Goal: Communication & Community: Answer question/provide support

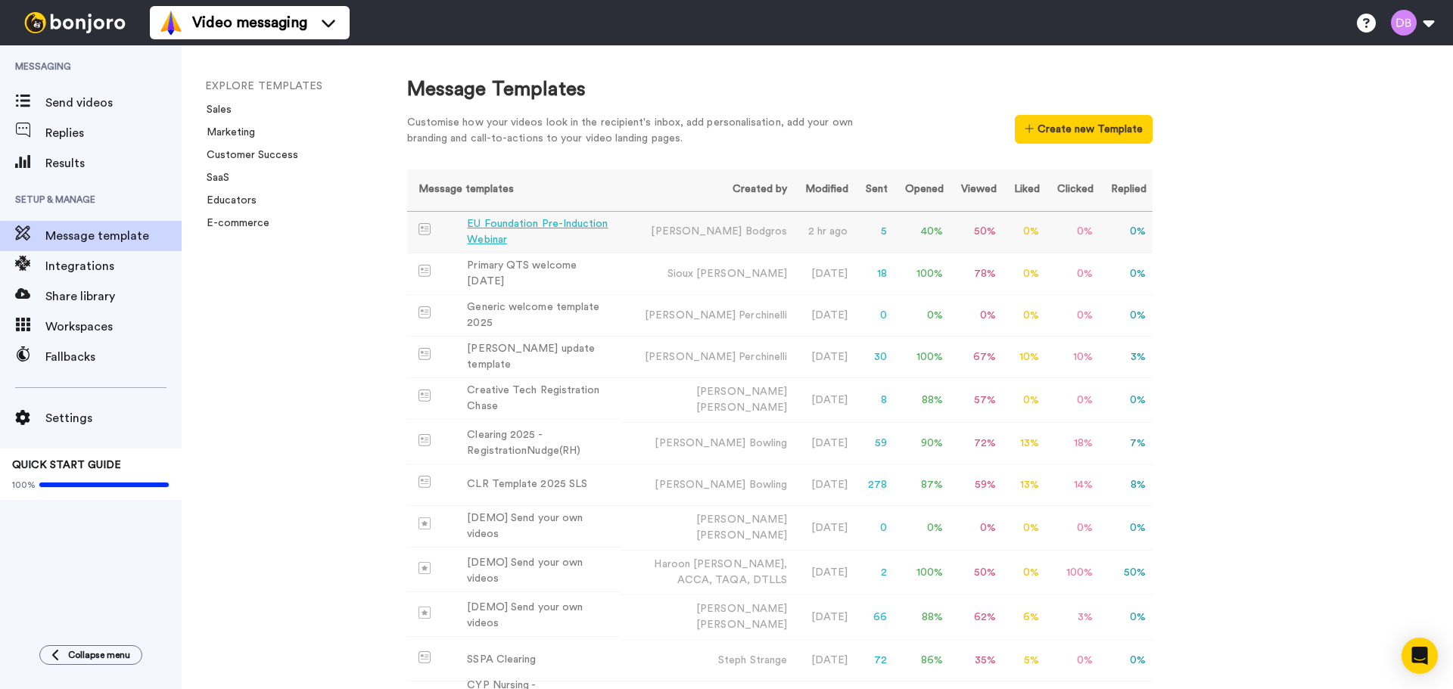
click at [550, 222] on div "EU Foundation Pre-Induction Webinar" at bounding box center [540, 232] width 147 height 32
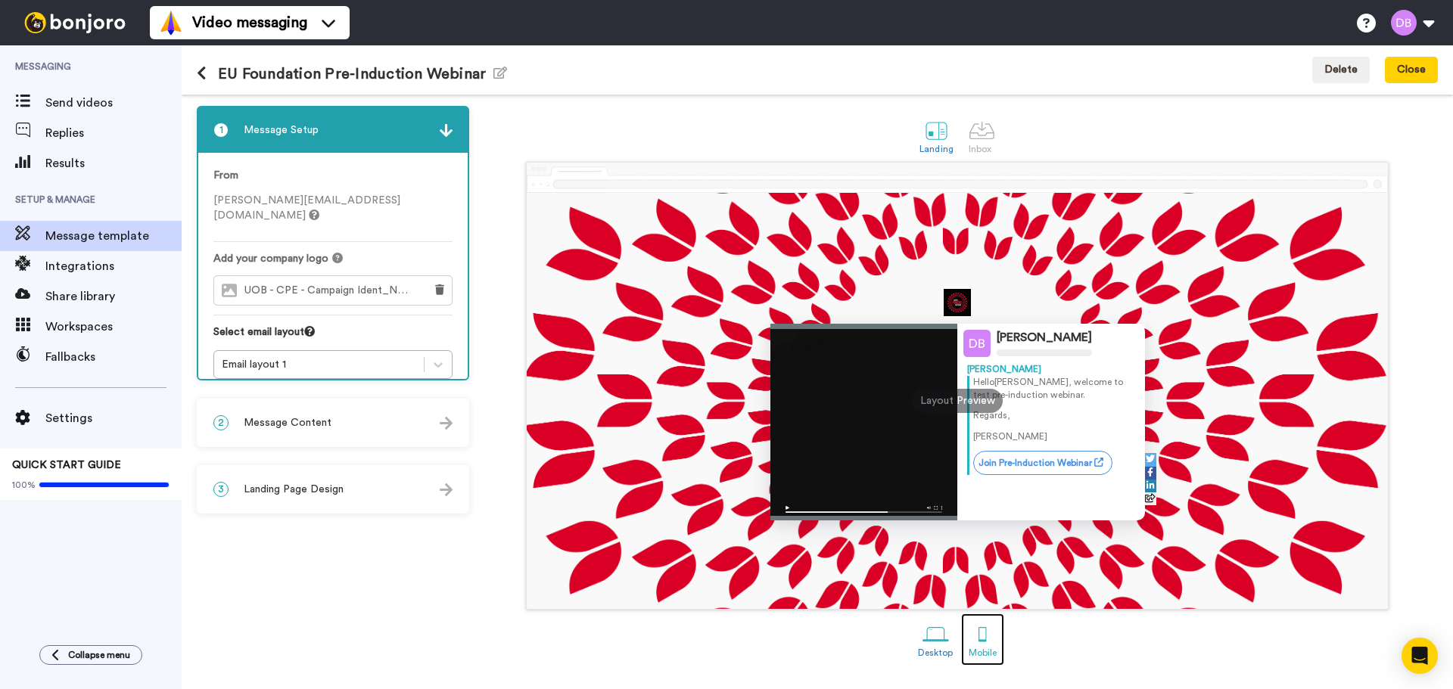
click at [984, 651] on div "Mobile" at bounding box center [982, 653] width 28 height 11
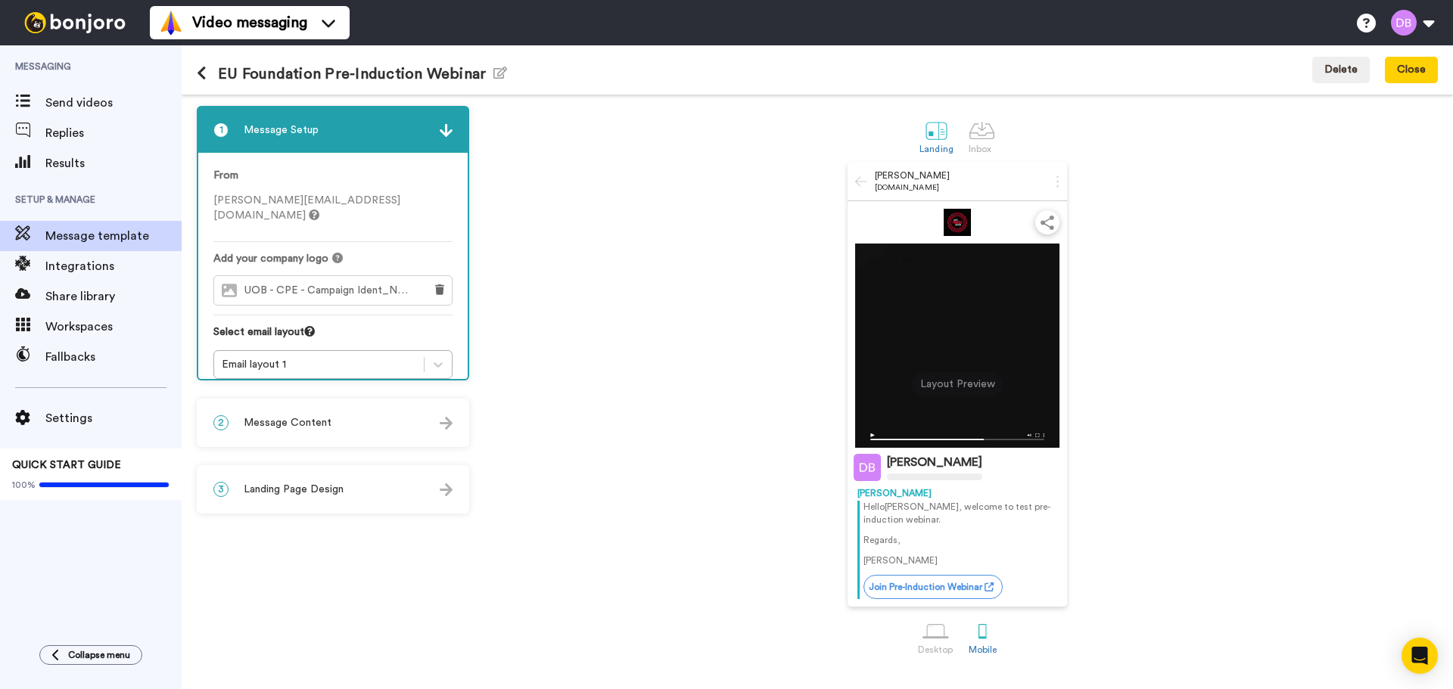
click at [285, 425] on span "Message Content" at bounding box center [288, 422] width 88 height 15
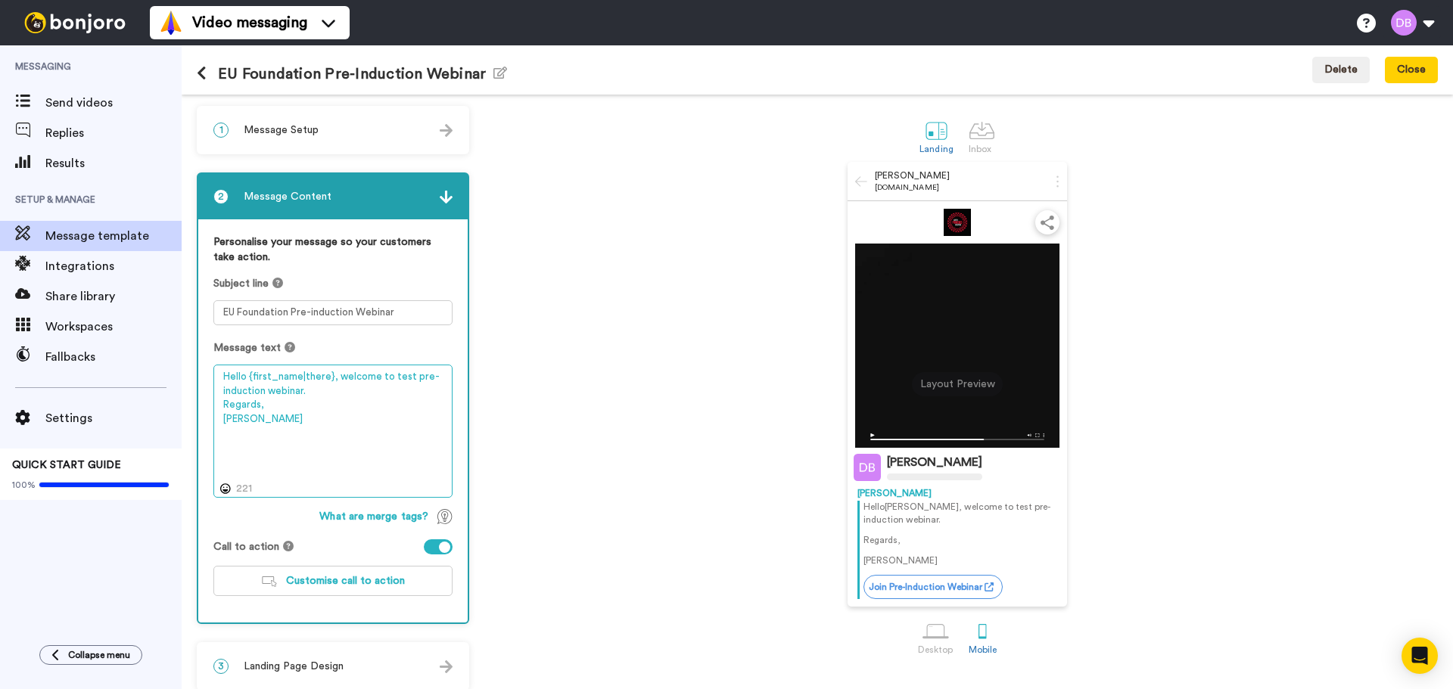
click at [335, 376] on textarea "Hello {first_name|there}, welcome to test pre-induction webinar. Regards, Diana" at bounding box center [332, 431] width 239 height 133
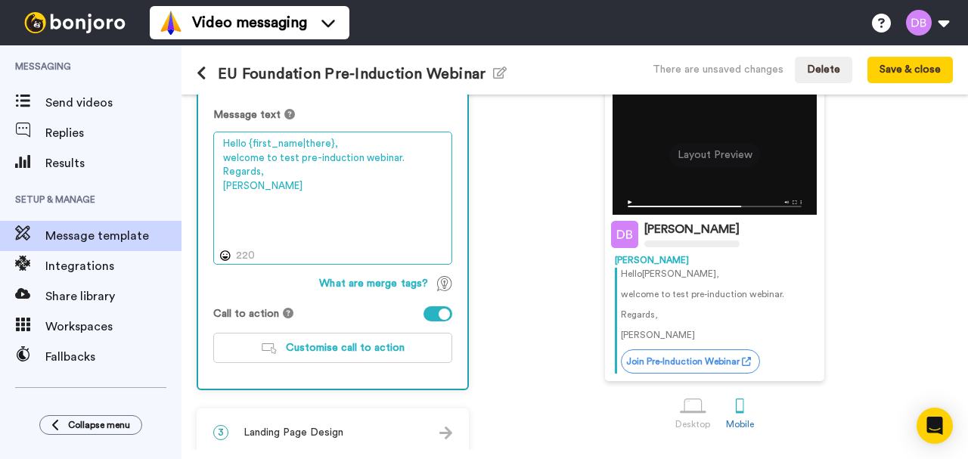
scroll to position [200, 0]
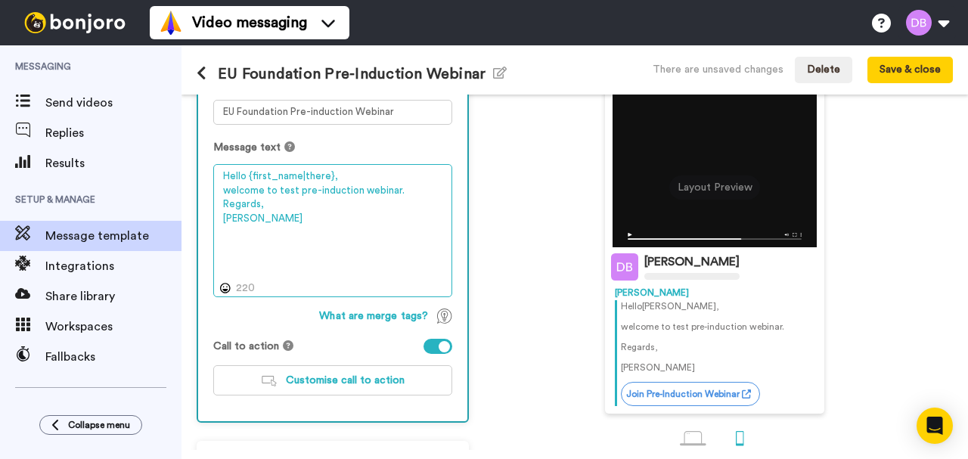
click at [331, 177] on textarea "Hello {first_name|there}, welcome to test pre-induction webinar. Regards, Diana" at bounding box center [332, 230] width 239 height 133
drag, startPoint x: 398, startPoint y: 191, endPoint x: 218, endPoint y: 186, distance: 180.1
click at [218, 186] on textarea "Hello {first_name|there}, welcome to test pre-induction webinar. Regards, Diana" at bounding box center [332, 230] width 239 height 133
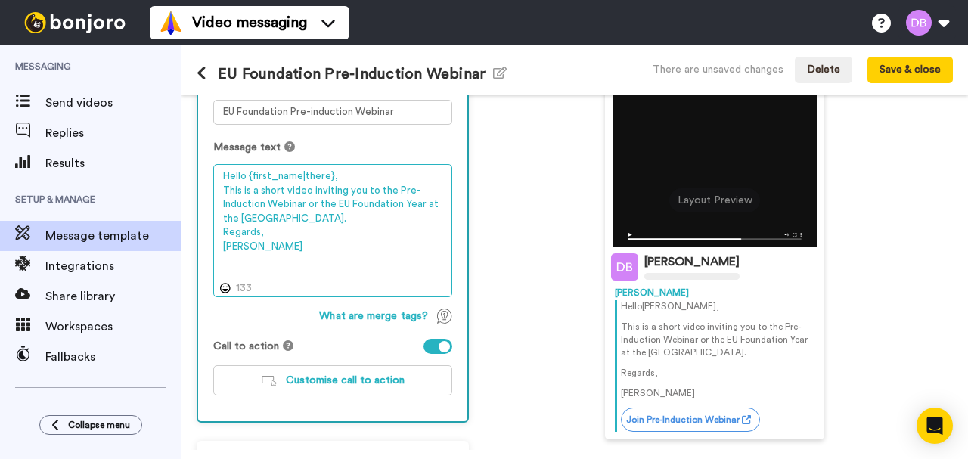
click at [317, 201] on textarea "Hello {first_name|there}, This is a short video inviting you to the Pre-Inducti…" at bounding box center [332, 230] width 239 height 133
click at [366, 216] on textarea "Hello {first_name|there}, This is a short video inviting you to the Pre-Inducti…" at bounding box center [332, 230] width 239 height 133
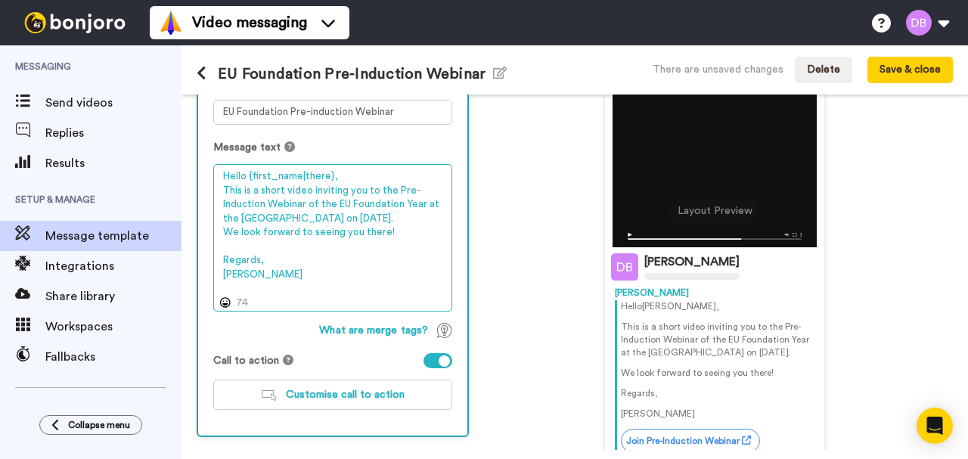
drag, startPoint x: 313, startPoint y: 203, endPoint x: 351, endPoint y: 225, distance: 44.1
click at [318, 204] on textarea "Hello {first_name|there}, This is a short video inviting you to the Pre-Inducti…" at bounding box center [332, 238] width 239 height 148
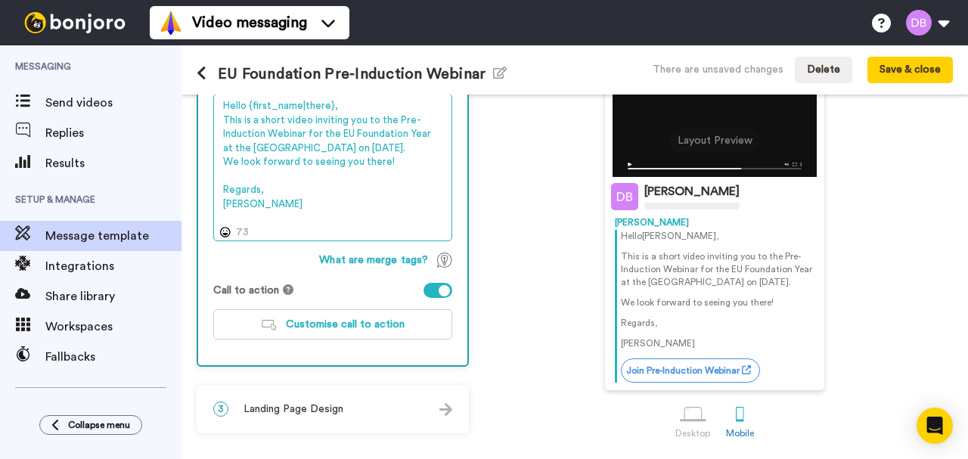
scroll to position [291, 0]
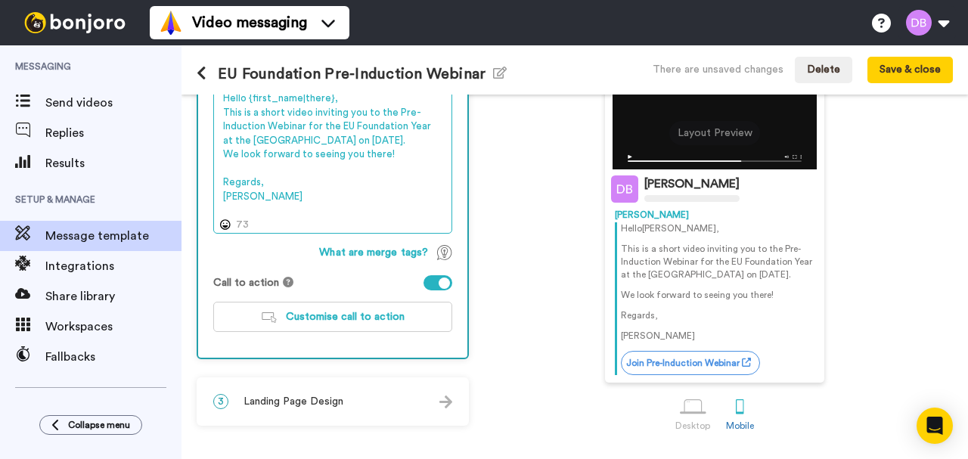
drag, startPoint x: 250, startPoint y: 197, endPoint x: 218, endPoint y: 193, distance: 32.8
click at [218, 193] on textarea "Hello {first_name|there}, This is a short video inviting you to the Pre-Inducti…" at bounding box center [332, 160] width 239 height 148
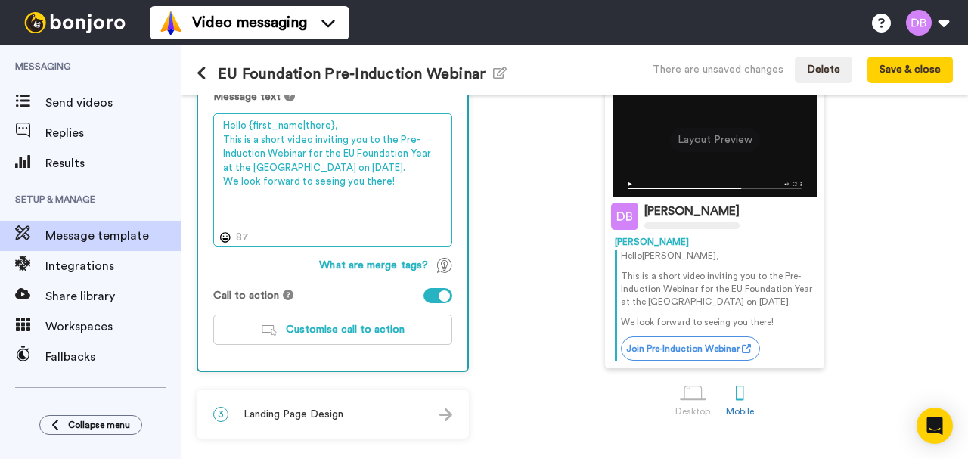
scroll to position [251, 0]
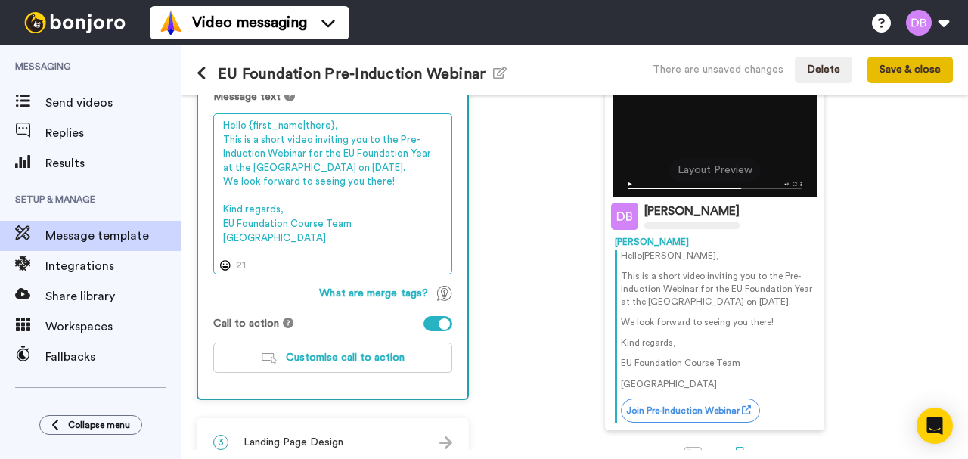
type textarea "Hello {first_name|there}, This is a short video inviting you to the Pre-Inducti…"
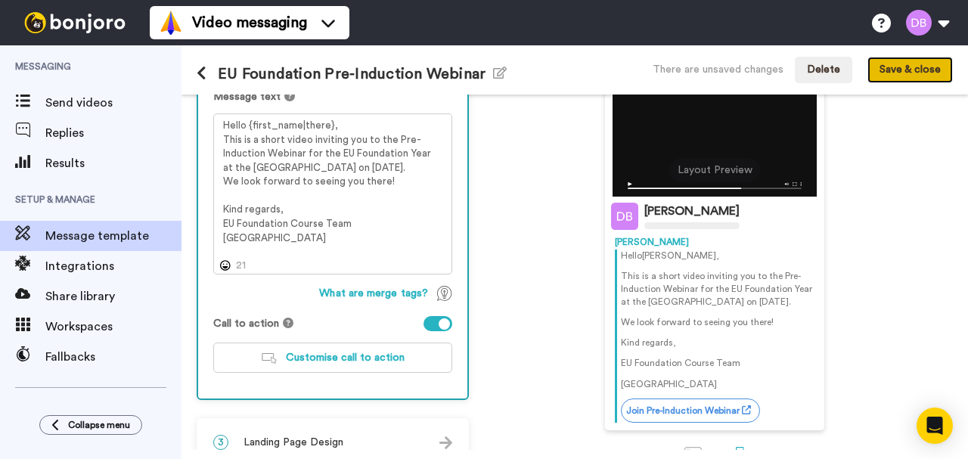
click at [928, 67] on button "Save & close" at bounding box center [910, 70] width 85 height 27
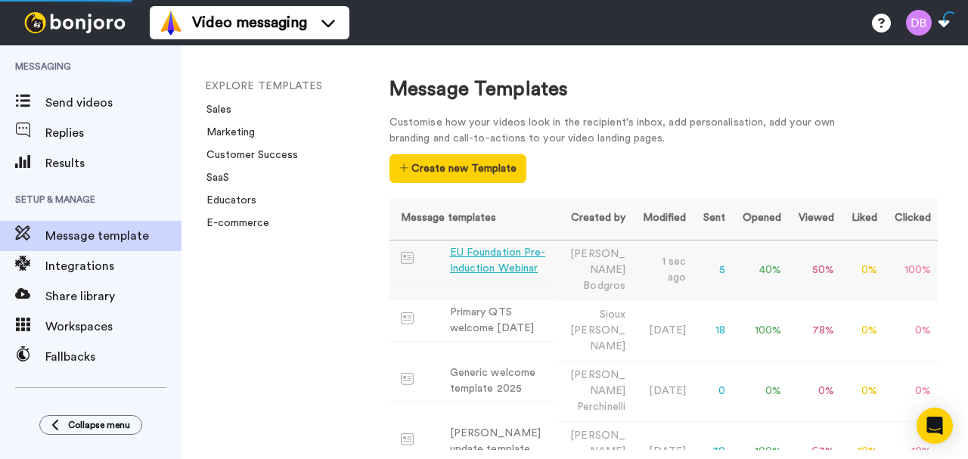
click at [492, 262] on div "EU Foundation Pre-Induction Webinar" at bounding box center [500, 261] width 100 height 32
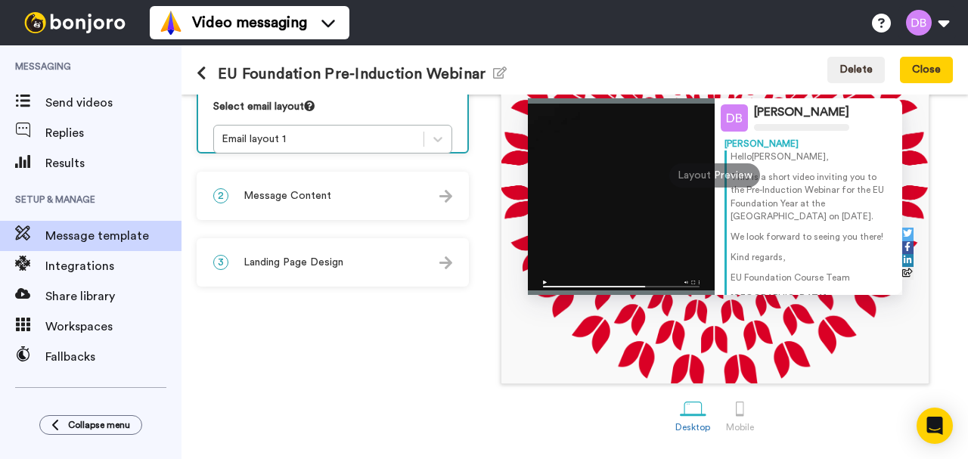
scroll to position [227, 0]
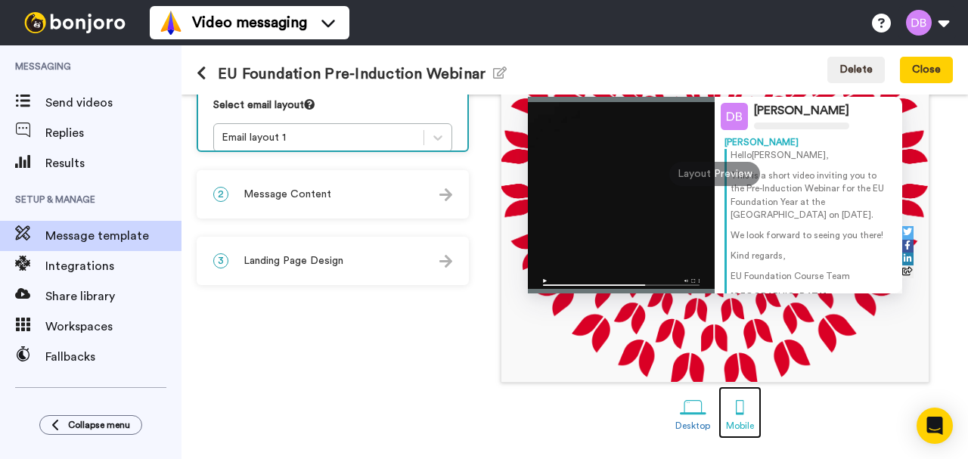
click at [741, 422] on div "Mobile" at bounding box center [740, 426] width 28 height 11
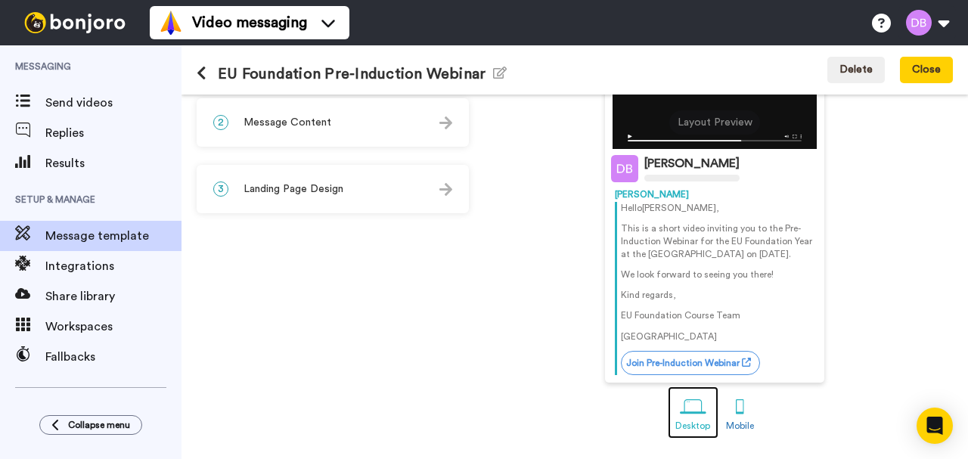
click at [688, 418] on div at bounding box center [693, 407] width 26 height 26
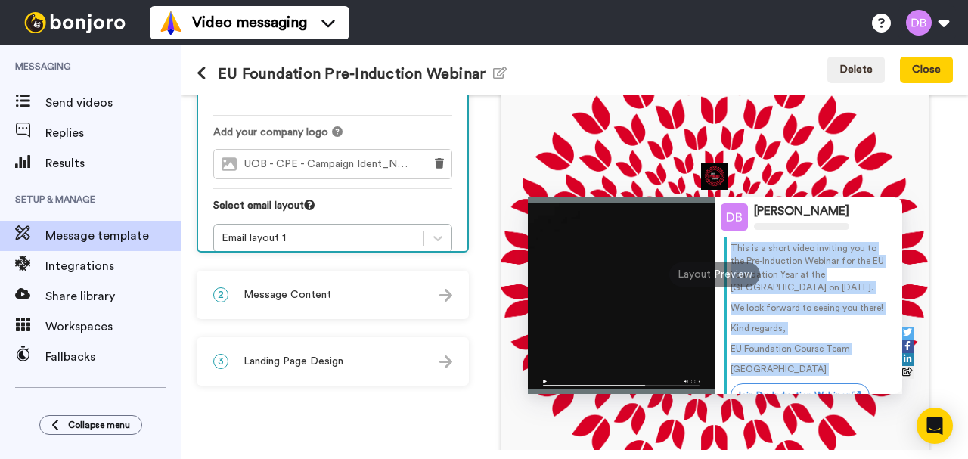
scroll to position [48, 0]
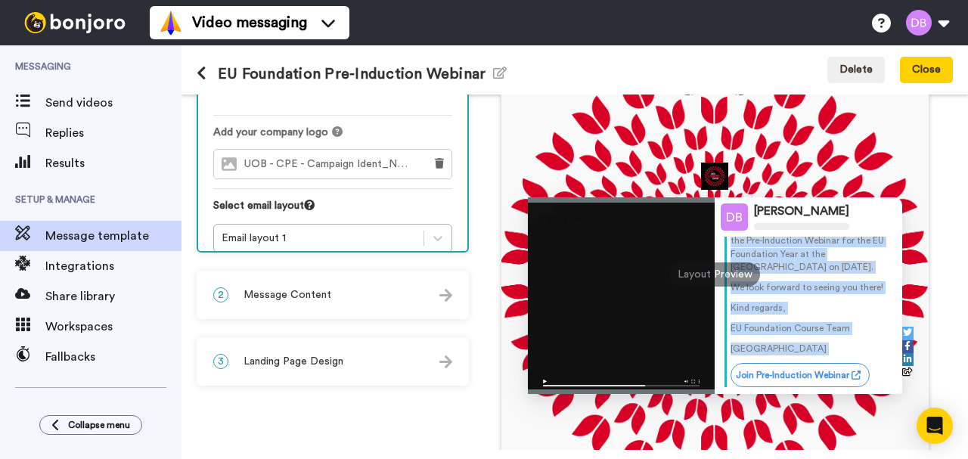
drag, startPoint x: 729, startPoint y: 255, endPoint x: 840, endPoint y: 353, distance: 148.0
click at [840, 353] on div "Hello Tom , This is a short video inviting you to the Pre-Induction Webinar for…" at bounding box center [812, 278] width 162 height 154
copy div "Hello Tom , This is a short video inviting you to the Pre-Induction Webinar for…"
click at [103, 243] on span "Message template" at bounding box center [113, 236] width 136 height 18
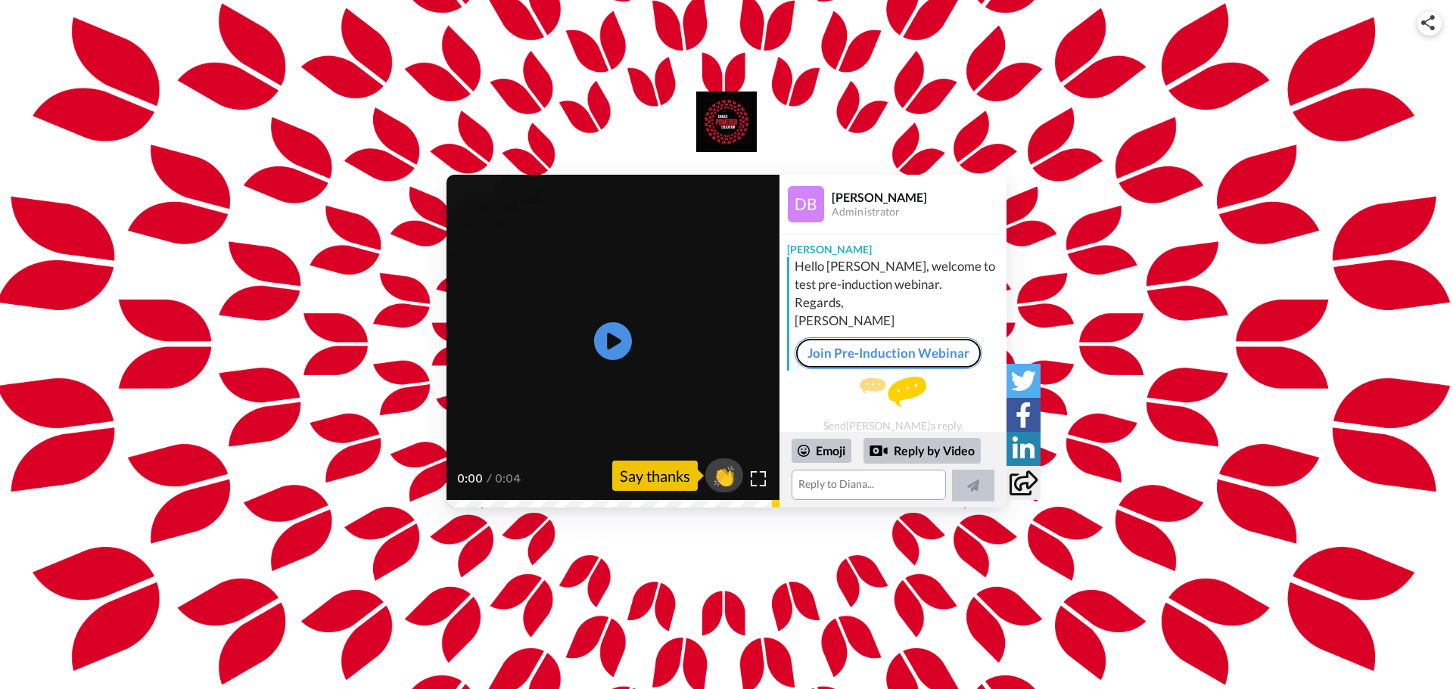
click at [904, 347] on link "Join Pre-Induction Webinar" at bounding box center [888, 353] width 188 height 32
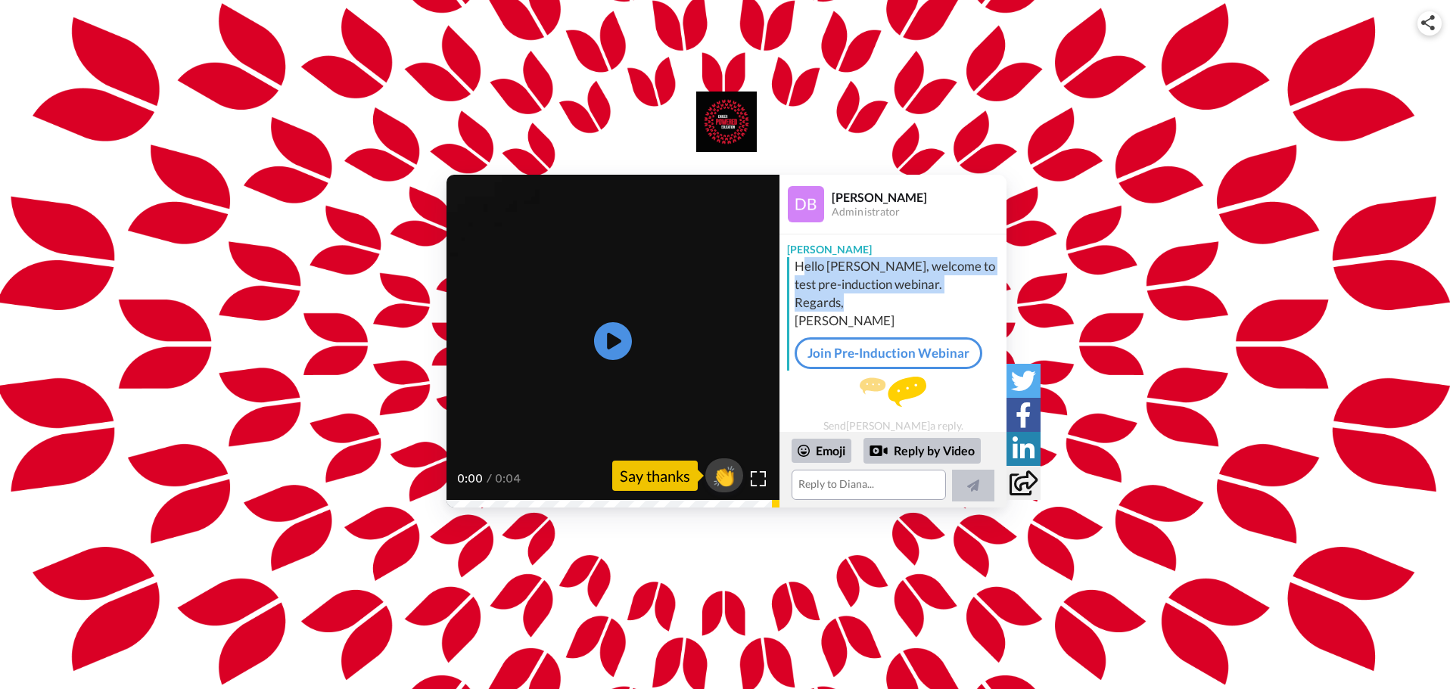
drag, startPoint x: 802, startPoint y: 264, endPoint x: 856, endPoint y: 309, distance: 70.9
click at [856, 309] on div "Hello Elena, welcome to test pre-induction webinar. Regards, Diana" at bounding box center [898, 293] width 208 height 73
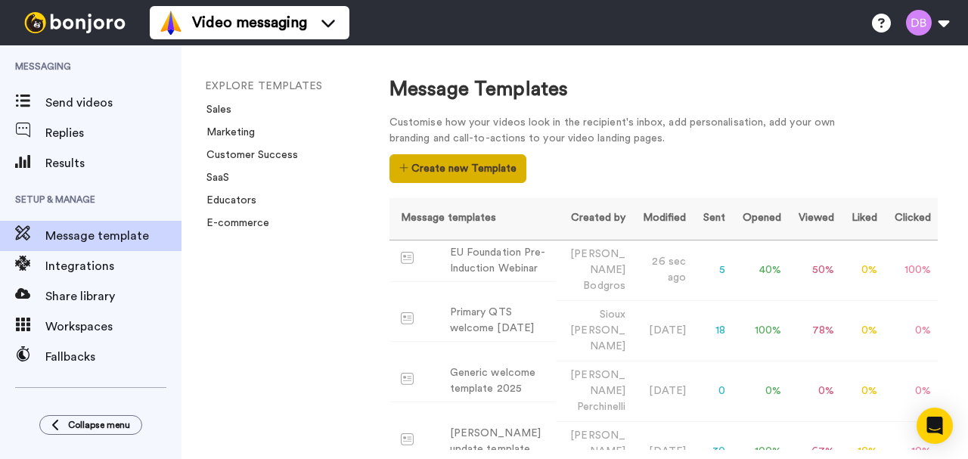
click at [460, 166] on button "Create new Template" at bounding box center [458, 168] width 137 height 29
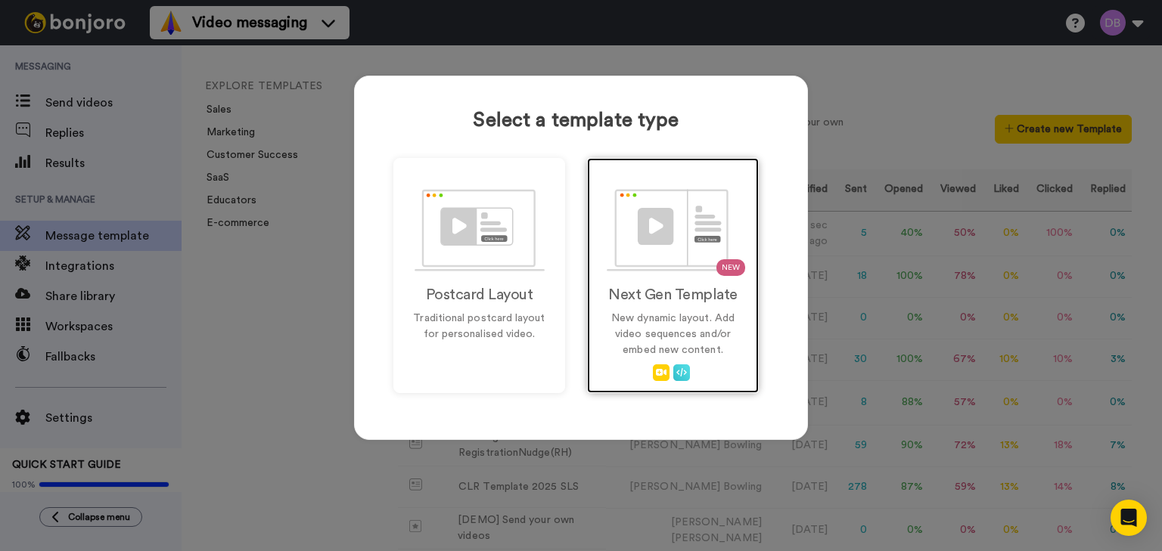
click at [670, 266] on img at bounding box center [673, 230] width 133 height 82
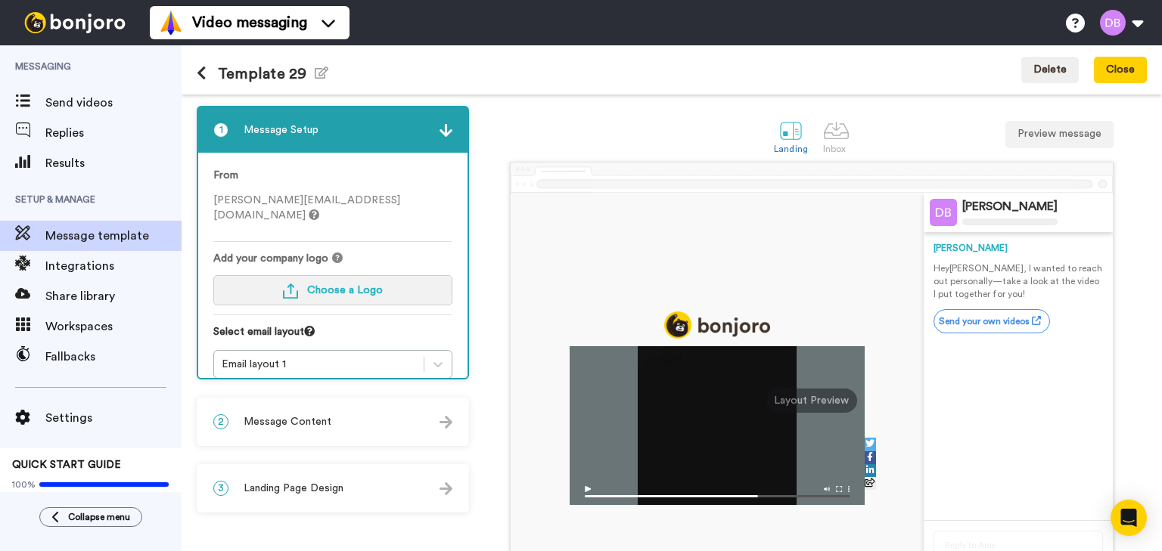
click at [327, 285] on span "Choose a Logo" at bounding box center [345, 290] width 76 height 11
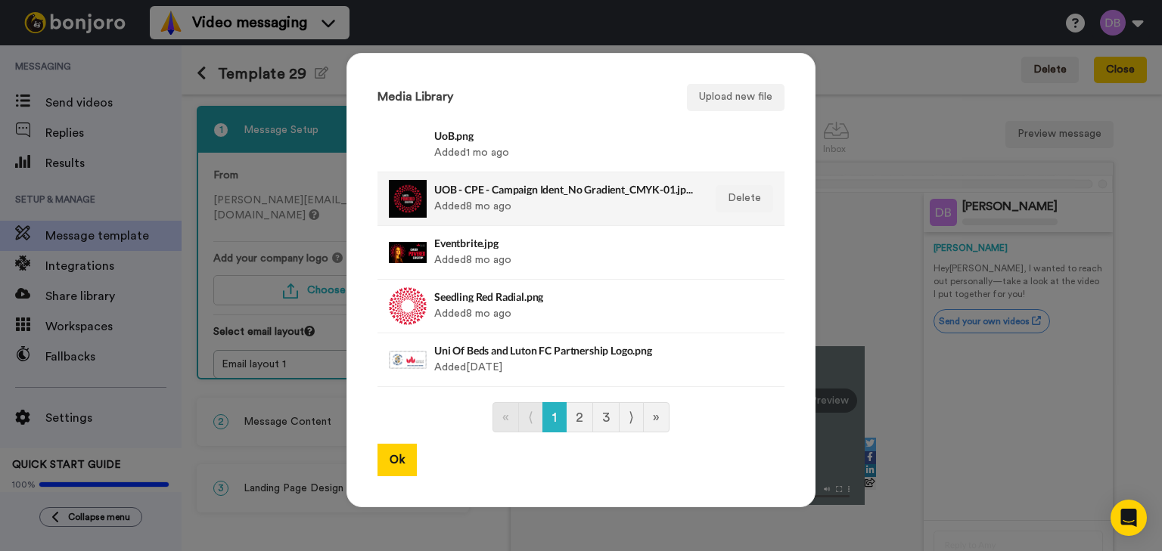
click at [581, 187] on h4 "UOB - CPE - Campaign Ident_No Gradient_CMYK-01.jpeg" at bounding box center [564, 189] width 261 height 11
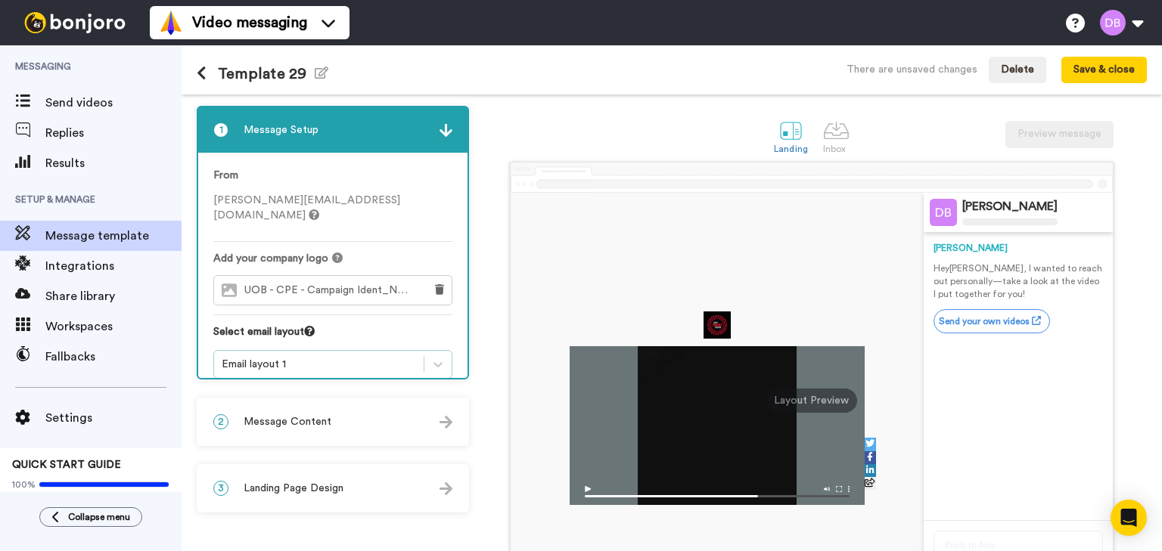
click at [290, 357] on div "Email layout 1" at bounding box center [319, 364] width 194 height 15
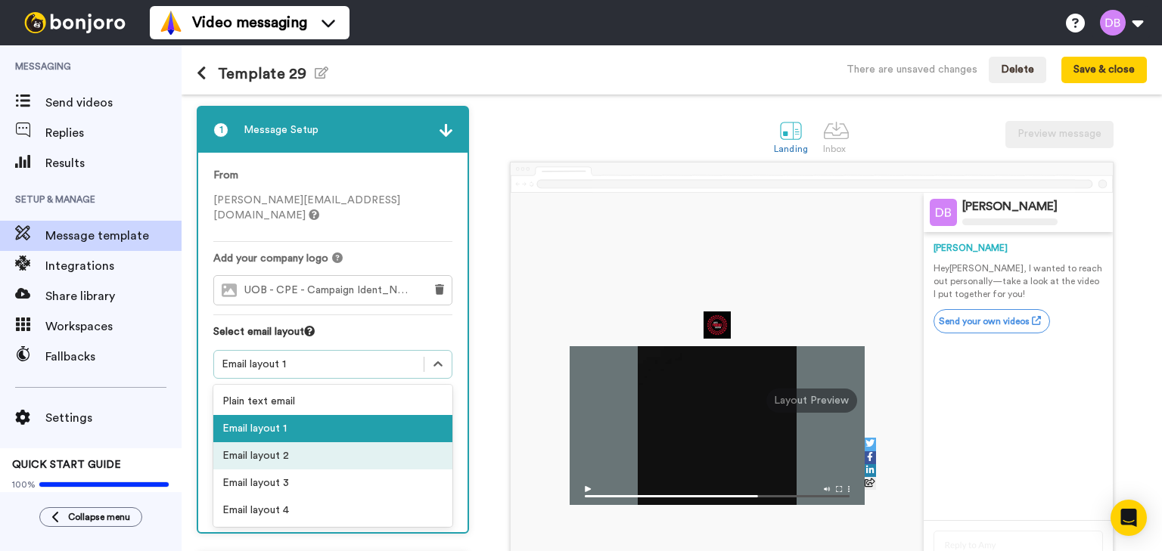
click at [291, 443] on div "Email layout 2" at bounding box center [332, 456] width 239 height 27
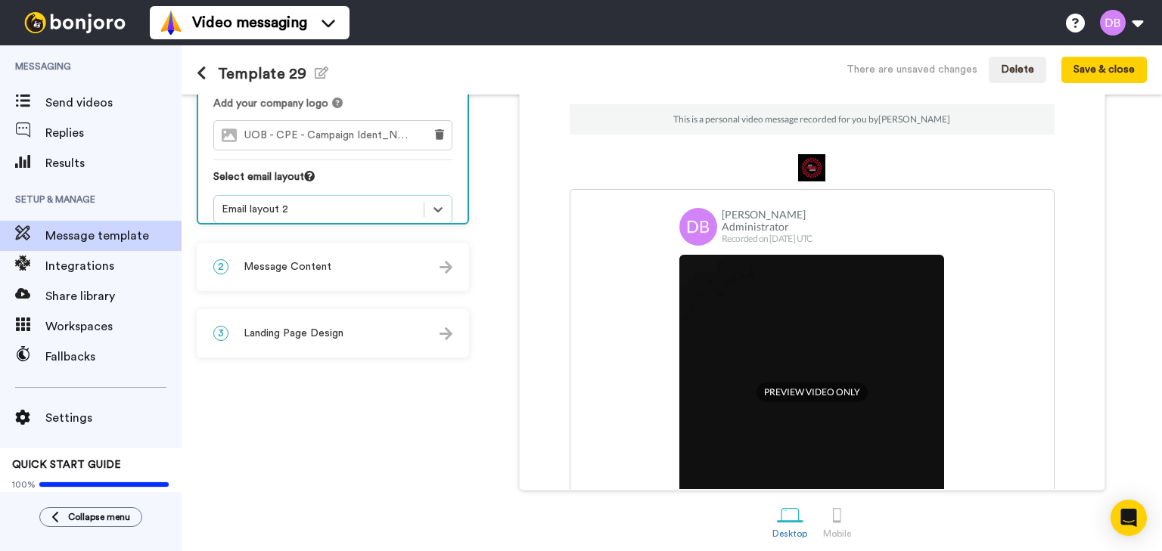
scroll to position [163, 0]
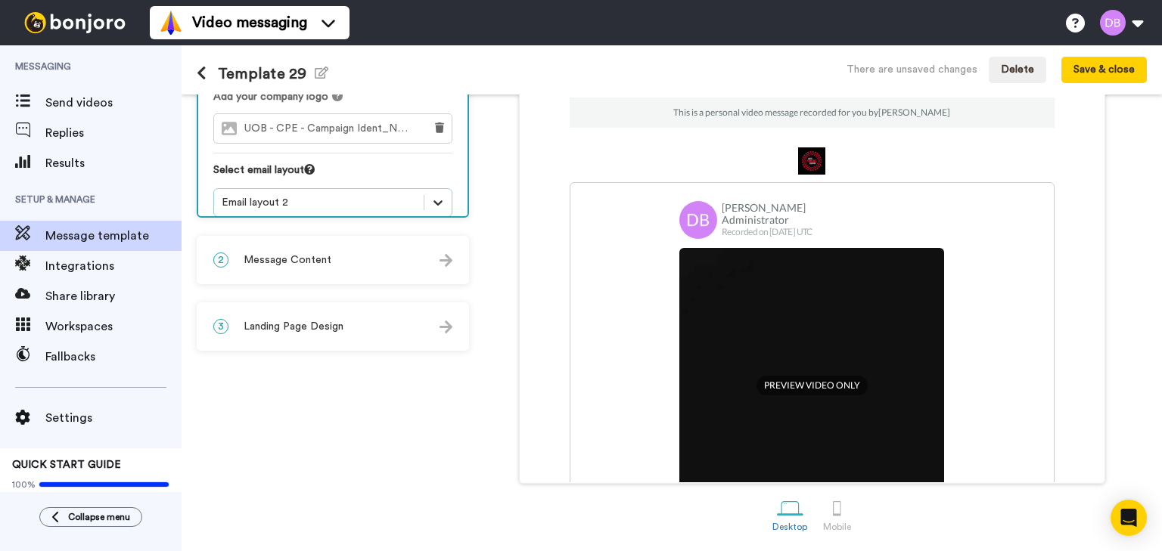
click at [430, 189] on div at bounding box center [437, 202] width 27 height 27
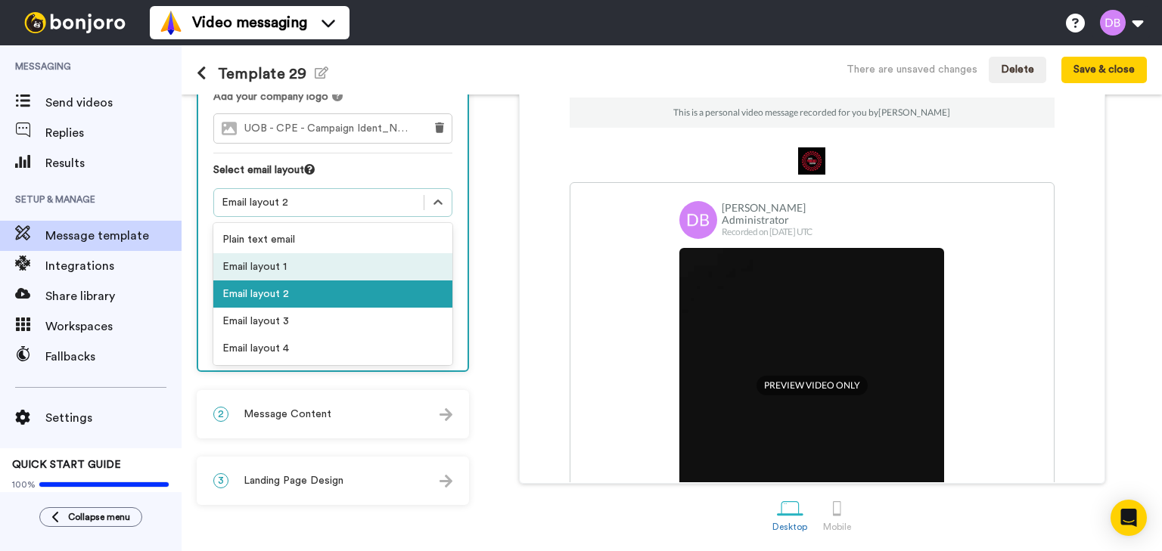
click at [345, 253] on div "Email layout 1" at bounding box center [332, 266] width 239 height 27
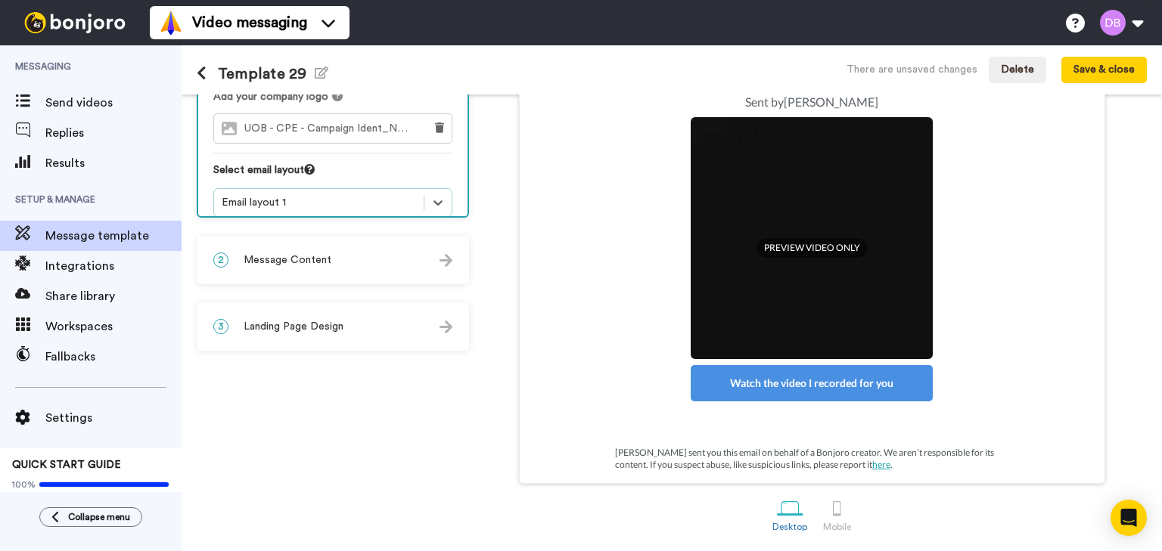
scroll to position [0, 0]
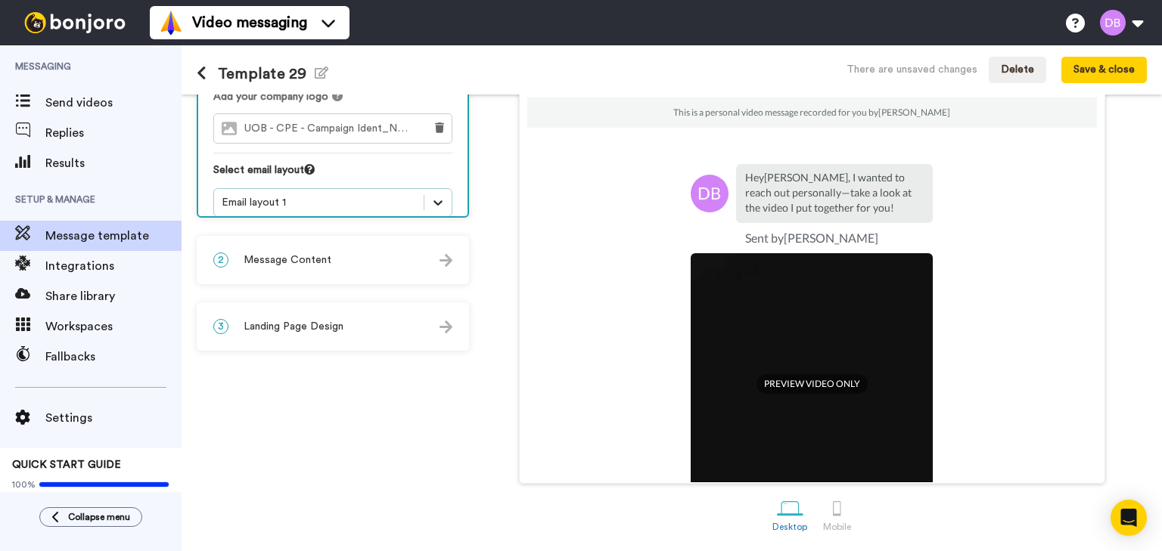
click at [444, 195] on icon at bounding box center [437, 202] width 15 height 15
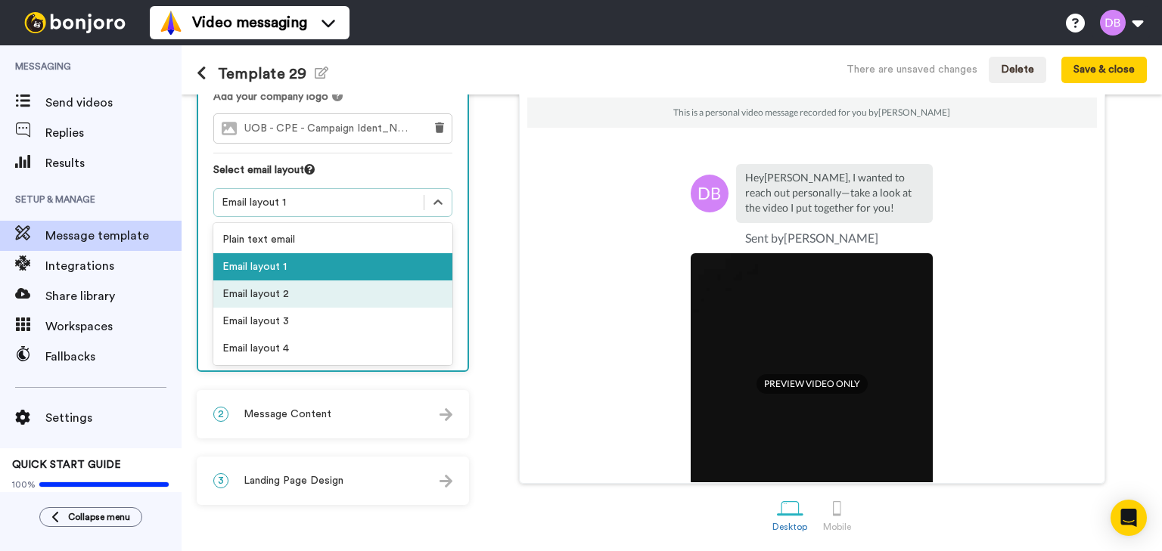
click at [328, 281] on div "Email layout 2" at bounding box center [332, 294] width 239 height 27
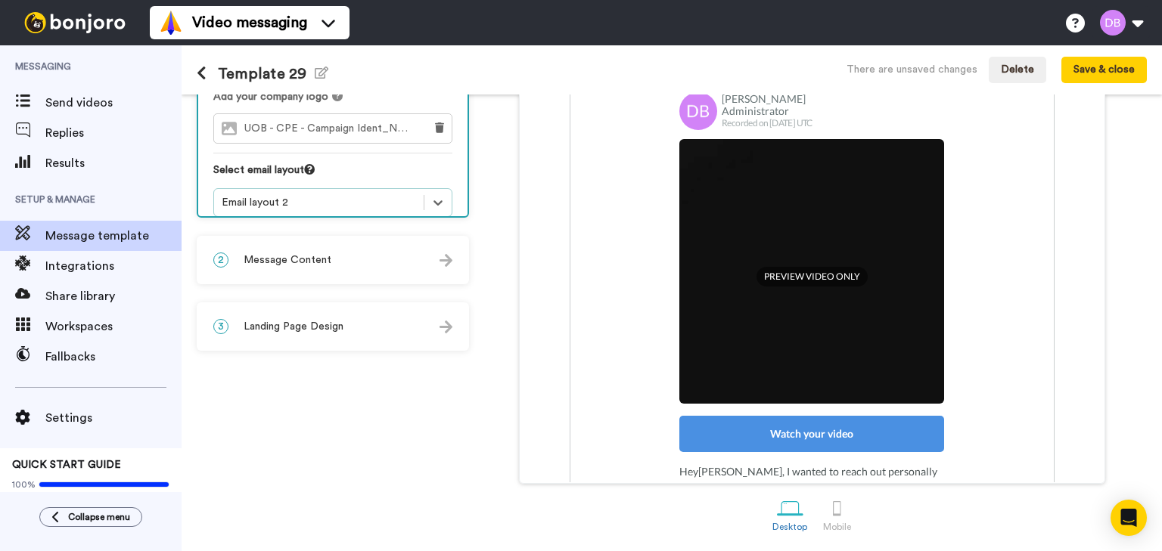
scroll to position [121, 0]
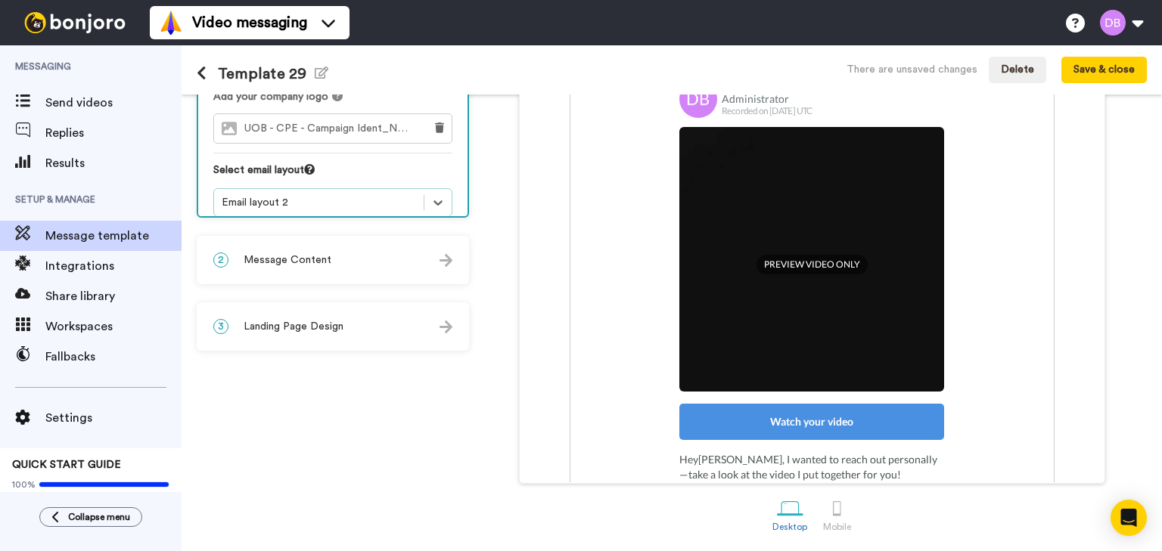
click at [413, 195] on div "Email layout 2" at bounding box center [319, 202] width 194 height 15
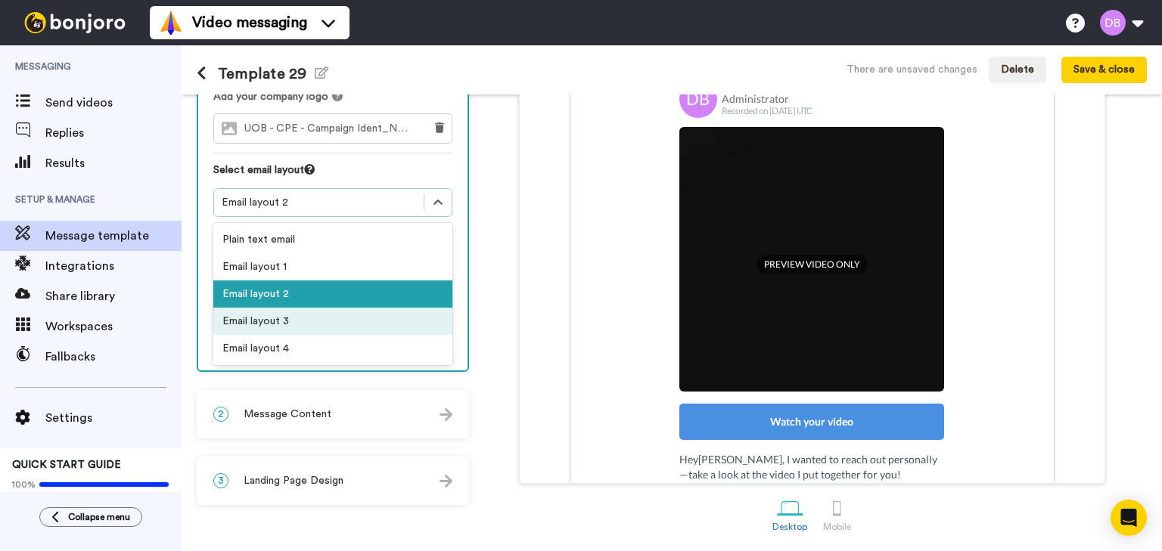
click at [295, 308] on div "Email layout 3" at bounding box center [332, 321] width 239 height 27
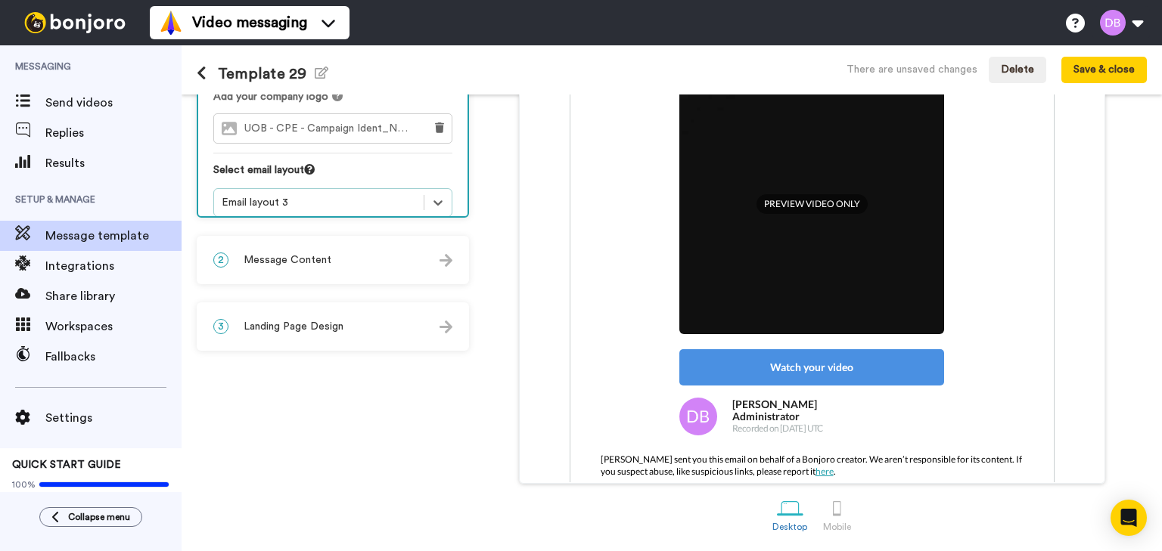
scroll to position [179, 0]
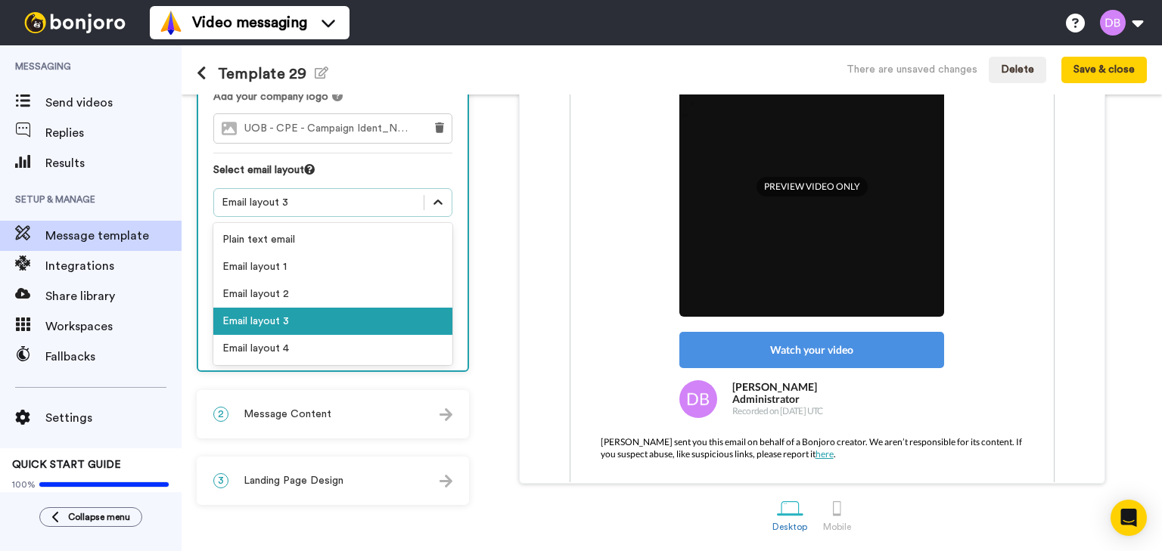
click at [434, 195] on icon at bounding box center [437, 202] width 15 height 15
click at [319, 339] on div "Email layout 4" at bounding box center [332, 348] width 239 height 27
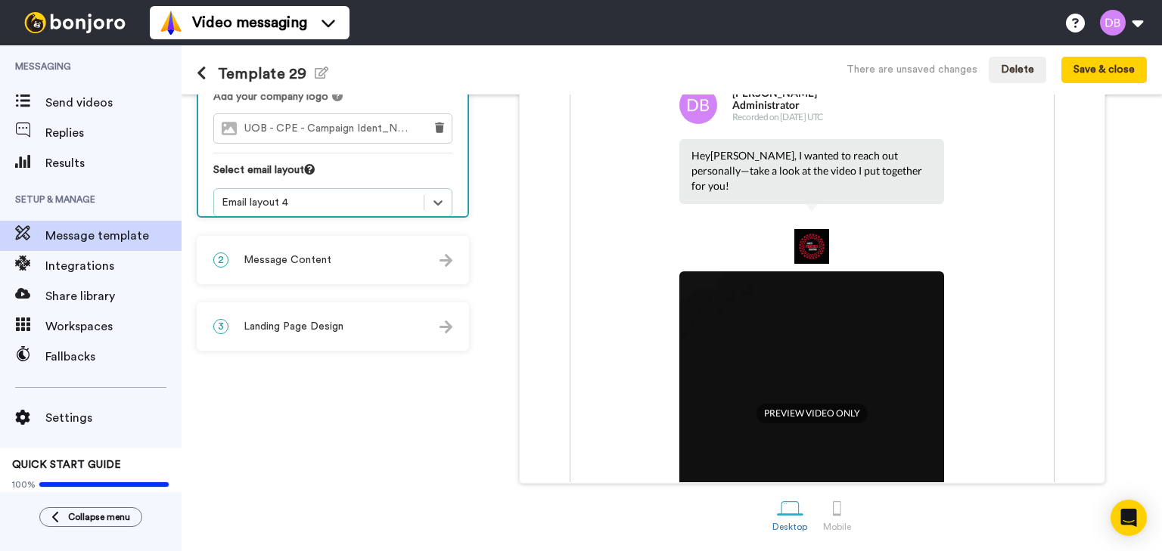
scroll to position [0, 0]
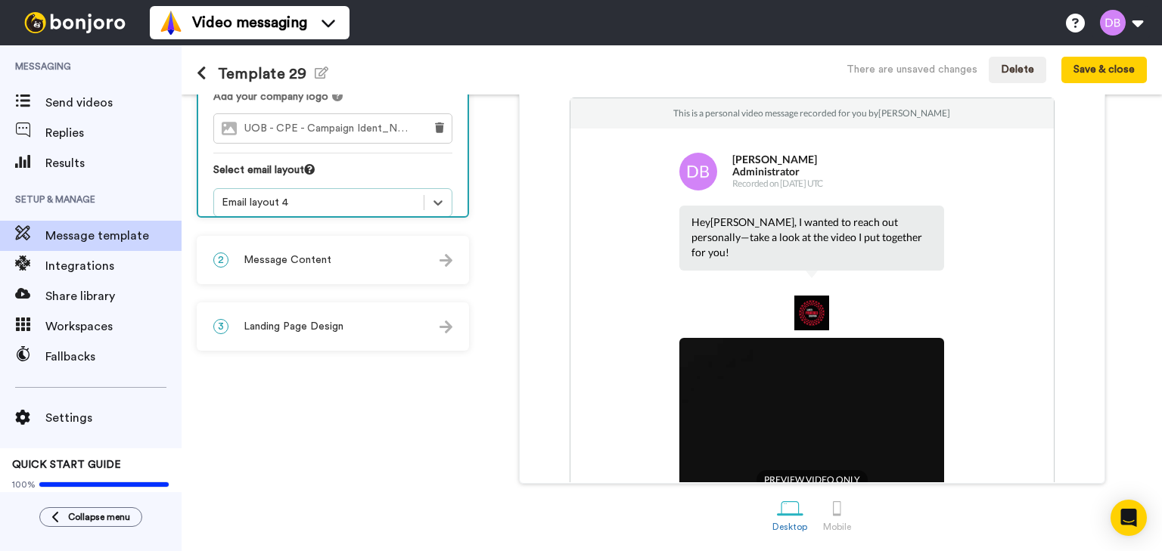
click at [312, 257] on span "Message Content" at bounding box center [288, 260] width 88 height 15
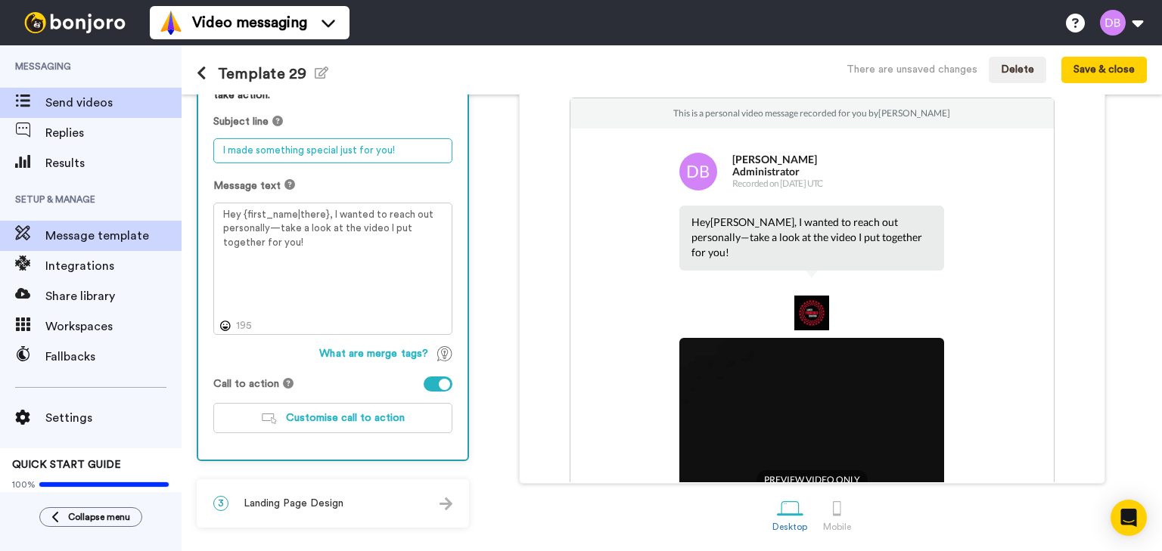
drag, startPoint x: 396, startPoint y: 148, endPoint x: 139, endPoint y: 117, distance: 258.2
click at [139, 117] on div "Messaging Send videos Replies Results Setup & Manage Message template Integrati…" at bounding box center [581, 298] width 1162 height 506
type textarea "IFY Pre-Induction Webinar"
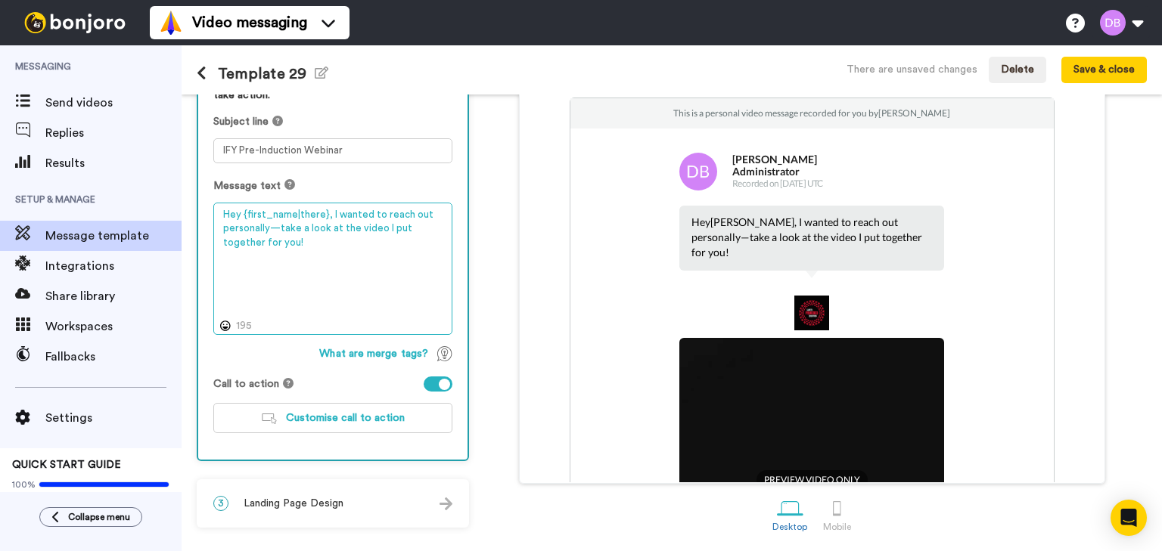
click at [340, 262] on textarea "Hey {first_name|there}, I wanted to reach out personally—take a look at the vid…" at bounding box center [332, 269] width 239 height 133
drag, startPoint x: 312, startPoint y: 248, endPoint x: 328, endPoint y: 212, distance: 39.6
click at [328, 212] on textarea "Hey {first_name|there}, I wanted to reach out personally—take a look at the vid…" at bounding box center [332, 269] width 239 height 133
paste textarea "Hello Tom, This is a short video inviting you to the Pre-Induction Webinar for …"
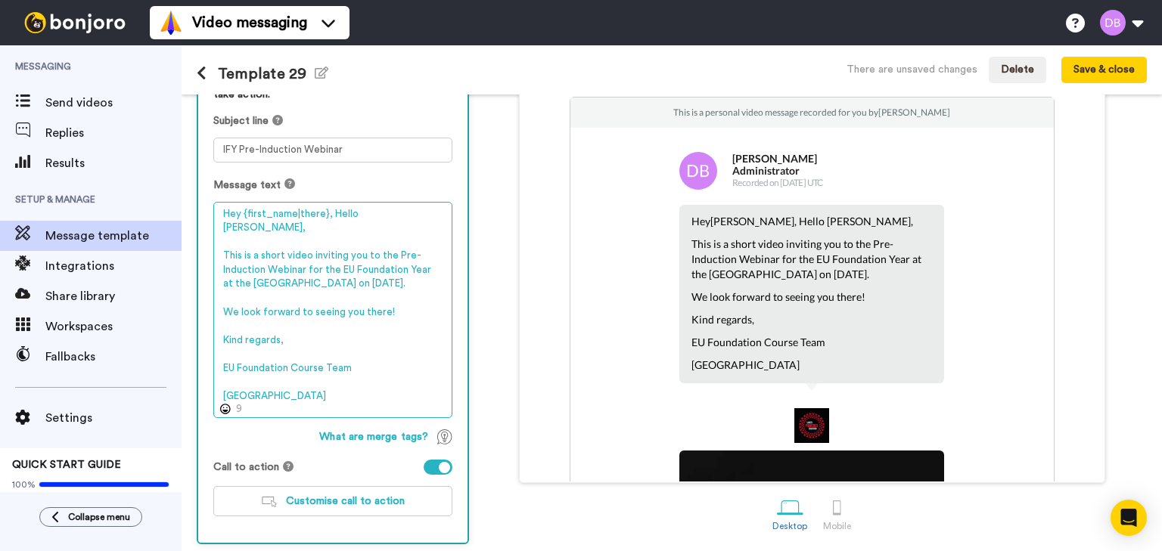
drag, startPoint x: 381, startPoint y: 213, endPoint x: 330, endPoint y: 213, distance: 50.7
click at [330, 213] on textarea "Hey {first_name|there}, Hello Tom, This is a short video inviting you to the Pr…" at bounding box center [332, 310] width 239 height 217
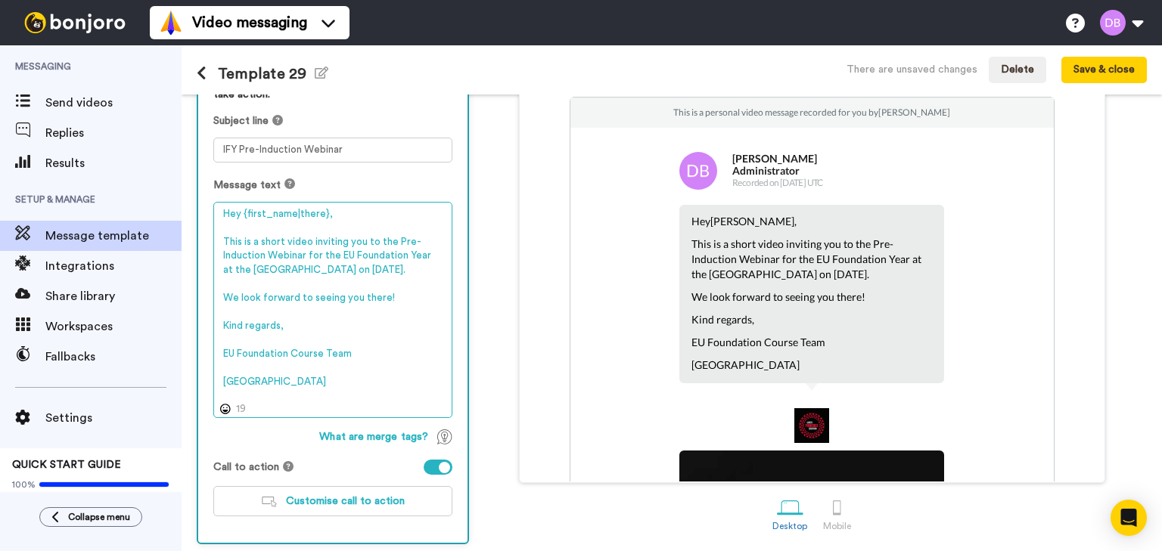
click at [240, 213] on textarea "Hey {first_name|there}, This is a short video inviting you to the Pre-Induction…" at bounding box center [332, 310] width 239 height 217
click at [349, 253] on textarea "Hello {first_name|there}, This is a short video inviting you to the Pre-Inducti…" at bounding box center [332, 310] width 239 height 217
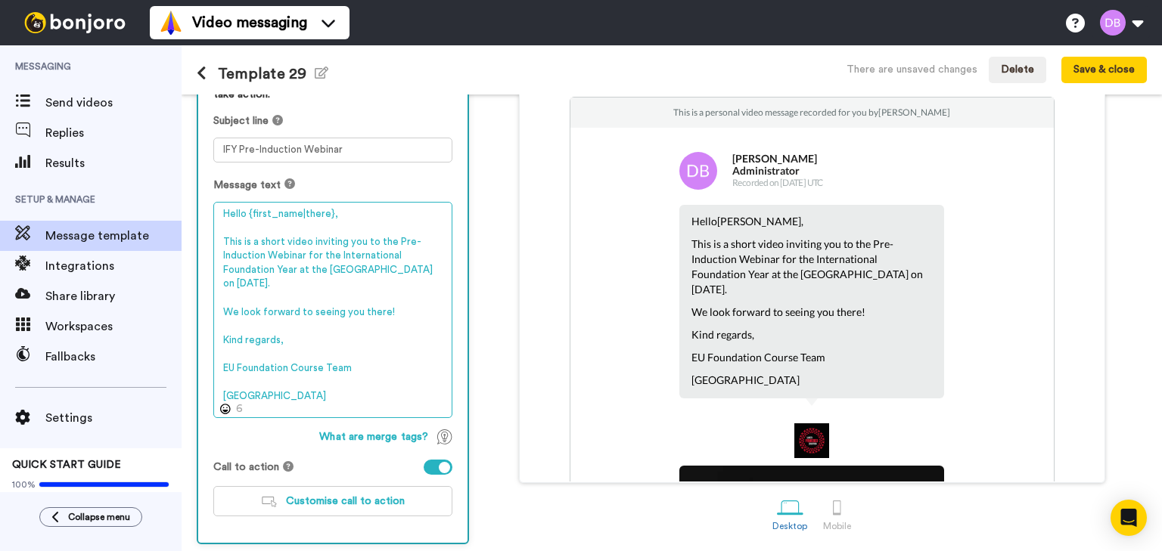
click at [250, 280] on textarea "Hello {first_name|there}, This is a short video inviting you to the Pre-Inducti…" at bounding box center [332, 310] width 239 height 217
click at [437, 271] on textarea "Hello {first_name|there}, This is a short video inviting you to the Pre-Inducti…" at bounding box center [332, 310] width 239 height 217
click at [232, 366] on textarea "Hello {first_name|there}, This is a short video inviting you to the Pre-Inducti…" at bounding box center [332, 310] width 239 height 217
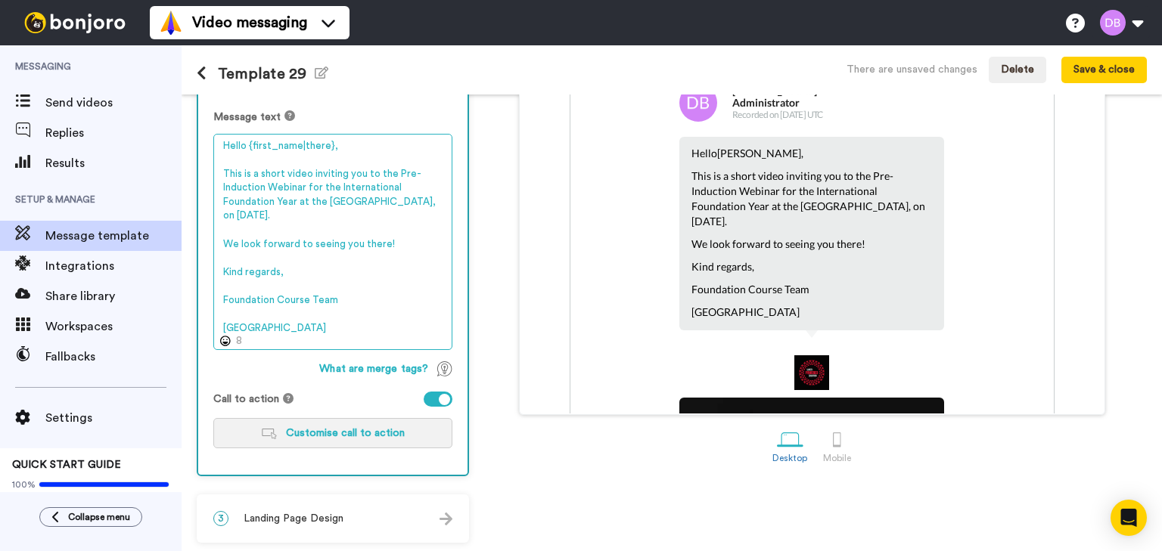
scroll to position [231, 0]
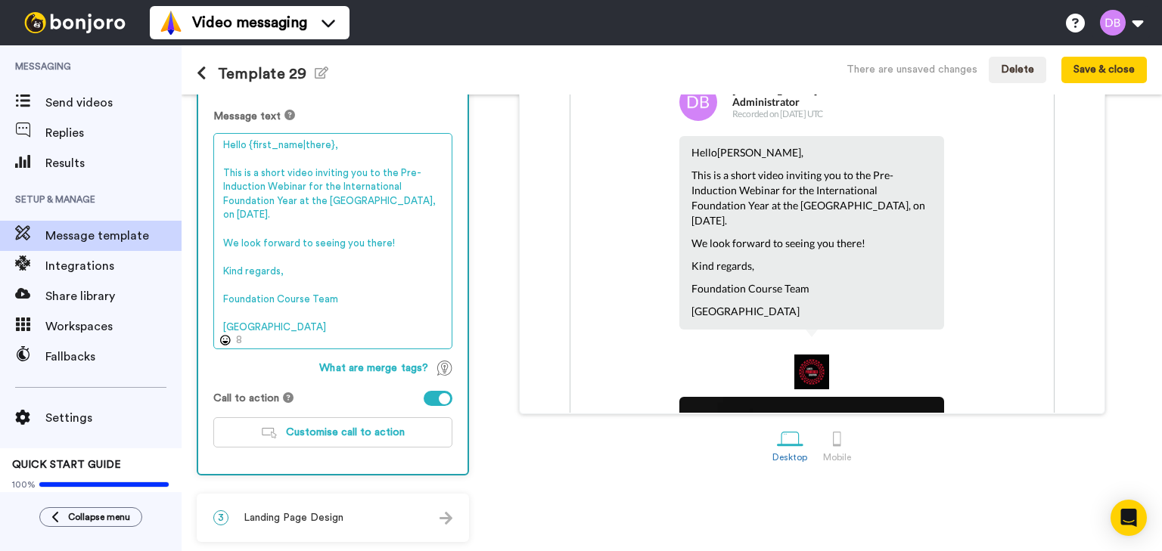
type textarea "Hello {first_name|there}, This is a short video inviting you to the Pre-Inducti…"
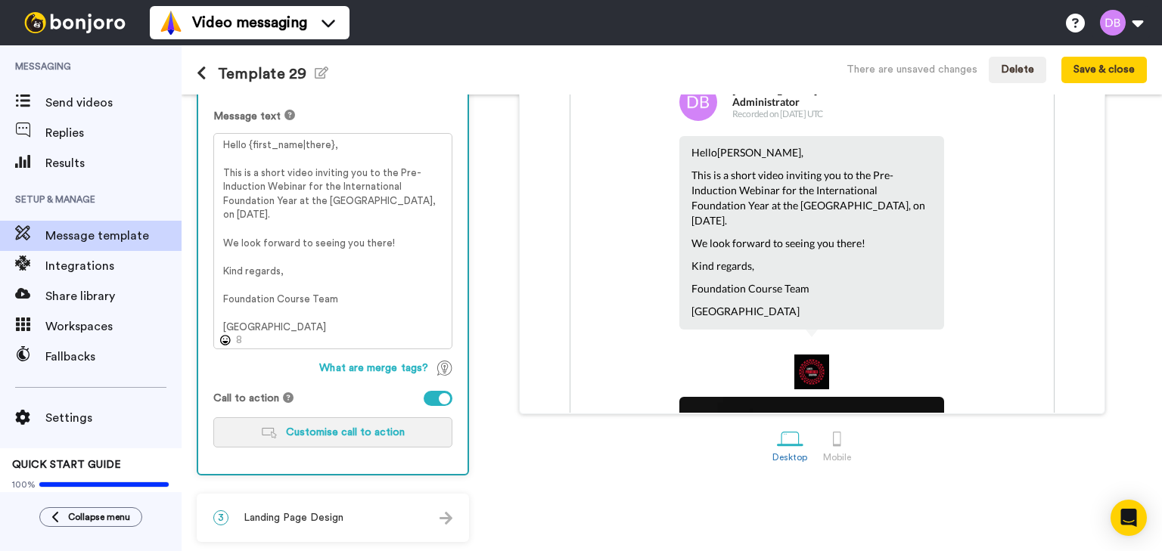
click at [382, 430] on span "Customise call to action" at bounding box center [345, 432] width 119 height 11
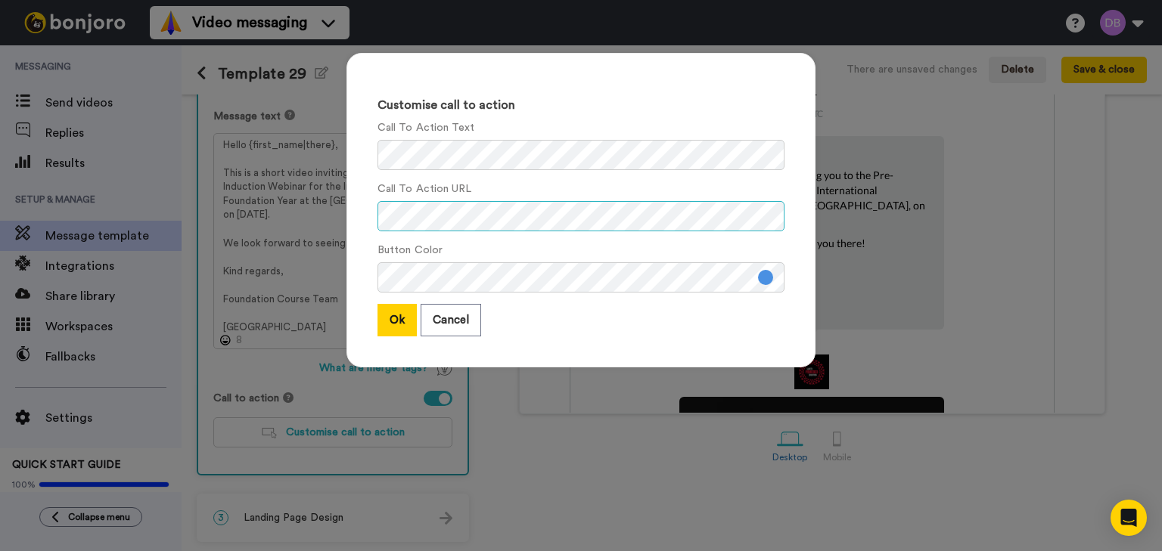
click at [302, 184] on div "Customise call to action Call To Action Text Call To Action URL Button Color Ok…" at bounding box center [581, 275] width 1162 height 551
click at [145, 52] on div "Customise call to action Call To Action Text Call To Action URL Button Color Ok…" at bounding box center [581, 275] width 1162 height 551
click at [399, 315] on button "Ok" at bounding box center [397, 320] width 39 height 33
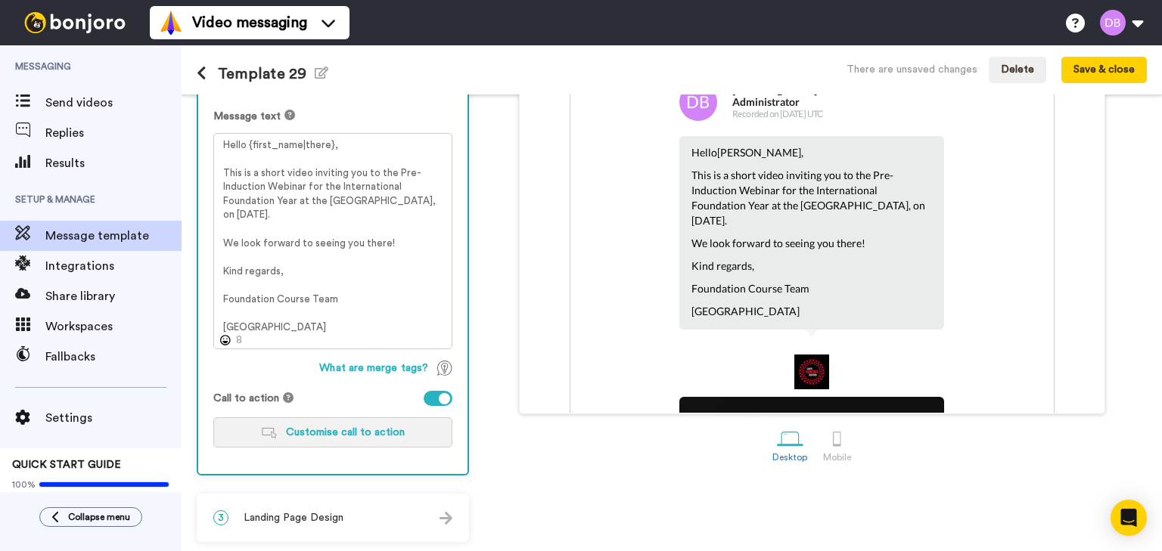
click at [308, 433] on span "Customise call to action" at bounding box center [345, 432] width 119 height 11
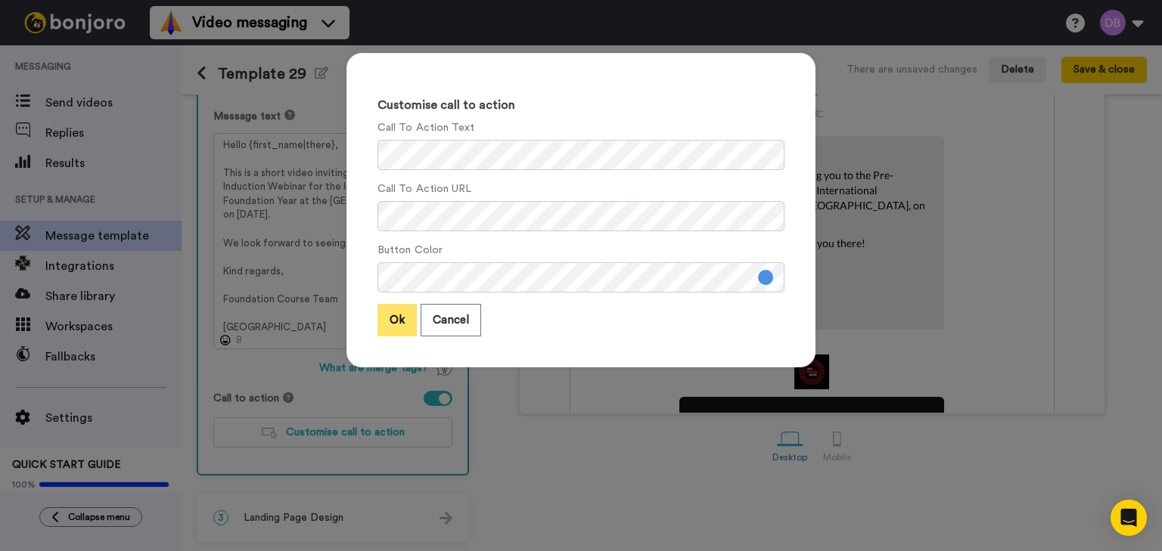
click at [396, 327] on button "Ok" at bounding box center [397, 320] width 39 height 33
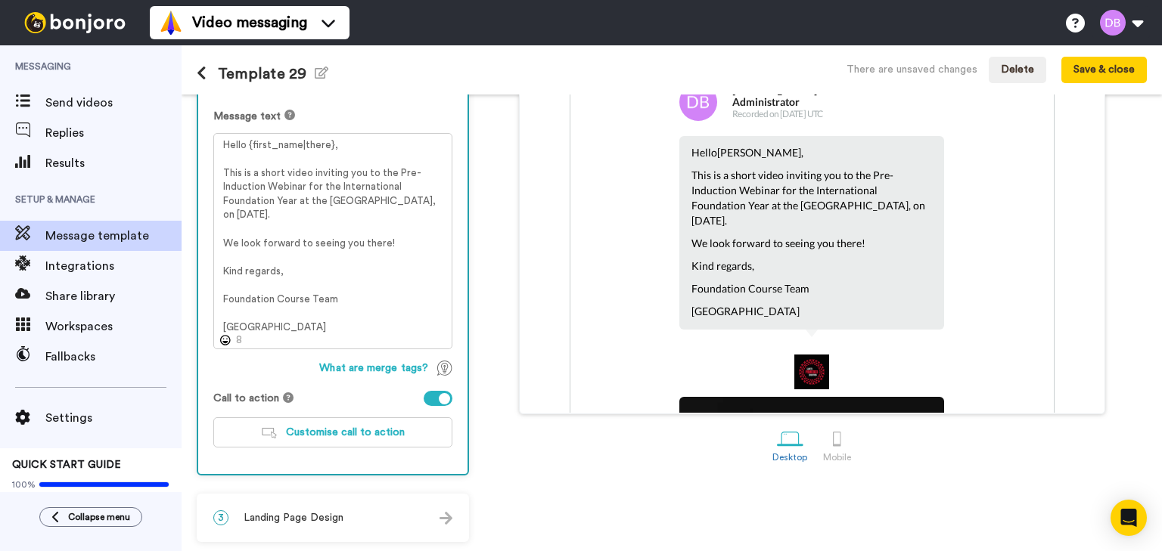
click at [443, 521] on img at bounding box center [446, 518] width 13 height 13
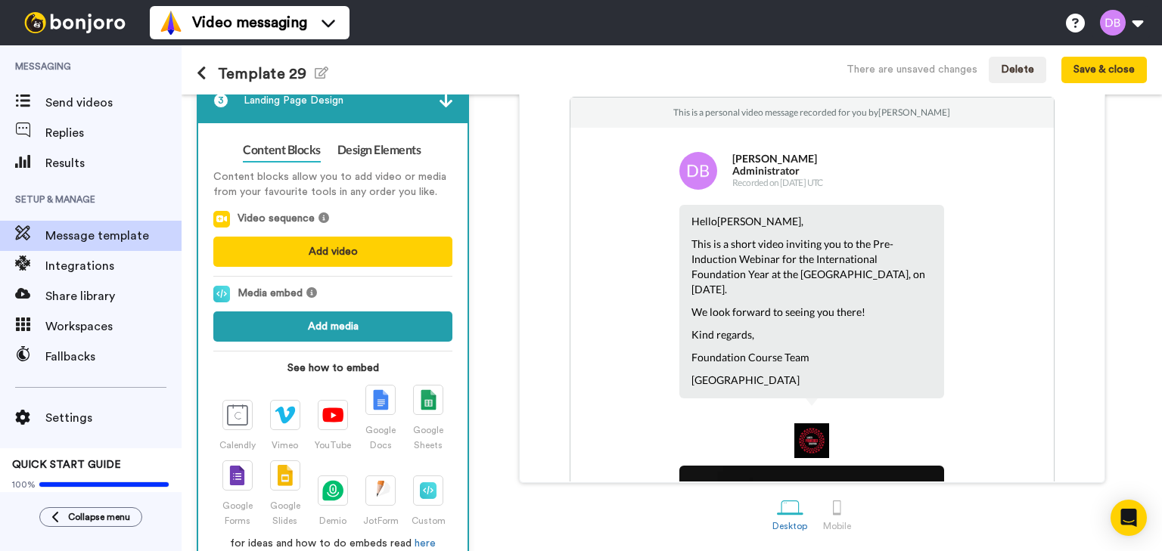
click at [390, 328] on button "Add media" at bounding box center [332, 327] width 239 height 30
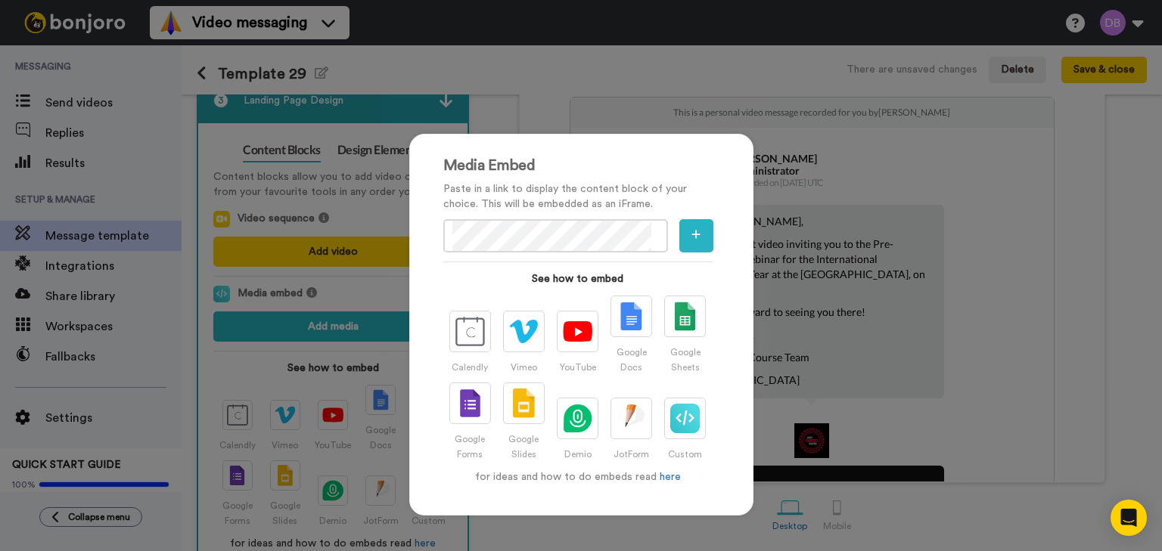
scroll to position [61, 0]
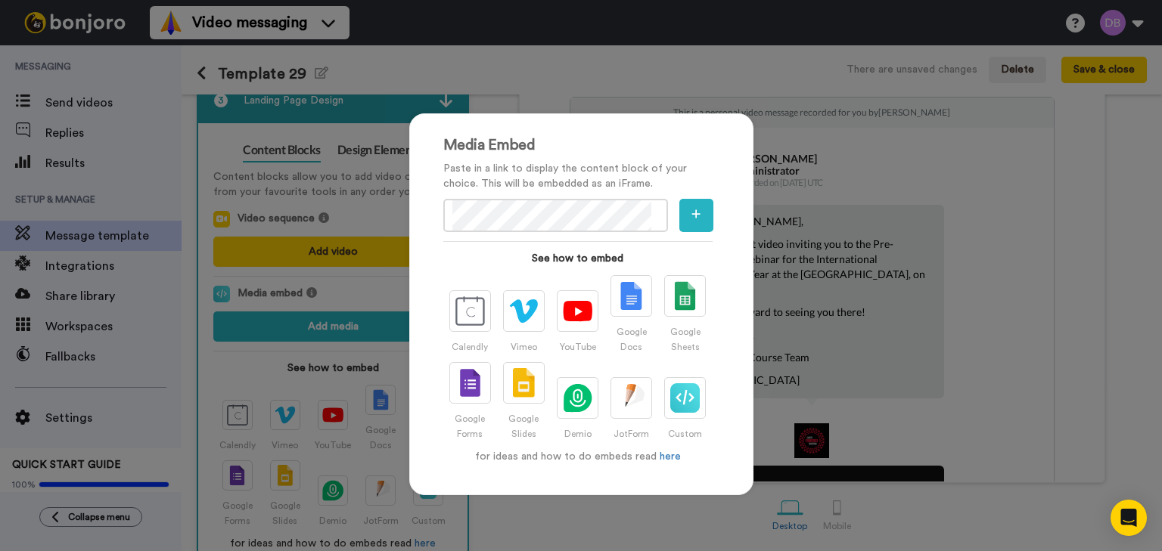
click at [554, 80] on div "Media Embed Paste in a link to display the content block of your choice. This w…" at bounding box center [581, 275] width 1162 height 551
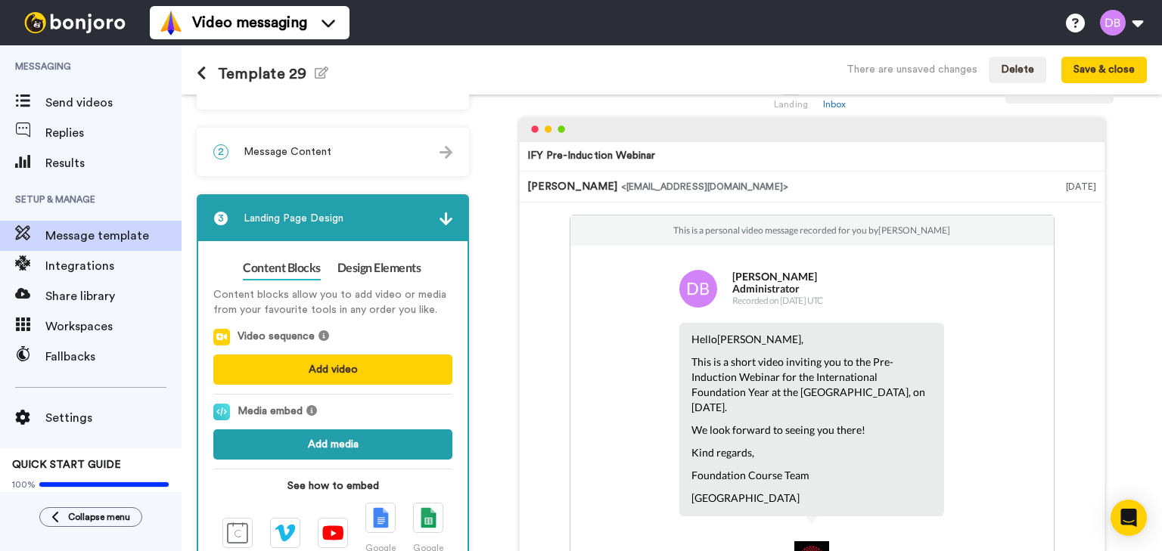
scroll to position [14, 0]
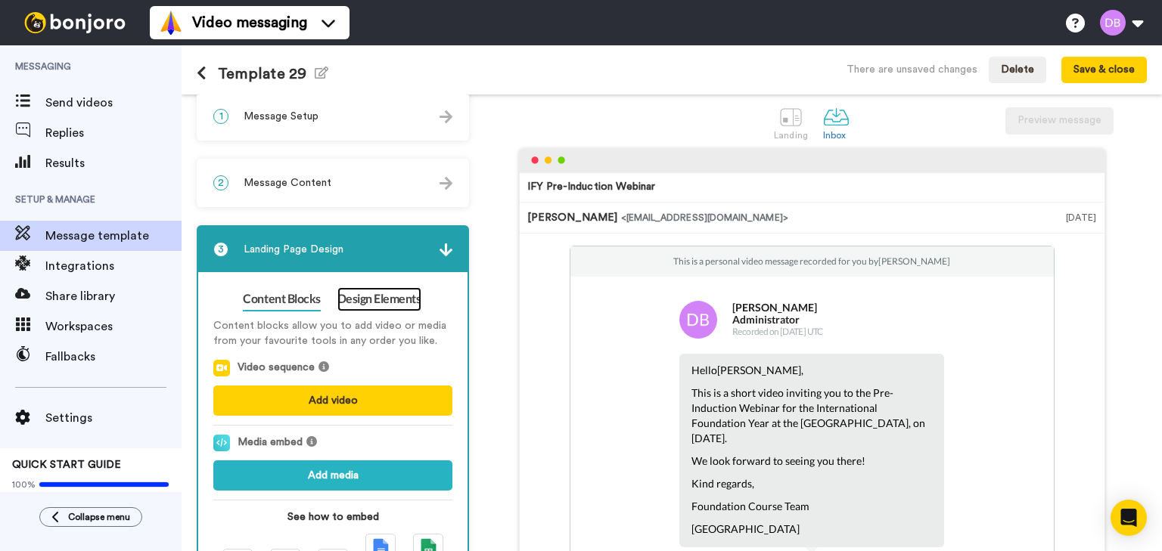
click at [381, 298] on link "Design Elements" at bounding box center [379, 299] width 84 height 24
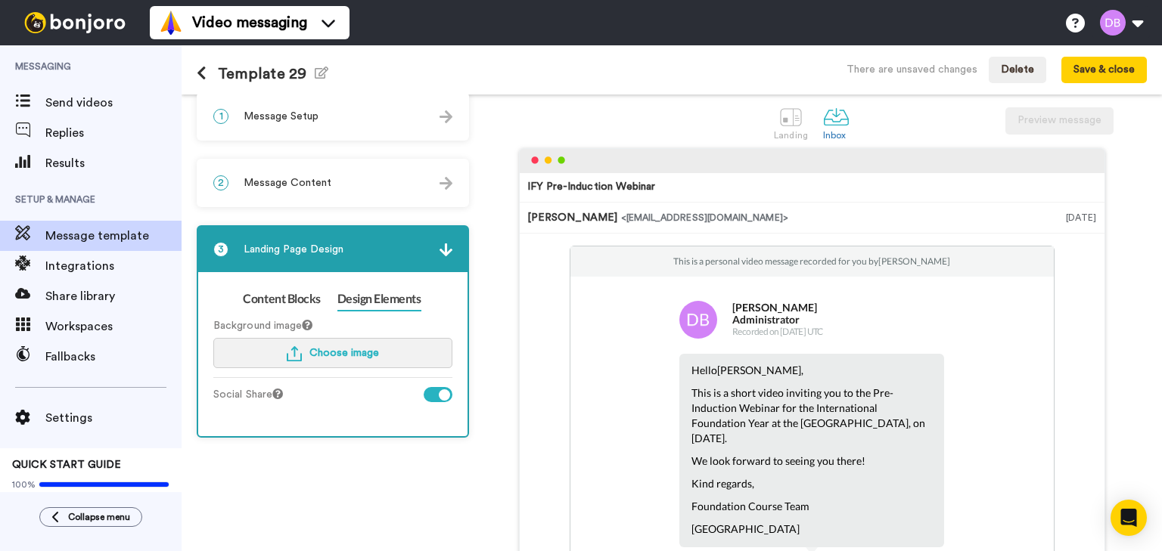
click at [348, 350] on span "Choose image" at bounding box center [344, 353] width 70 height 11
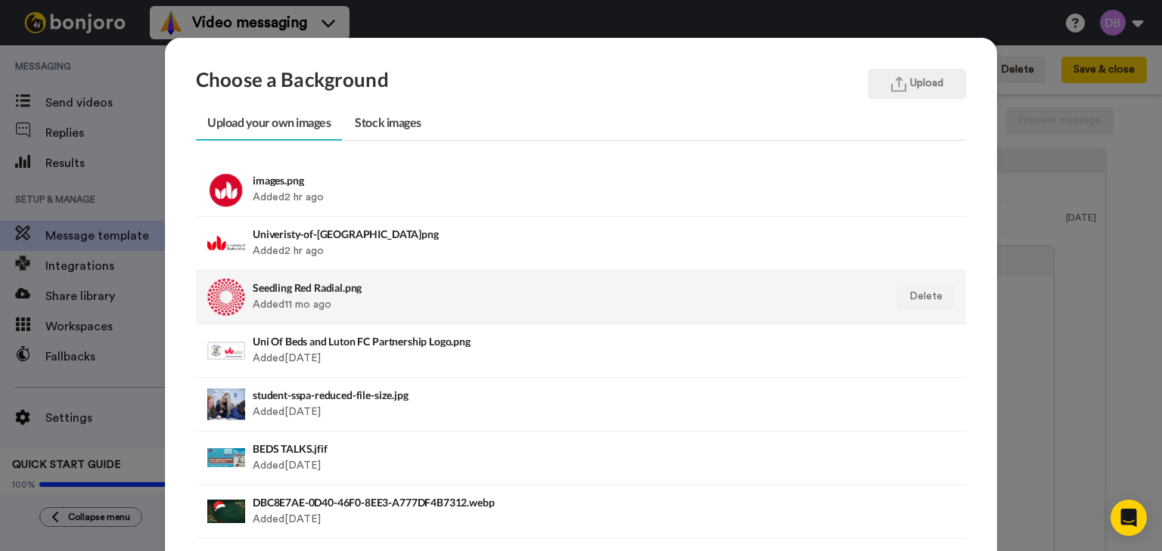
click at [439, 287] on h4 "Seedling Red Radial.png" at bounding box center [507, 287] width 508 height 11
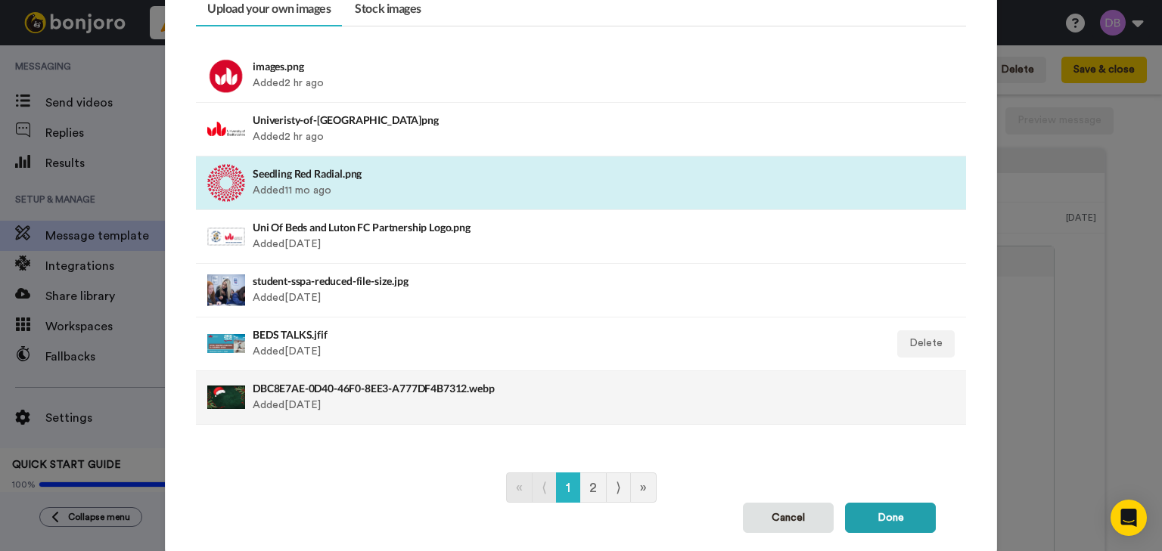
scroll to position [163, 0]
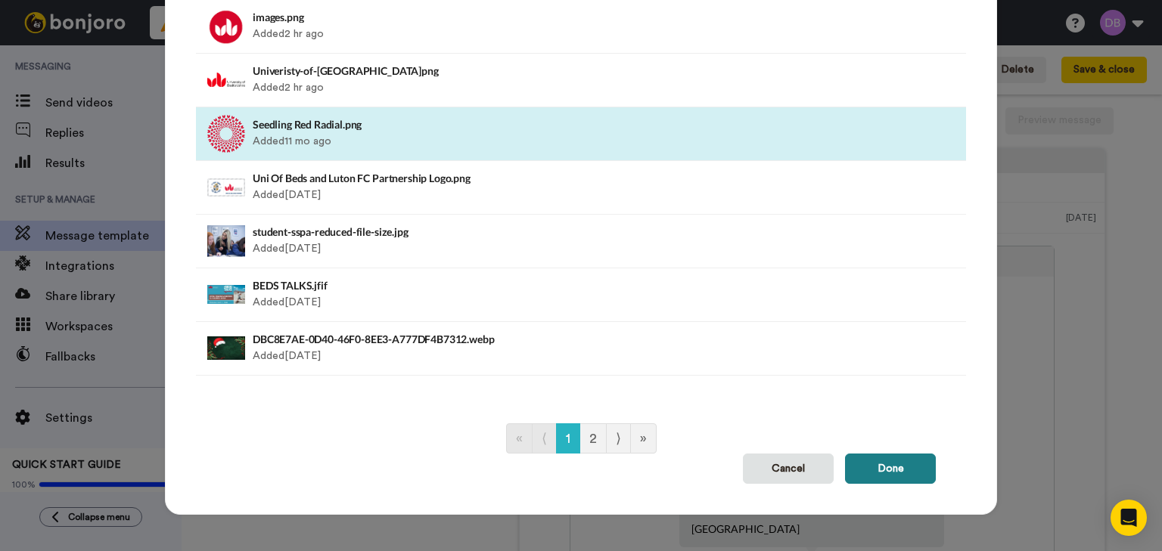
click at [902, 466] on button "Done" at bounding box center [890, 469] width 91 height 30
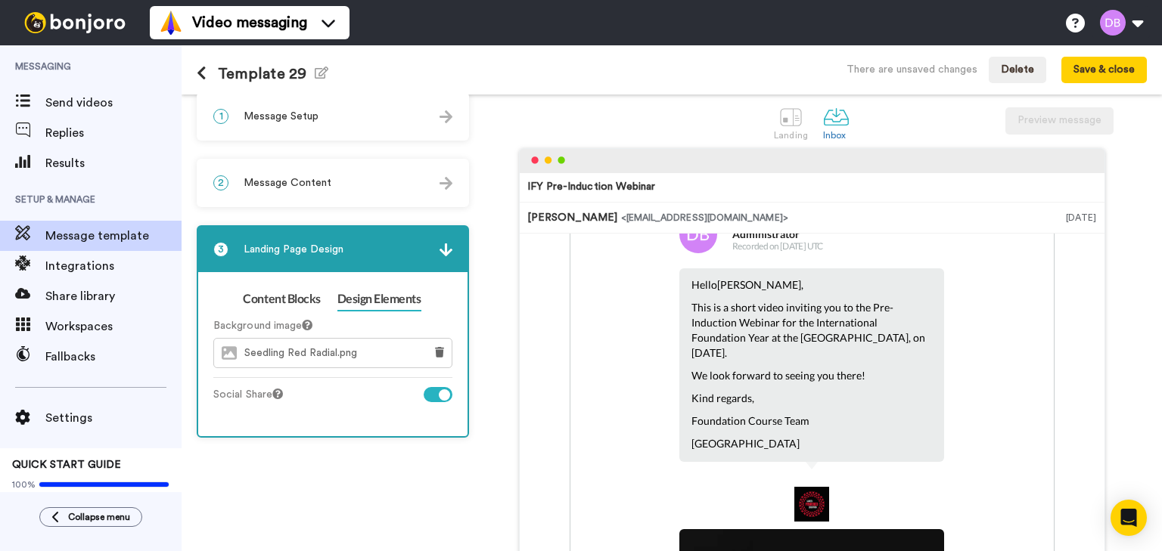
scroll to position [121, 0]
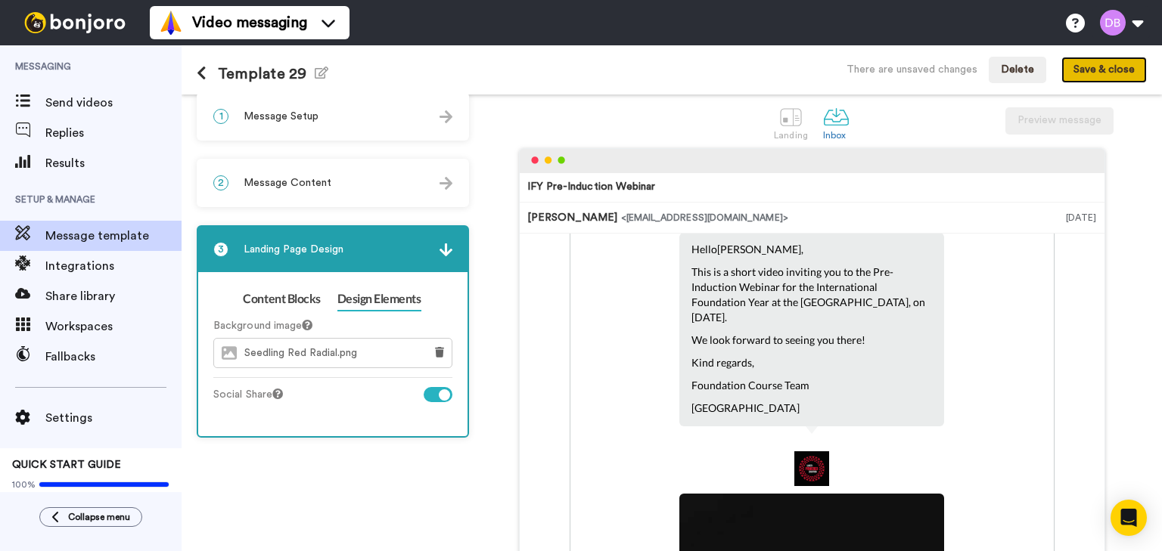
click at [1105, 73] on button "Save & close" at bounding box center [1103, 70] width 85 height 27
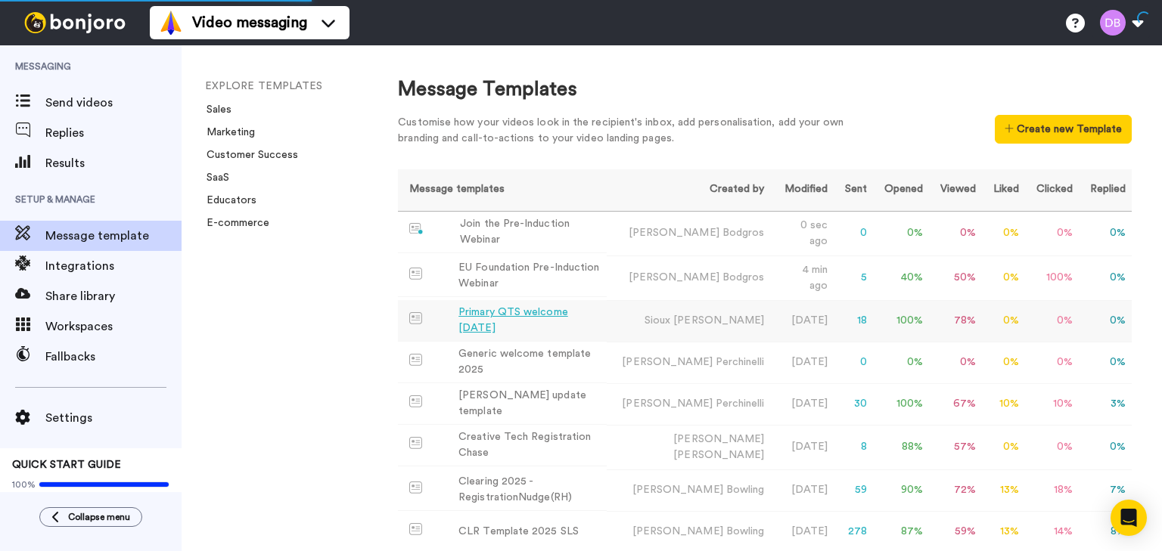
click at [504, 314] on div "Primary QTS welcome [DATE]" at bounding box center [529, 321] width 142 height 32
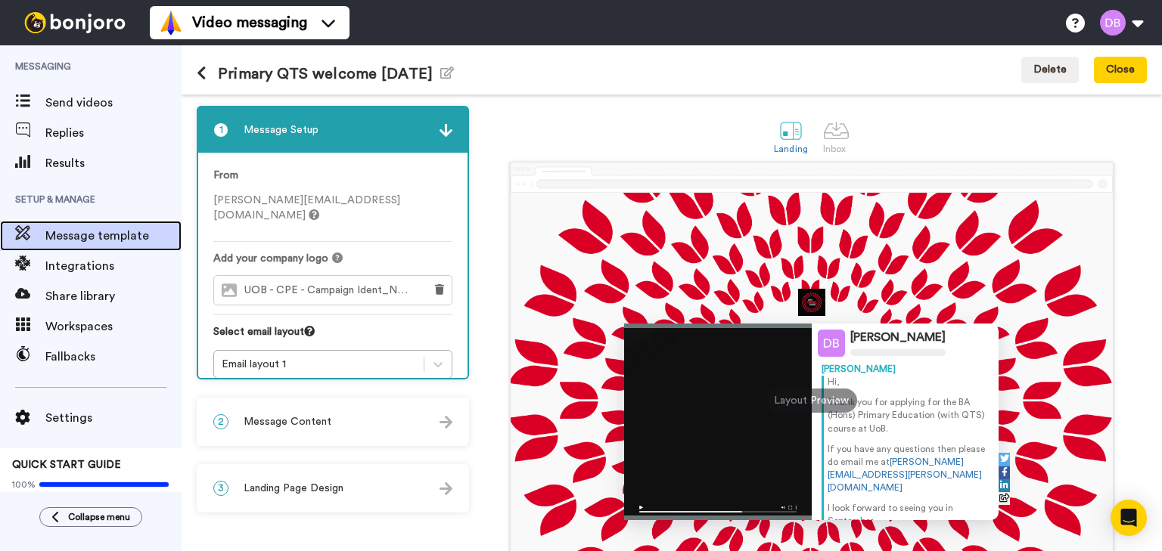
click at [104, 230] on span "Message template" at bounding box center [113, 236] width 136 height 18
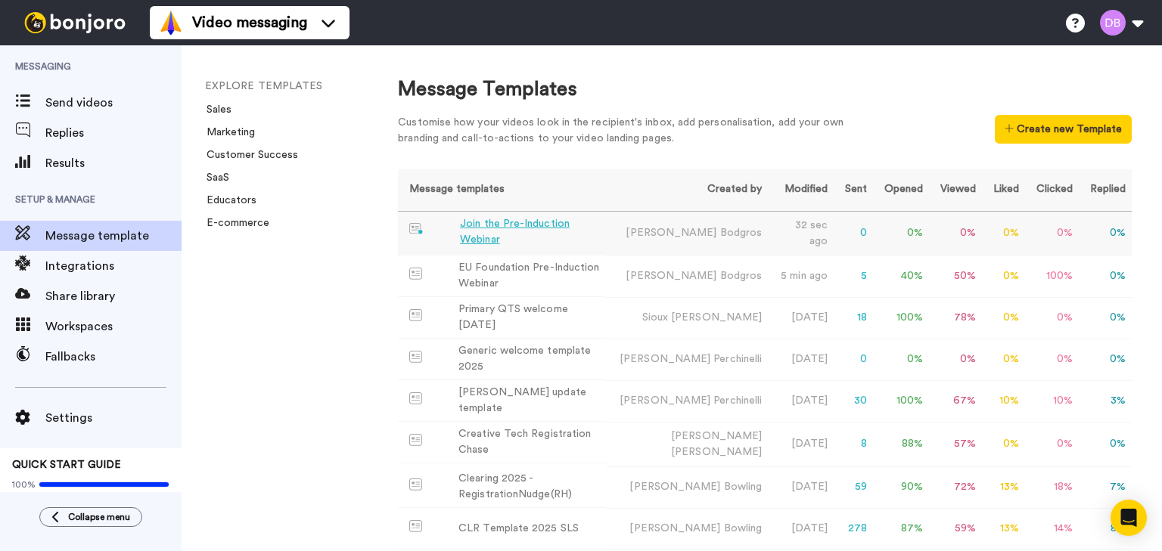
click at [532, 228] on div "Join the Pre-Induction Webinar" at bounding box center [530, 232] width 140 height 32
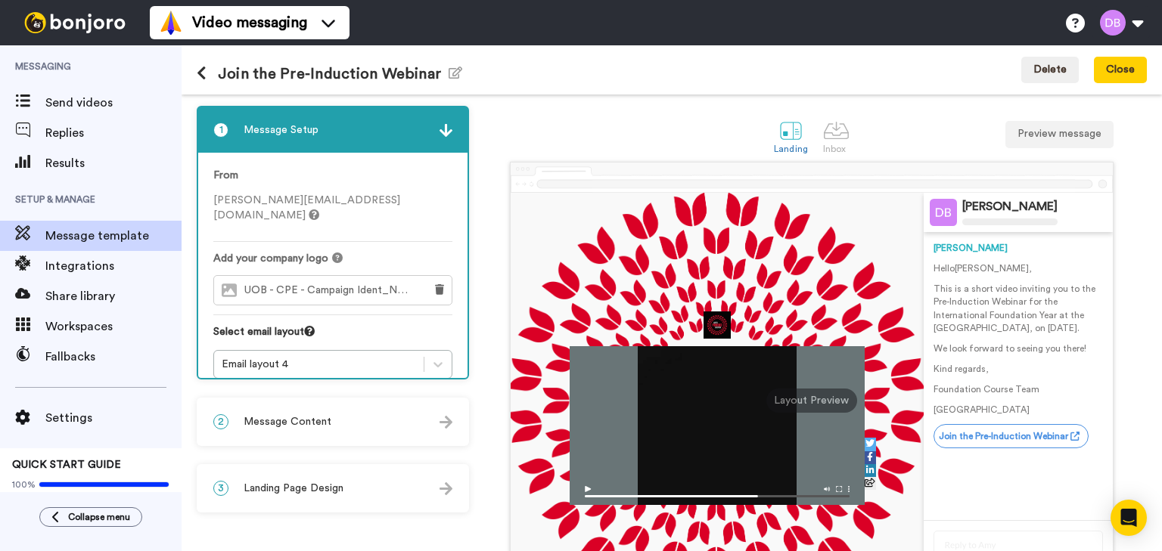
click at [302, 67] on h1 "Join the Pre-Induction Webinar Edit name" at bounding box center [330, 73] width 266 height 17
click at [457, 76] on div "Join the Pre-Induction Webinar Edit name Delete Close" at bounding box center [672, 69] width 980 height 49
click at [449, 73] on icon "button" at bounding box center [456, 73] width 14 height 12
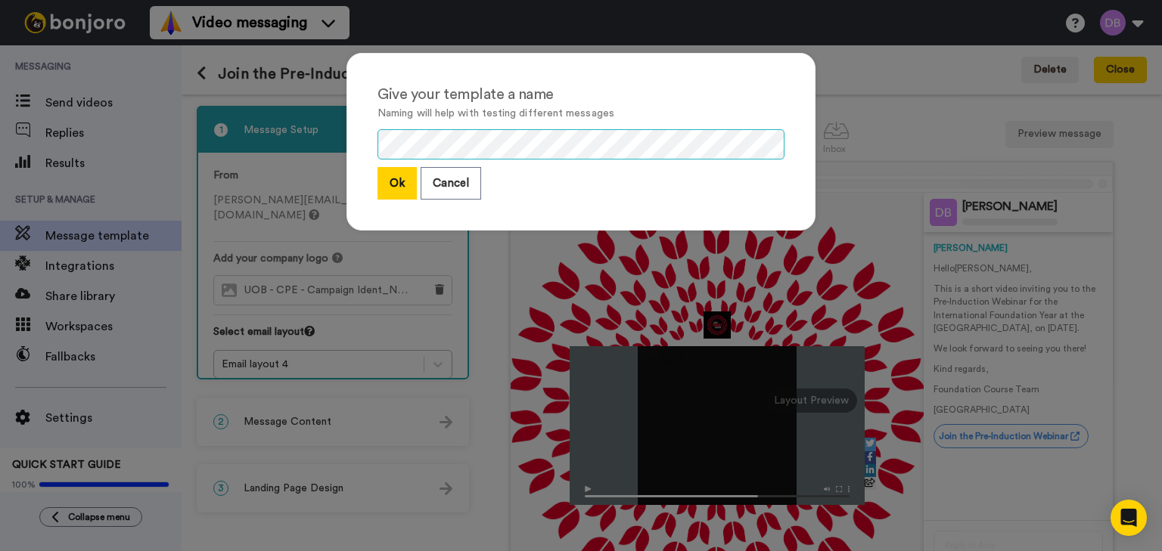
click at [110, 76] on div "Give your template a name Naming will help with testing different messages Ok C…" at bounding box center [581, 275] width 1162 height 551
click at [261, 129] on div "Give your template a name Naming will help with testing different messages Ok C…" at bounding box center [581, 275] width 1162 height 551
click at [393, 179] on button "Ok" at bounding box center [397, 183] width 39 height 33
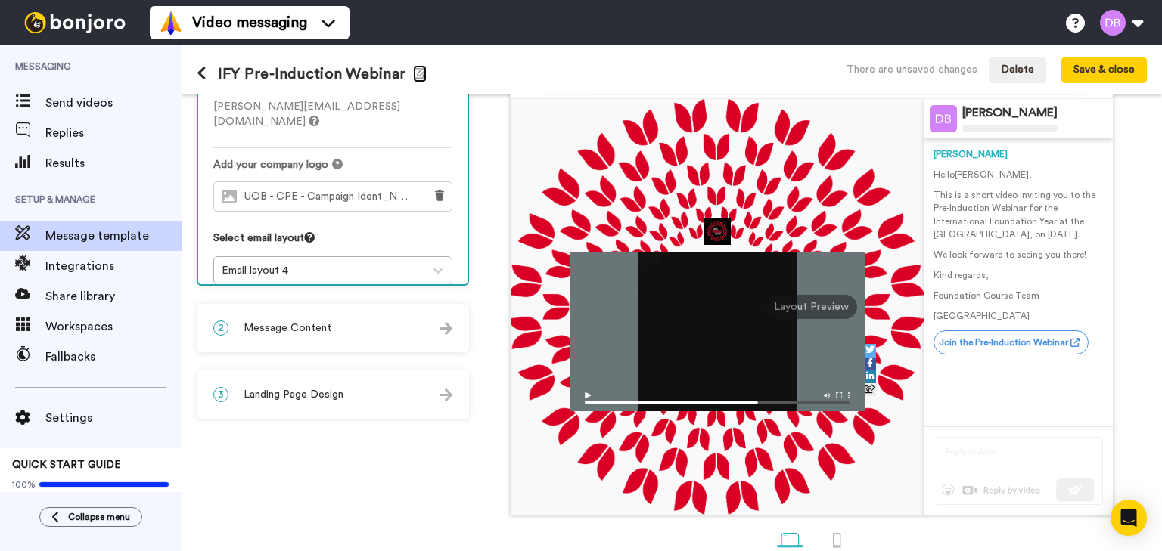
scroll to position [121, 0]
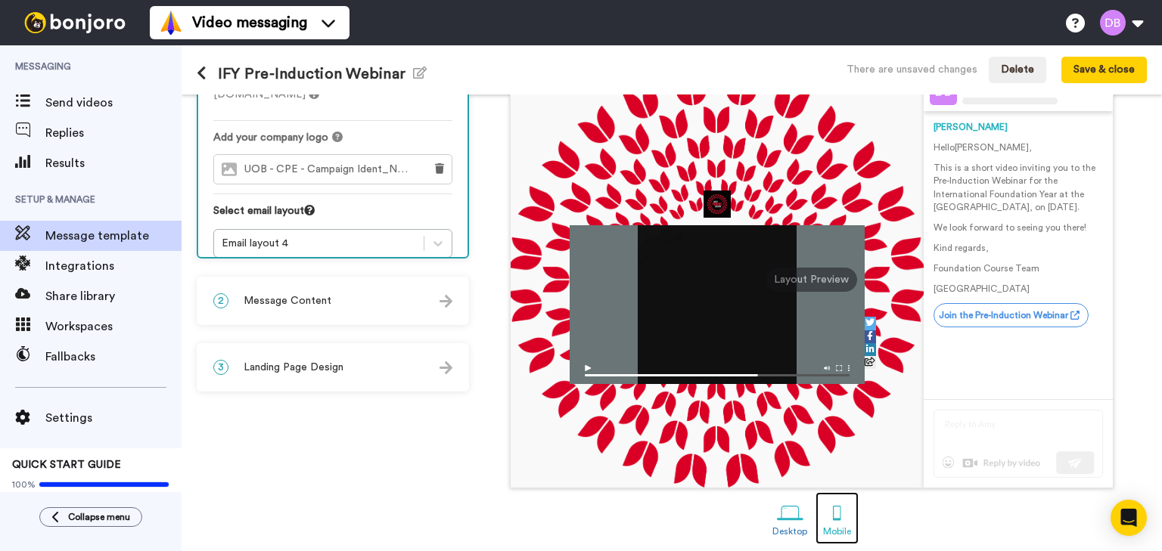
click at [835, 517] on div at bounding box center [837, 513] width 26 height 26
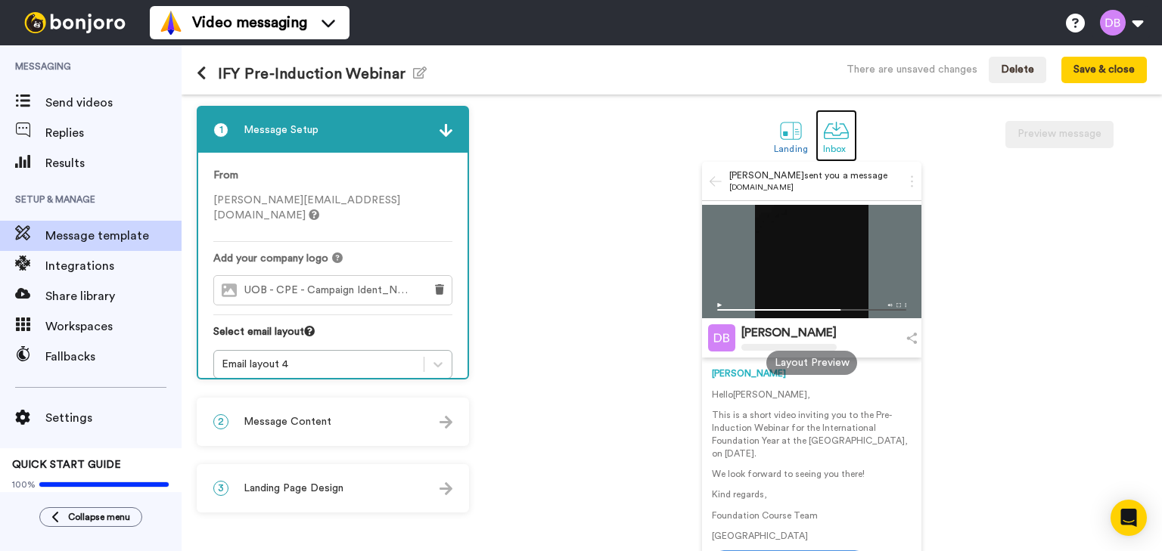
click at [840, 121] on div at bounding box center [836, 130] width 26 height 26
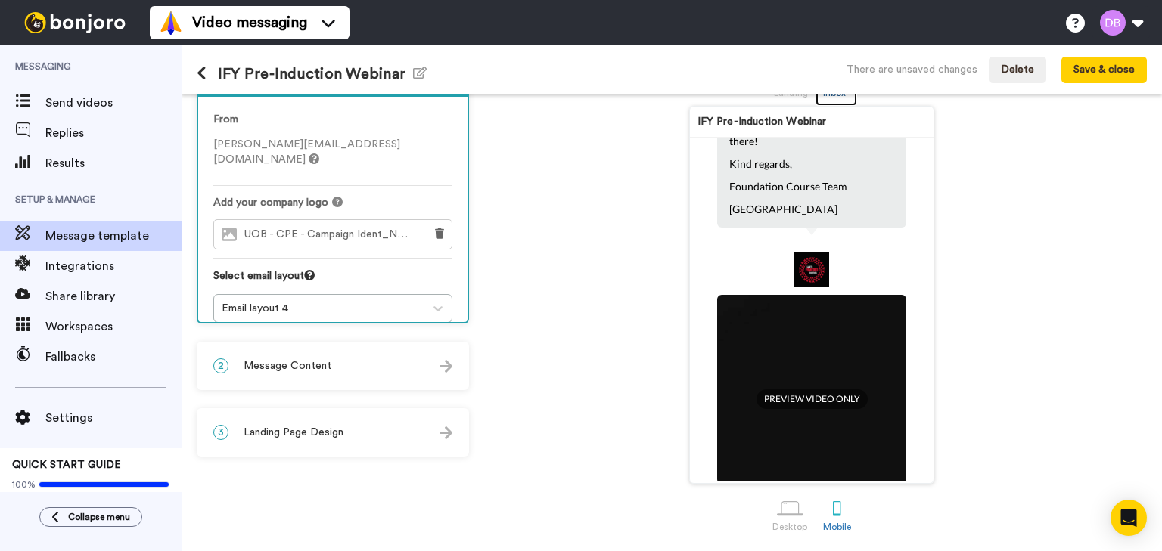
scroll to position [242, 0]
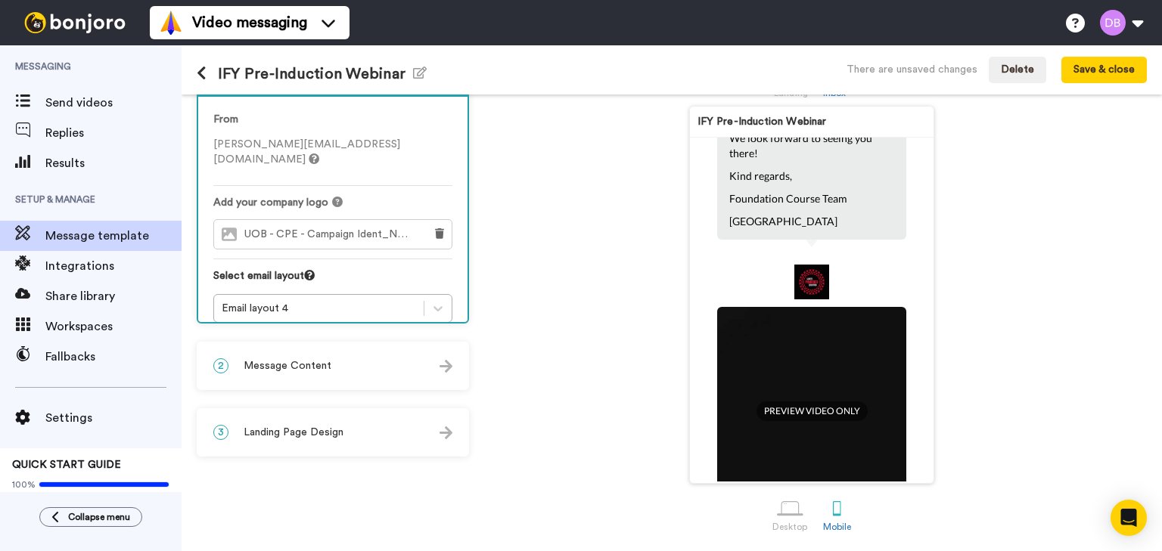
click at [804, 281] on img at bounding box center [811, 282] width 35 height 35
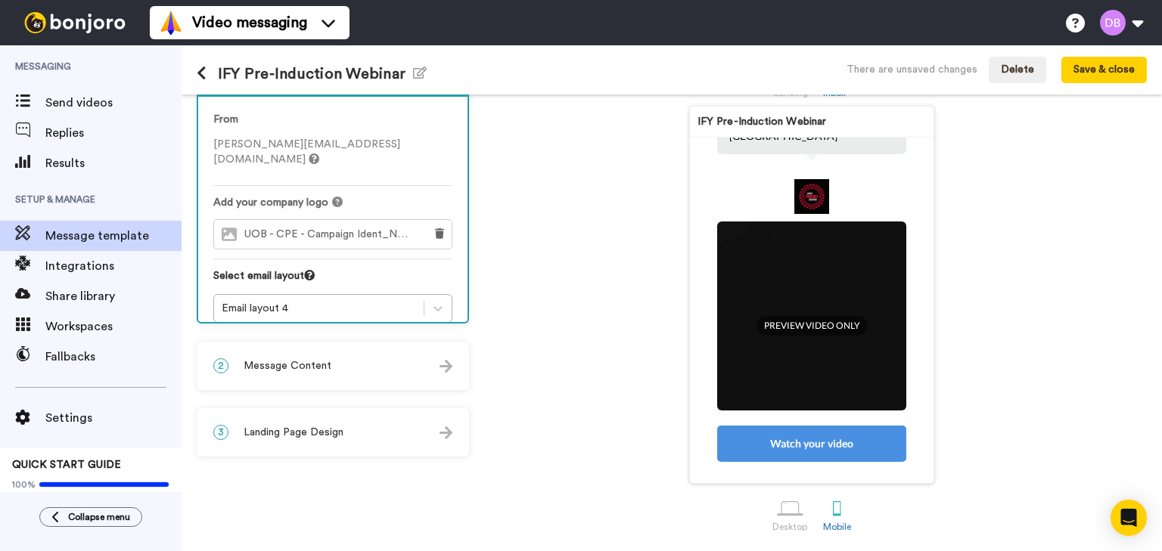
scroll to position [436, 0]
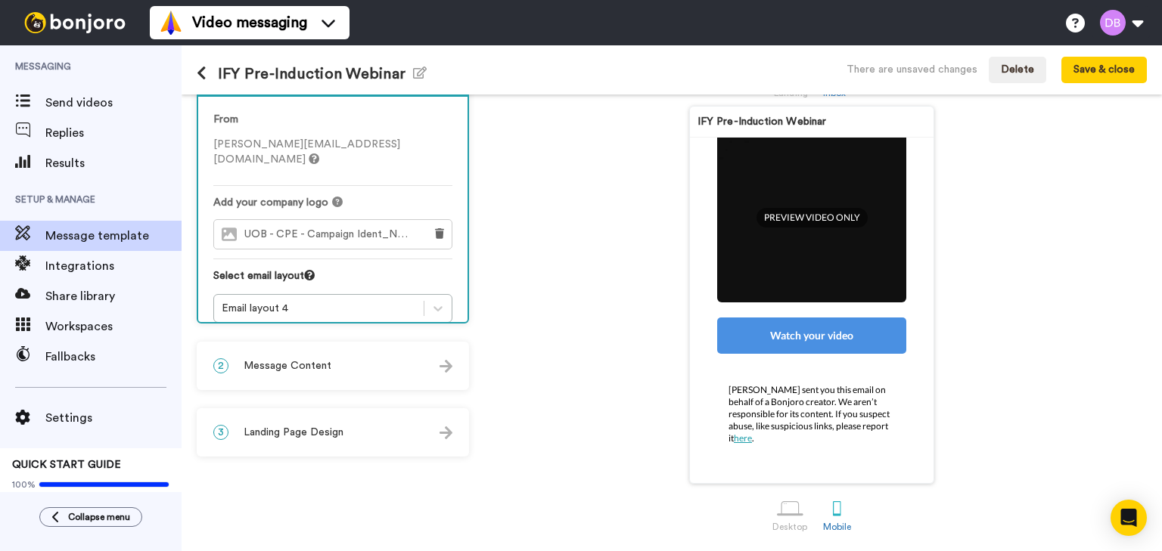
click at [822, 336] on div "Watch your video" at bounding box center [811, 336] width 189 height 36
click at [805, 213] on span "PREVIEW VIDEO ONLY" at bounding box center [812, 218] width 111 height 20
click at [329, 363] on div "2 Message Content" at bounding box center [332, 365] width 269 height 45
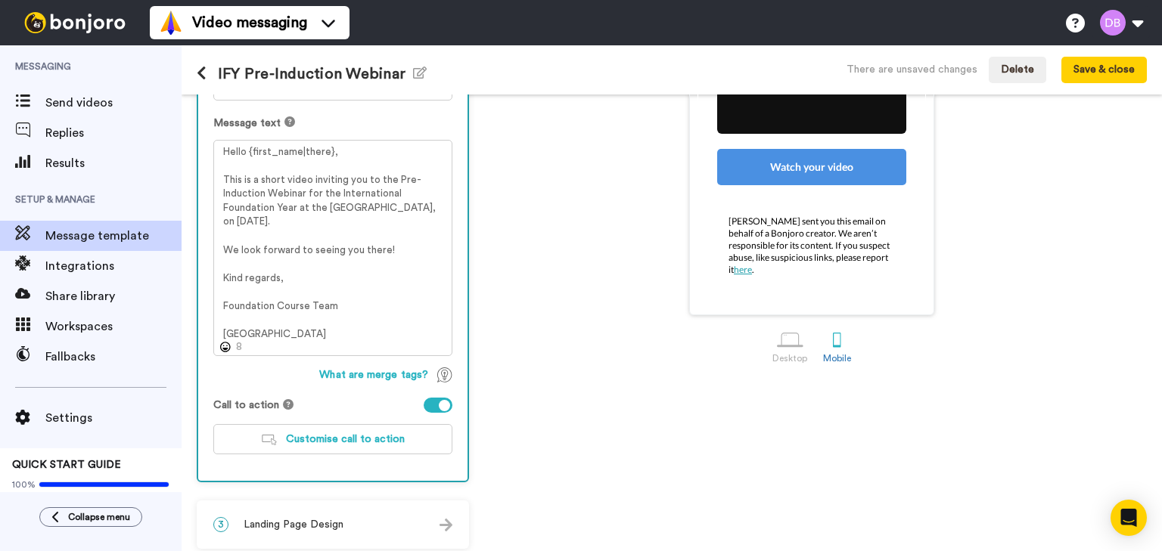
scroll to position [231, 0]
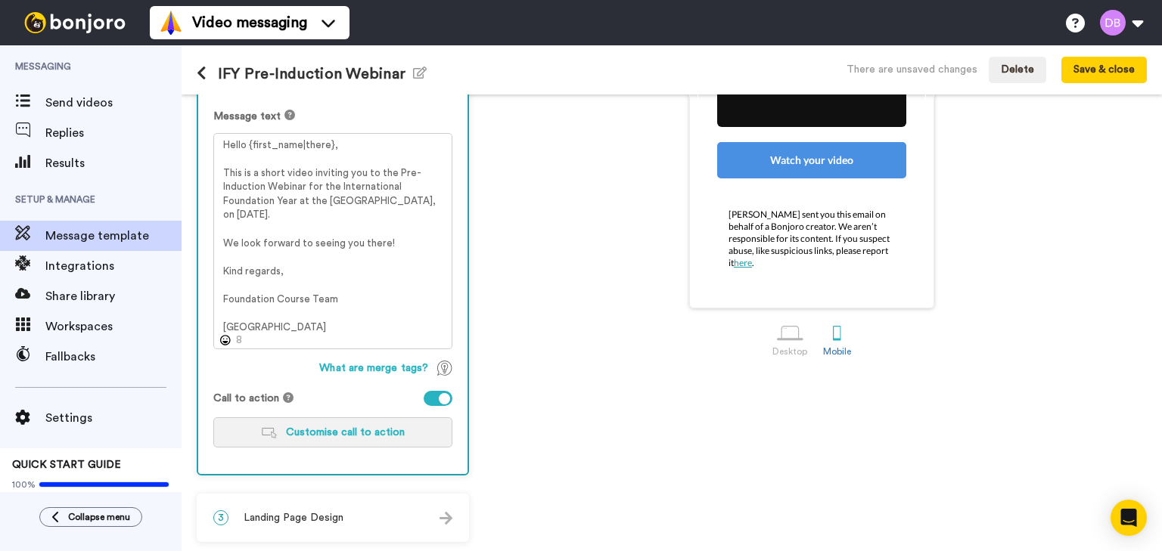
click at [345, 431] on span "Customise call to action" at bounding box center [345, 432] width 119 height 11
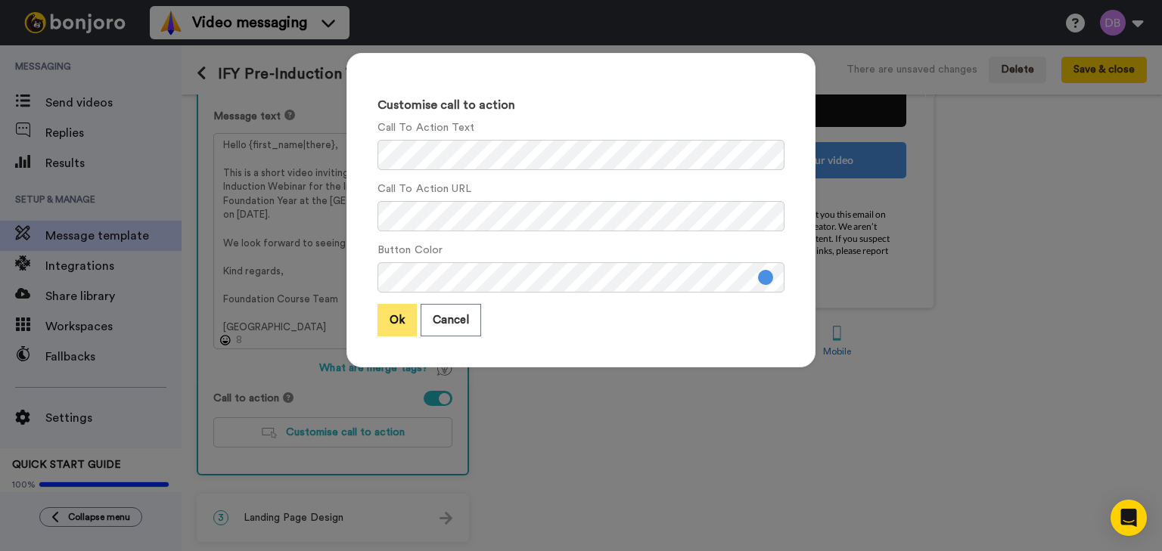
click at [384, 313] on button "Ok" at bounding box center [397, 320] width 39 height 33
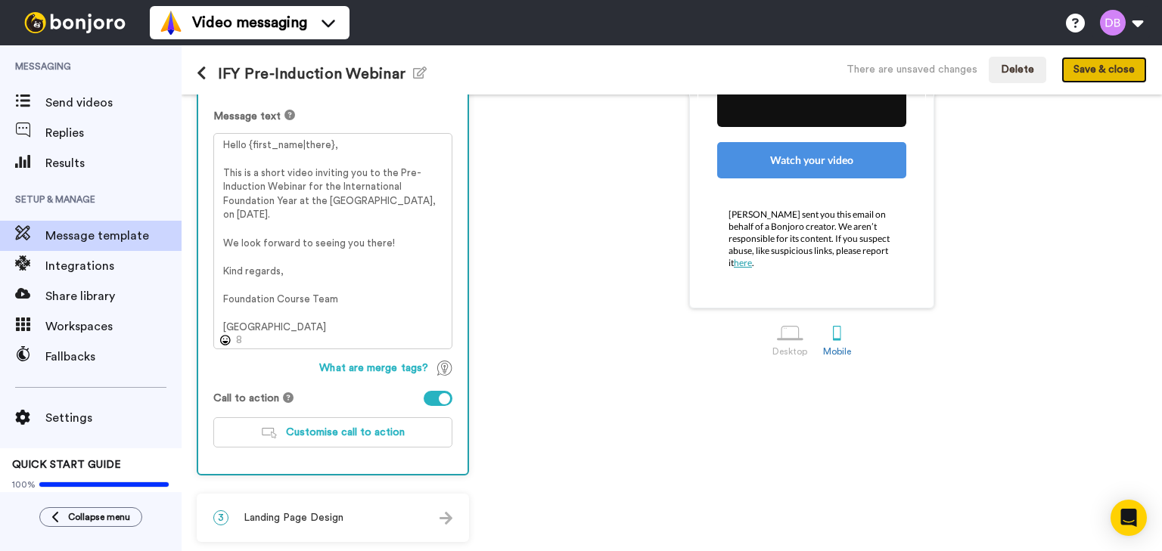
click at [1132, 73] on button "Save & close" at bounding box center [1103, 70] width 85 height 27
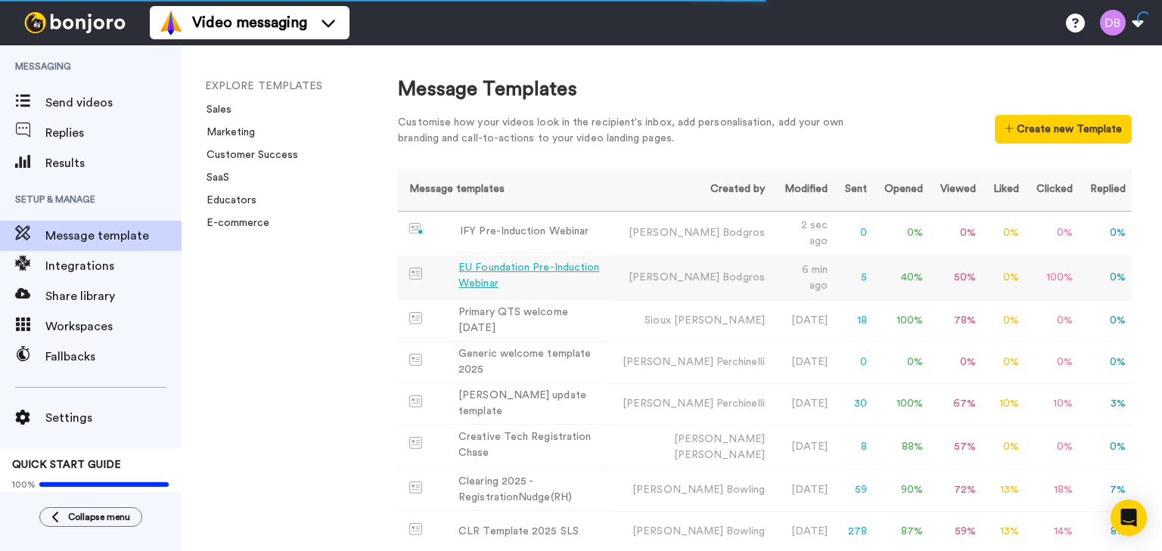
click at [547, 260] on div "EU Foundation Pre-Induction Webinar" at bounding box center [529, 276] width 142 height 32
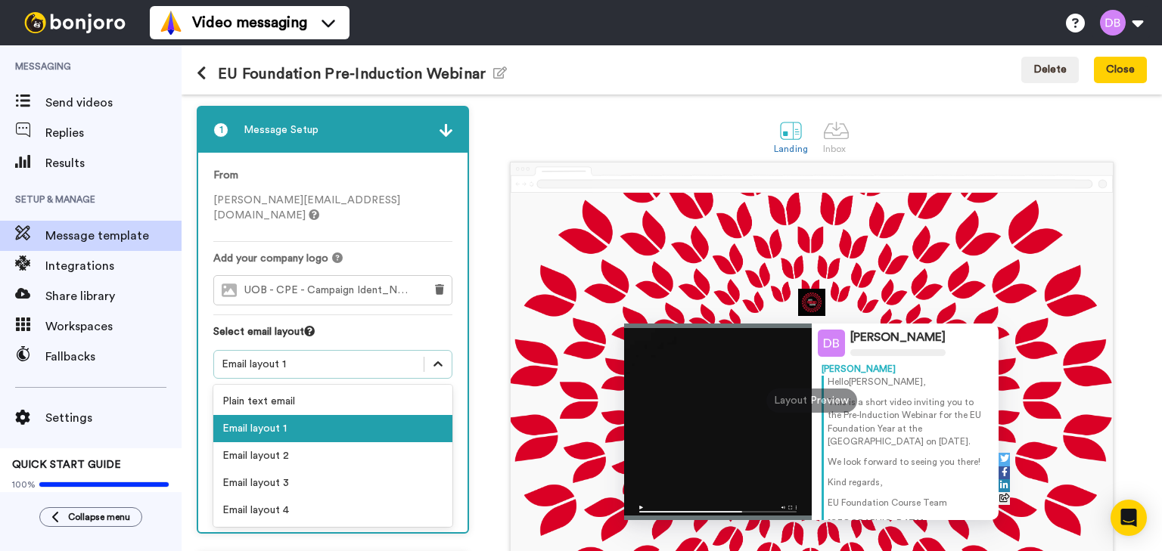
click at [445, 355] on div at bounding box center [437, 364] width 27 height 27
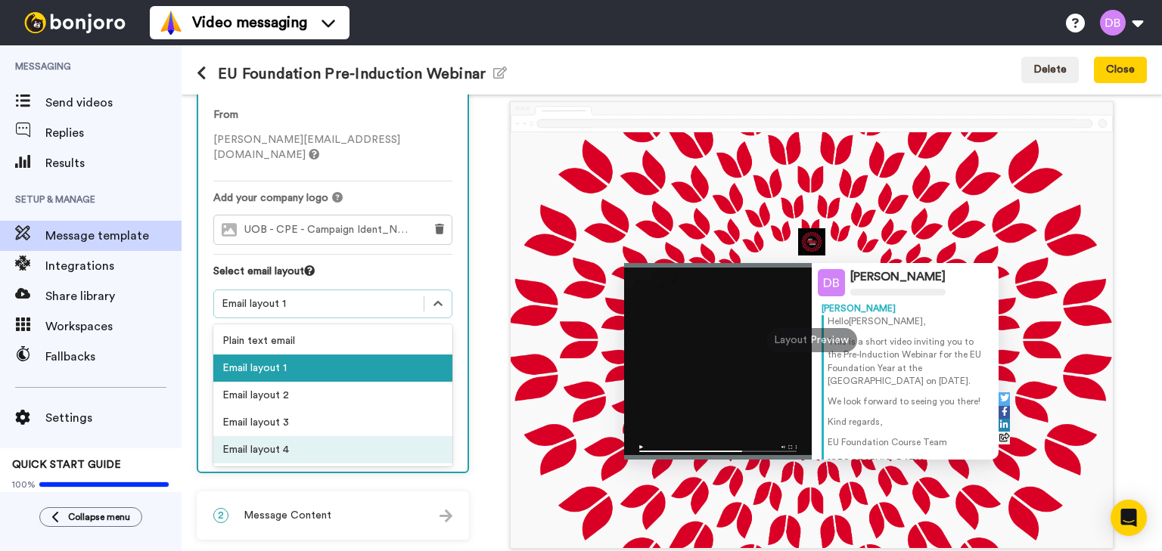
click at [311, 439] on div "Email layout 4" at bounding box center [332, 450] width 239 height 27
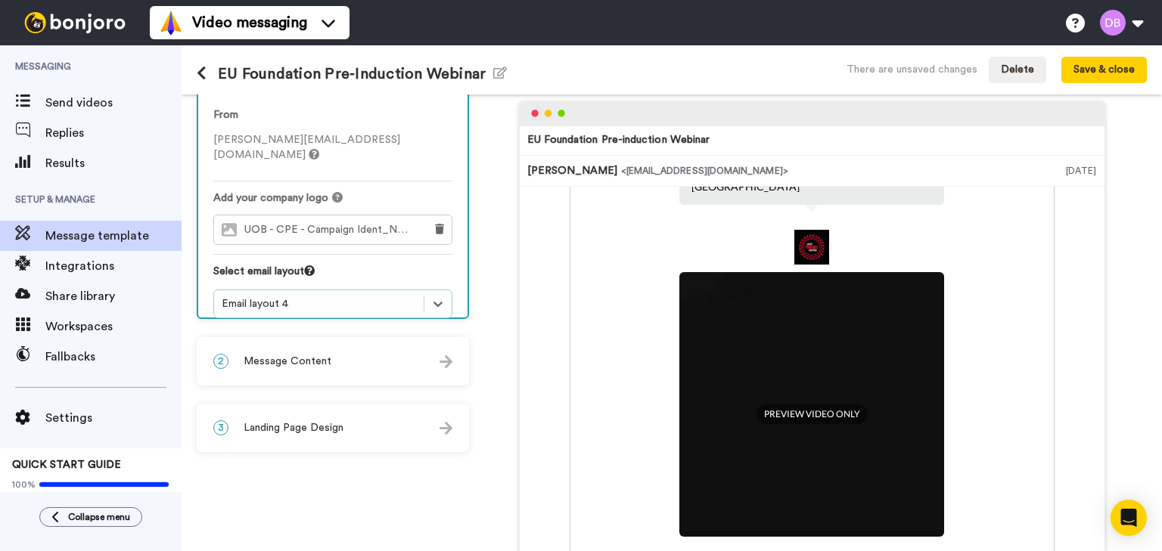
scroll to position [303, 0]
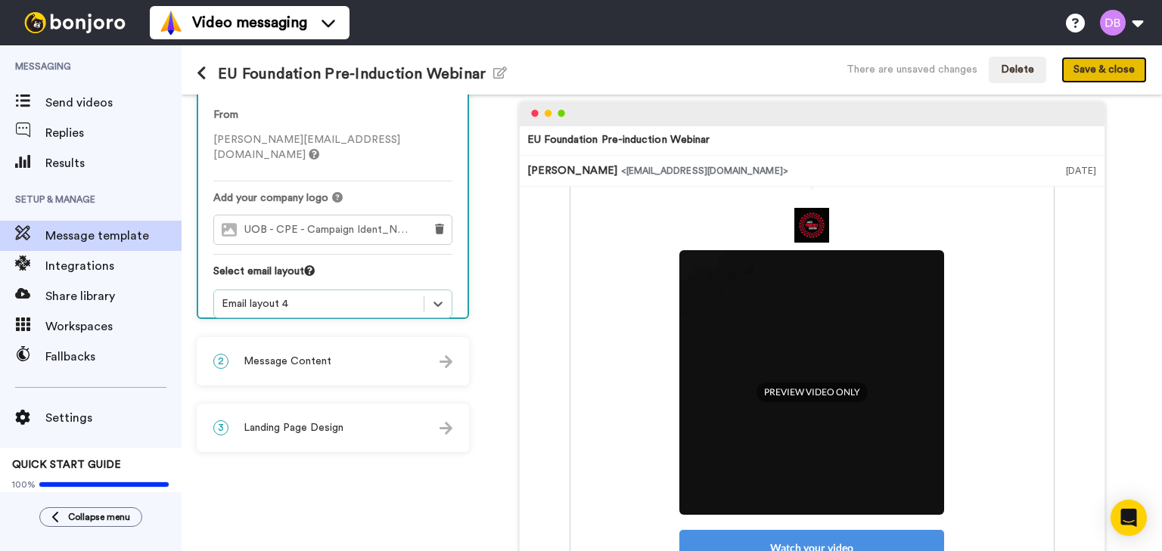
click at [1108, 67] on button "Save & close" at bounding box center [1103, 70] width 85 height 27
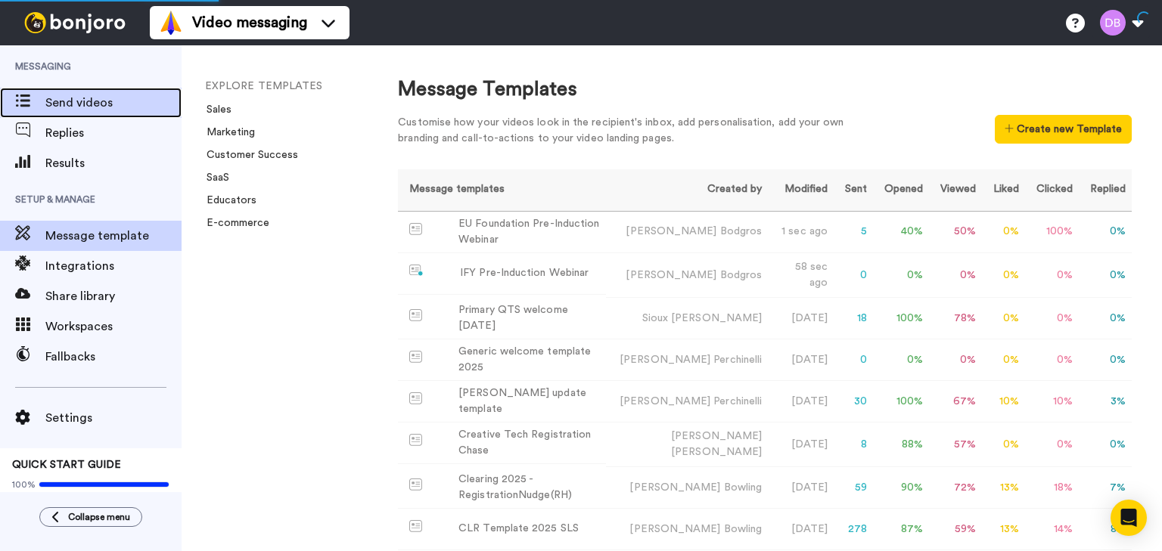
drag, startPoint x: 82, startPoint y: 103, endPoint x: 92, endPoint y: 114, distance: 15.0
click at [82, 103] on span "Send videos" at bounding box center [113, 103] width 136 height 18
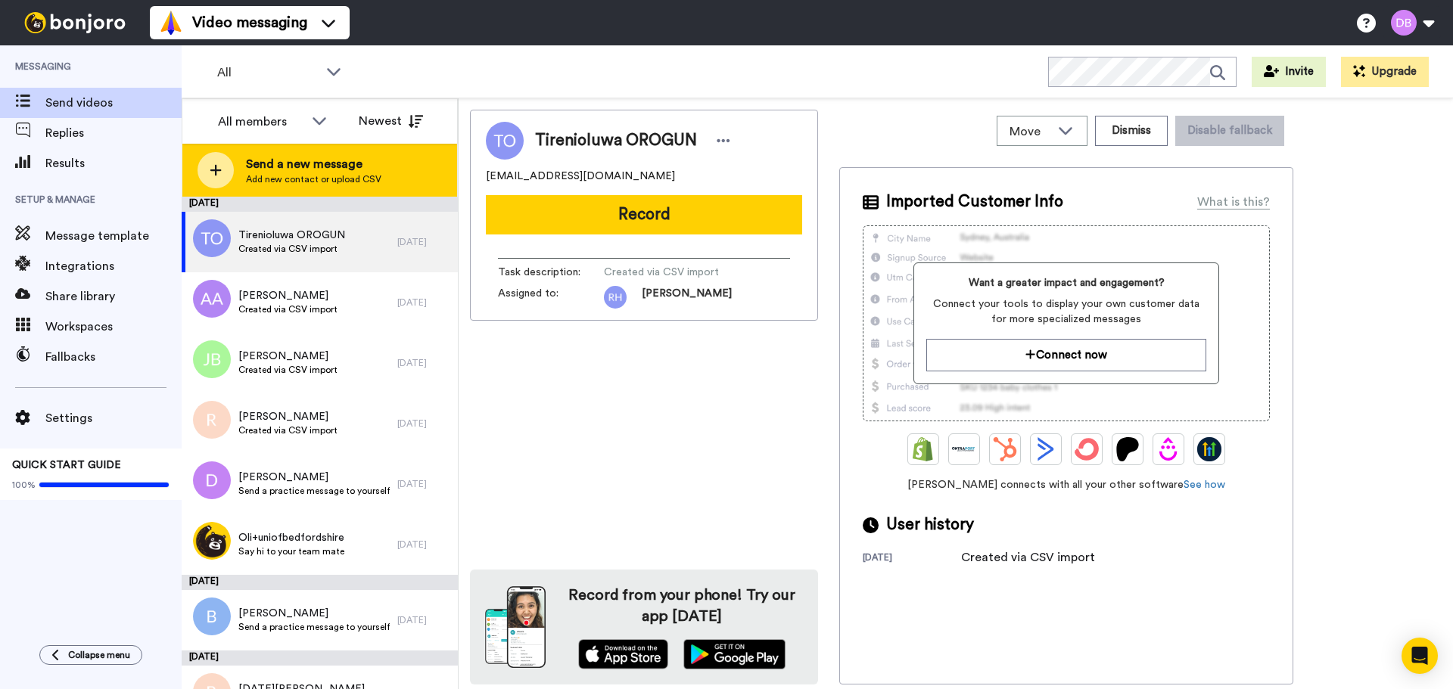
click at [324, 160] on span "Send a new message" at bounding box center [313, 164] width 135 height 18
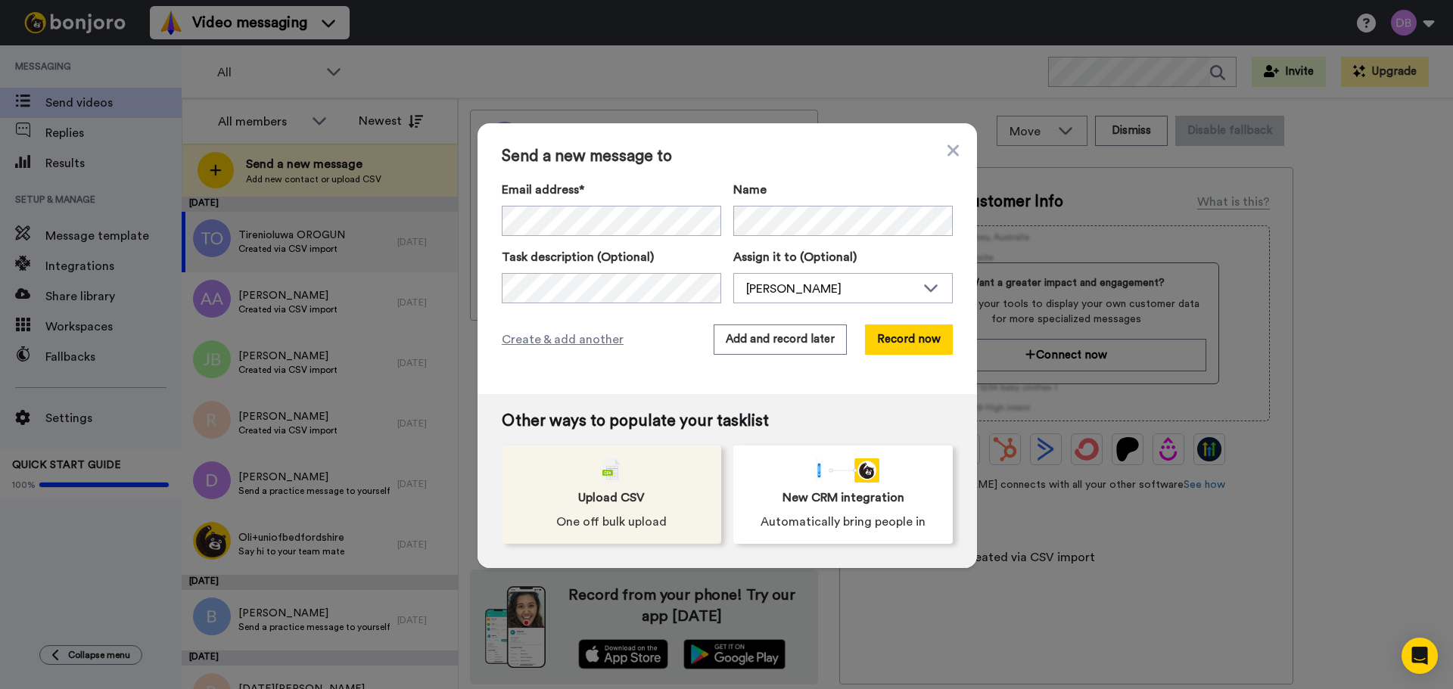
click at [602, 524] on span "One off bulk upload" at bounding box center [611, 522] width 110 height 18
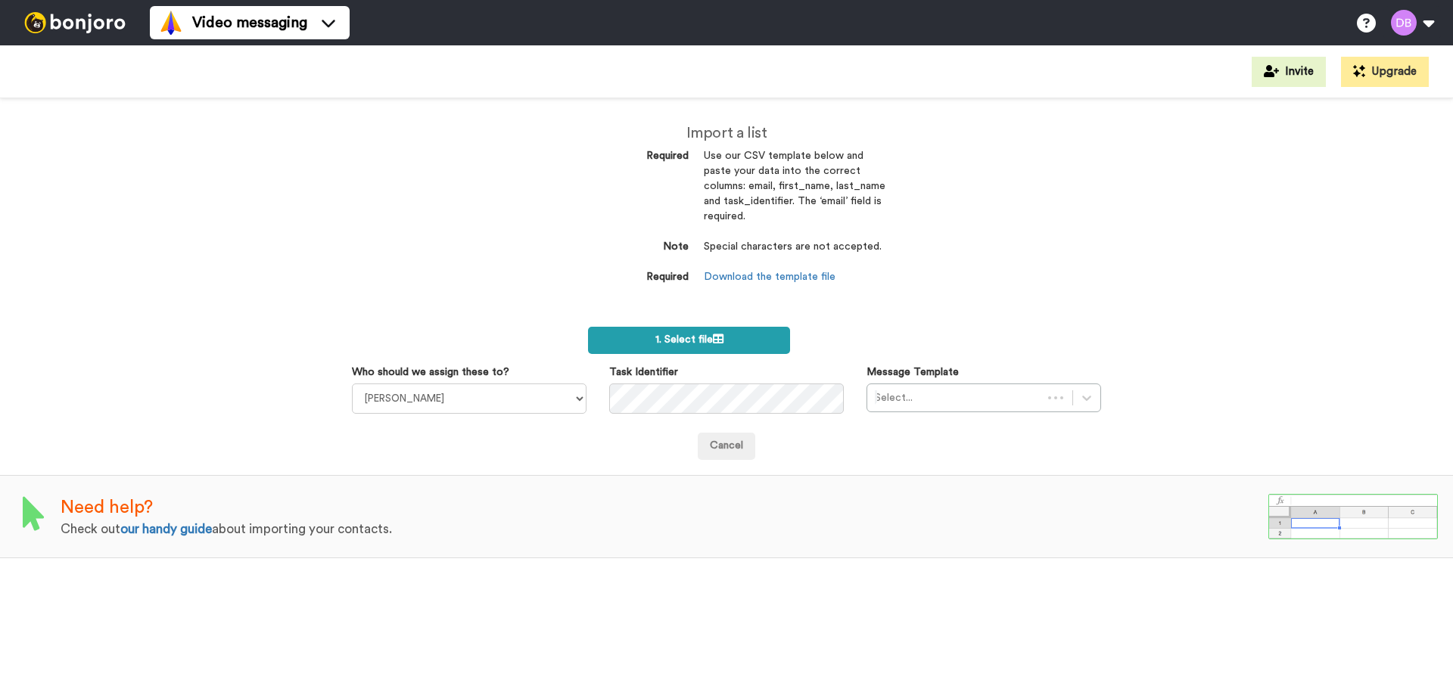
click at [703, 342] on span "1. Select file" at bounding box center [689, 339] width 68 height 11
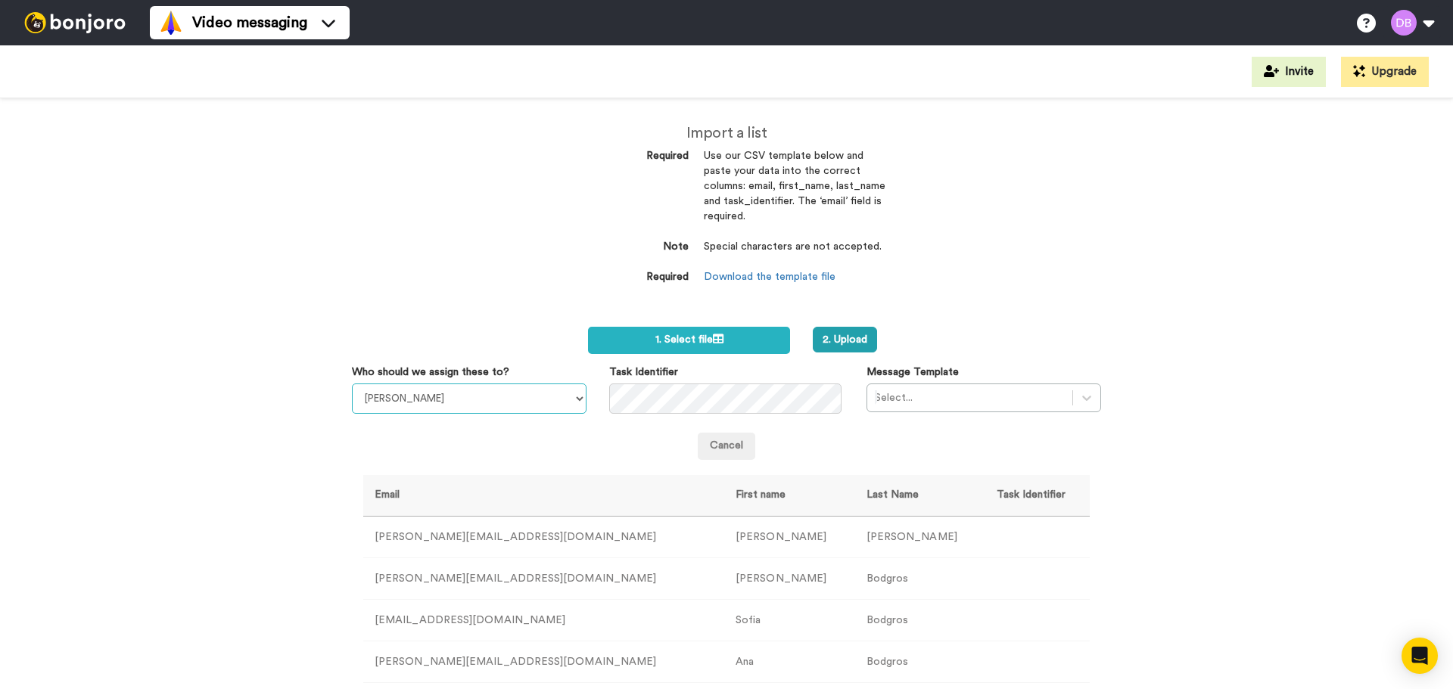
click at [480, 399] on select "[PERSON_NAME] [PERSON_NAME] [PERSON_NAME] [PERSON_NAME] [PERSON_NAME] [PERSON_N…" at bounding box center [469, 399] width 235 height 30
select select "20912146-c25f-4079-881c-a3e8d187e0c9"
click at [352, 384] on select "[PERSON_NAME] [PERSON_NAME] [PERSON_NAME] [PERSON_NAME] [PERSON_NAME] [PERSON_N…" at bounding box center [469, 399] width 235 height 30
click at [859, 341] on button "2. Upload" at bounding box center [844, 340] width 64 height 26
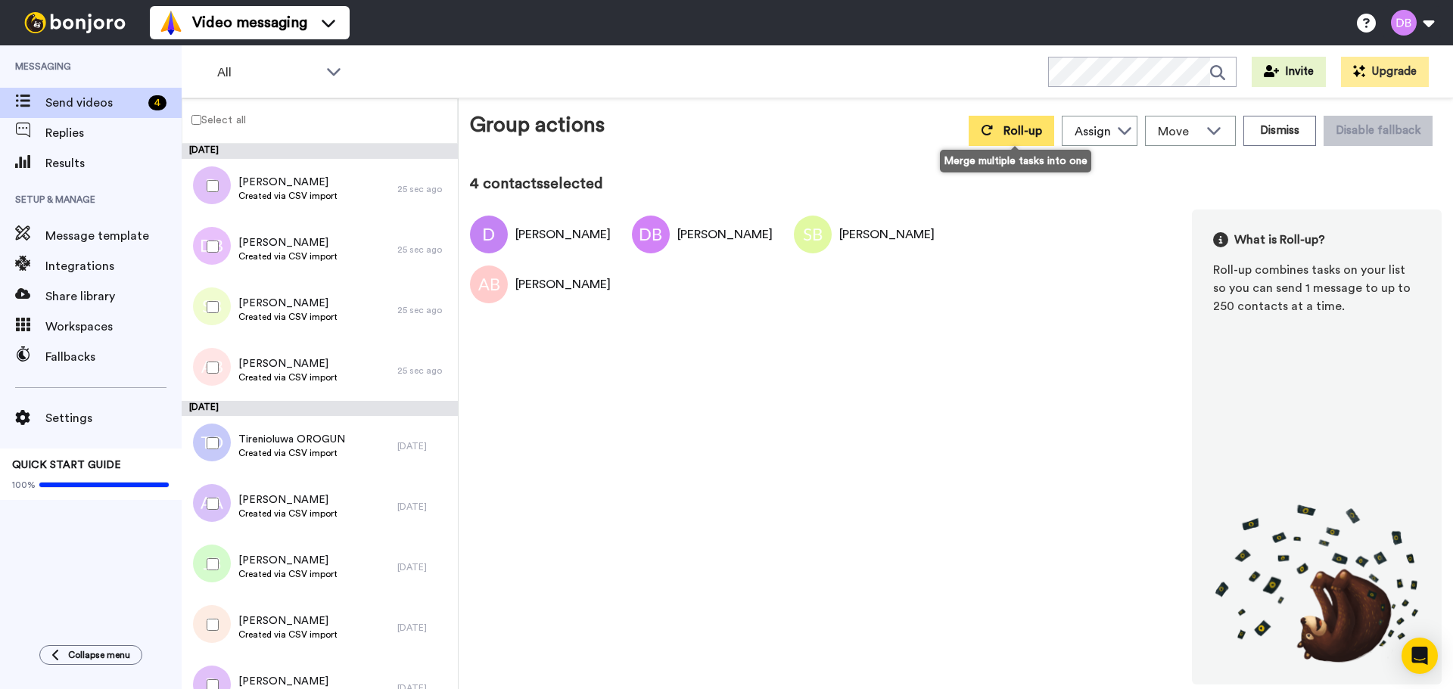
click at [1021, 130] on span "Roll-up" at bounding box center [1022, 131] width 39 height 12
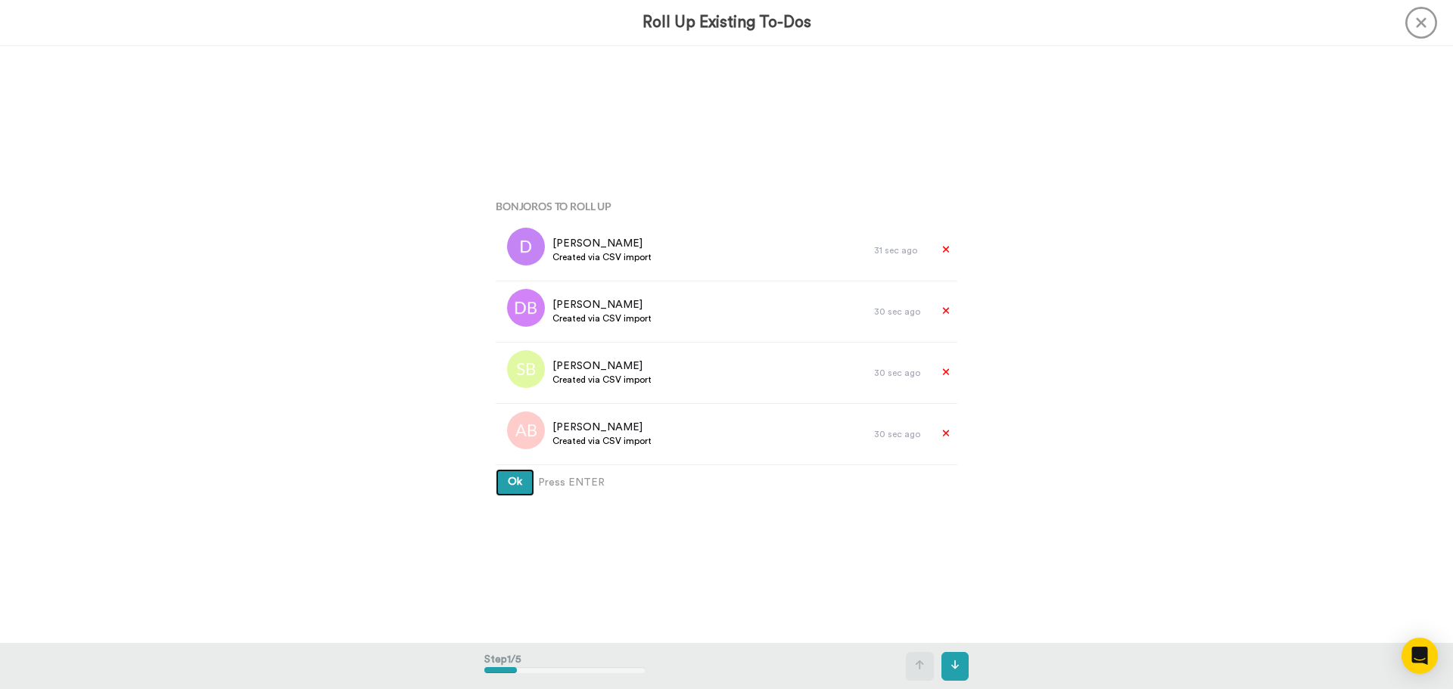
click at [518, 485] on button "Ok" at bounding box center [515, 482] width 39 height 27
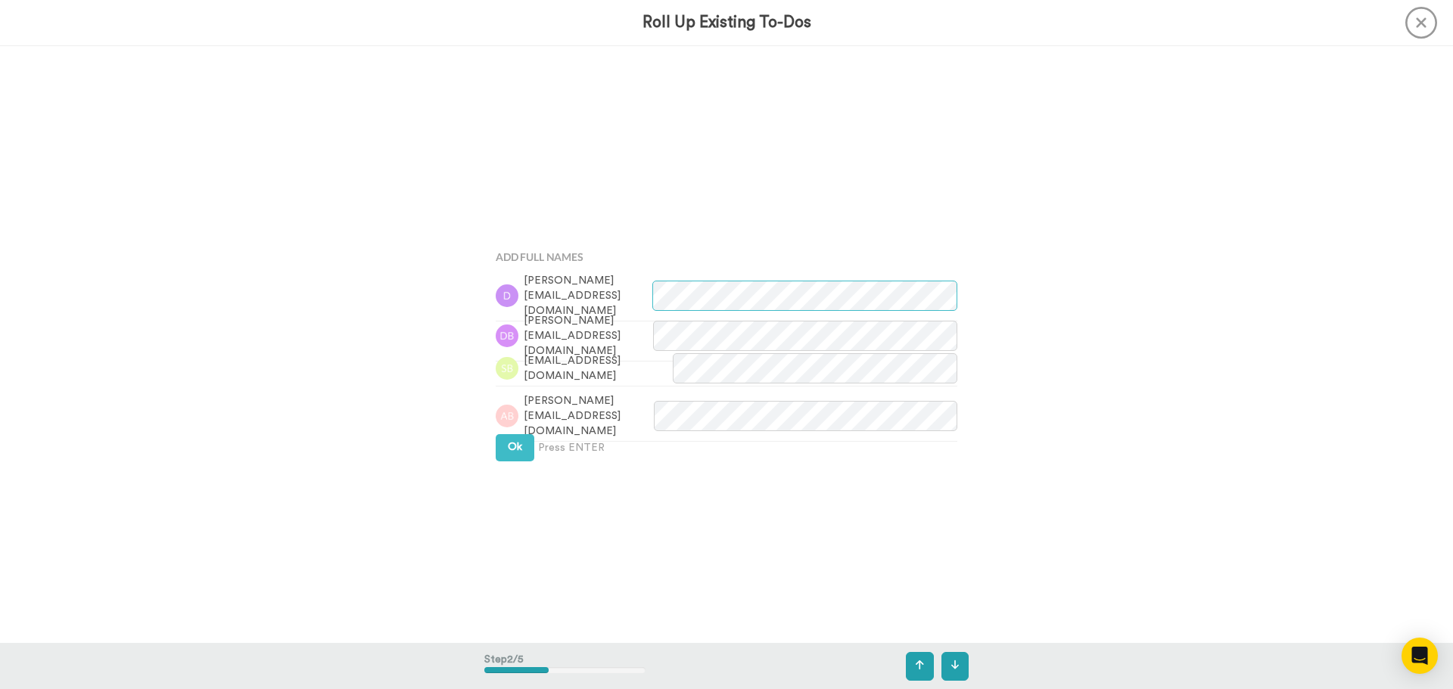
scroll to position [598, 0]
click at [511, 440] on span "Ok" at bounding box center [515, 438] width 14 height 11
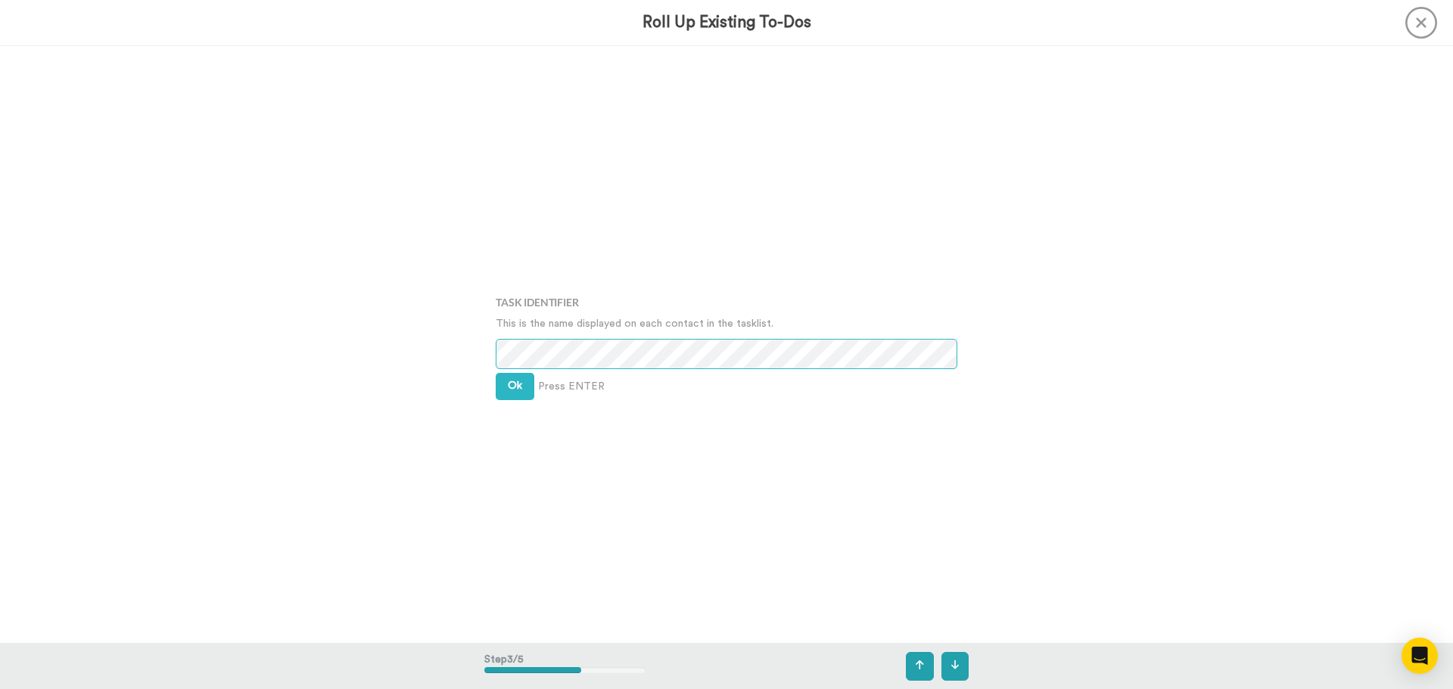
scroll to position [1195, 0]
click at [508, 383] on span "Ok" at bounding box center [515, 385] width 14 height 11
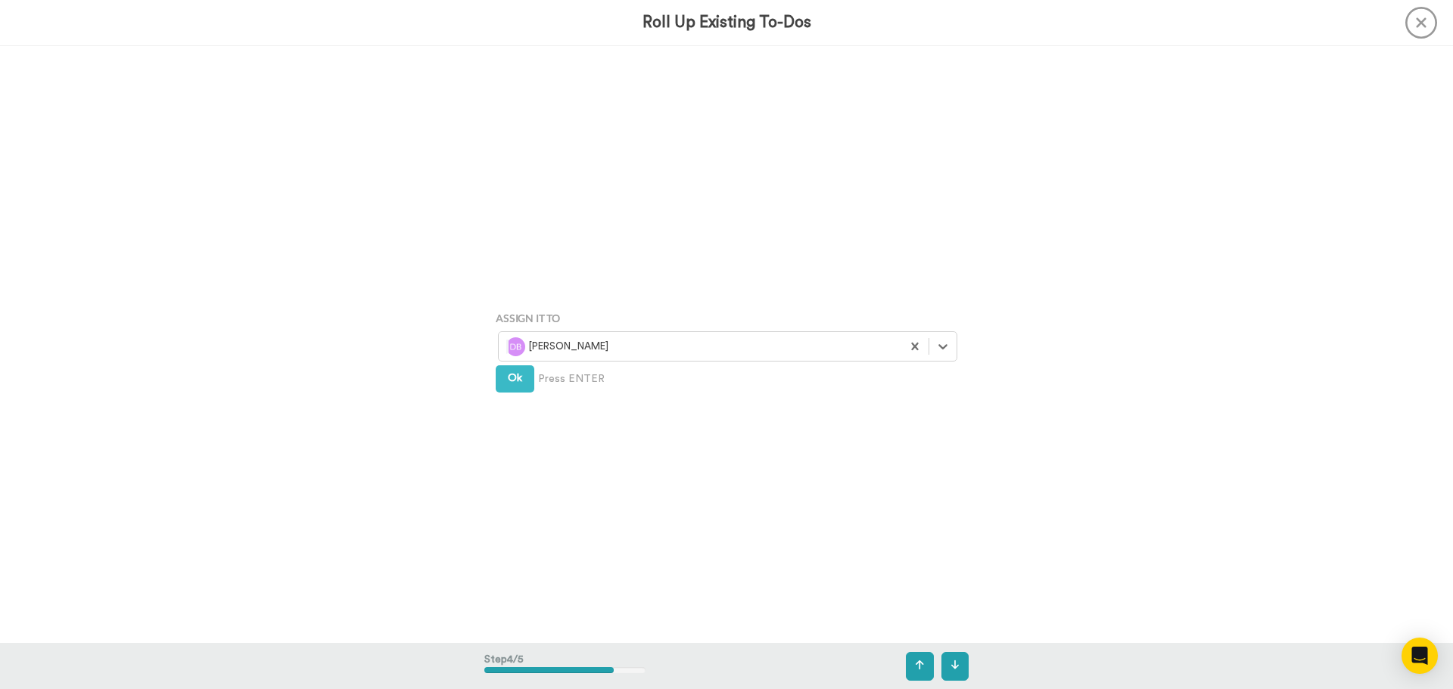
scroll to position [1792, 0]
click at [508, 368] on span "Ok" at bounding box center [515, 373] width 14 height 11
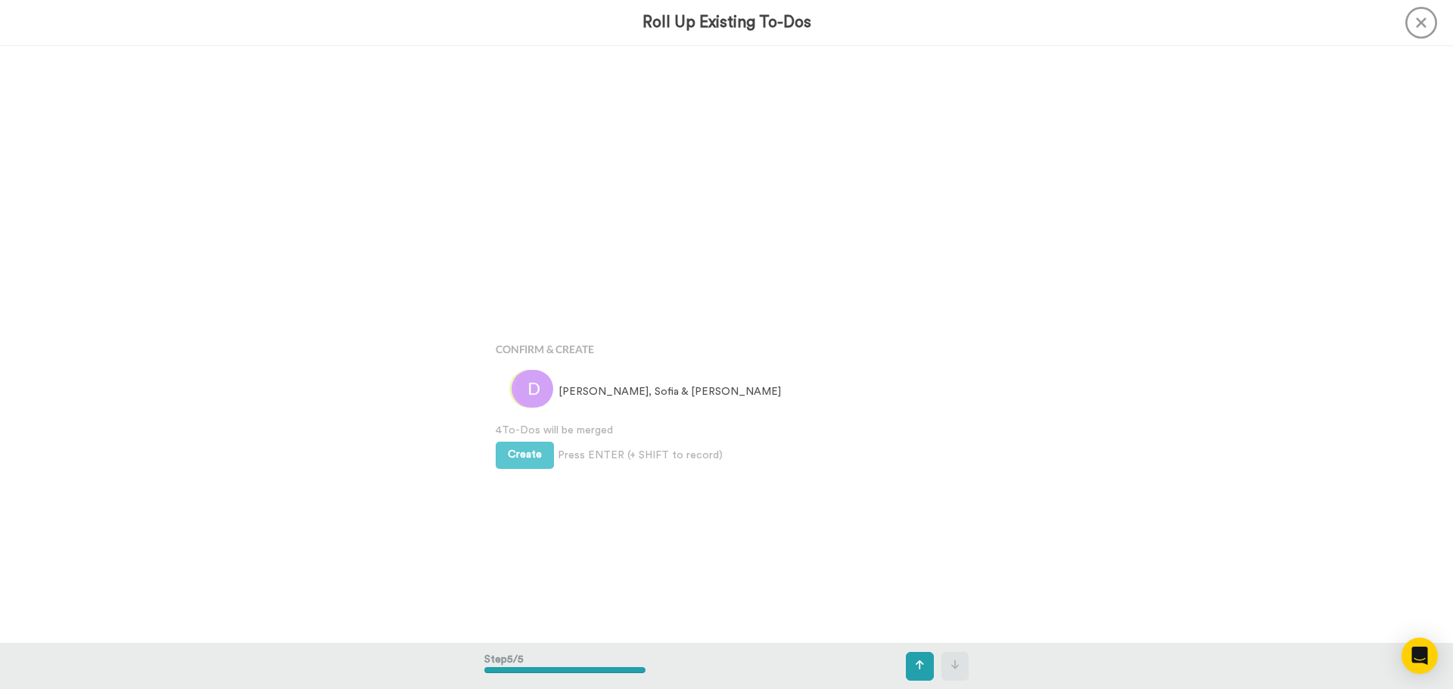
scroll to position [2389, 0]
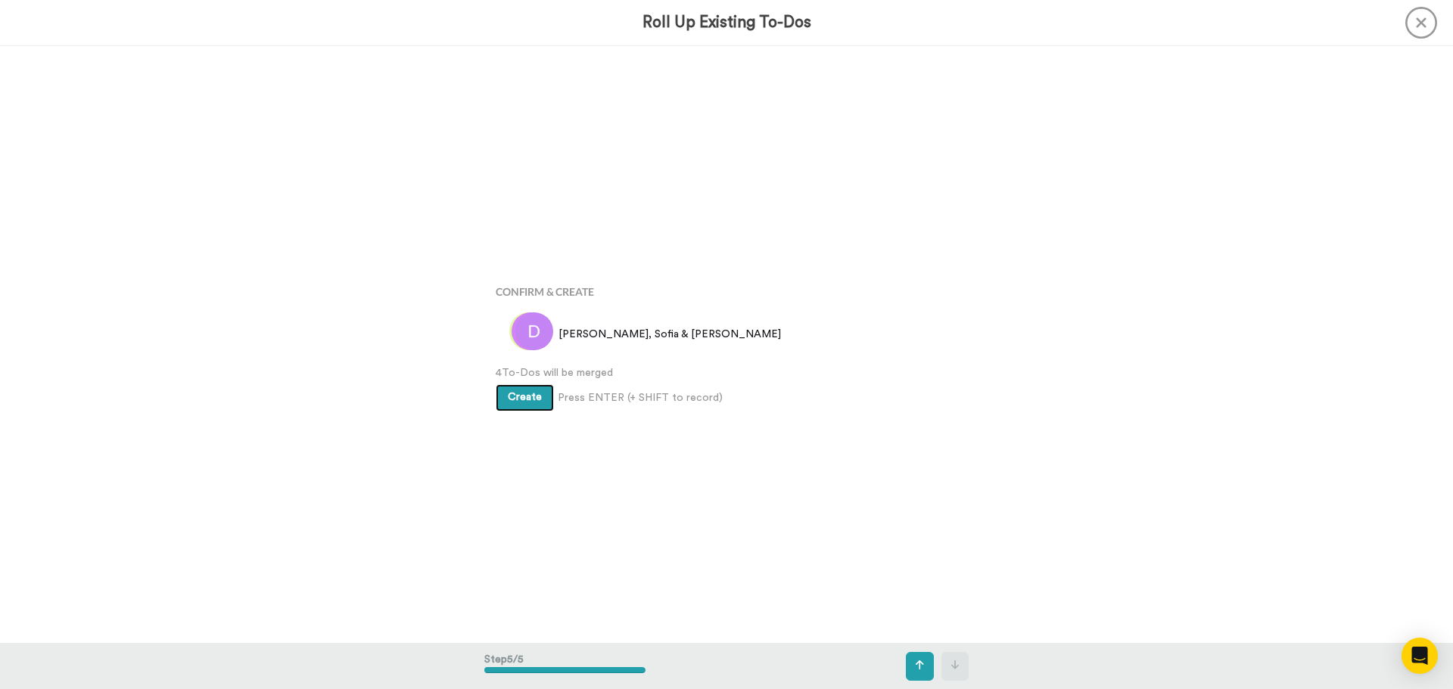
click at [521, 394] on span "Create" at bounding box center [525, 397] width 34 height 11
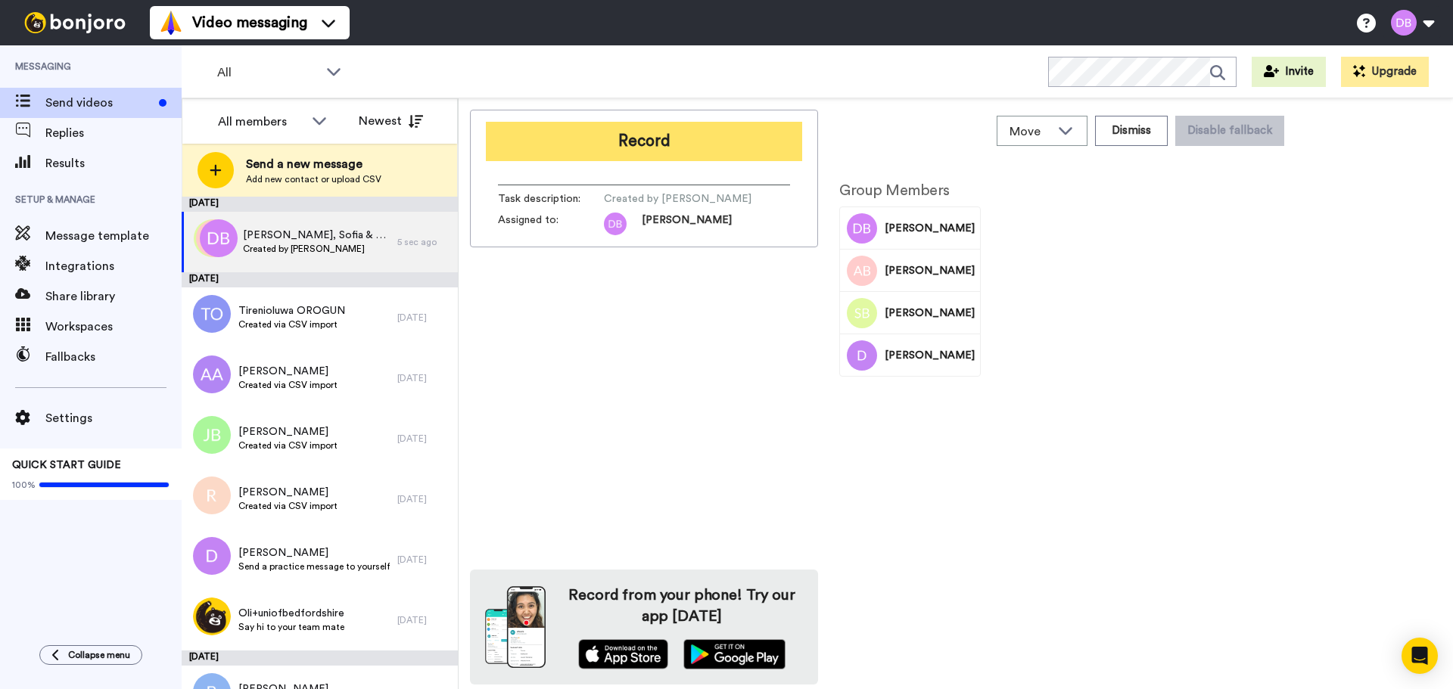
click at [678, 140] on button "Record" at bounding box center [644, 141] width 316 height 39
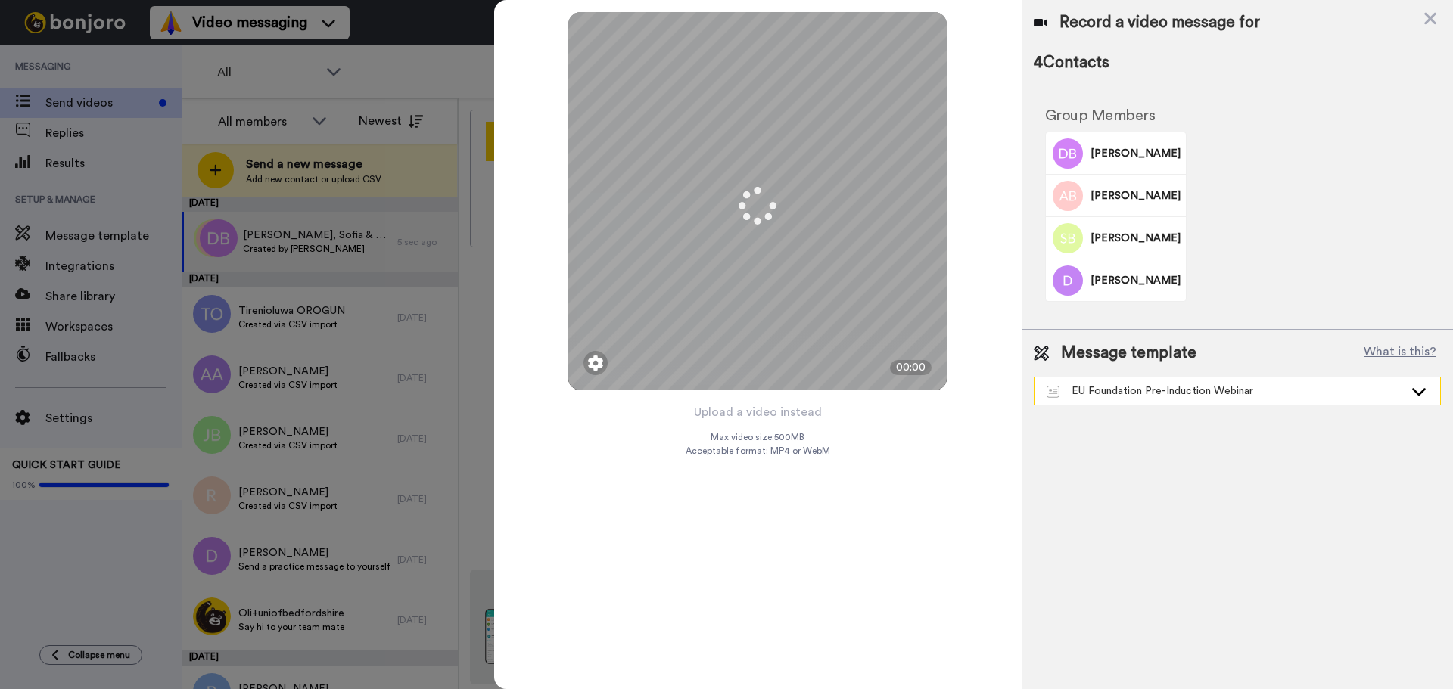
click at [1242, 384] on div "EU Foundation Pre-Induction Webinar" at bounding box center [1224, 391] width 357 height 15
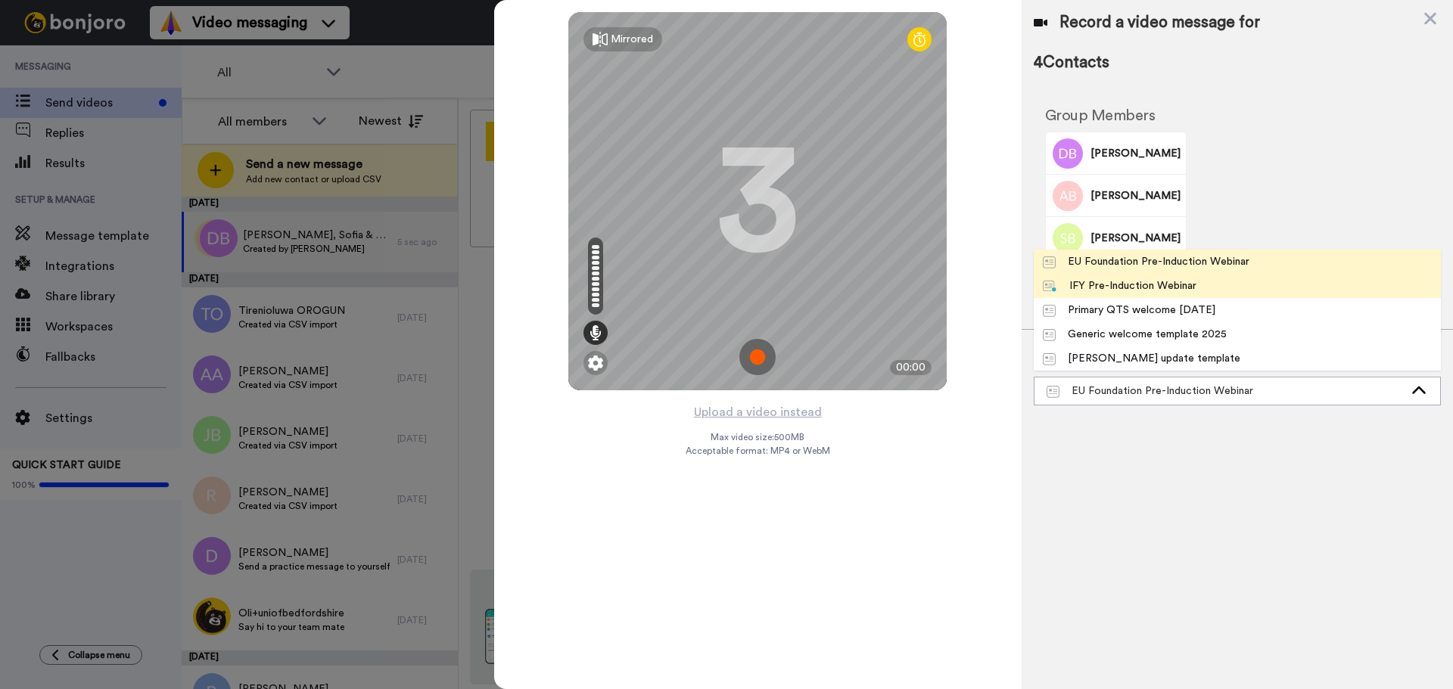
click at [1216, 278] on li "IFY Pre-Induction Webinar" at bounding box center [1236, 286] width 407 height 24
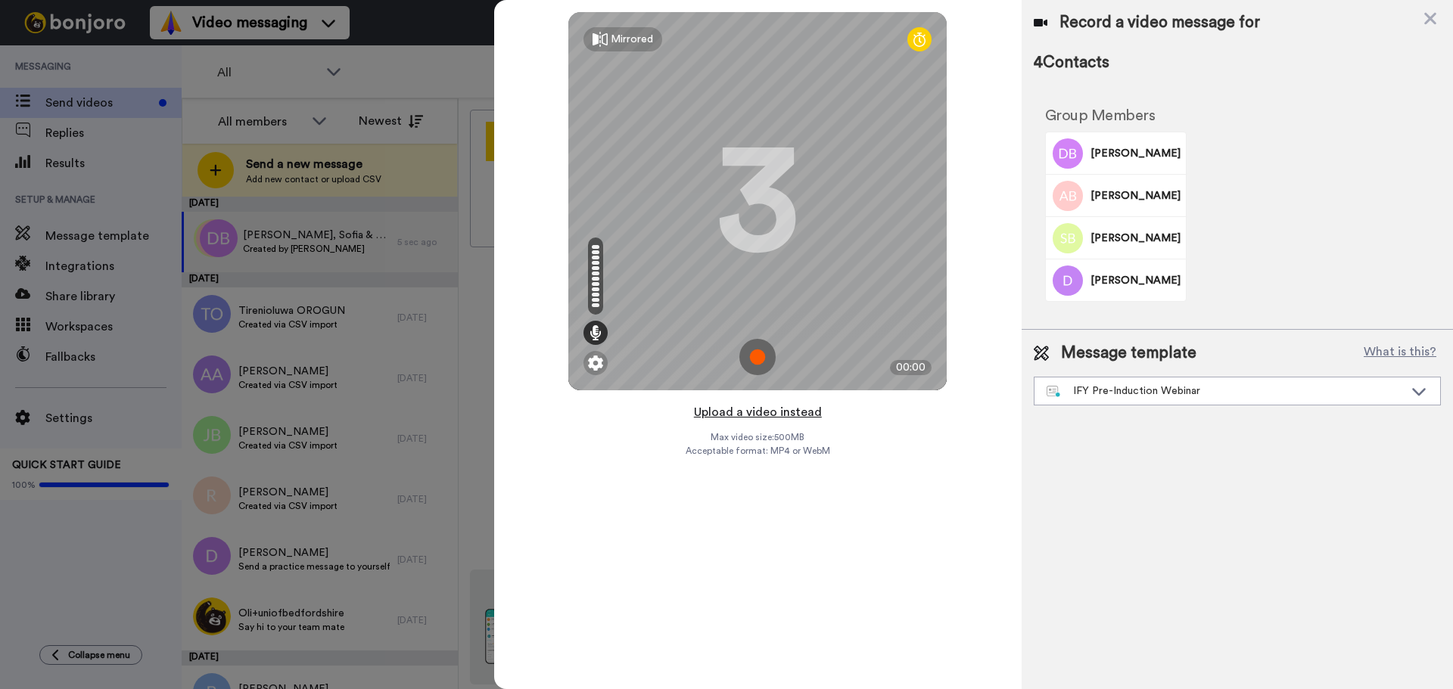
click at [794, 408] on button "Upload a video instead" at bounding box center [757, 412] width 137 height 20
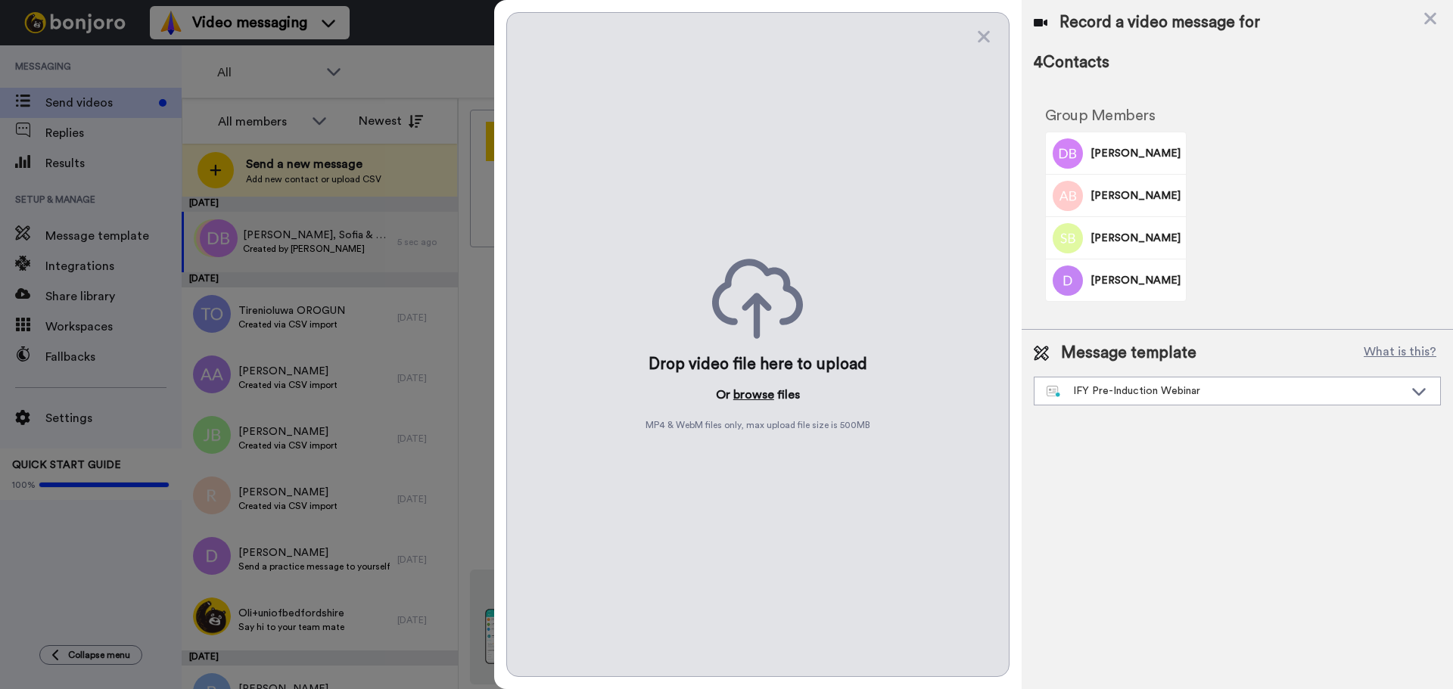
click at [739, 393] on button "browse" at bounding box center [753, 395] width 41 height 18
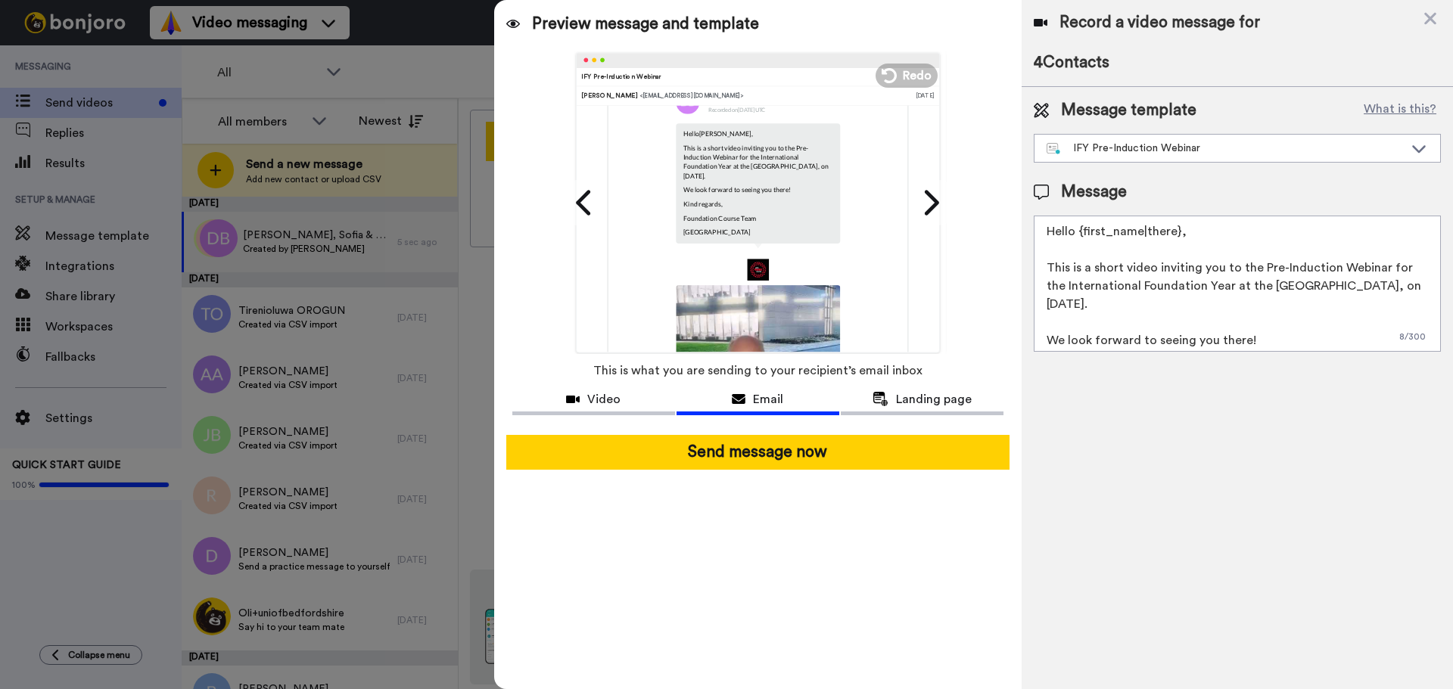
scroll to position [76, 0]
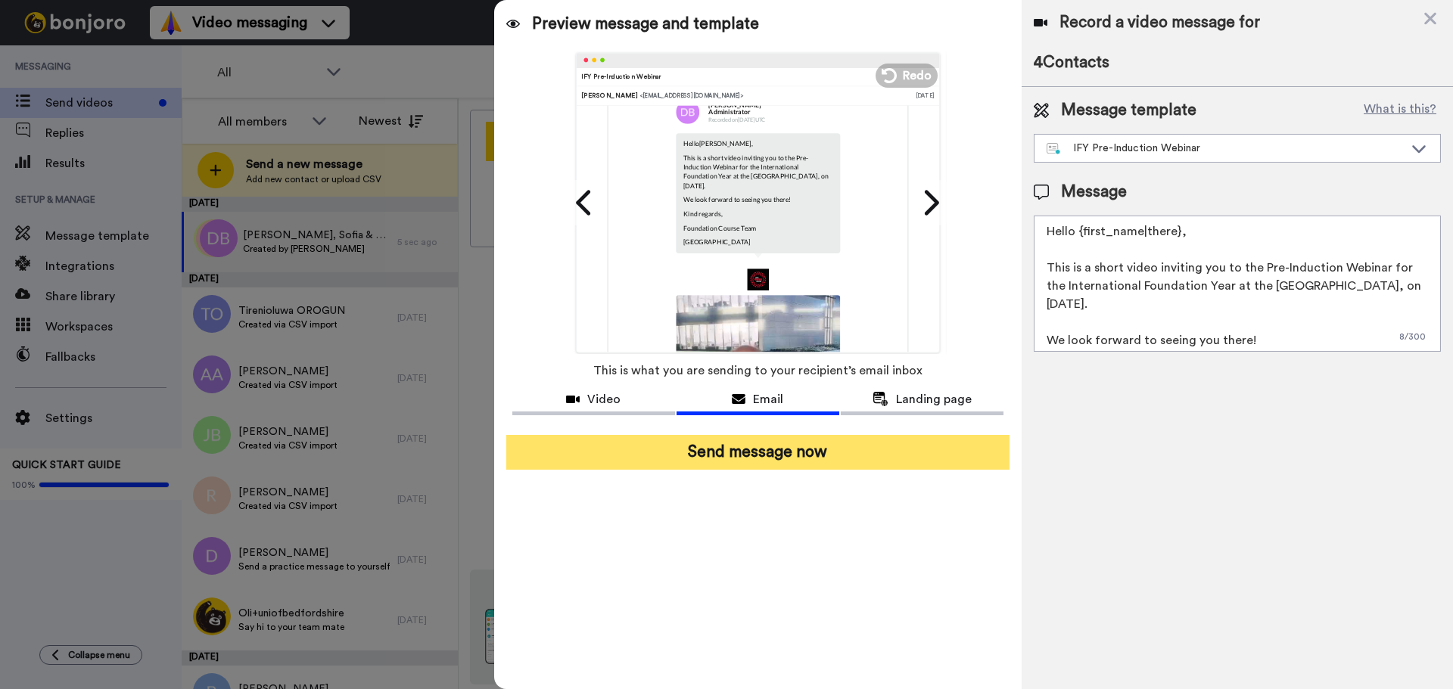
click at [786, 459] on button "Send message now" at bounding box center [757, 452] width 503 height 35
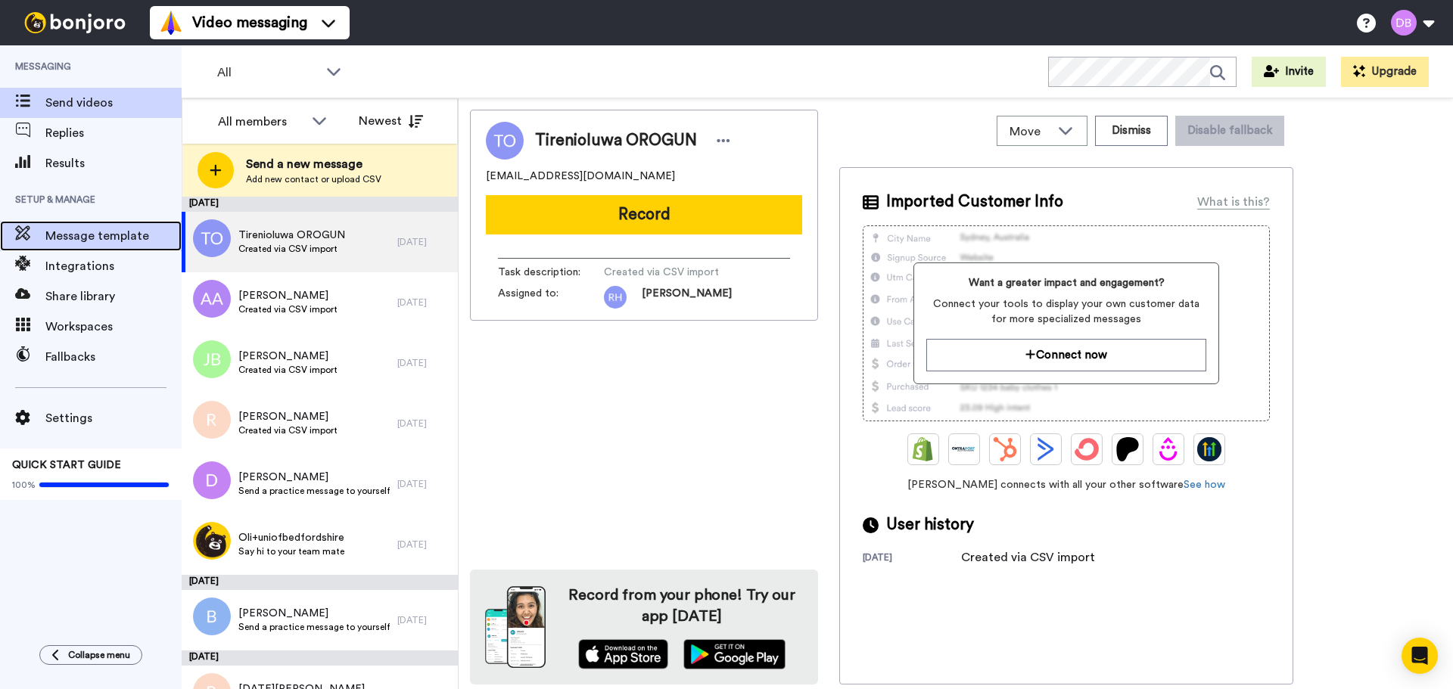
click at [65, 240] on span "Message template" at bounding box center [113, 236] width 136 height 18
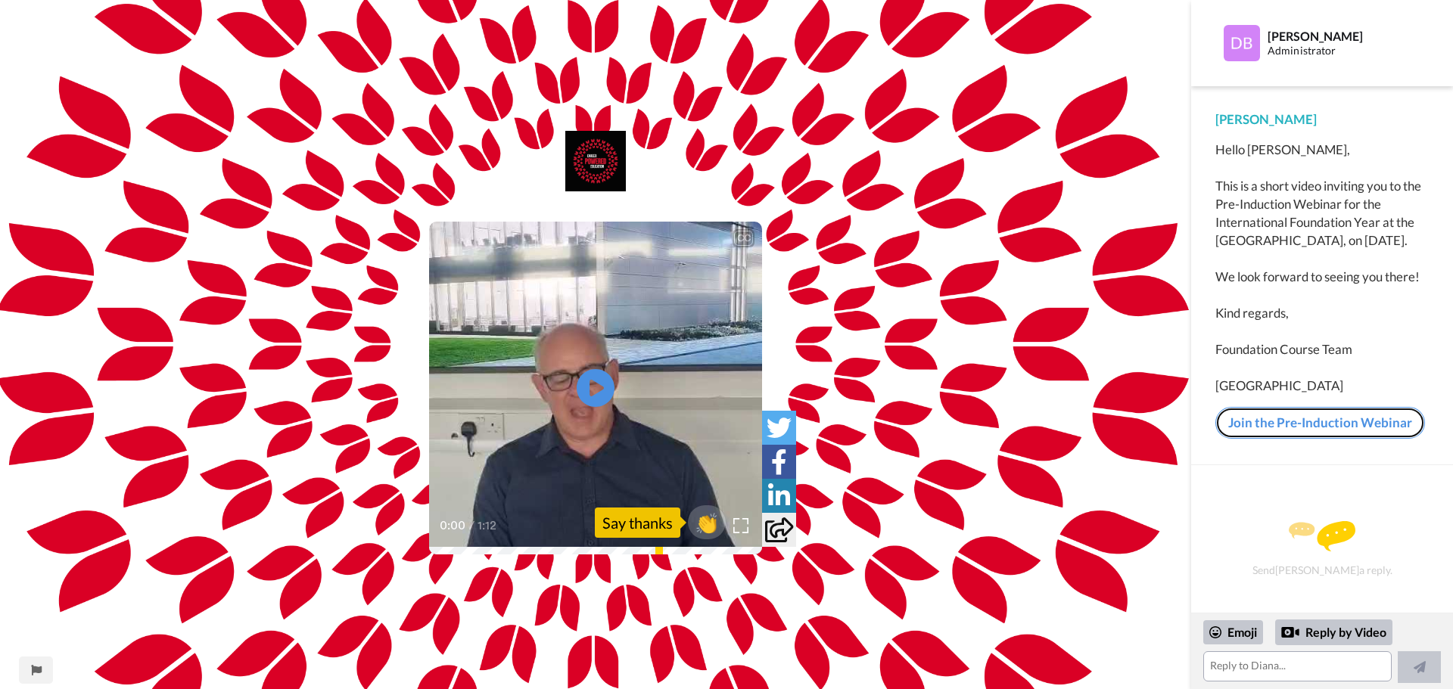
click at [1307, 439] on link "Join the Pre-Induction Webinar" at bounding box center [1320, 423] width 210 height 32
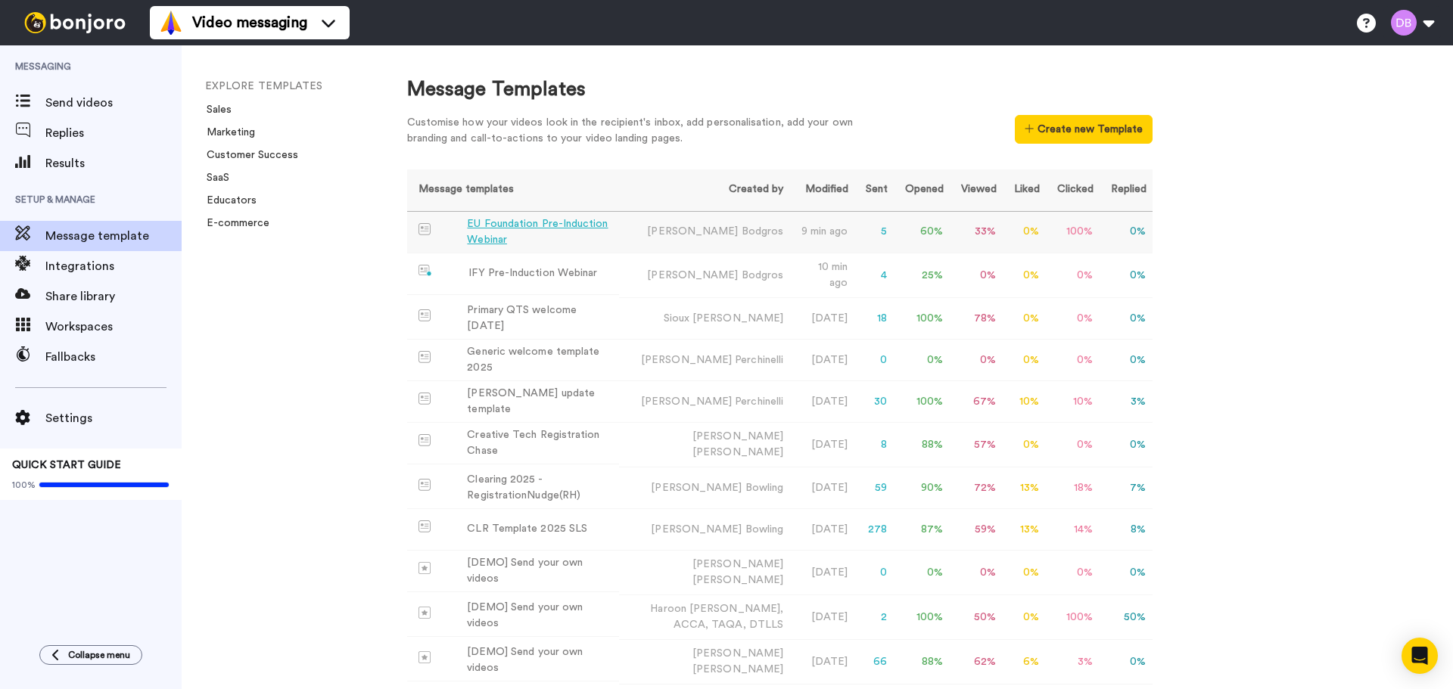
click at [508, 231] on div "EU Foundation Pre-Induction Webinar" at bounding box center [540, 232] width 146 height 32
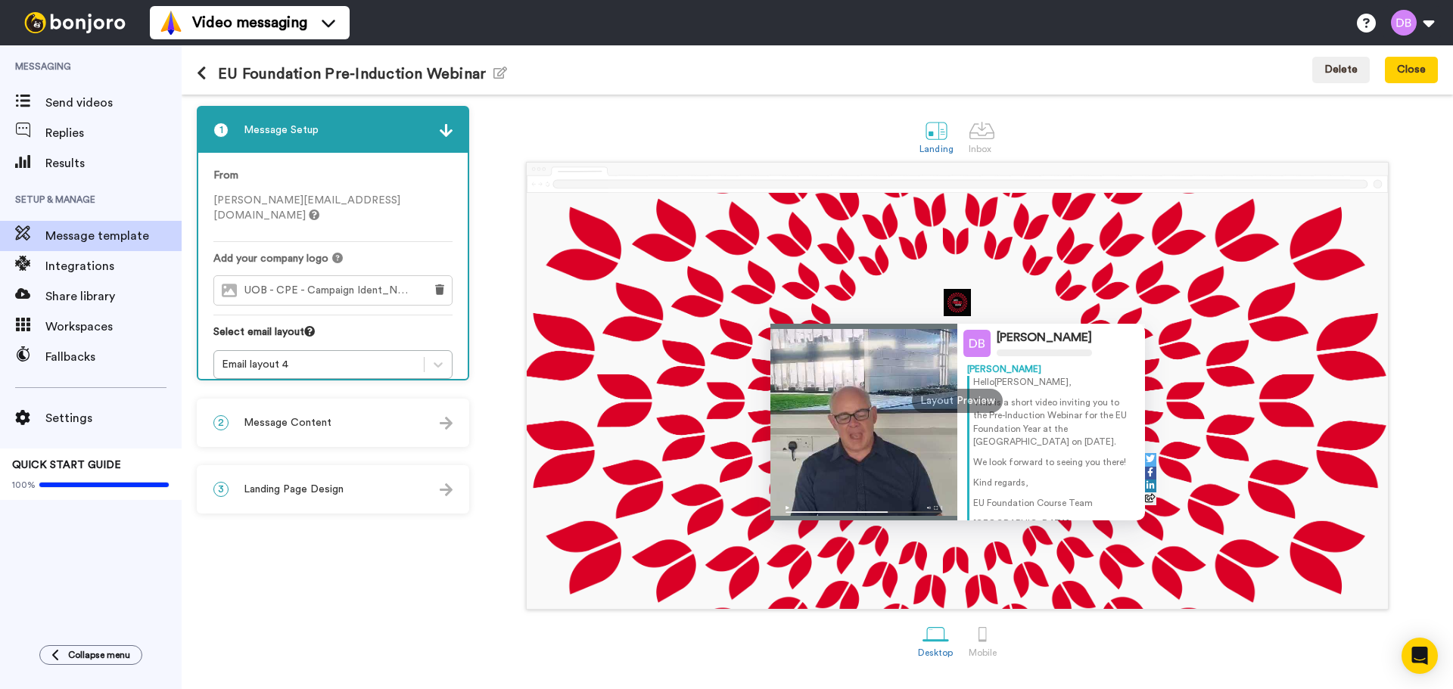
click at [377, 421] on div "2 Message Content" at bounding box center [332, 422] width 269 height 45
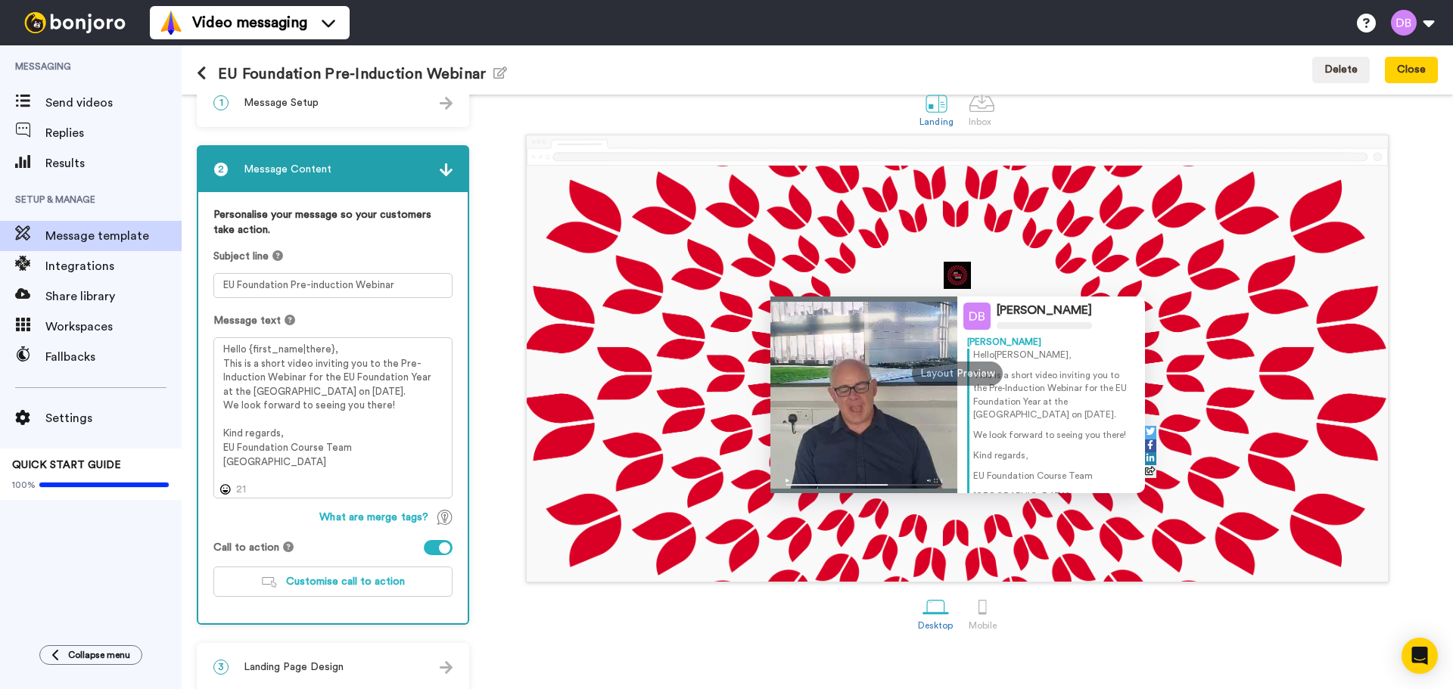
scroll to position [41, 0]
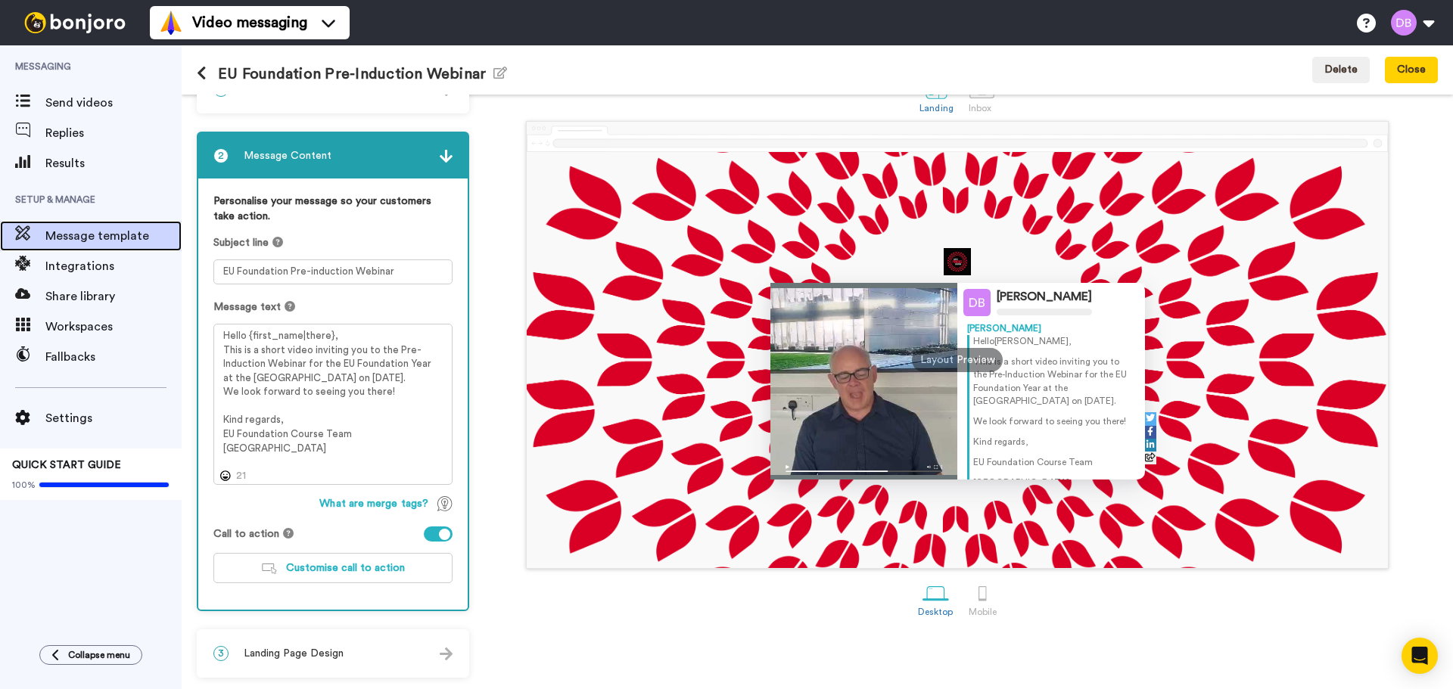
click at [99, 233] on span "Message template" at bounding box center [113, 236] width 136 height 18
click at [412, 138] on div "2 Message Content" at bounding box center [332, 155] width 269 height 45
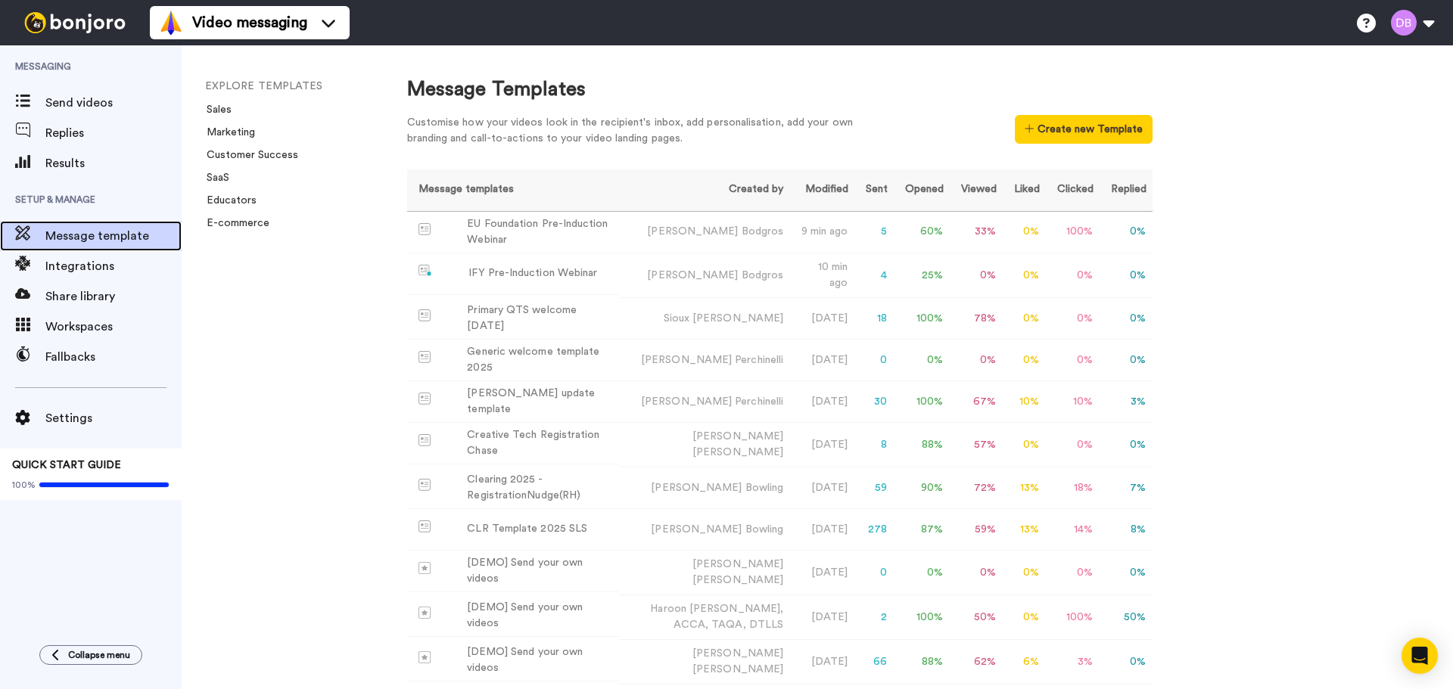
click at [82, 238] on span "Message template" at bounding box center [113, 236] width 136 height 18
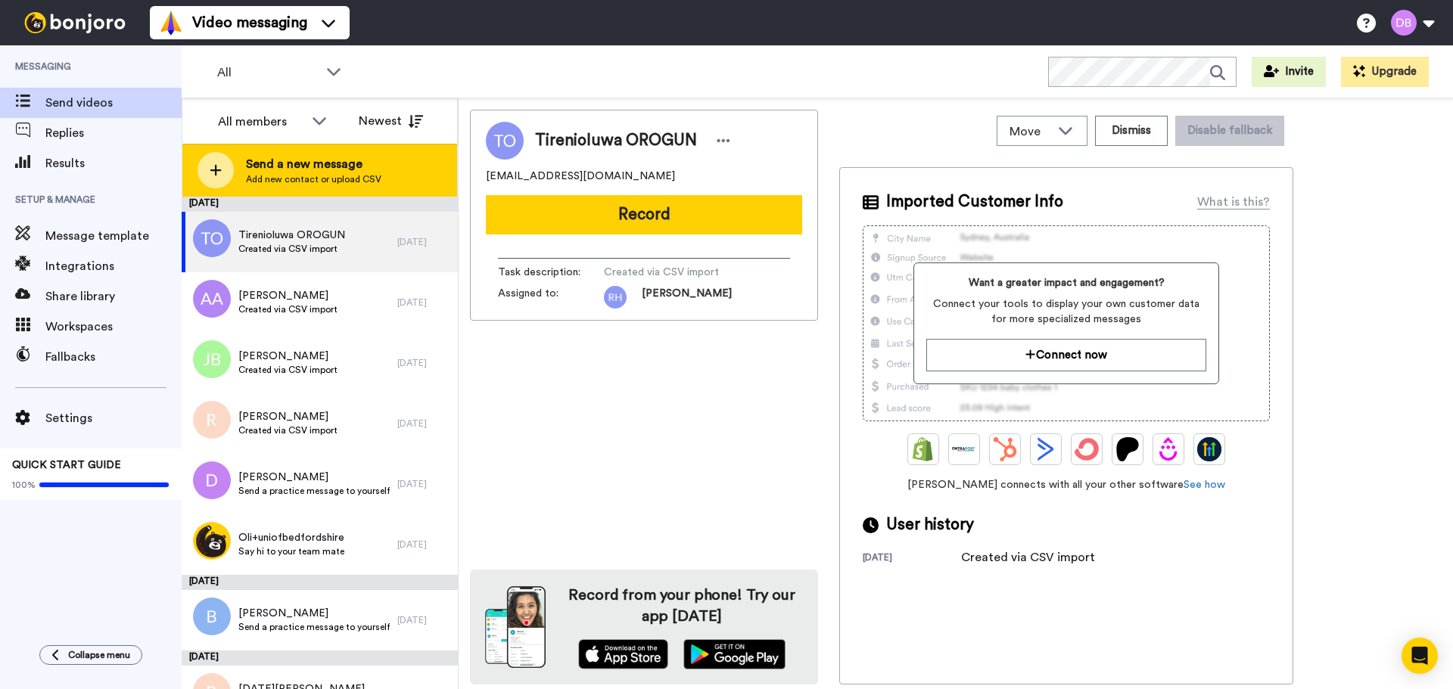
click at [304, 171] on span "Send a new message" at bounding box center [313, 164] width 135 height 18
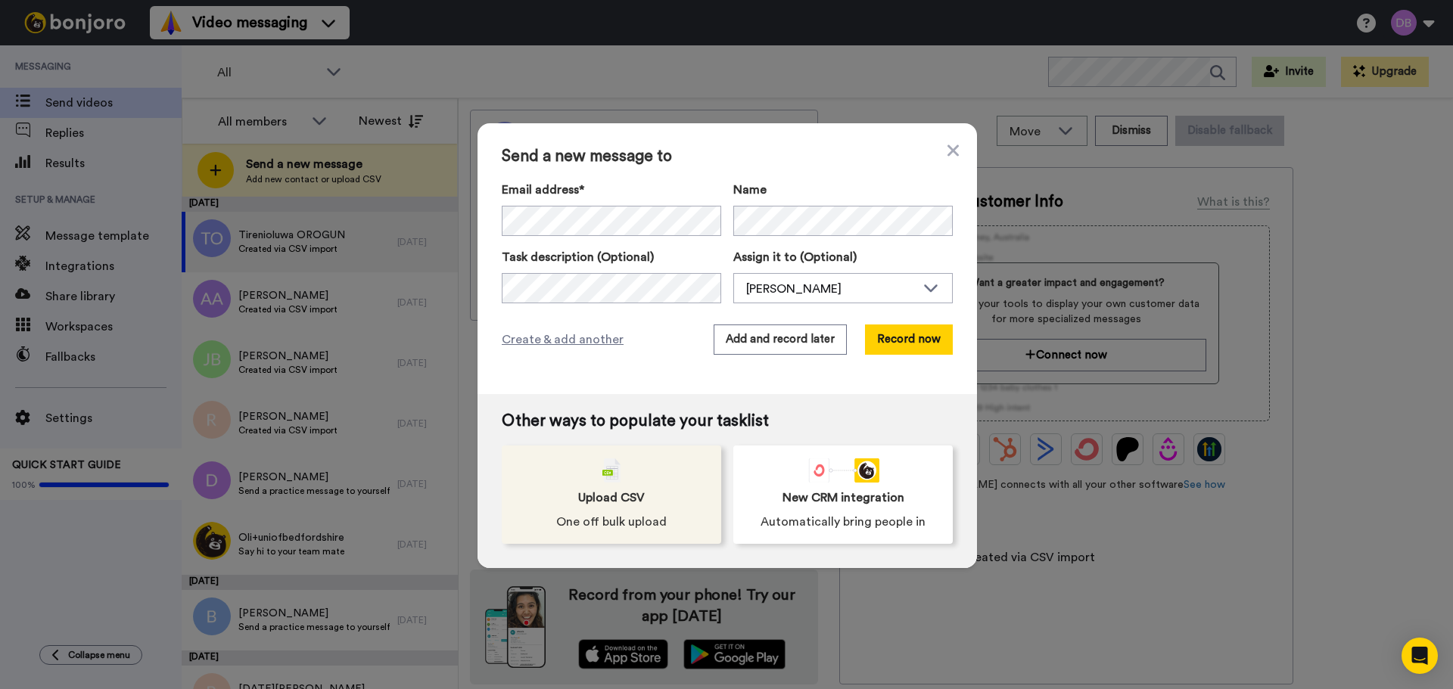
click at [595, 480] on div "Upload CSV One off bulk upload" at bounding box center [611, 495] width 219 height 98
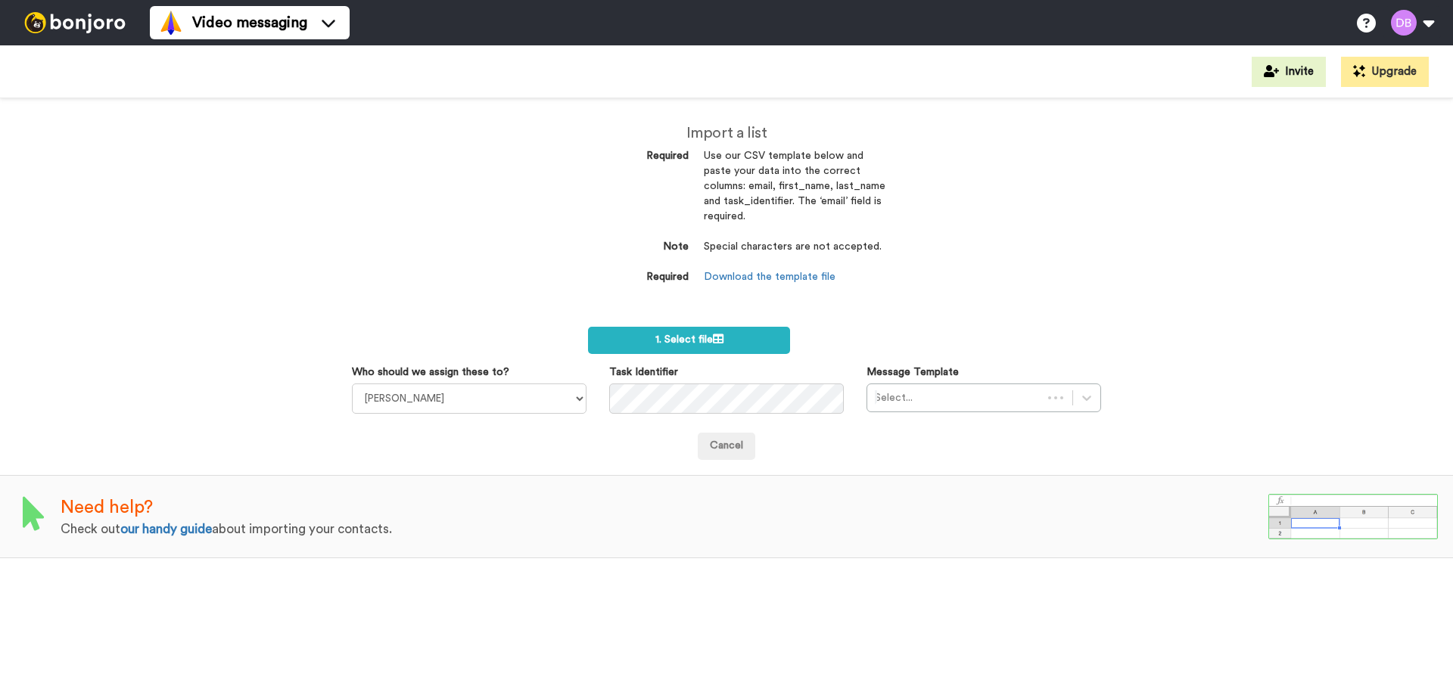
click at [684, 337] on span "1. Select file" at bounding box center [689, 339] width 68 height 11
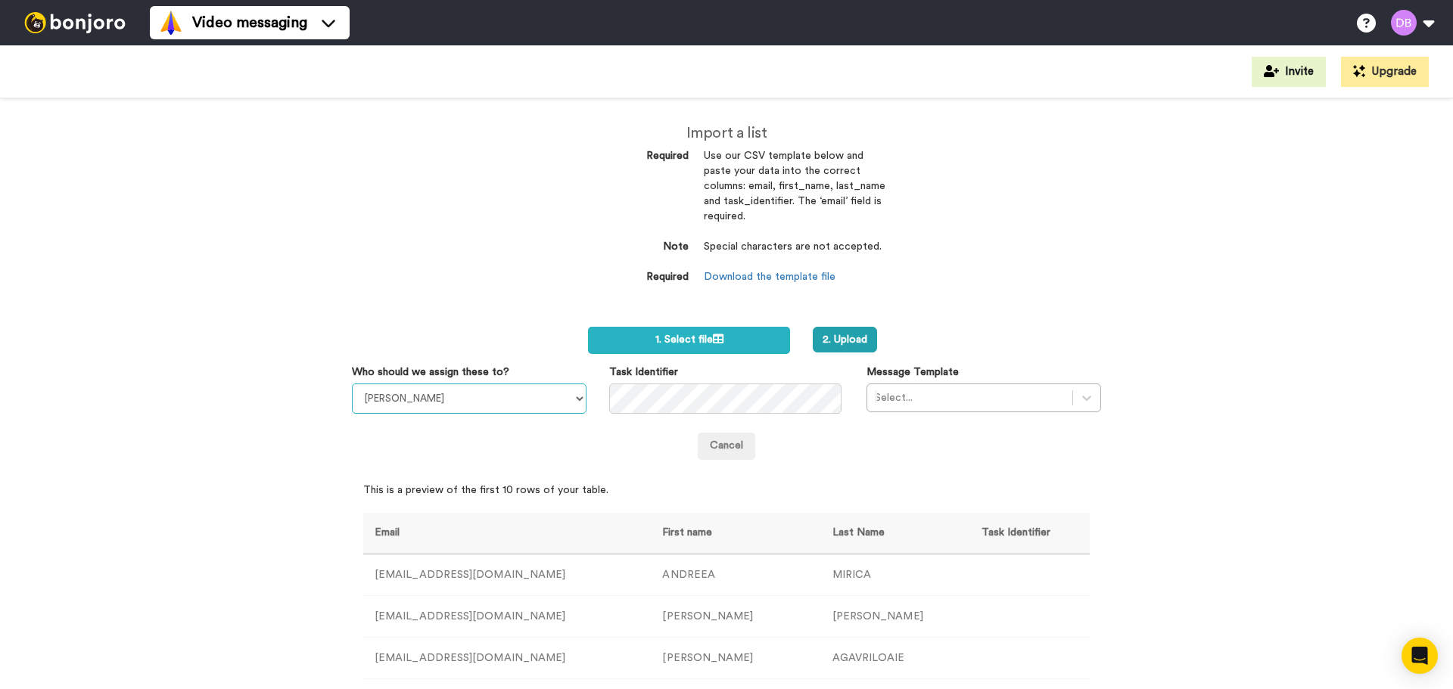
click at [511, 393] on select "[PERSON_NAME] [PERSON_NAME] [PERSON_NAME] [PERSON_NAME] [PERSON_NAME] [PERSON_N…" at bounding box center [469, 399] width 235 height 30
select select "20912146-c25f-4079-881c-a3e8d187e0c9"
click at [352, 384] on select "[PERSON_NAME] [PERSON_NAME] [PERSON_NAME] [PERSON_NAME] [PERSON_NAME] [PERSON_N…" at bounding box center [469, 399] width 235 height 30
click at [948, 390] on div at bounding box center [970, 398] width 190 height 18
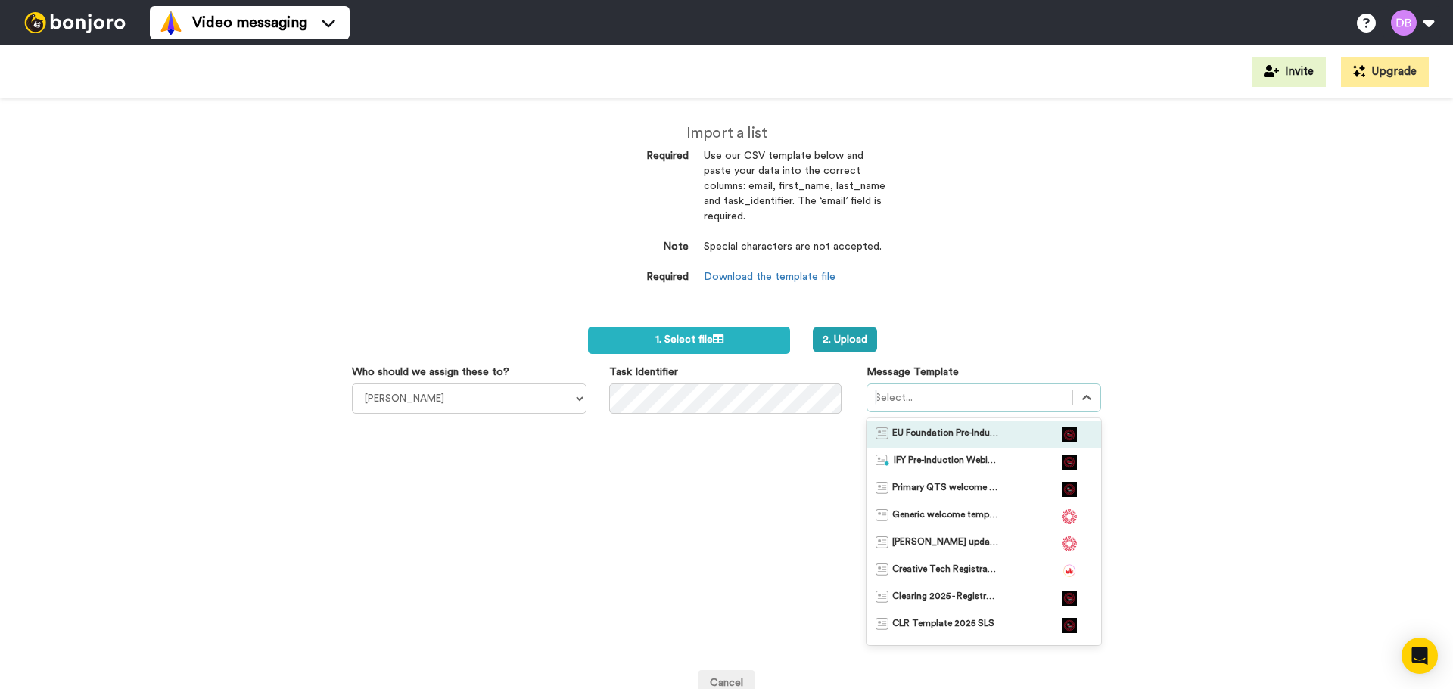
click at [937, 435] on span "EU Foundation Pre-Induction Webinar" at bounding box center [945, 434] width 106 height 15
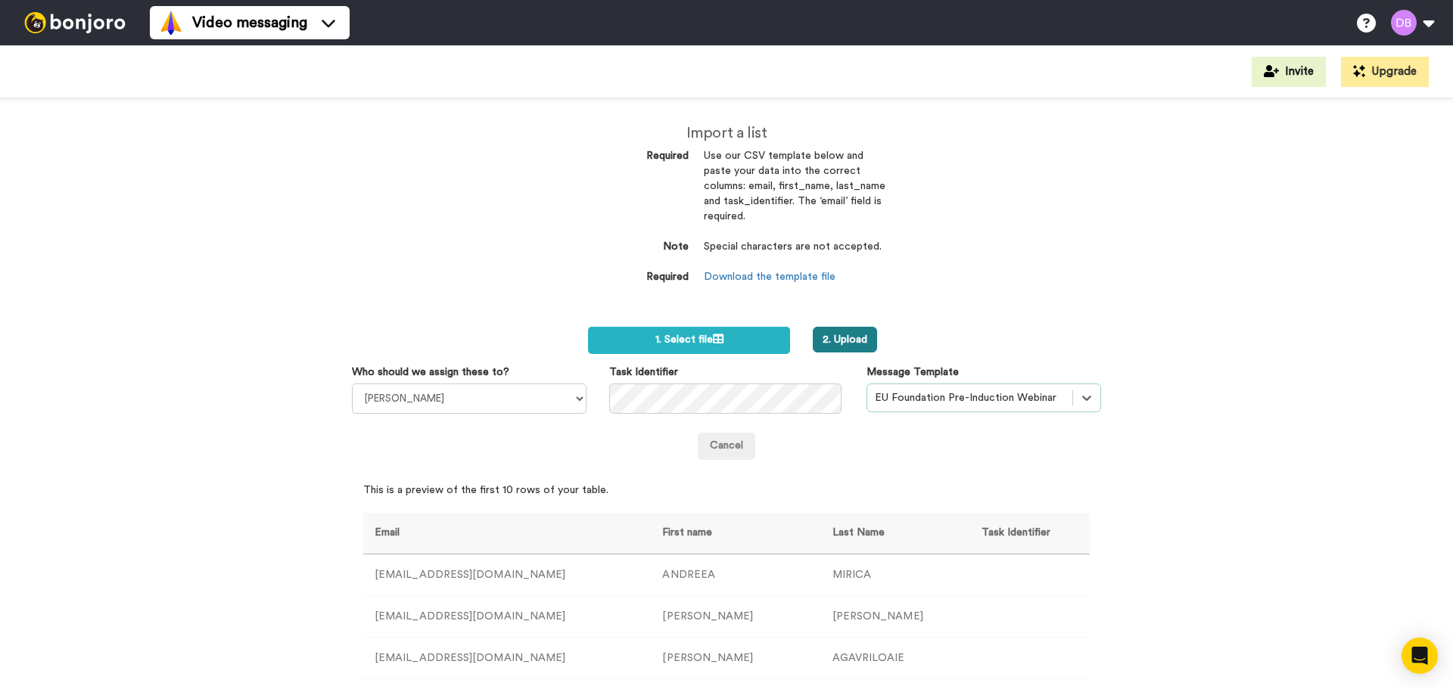
click at [845, 339] on button "2. Upload" at bounding box center [844, 340] width 64 height 26
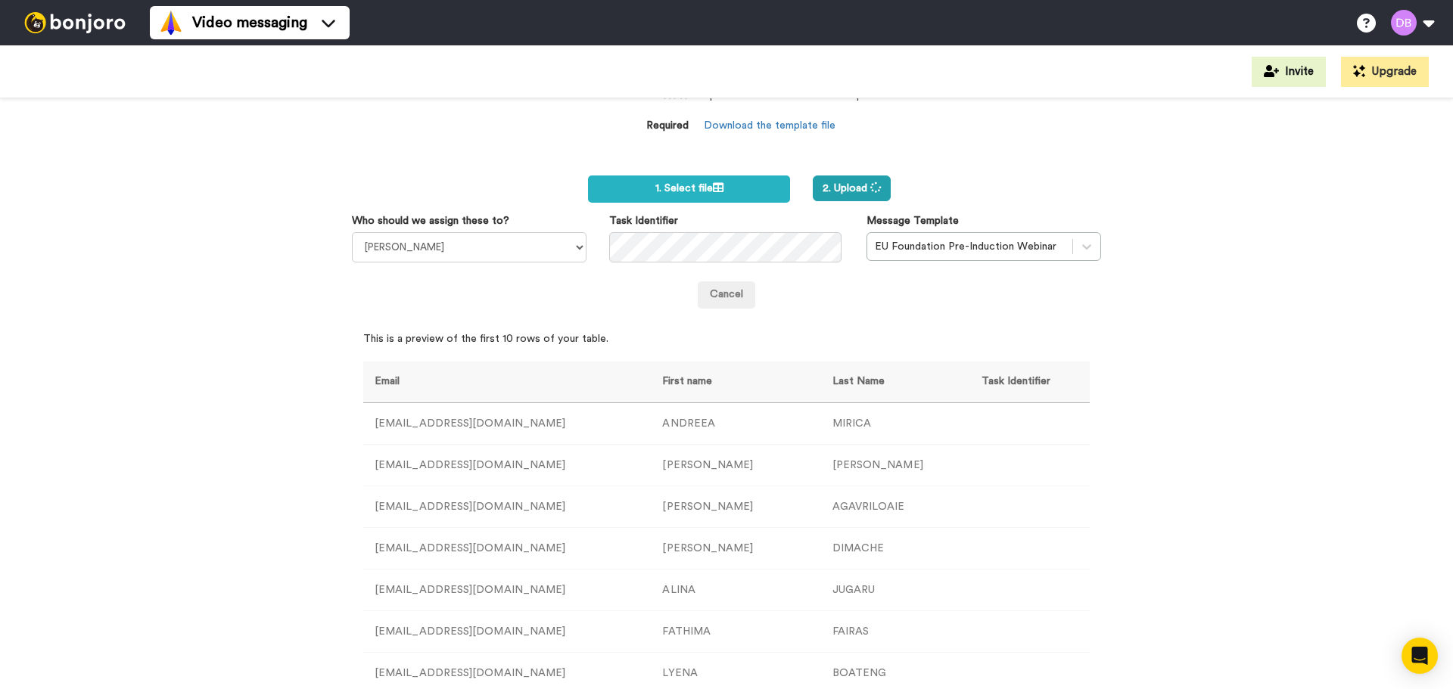
scroll to position [225, 0]
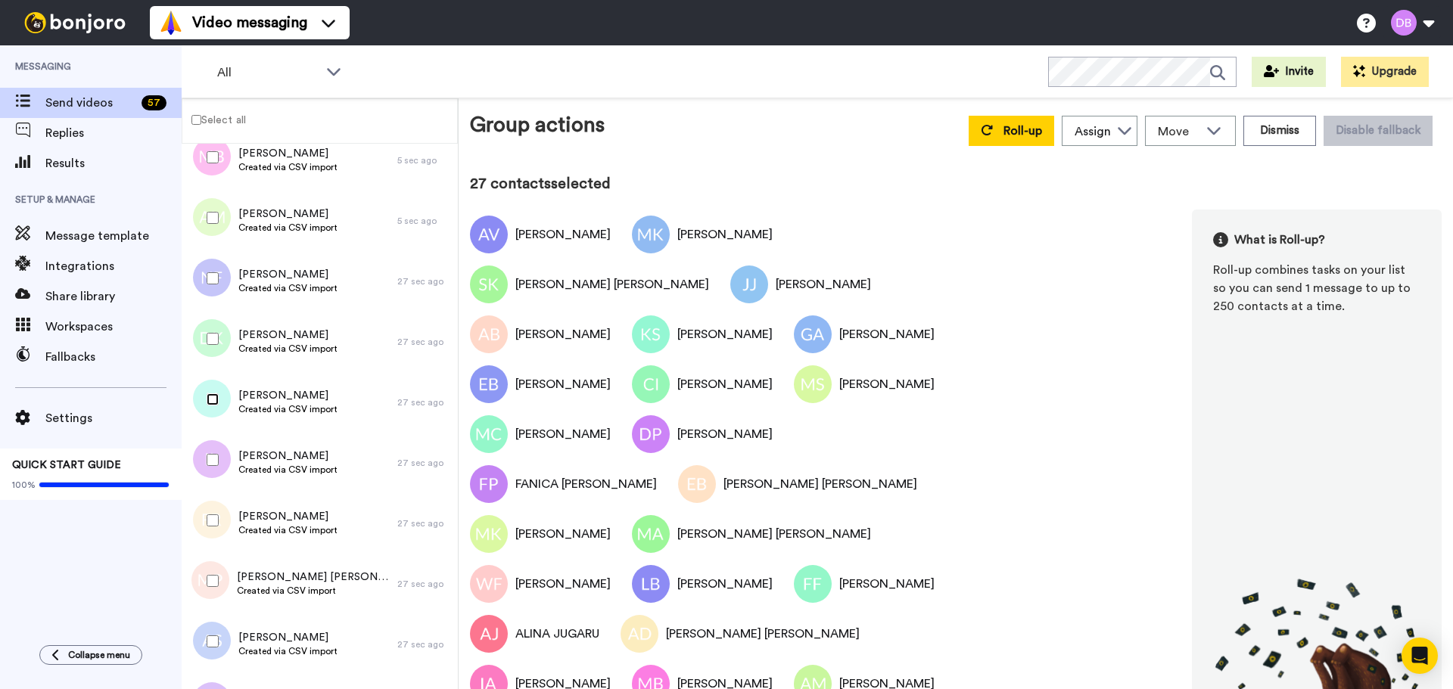
scroll to position [1437, 0]
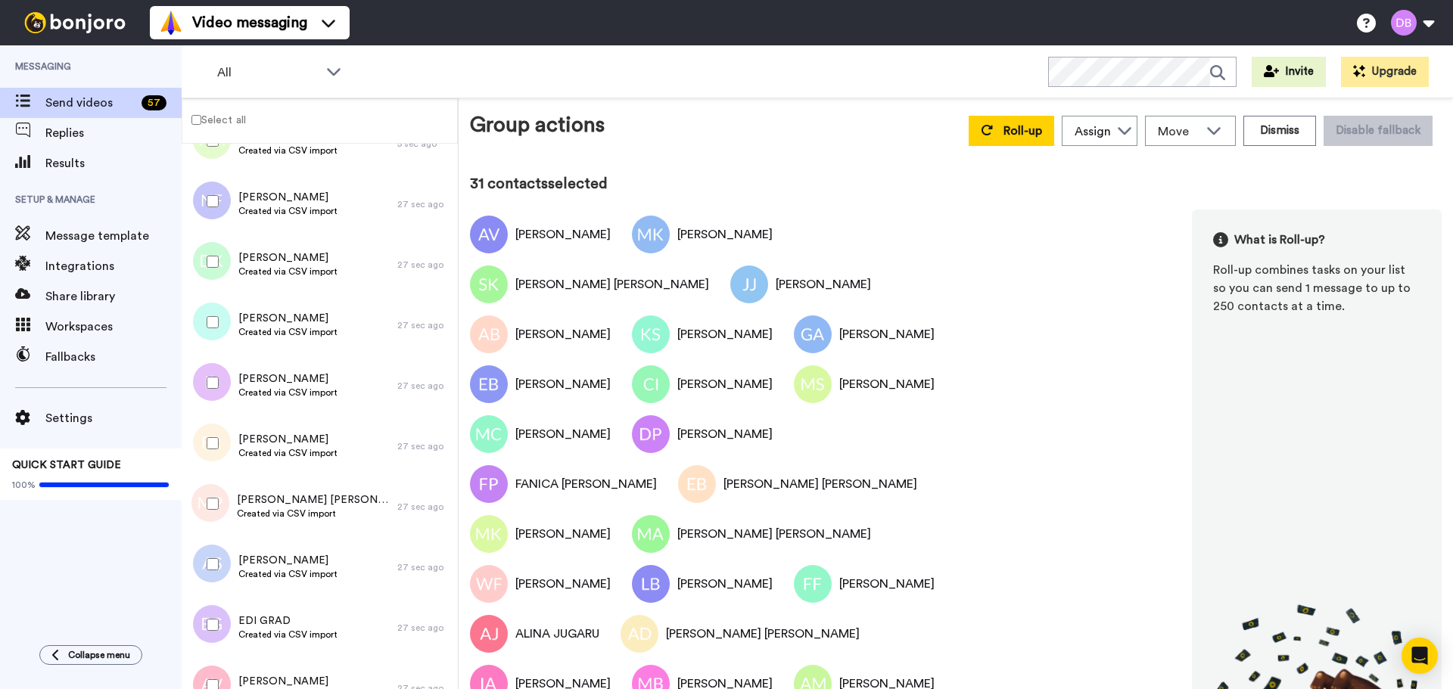
click at [213, 631] on div at bounding box center [209, 624] width 54 height 53
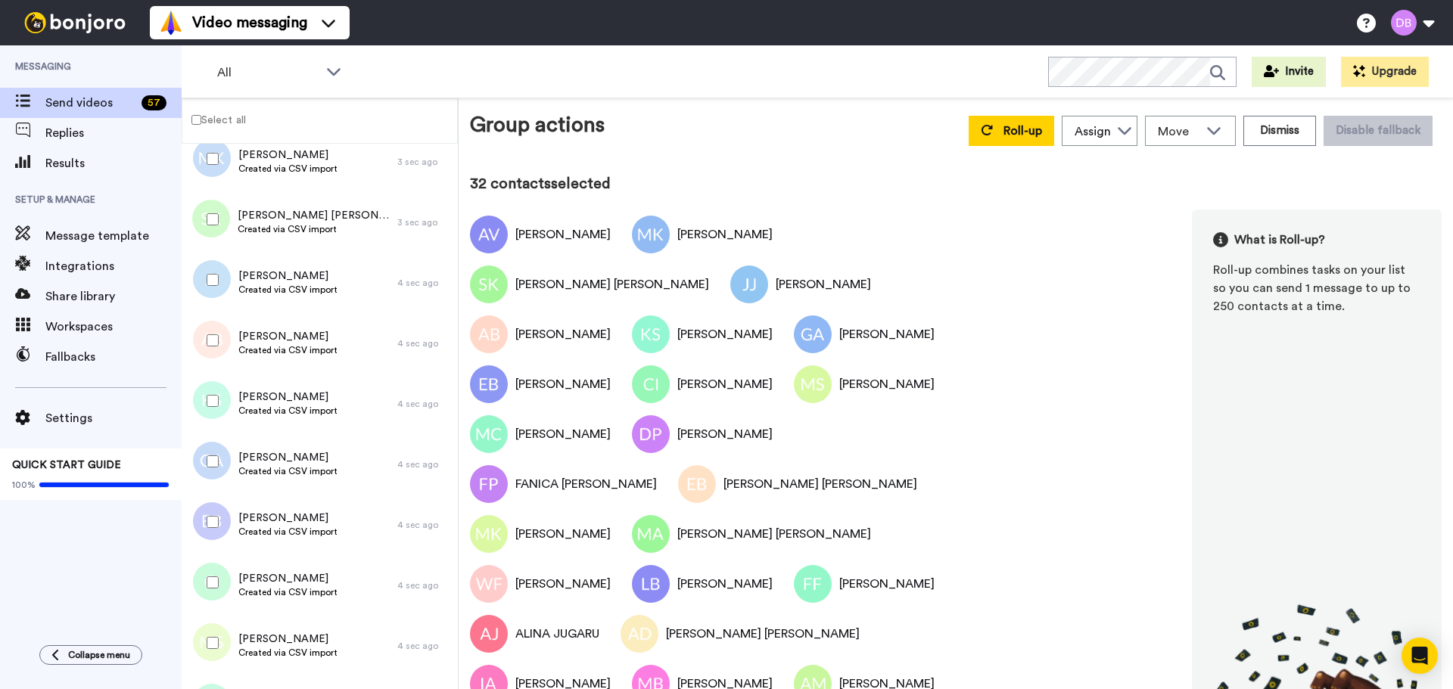
scroll to position [0, 0]
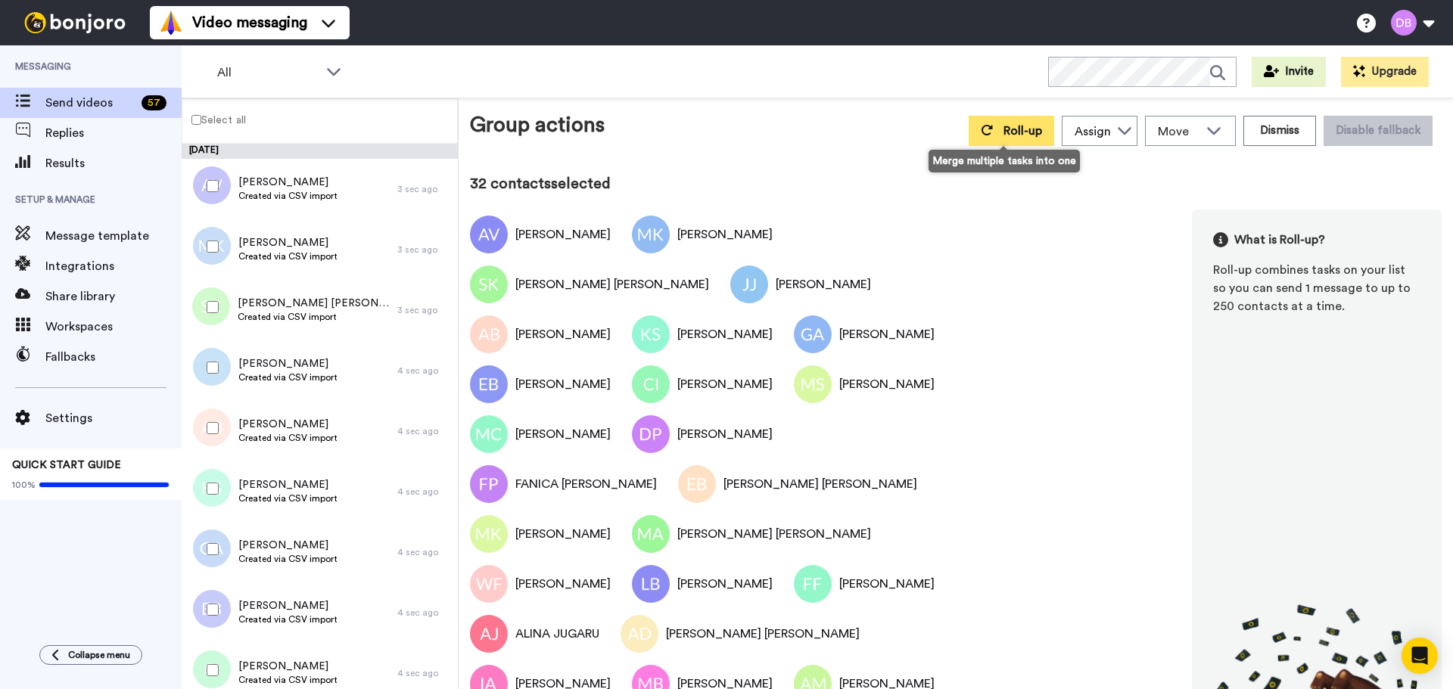
click at [1003, 127] on span "Roll-up" at bounding box center [1022, 131] width 39 height 12
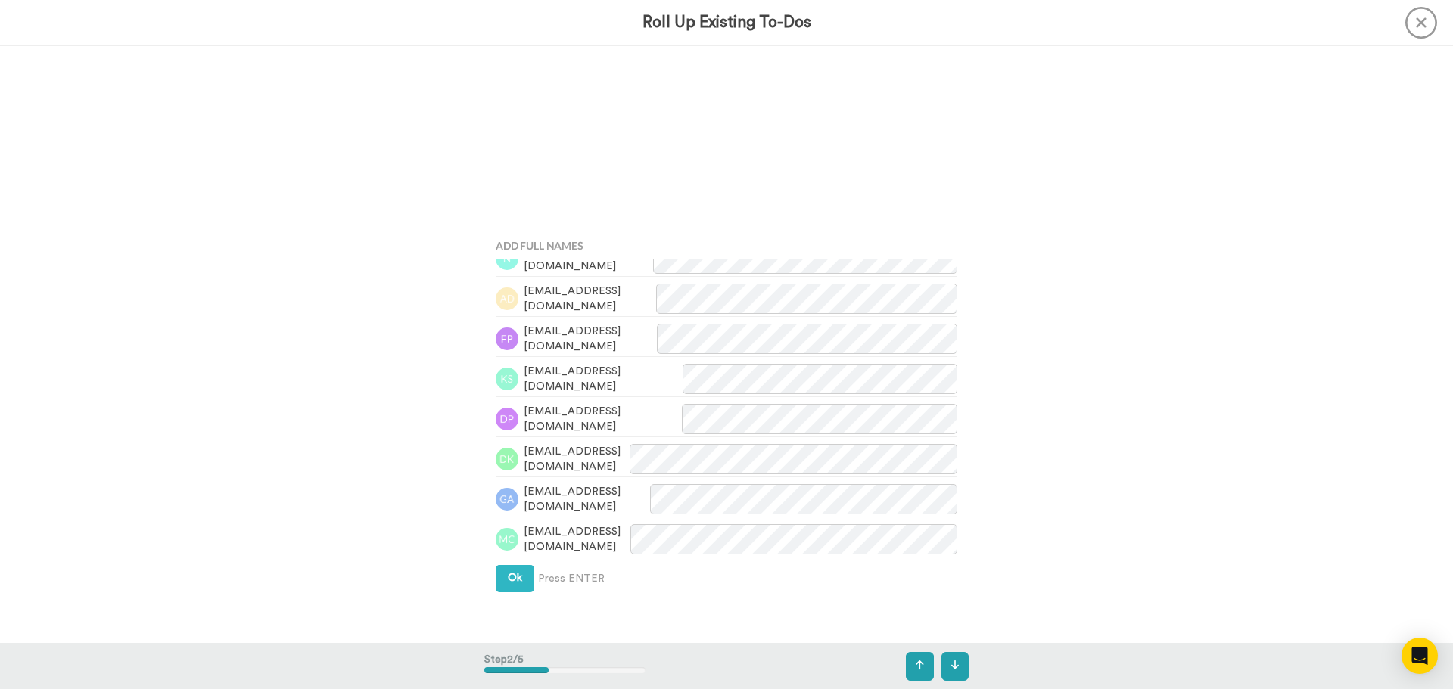
scroll to position [76, 0]
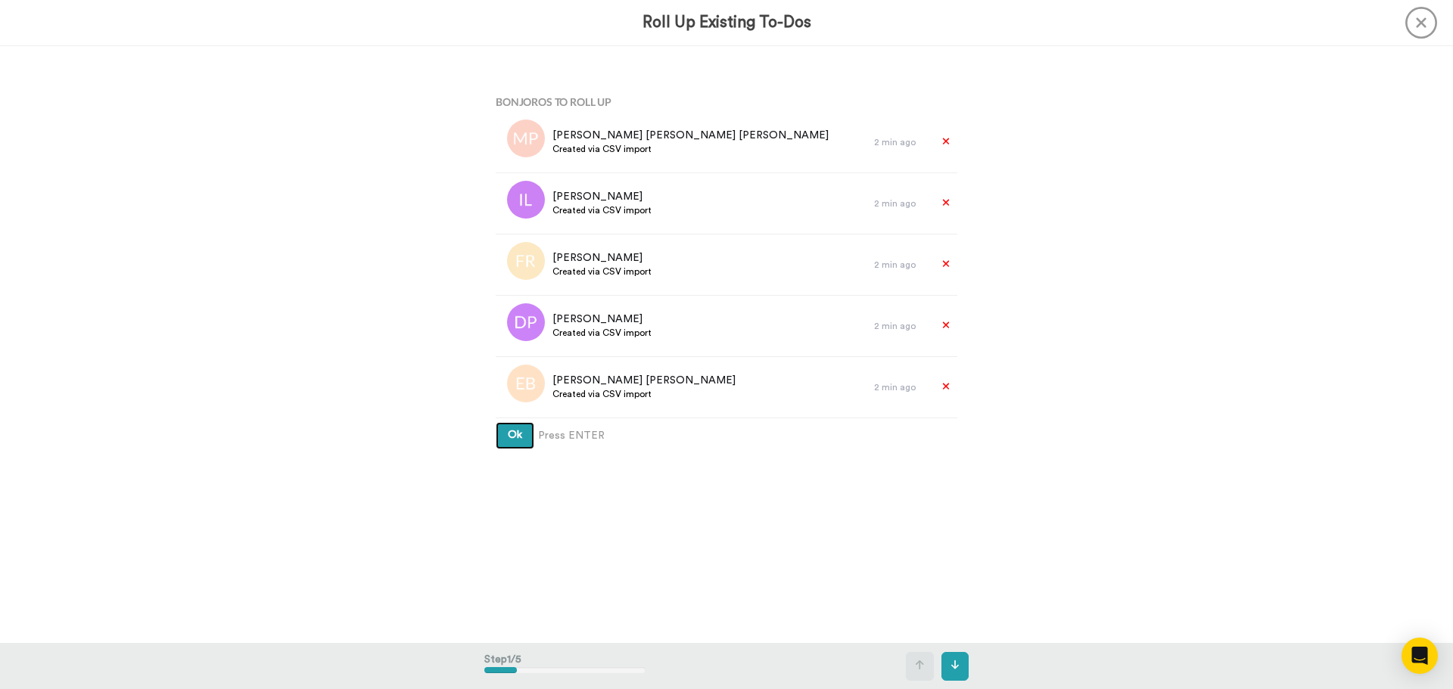
click at [508, 435] on span "Ok" at bounding box center [515, 435] width 14 height 11
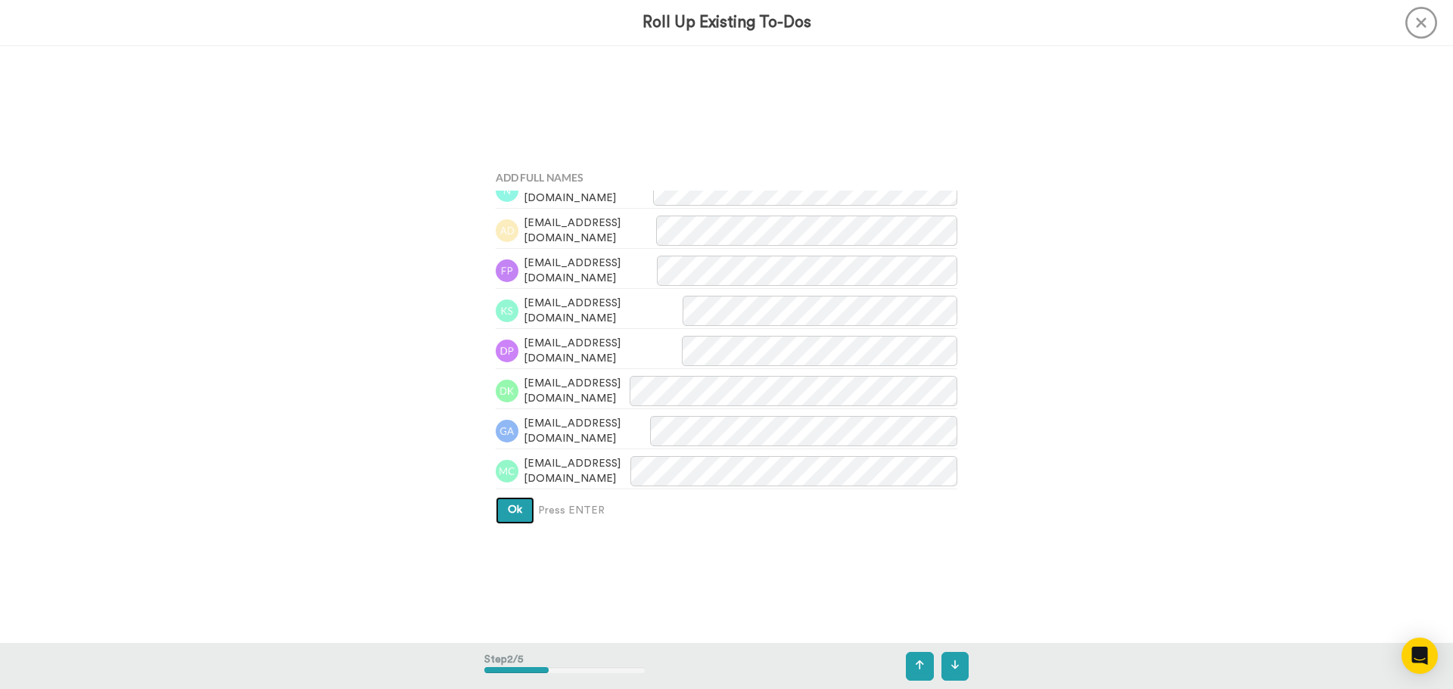
click at [506, 518] on button "Ok" at bounding box center [515, 510] width 39 height 27
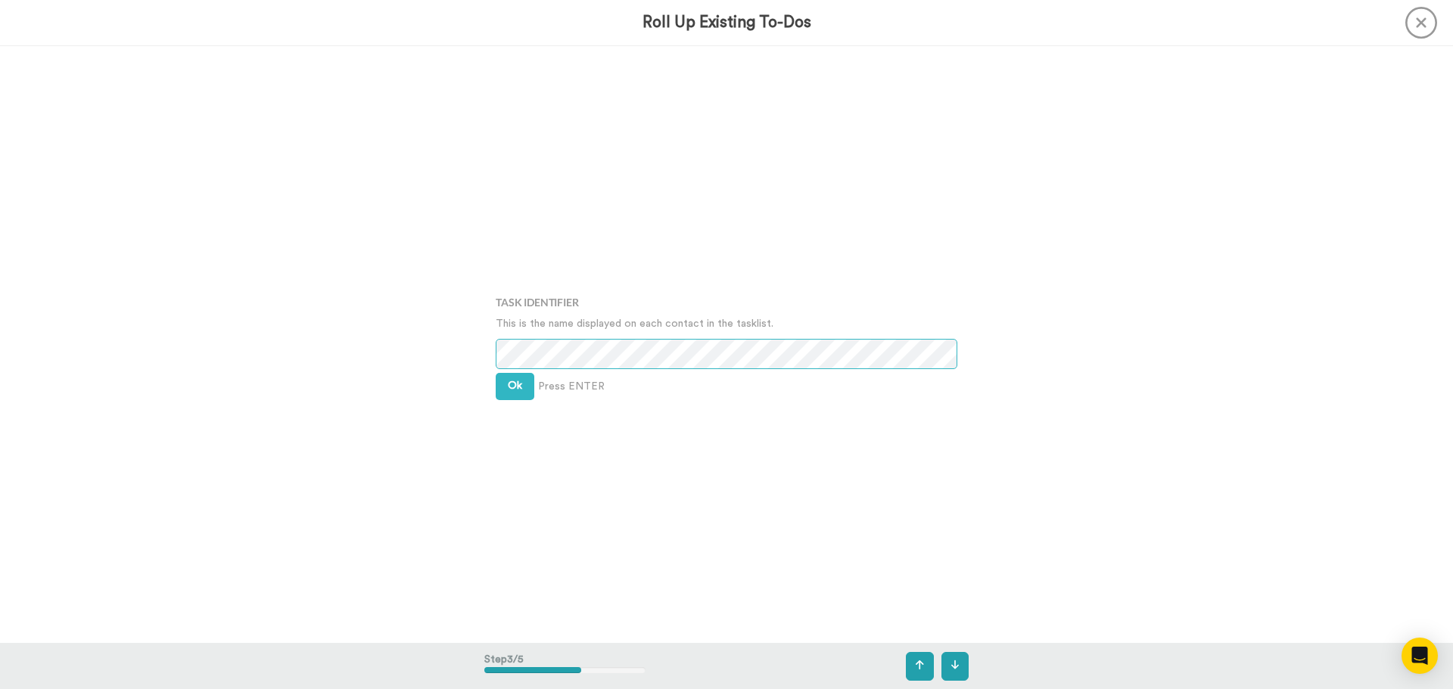
scroll to position [1195, 0]
click at [502, 387] on button "Ok" at bounding box center [515, 385] width 39 height 27
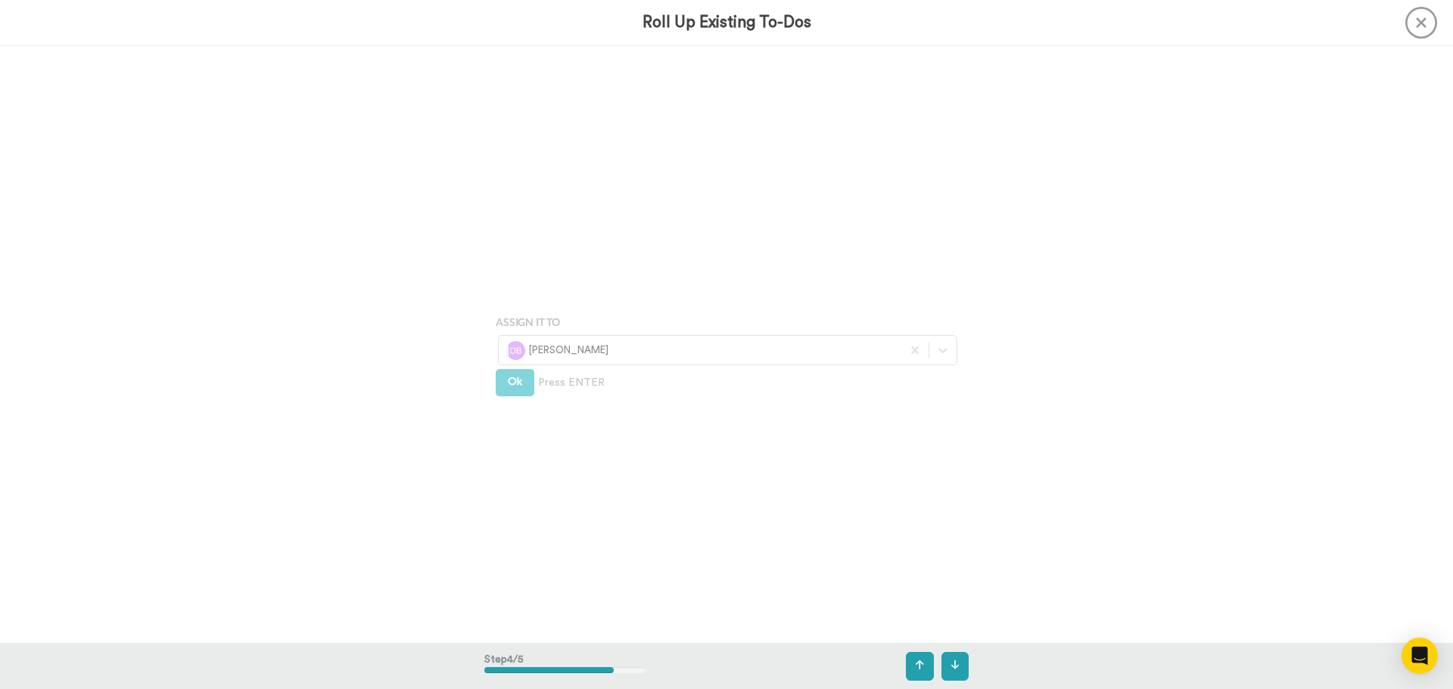
scroll to position [1792, 0]
click at [514, 378] on span "Ok" at bounding box center [515, 373] width 14 height 11
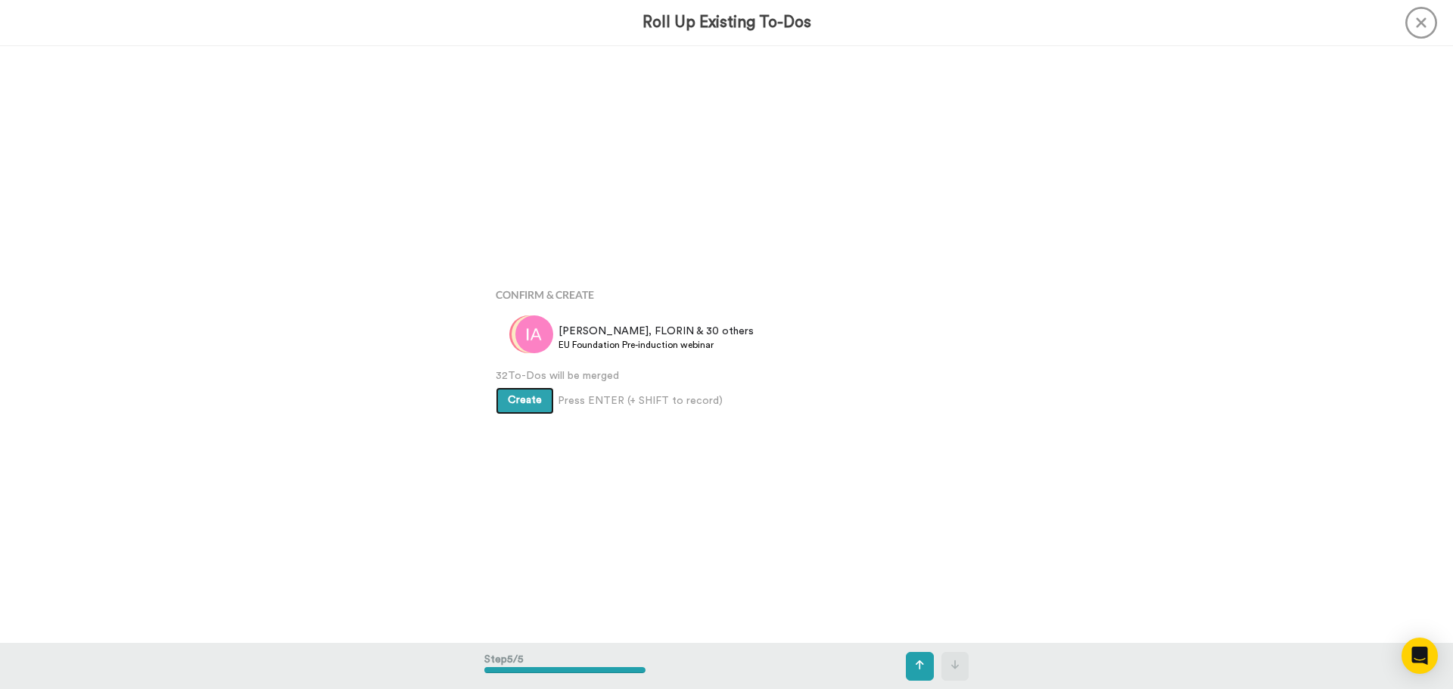
scroll to position [2389, 0]
click at [529, 395] on span "Create" at bounding box center [525, 397] width 34 height 11
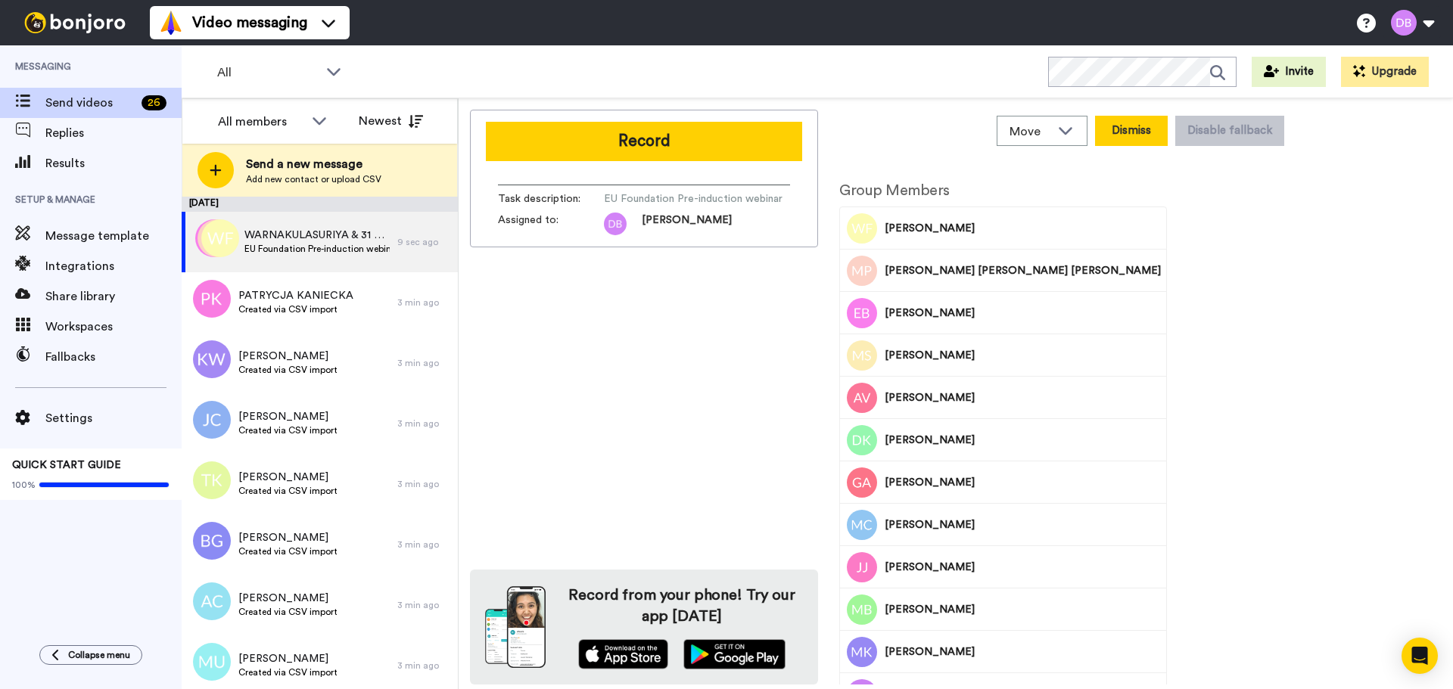
click at [1151, 126] on button "Dismiss" at bounding box center [1131, 131] width 73 height 30
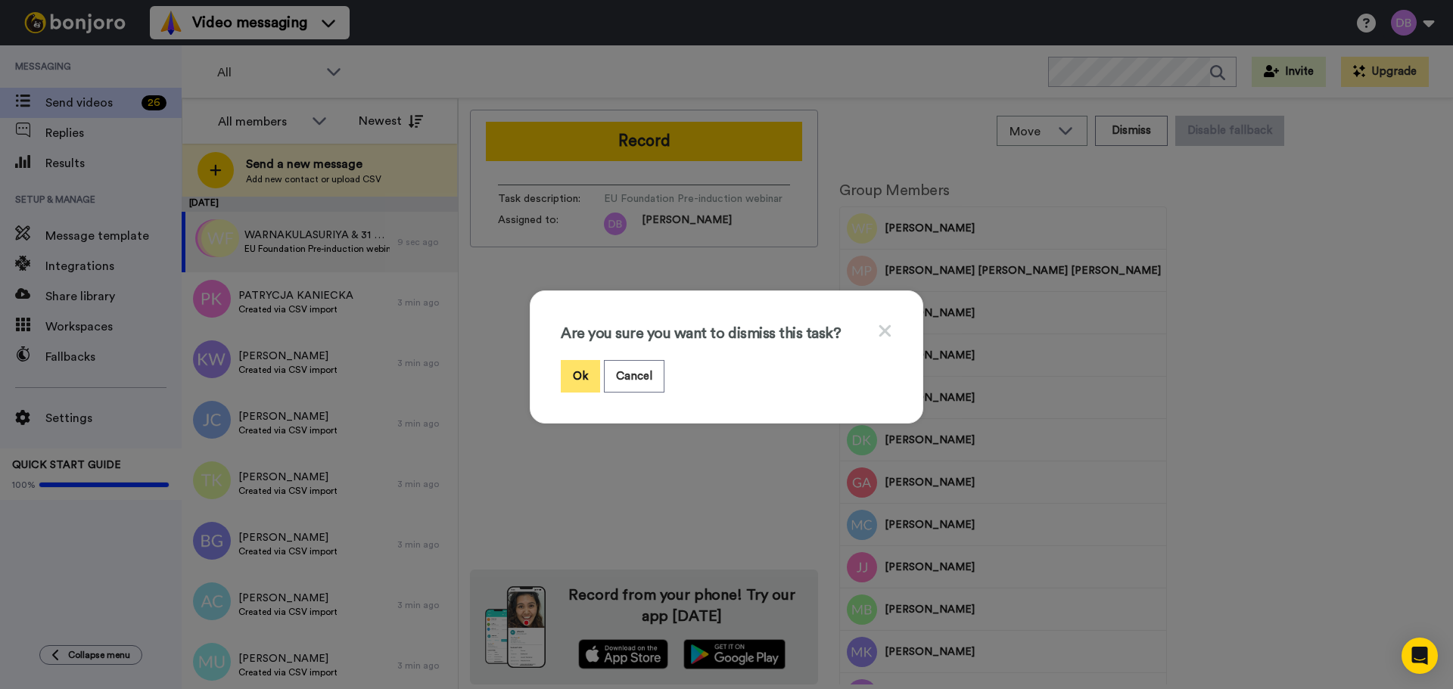
click at [586, 374] on button "Ok" at bounding box center [580, 376] width 39 height 33
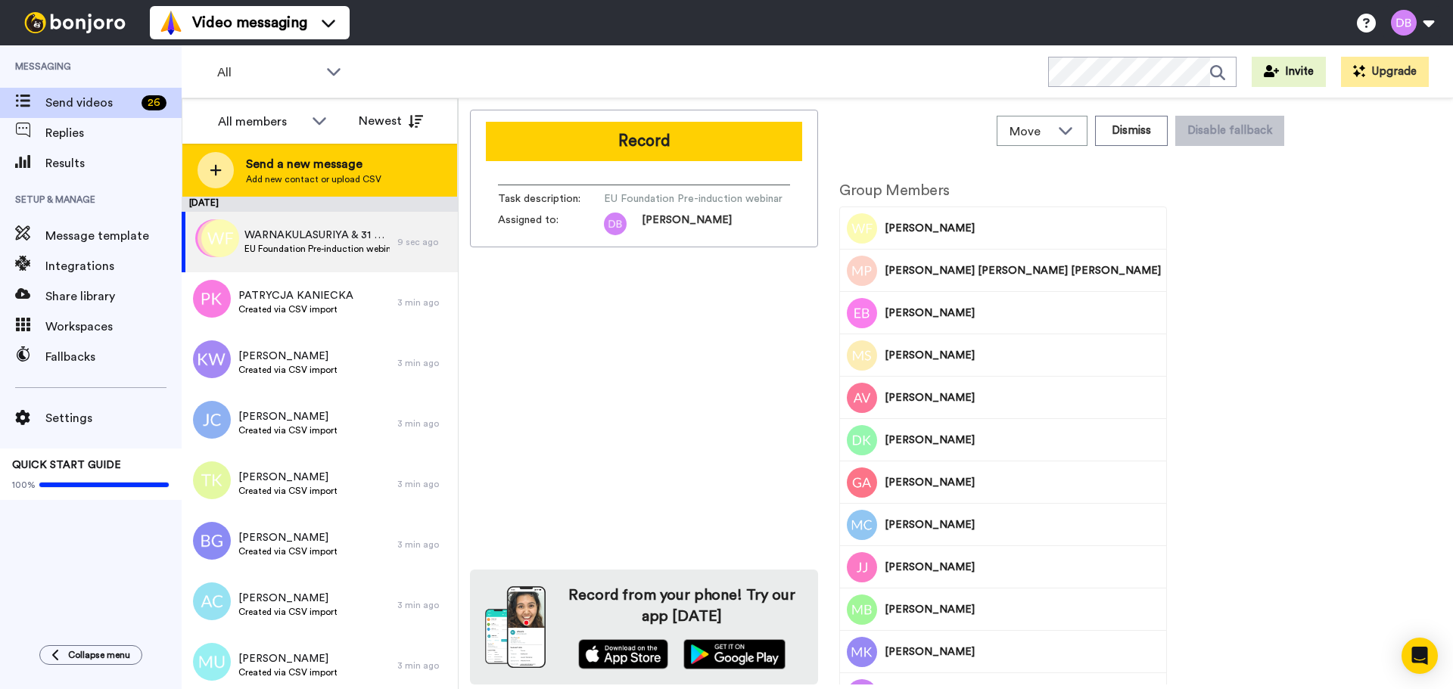
click at [298, 178] on span "Add new contact or upload CSV" at bounding box center [313, 179] width 135 height 12
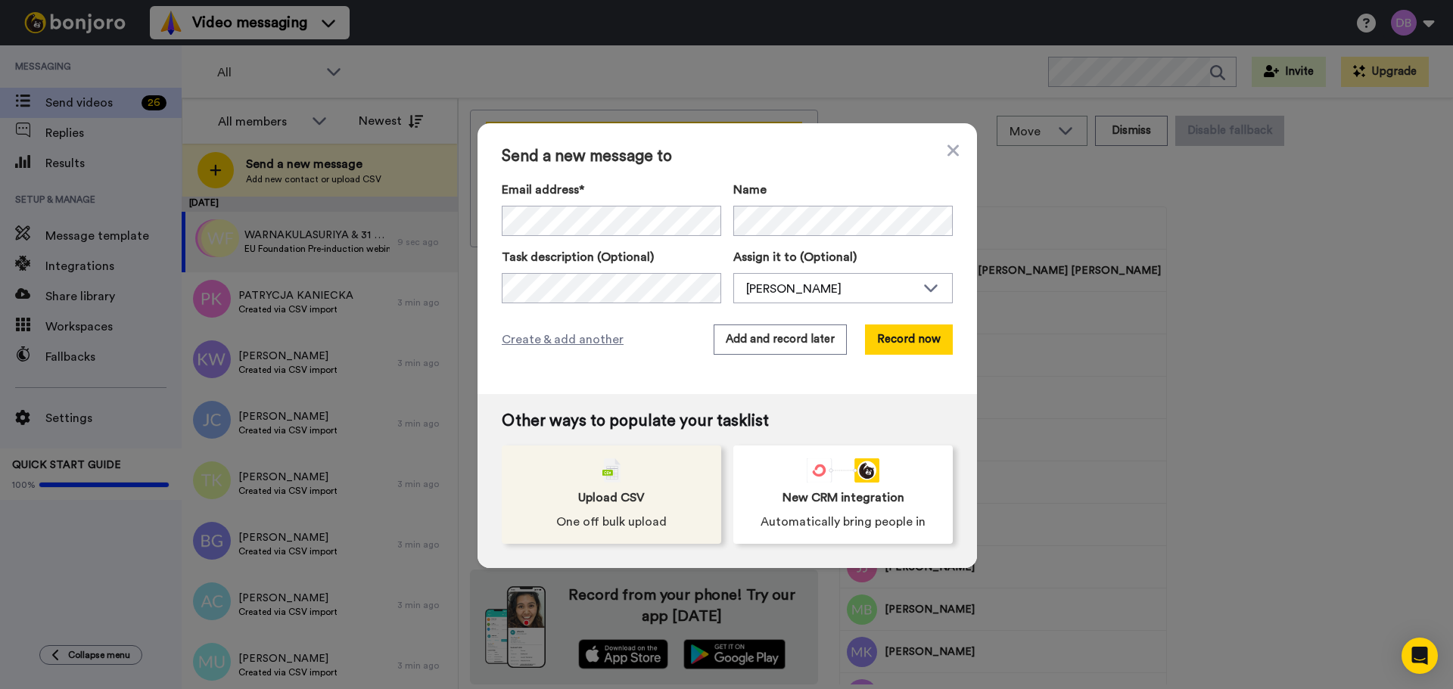
click at [612, 486] on div "Upload CSV One off bulk upload" at bounding box center [611, 495] width 219 height 98
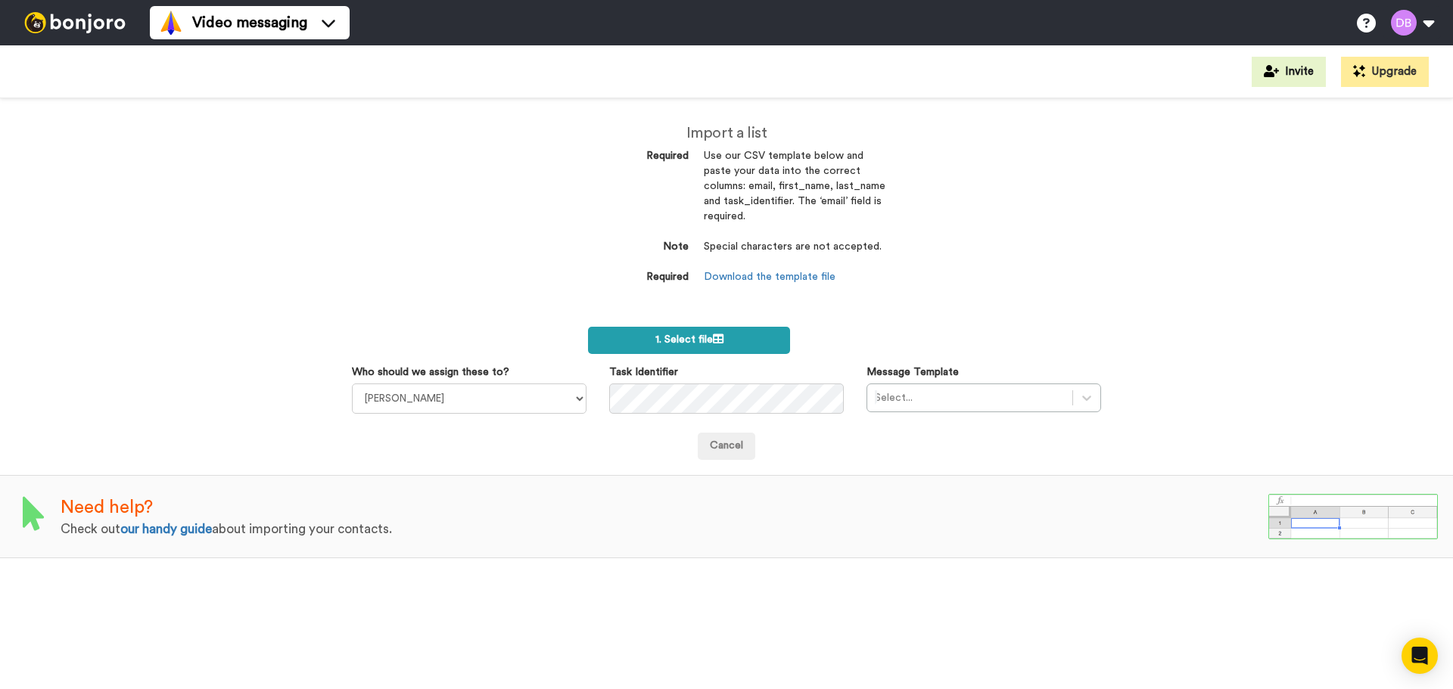
click at [682, 342] on span "1. Select file" at bounding box center [689, 339] width 68 height 11
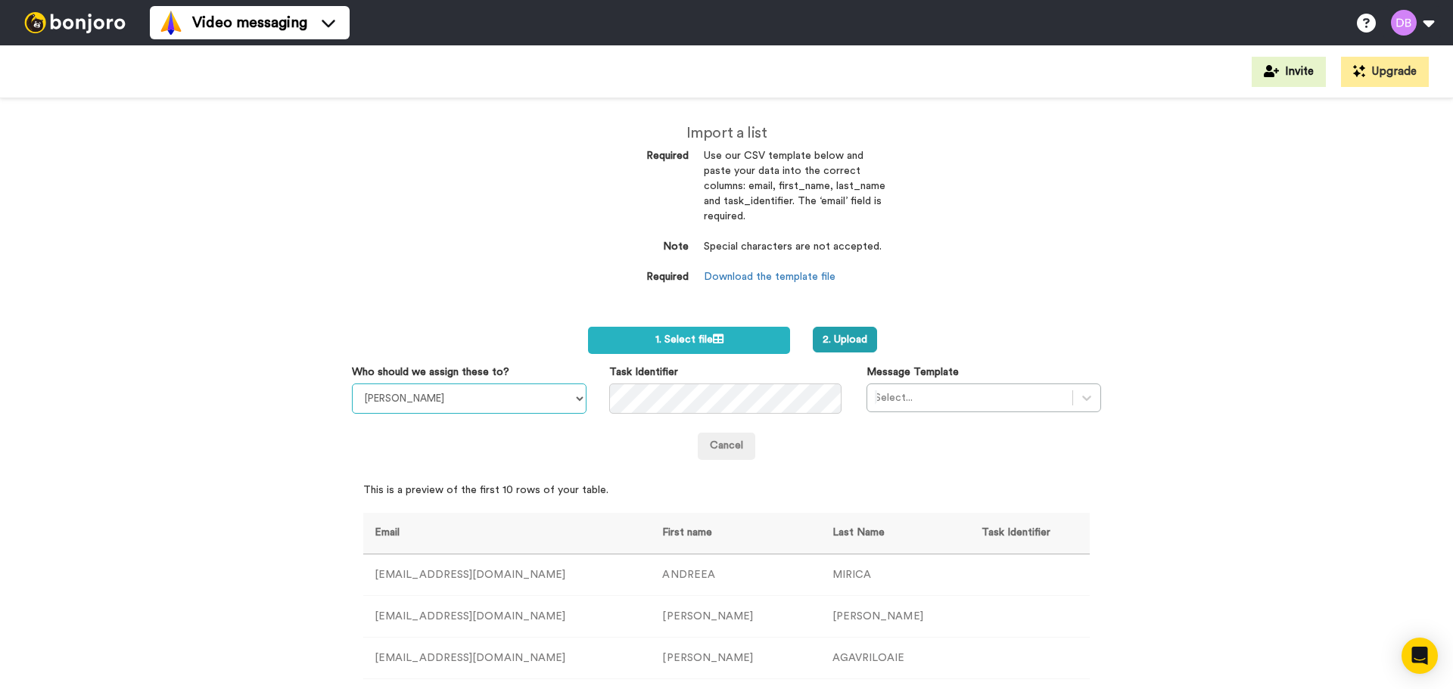
click at [467, 398] on select "[PERSON_NAME] [PERSON_NAME] [PERSON_NAME] [PERSON_NAME] [PERSON_NAME] [PERSON_N…" at bounding box center [469, 399] width 235 height 30
select select "20912146-c25f-4079-881c-a3e8d187e0c9"
click at [352, 384] on select "[PERSON_NAME] [PERSON_NAME] [PERSON_NAME] [PERSON_NAME] [PERSON_NAME] [PERSON_N…" at bounding box center [469, 399] width 235 height 30
click at [934, 402] on div at bounding box center [970, 398] width 190 height 18
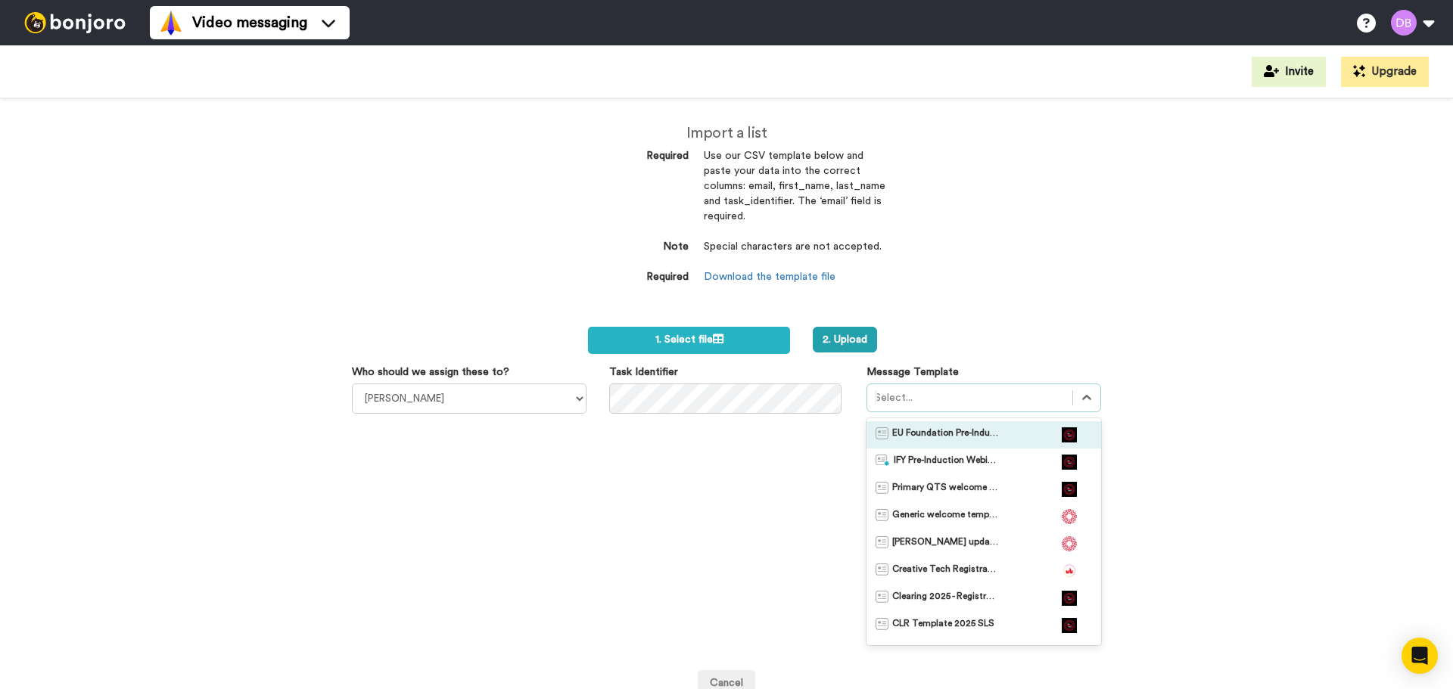
click at [931, 437] on span "EU Foundation Pre-Induction Webinar" at bounding box center [945, 434] width 106 height 15
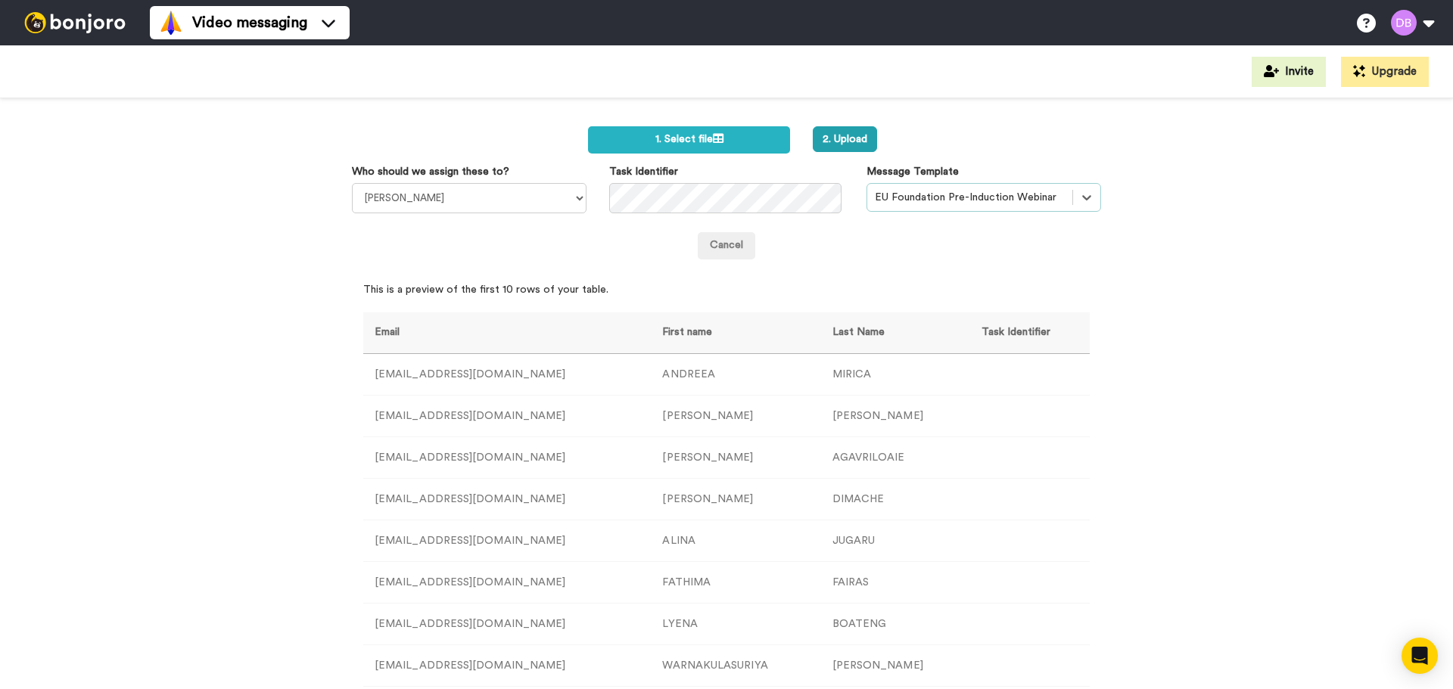
scroll to position [92, 0]
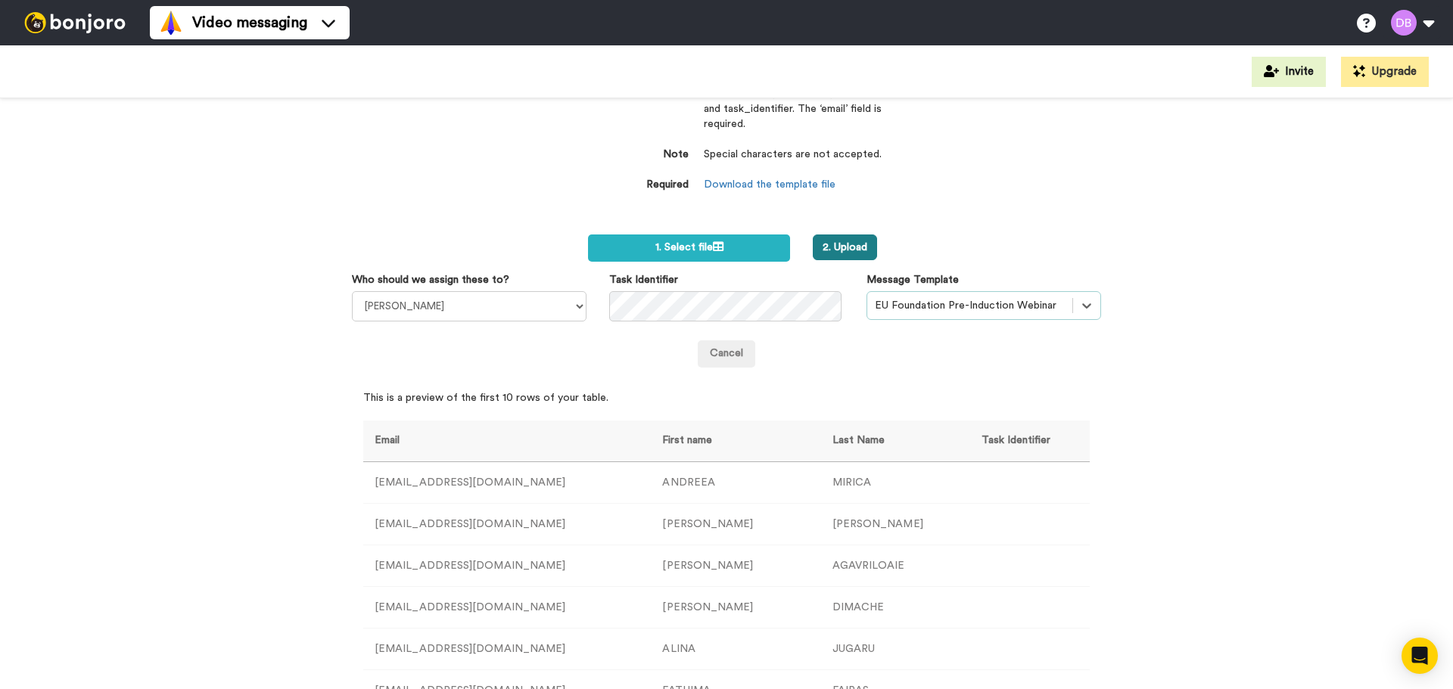
click at [847, 253] on button "2. Upload" at bounding box center [844, 248] width 64 height 26
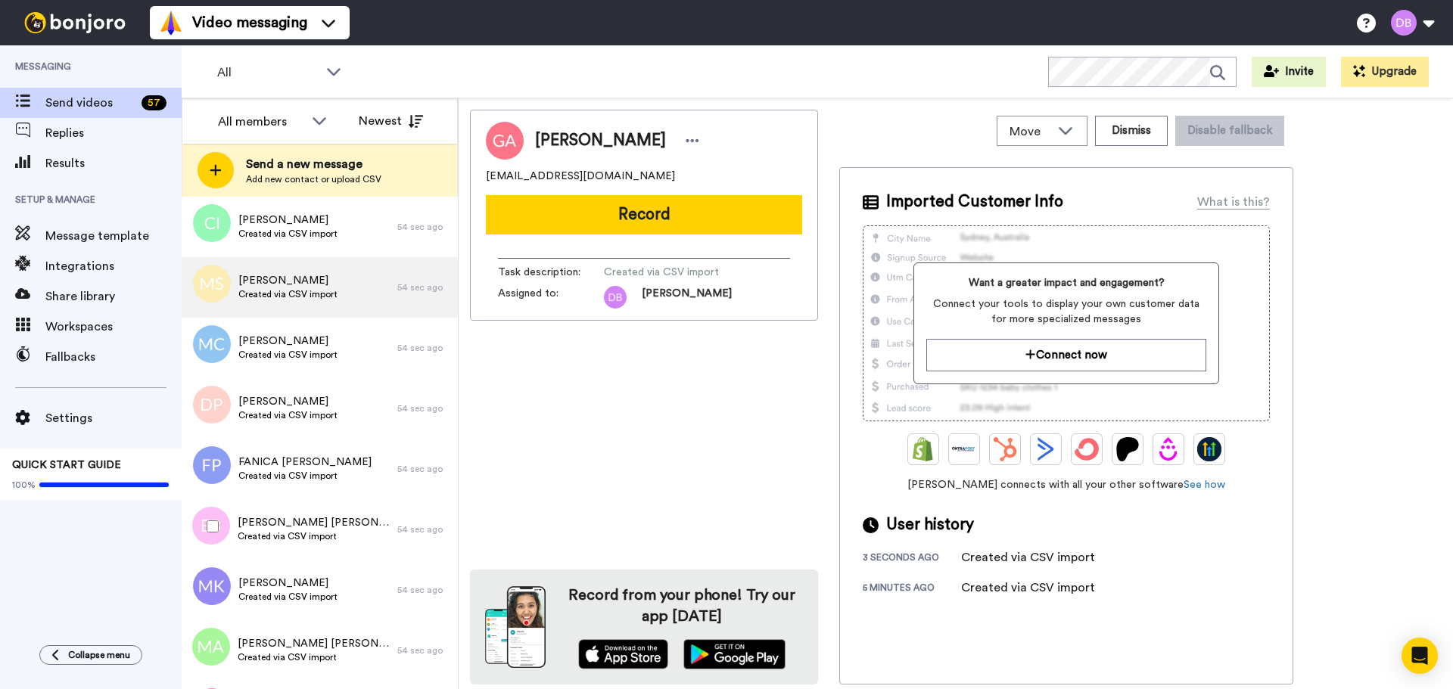
scroll to position [2549, 0]
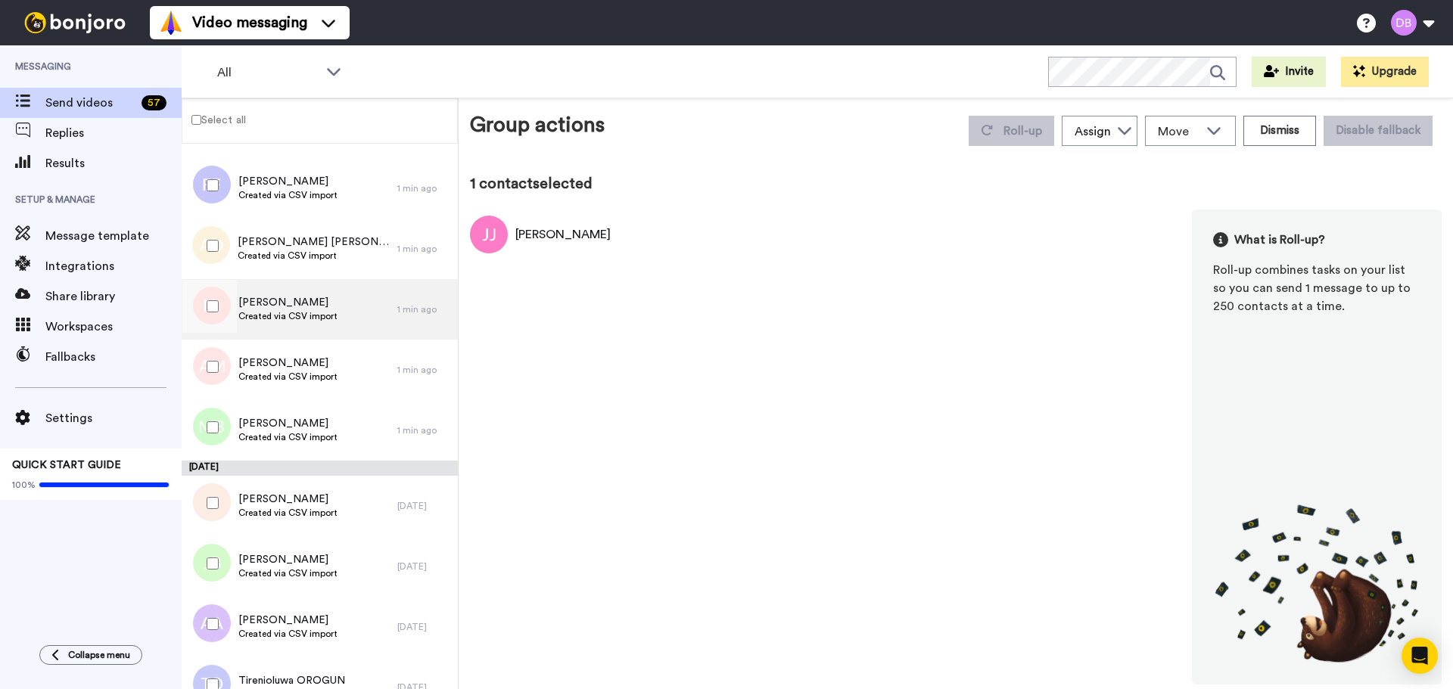
scroll to position [3154, 0]
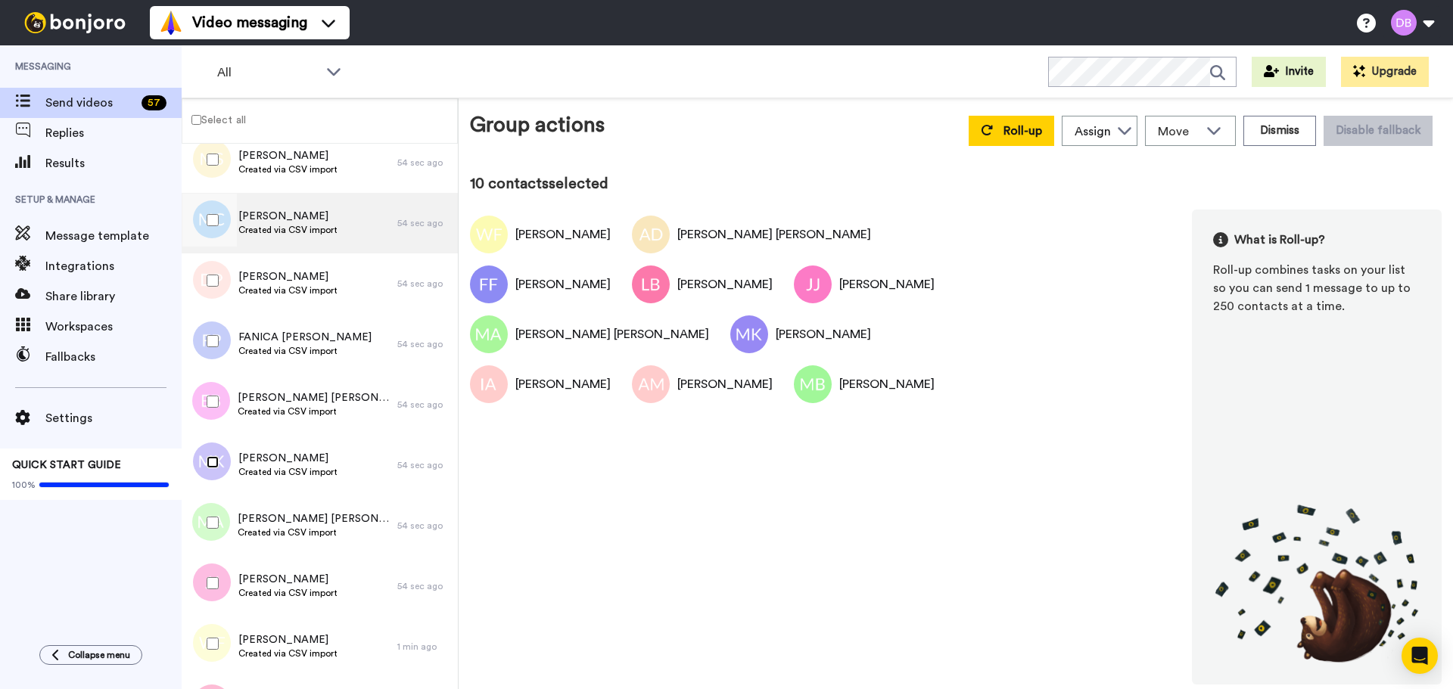
scroll to position [2473, 0]
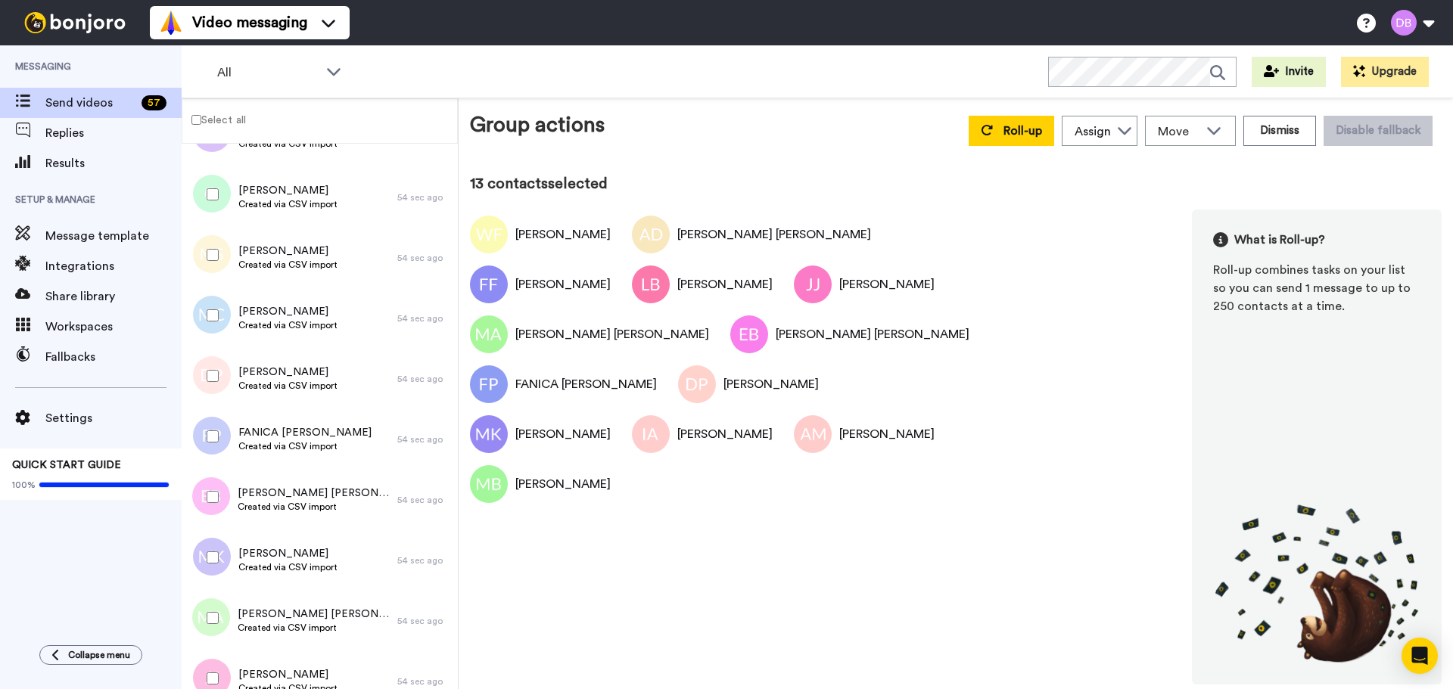
drag, startPoint x: 212, startPoint y: 325, endPoint x: 214, endPoint y: 300, distance: 25.1
click at [212, 323] on div at bounding box center [209, 315] width 54 height 53
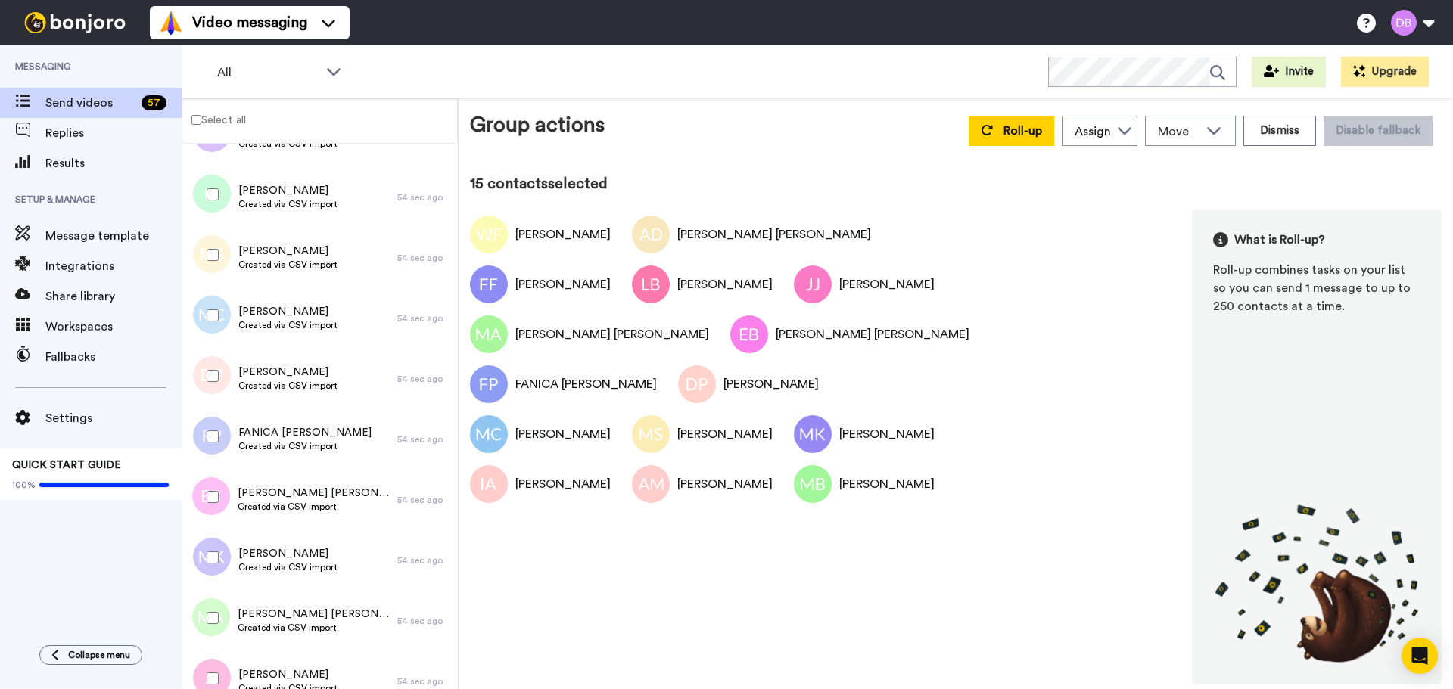
click at [222, 200] on div at bounding box center [209, 194] width 54 height 53
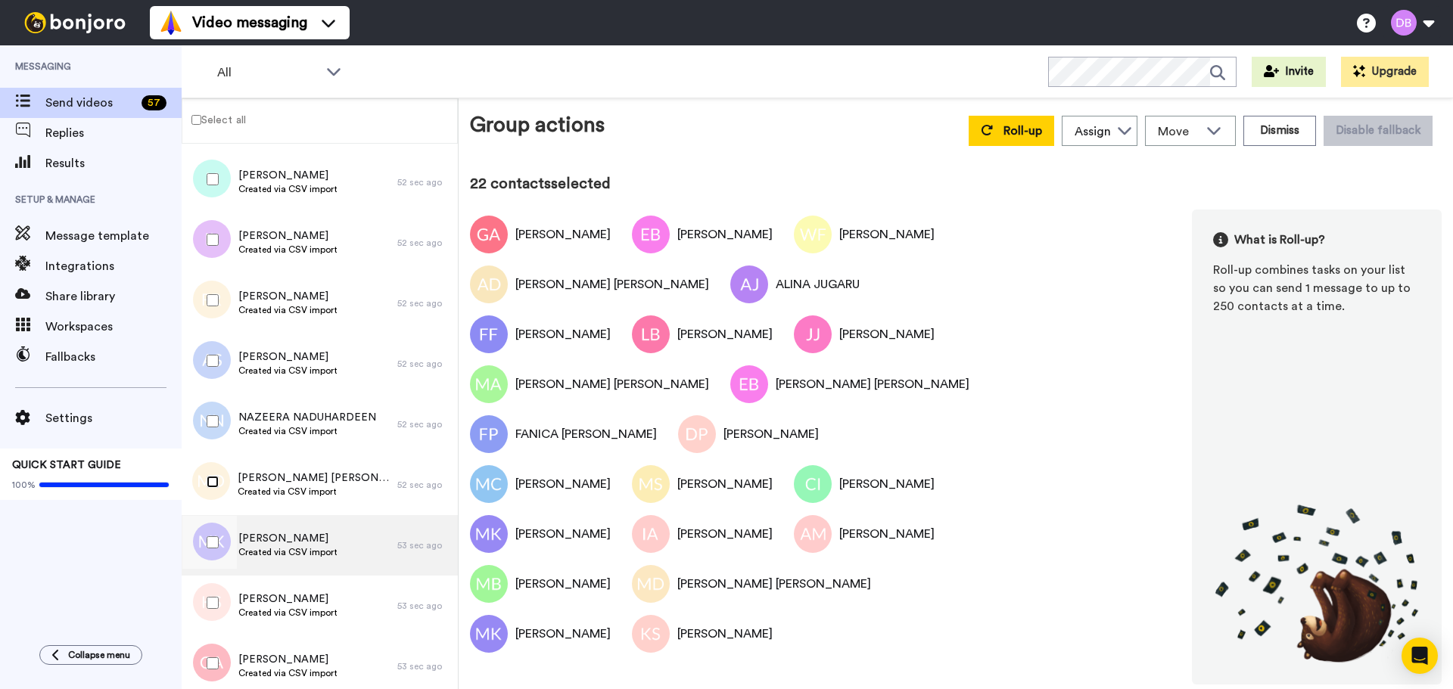
scroll to position [1792, 0]
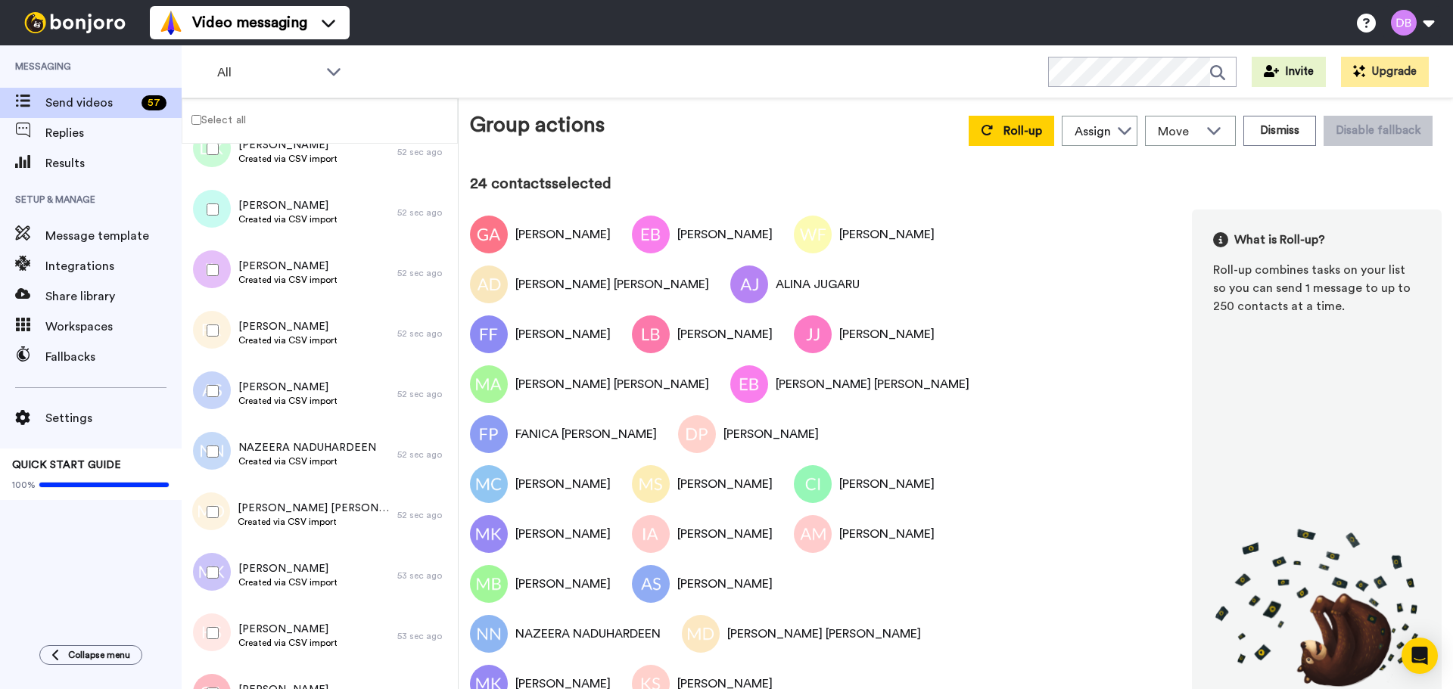
click at [216, 319] on div at bounding box center [209, 330] width 54 height 53
click at [206, 264] on div at bounding box center [209, 270] width 54 height 53
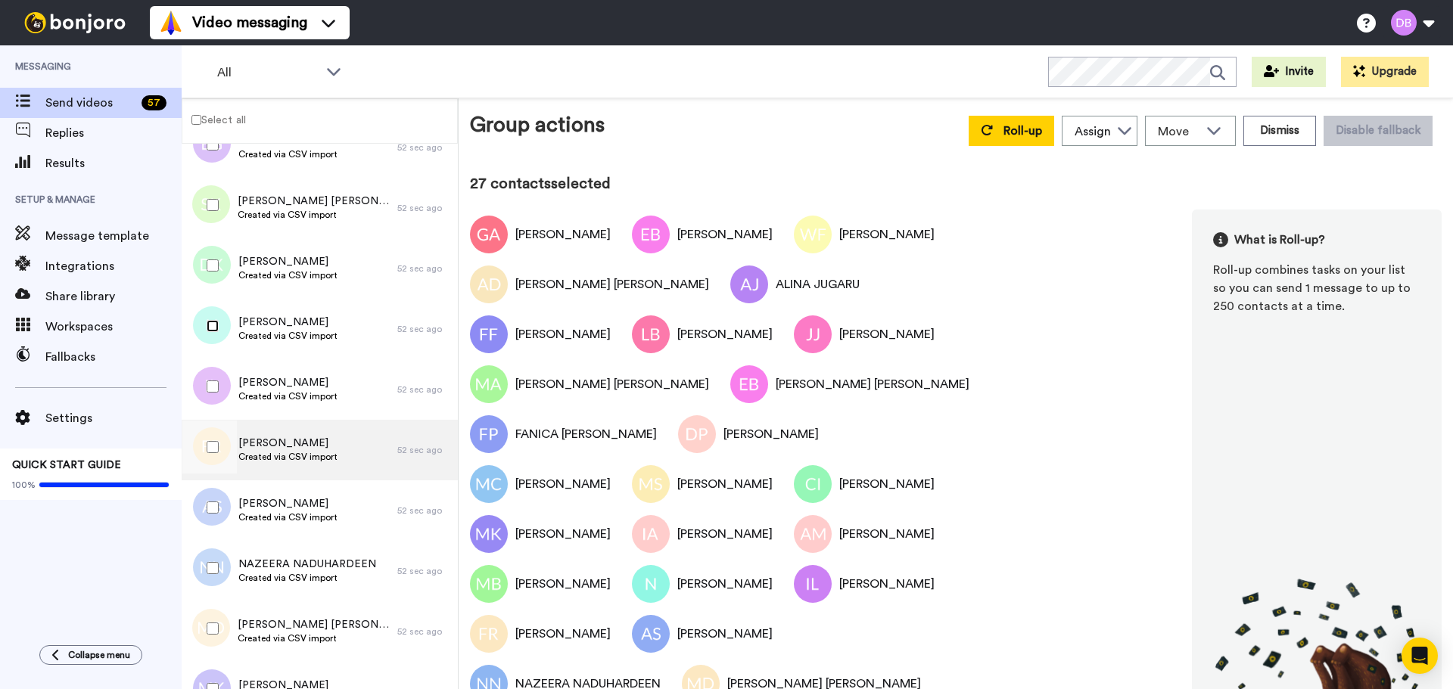
scroll to position [1414, 0]
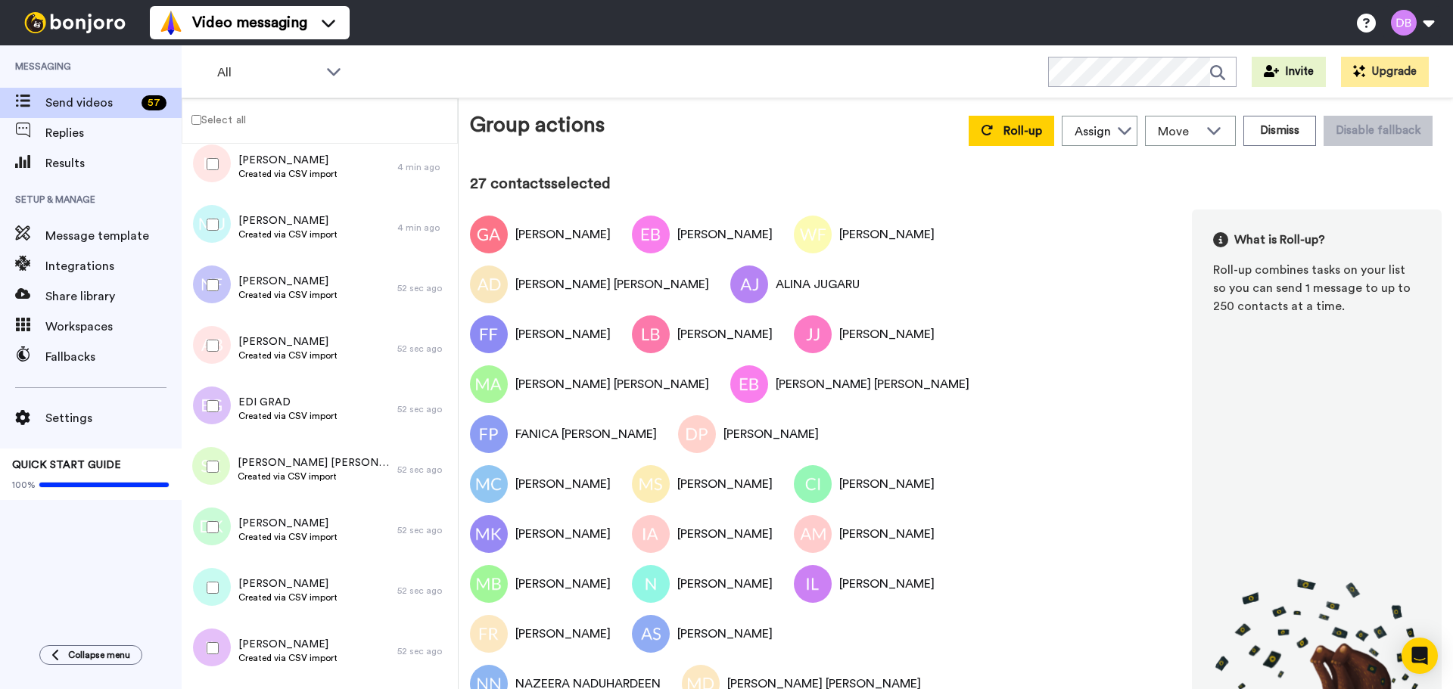
click at [219, 523] on div at bounding box center [209, 527] width 54 height 53
click at [217, 474] on div at bounding box center [209, 466] width 54 height 53
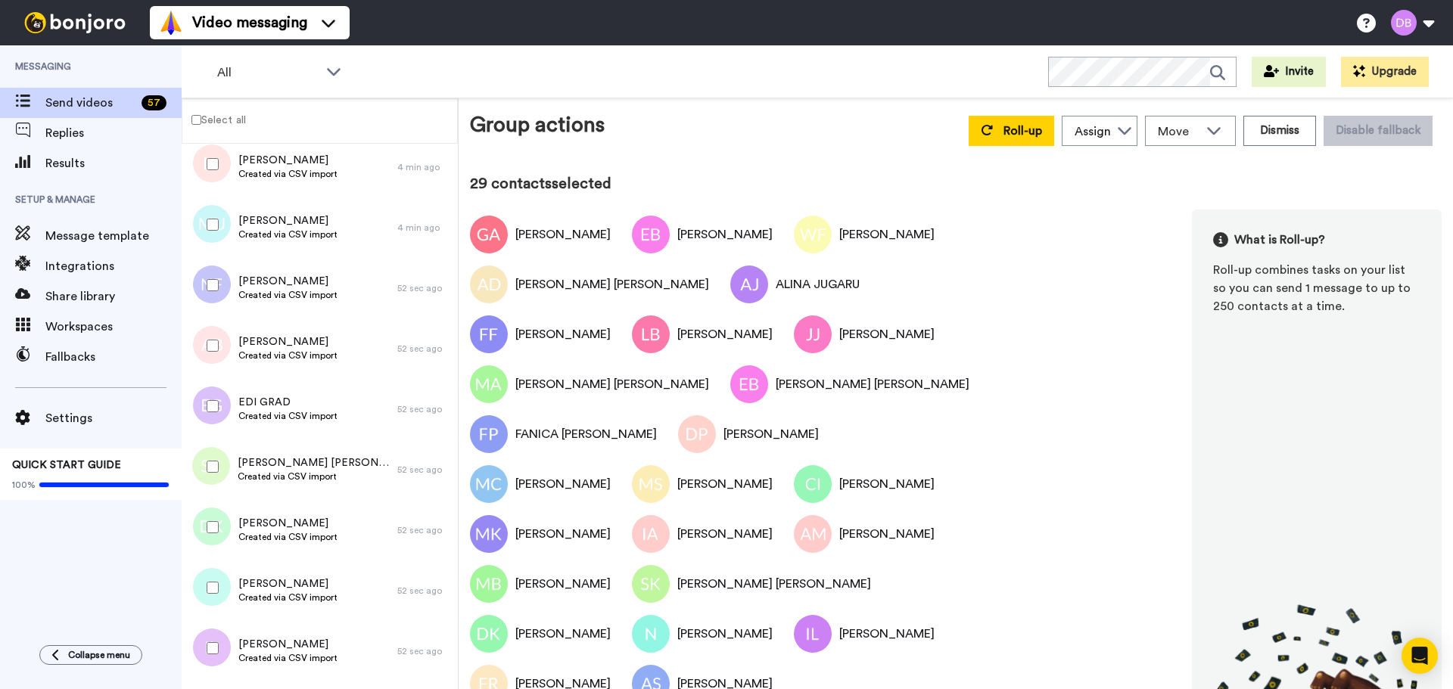
click at [219, 405] on div at bounding box center [209, 406] width 54 height 53
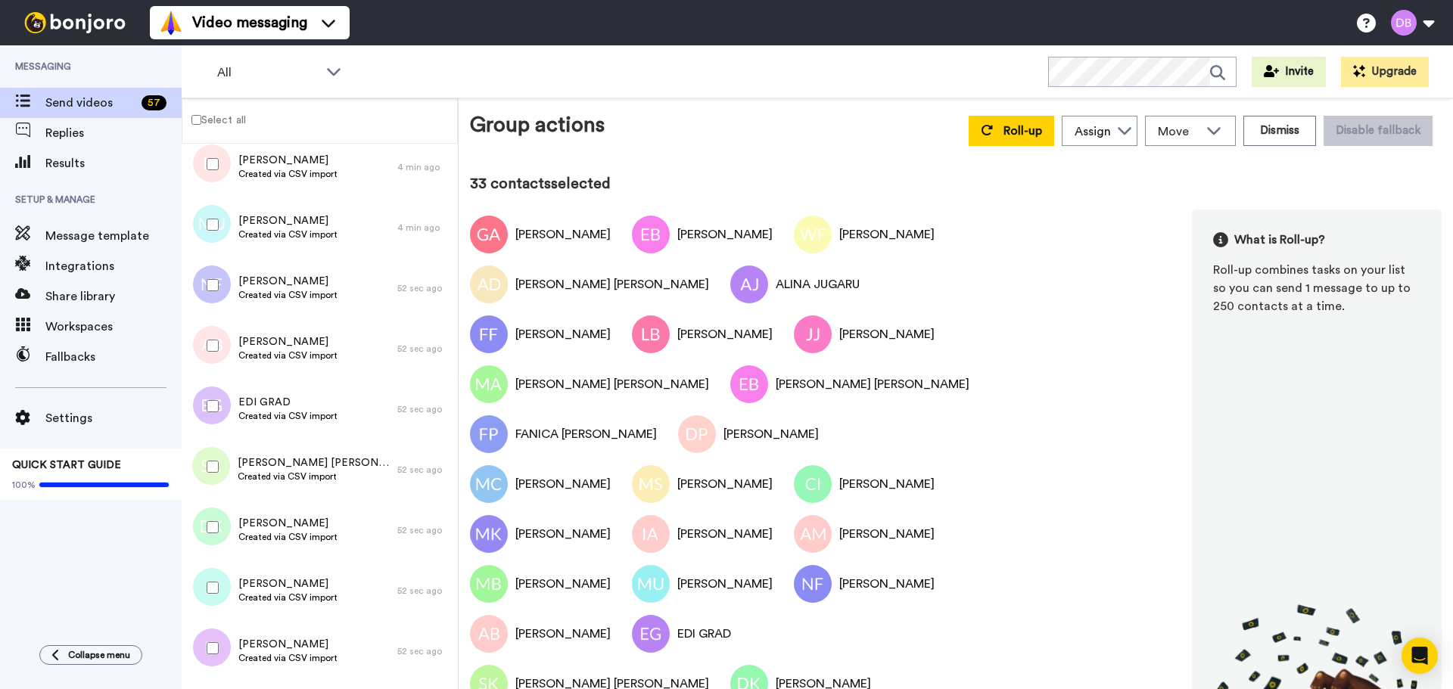
click at [219, 172] on div at bounding box center [209, 164] width 54 height 53
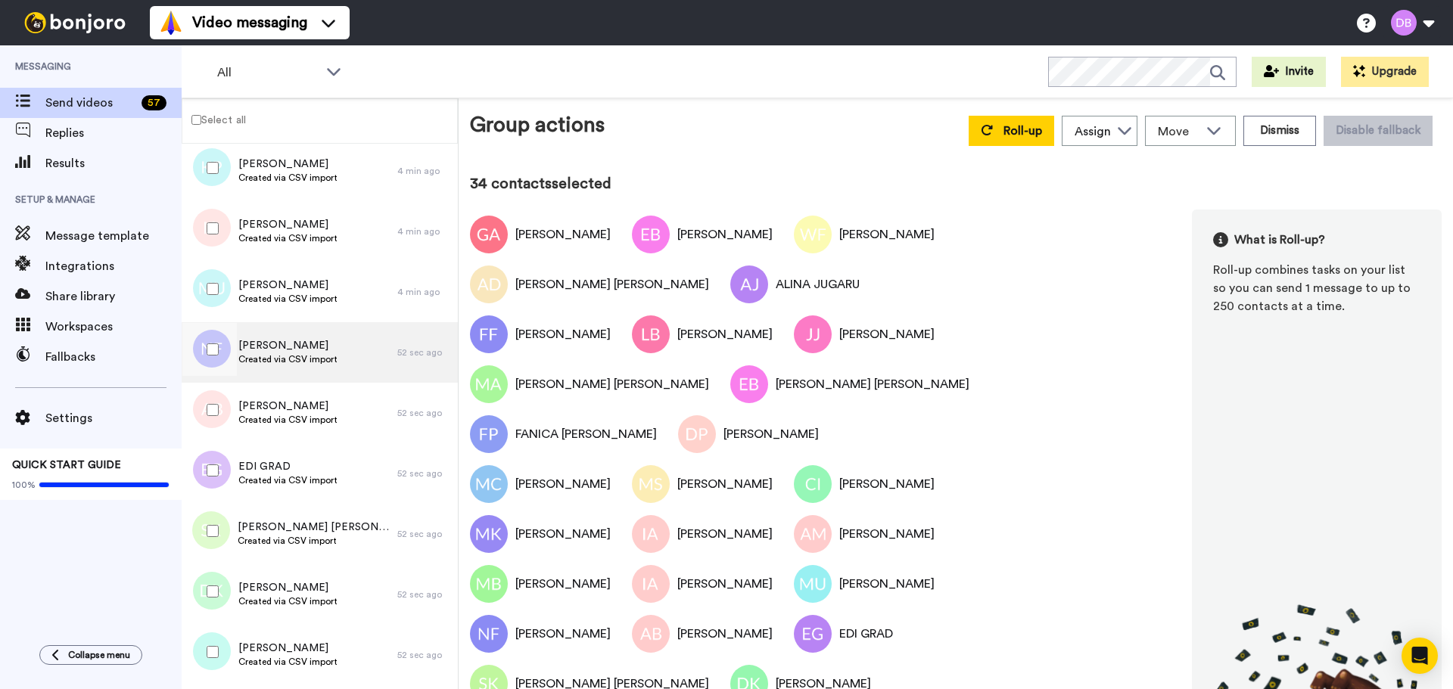
scroll to position [1111, 0]
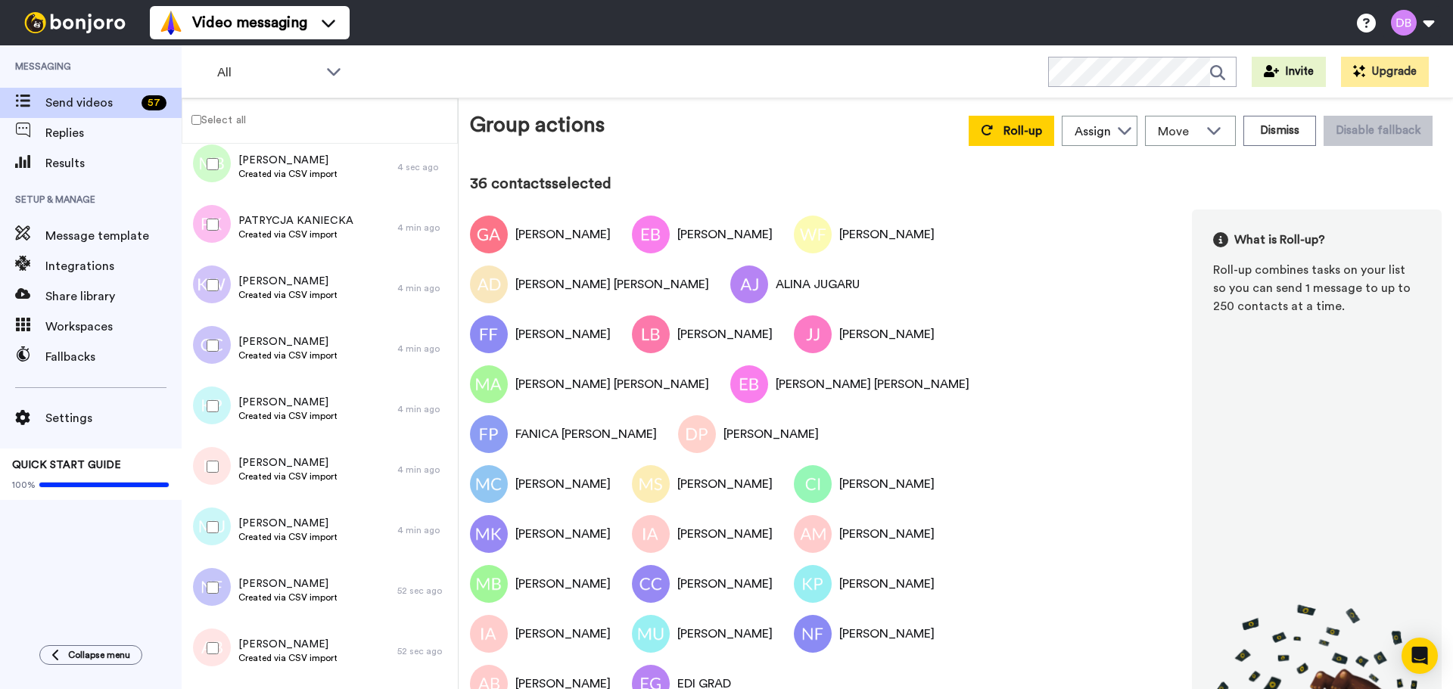
click at [206, 281] on div at bounding box center [209, 285] width 54 height 53
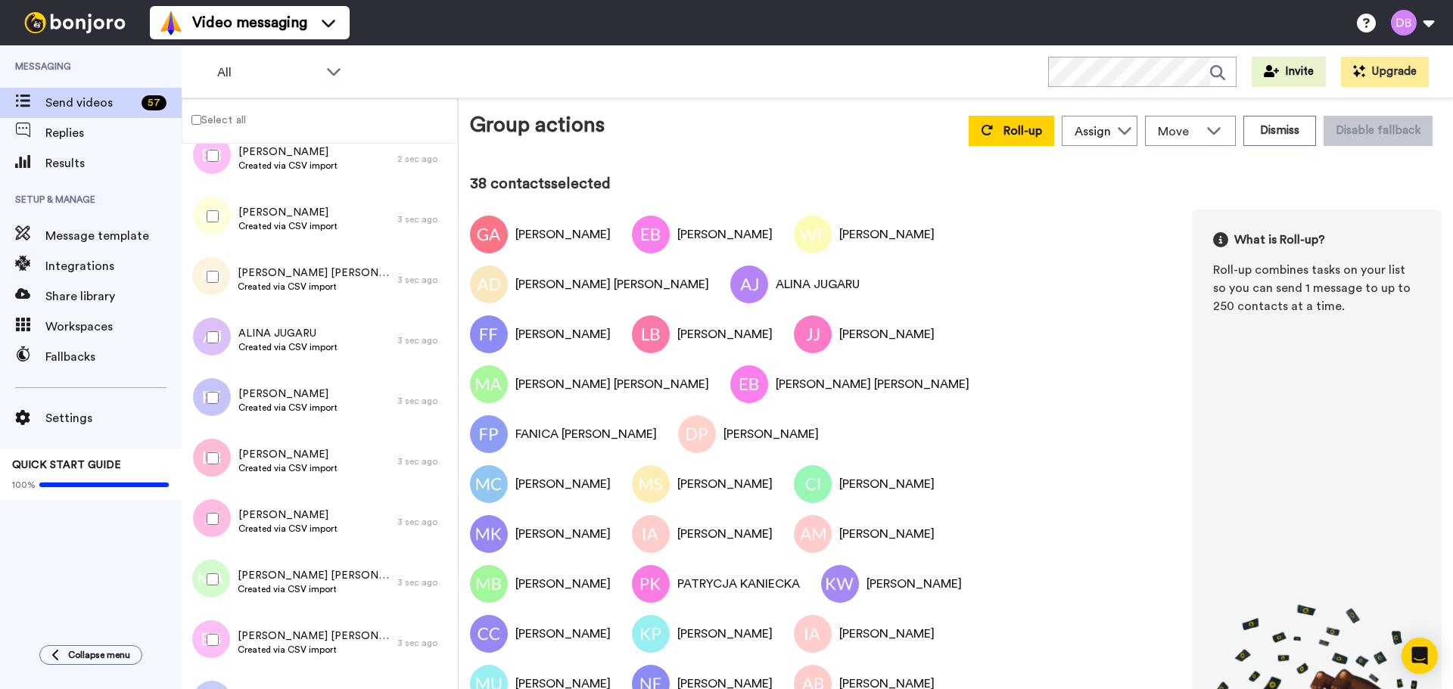
scroll to position [0, 0]
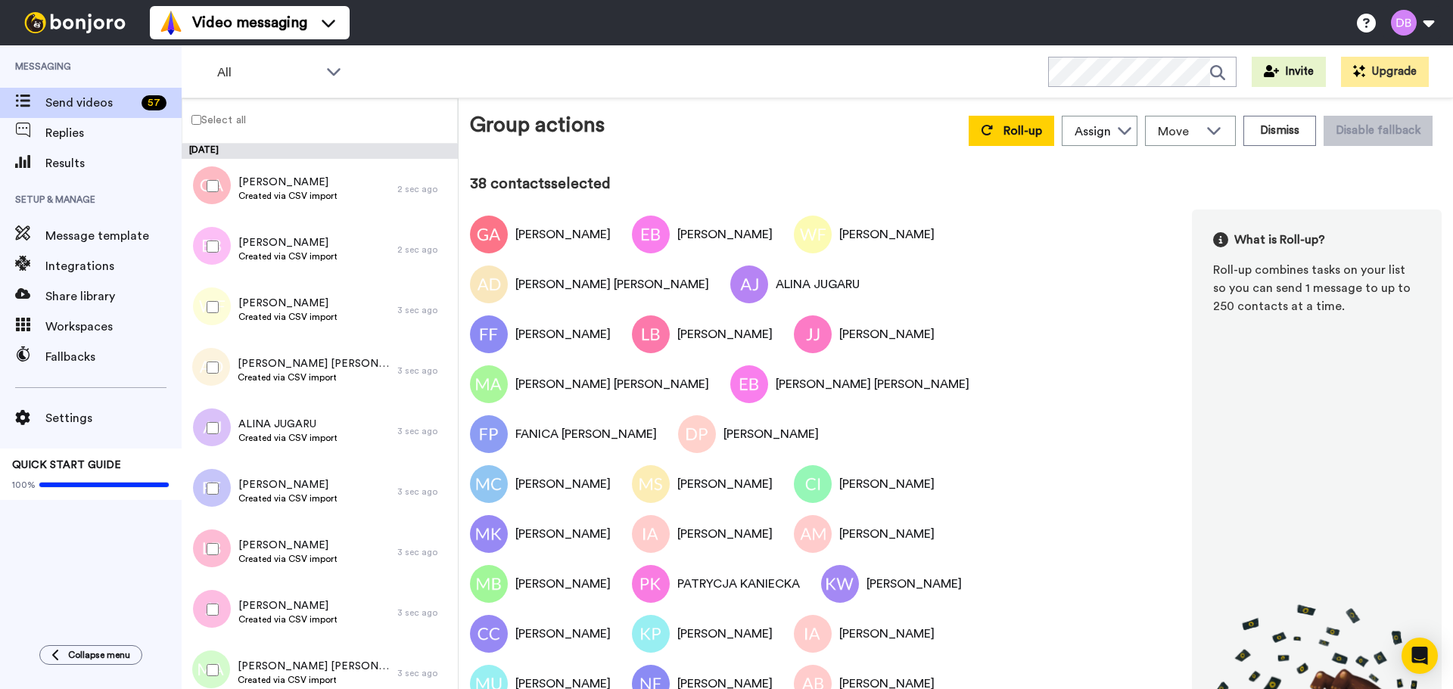
click at [221, 117] on label "Select all" at bounding box center [214, 119] width 64 height 18
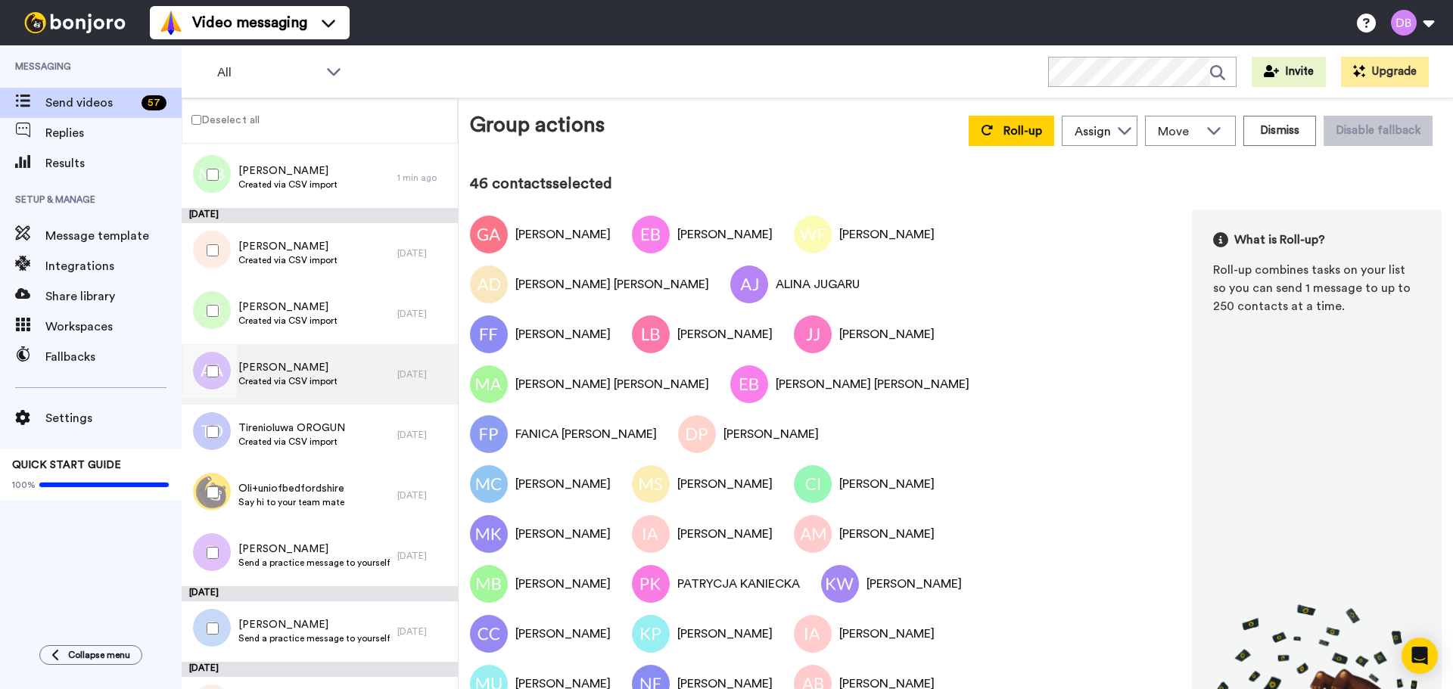
scroll to position [3449, 0]
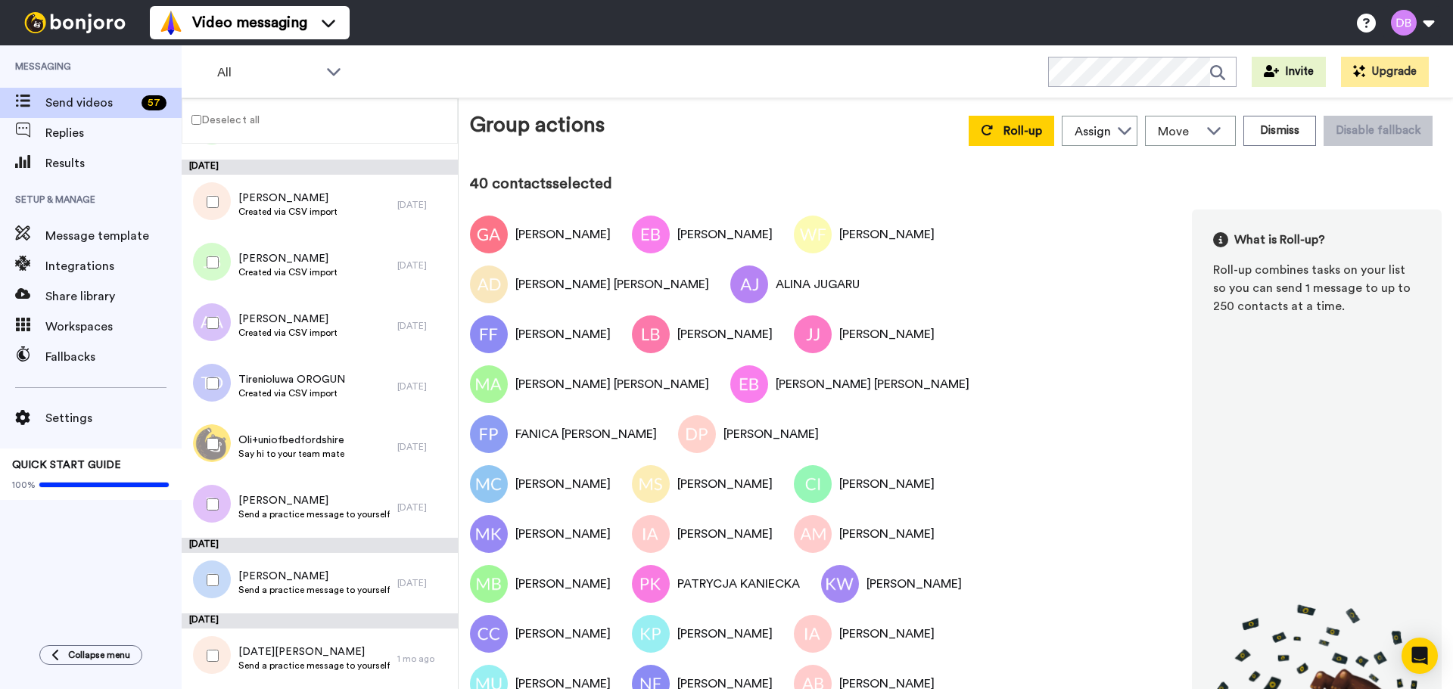
click at [214, 253] on div at bounding box center [209, 262] width 54 height 53
click at [210, 195] on div at bounding box center [209, 202] width 54 height 53
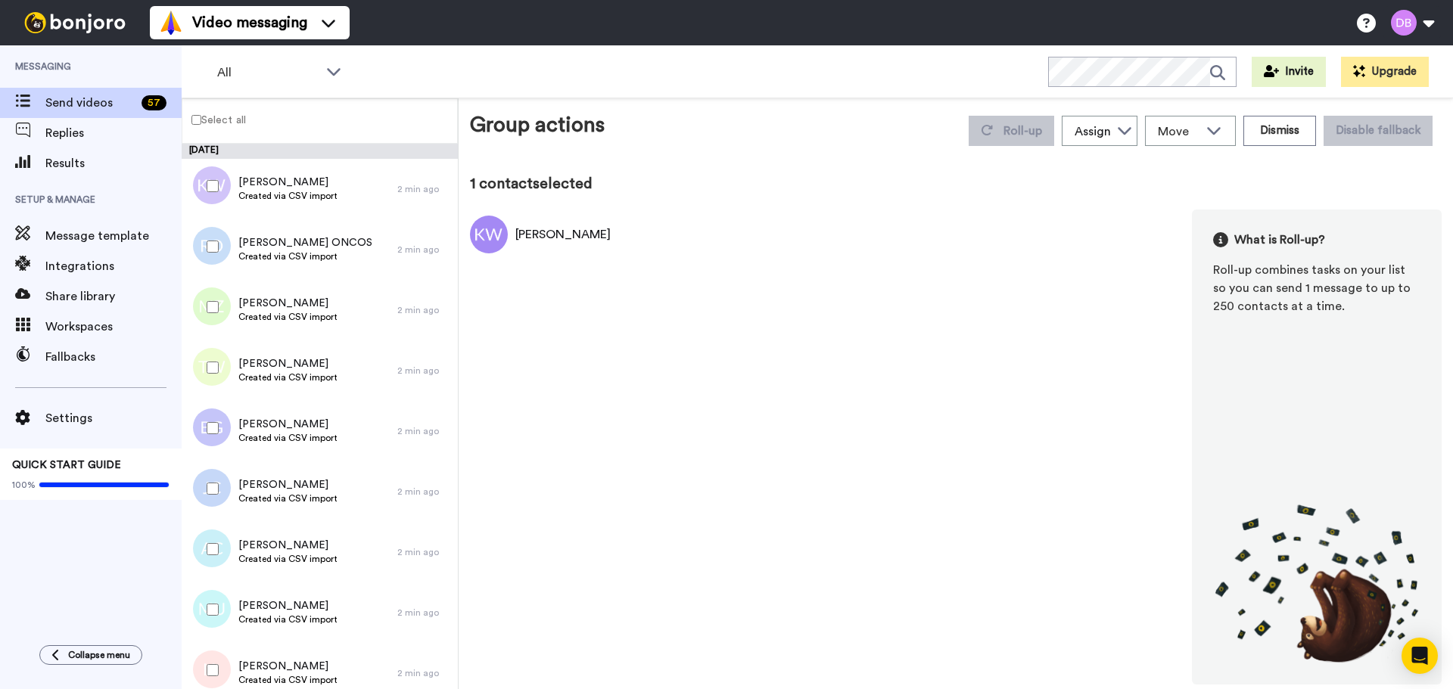
click at [228, 121] on label "Select all" at bounding box center [214, 119] width 64 height 18
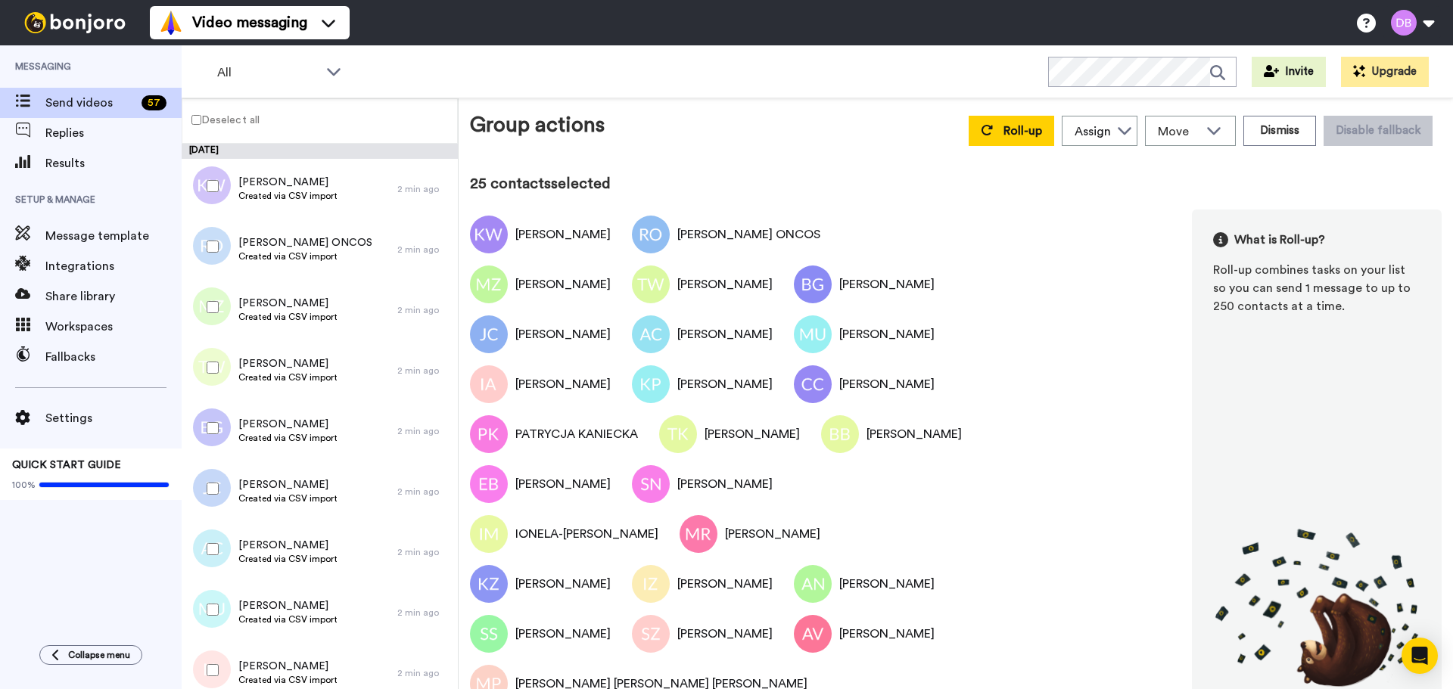
click at [228, 120] on label "Deselect all" at bounding box center [220, 119] width 77 height 18
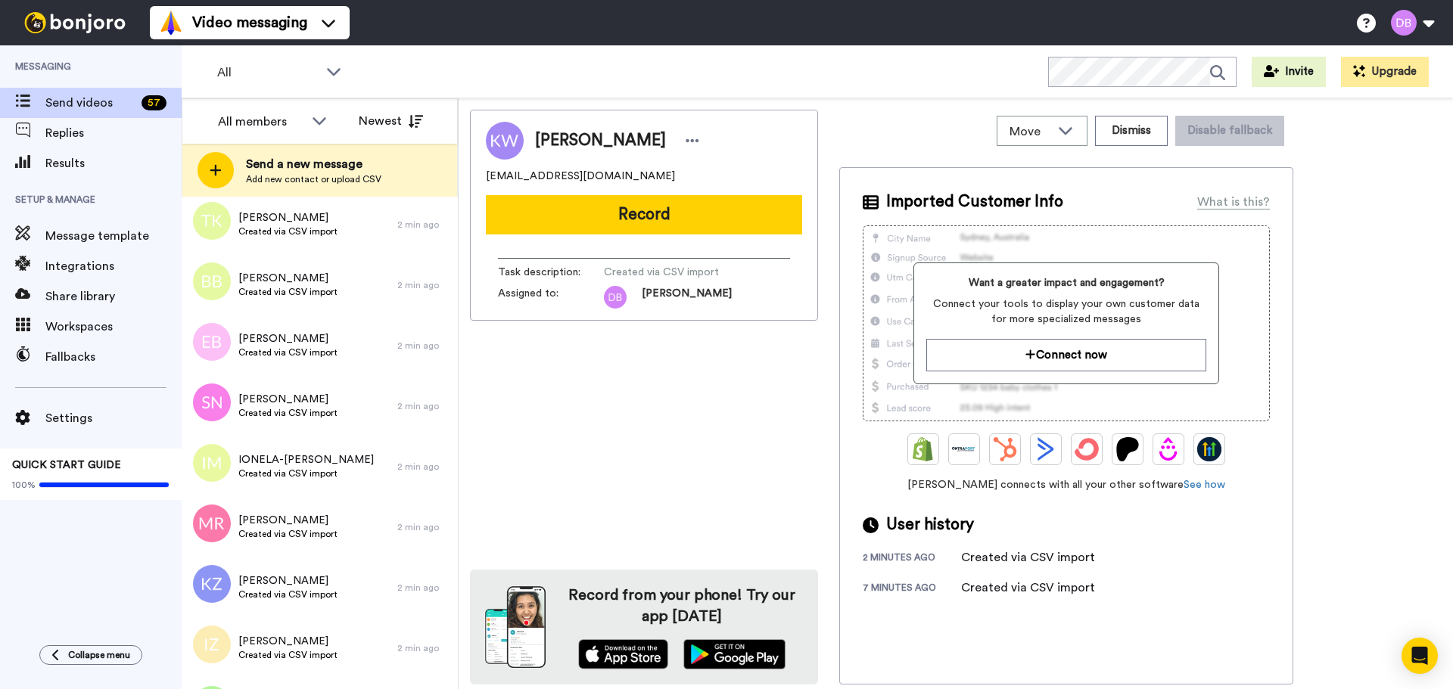
scroll to position [506, 0]
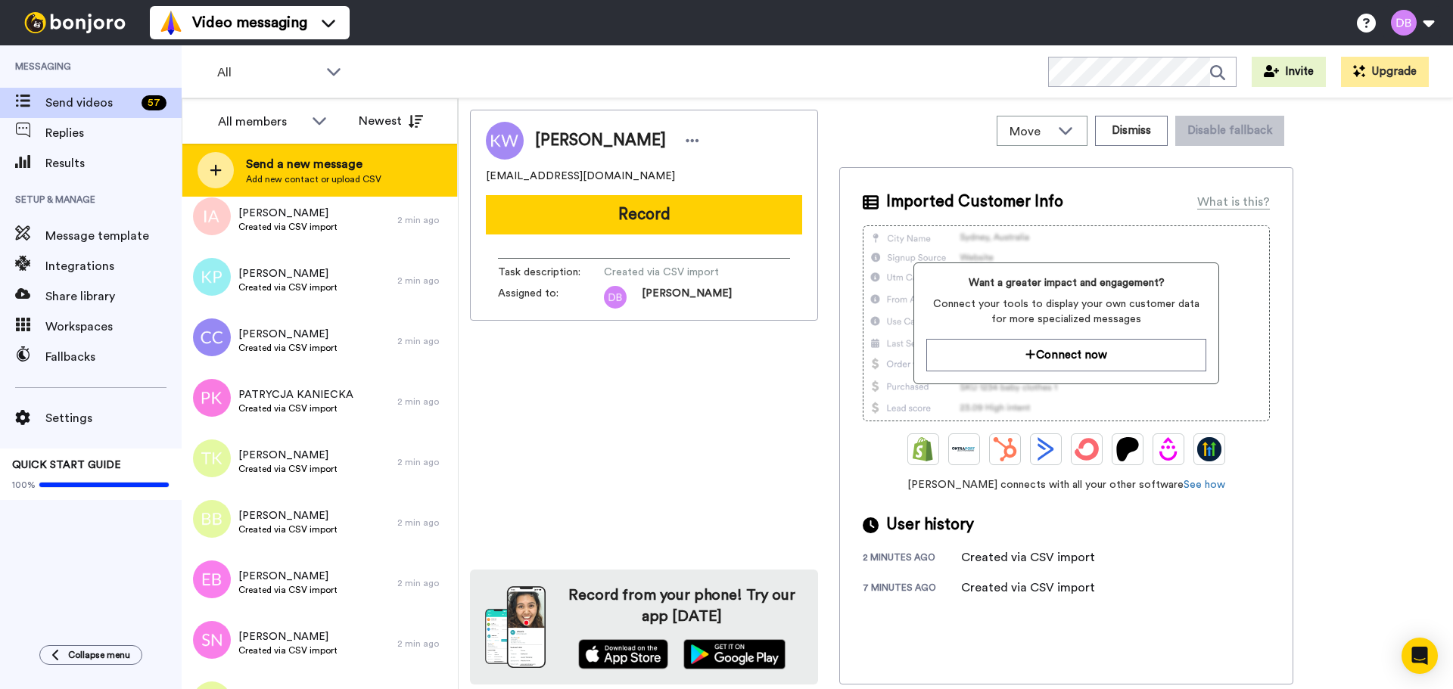
click at [292, 157] on span "Send a new message" at bounding box center [313, 164] width 135 height 18
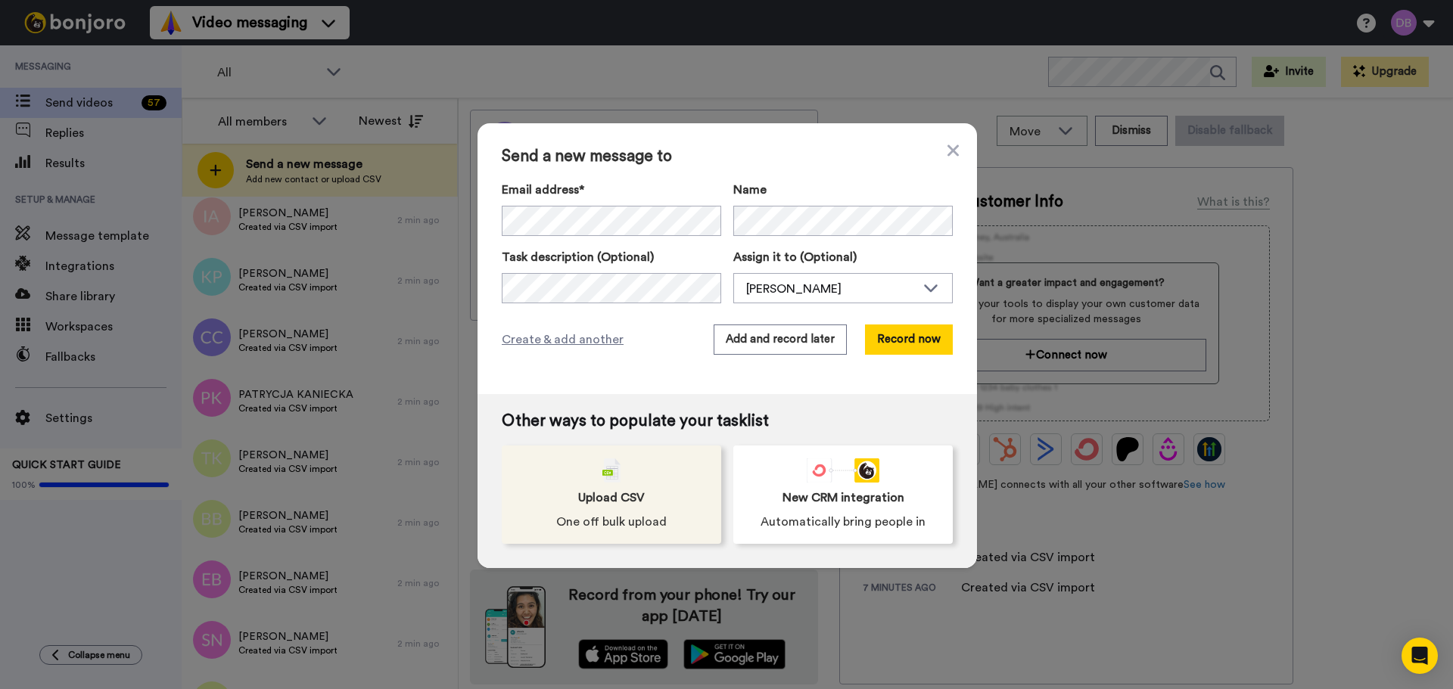
click at [631, 476] on div "Upload CSV One off bulk upload" at bounding box center [611, 495] width 219 height 98
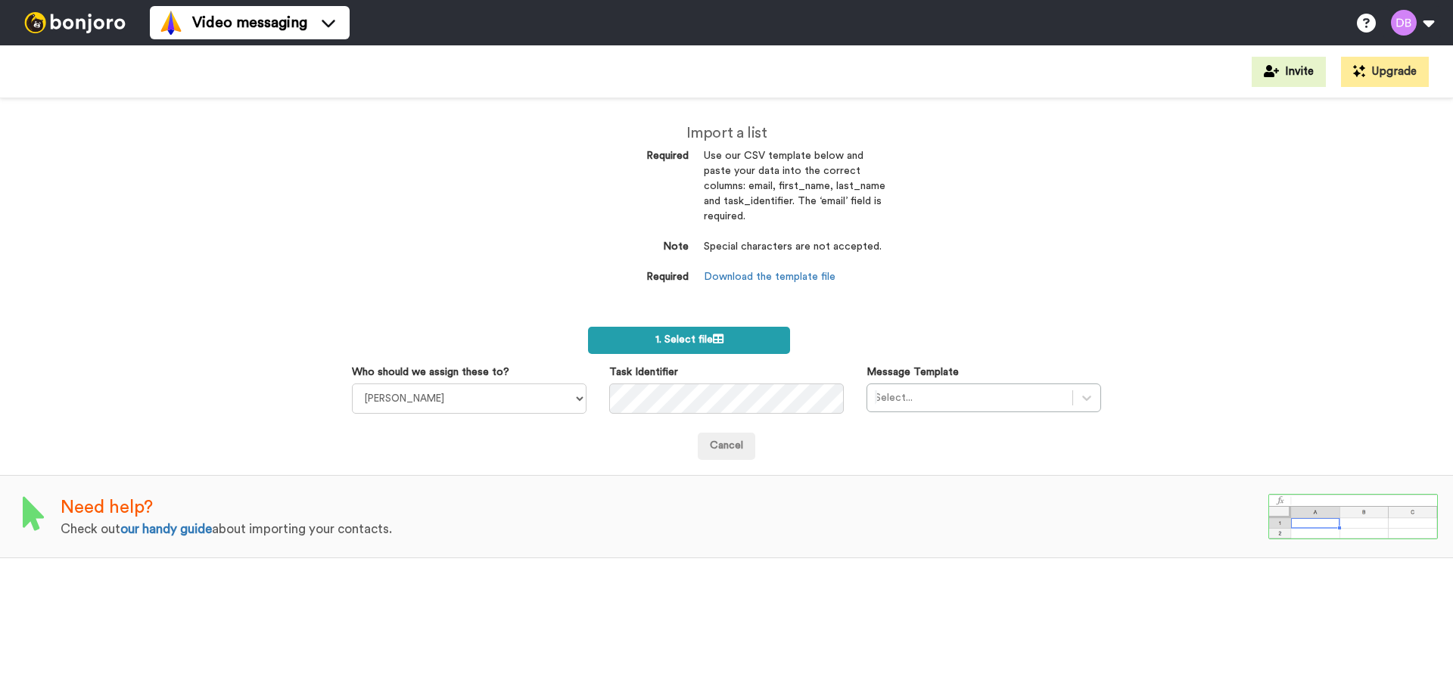
click at [664, 343] on span "1. Select file" at bounding box center [689, 339] width 68 height 11
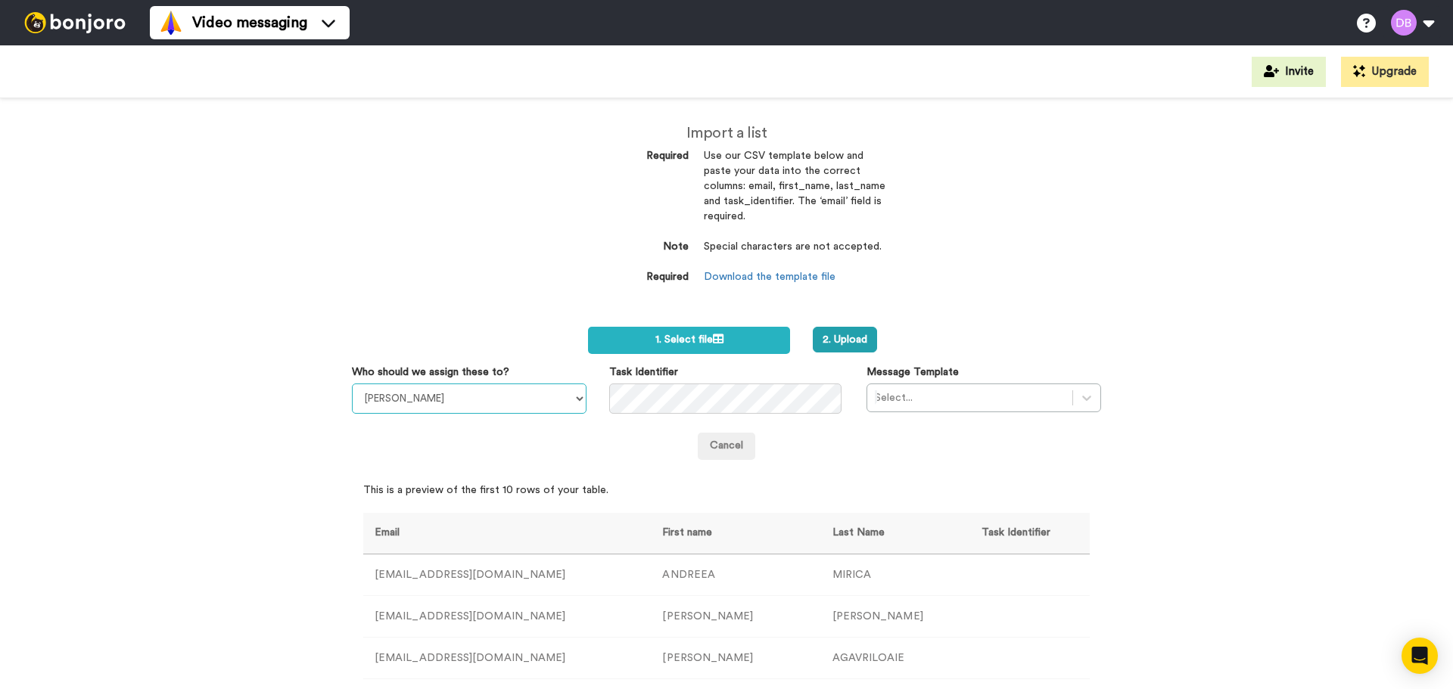
click at [515, 399] on select "[PERSON_NAME] [PERSON_NAME] [PERSON_NAME] [PERSON_NAME] [PERSON_NAME] [PERSON_N…" at bounding box center [469, 399] width 235 height 30
select select "20912146-c25f-4079-881c-a3e8d187e0c9"
click at [352, 384] on select "[PERSON_NAME] [PERSON_NAME] [PERSON_NAME] [PERSON_NAME] [PERSON_NAME] [PERSON_N…" at bounding box center [469, 399] width 235 height 30
click at [931, 393] on div at bounding box center [970, 398] width 190 height 18
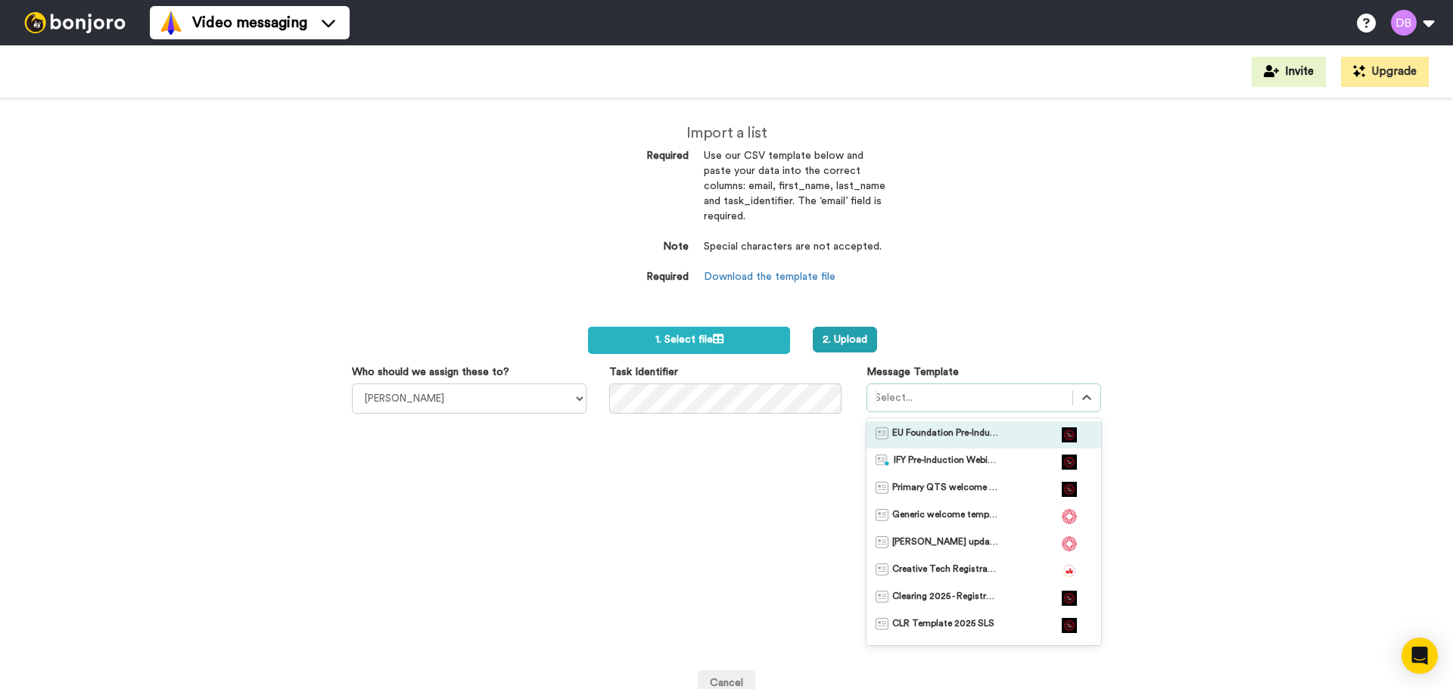
click at [918, 433] on span "EU Foundation Pre-Induction Webinar" at bounding box center [945, 434] width 106 height 15
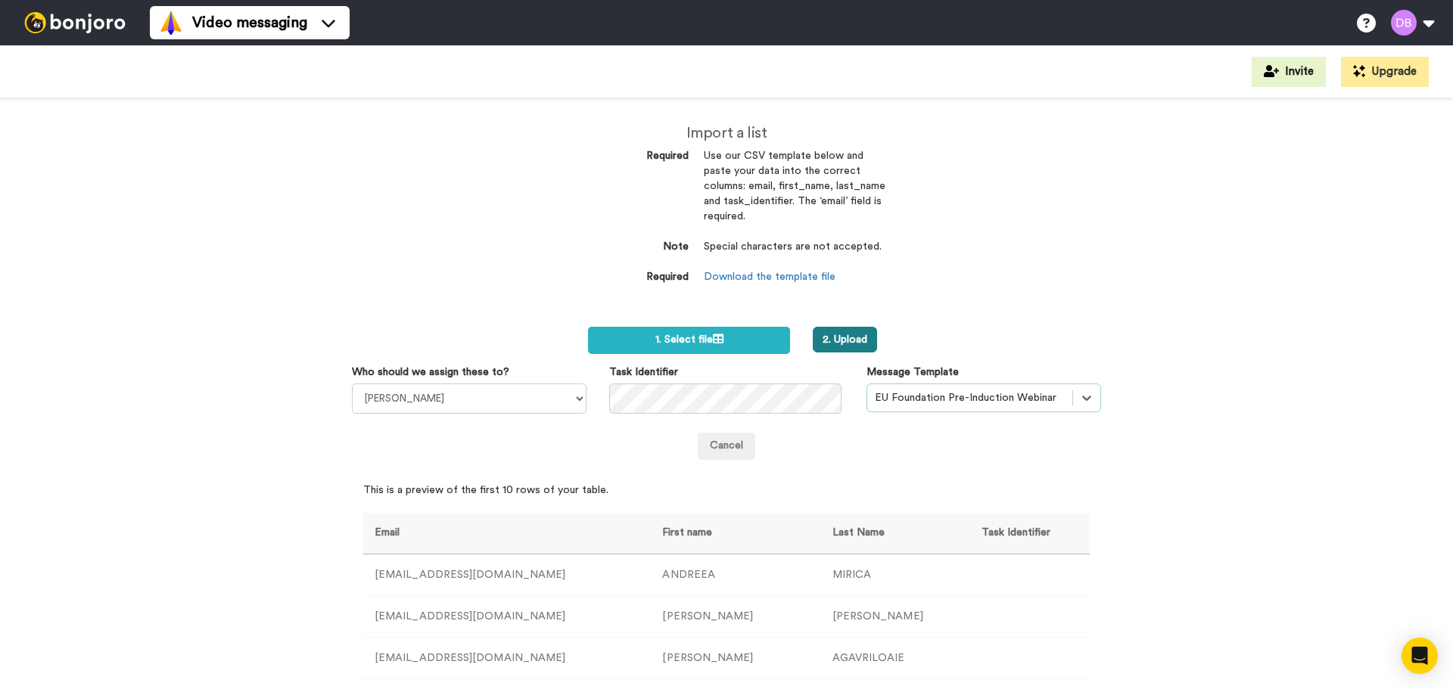
click at [834, 337] on button "2. Upload" at bounding box center [844, 340] width 64 height 26
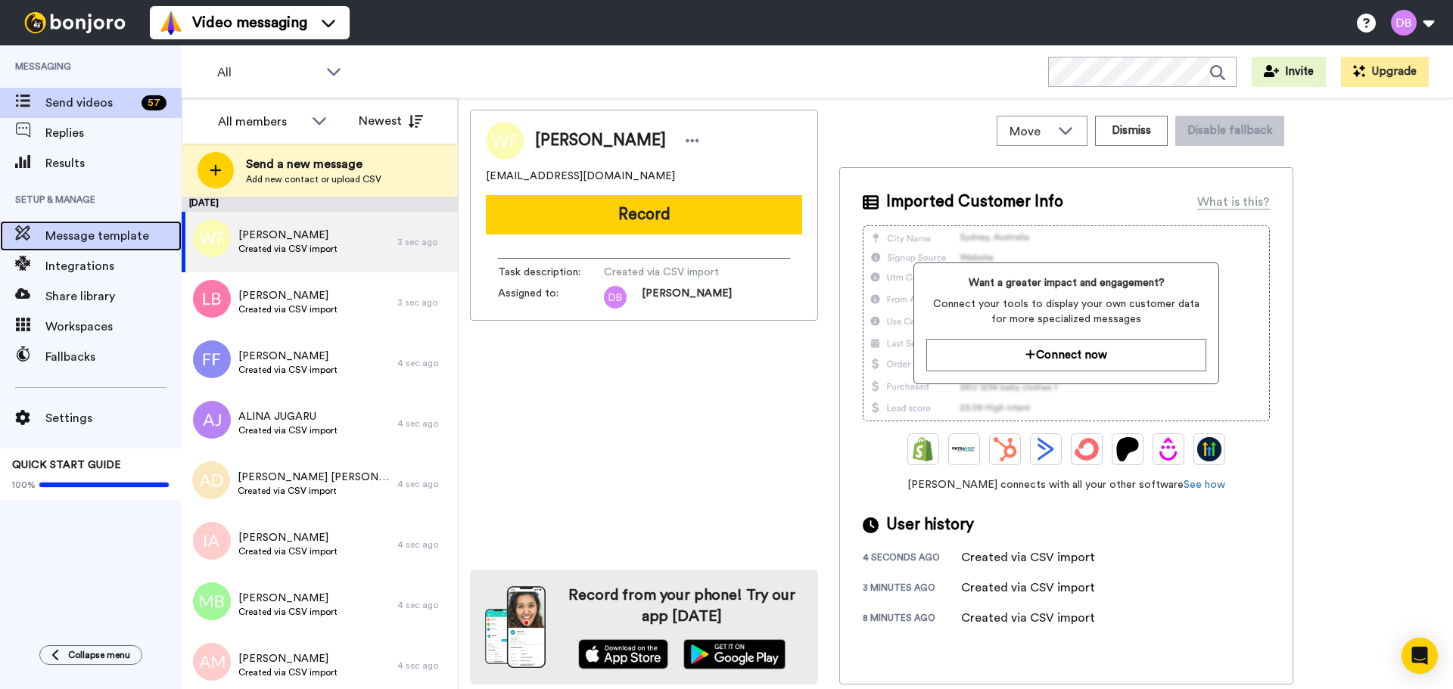
click at [88, 238] on span "Message template" at bounding box center [113, 236] width 136 height 18
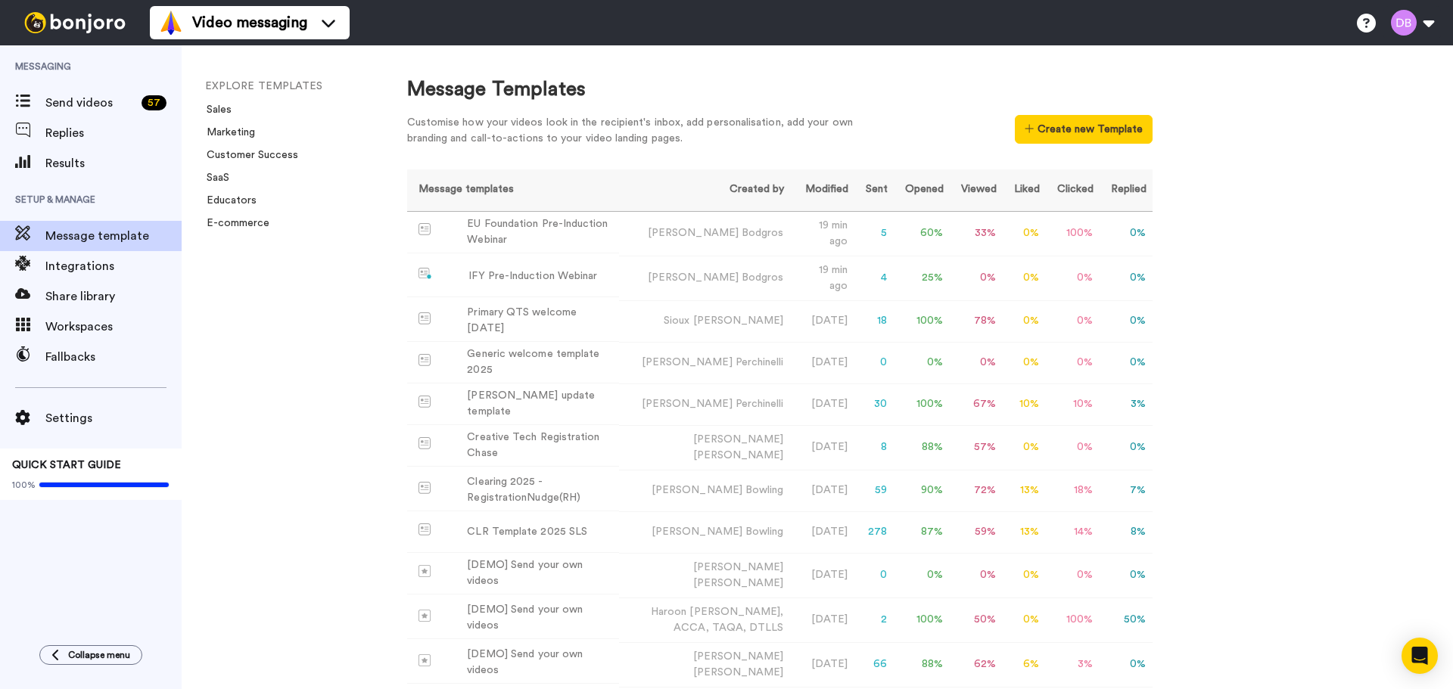
click at [235, 358] on div "EXPLORE TEMPLATES Sales Marketing Customer Success SaaS Educators E-commerce" at bounding box center [279, 367] width 195 height 644
click at [89, 102] on span "Send videos" at bounding box center [90, 103] width 90 height 18
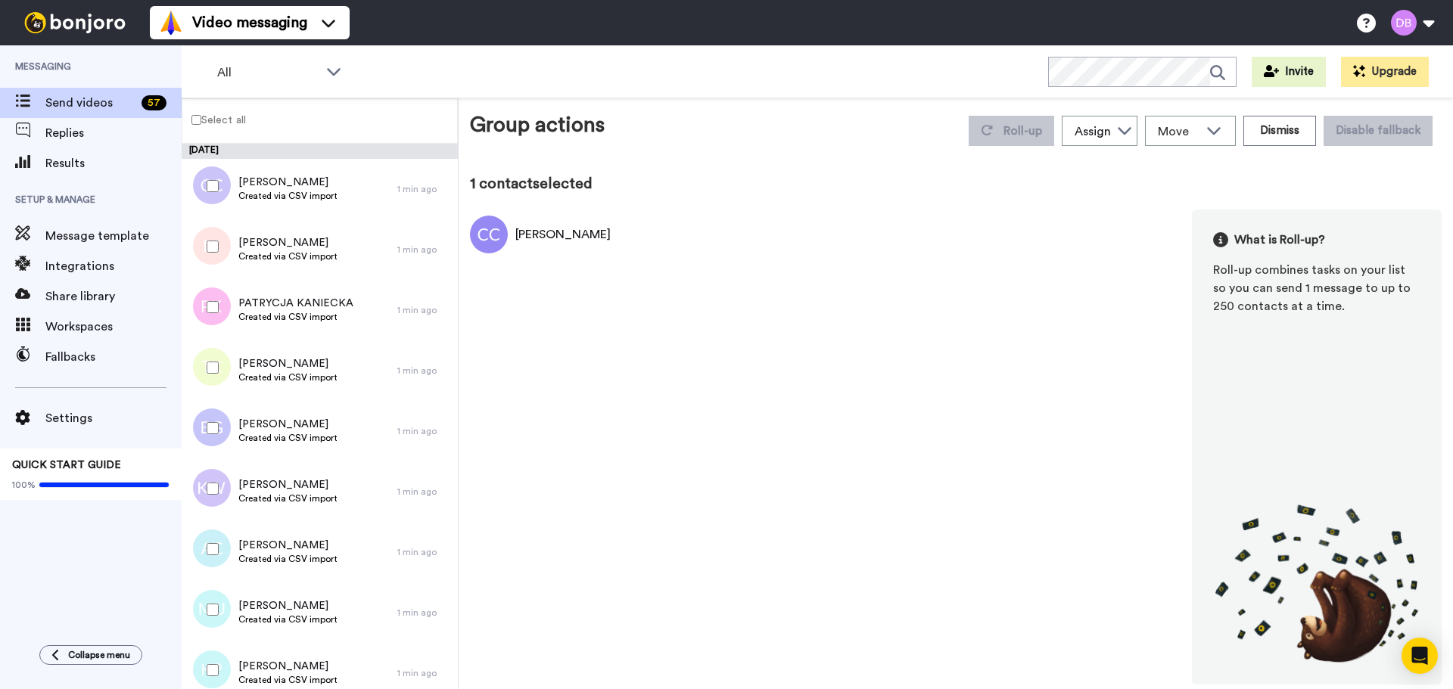
click at [216, 120] on label "Select all" at bounding box center [214, 119] width 64 height 18
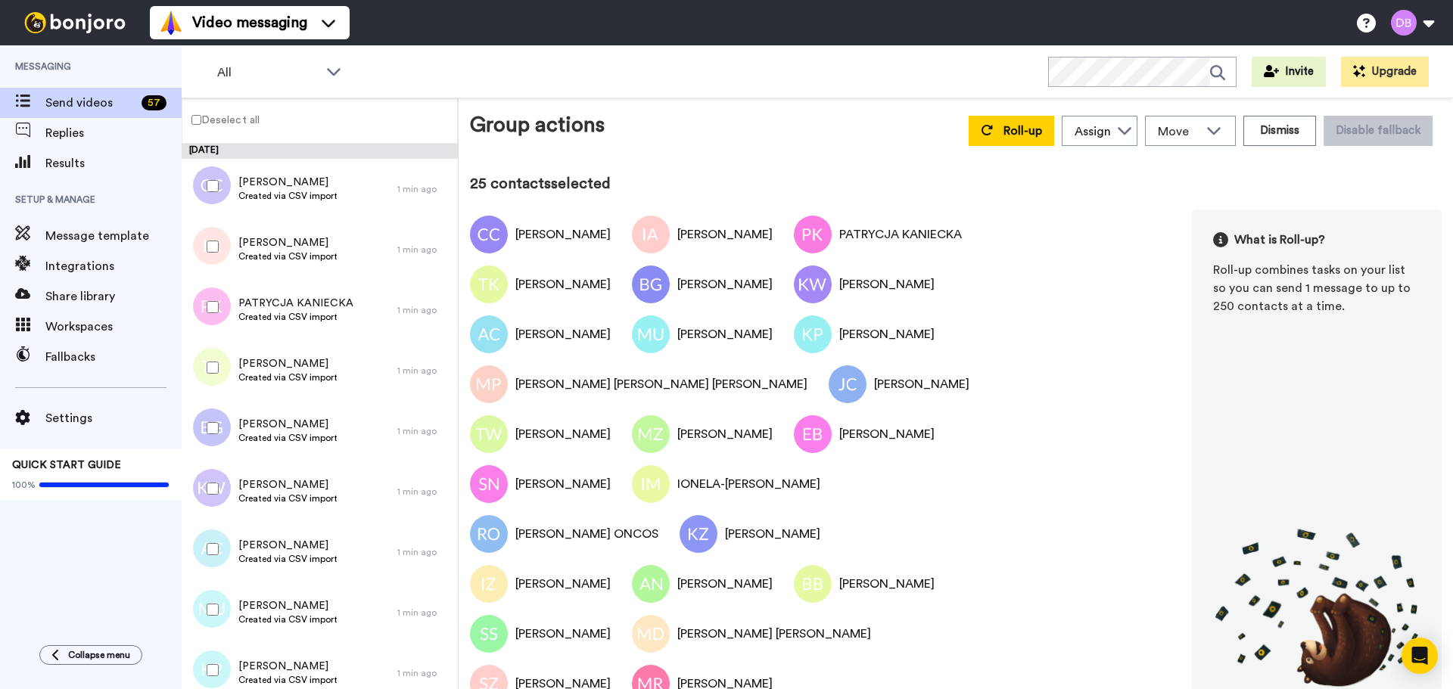
click at [216, 120] on label "Deselect all" at bounding box center [220, 119] width 77 height 18
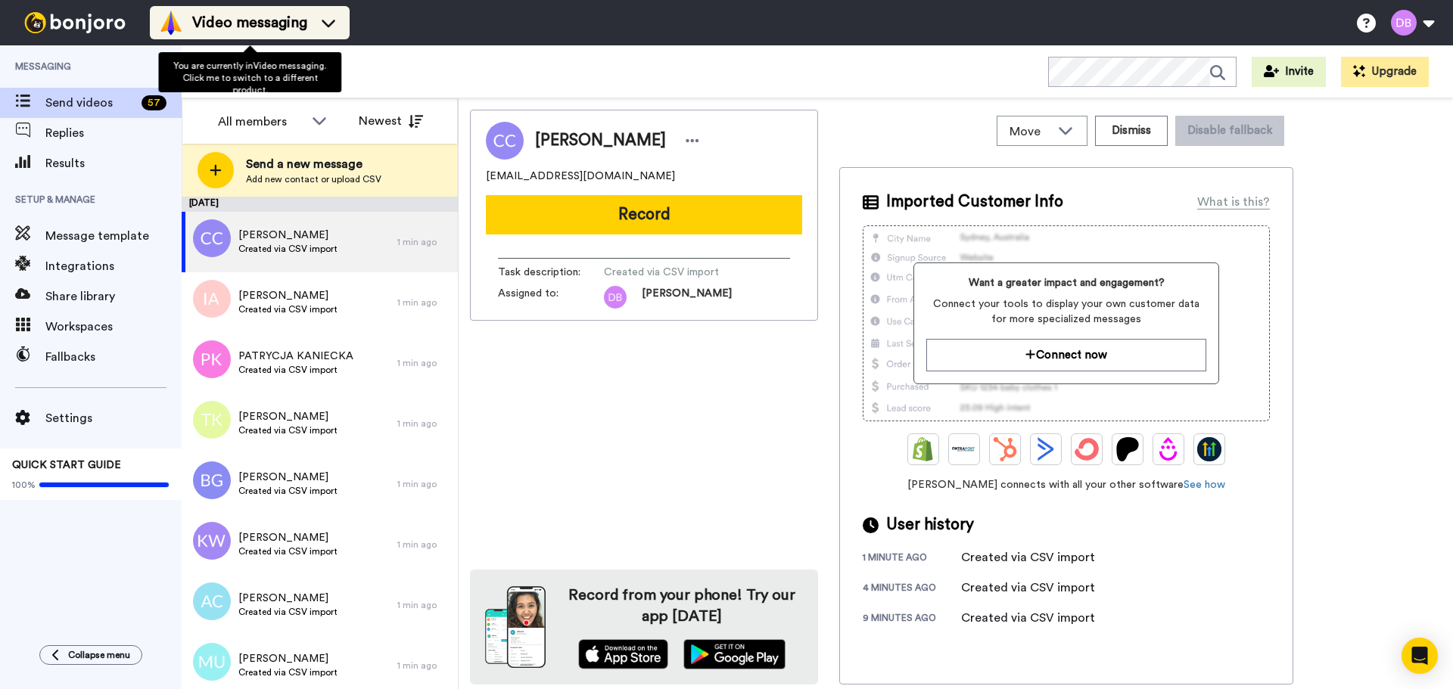
click at [297, 14] on span "Video messaging" at bounding box center [249, 22] width 115 height 21
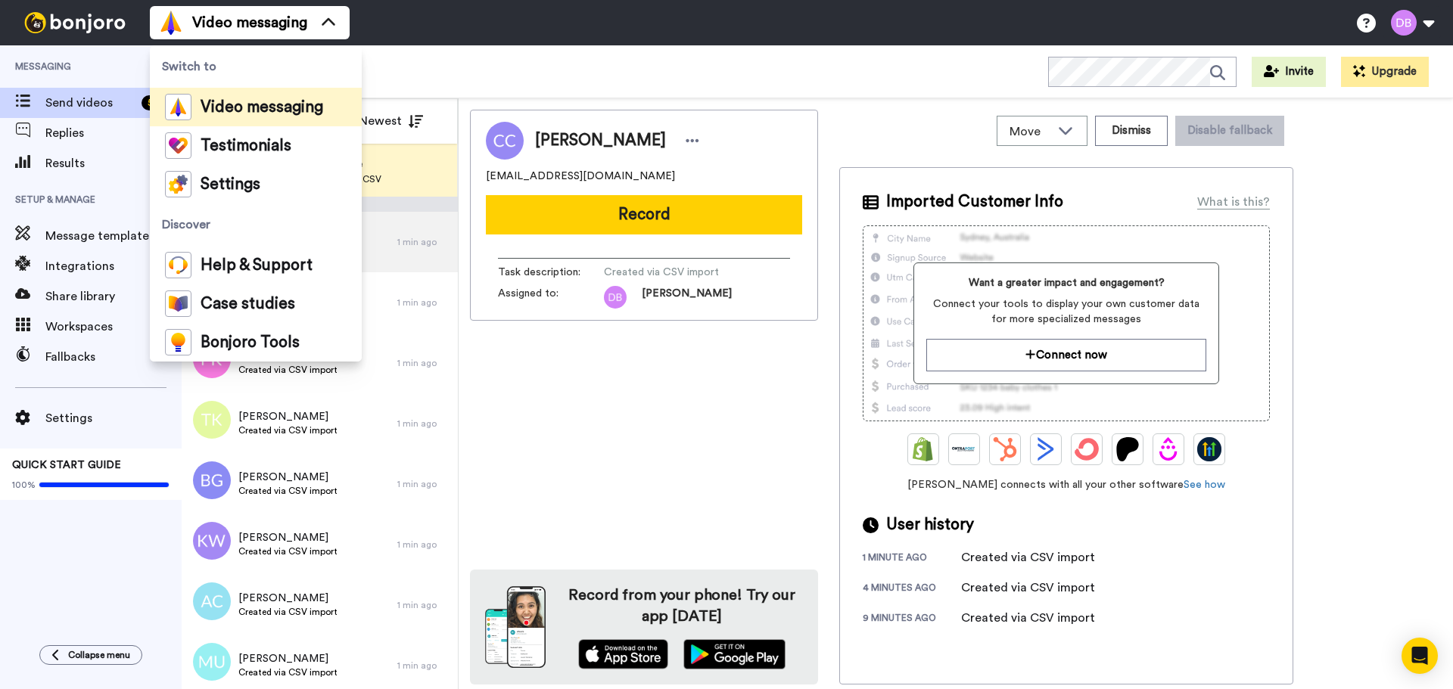
click at [418, 25] on div "Video messaging Switch to Video messaging Testimonials Settings Discover Help &…" at bounding box center [801, 22] width 1303 height 45
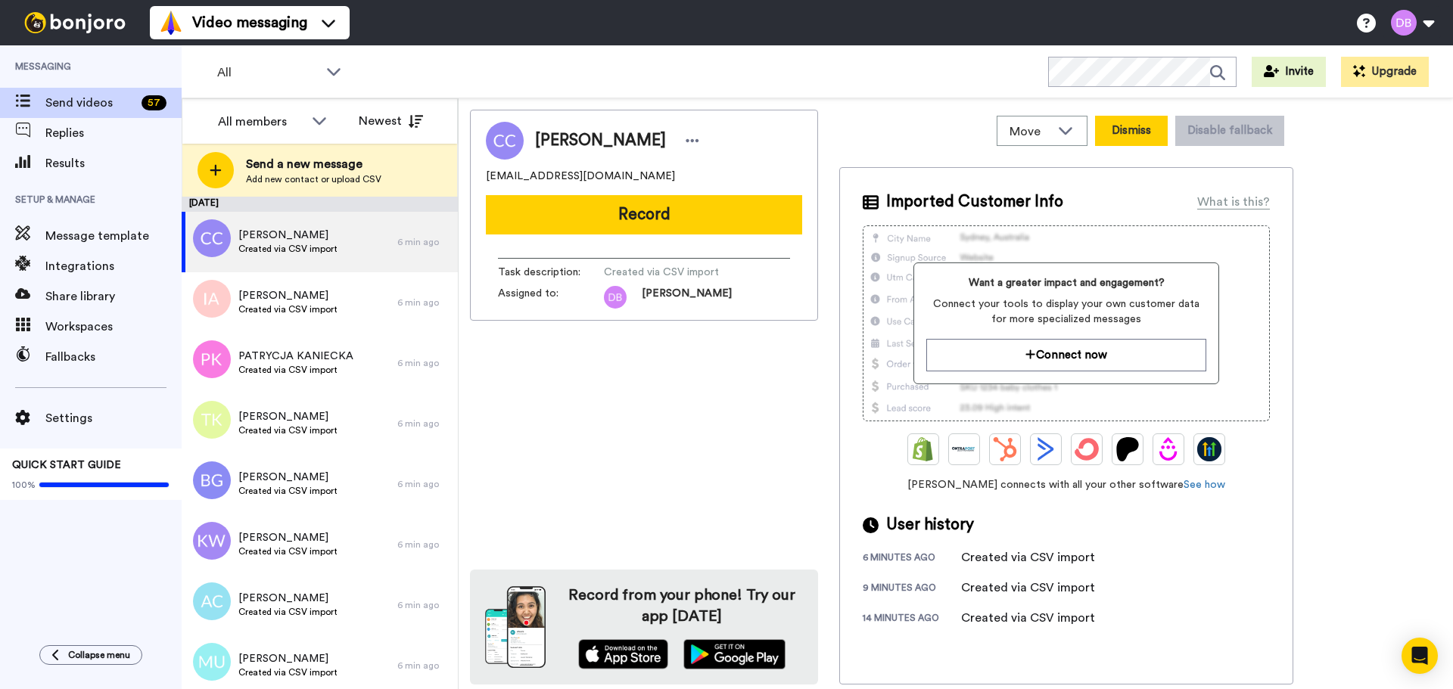
click at [1139, 131] on button "Dismiss" at bounding box center [1131, 131] width 73 height 30
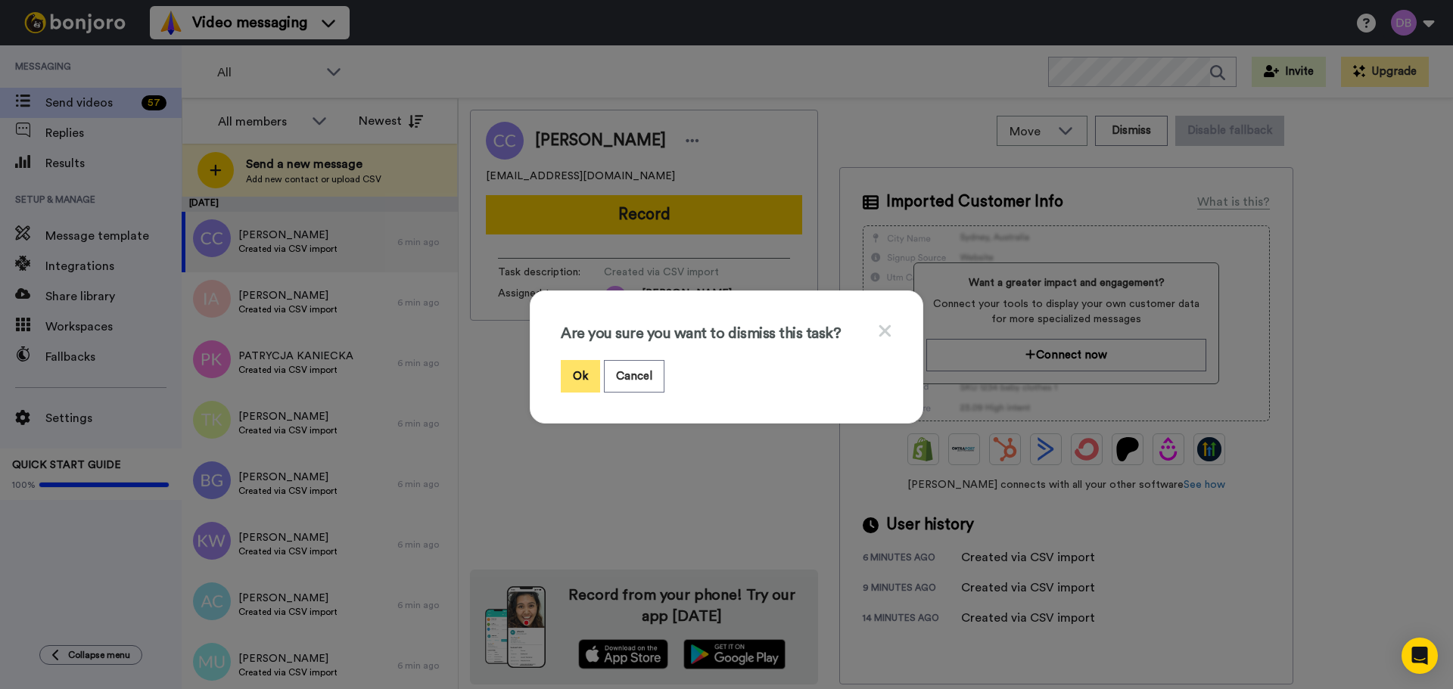
click at [579, 366] on button "Ok" at bounding box center [580, 376] width 39 height 33
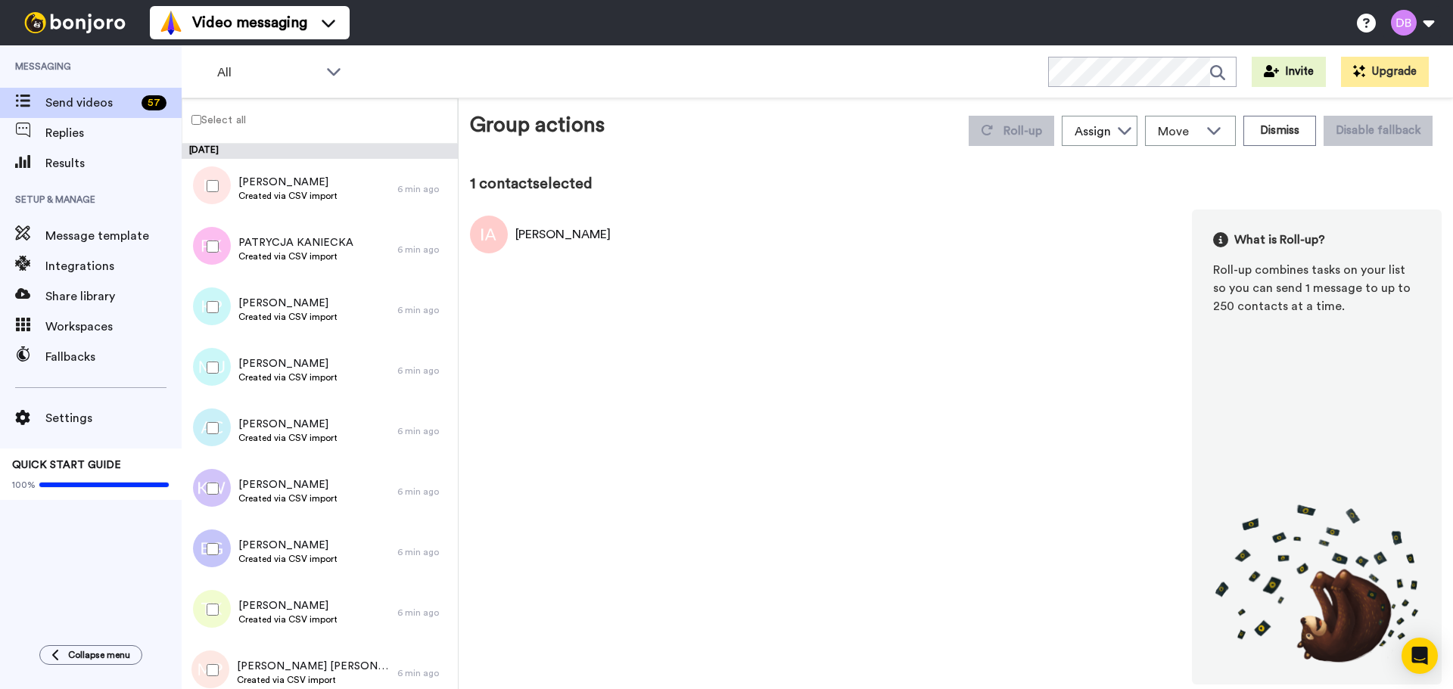
click at [213, 120] on label "Select all" at bounding box center [214, 119] width 64 height 18
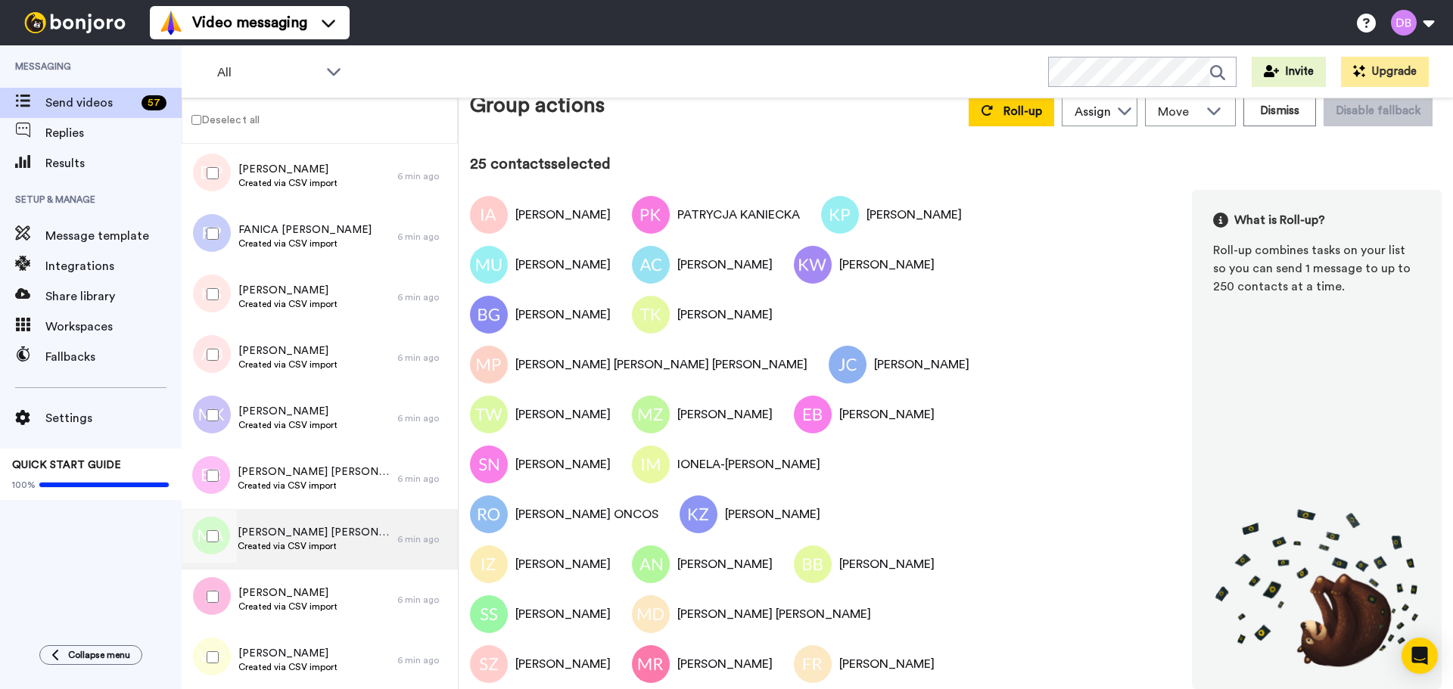
scroll to position [2496, 0]
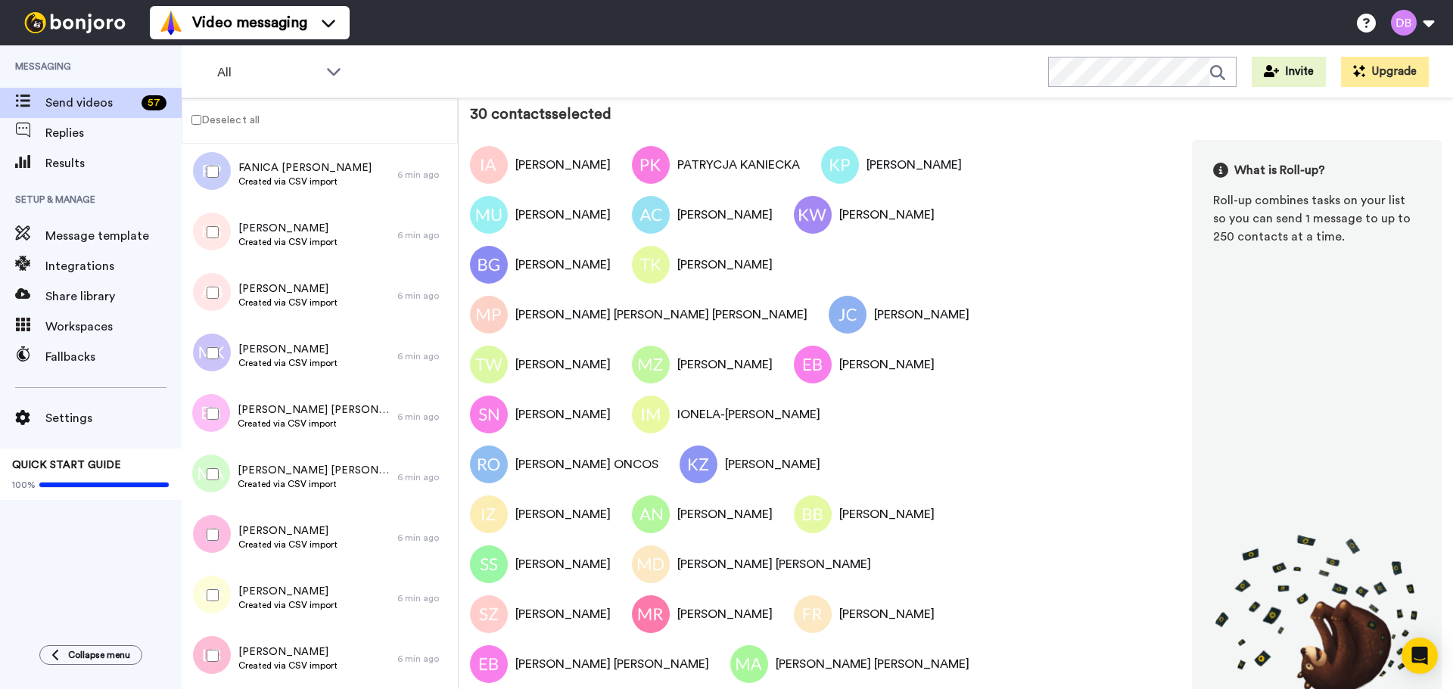
click at [216, 346] on div at bounding box center [209, 353] width 54 height 53
click at [222, 279] on div at bounding box center [209, 292] width 54 height 53
click at [214, 225] on div at bounding box center [209, 232] width 54 height 53
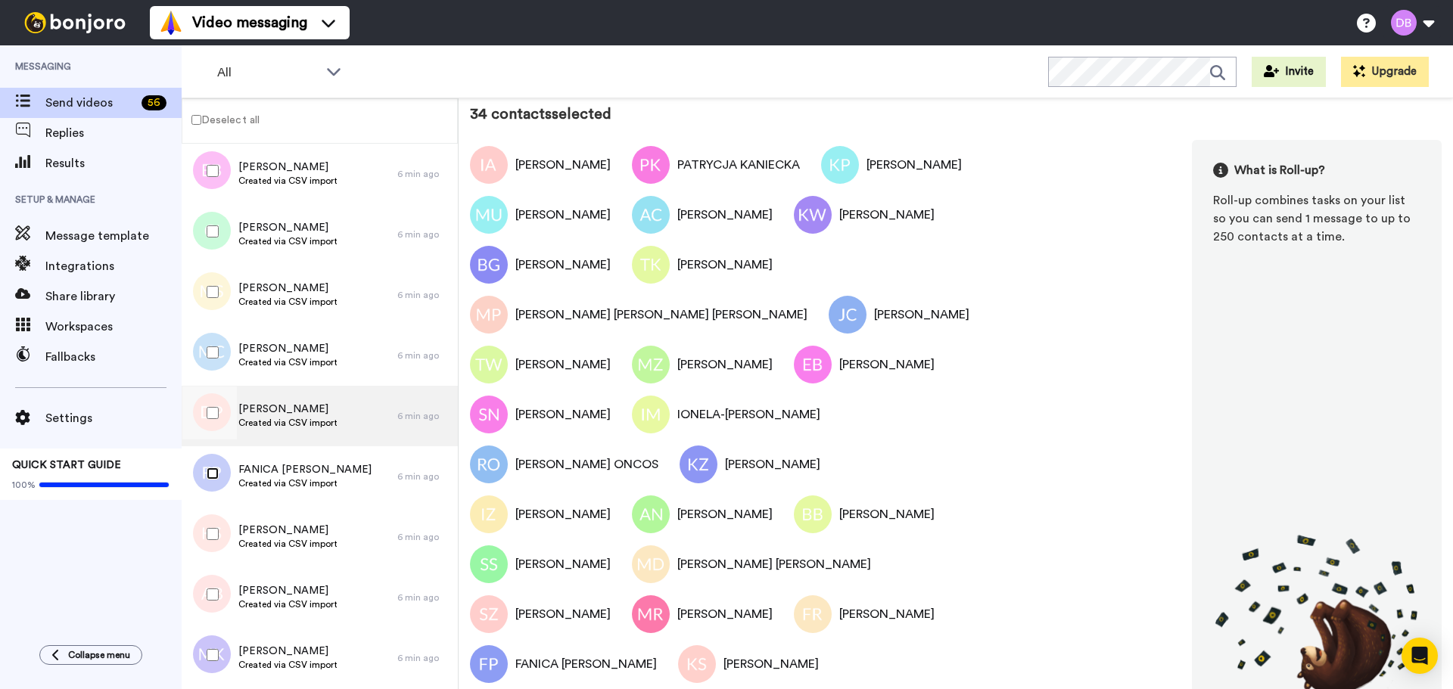
scroll to position [2193, 0]
click at [218, 421] on div at bounding box center [209, 413] width 54 height 53
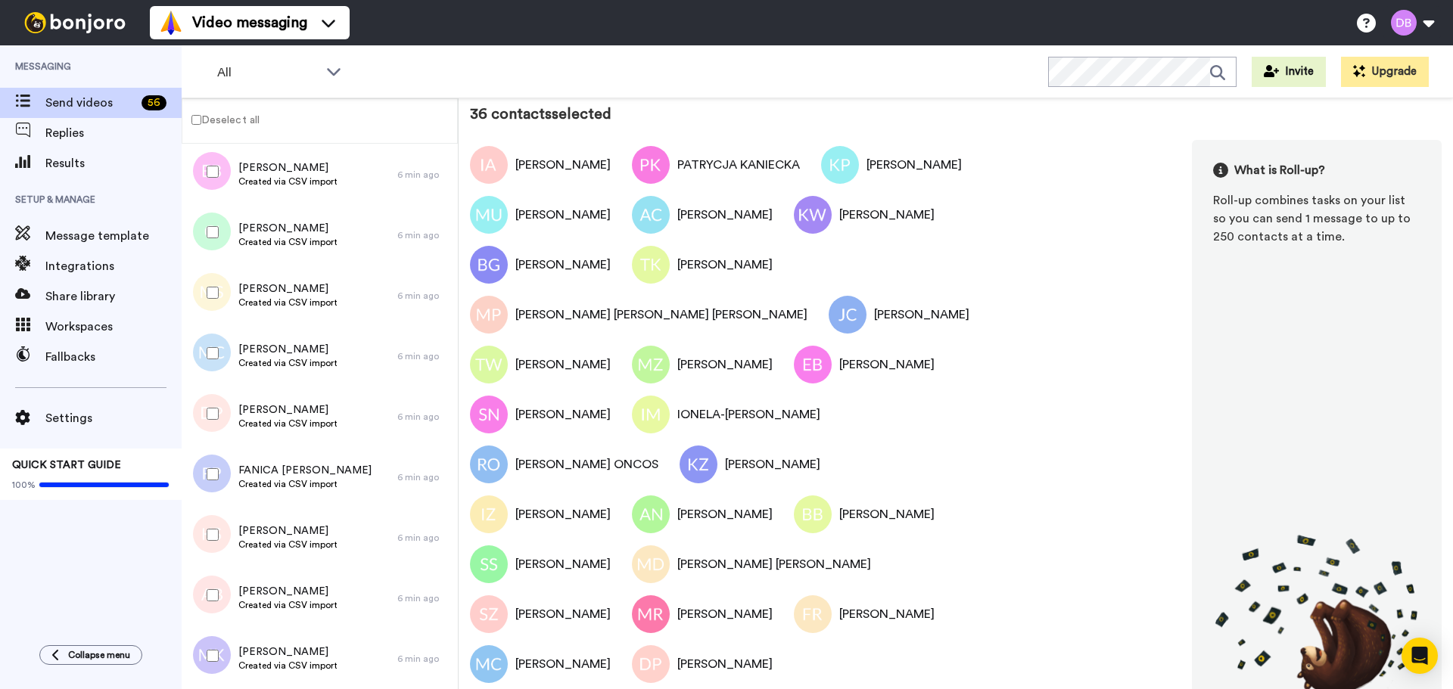
click at [220, 294] on div at bounding box center [209, 292] width 54 height 53
click at [206, 179] on div at bounding box center [209, 171] width 54 height 53
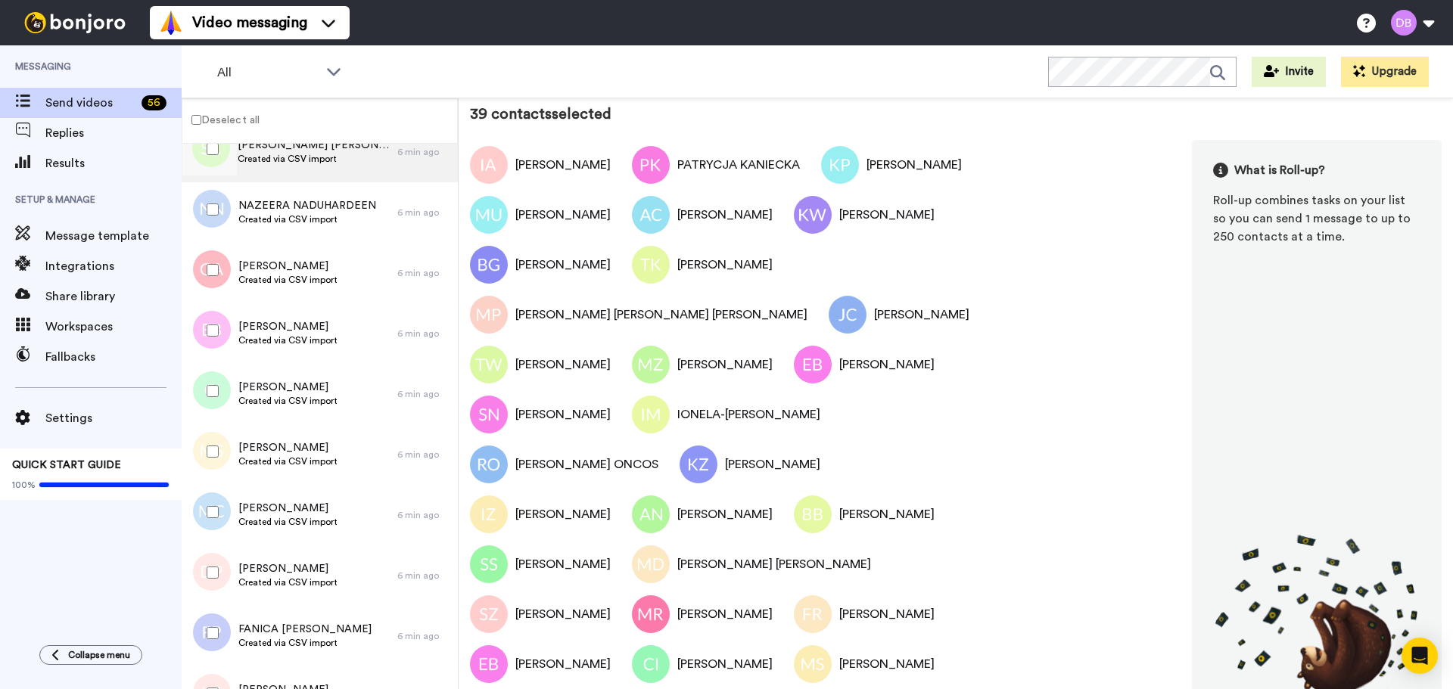
scroll to position [1815, 0]
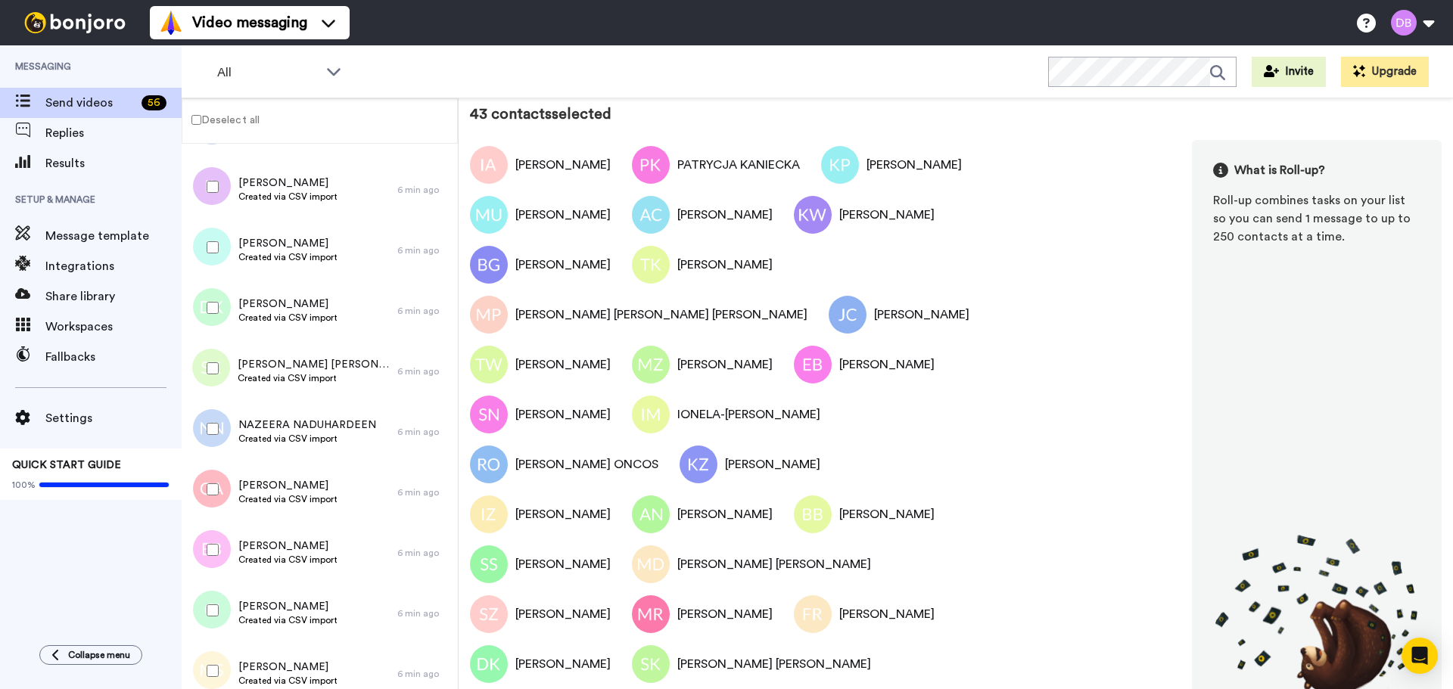
click at [210, 236] on div at bounding box center [209, 247] width 54 height 53
click at [223, 181] on div at bounding box center [209, 186] width 54 height 53
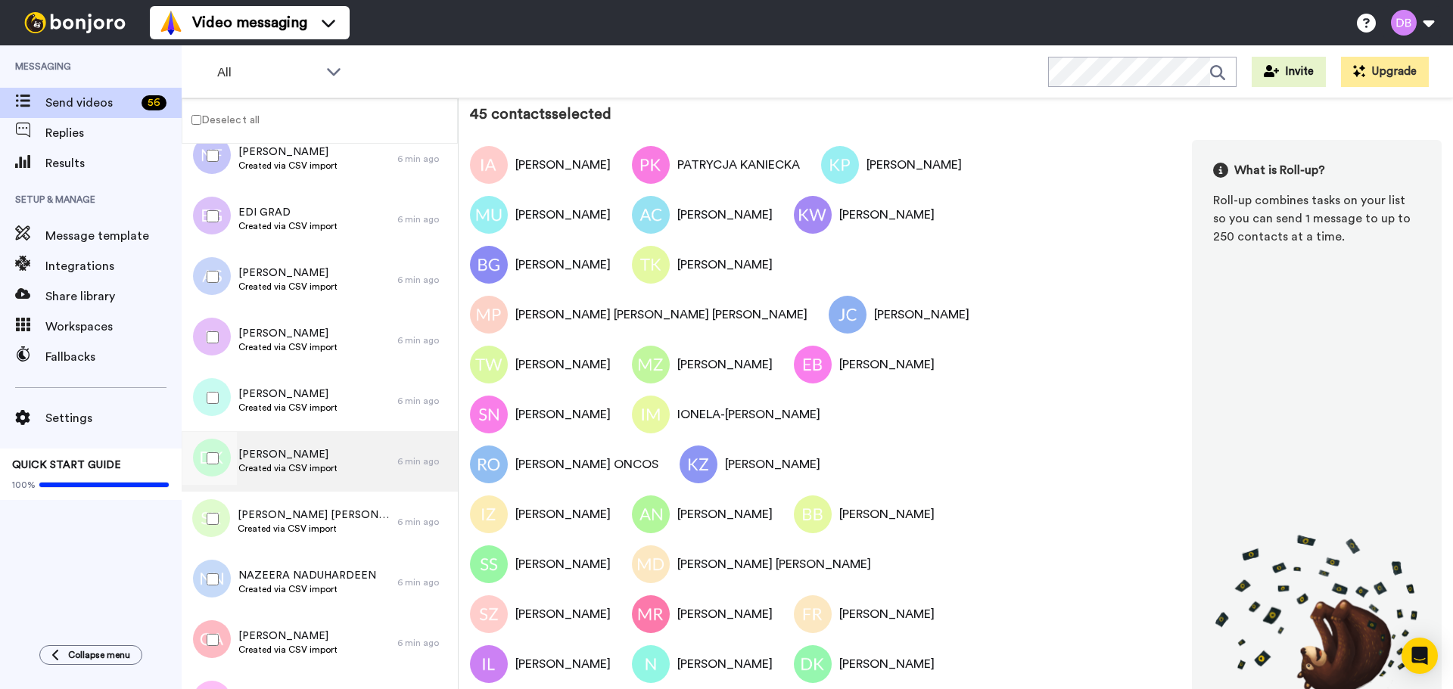
scroll to position [1437, 0]
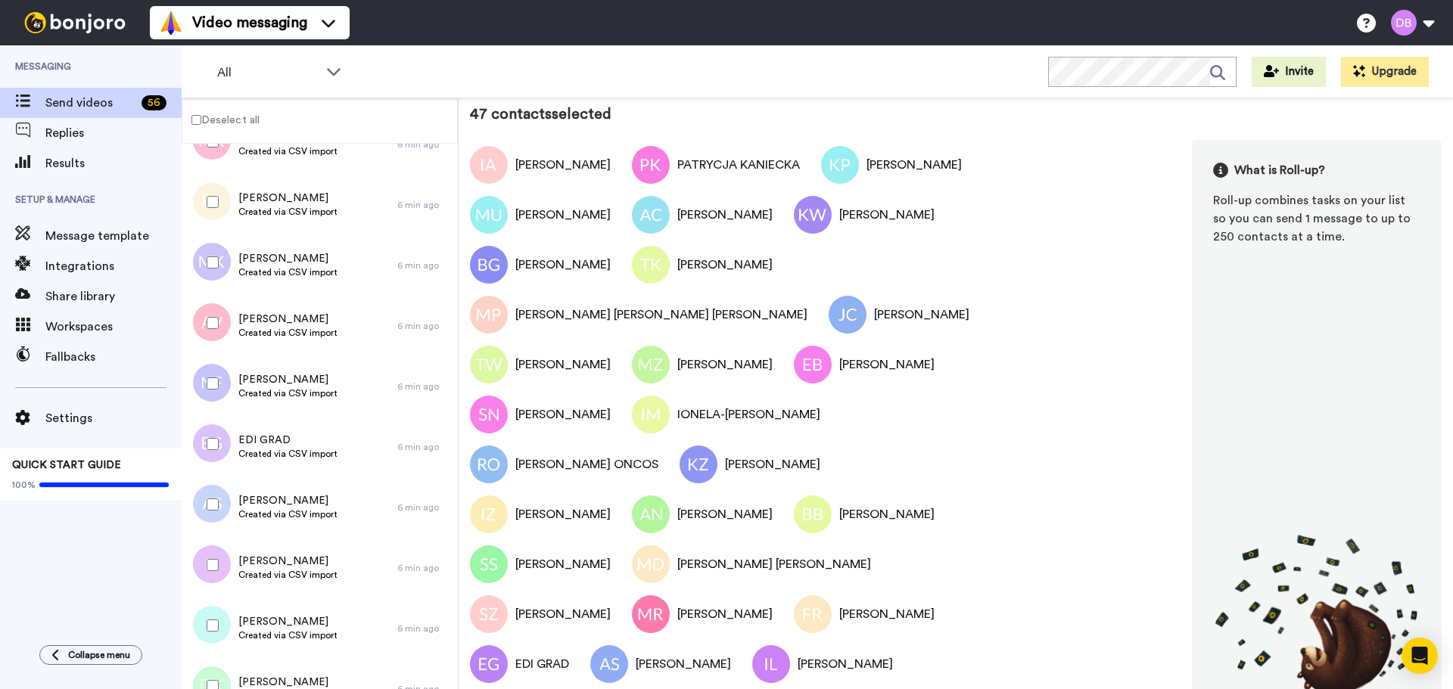
click at [220, 377] on div at bounding box center [209, 383] width 54 height 53
drag, startPoint x: 210, startPoint y: 304, endPoint x: 212, endPoint y: 275, distance: 28.8
click at [211, 303] on div at bounding box center [209, 323] width 54 height 53
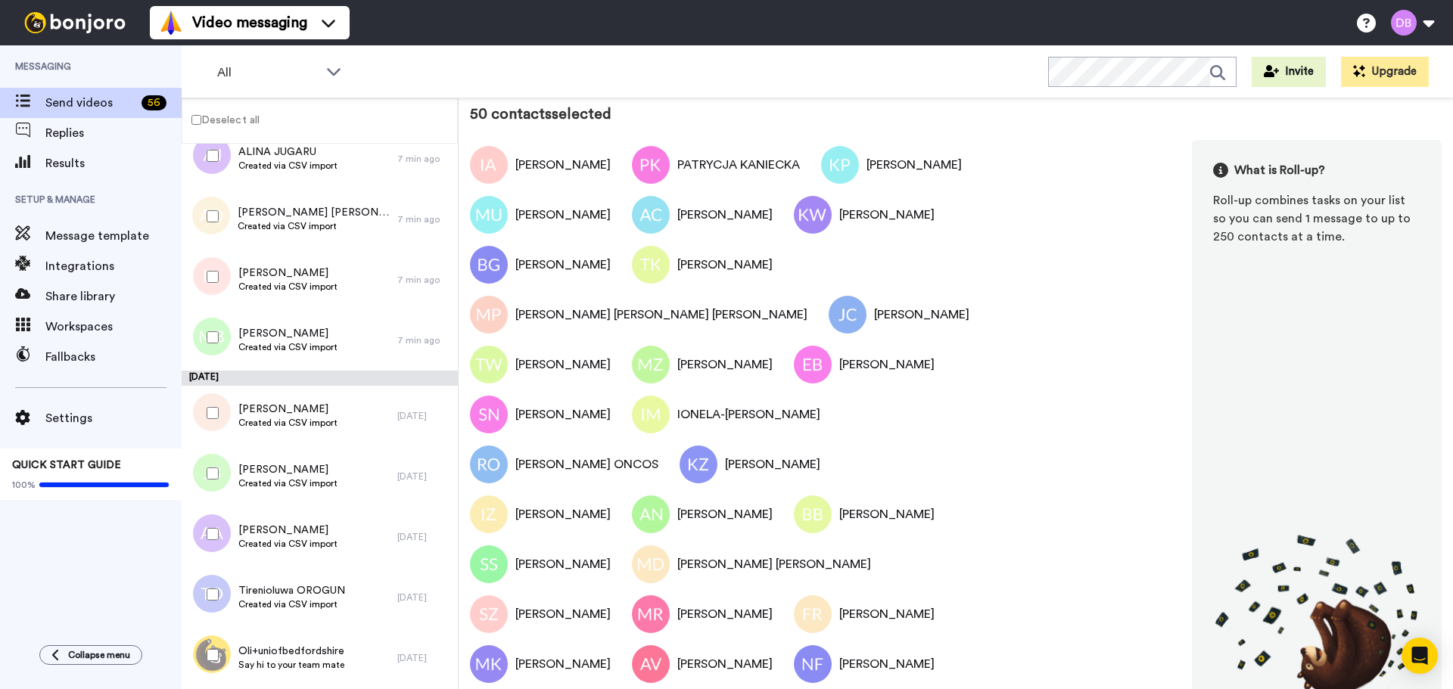
scroll to position [2950, 0]
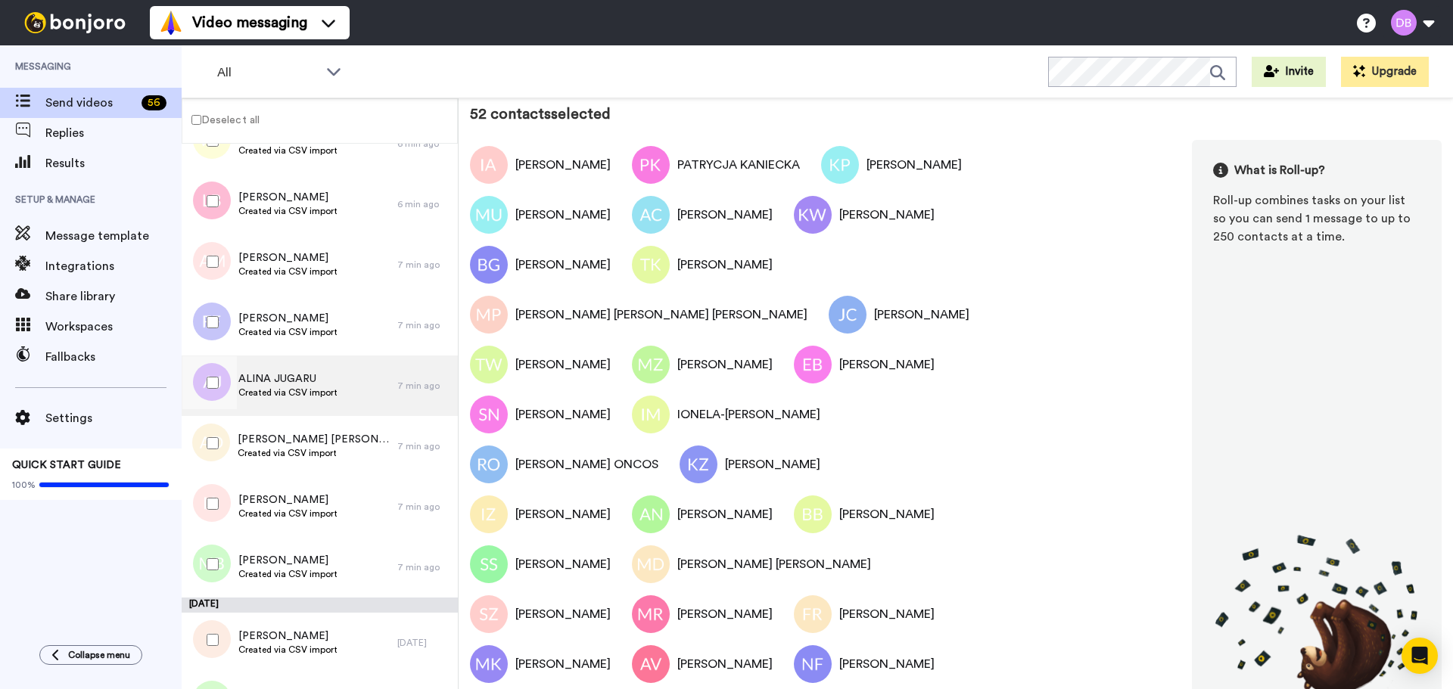
drag, startPoint x: 214, startPoint y: 375, endPoint x: 219, endPoint y: 414, distance: 38.9
click at [214, 376] on div at bounding box center [209, 382] width 54 height 53
click at [210, 452] on div at bounding box center [209, 443] width 54 height 53
click at [210, 556] on div at bounding box center [209, 564] width 54 height 53
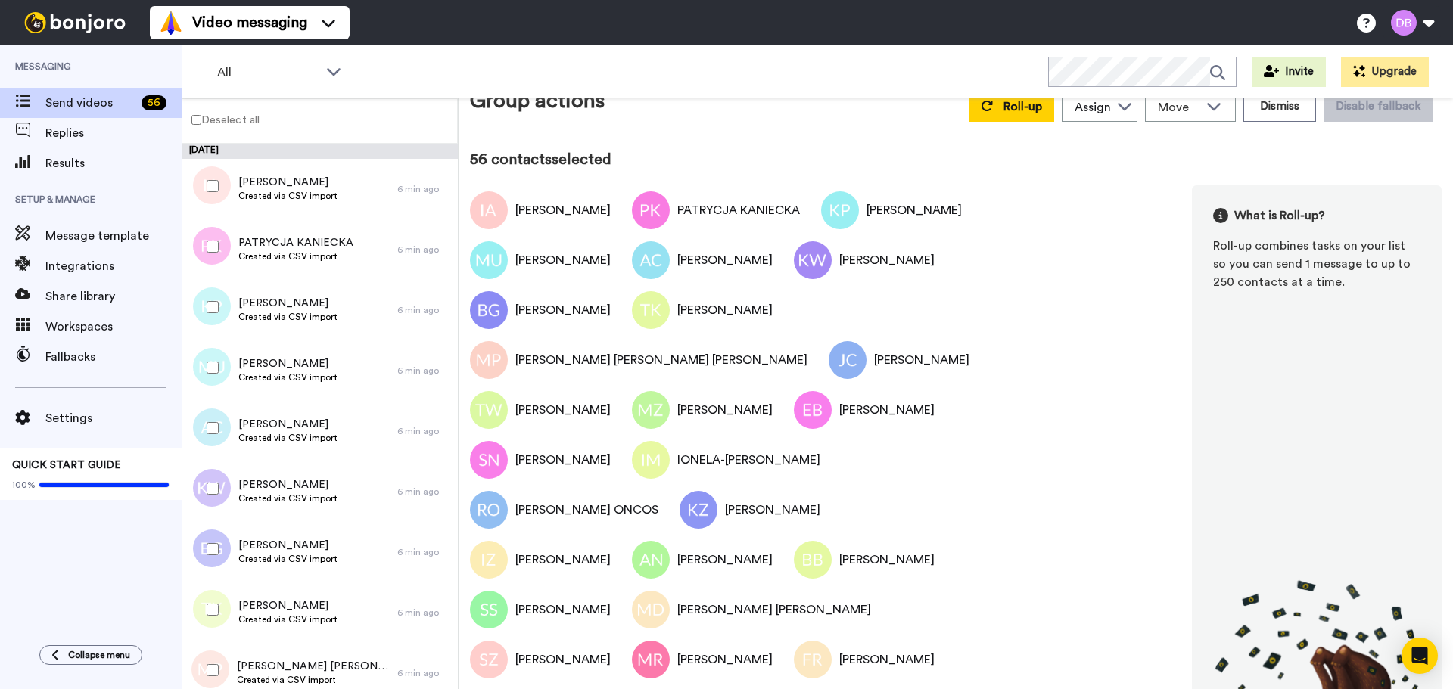
scroll to position [0, 0]
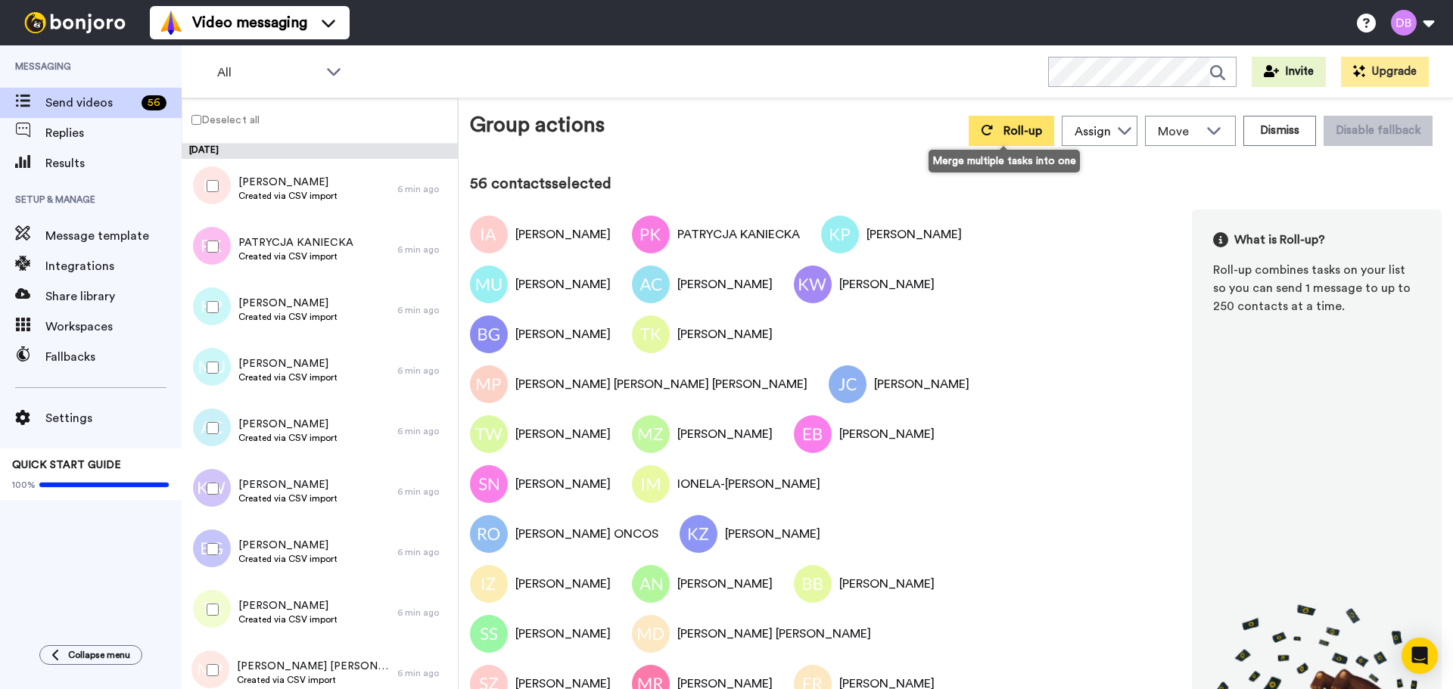
click at [1018, 123] on button "Roll-up" at bounding box center [1010, 131] width 85 height 30
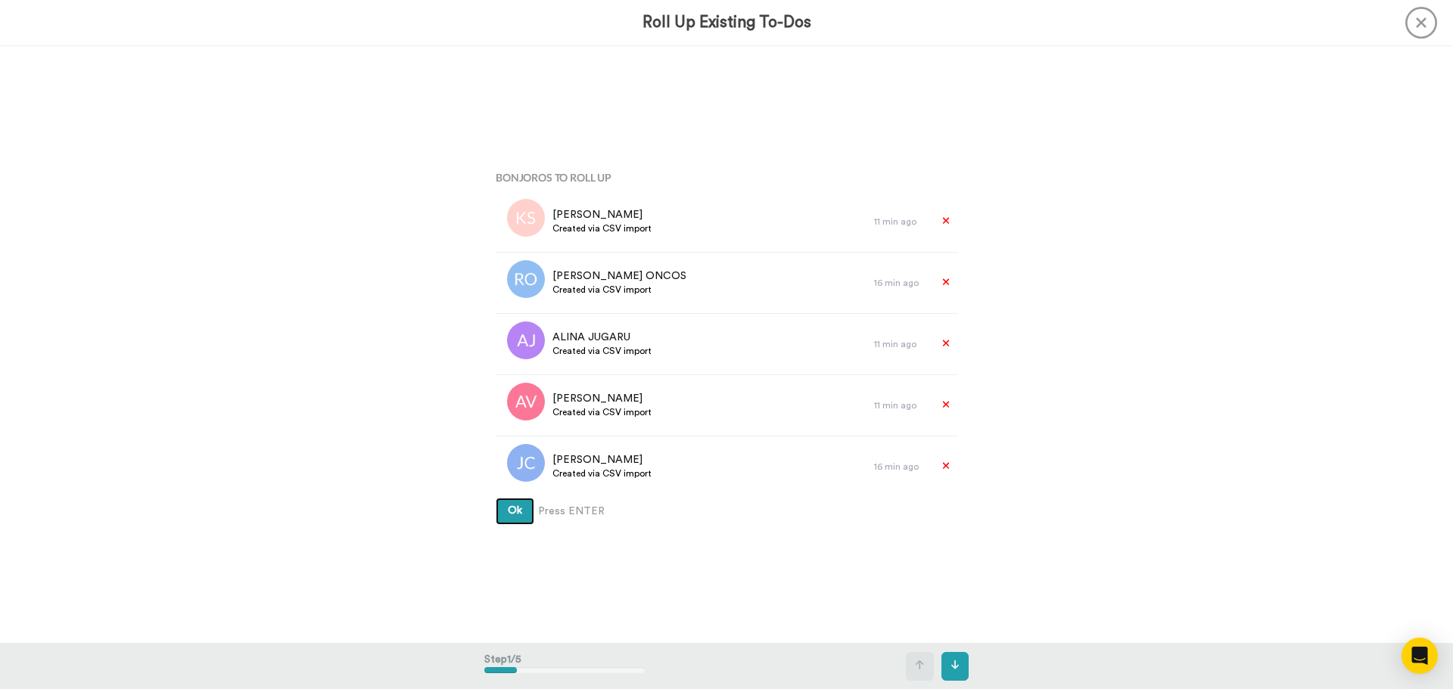
click at [514, 511] on span "Ok" at bounding box center [515, 510] width 14 height 11
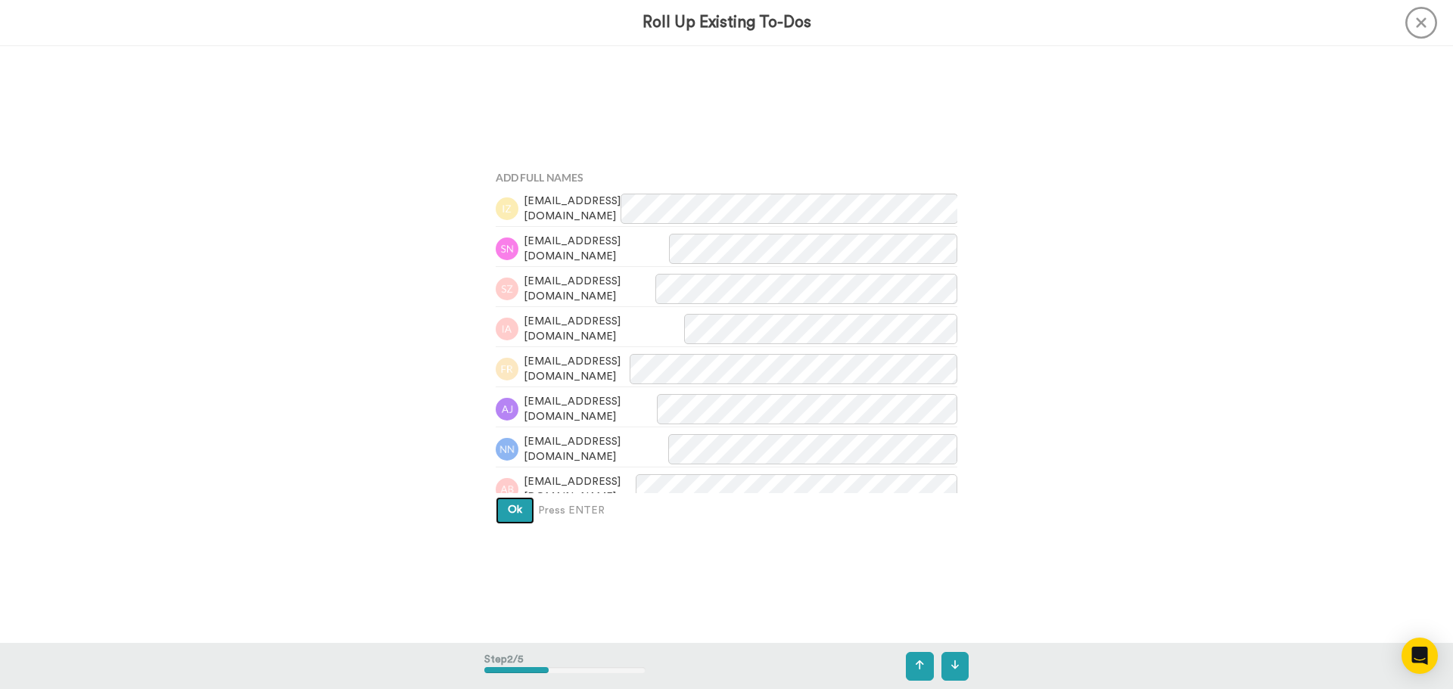
click at [520, 516] on button "Ok" at bounding box center [515, 510] width 39 height 27
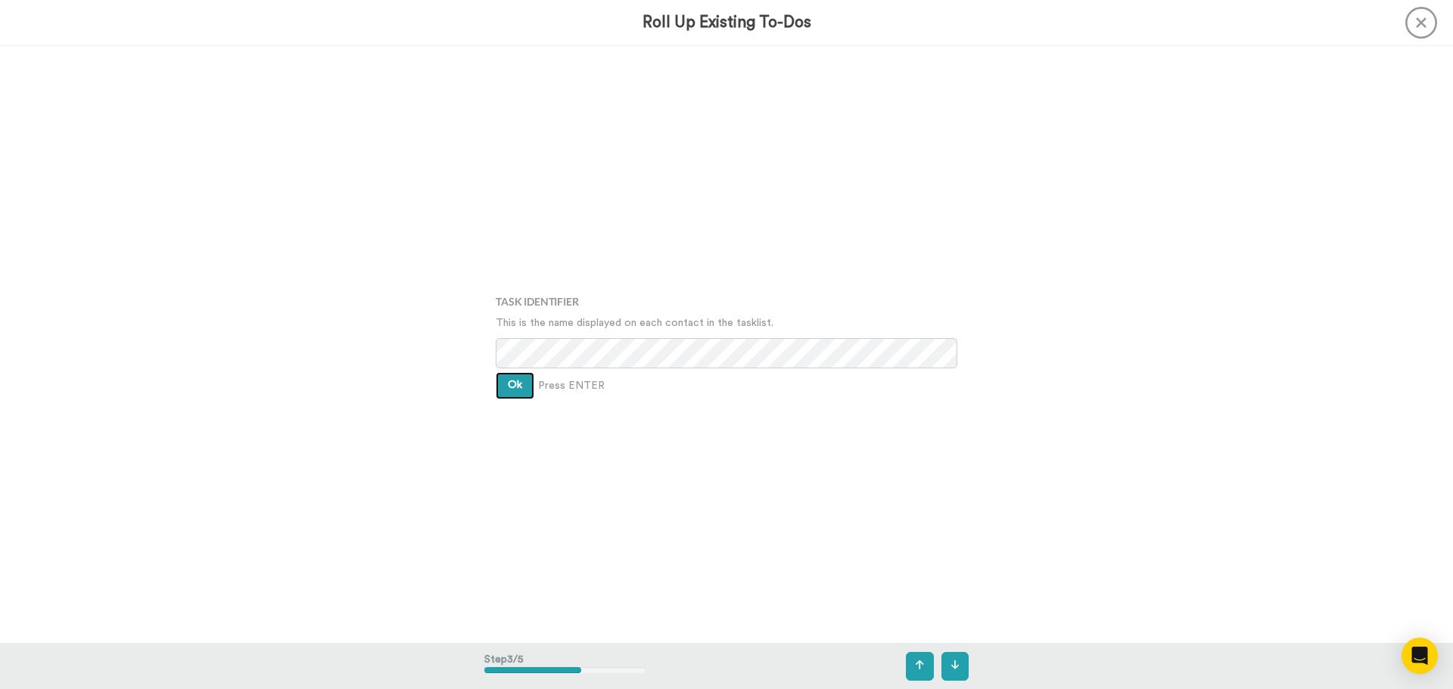
click at [512, 387] on span "Ok" at bounding box center [515, 385] width 14 height 11
click at [514, 377] on span "Ok" at bounding box center [515, 373] width 14 height 11
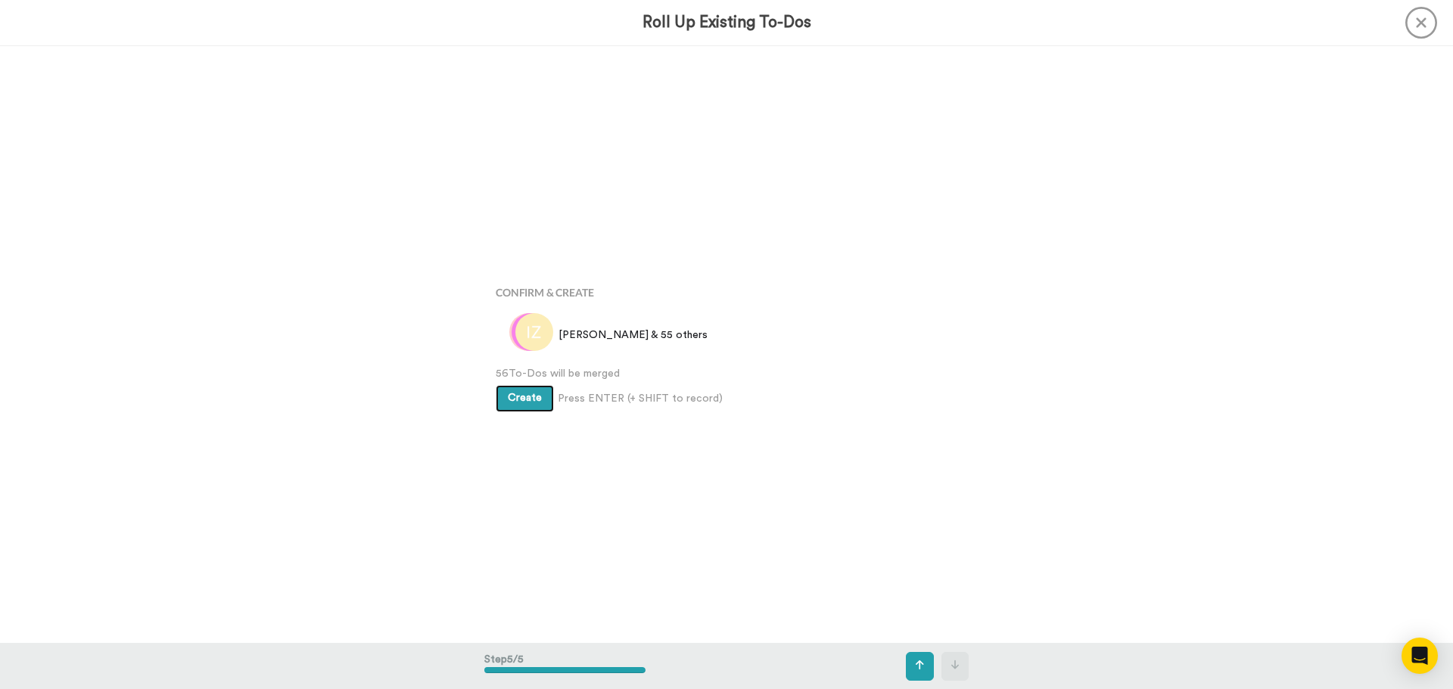
scroll to position [2389, 0]
click at [519, 393] on span "Create" at bounding box center [525, 397] width 34 height 11
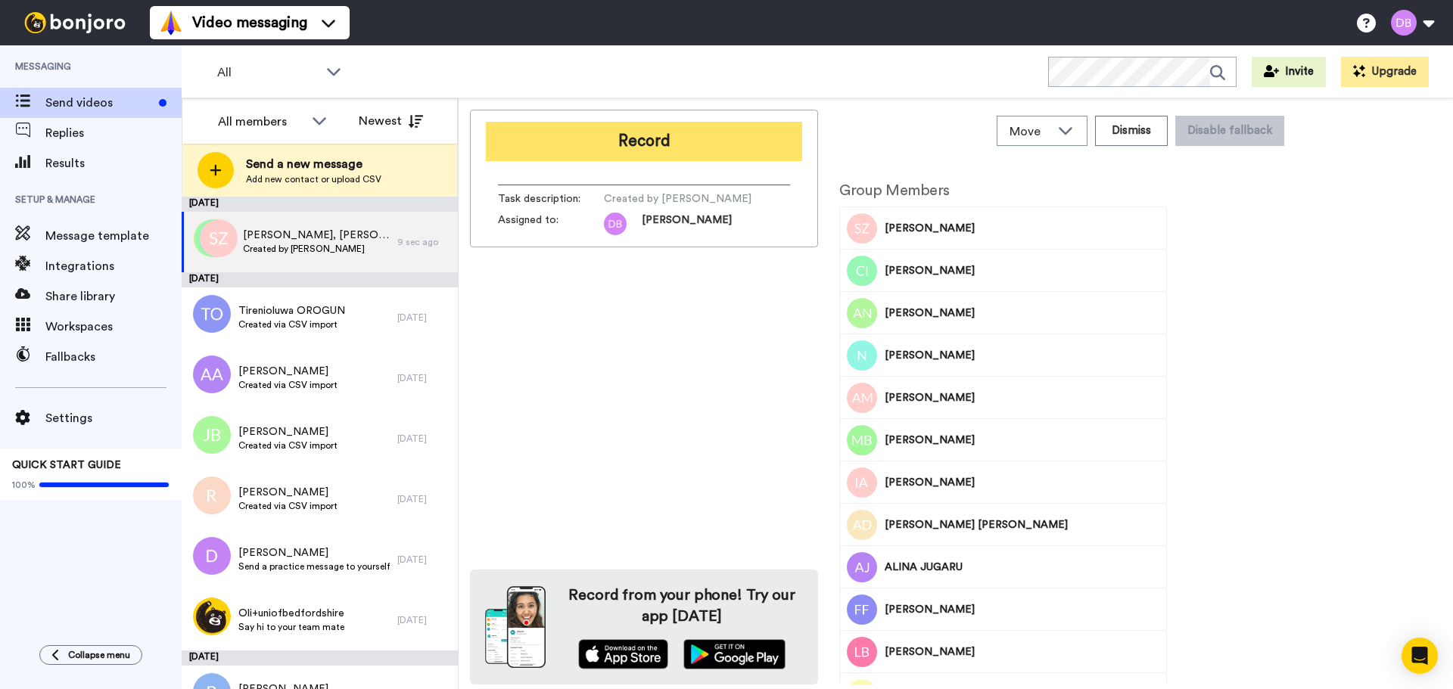
click at [633, 138] on button "Record" at bounding box center [644, 141] width 316 height 39
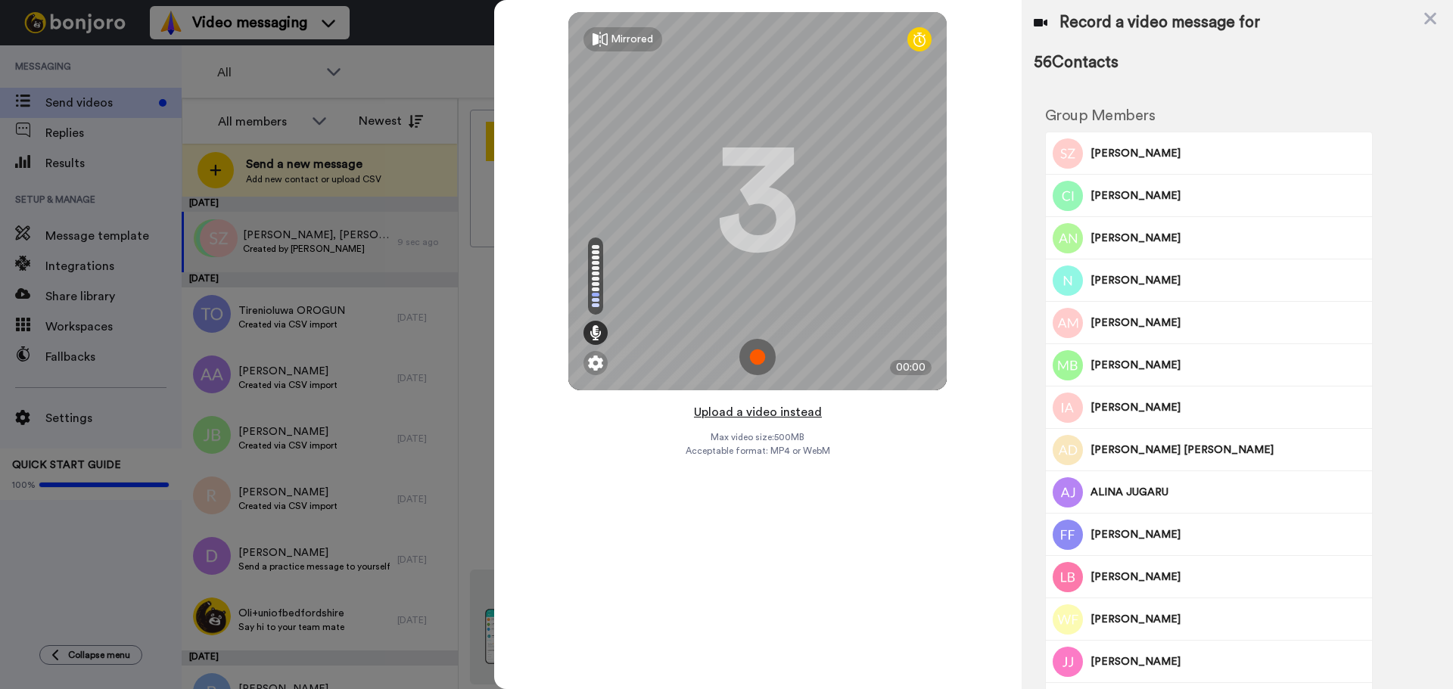
click at [768, 415] on button "Upload a video instead" at bounding box center [757, 412] width 137 height 20
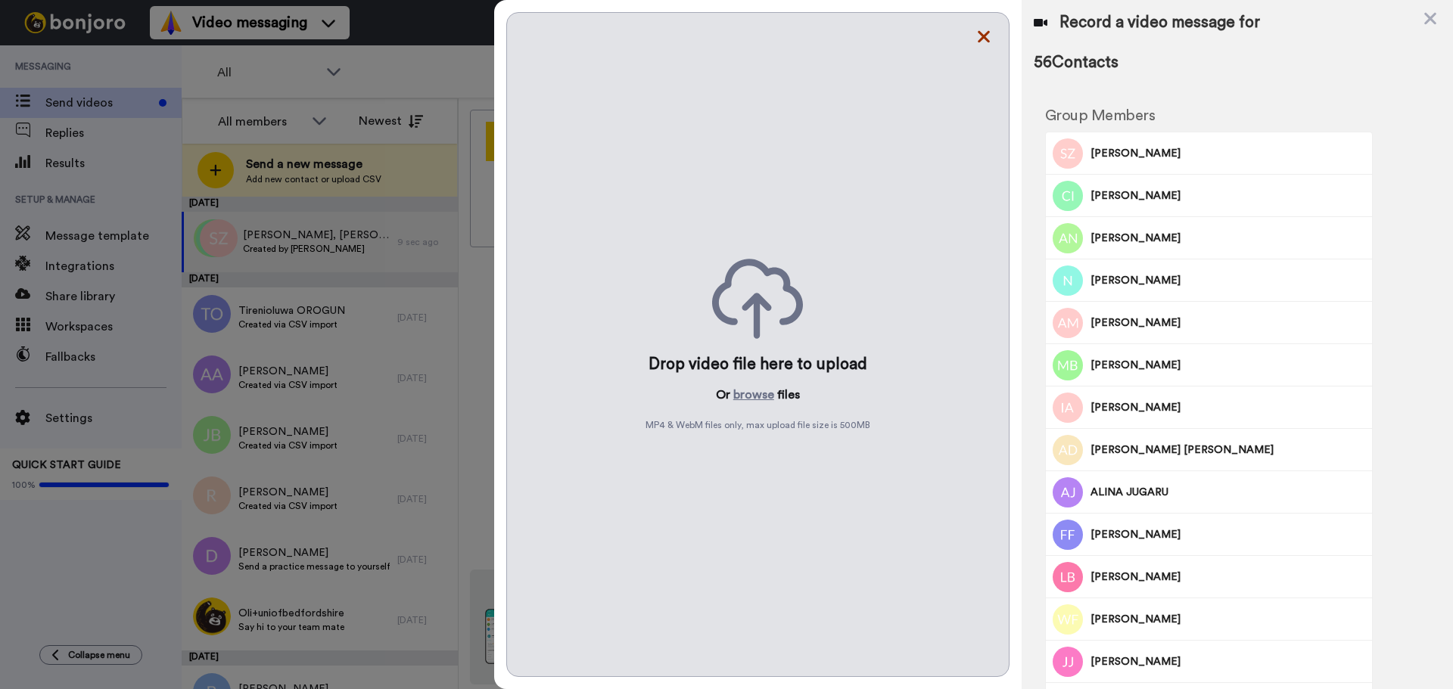
click at [984, 34] on icon at bounding box center [983, 36] width 15 height 19
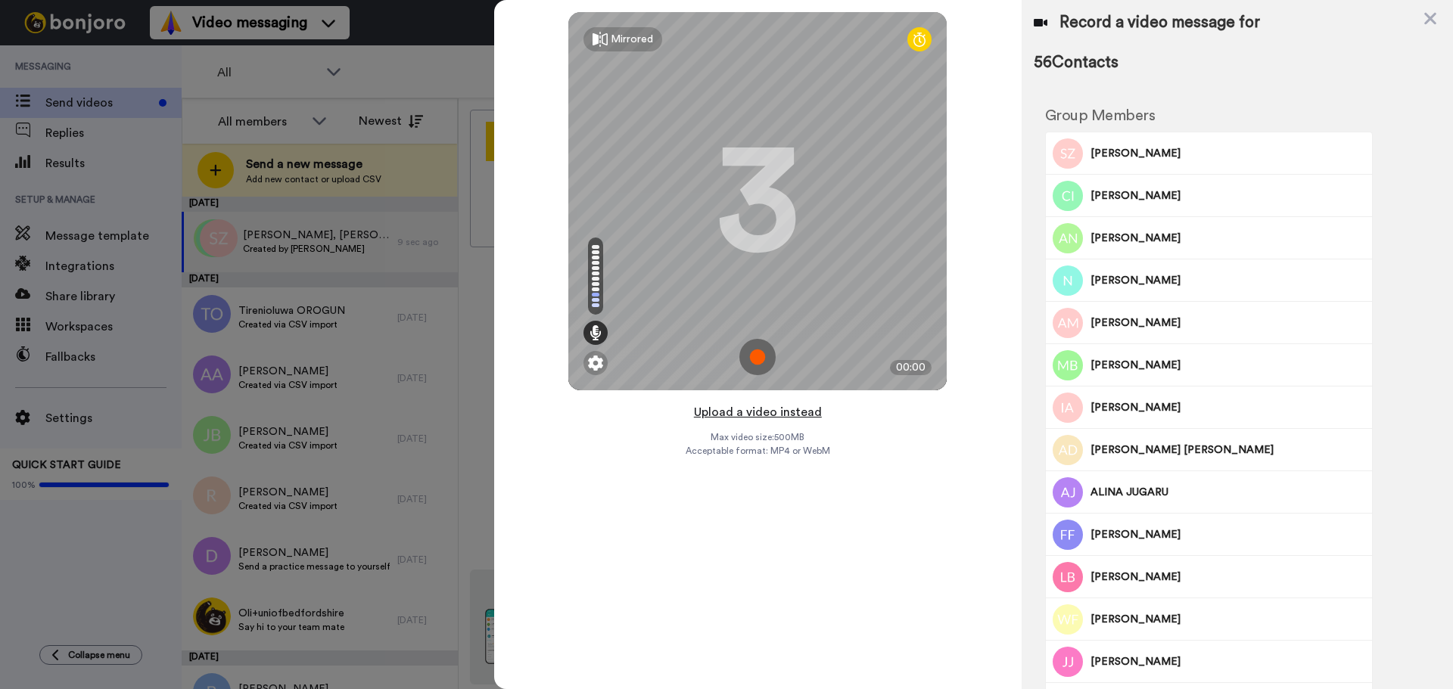
click at [766, 410] on button "Upload a video instead" at bounding box center [757, 412] width 137 height 20
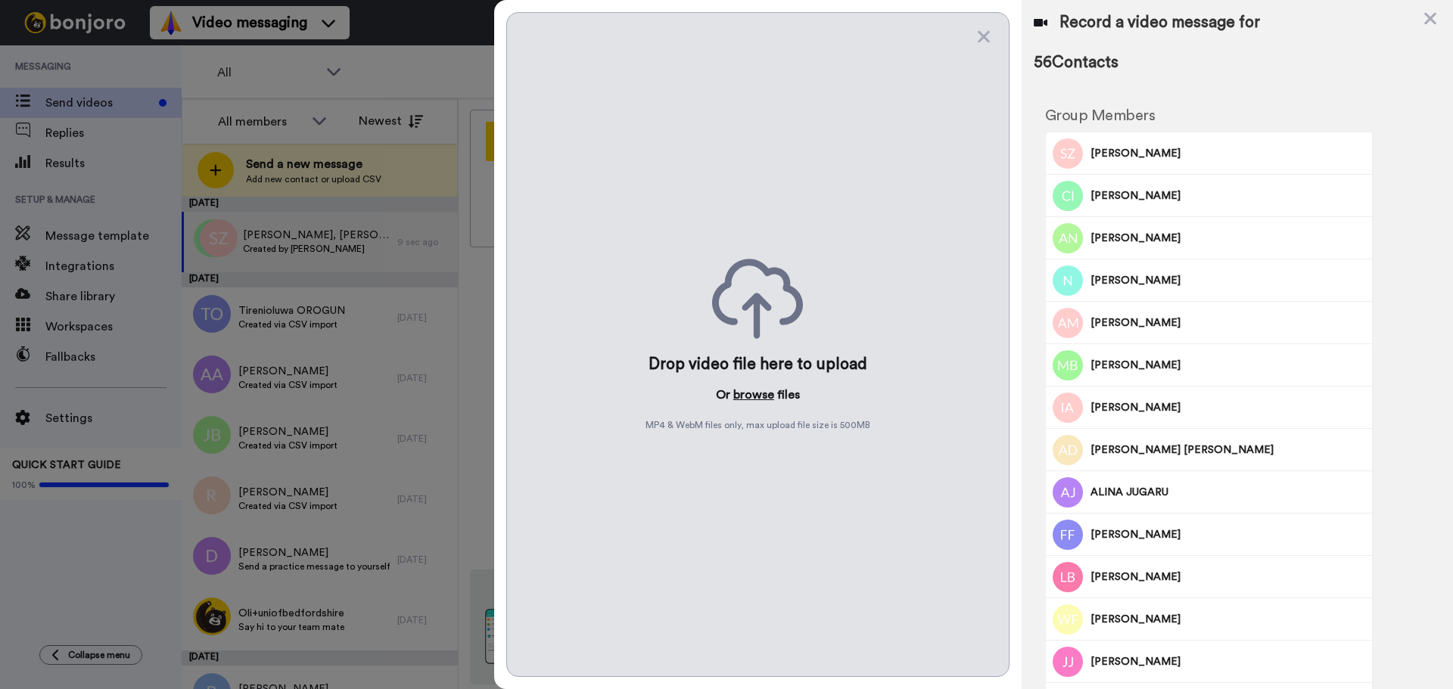
click at [756, 397] on button "browse" at bounding box center [753, 395] width 41 height 18
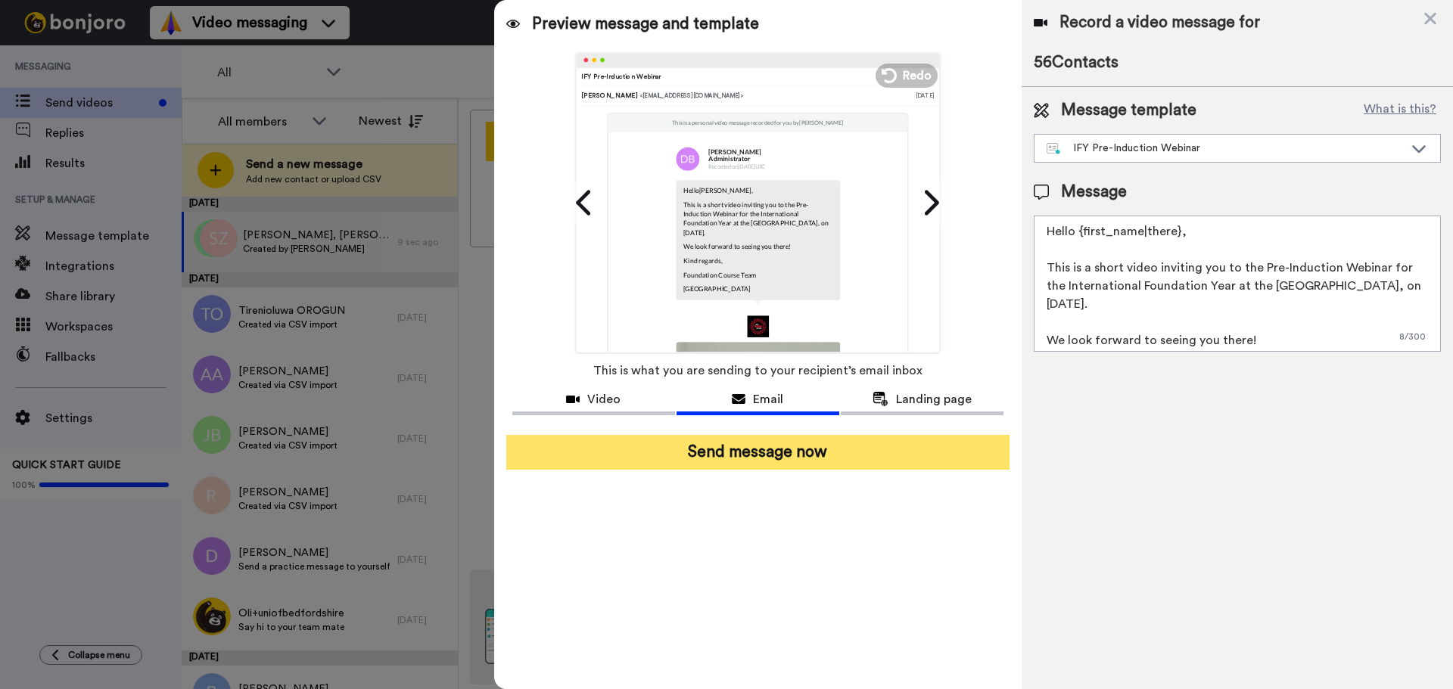
click at [819, 455] on button "Send message now" at bounding box center [757, 452] width 503 height 35
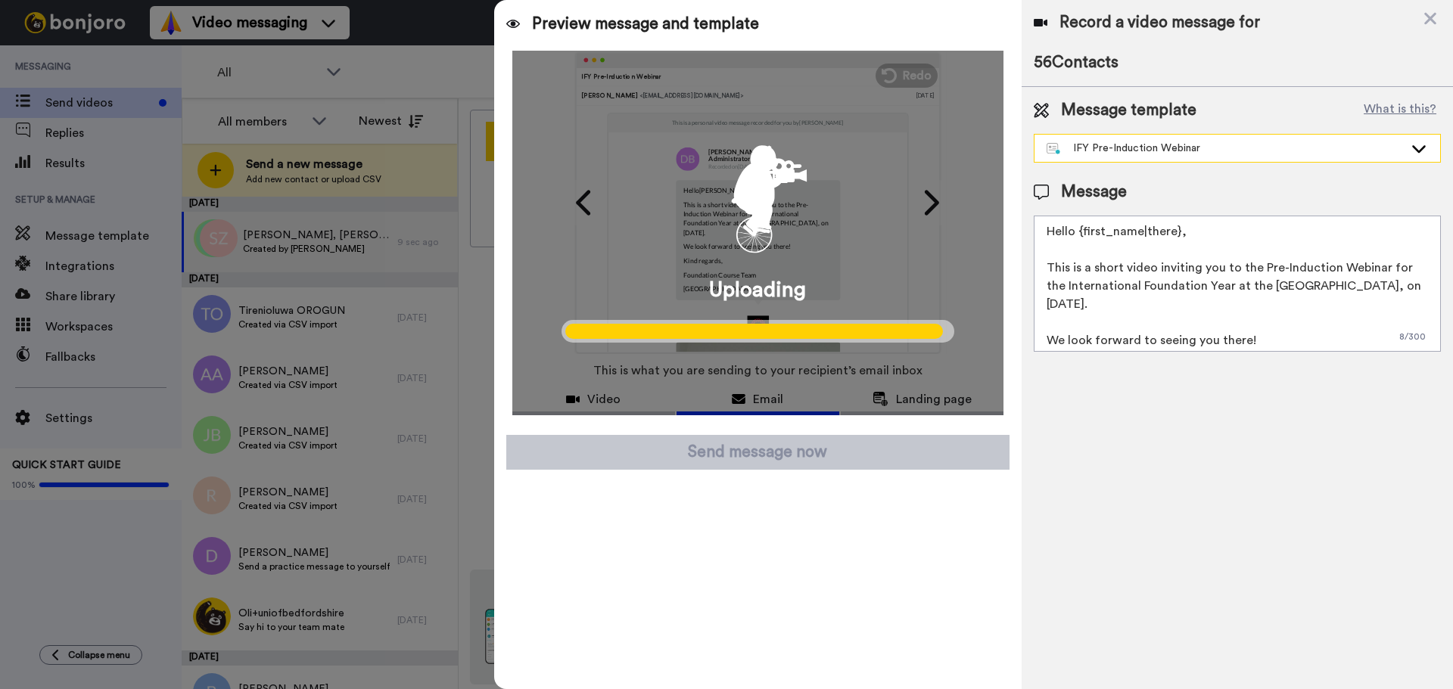
click at [1157, 147] on div "IFY Pre-Induction Webinar" at bounding box center [1224, 148] width 357 height 15
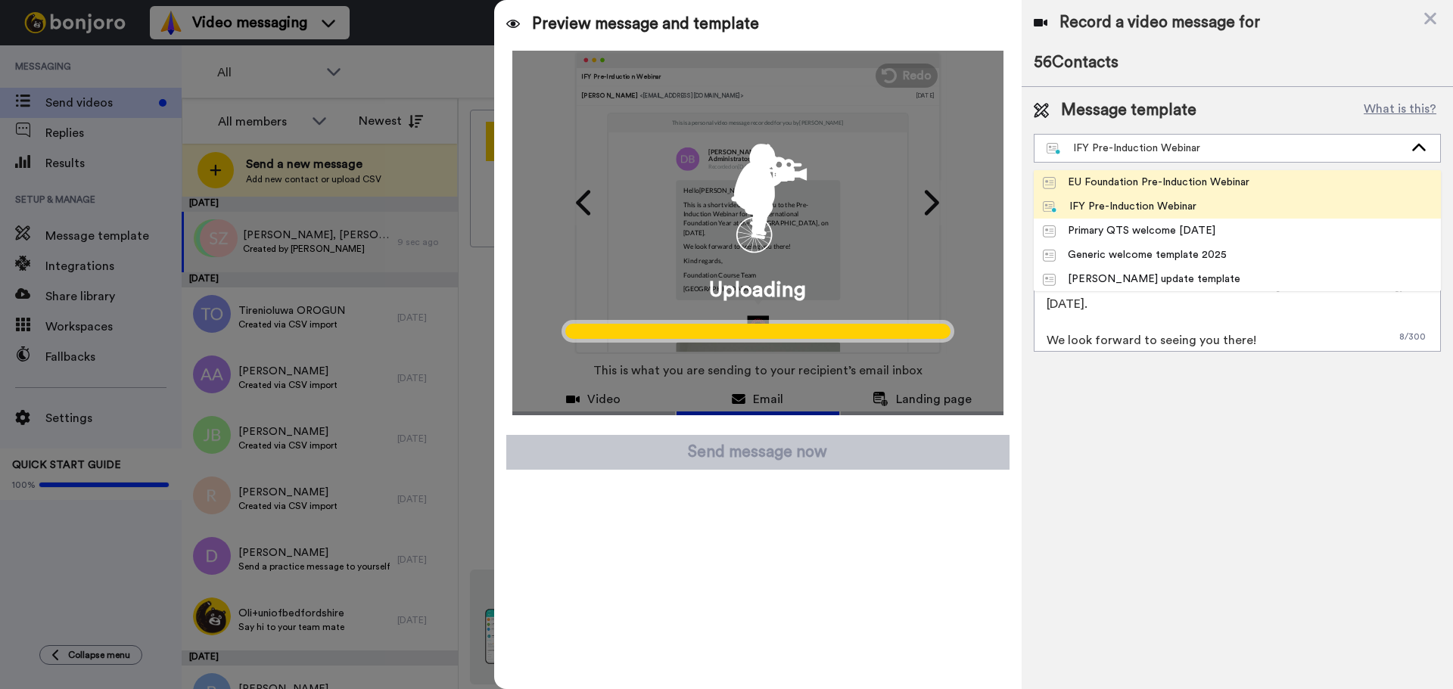
click at [1129, 179] on div "EU Foundation Pre-Induction Webinar" at bounding box center [1145, 182] width 207 height 15
type textarea "Hello {first_name|there}, This is a short video inviting you to the Pre-Inducti…"
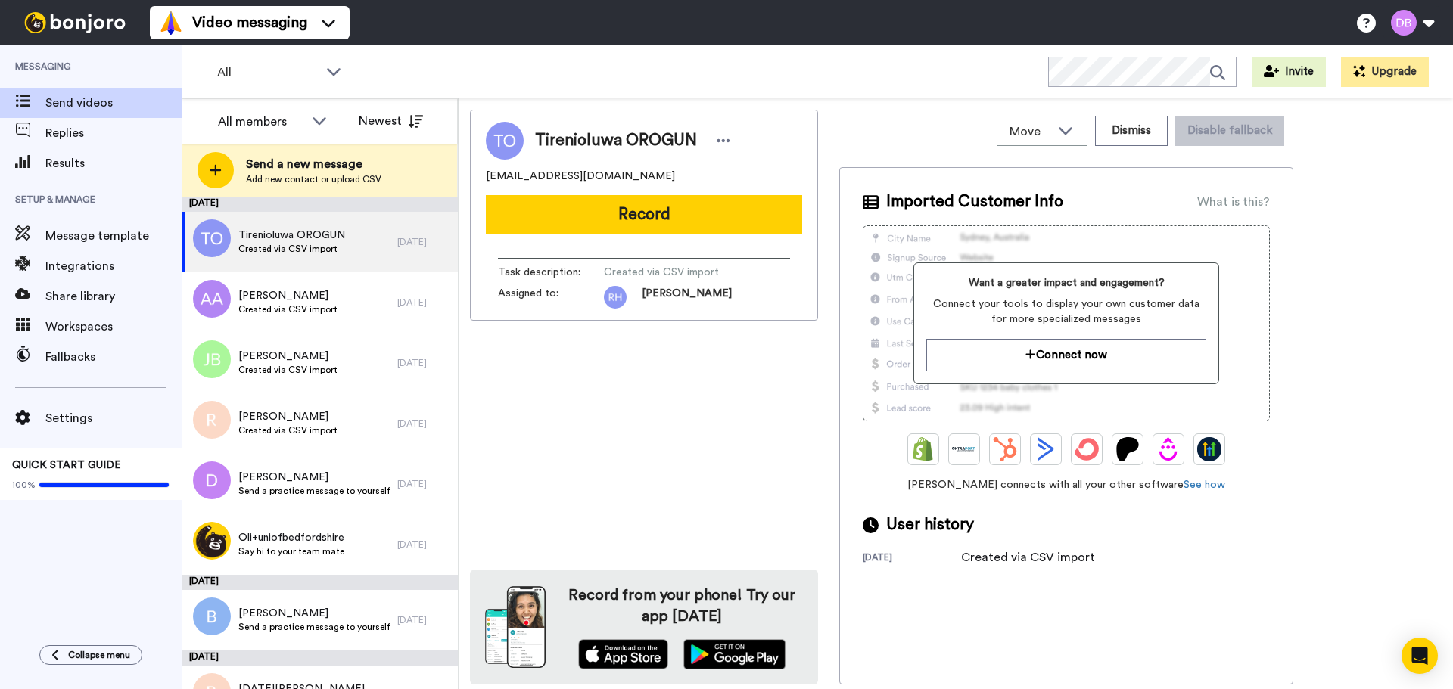
click at [719, 423] on div "Tirenioluwa OROGUN [EMAIL_ADDRESS][DOMAIN_NAME] Record Task description : Creat…" at bounding box center [644, 397] width 348 height 575
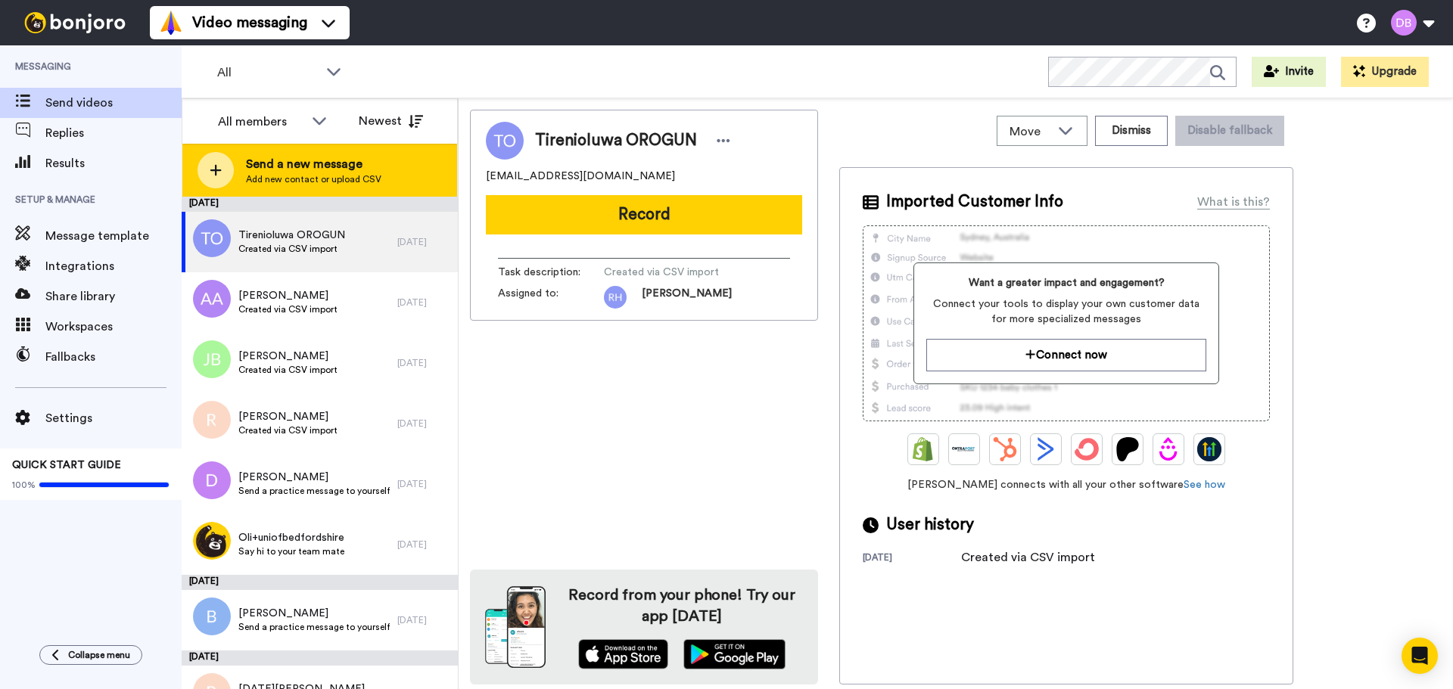
click at [335, 158] on span "Send a new message" at bounding box center [313, 164] width 135 height 18
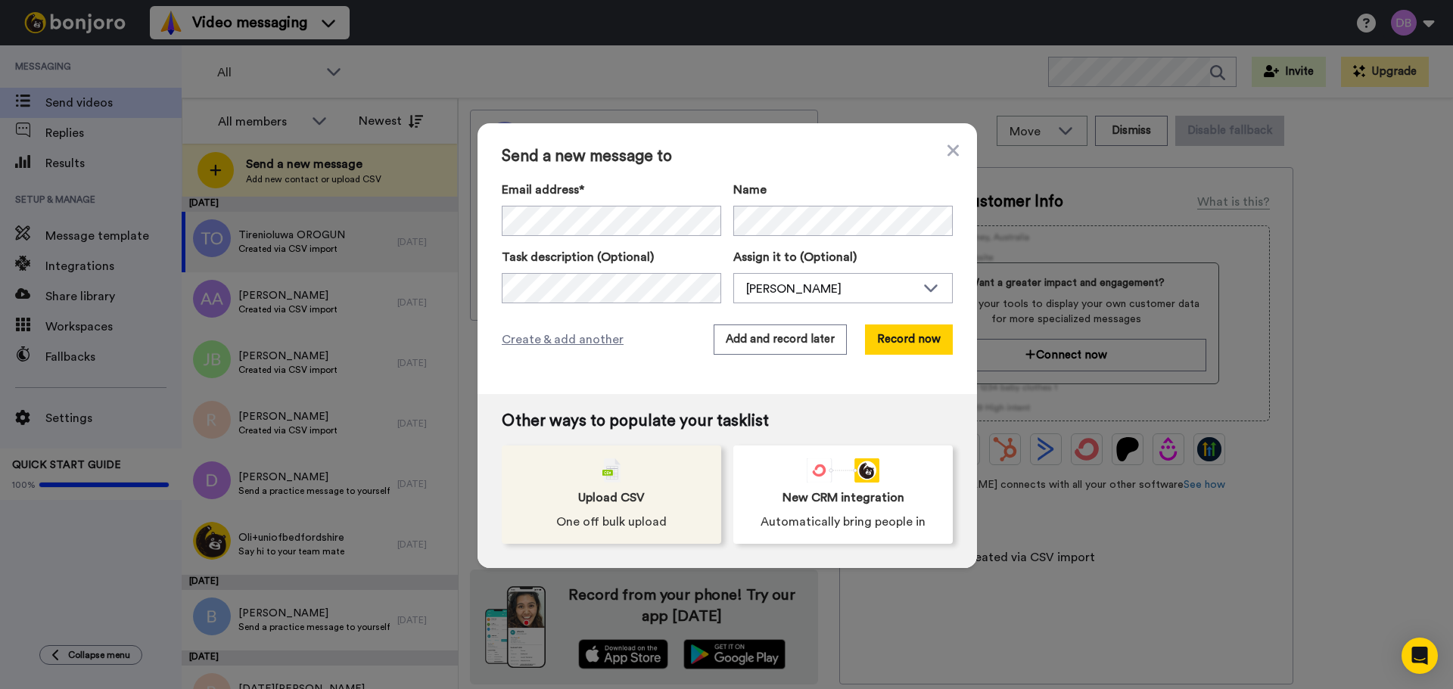
click at [629, 528] on span "One off bulk upload" at bounding box center [611, 522] width 110 height 18
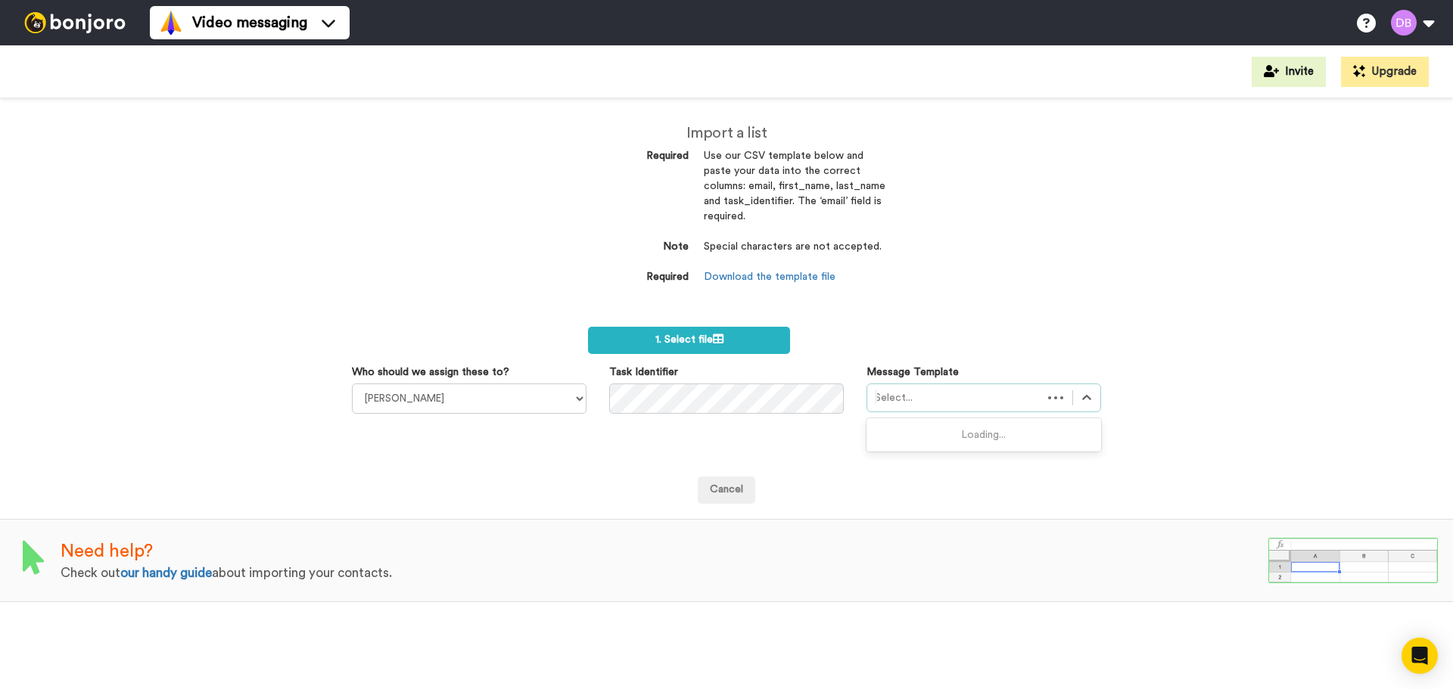
click at [905, 397] on div at bounding box center [955, 398] width 160 height 18
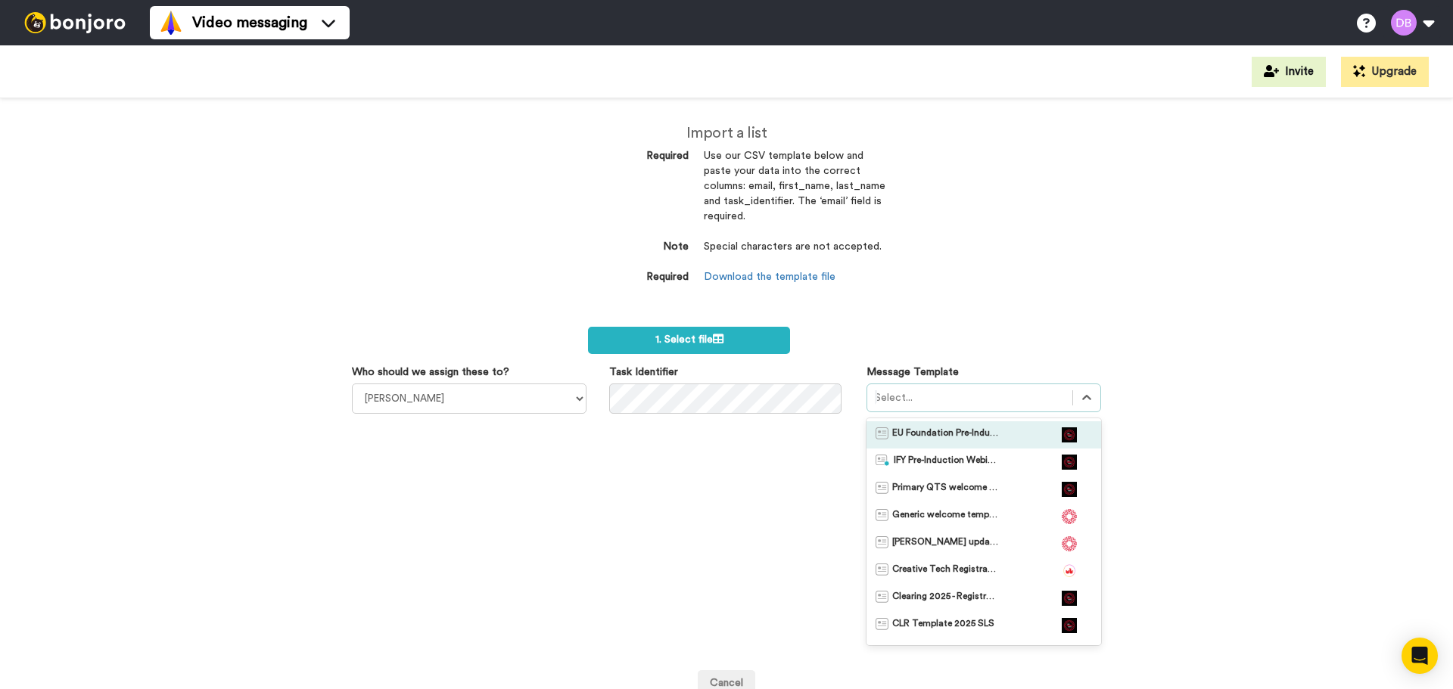
click at [918, 430] on span "EU Foundation Pre-Induction Webinar" at bounding box center [945, 434] width 106 height 15
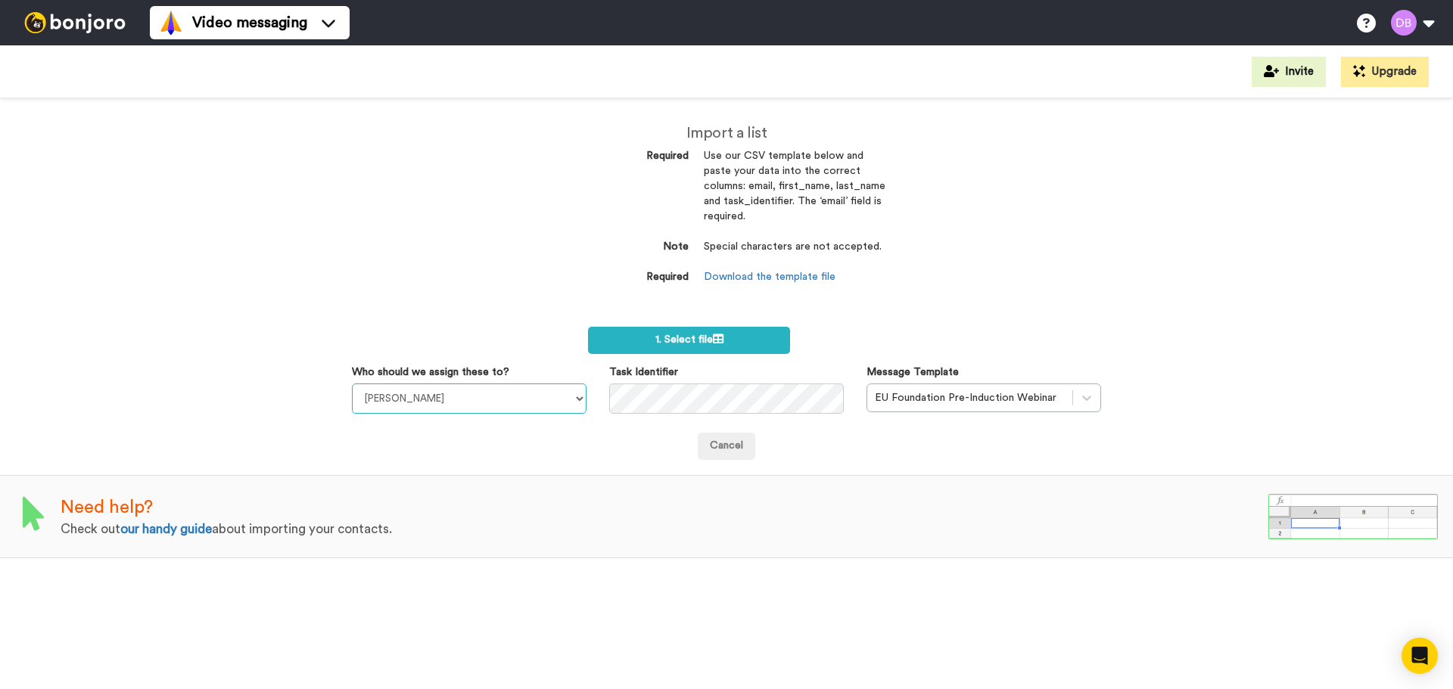
click at [449, 398] on select "Sandra Roper Cara Marie Burgess Joseph Adonu Teresa Bennett Dr Prasad Sreenivas…" at bounding box center [469, 399] width 235 height 30
click at [632, 328] on label "1. Select file" at bounding box center [689, 340] width 202 height 27
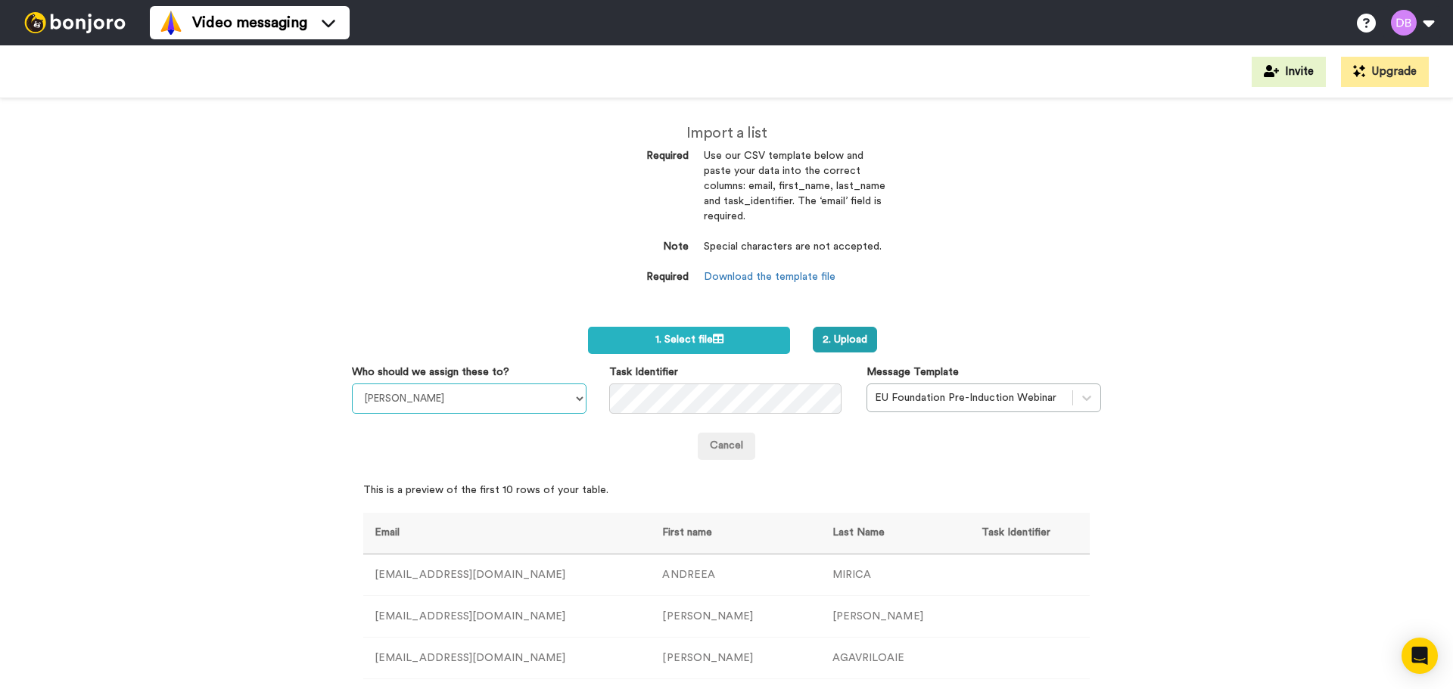
click at [457, 397] on select "Sandra Roper Cara Marie Burgess Joseph Adonu Teresa Bennett Dr Prasad Sreenivas…" at bounding box center [469, 399] width 235 height 30
select select "20912146-c25f-4079-881c-a3e8d187e0c9"
click at [352, 384] on select "Sandra Roper Cara Marie Burgess Joseph Adonu Teresa Bennett Dr Prasad Sreenivas…" at bounding box center [469, 399] width 235 height 30
click at [894, 400] on div at bounding box center [970, 398] width 190 height 18
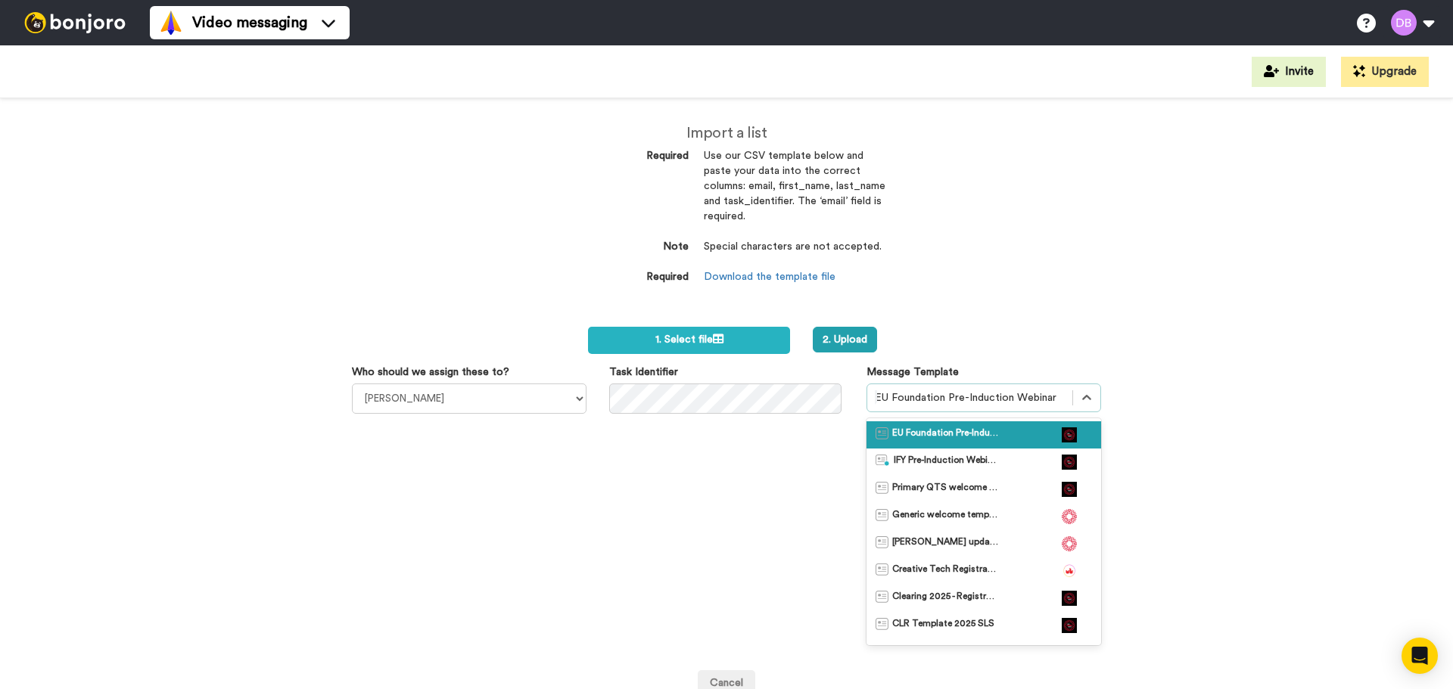
click at [909, 435] on span "EU Foundation Pre-Induction Webinar" at bounding box center [945, 434] width 106 height 15
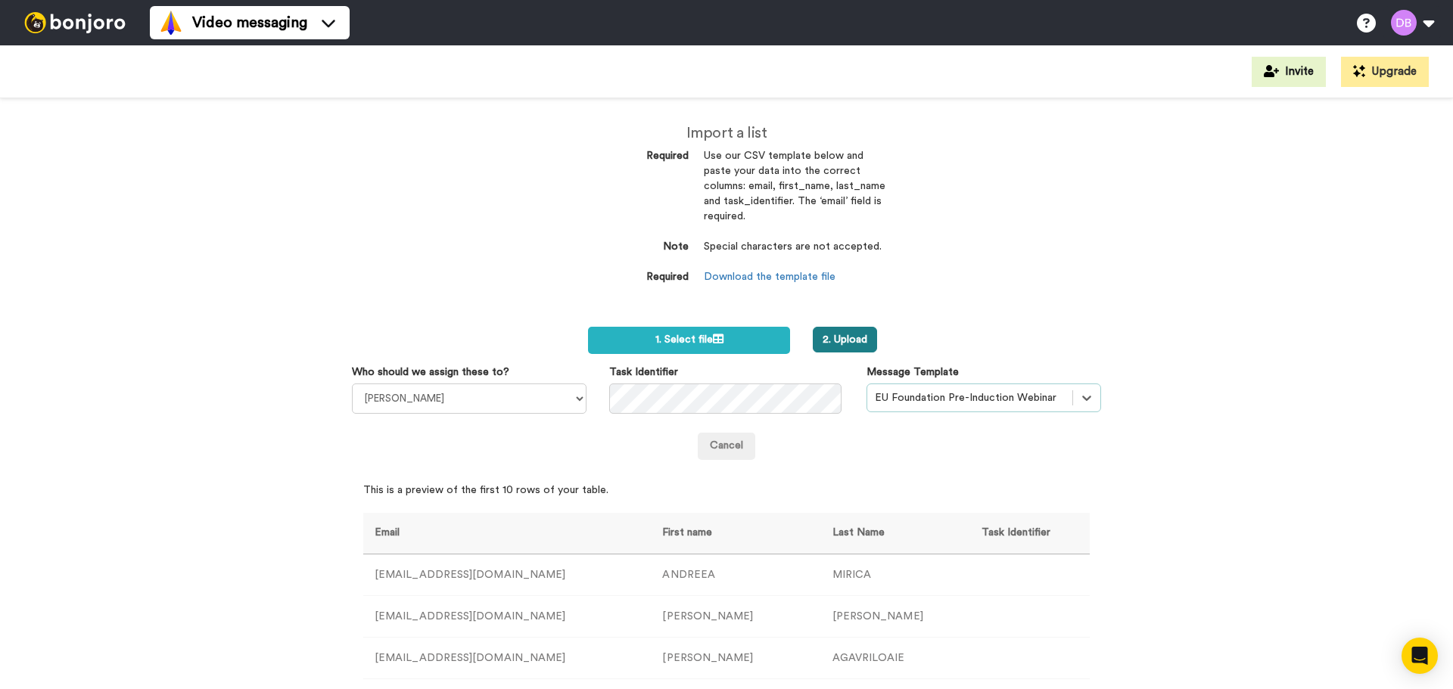
click at [850, 338] on button "2. Upload" at bounding box center [844, 340] width 64 height 26
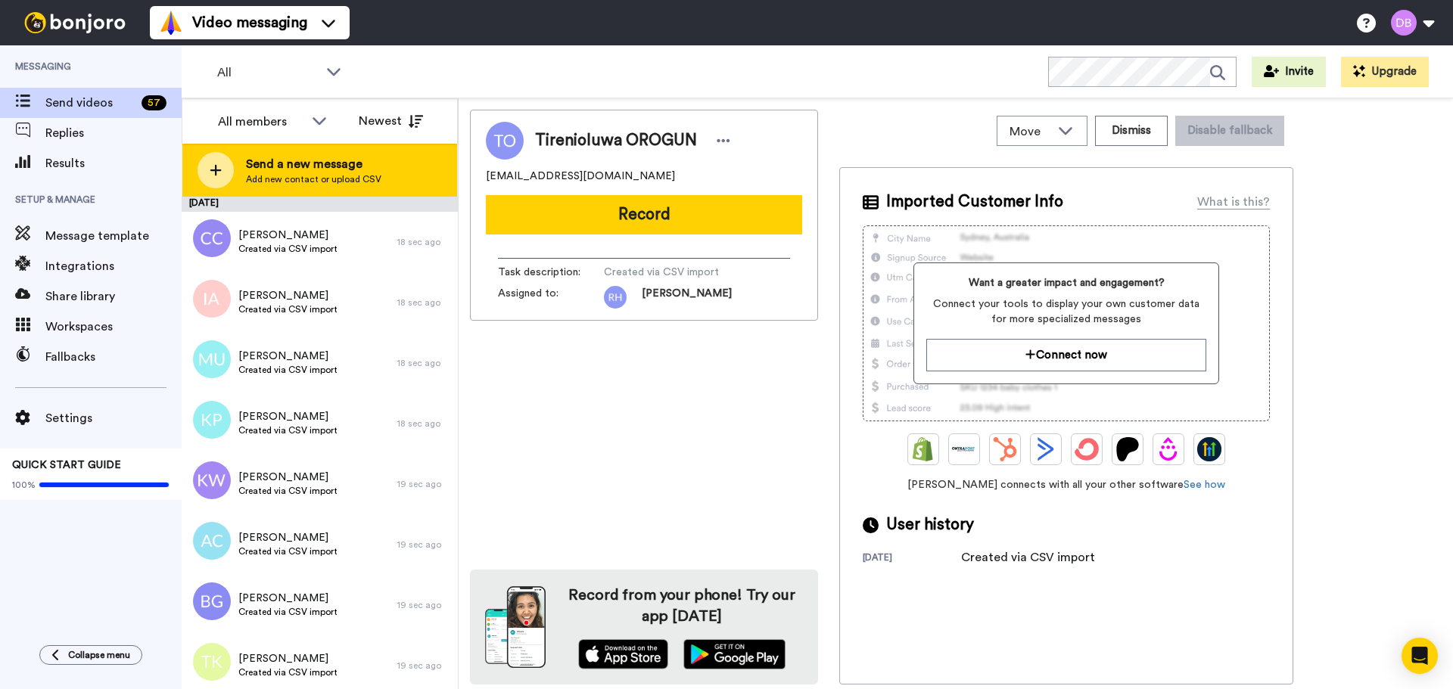
click at [328, 167] on span "Send a new message" at bounding box center [313, 164] width 135 height 18
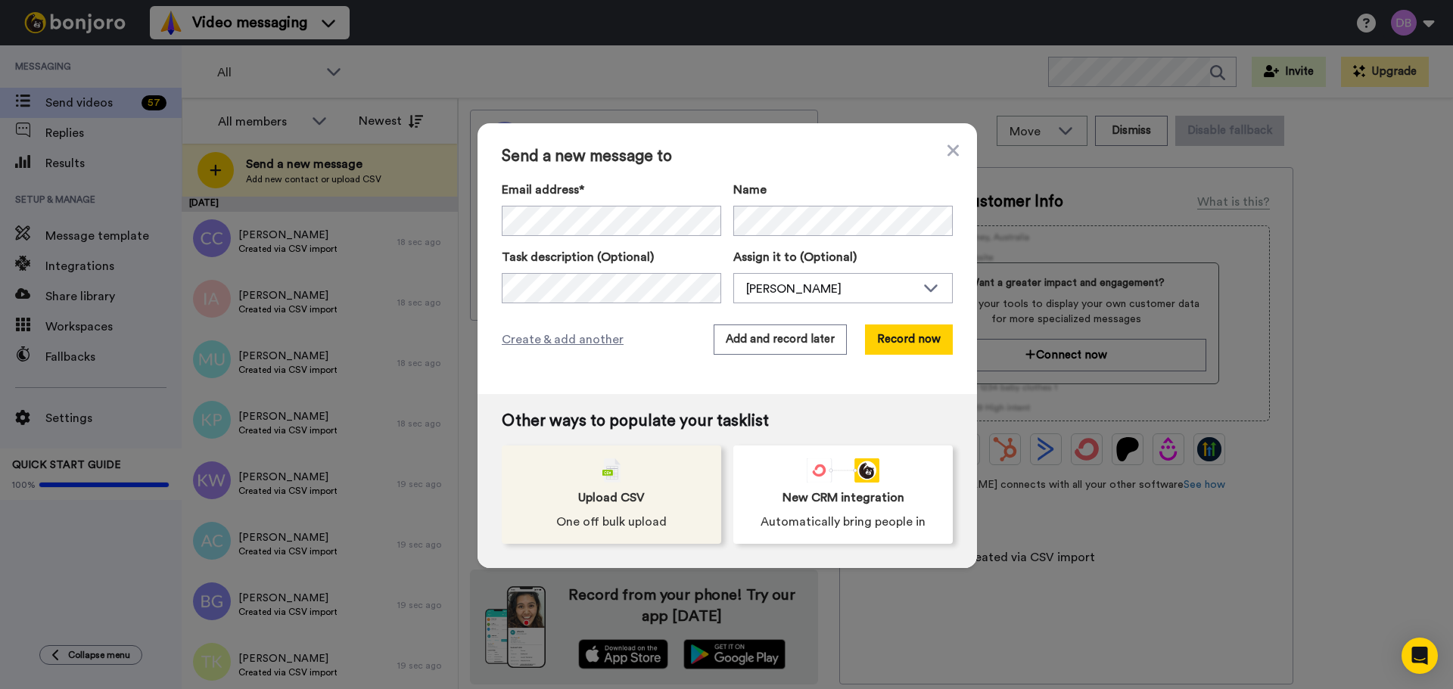
click at [654, 518] on span "One off bulk upload" at bounding box center [611, 522] width 110 height 18
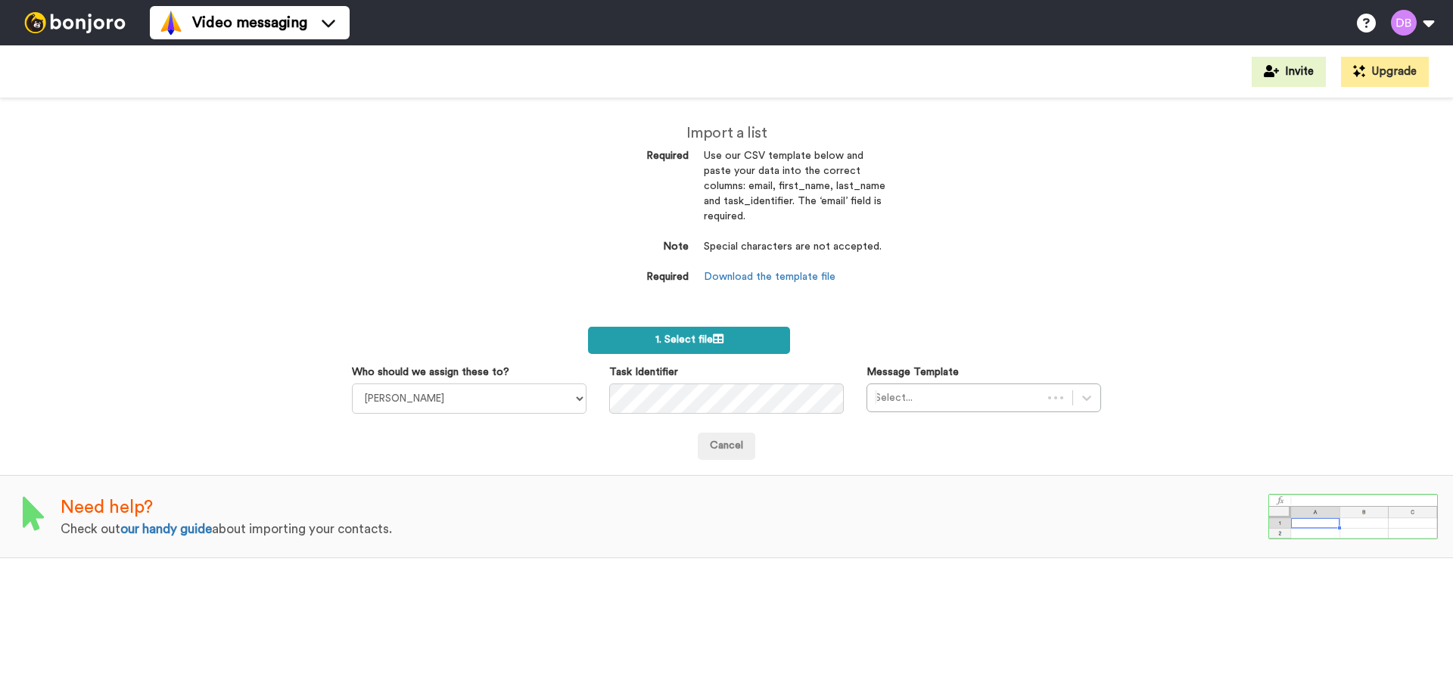
click at [765, 349] on label "1. Select file" at bounding box center [689, 340] width 202 height 27
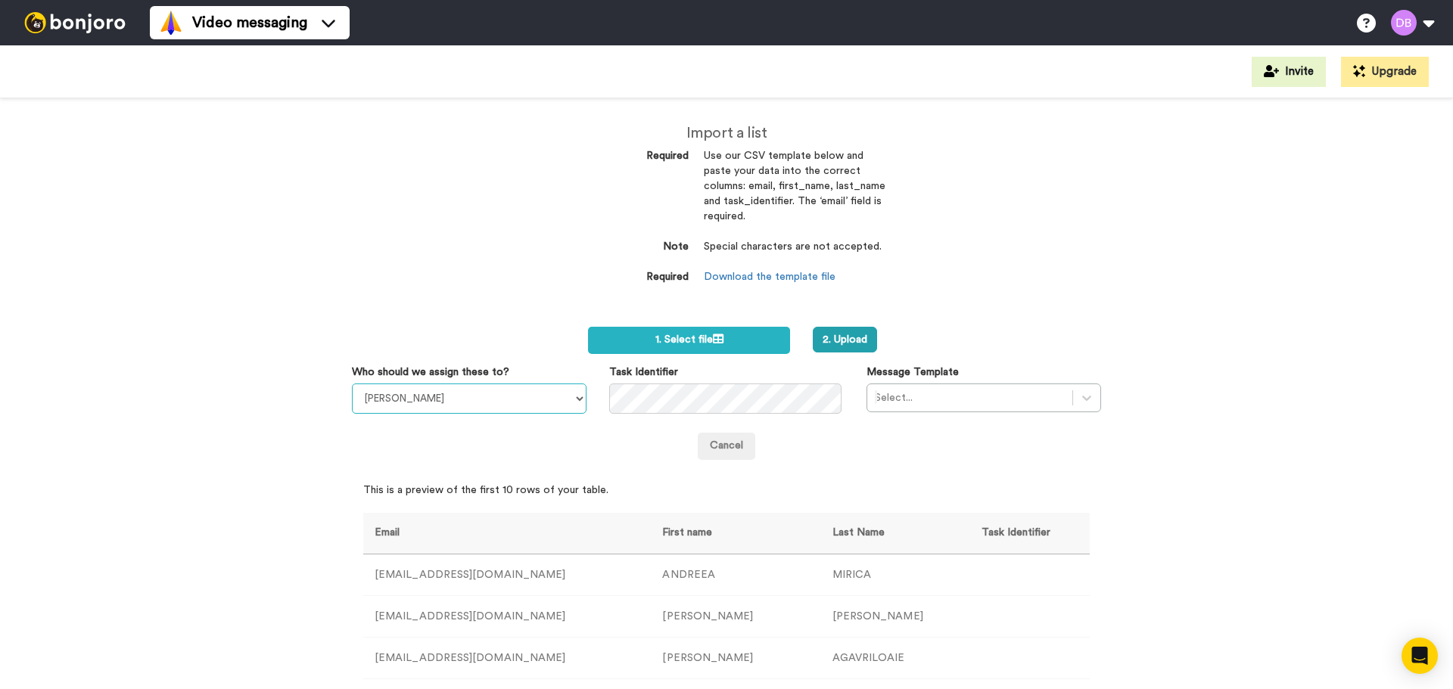
click at [456, 390] on select "[PERSON_NAME] [PERSON_NAME] [PERSON_NAME] [PERSON_NAME] [PERSON_NAME] [PERSON_N…" at bounding box center [469, 399] width 235 height 30
select select "20912146-c25f-4079-881c-a3e8d187e0c9"
click at [352, 384] on select "[PERSON_NAME] [PERSON_NAME] [PERSON_NAME] [PERSON_NAME] [PERSON_NAME] [PERSON_N…" at bounding box center [469, 399] width 235 height 30
click at [927, 393] on div at bounding box center [970, 398] width 190 height 18
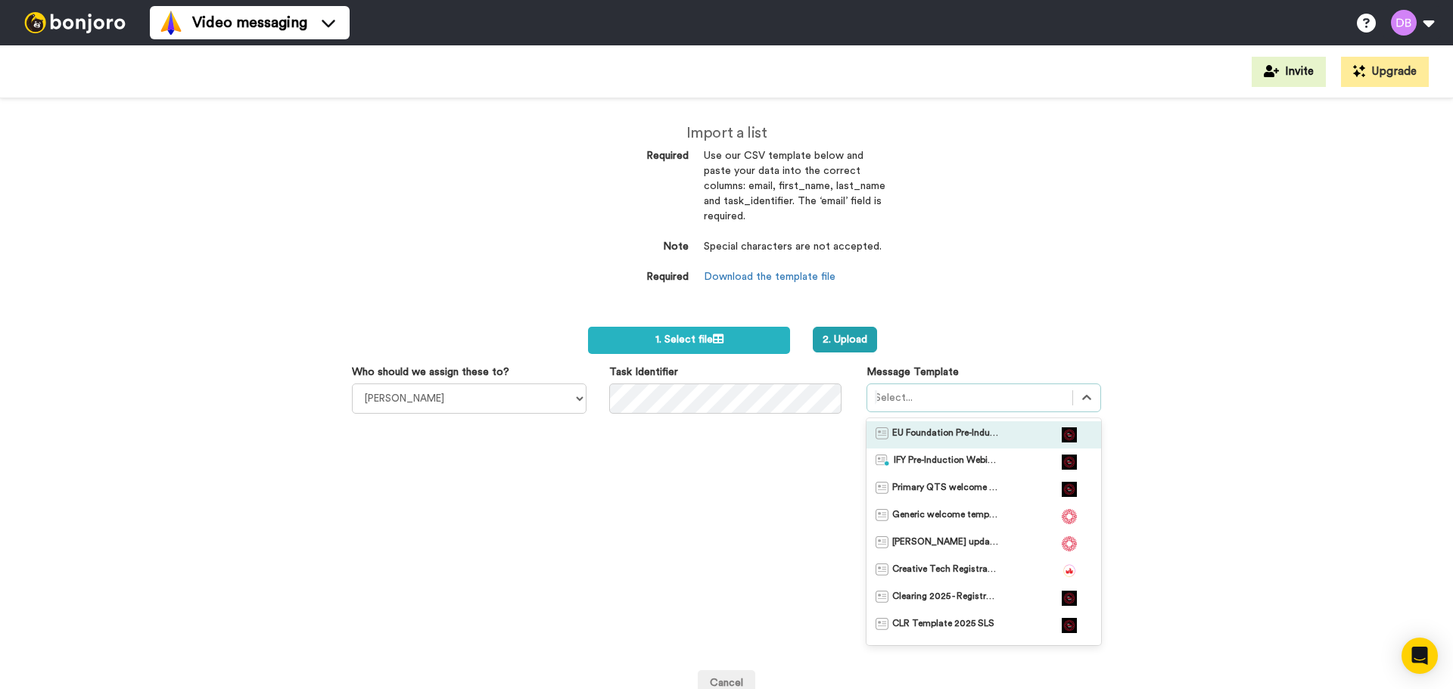
click at [913, 436] on span "EU Foundation Pre-Induction Webinar" at bounding box center [945, 434] width 106 height 15
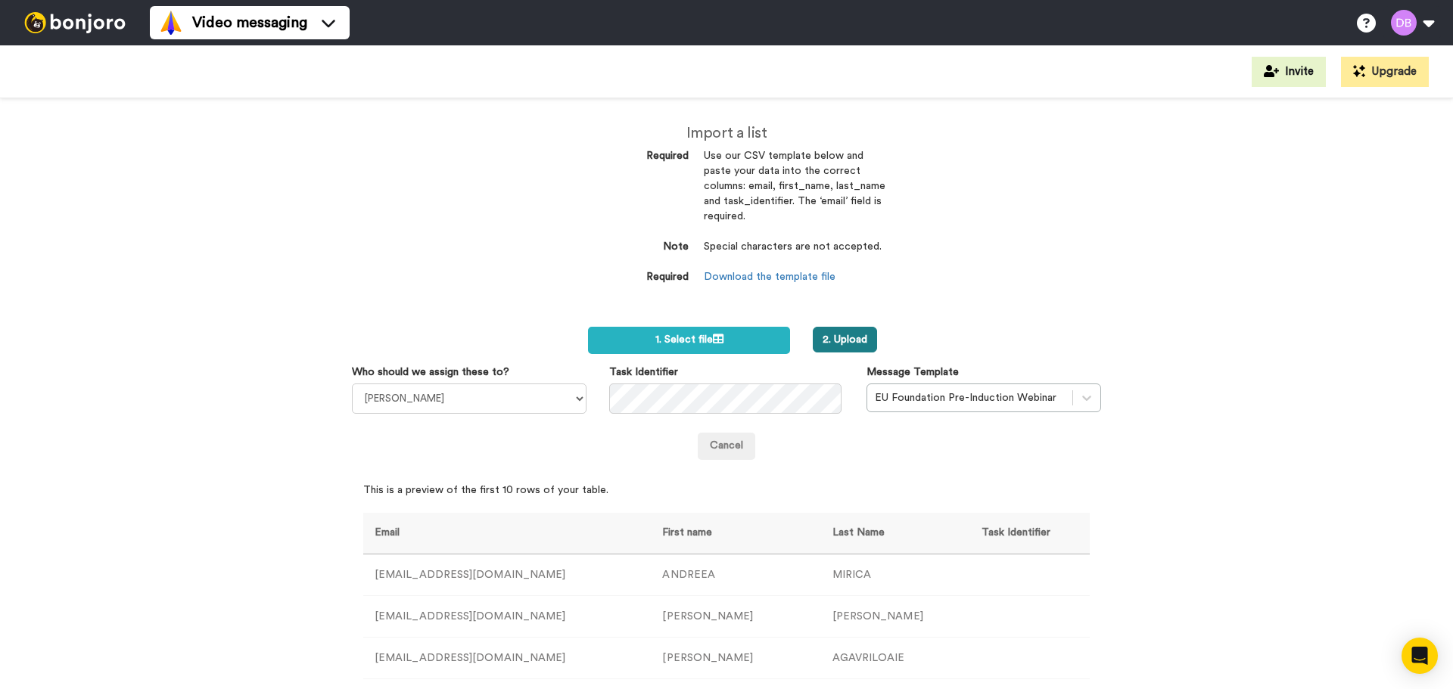
click at [844, 342] on button "2. Upload" at bounding box center [844, 340] width 64 height 26
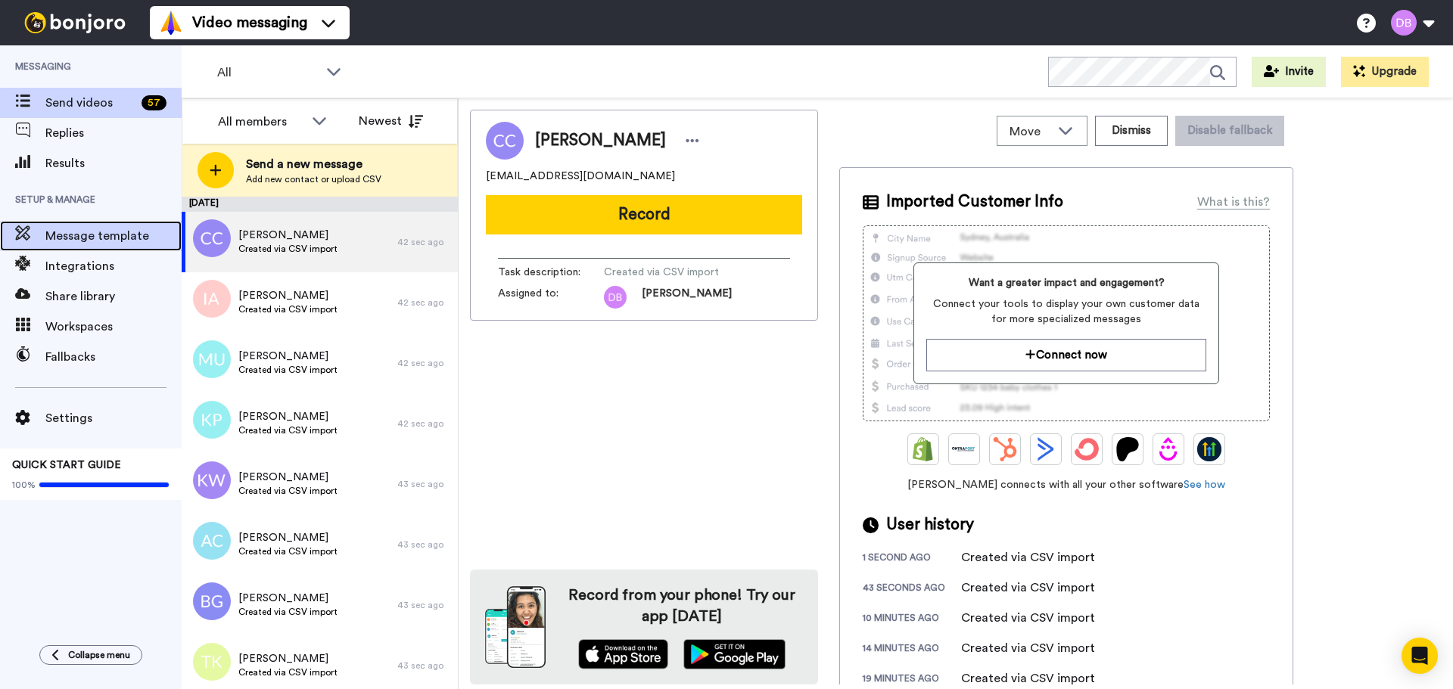
click at [96, 226] on div "Message template" at bounding box center [91, 236] width 182 height 30
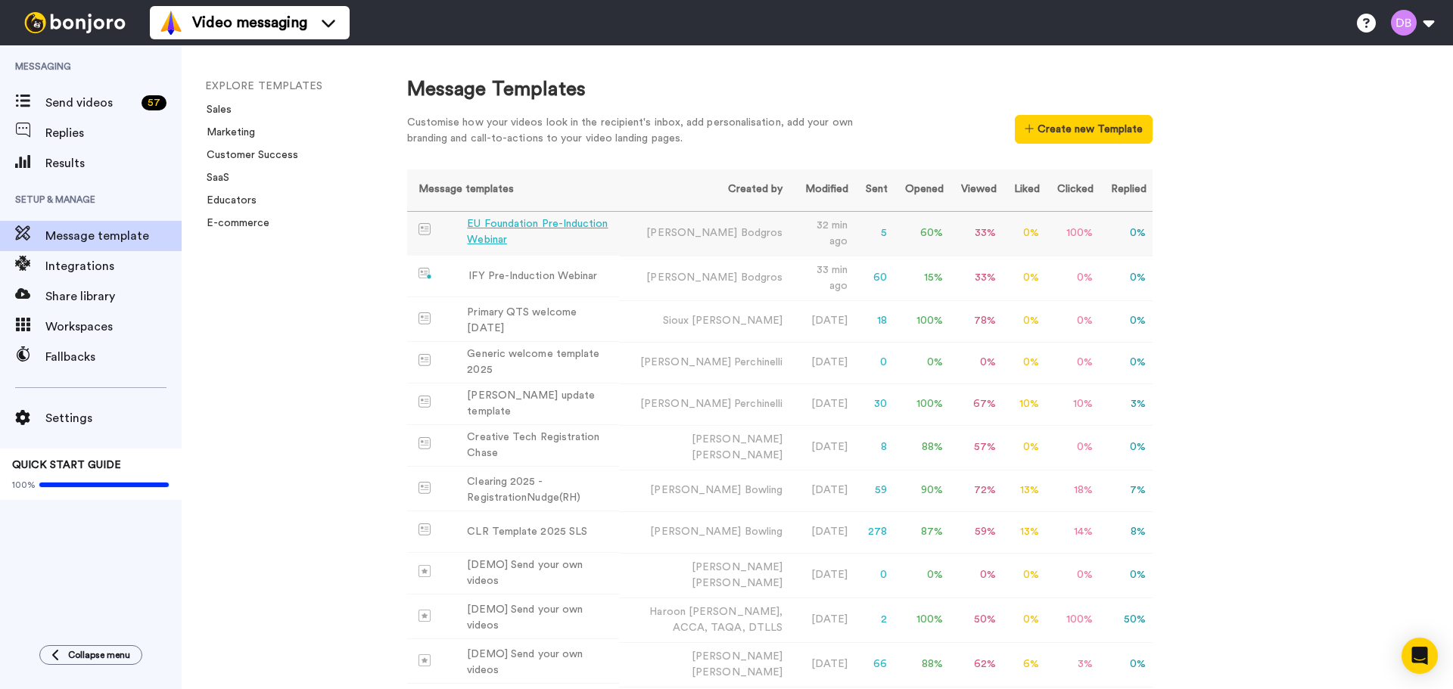
click at [557, 224] on div "EU Foundation Pre-Induction Webinar" at bounding box center [539, 232] width 145 height 32
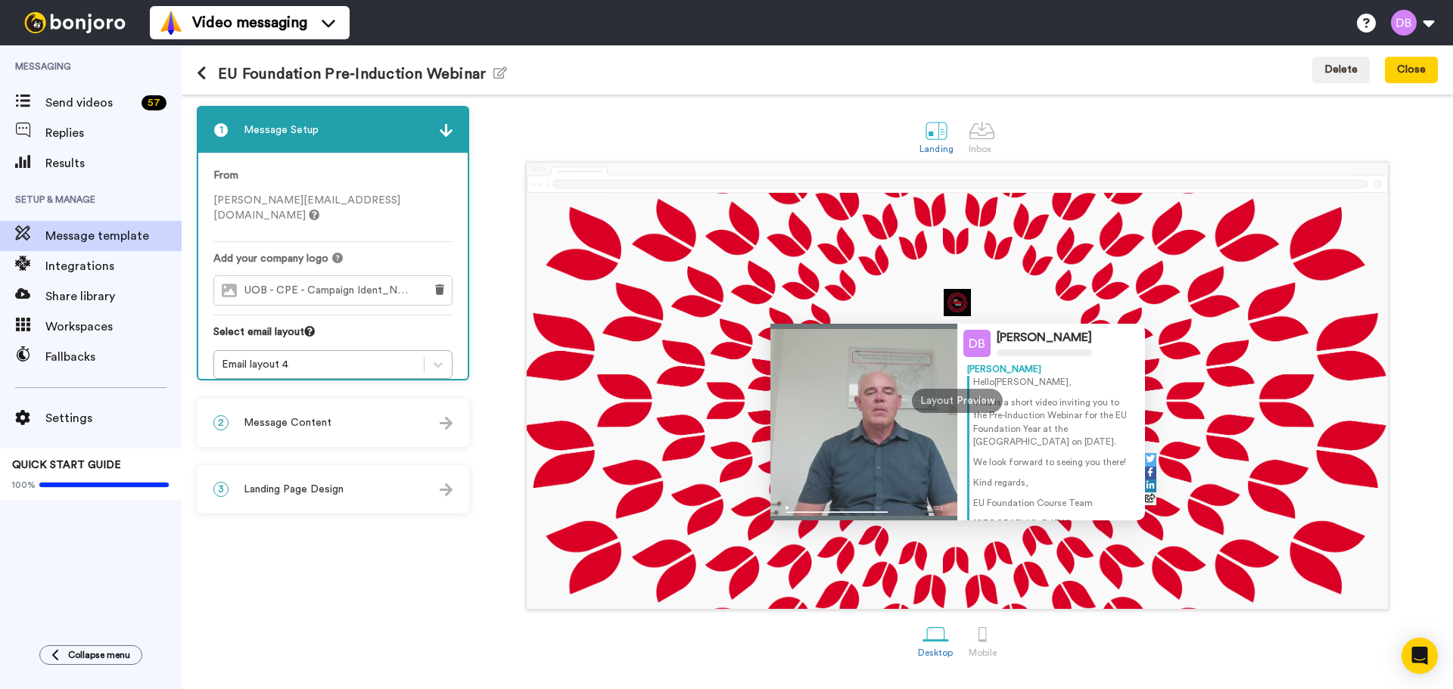
click at [278, 426] on span "Message Content" at bounding box center [288, 422] width 88 height 15
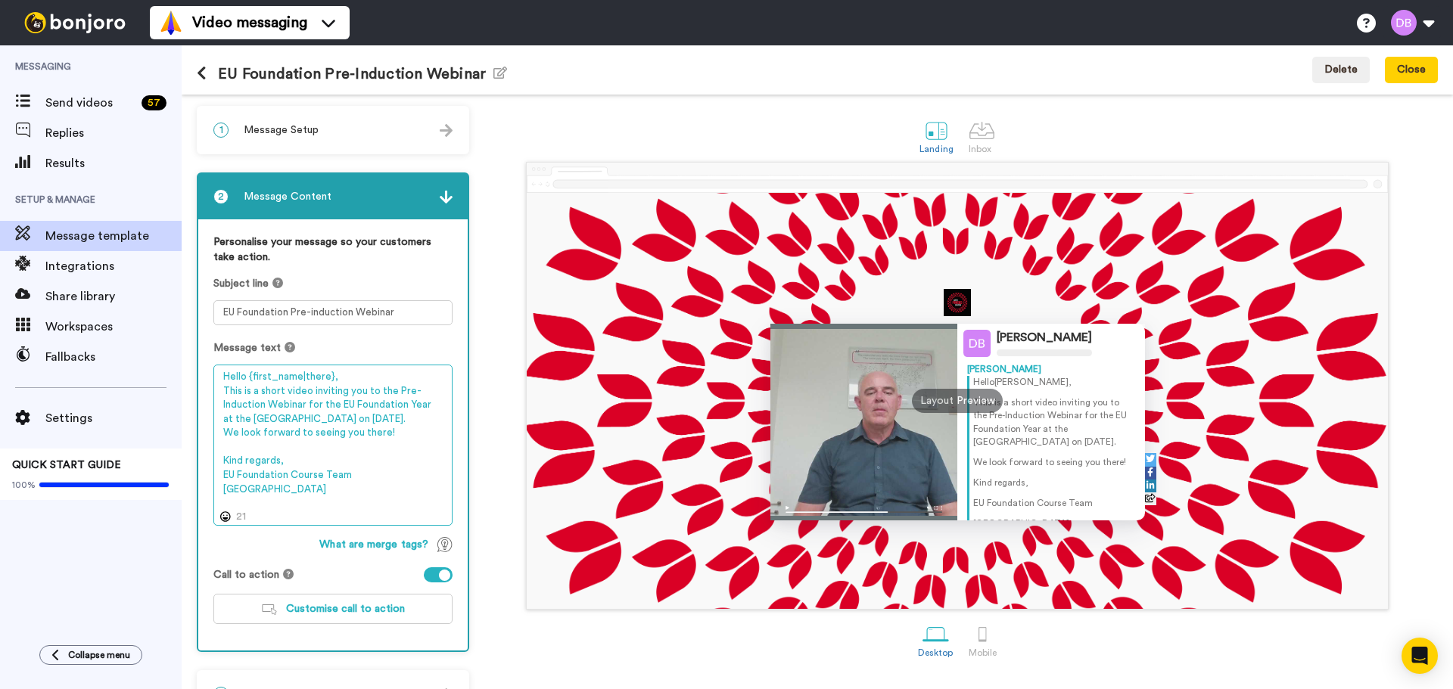
click at [222, 388] on textarea "Hello {first_name|there}, This is a short video inviting you to the Pre-Inducti…" at bounding box center [332, 445] width 239 height 161
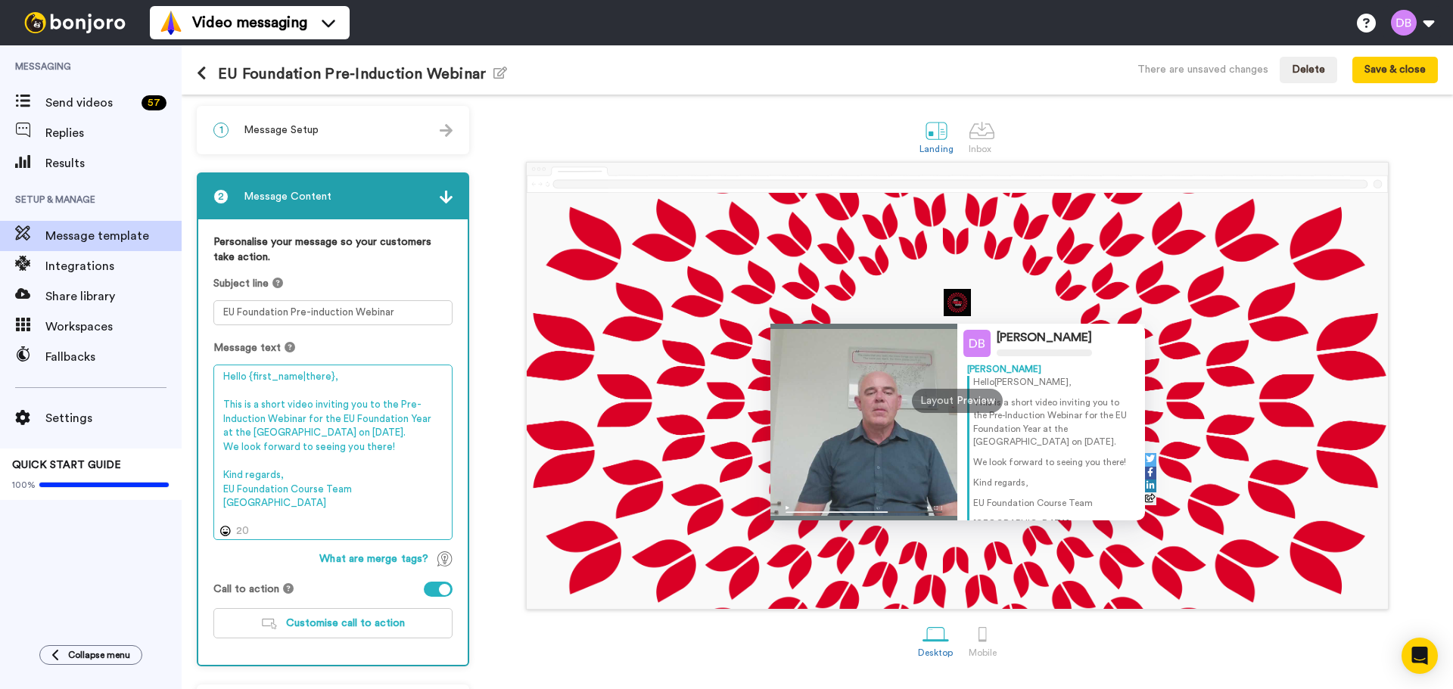
drag, startPoint x: 365, startPoint y: 406, endPoint x: 253, endPoint y: 406, distance: 111.2
click at [253, 406] on textarea "Hello {first_name|there}, This is a short video inviting you to the Pre-Inducti…" at bounding box center [332, 453] width 239 height 176
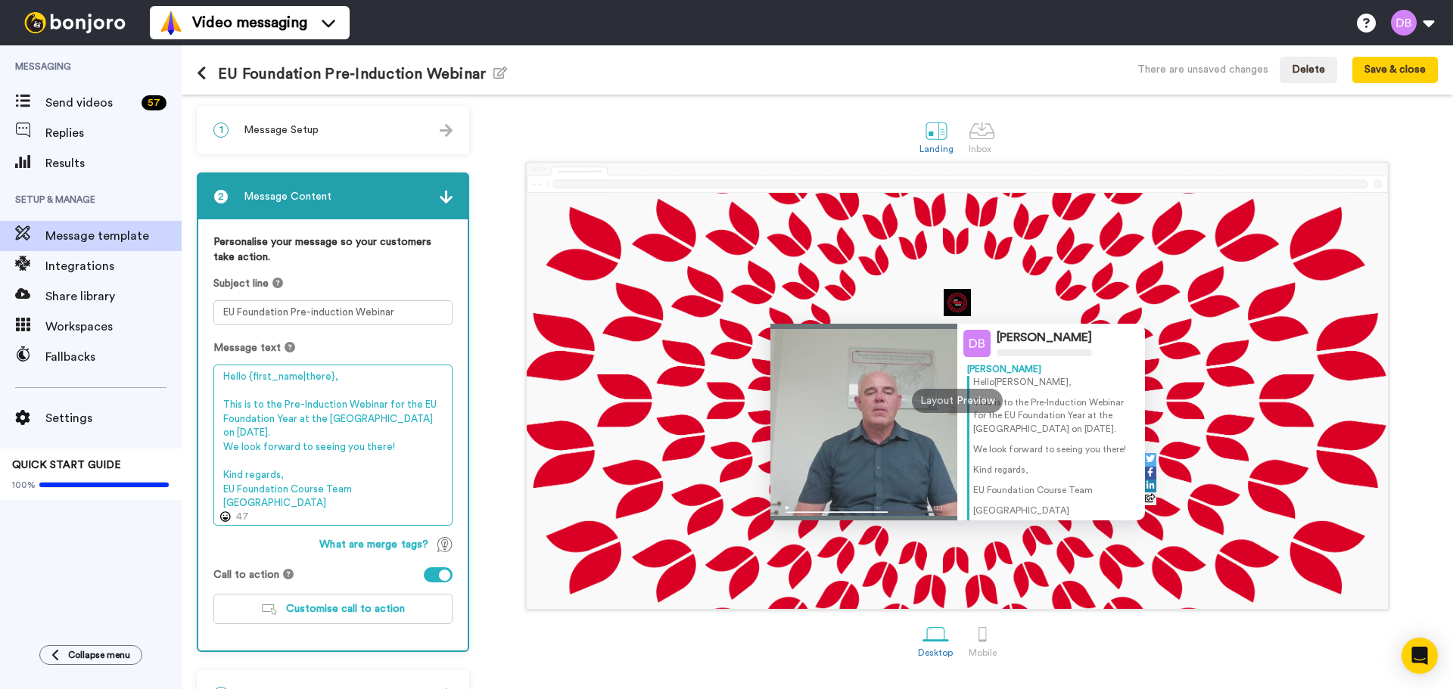
click at [265, 405] on textarea "Hello {first_name|there}, This is to the Pre-Induction Webinar for the EU Found…" at bounding box center [332, 445] width 239 height 161
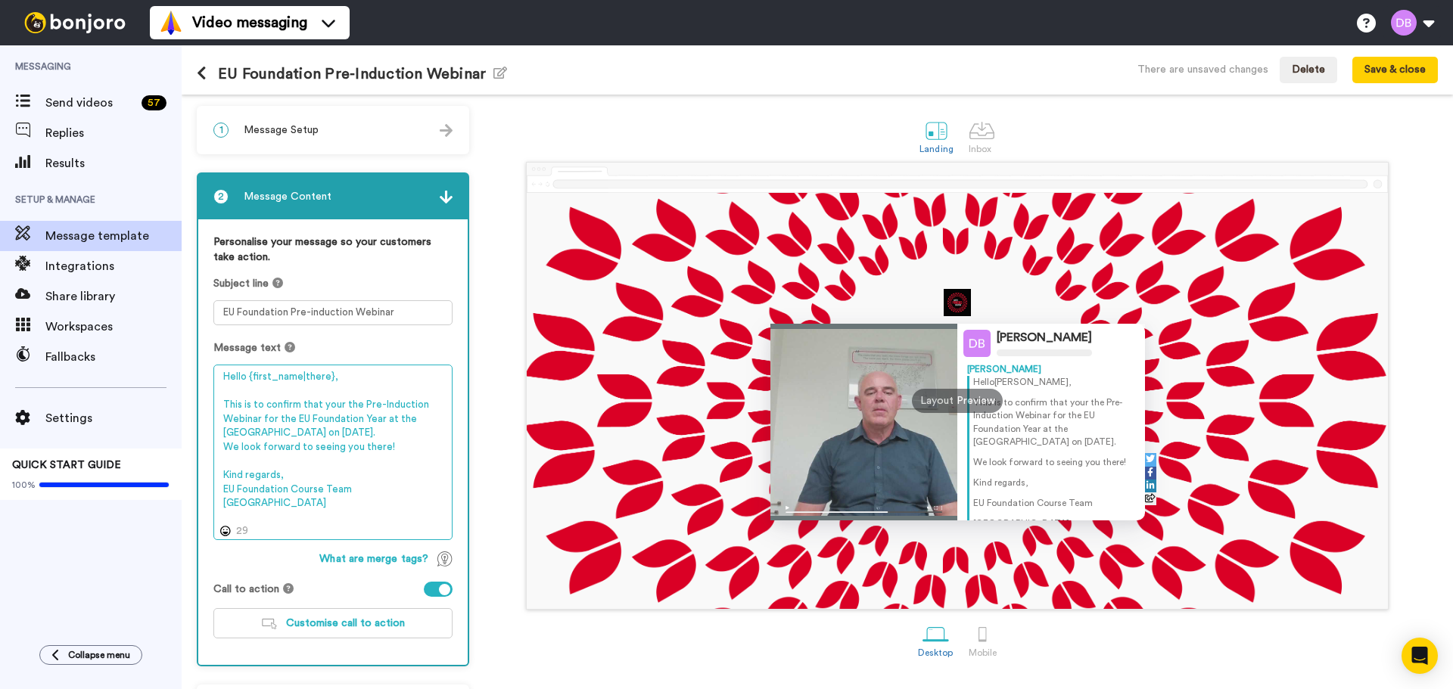
click at [348, 430] on textarea "Hello {first_name|there}, This is to confirm that your the Pre-Induction Webina…" at bounding box center [332, 453] width 239 height 176
drag, startPoint x: 421, startPoint y: 432, endPoint x: 433, endPoint y: 440, distance: 14.7
click at [433, 440] on textarea "Hello {first_name|there}, This is to confirm that your the Pre-Induction Webina…" at bounding box center [332, 453] width 239 height 176
click at [359, 438] on textarea "Hello {first_name|there}, This is to confirm that your the Pre-Induction Webina…" at bounding box center [332, 453] width 239 height 176
click at [382, 460] on textarea "Hello {first_name|there}, This is to confirm that your the Pre-Induction Webina…" at bounding box center [332, 453] width 239 height 176
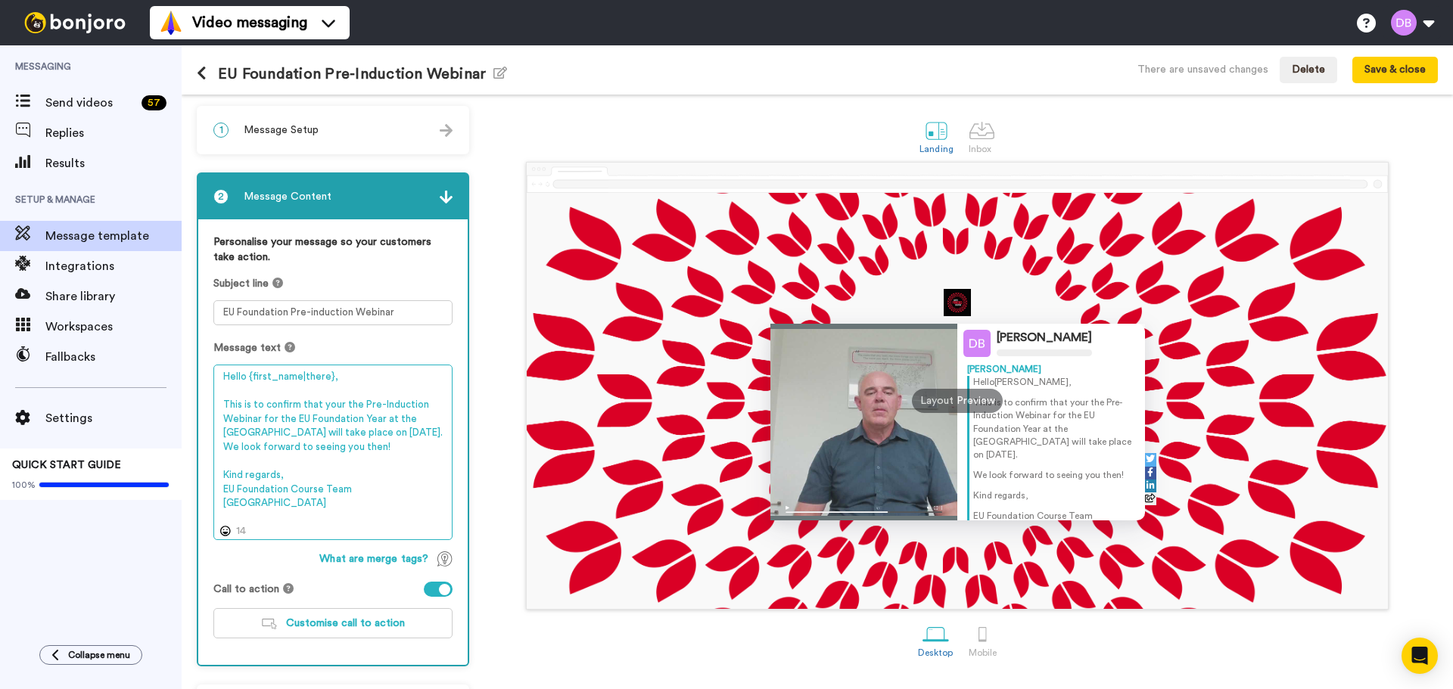
click at [310, 449] on textarea "Hello {first_name|there}, This is to confirm that your the Pre-Induction Webina…" at bounding box center [332, 453] width 239 height 176
type textarea "Hello {first_name|there}, This is to confirm that your the Pre-Induction Webina…"
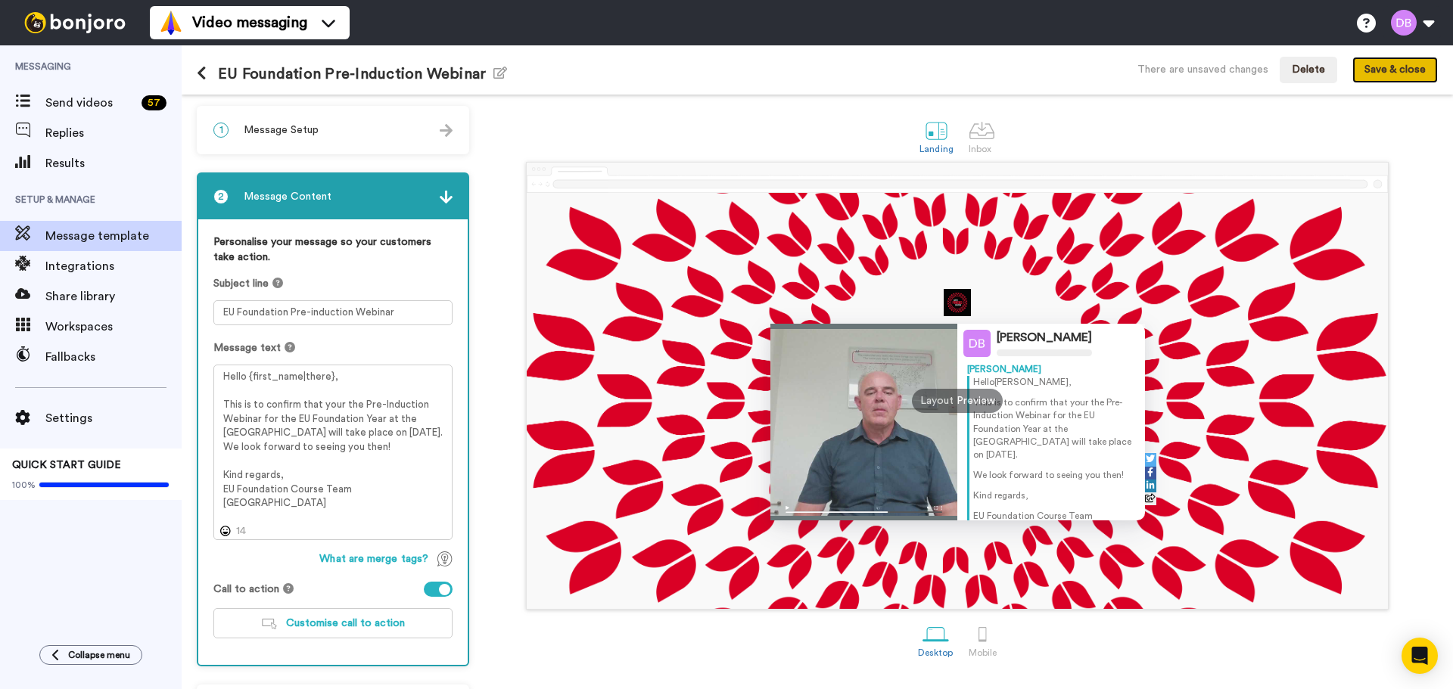
click at [1415, 75] on button "Save & close" at bounding box center [1394, 70] width 85 height 27
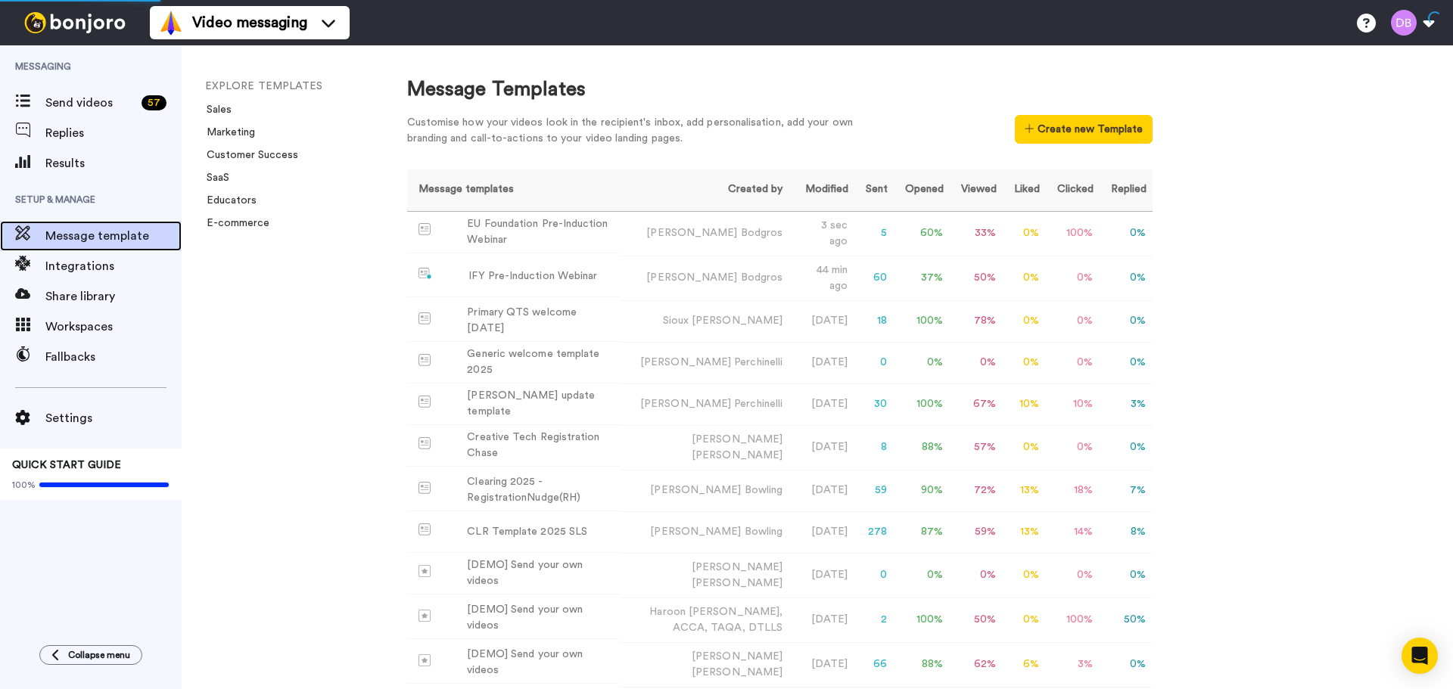
click at [137, 238] on span "Message template" at bounding box center [113, 236] width 136 height 18
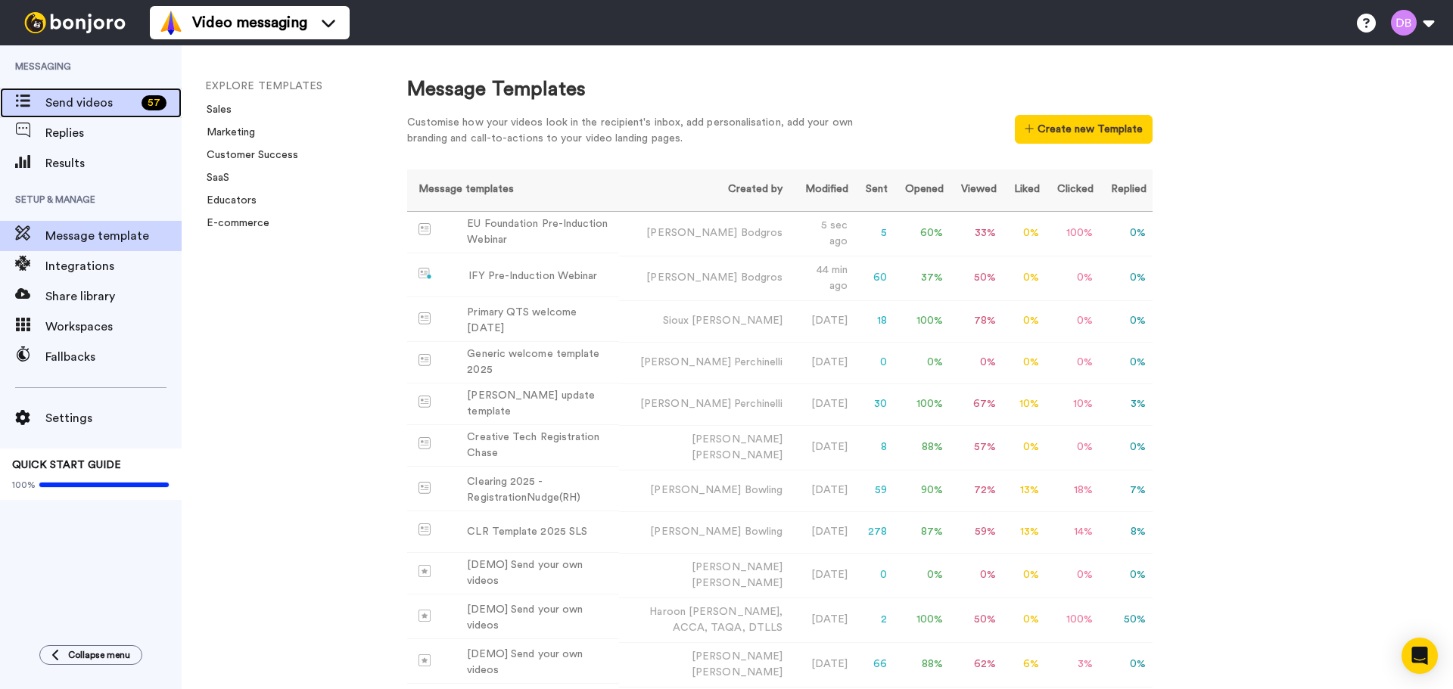
click at [74, 104] on span "Send videos" at bounding box center [90, 103] width 90 height 18
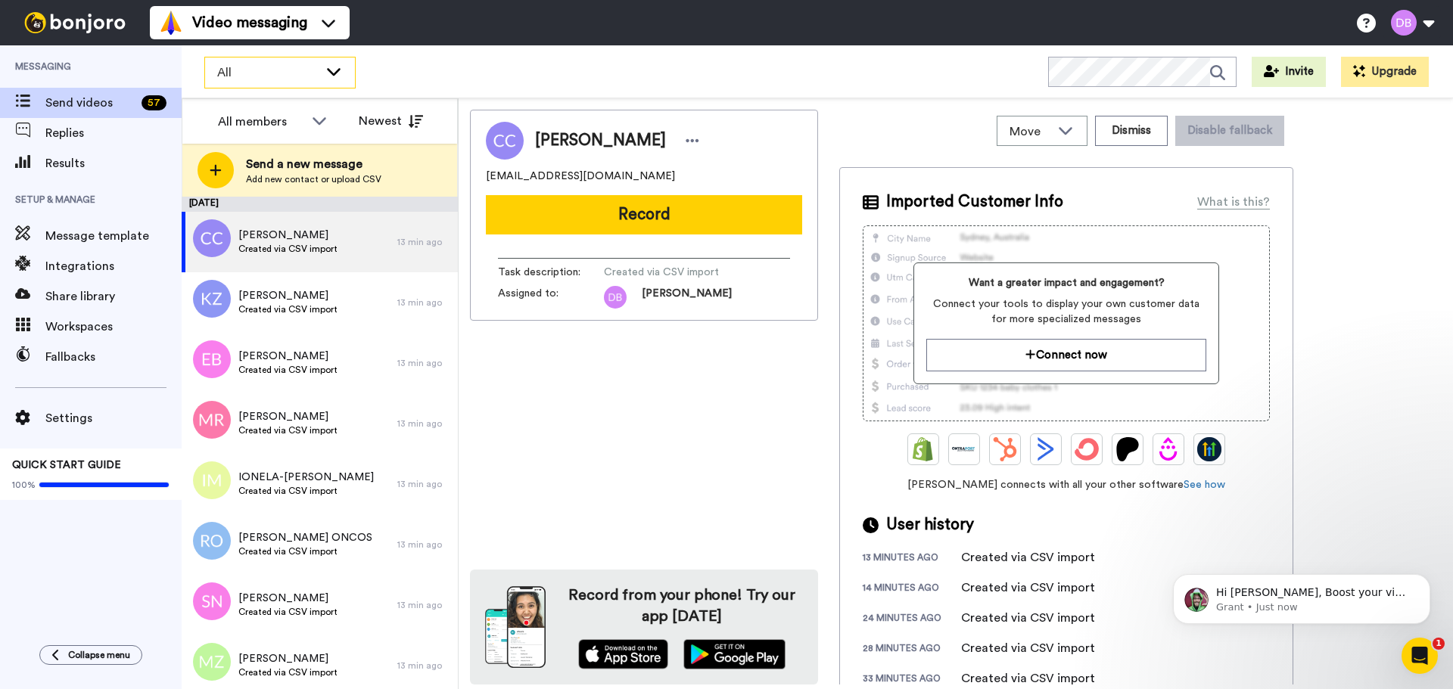
click at [227, 76] on span "All" at bounding box center [267, 73] width 101 height 18
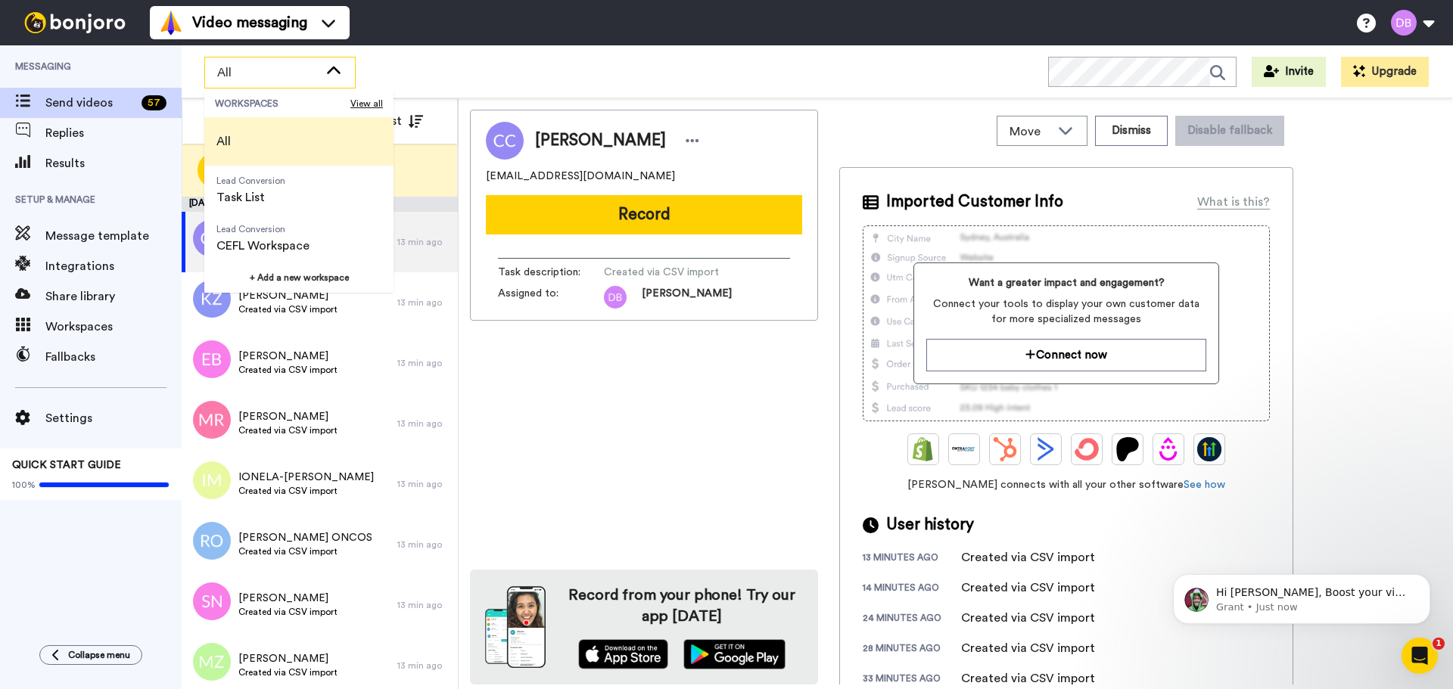
click at [464, 55] on div "All WORKSPACES View all All Lead Conversion Task List Lead Conversion CEFL Work…" at bounding box center [817, 71] width 1271 height 53
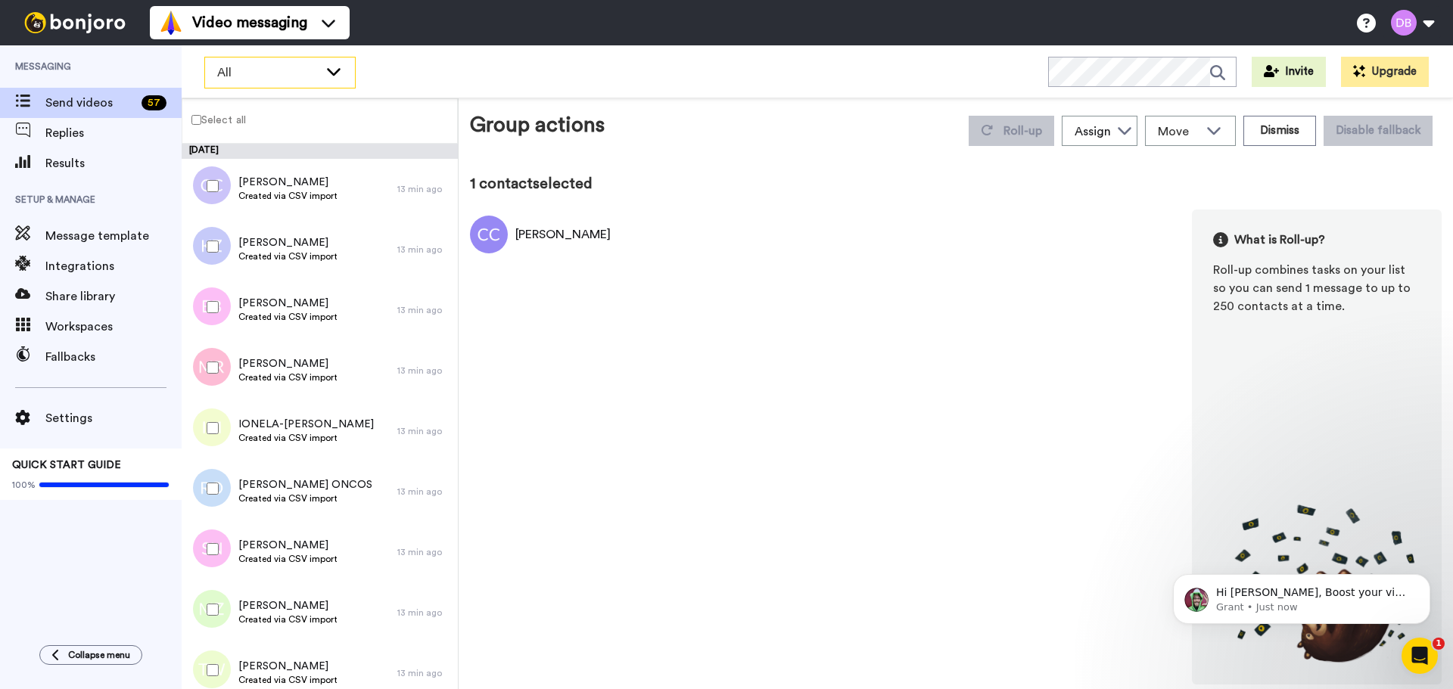
click at [230, 70] on span "All" at bounding box center [267, 73] width 101 height 18
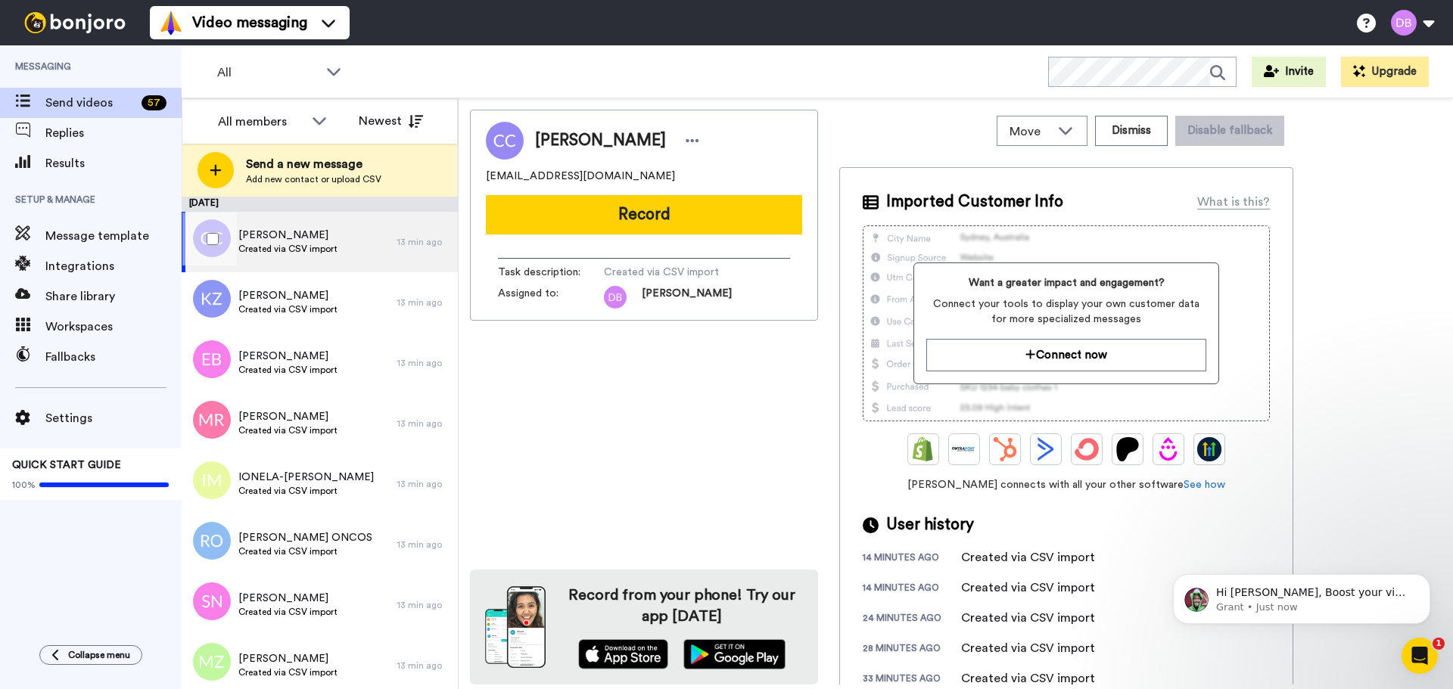
click at [206, 235] on div at bounding box center [209, 239] width 54 height 53
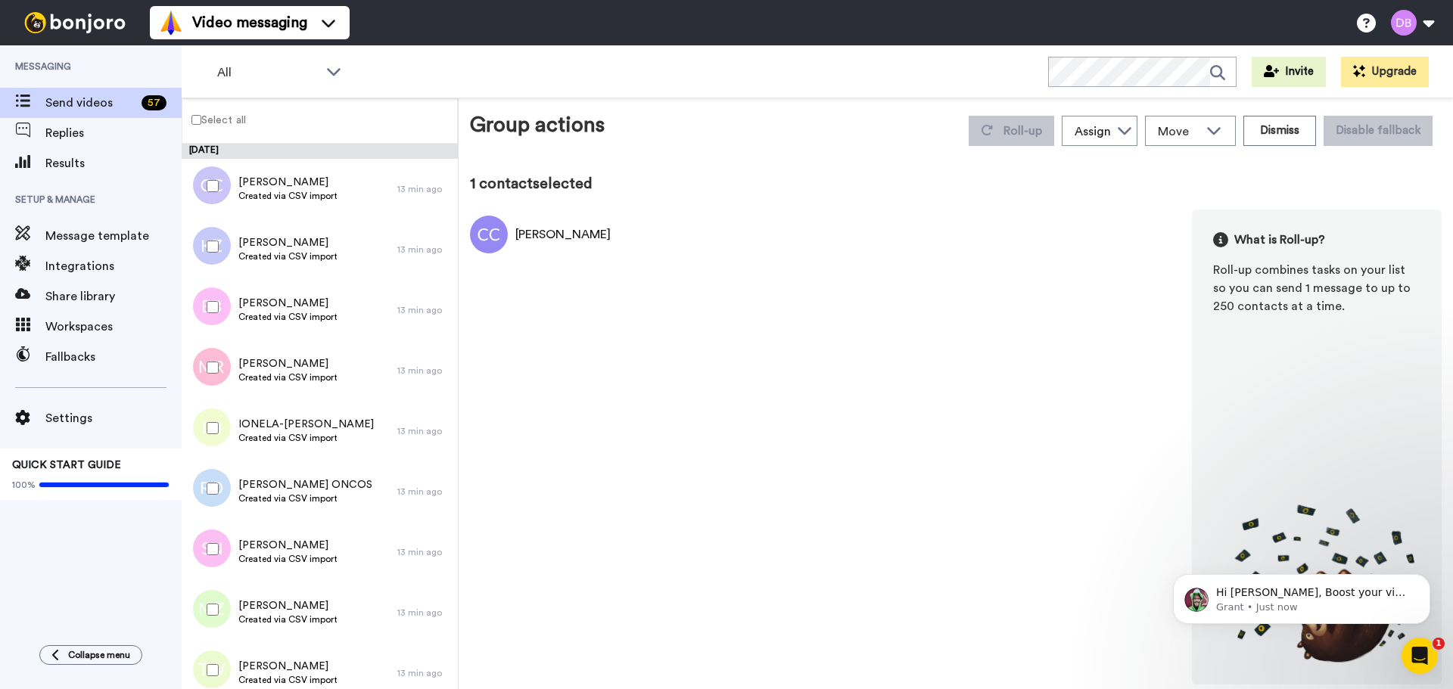
click at [214, 118] on label "Select all" at bounding box center [214, 119] width 64 height 18
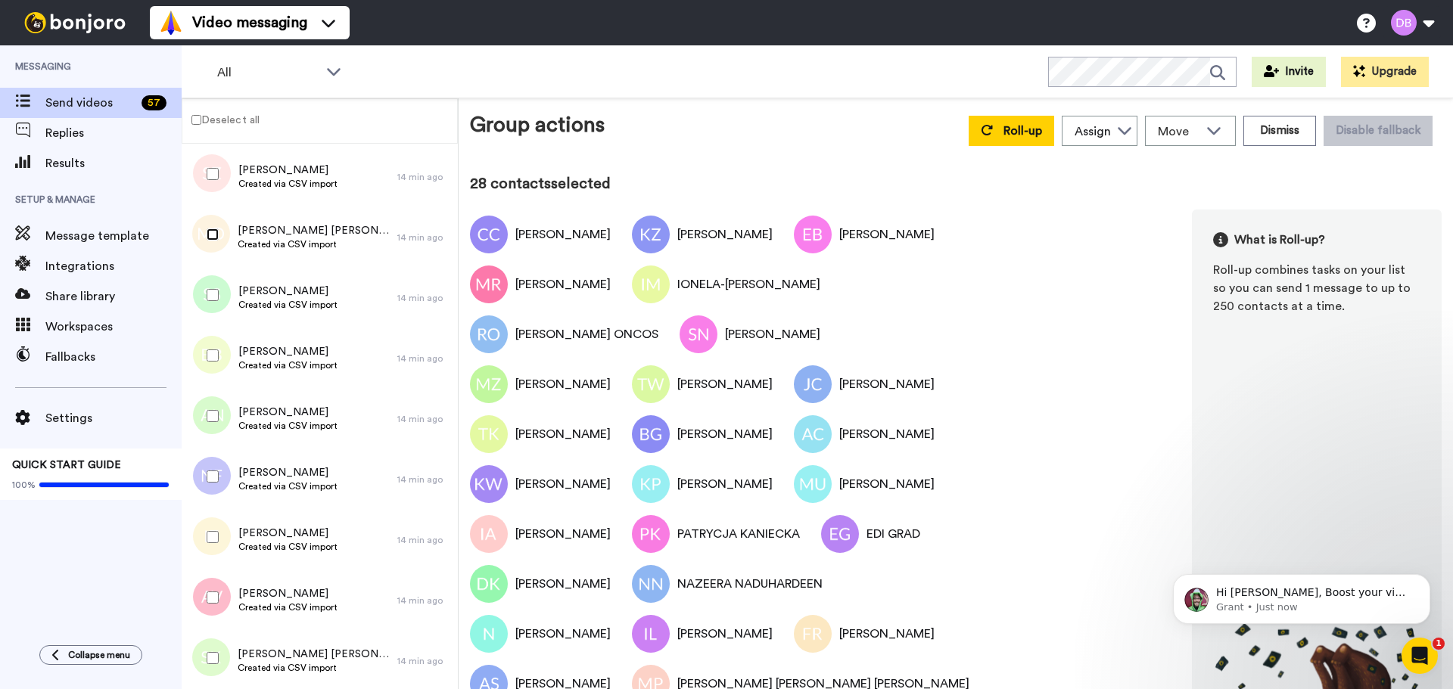
scroll to position [1588, 0]
click at [209, 421] on div at bounding box center [209, 413] width 54 height 53
click at [213, 541] on div at bounding box center [209, 534] width 54 height 53
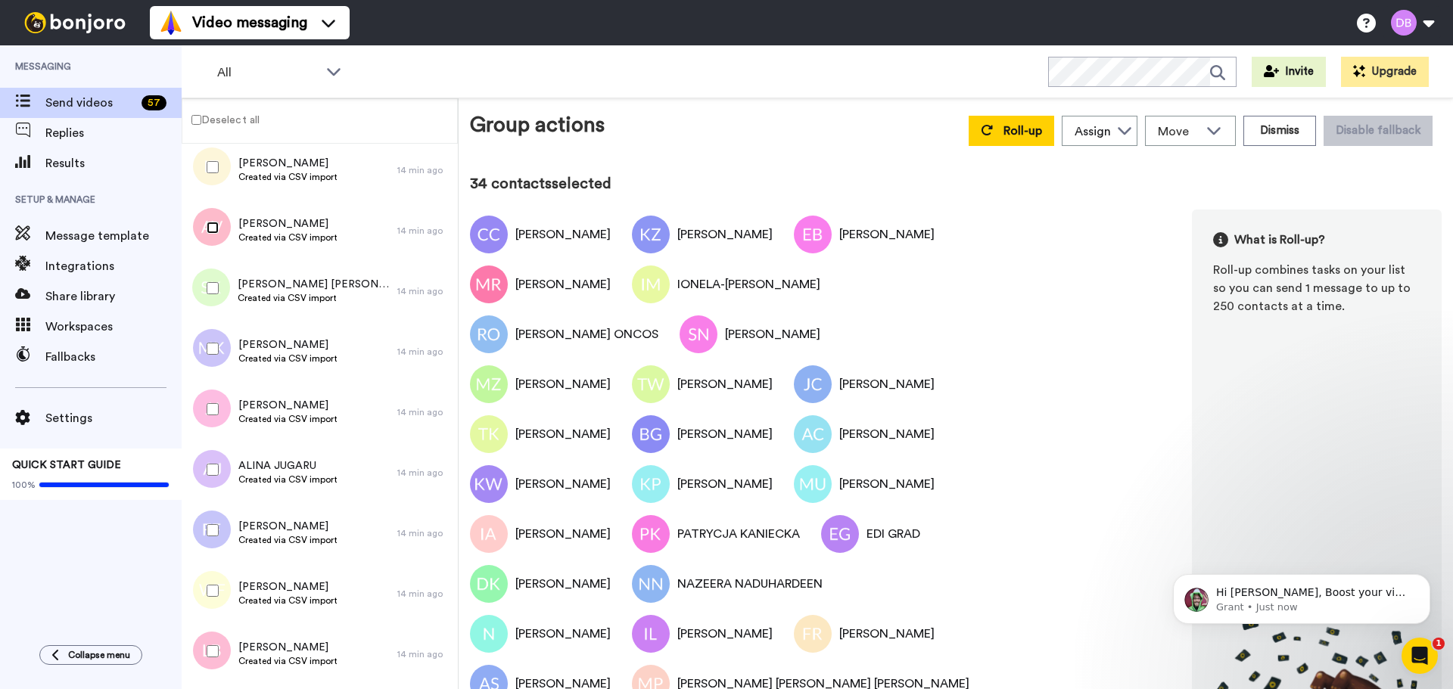
scroll to position [1966, 0]
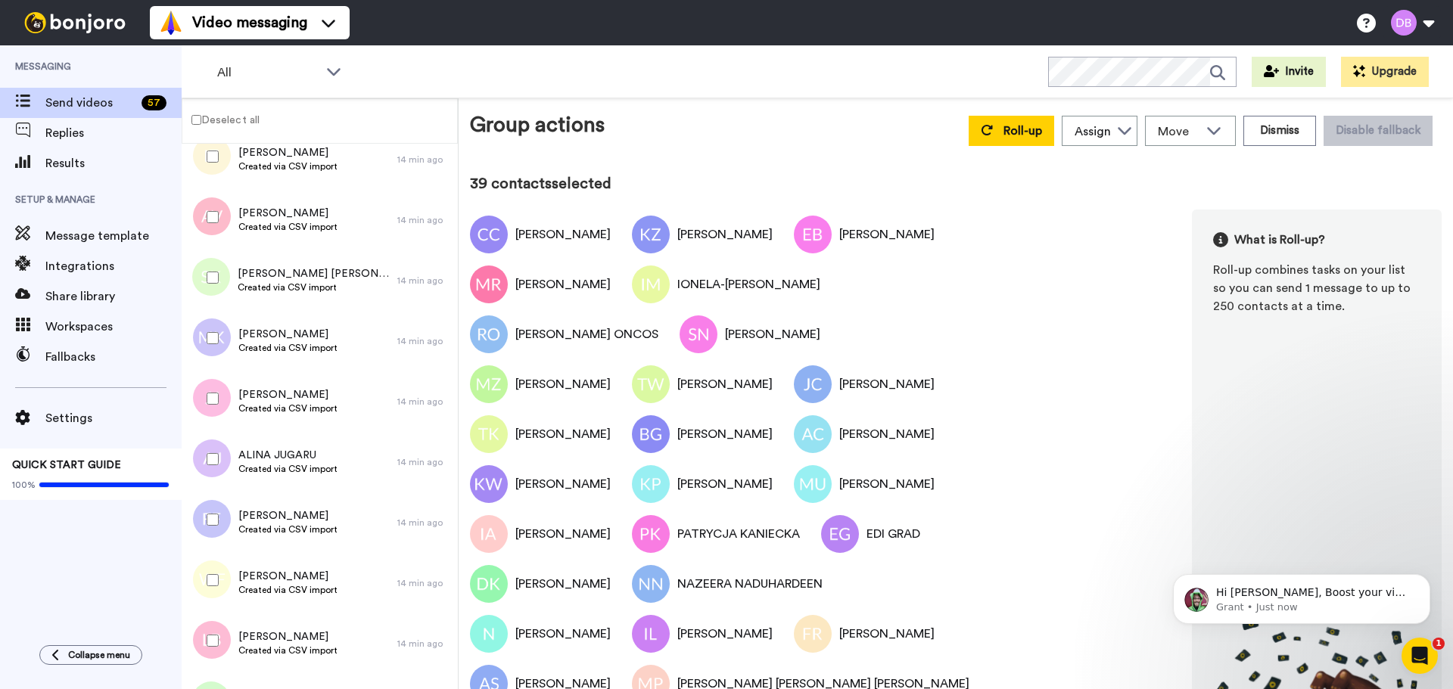
click at [211, 586] on div at bounding box center [209, 580] width 54 height 53
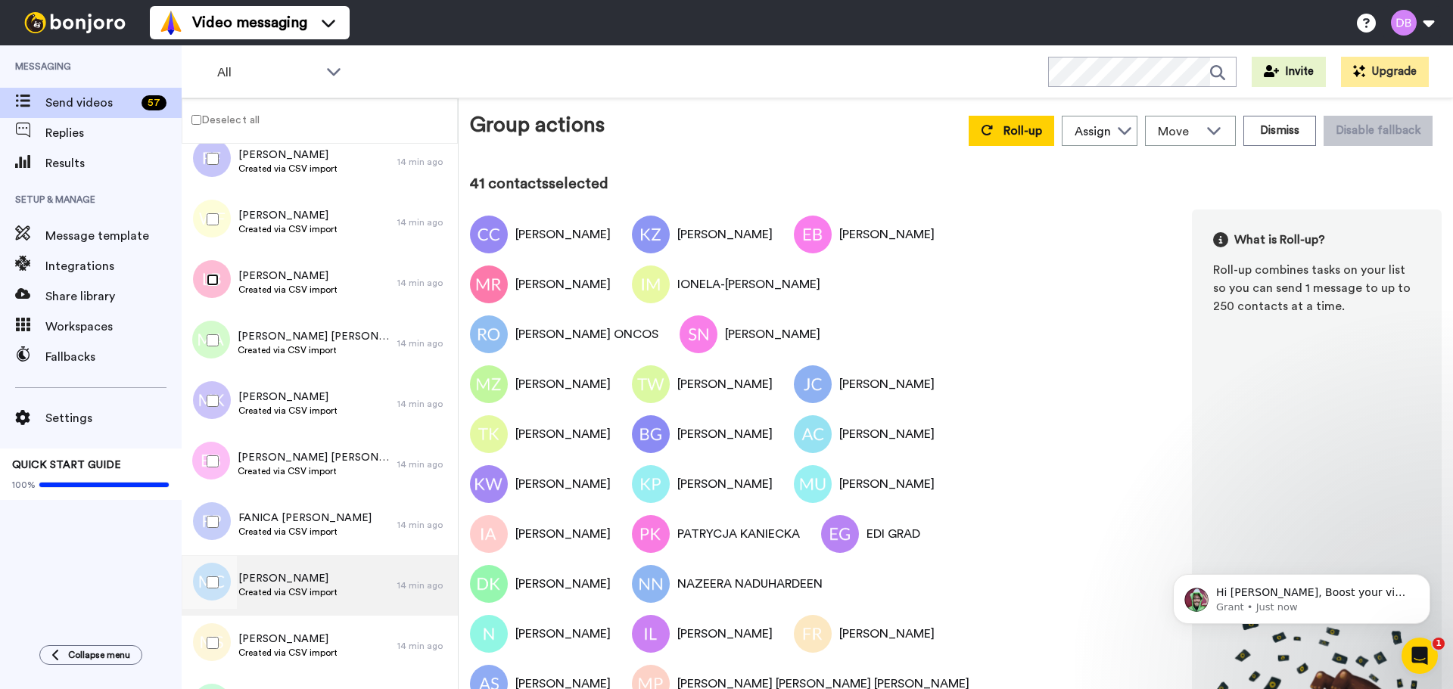
scroll to position [2344, 0]
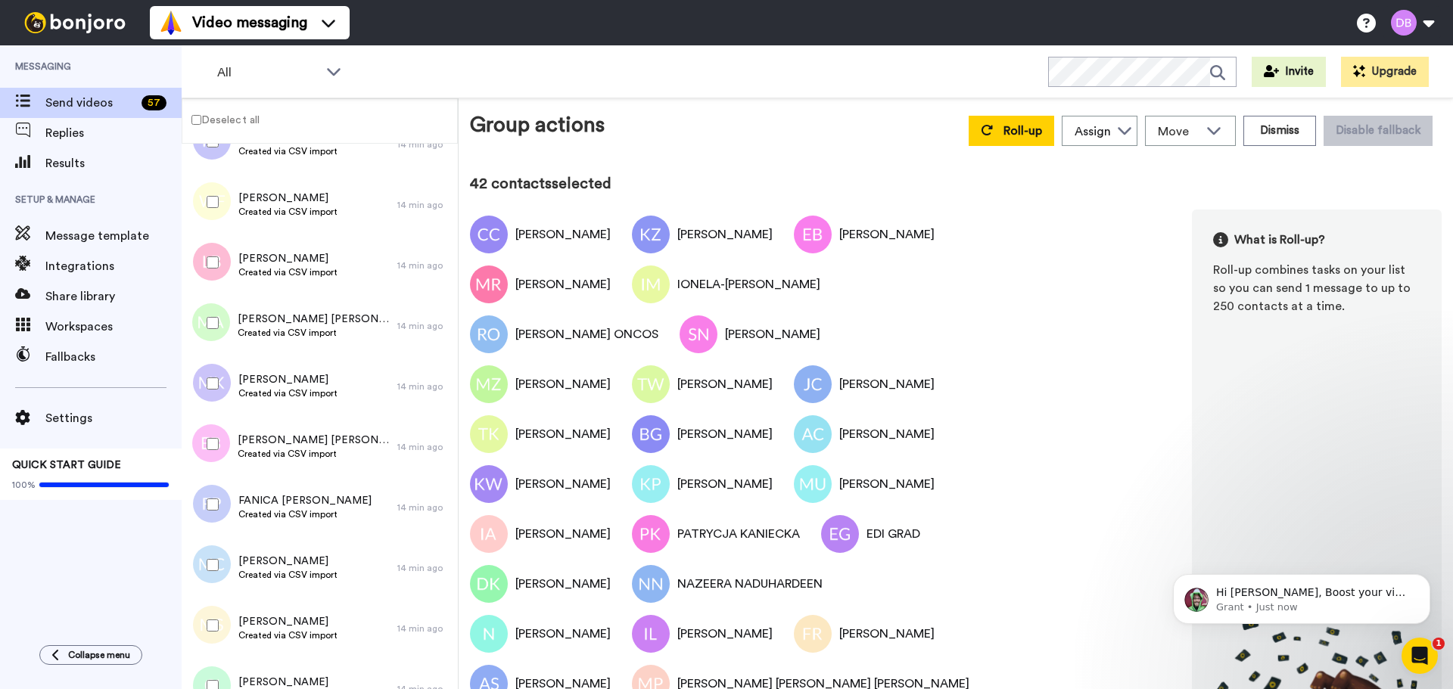
click at [218, 389] on div at bounding box center [209, 383] width 54 height 53
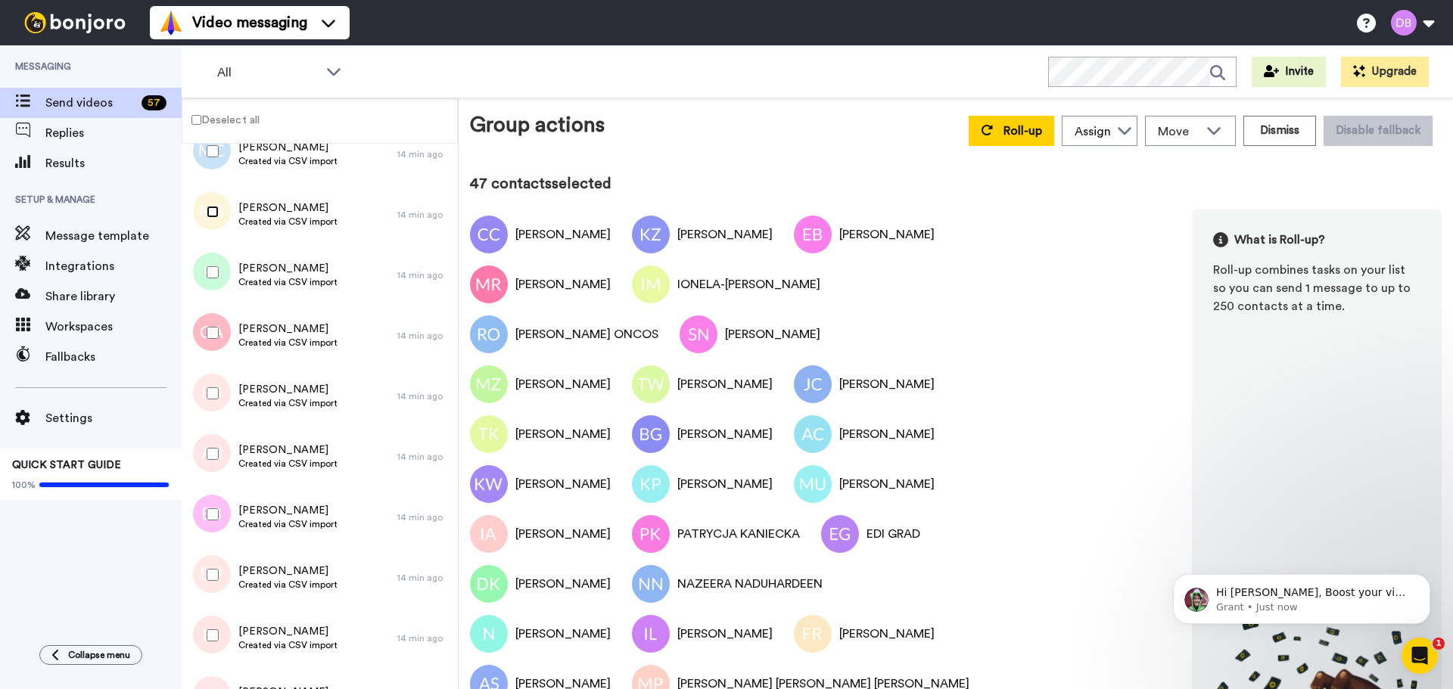
scroll to position [2798, 0]
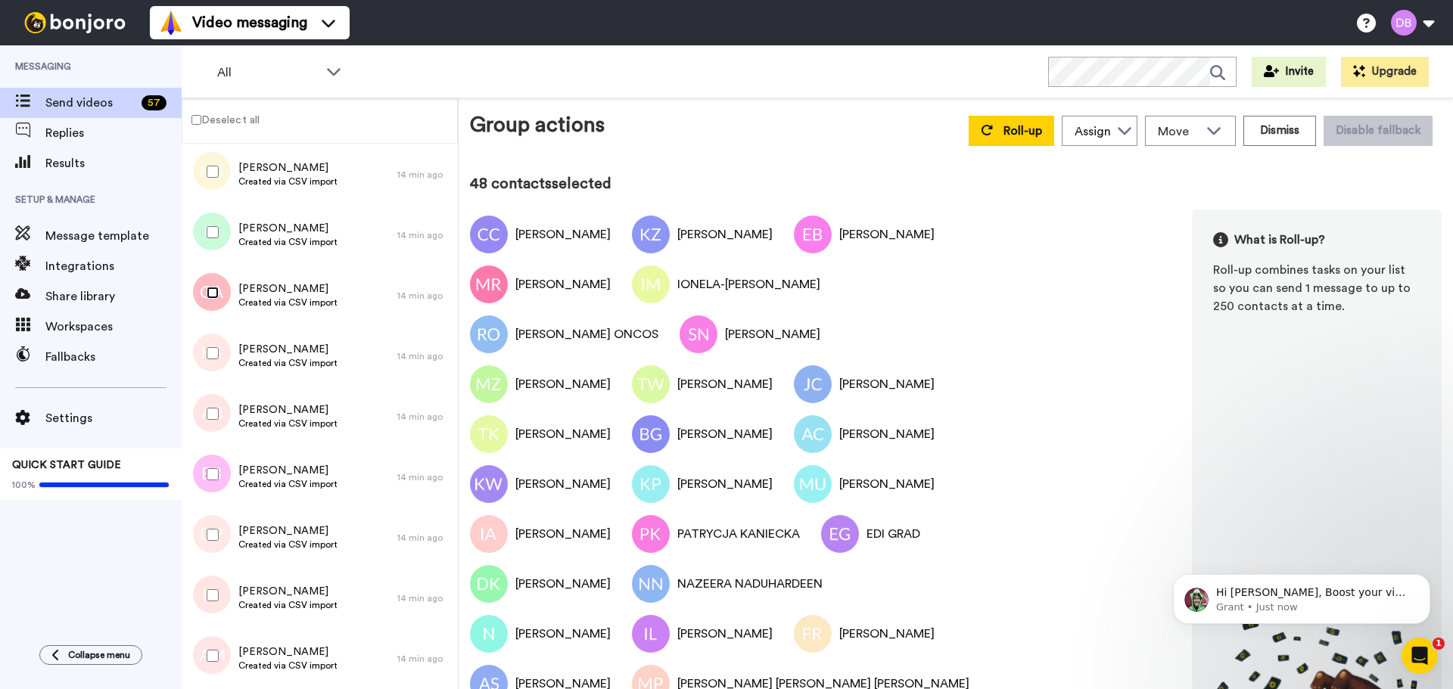
drag, startPoint x: 219, startPoint y: 390, endPoint x: 210, endPoint y: 300, distance: 89.7
click at [210, 299] on div at bounding box center [209, 292] width 54 height 53
click at [215, 482] on div at bounding box center [209, 474] width 54 height 53
click at [207, 550] on div at bounding box center [209, 534] width 54 height 53
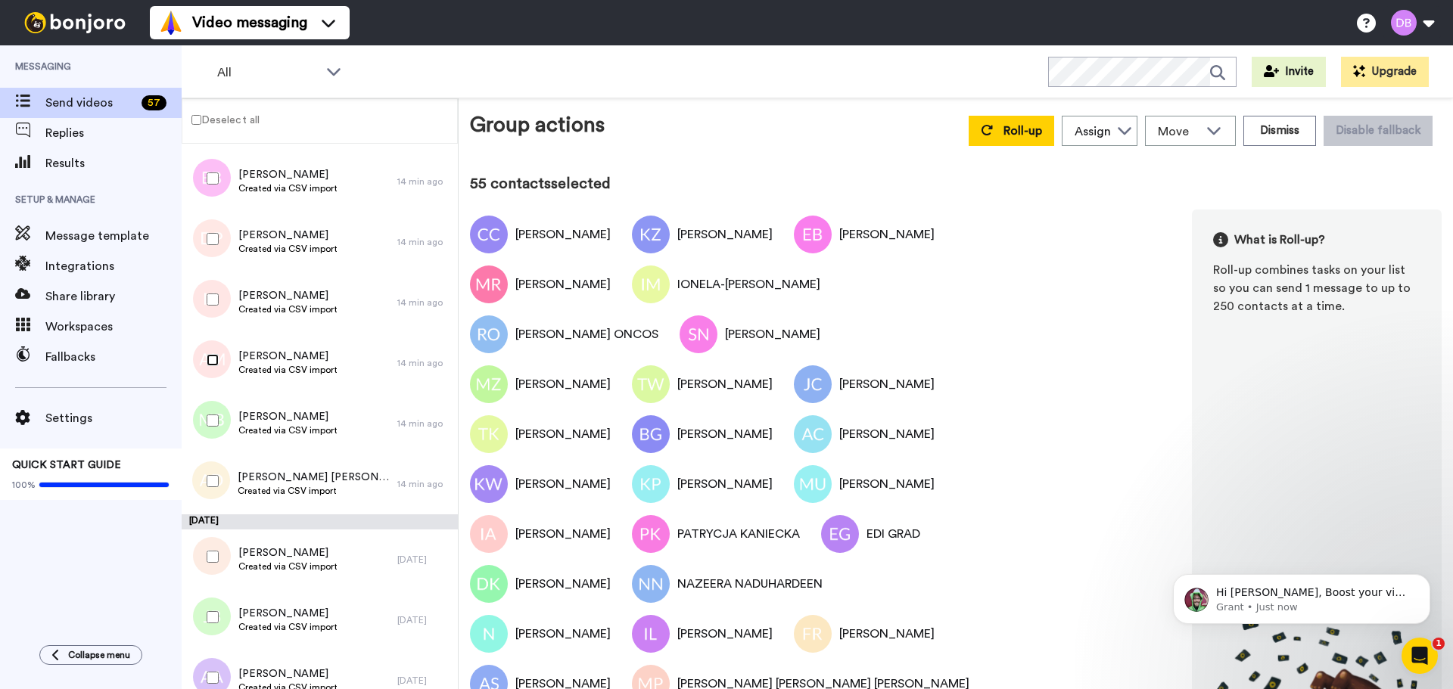
scroll to position [3177, 0]
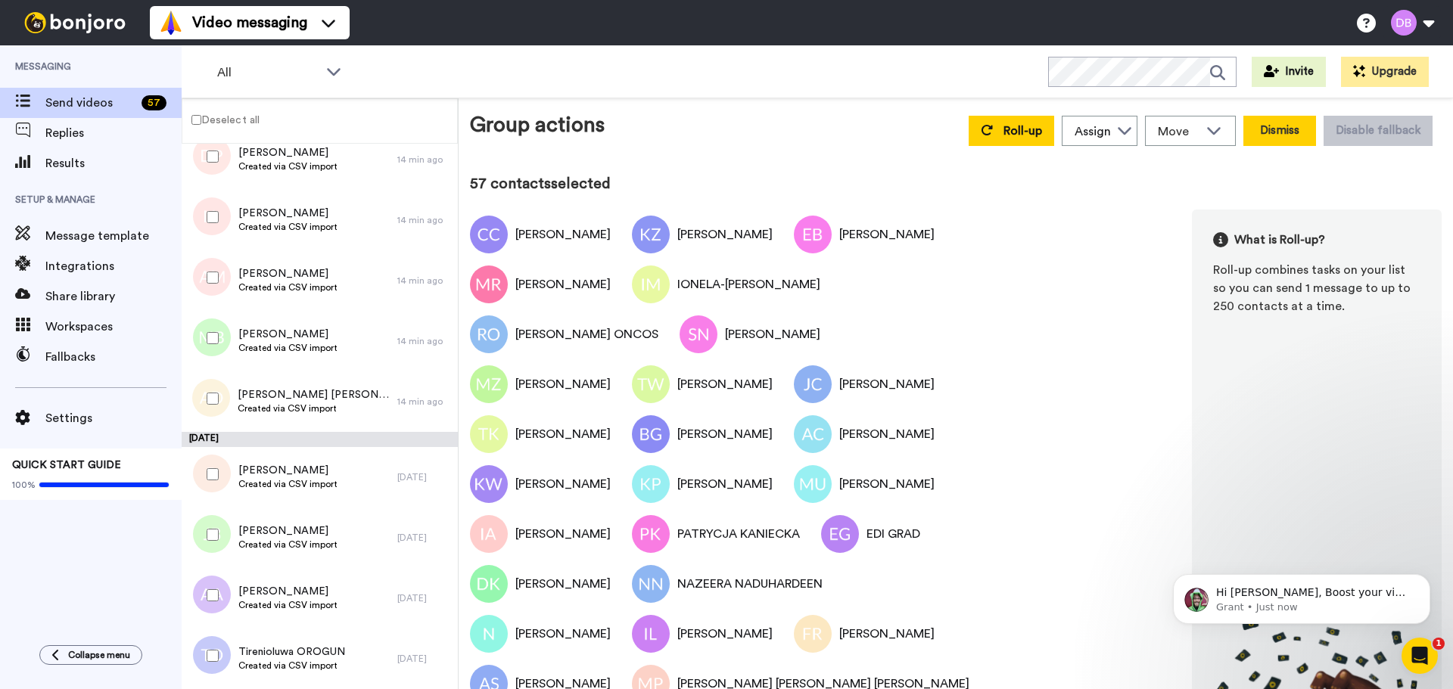
click at [1262, 126] on button "Dismiss" at bounding box center [1279, 131] width 73 height 30
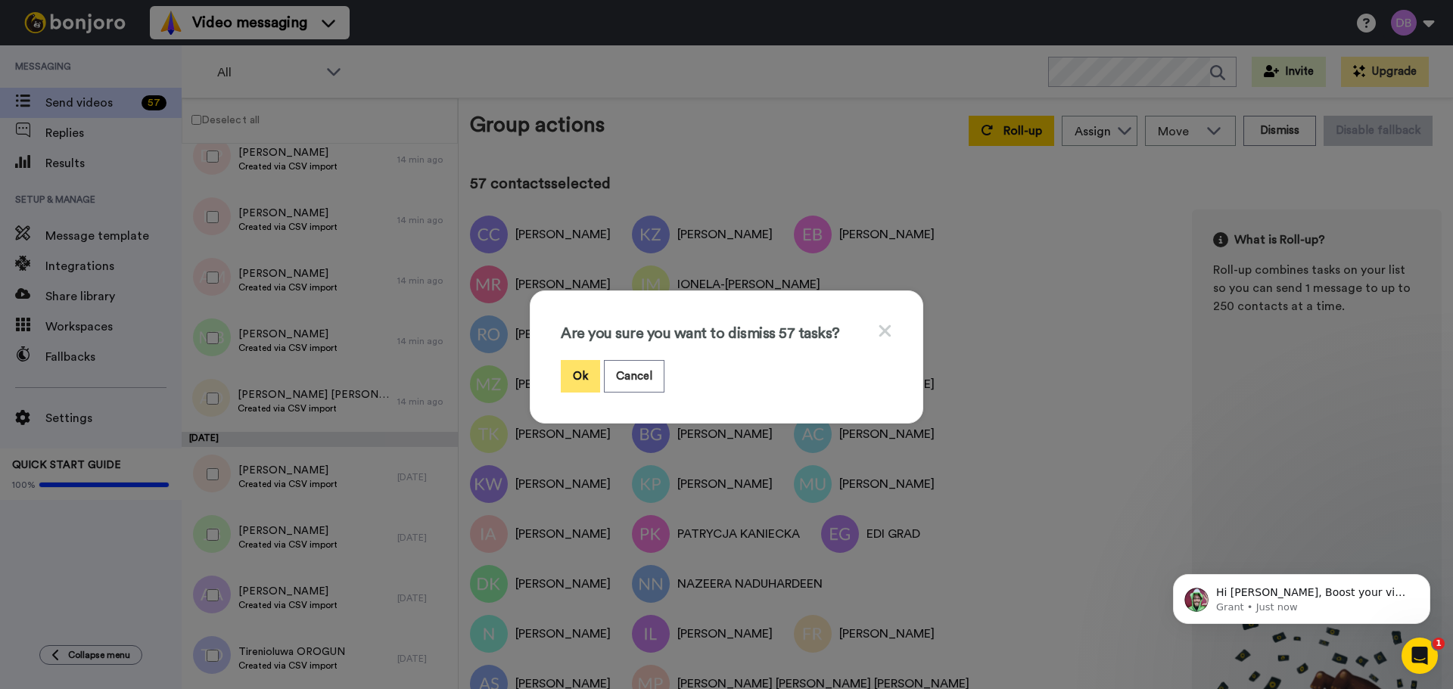
click at [581, 368] on button "Ok" at bounding box center [580, 376] width 39 height 33
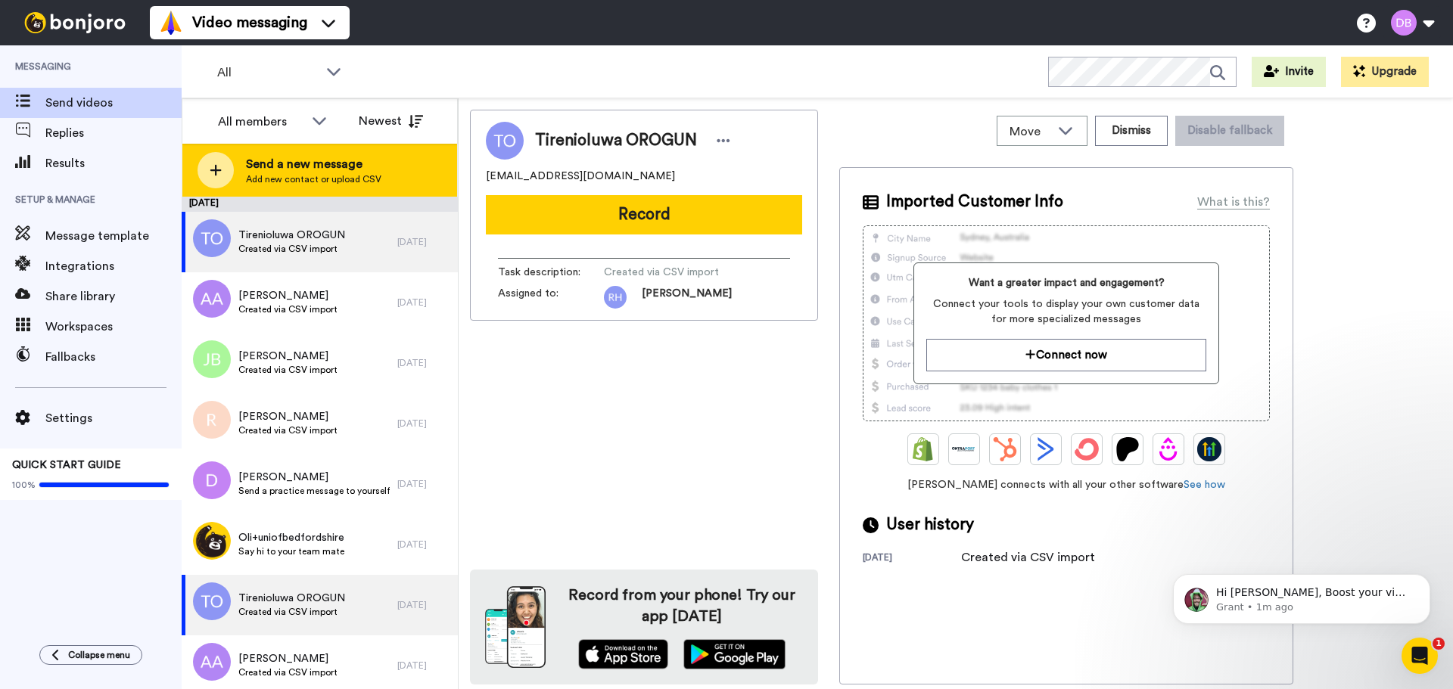
click at [269, 170] on span "Send a new message" at bounding box center [313, 164] width 135 height 18
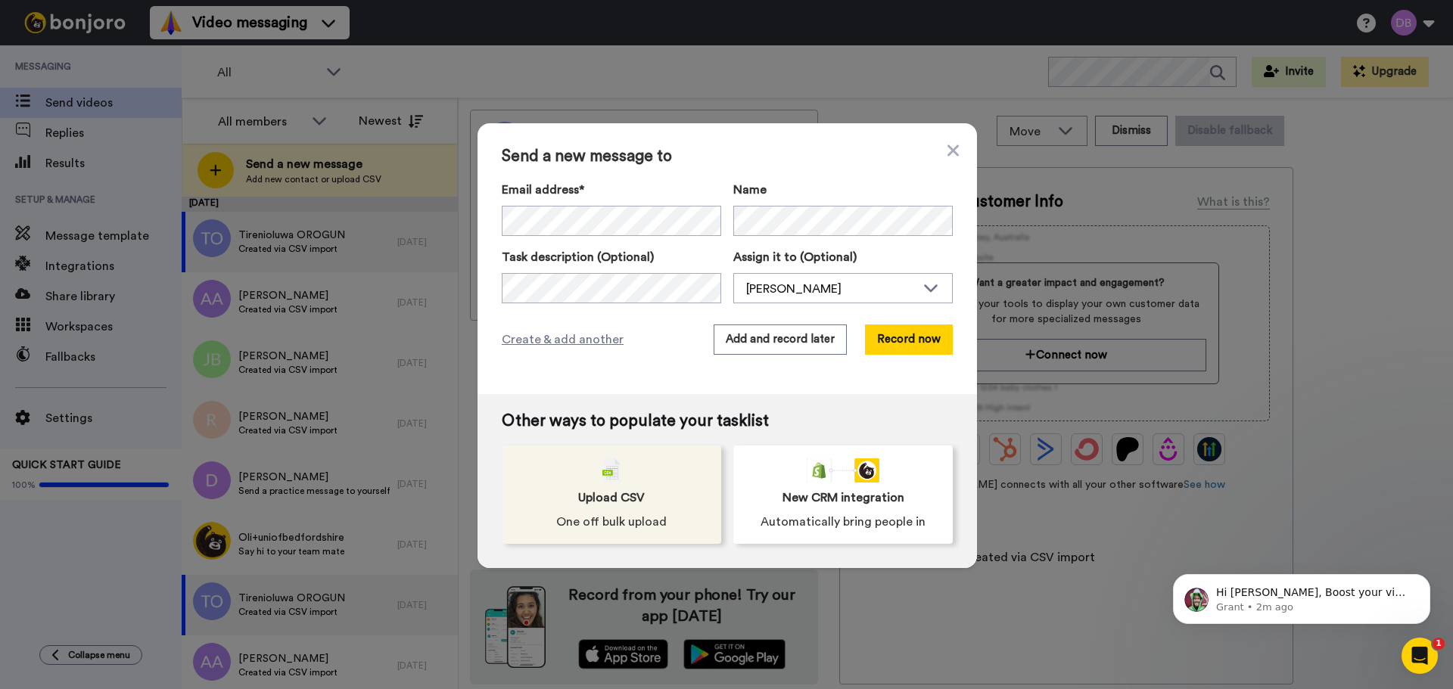
click at [620, 520] on span "One off bulk upload" at bounding box center [611, 522] width 110 height 18
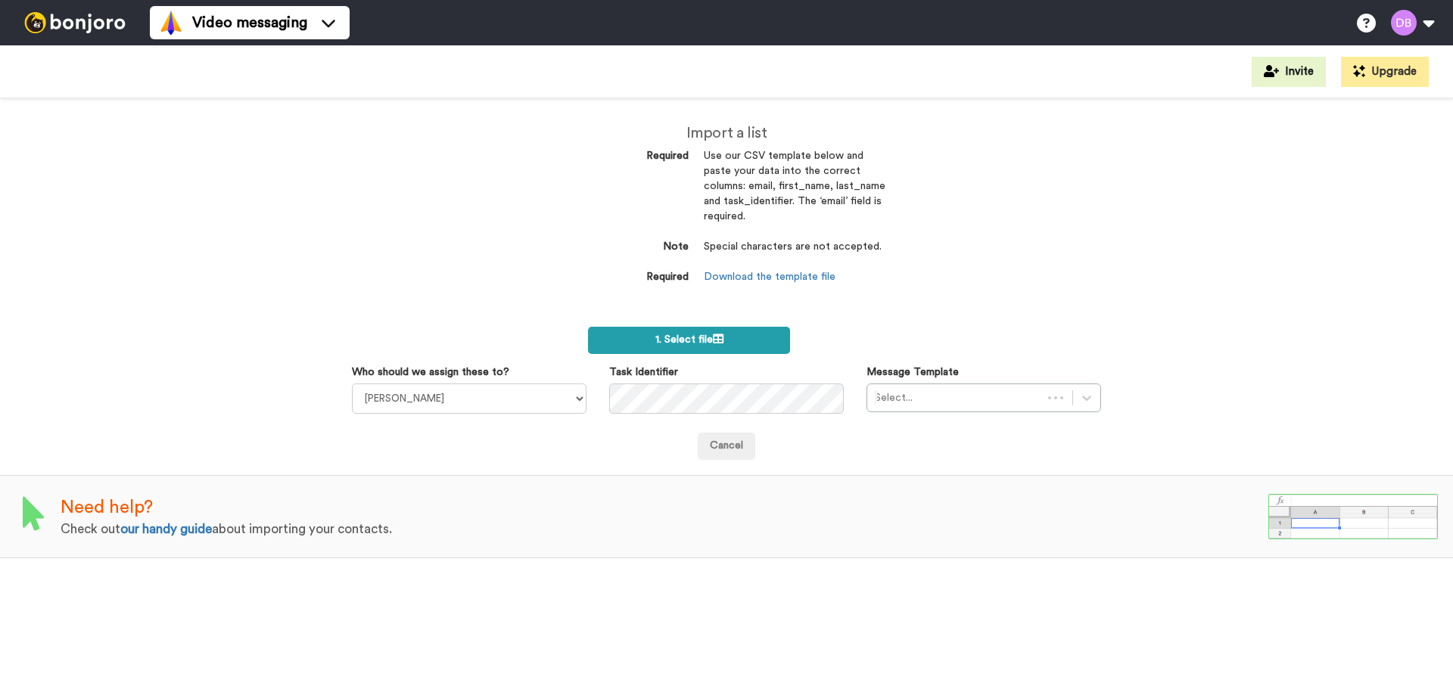
click at [688, 338] on span "1. Select file" at bounding box center [689, 339] width 68 height 11
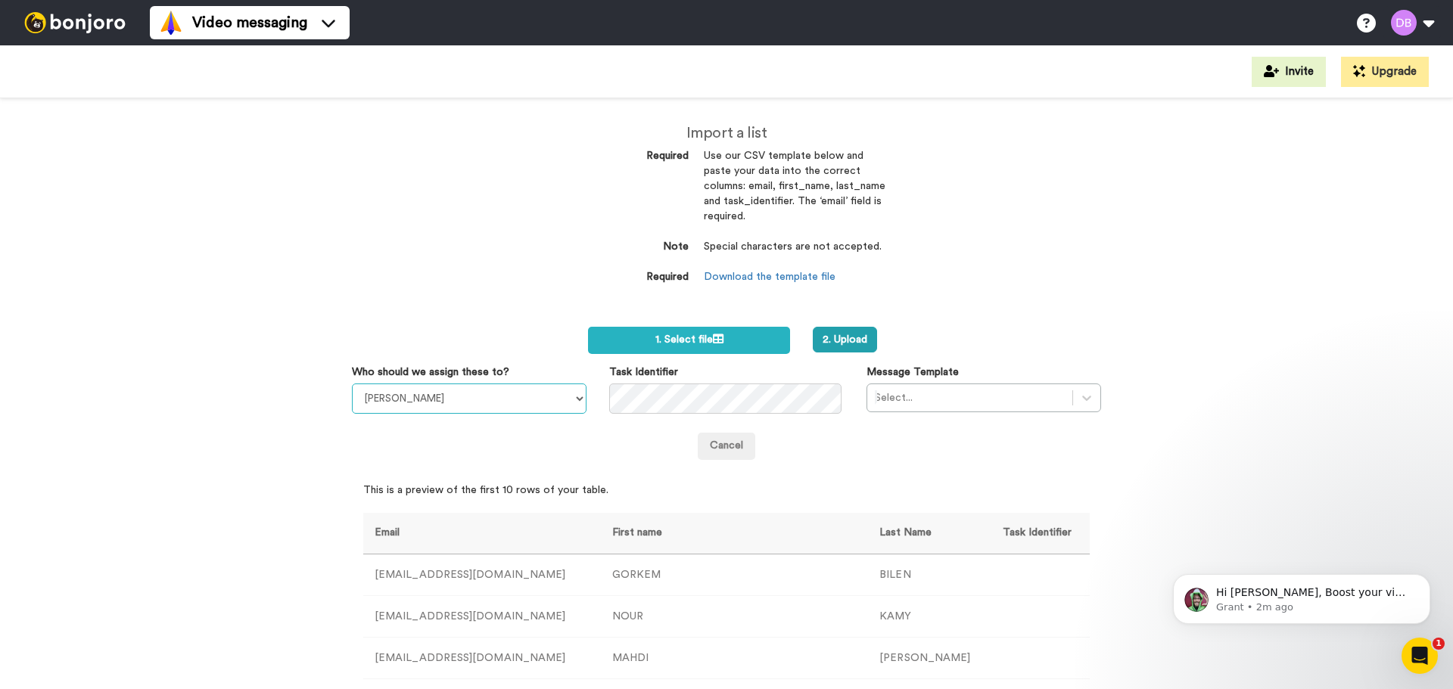
click at [536, 402] on select "[PERSON_NAME] [PERSON_NAME] [PERSON_NAME] [PERSON_NAME] [PERSON_NAME] [PERSON_N…" at bounding box center [469, 399] width 235 height 30
select select "20912146-c25f-4079-881c-a3e8d187e0c9"
click at [352, 384] on select "[PERSON_NAME] [PERSON_NAME] [PERSON_NAME] [PERSON_NAME] [PERSON_NAME] [PERSON_N…" at bounding box center [469, 399] width 235 height 30
click at [908, 396] on div at bounding box center [970, 398] width 190 height 18
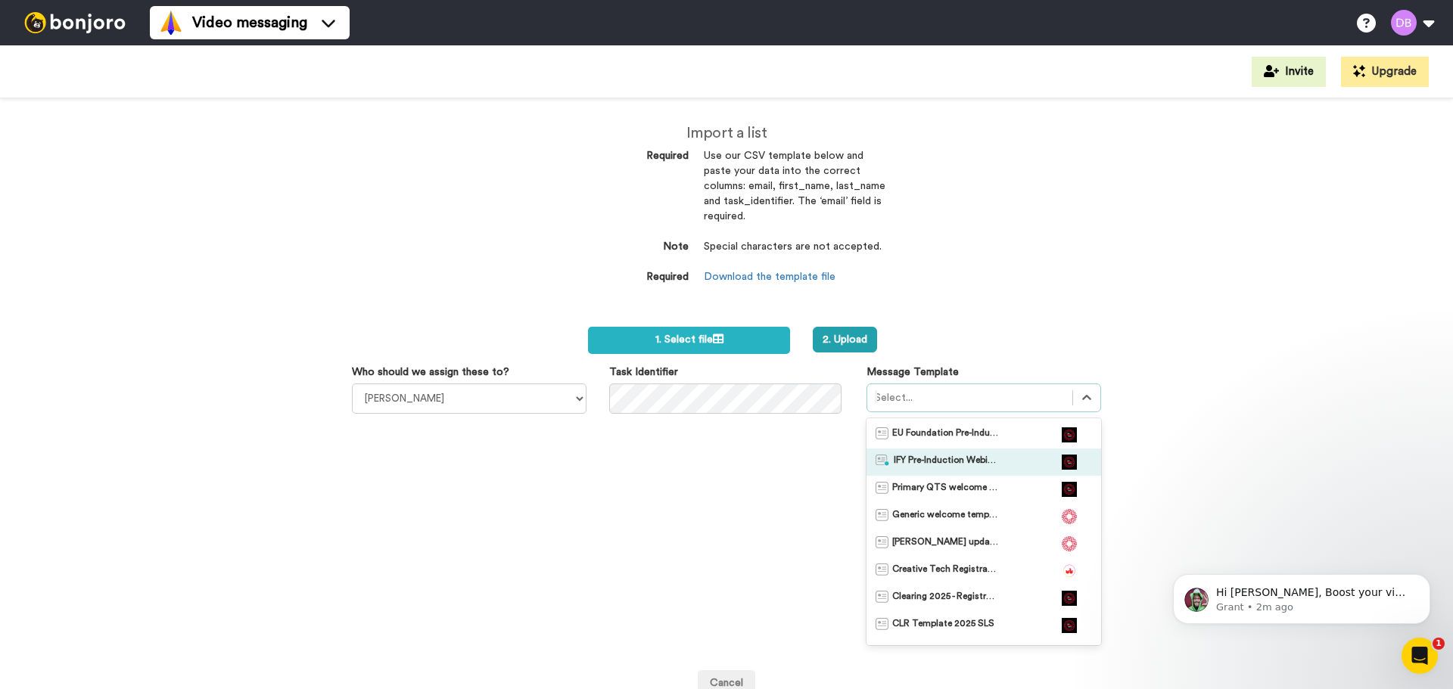
click at [920, 455] on span "IFY Pre-Induction Webinar" at bounding box center [946, 462] width 106 height 15
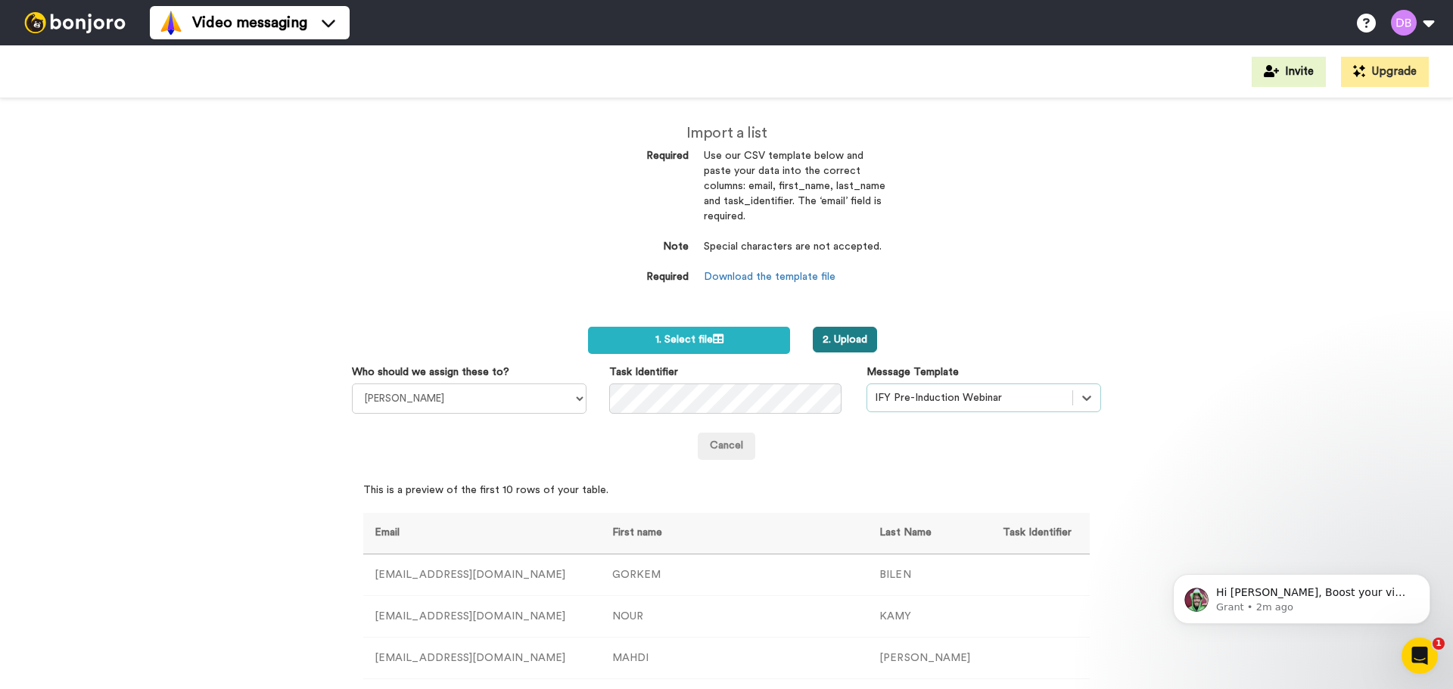
click at [833, 339] on button "2. Upload" at bounding box center [844, 340] width 64 height 26
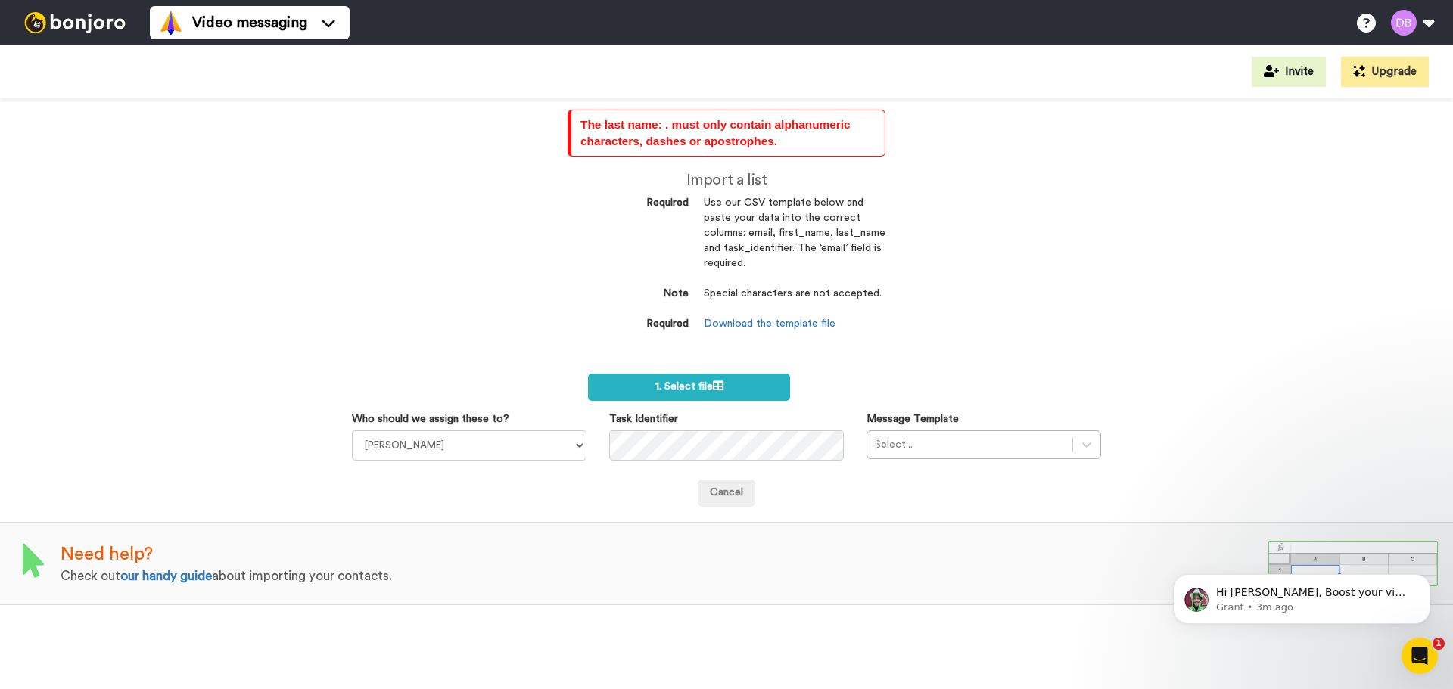
drag, startPoint x: 67, startPoint y: 378, endPoint x: 78, endPoint y: 374, distance: 12.0
click at [69, 374] on div "The last name: . must only contain alphanumeric characters, dashes or apostroph…" at bounding box center [726, 393] width 1453 height 591
click at [719, 382] on icon at bounding box center [718, 386] width 11 height 11
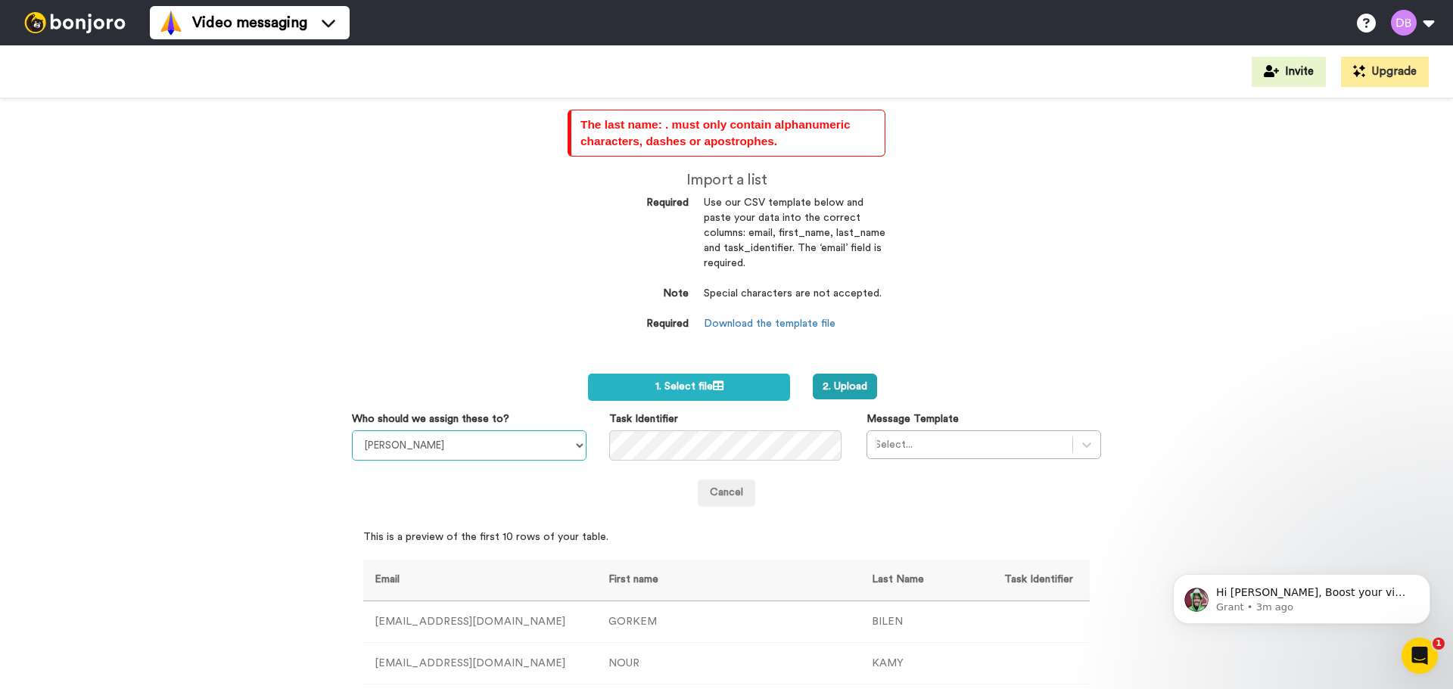
click at [463, 451] on select "[PERSON_NAME] [PERSON_NAME] [PERSON_NAME] [PERSON_NAME] [PERSON_NAME] [PERSON_N…" at bounding box center [469, 445] width 235 height 30
select select "20912146-c25f-4079-881c-a3e8d187e0c9"
click at [352, 430] on select "[PERSON_NAME] [PERSON_NAME] [PERSON_NAME] [PERSON_NAME] [PERSON_NAME] [PERSON_N…" at bounding box center [469, 445] width 235 height 30
click at [952, 436] on div at bounding box center [970, 445] width 190 height 18
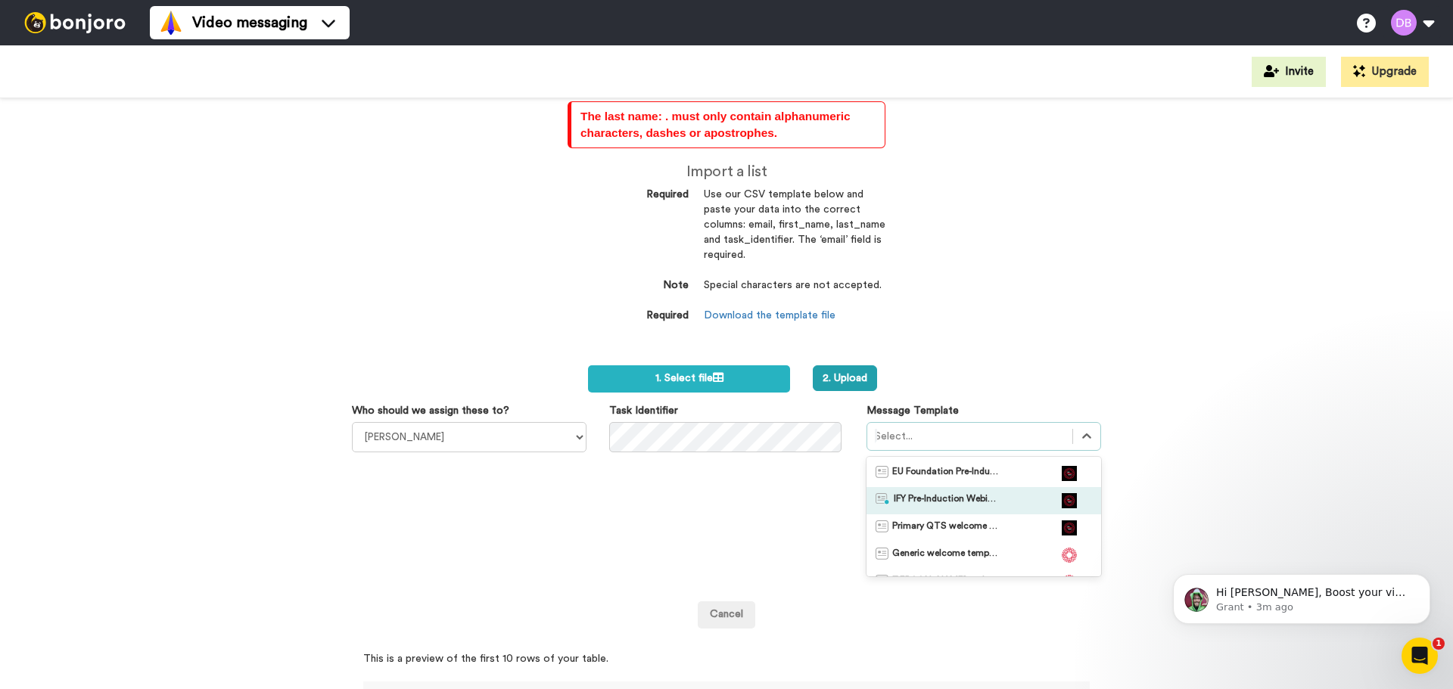
scroll to position [9, 0]
click at [922, 496] on span "IFY Pre-Induction Webinar" at bounding box center [946, 499] width 106 height 15
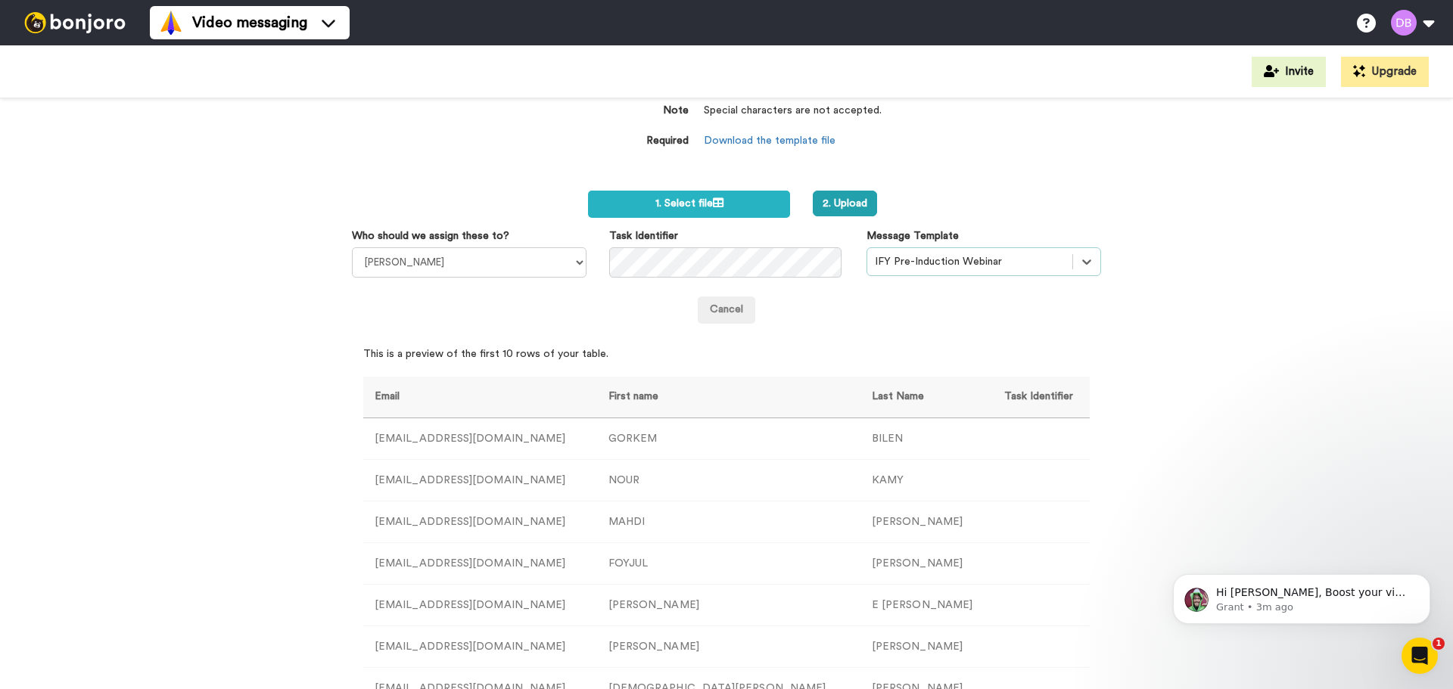
scroll to position [139, 0]
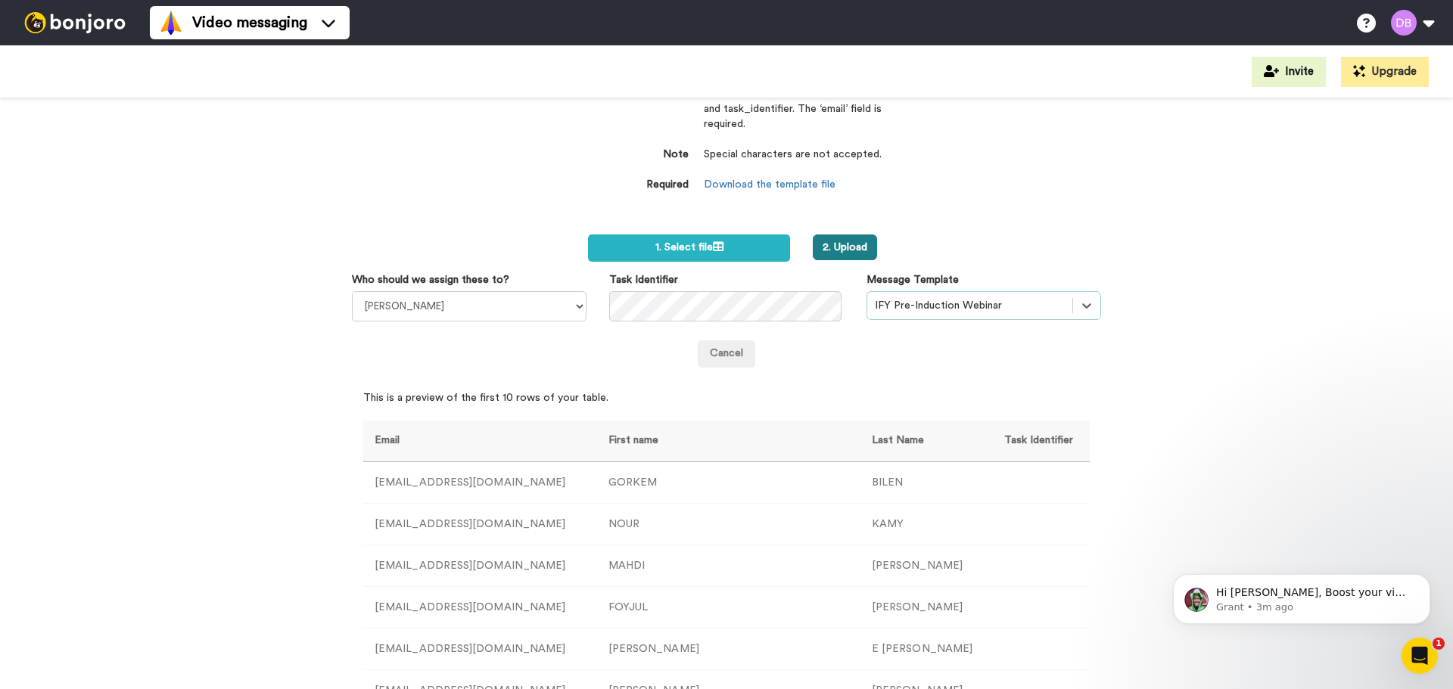
click at [846, 250] on button "2. Upload" at bounding box center [844, 248] width 64 height 26
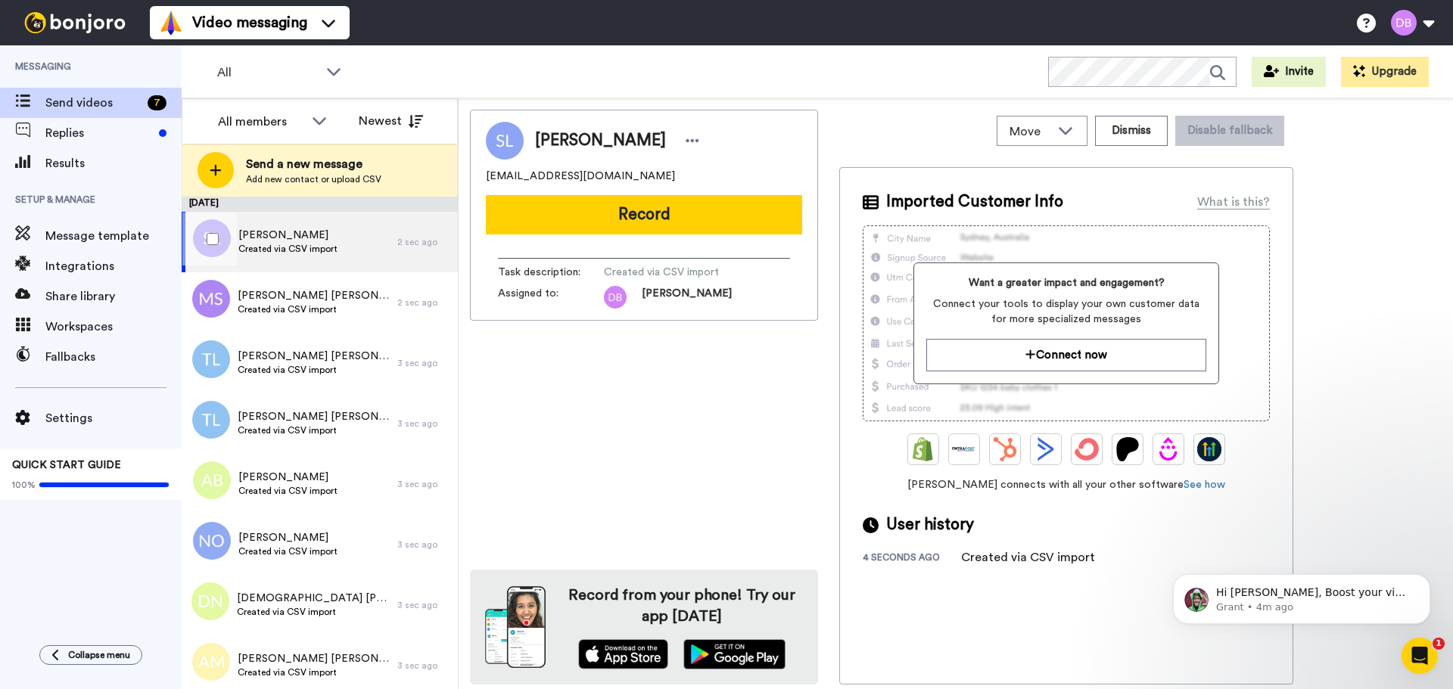
click at [214, 232] on div at bounding box center [209, 239] width 54 height 53
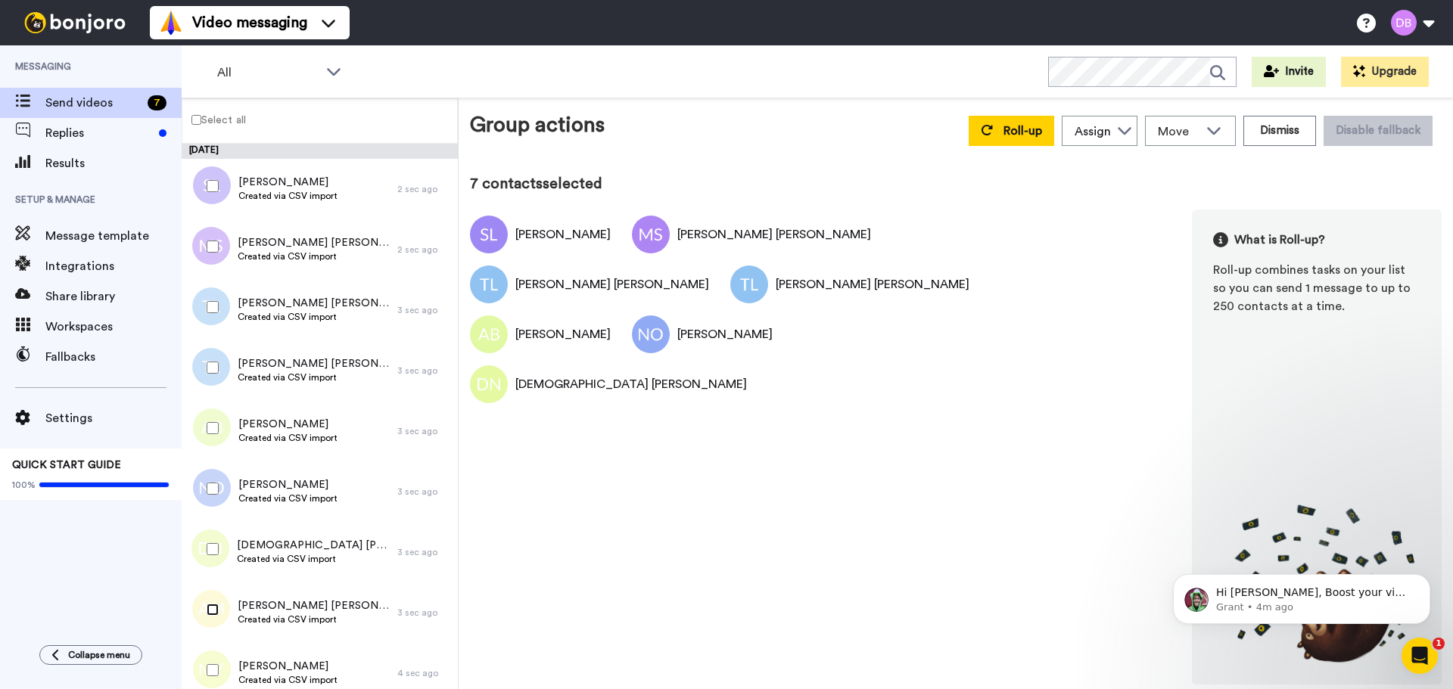
click at [217, 617] on div at bounding box center [209, 609] width 54 height 53
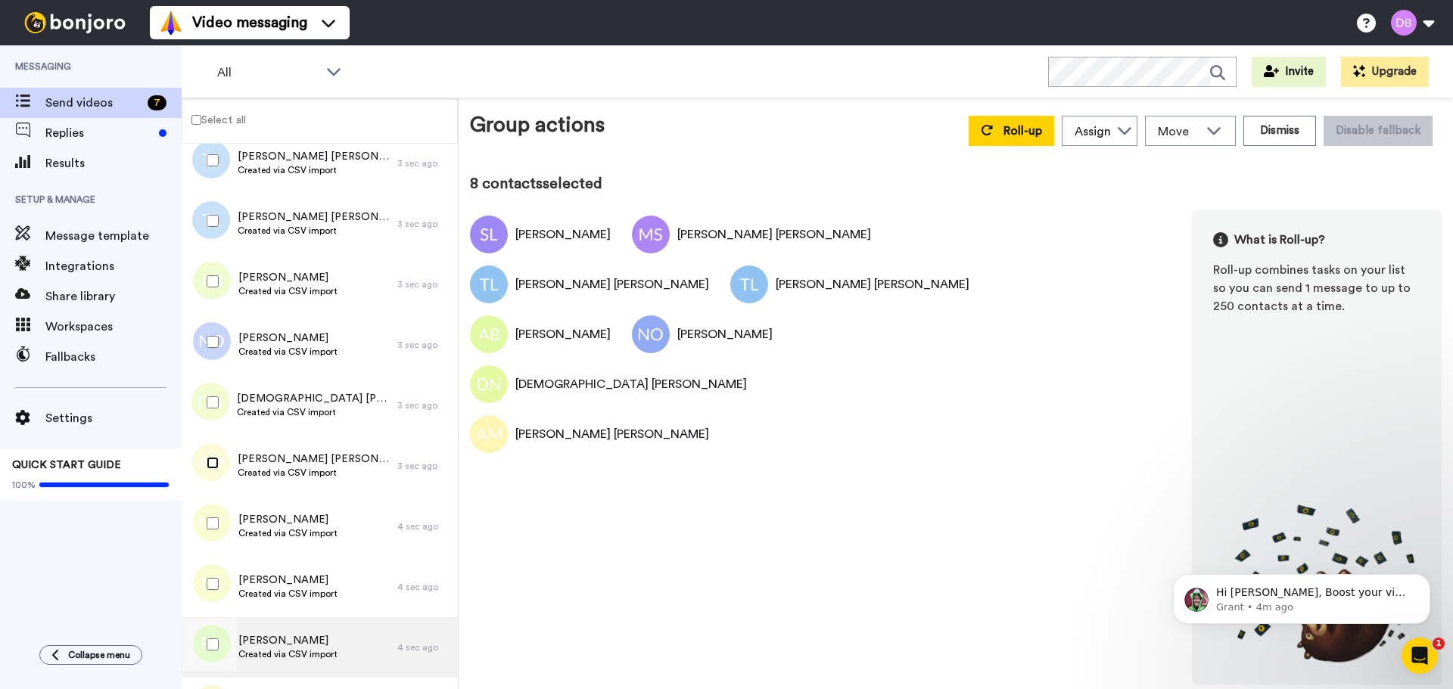
scroll to position [227, 0]
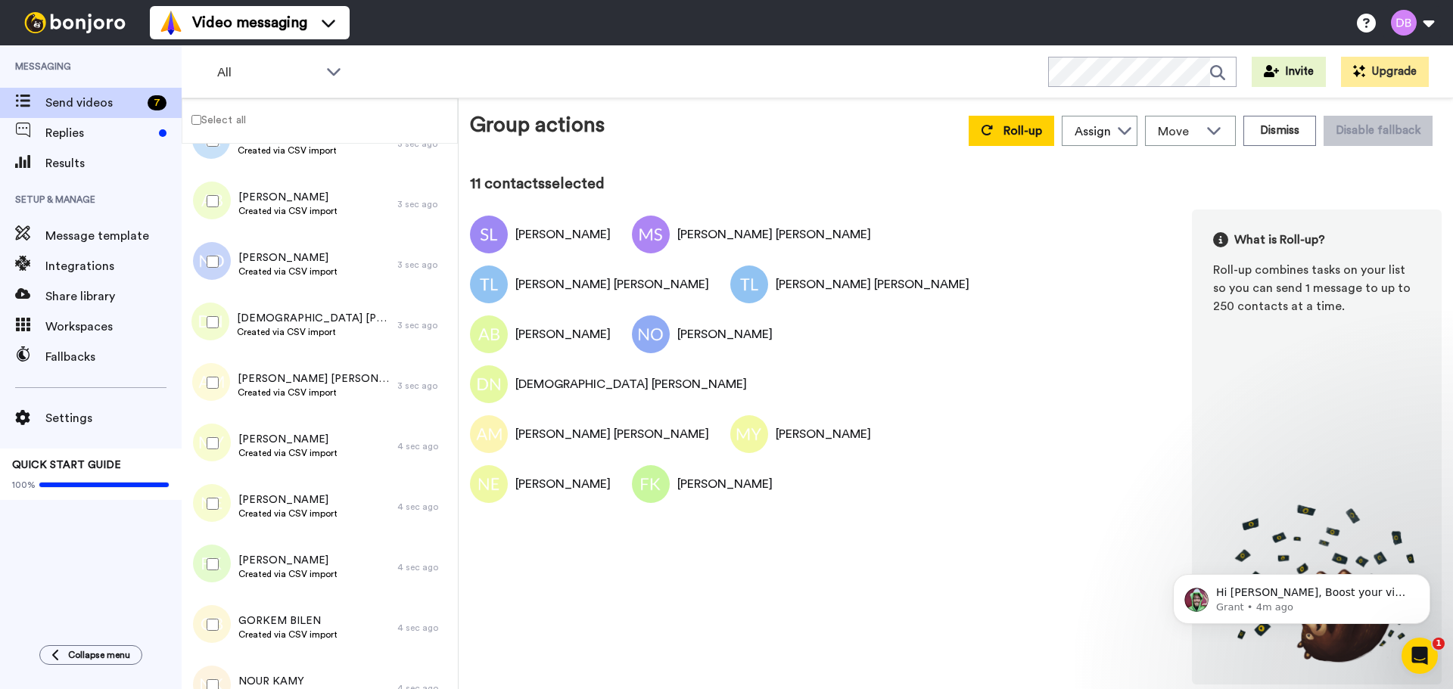
click at [209, 632] on div at bounding box center [209, 624] width 54 height 53
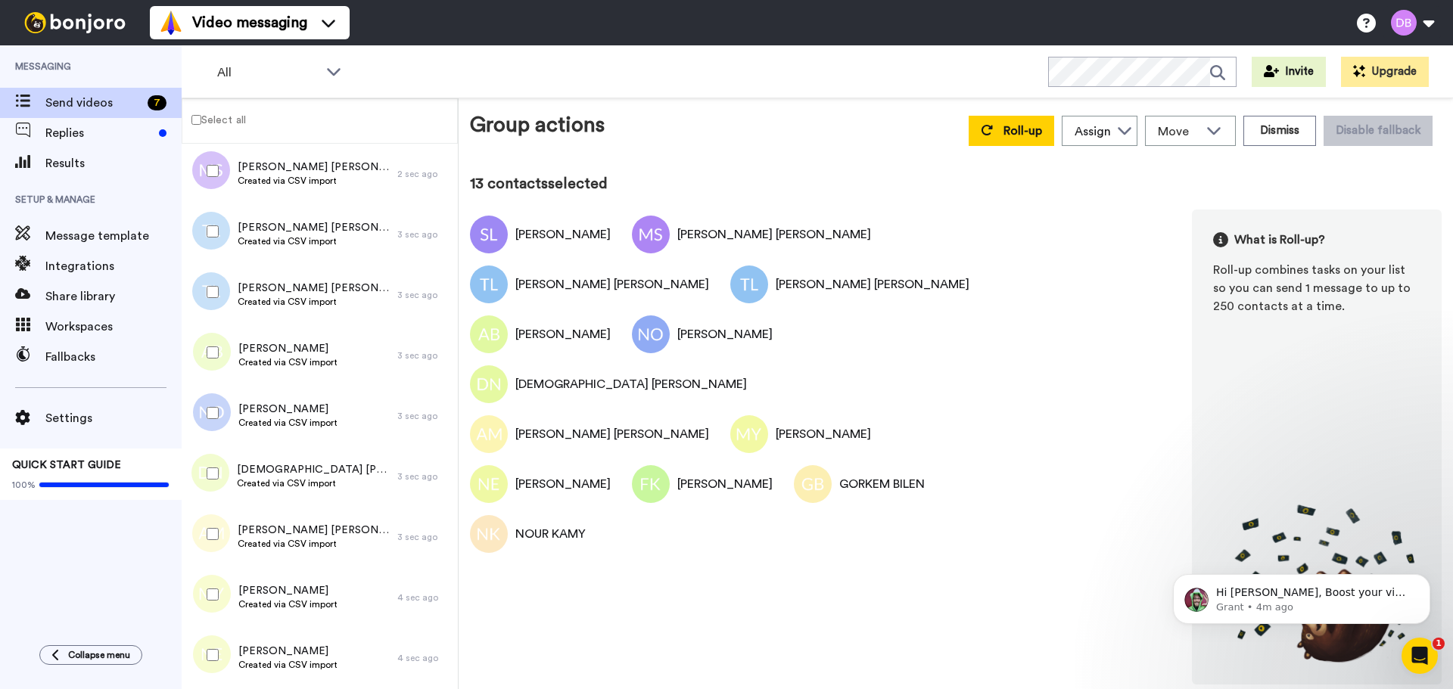
scroll to position [0, 0]
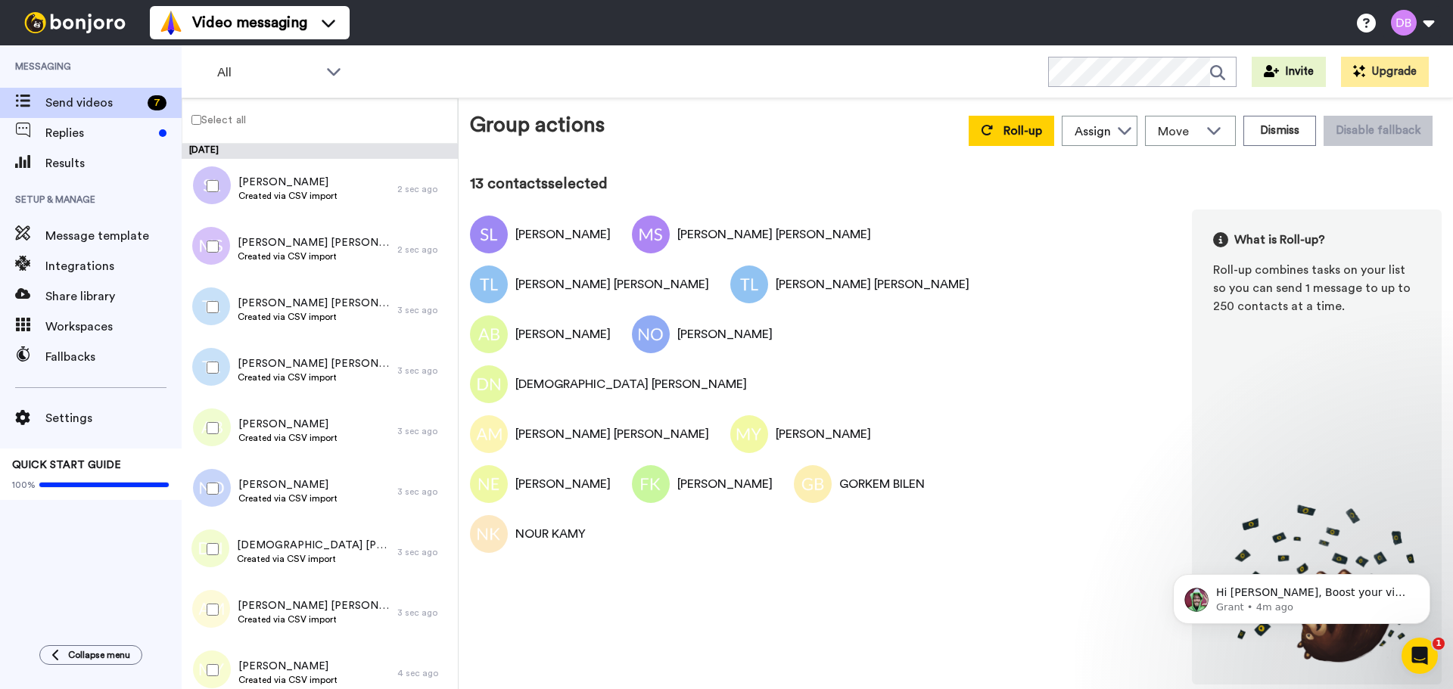
click at [219, 120] on label "Select all" at bounding box center [214, 119] width 64 height 18
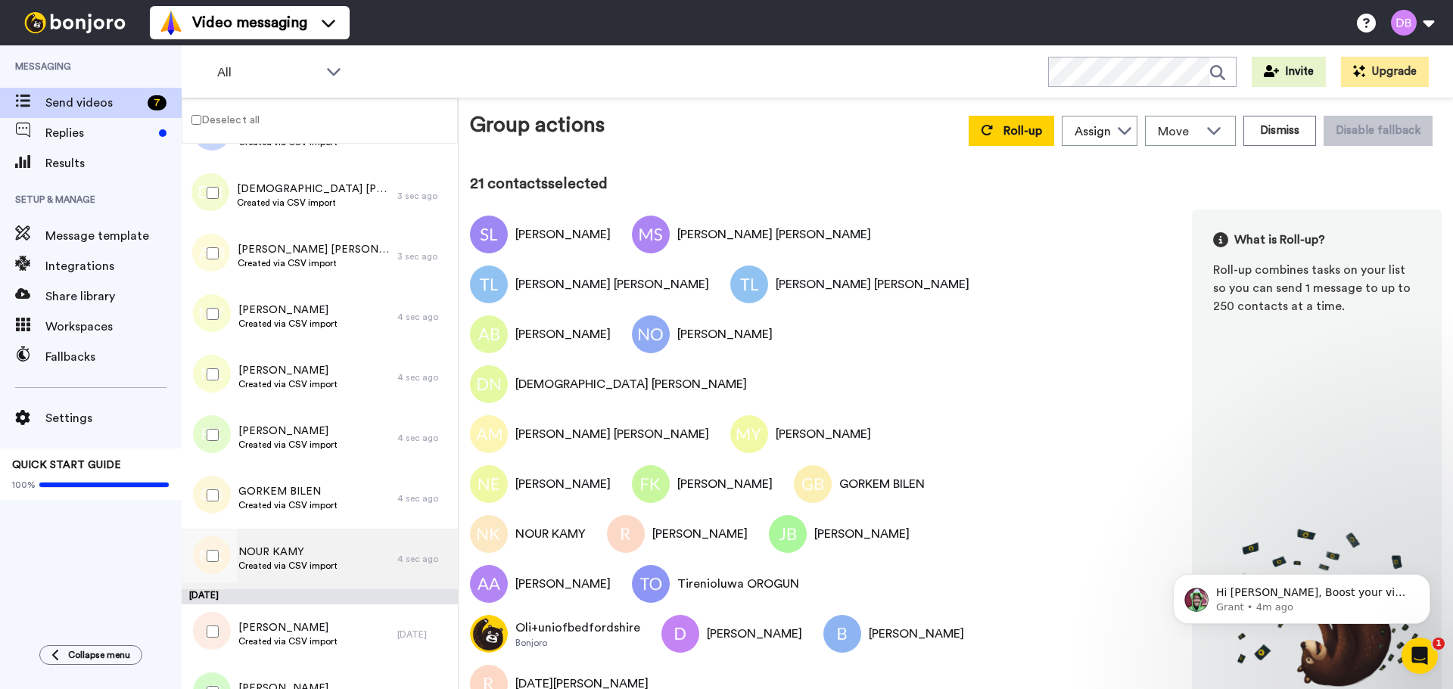
scroll to position [530, 0]
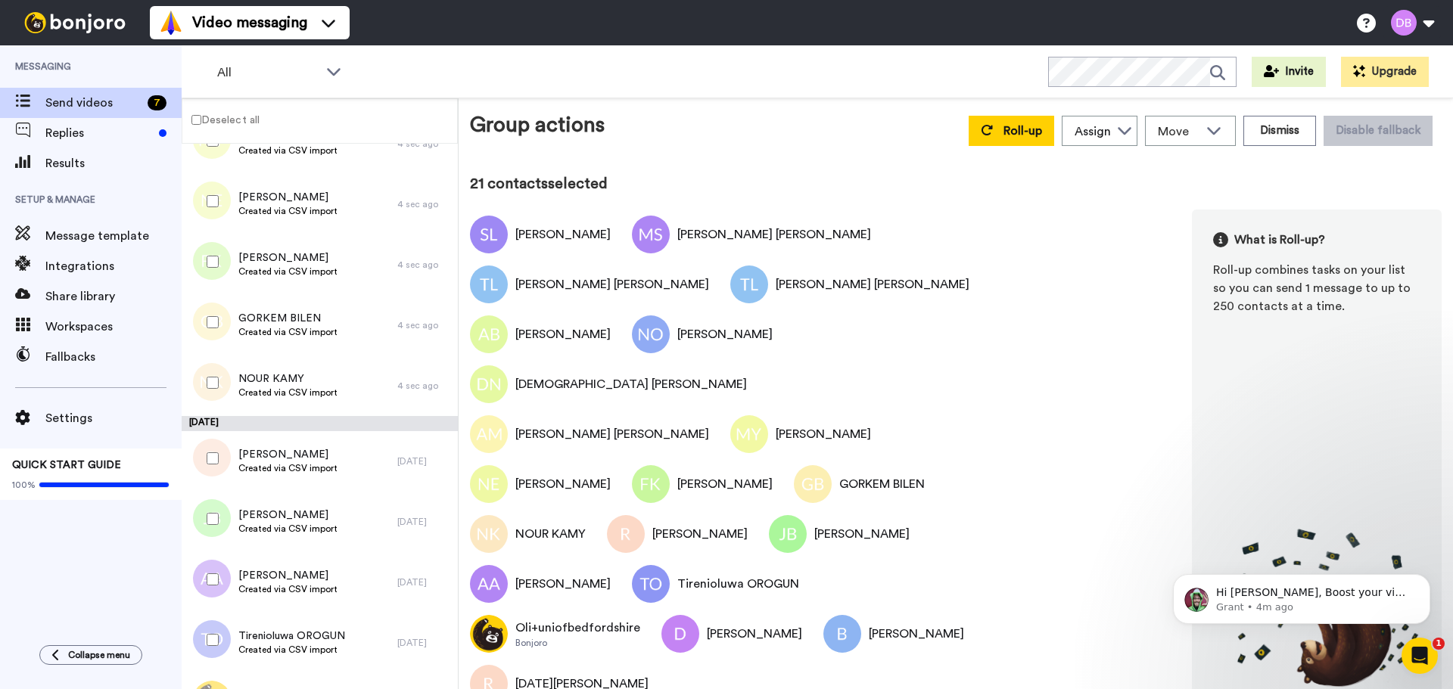
drag, startPoint x: 221, startPoint y: 461, endPoint x: 210, endPoint y: 505, distance: 45.1
click at [221, 464] on div at bounding box center [209, 458] width 54 height 53
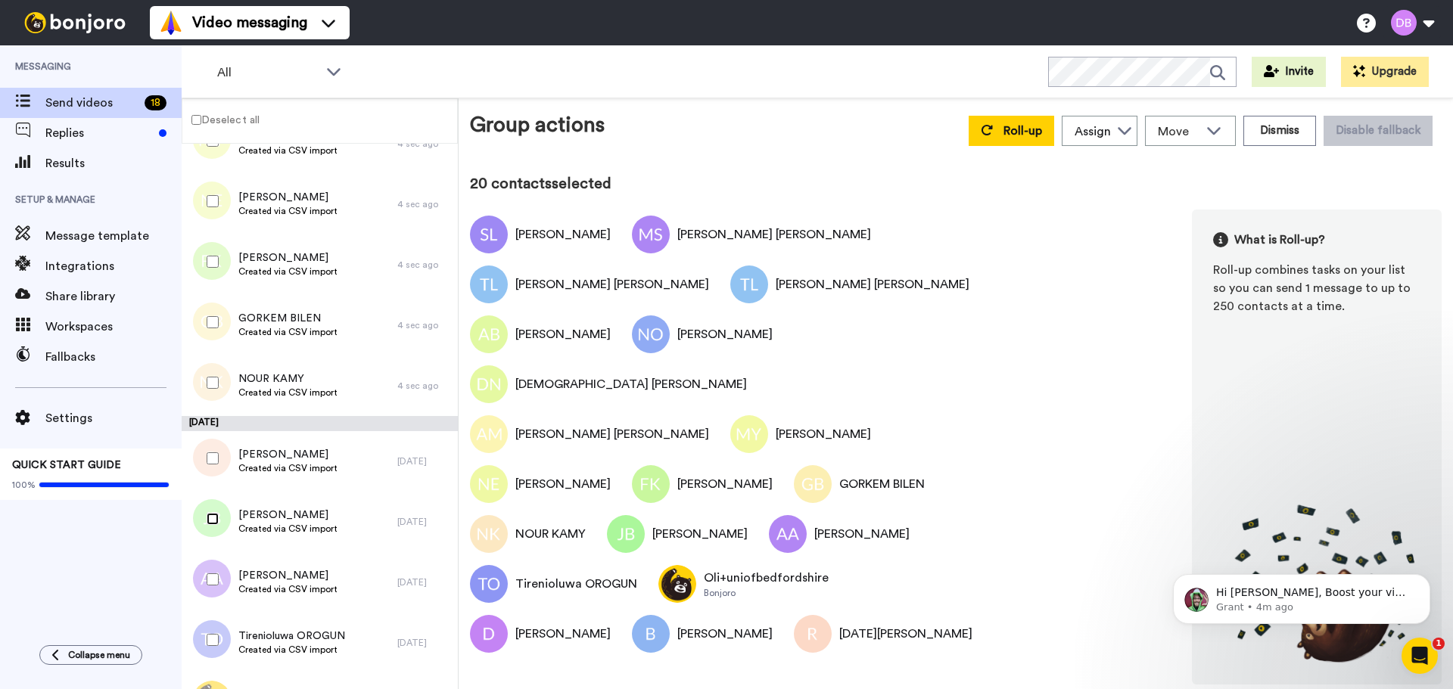
click at [209, 527] on div at bounding box center [209, 518] width 54 height 53
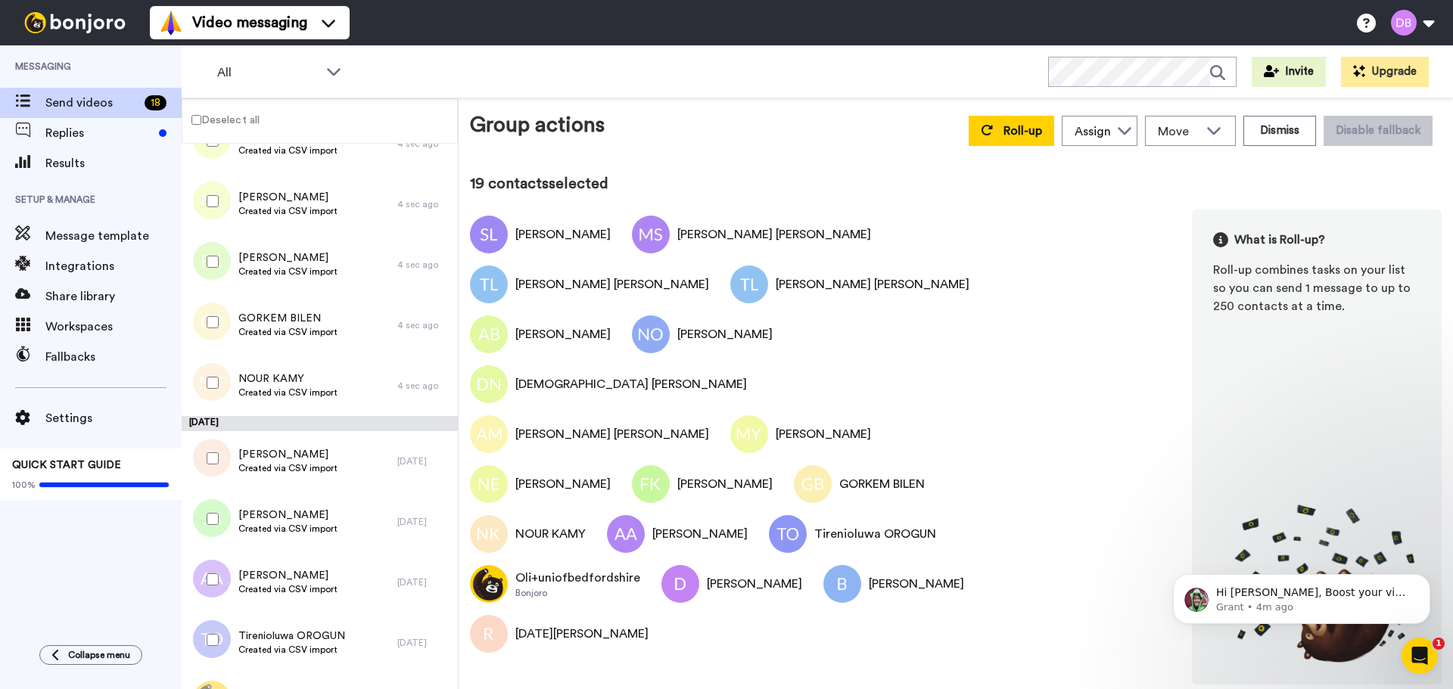
click at [215, 594] on div at bounding box center [209, 579] width 54 height 53
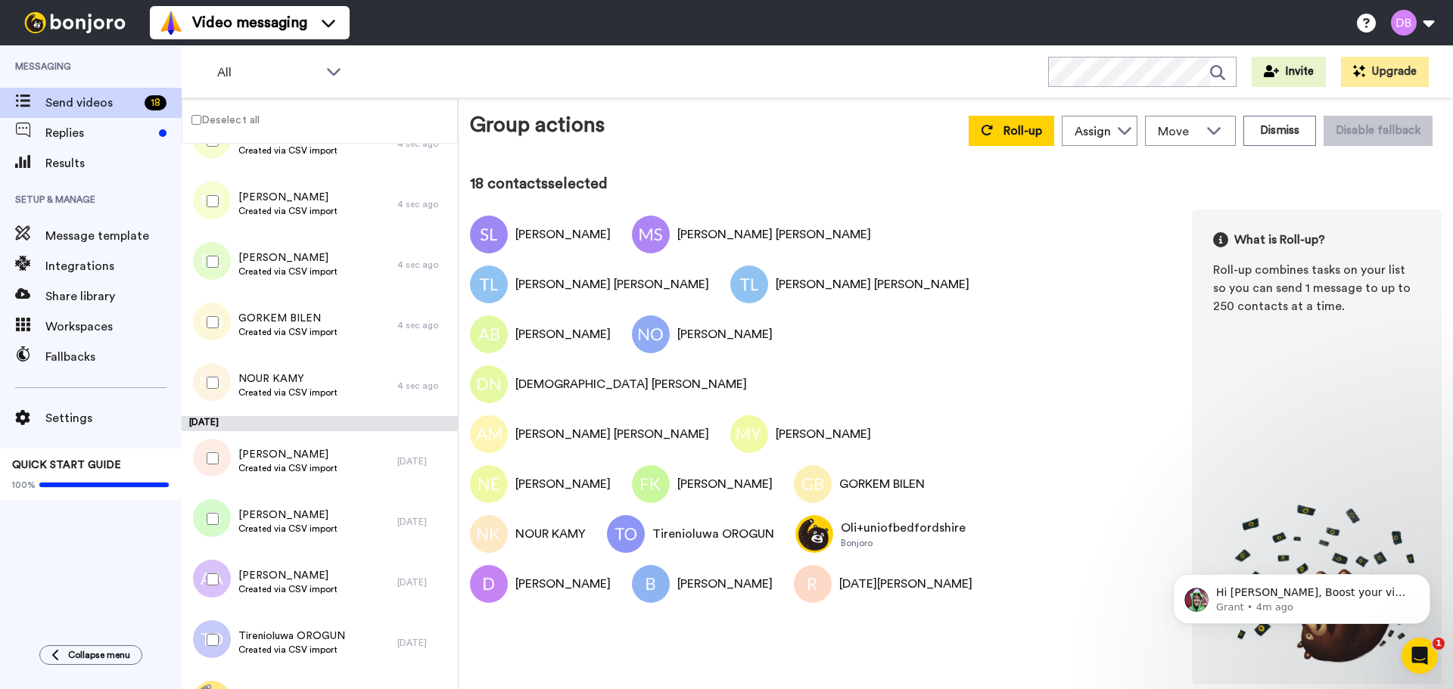
click at [216, 648] on div at bounding box center [209, 640] width 54 height 53
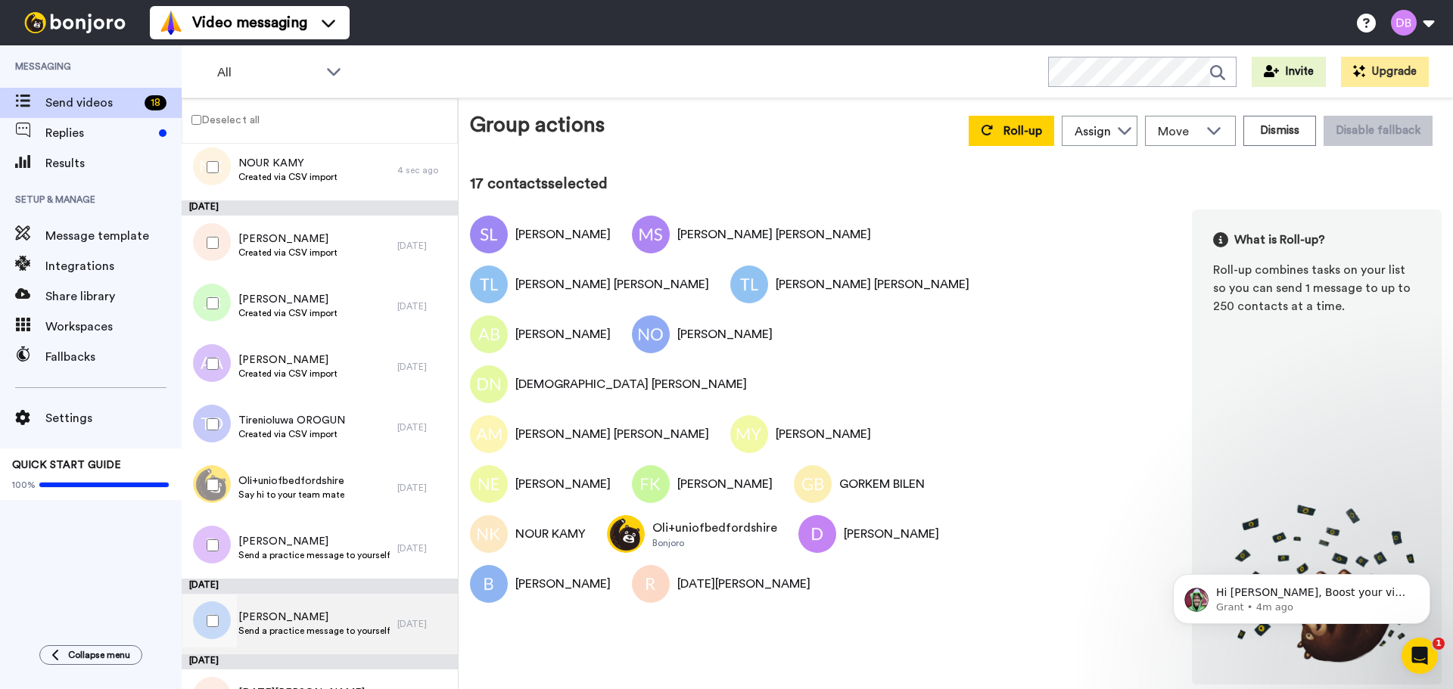
scroll to position [786, 0]
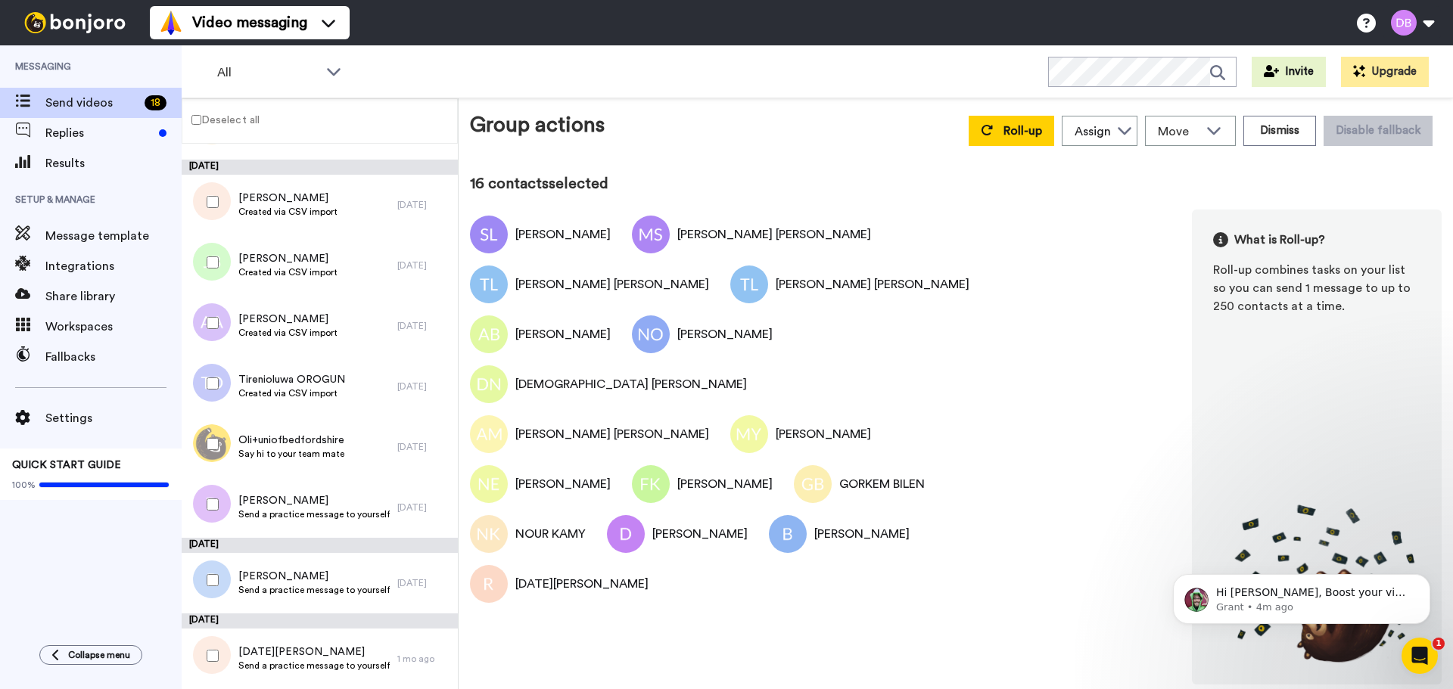
click at [209, 511] on div at bounding box center [209, 504] width 54 height 53
click at [210, 595] on div at bounding box center [209, 580] width 54 height 53
click at [201, 657] on div at bounding box center [209, 655] width 54 height 53
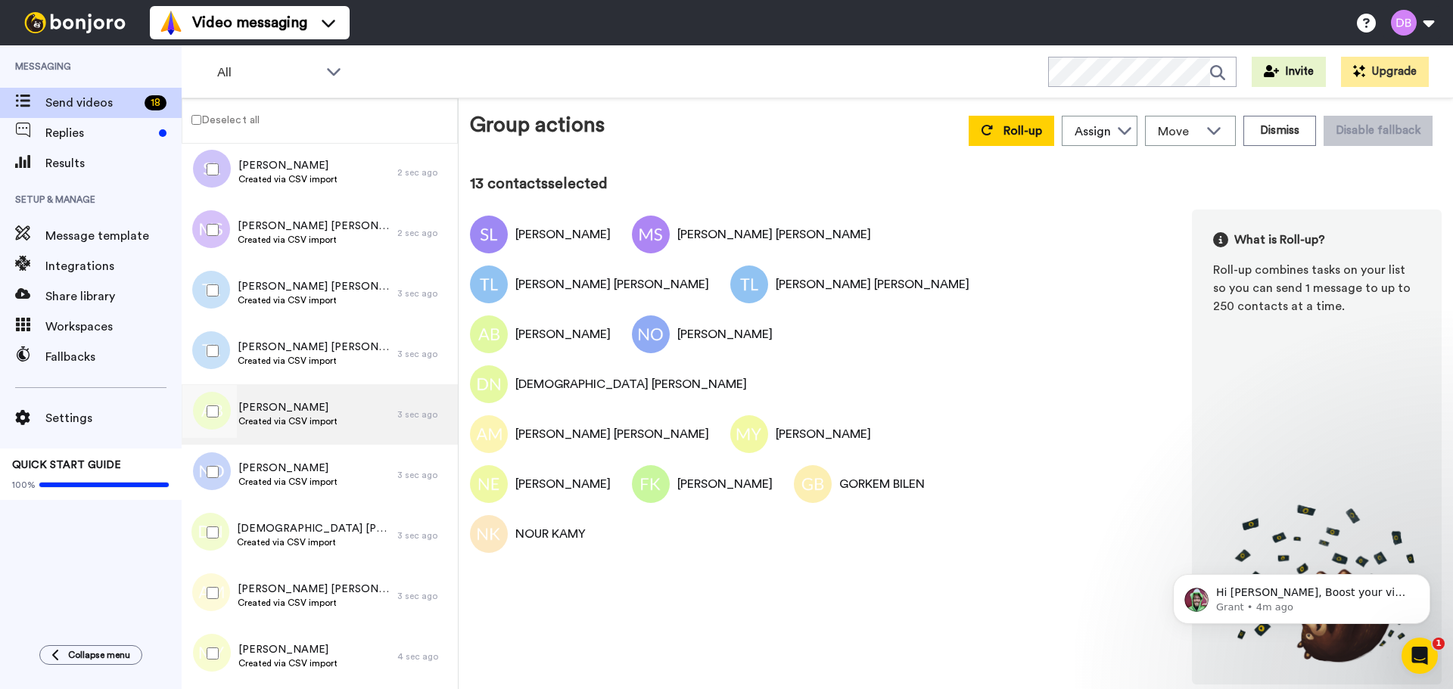
scroll to position [0, 0]
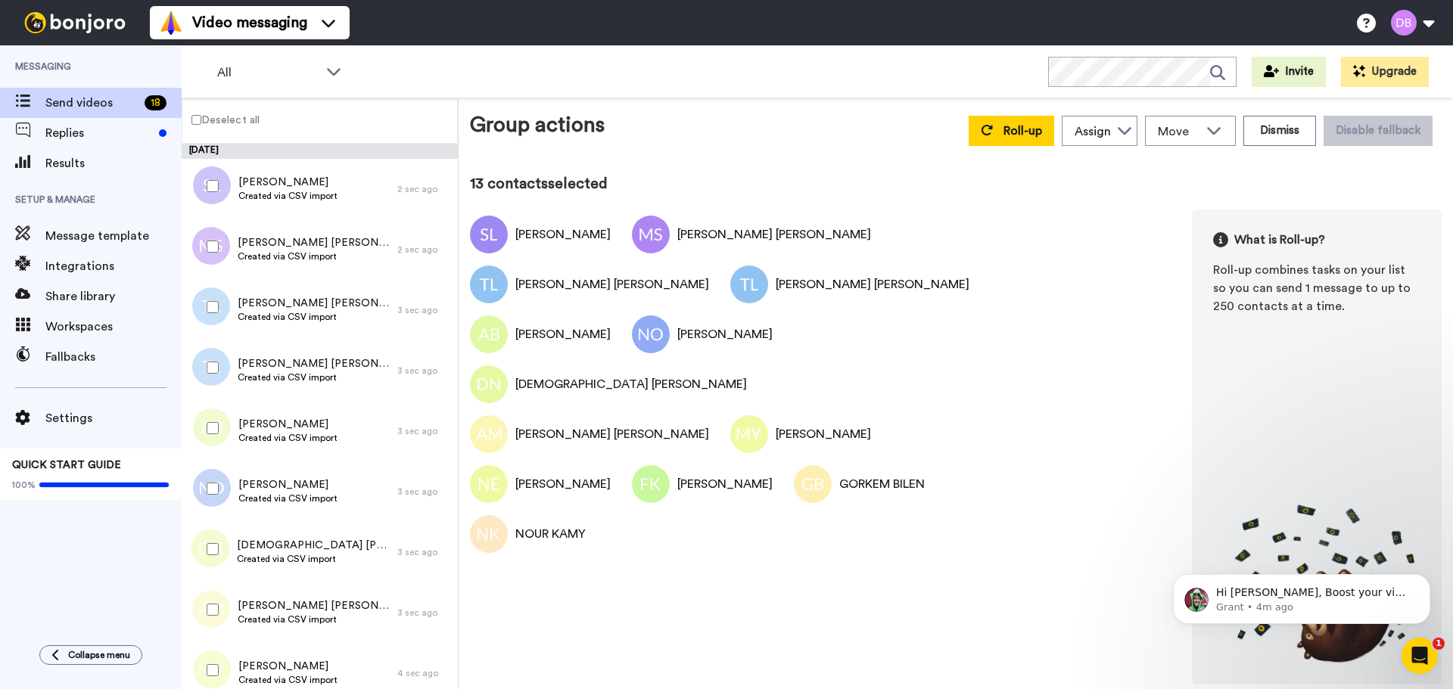
click at [744, 89] on div "All WORKSPACES View all All Lead Conversion Task List Lead Conversion CEFL Work…" at bounding box center [817, 71] width 1271 height 53
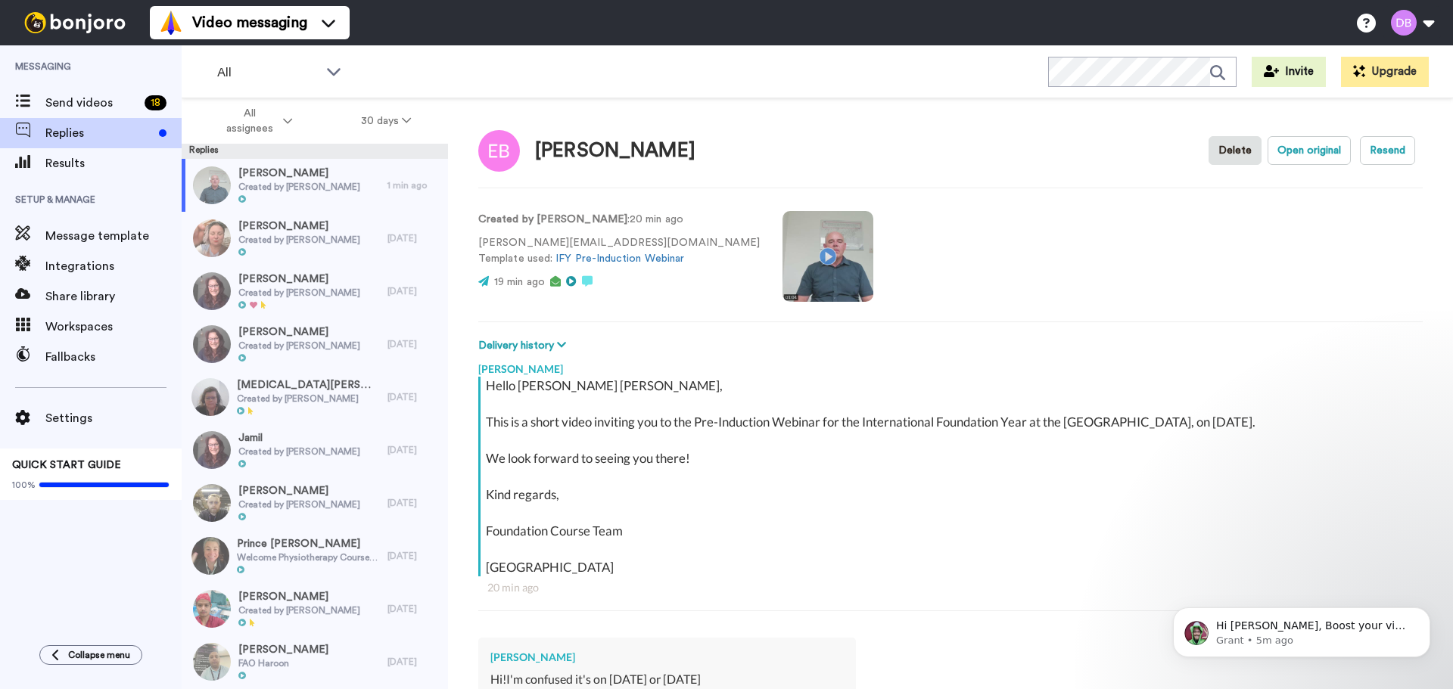
type textarea "x"
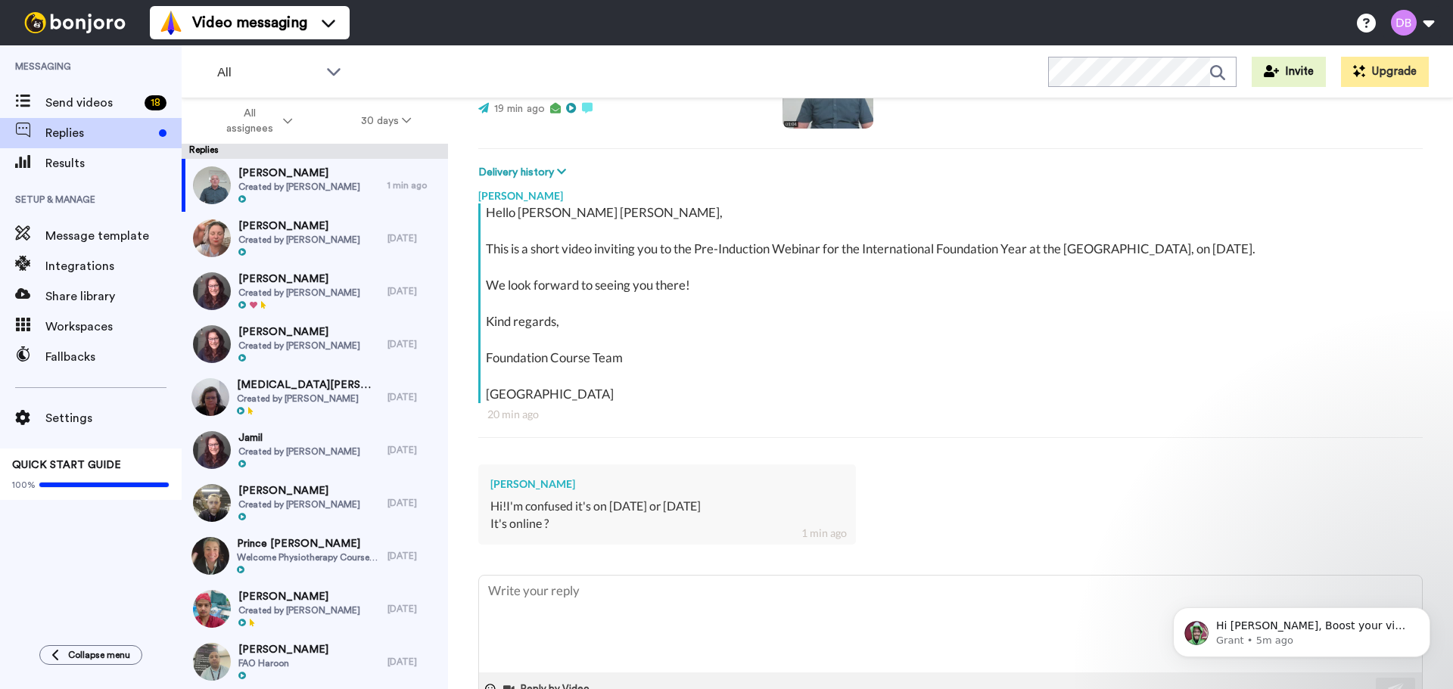
scroll to position [220, 0]
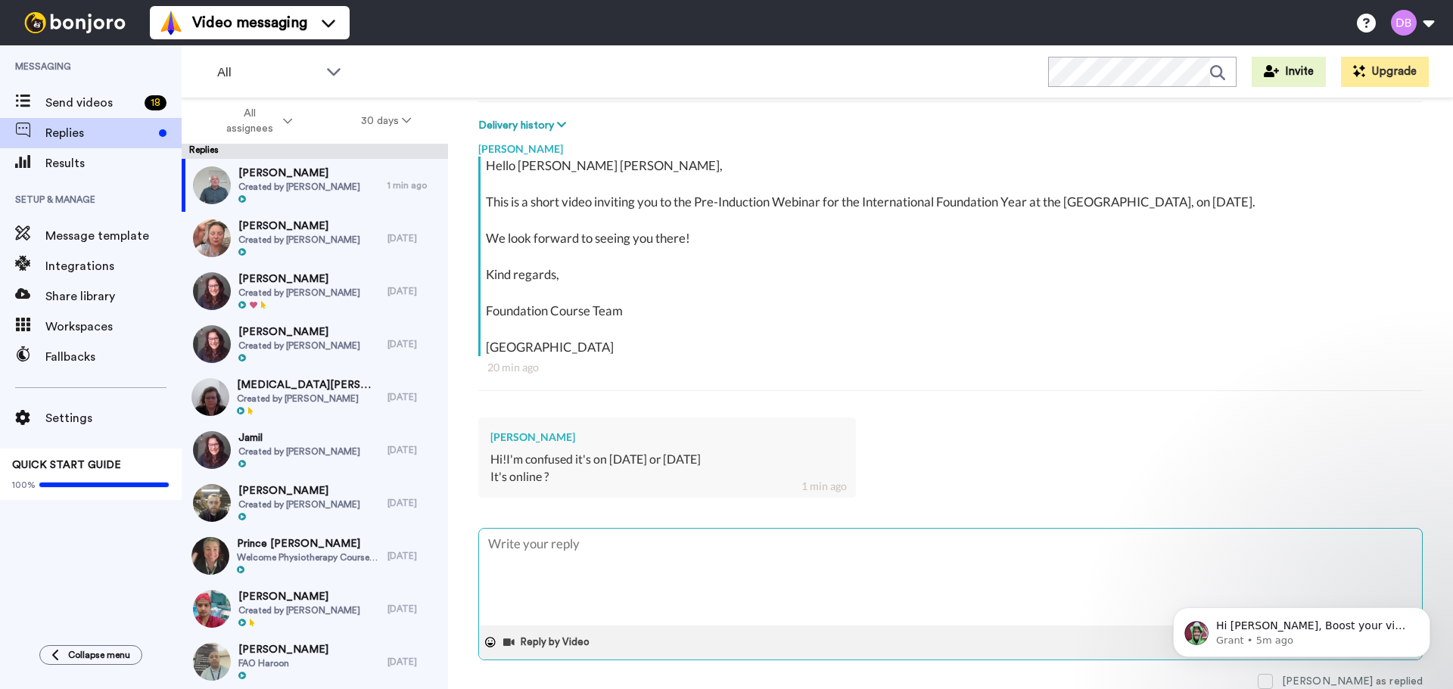
click at [581, 553] on textarea at bounding box center [950, 577] width 943 height 97
type textarea "H"
type textarea "x"
type textarea "He"
type textarea "x"
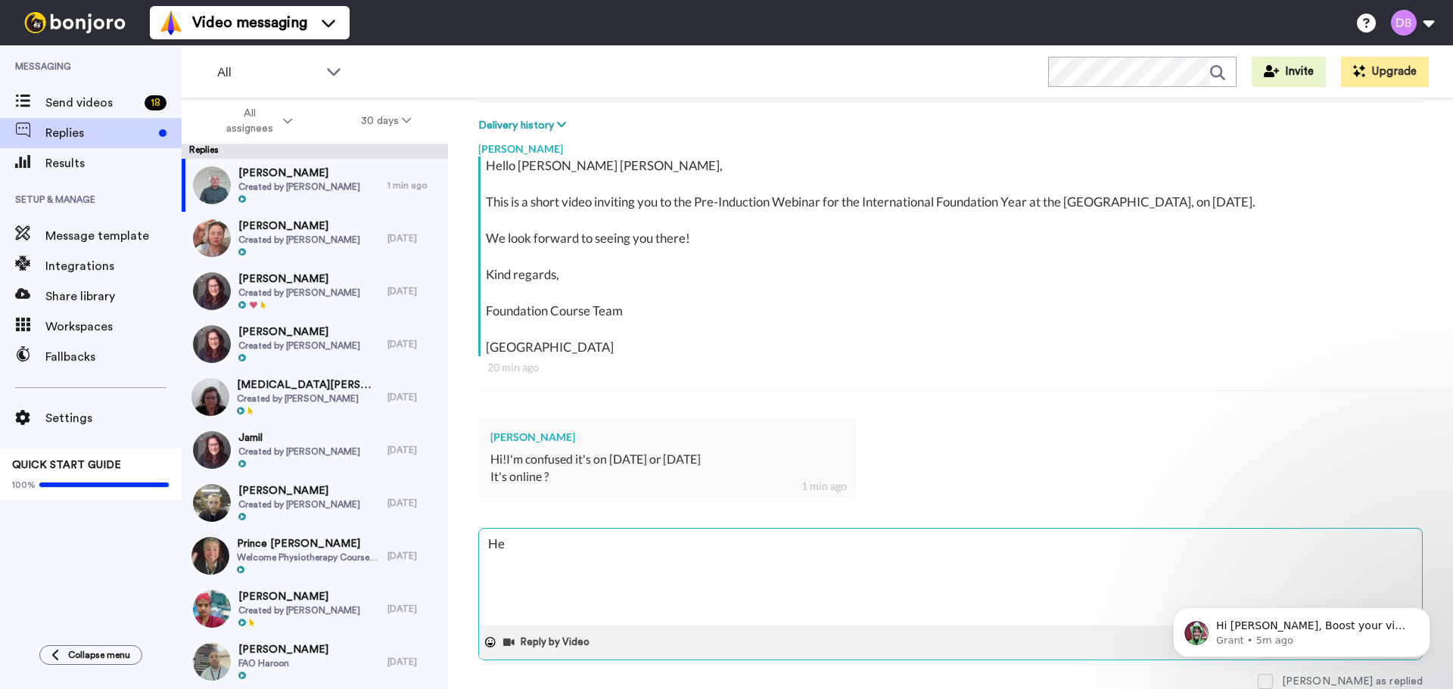
type textarea "Hel"
type textarea "x"
type textarea "Hell"
type textarea "x"
type textarea "Hello"
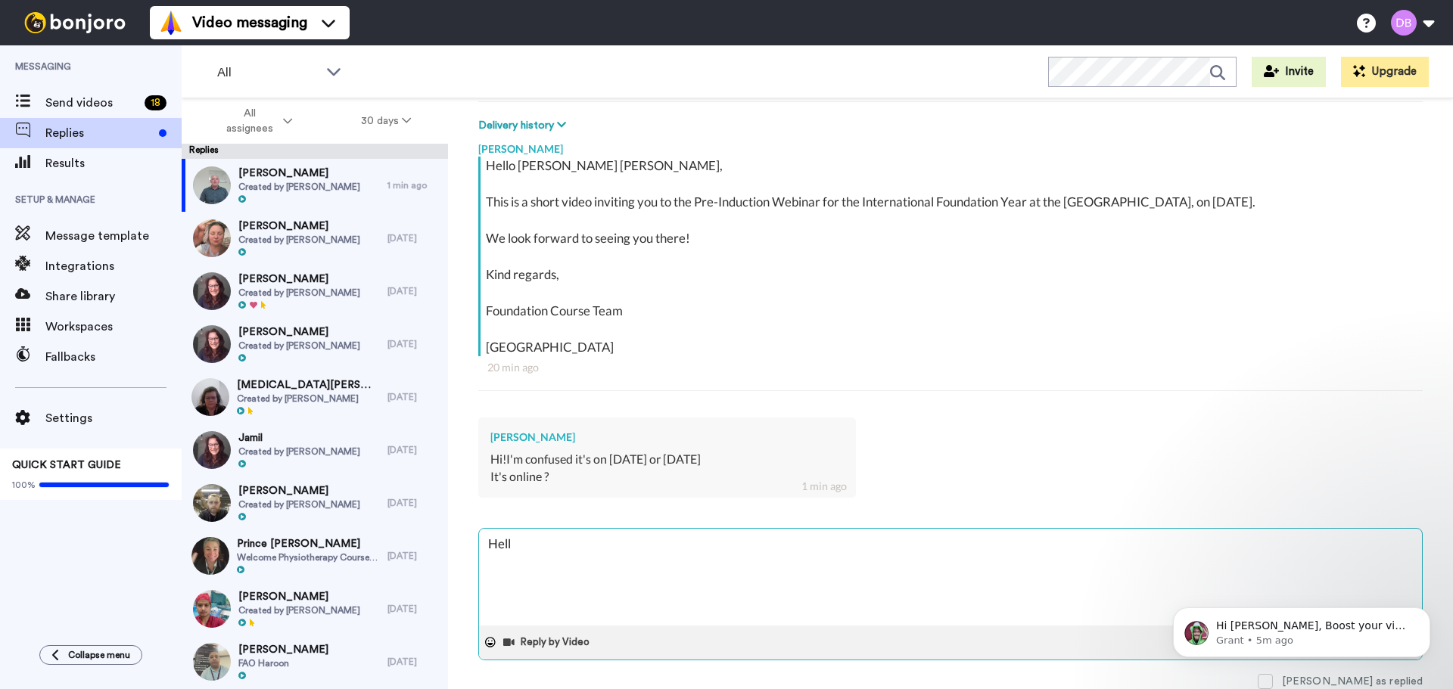
type textarea "x"
type textarea "Hello"
type textarea "x"
type textarea "Hello E"
type textarea "x"
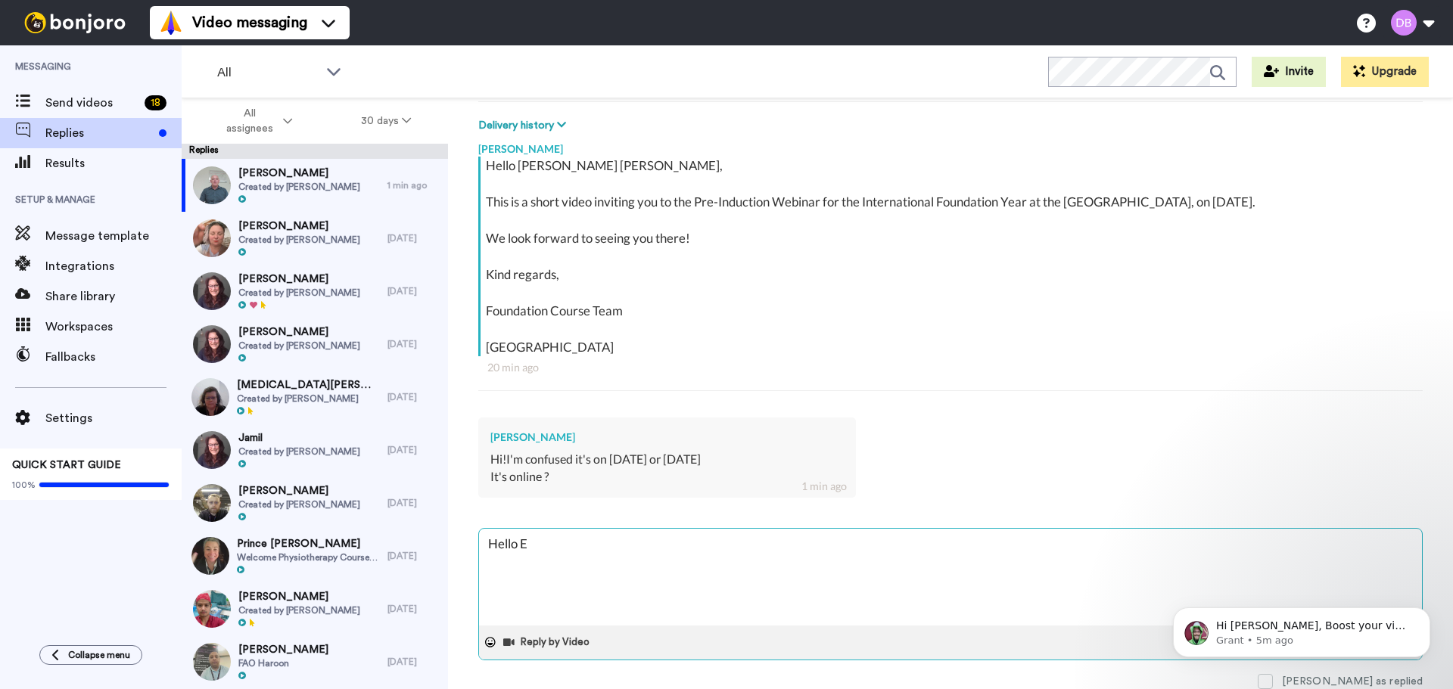
type textarea "Hello El"
type textarea "x"
type textarea "Hello Ele"
type textarea "x"
type textarea "Hello Elen"
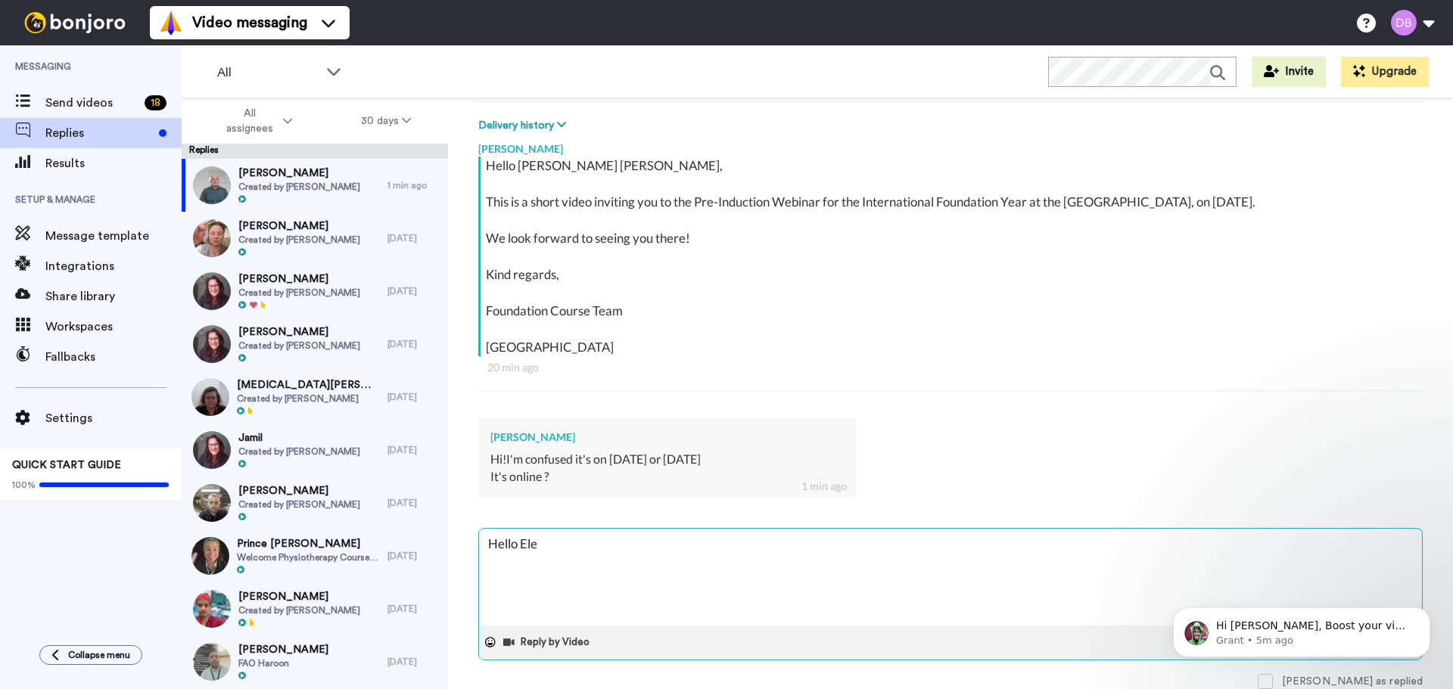
type textarea "x"
type textarea "Hello Elena"
type textarea "x"
type textarea "Hello Elena,"
type textarea "x"
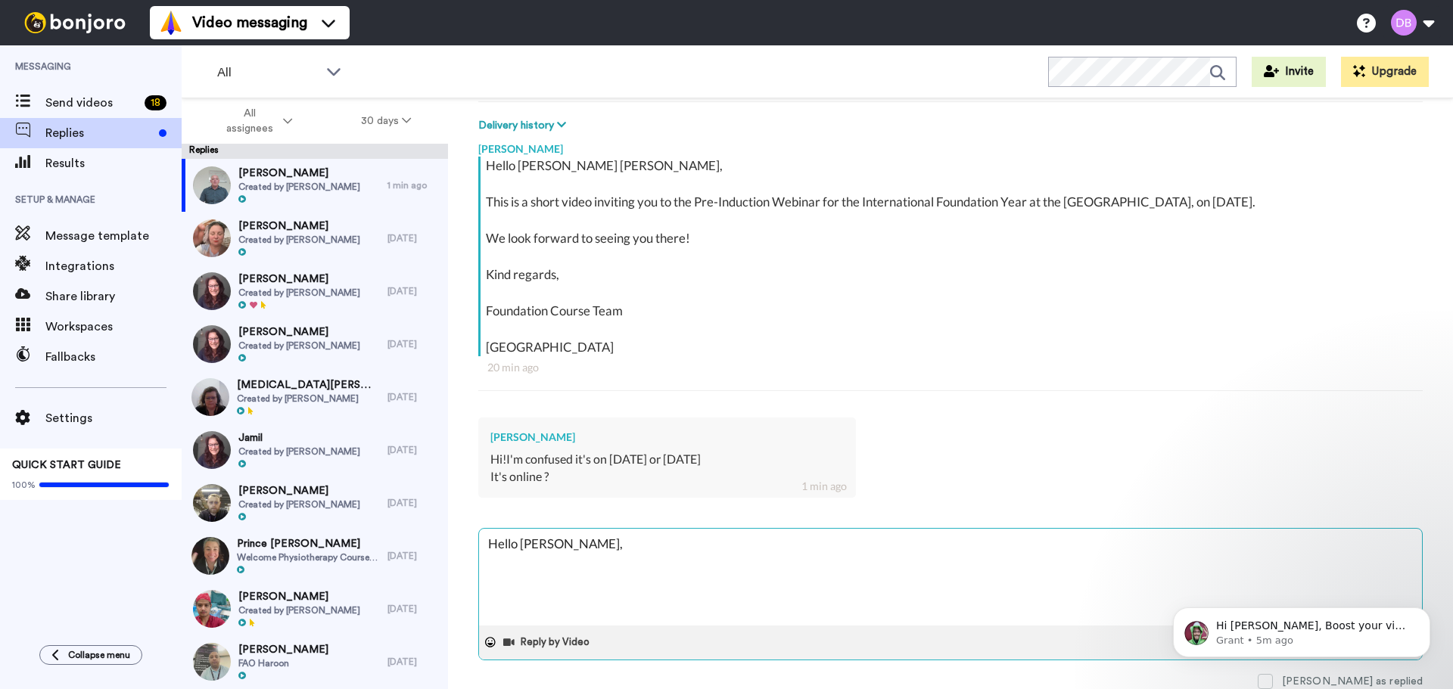
type textarea "Hello Elena,"
type textarea "x"
type textarea "Hello Elena, o"
type textarea "x"
type textarea "Hello Elena, ou"
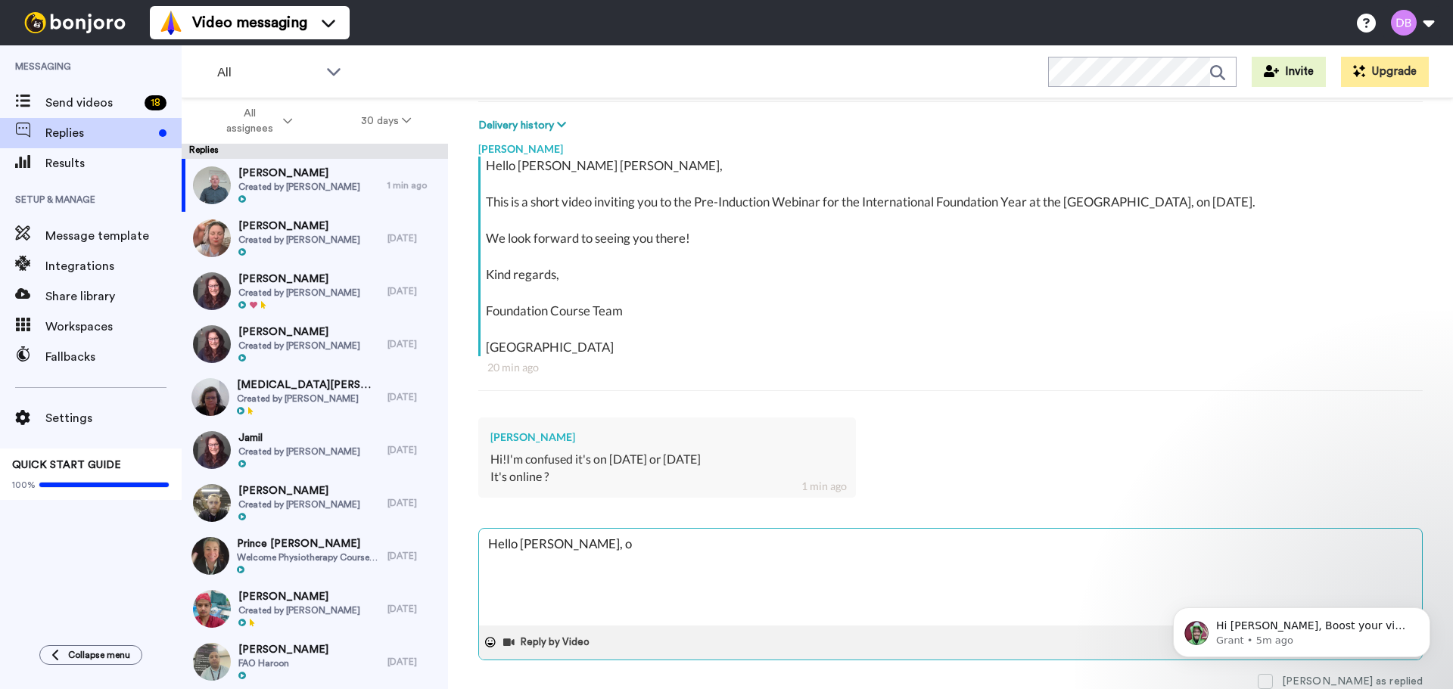
type textarea "x"
type textarea "Hello Elena, our"
type textarea "x"
type textarea "Hello Elena, our"
type textarea "x"
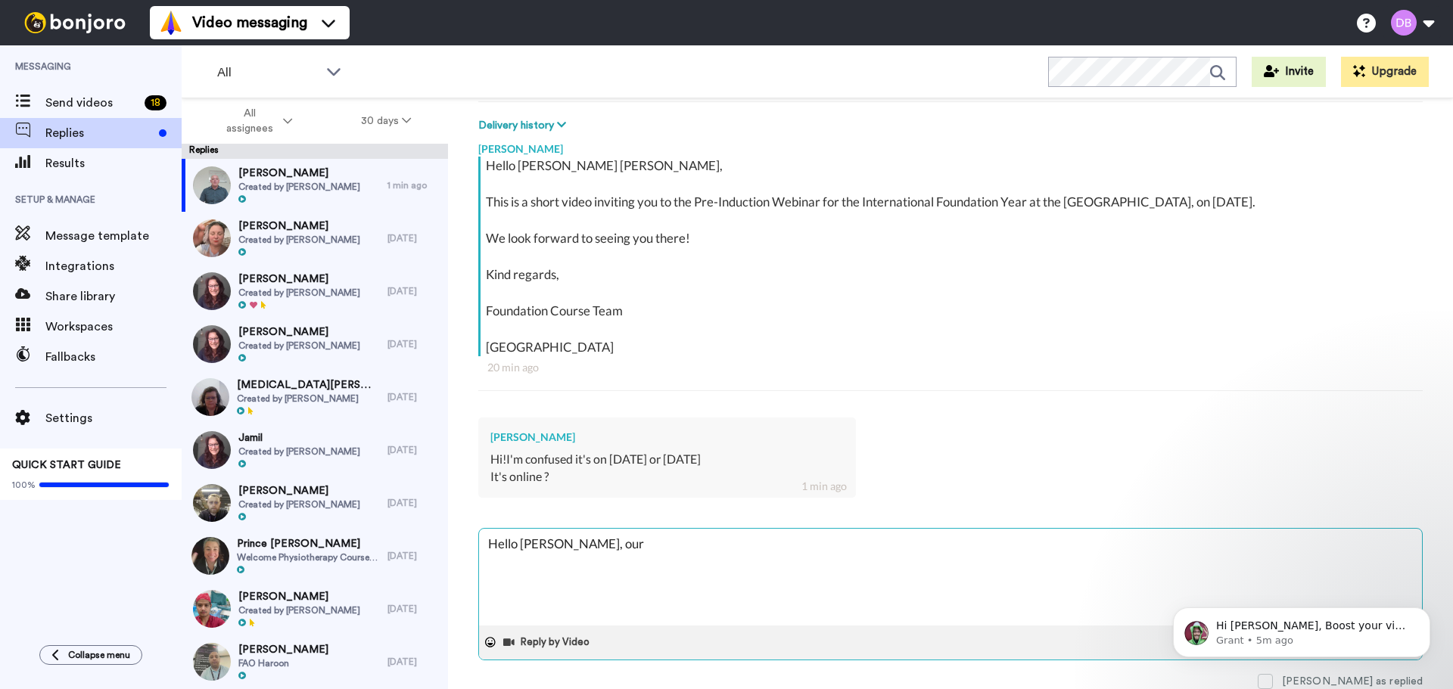
type textarea "Hello Elena, our s"
type textarea "x"
type textarea "Hello Elena, our si"
type textarea "x"
type textarea "Hello Elena, our sic"
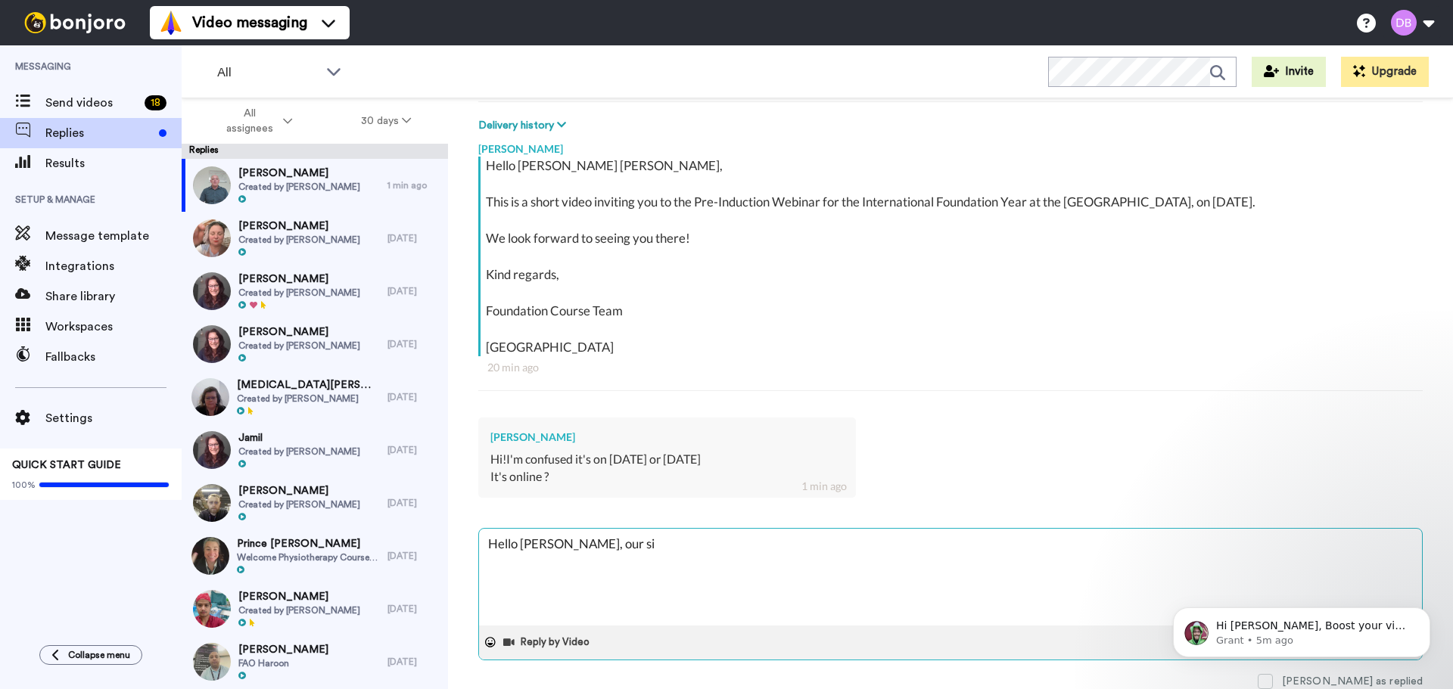
type textarea "x"
type textarea "Hello Elena, our sicn"
type textarea "x"
type textarea "Hello Elena, our sicne"
type textarea "x"
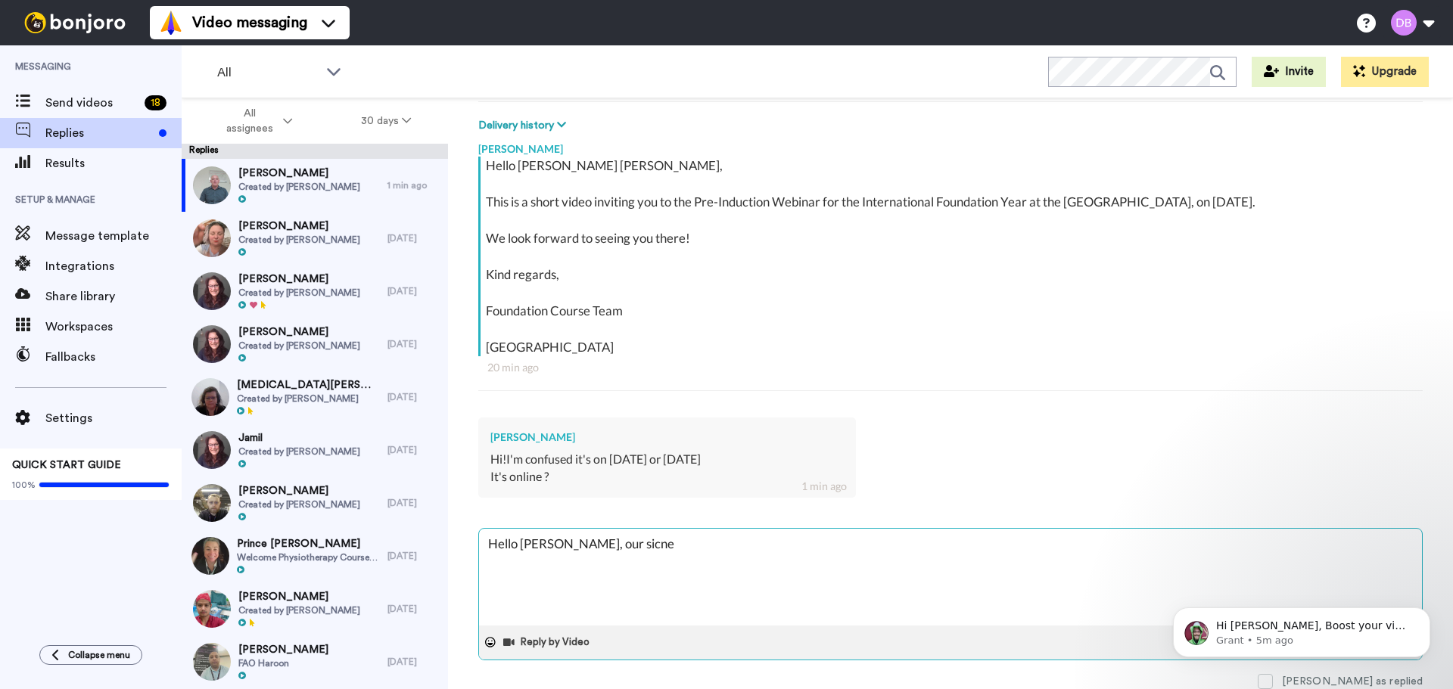
type textarea "Hello Elena, our sicner"
type textarea "x"
type textarea "Hello Elena, our sicnere"
type textarea "x"
type textarea "Hello Elena, our sicnere"
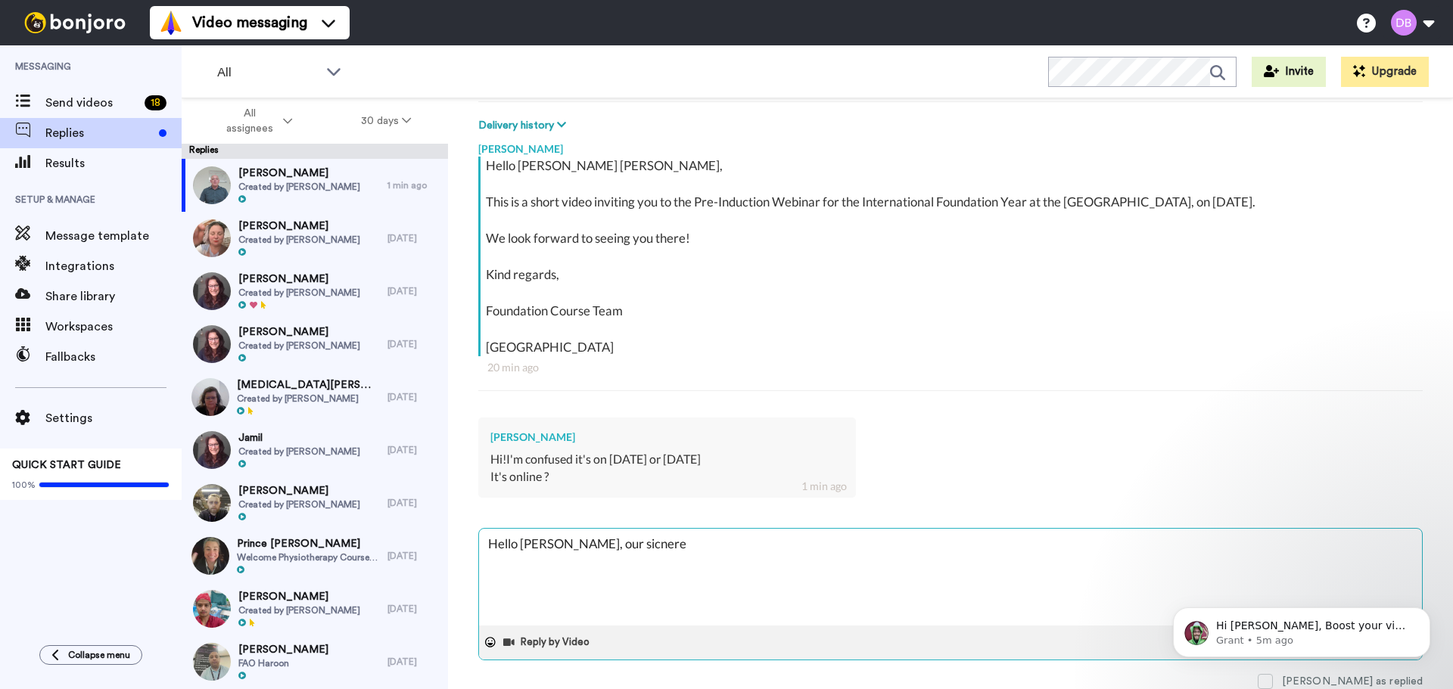
type textarea "x"
type textarea "Hello Elena, our sicnere a"
type textarea "x"
type textarea "Hello Elena, our sicnere ap"
type textarea "x"
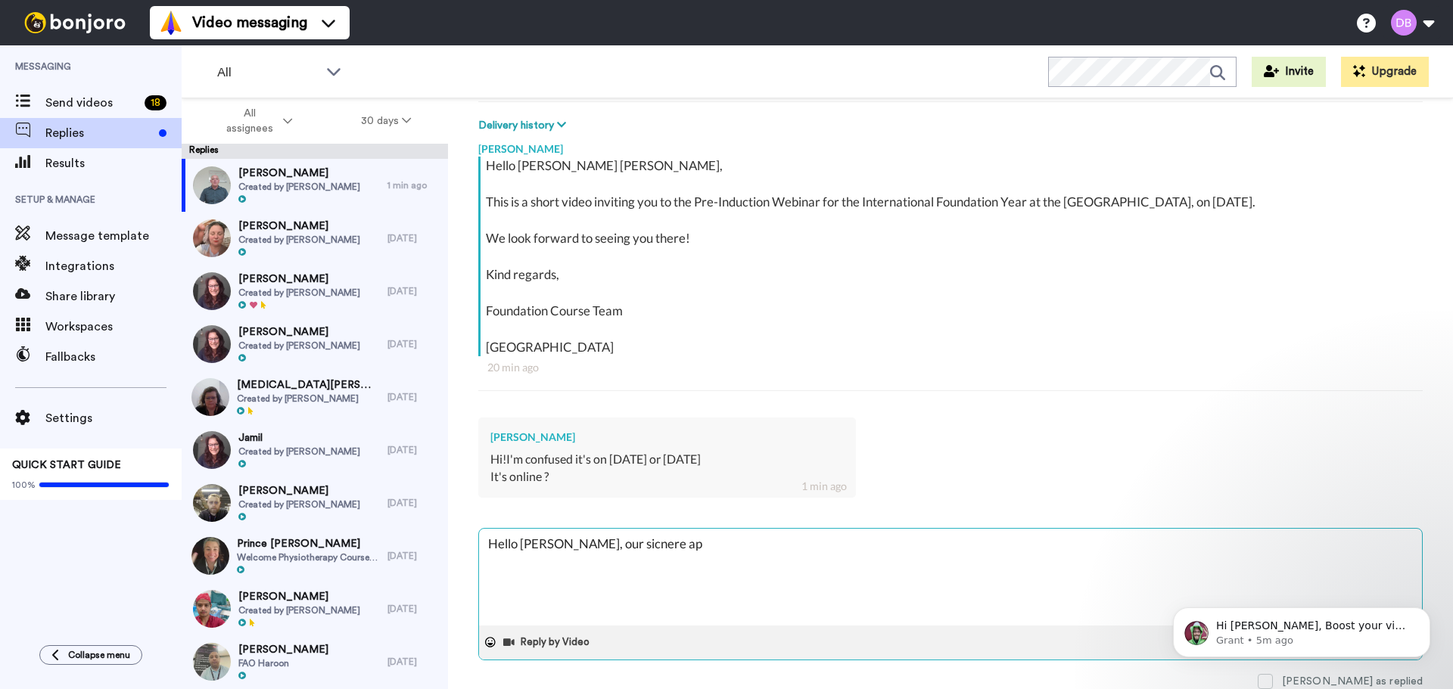
type textarea "Hello Elena, our sicnere apo"
type textarea "x"
type textarea "Hello Elena, our sicnere apol"
type textarea "x"
type textarea "Hello Elena, our sicnere apolo"
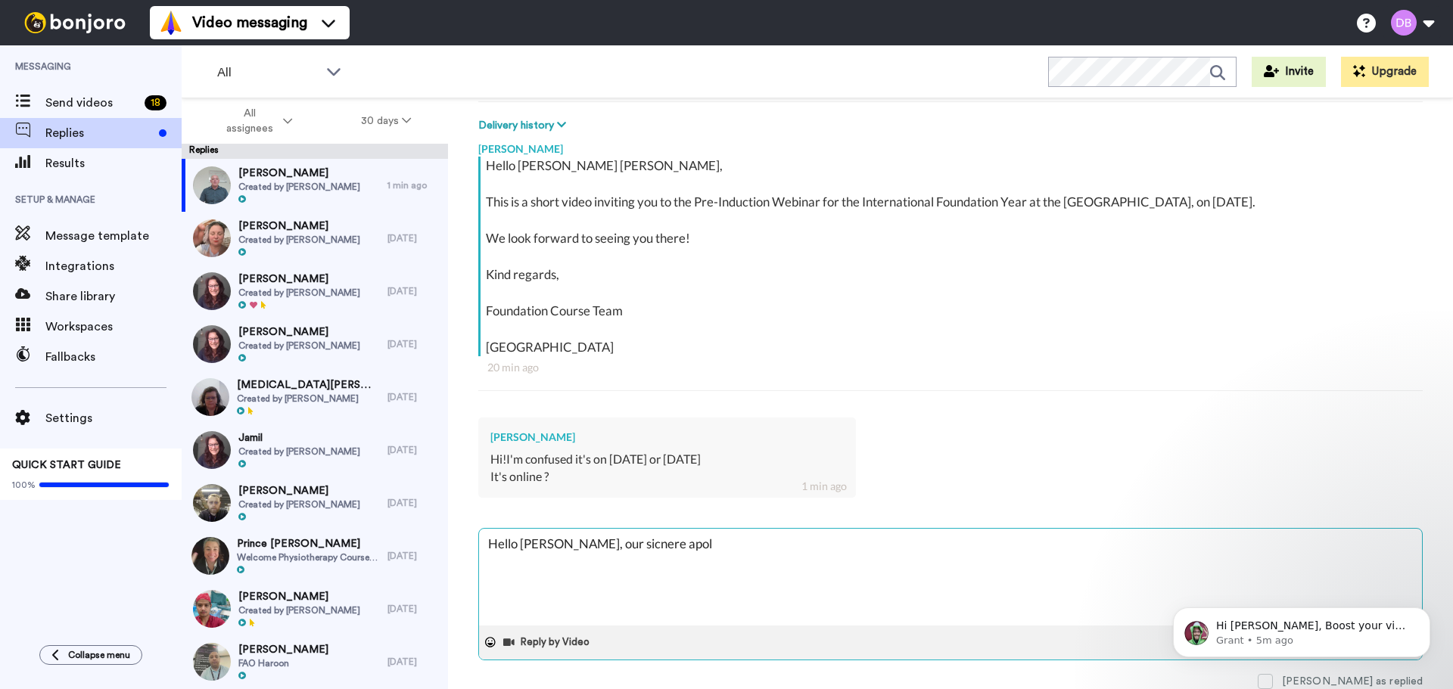
type textarea "x"
type textarea "Hello Elena, our sicnere apolog"
type textarea "x"
type textarea "Hello Elena, our sicnere apologi"
type textarea "x"
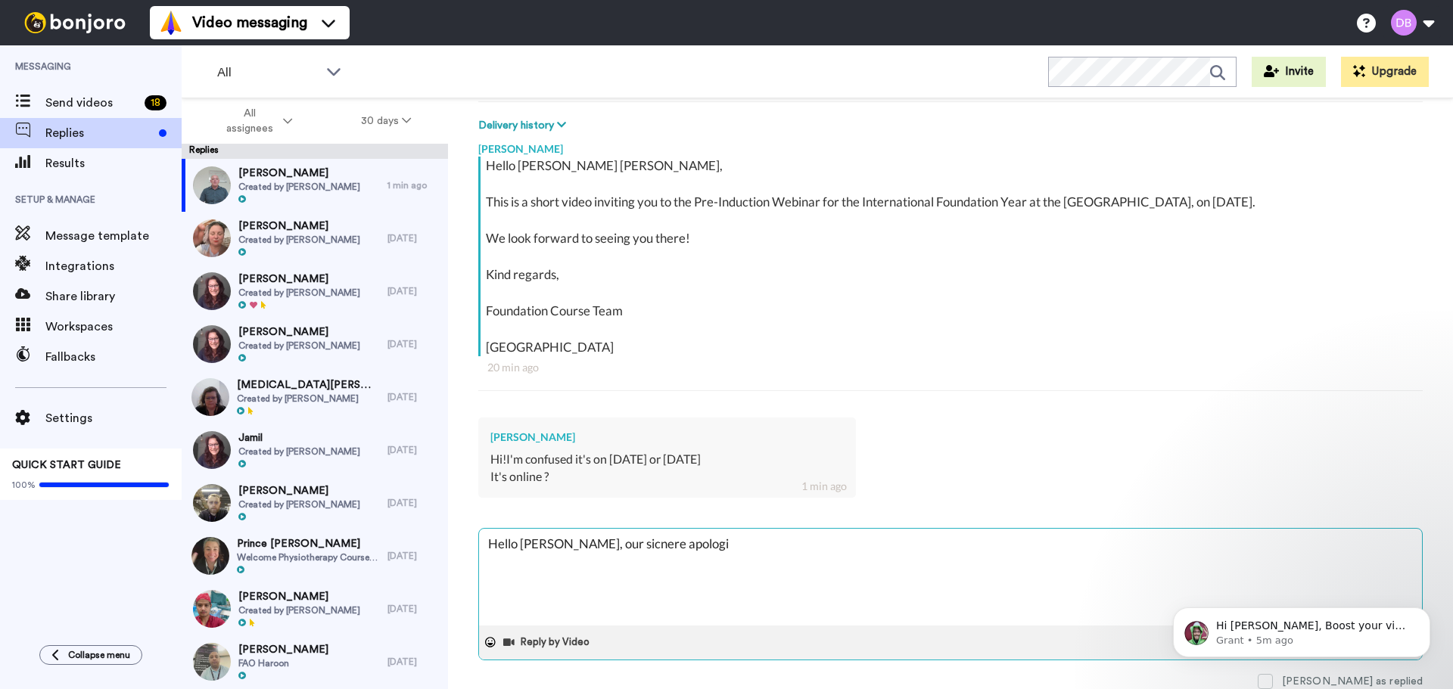
type textarea "Hello Elena, our sicnere apologie"
type textarea "x"
type textarea "Hello Elena, our sicnere apologies"
type textarea "x"
type textarea "Hello Elena, our sicnere apologies"
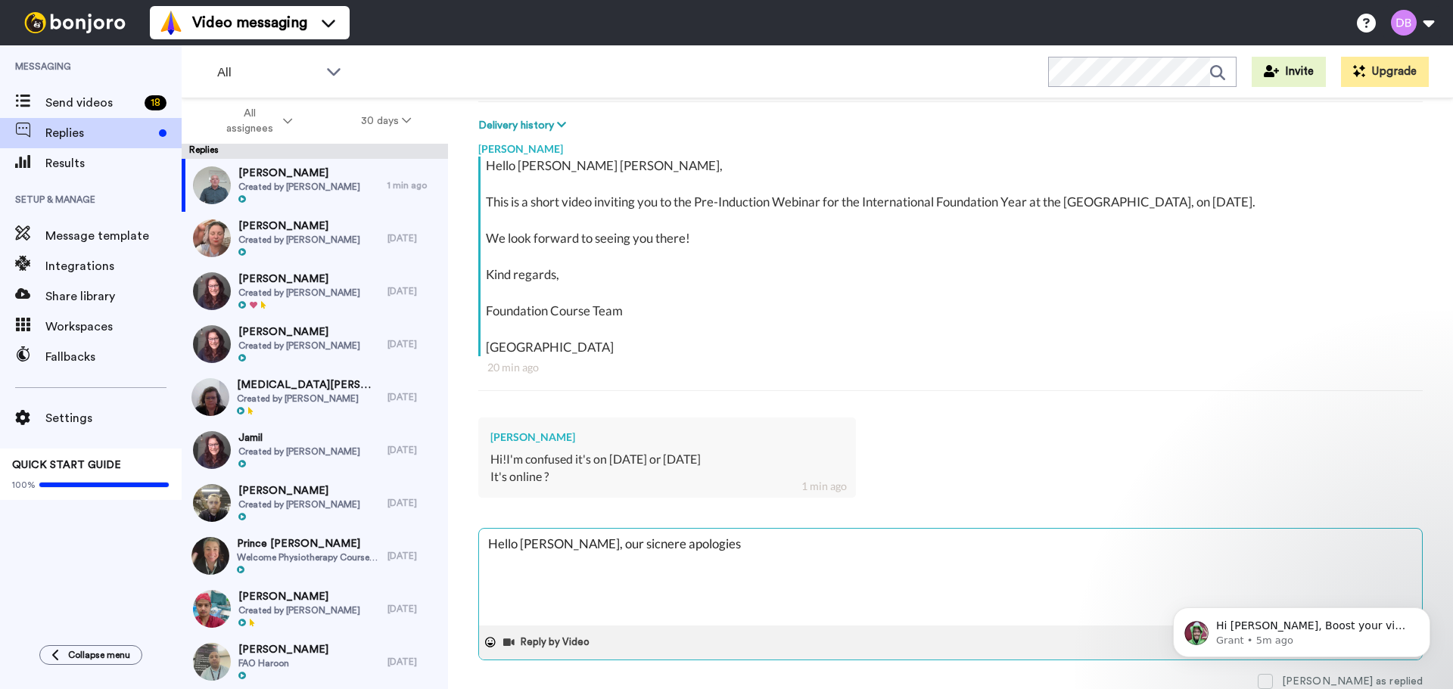
type textarea "x"
type textarea "Hello Elena, our sicnere apologies f"
type textarea "x"
type textarea "Hello Elena, our sicnere apologies fo"
type textarea "x"
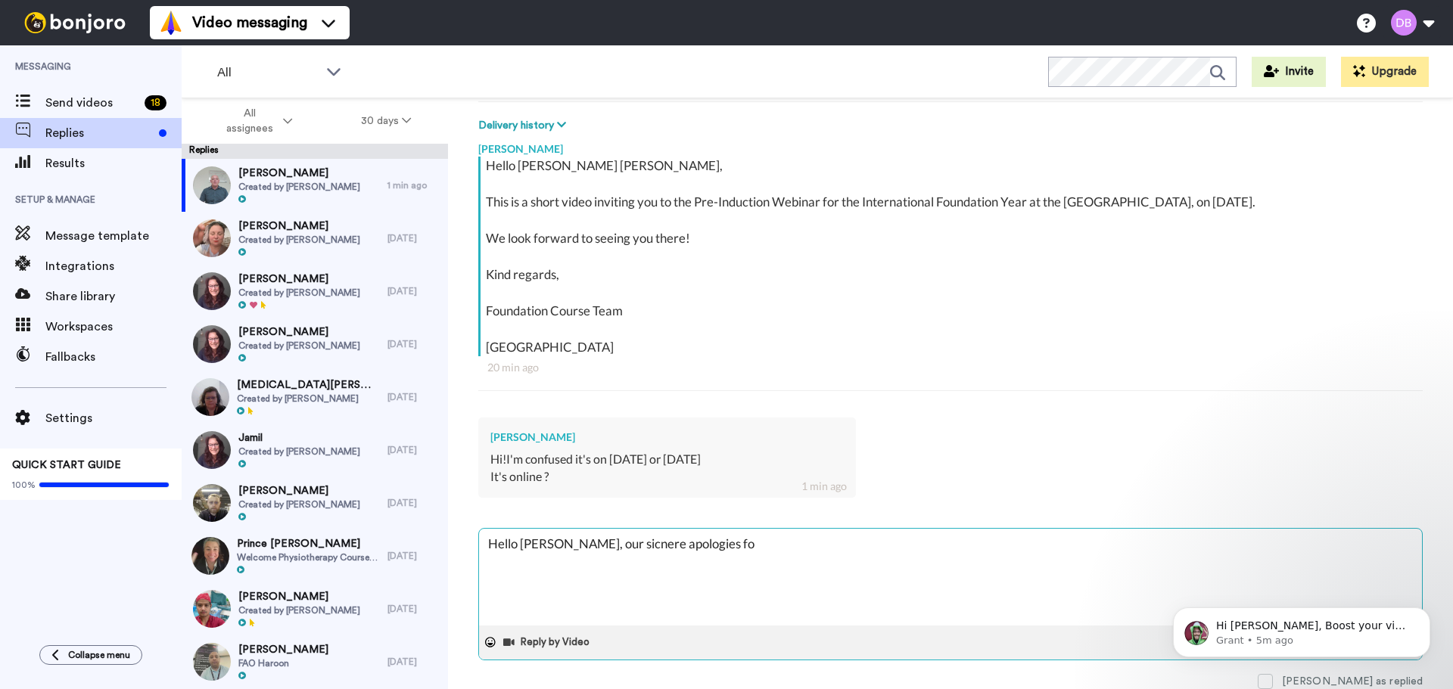
type textarea "Hello Elena, our sicnere apologies for"
type textarea "x"
type textarea "Hello Elena, our sicnere apologies for"
type textarea "x"
type textarea "Hello Elena, our sicnere apologies for e"
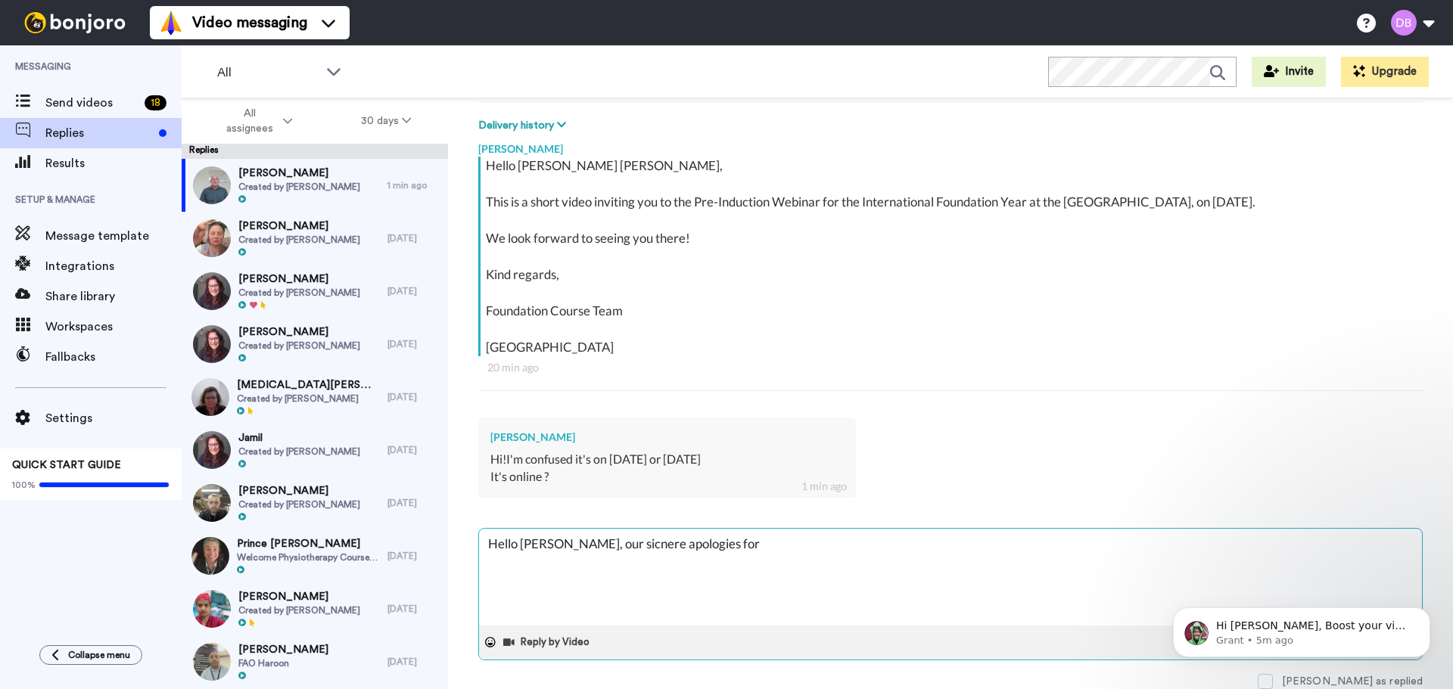
type textarea "x"
type textarea "Hello Elena, our sicnere apologies for eh"
type textarea "x"
type textarea "Hello Elena, our sicnere apologies for eh"
type textarea "x"
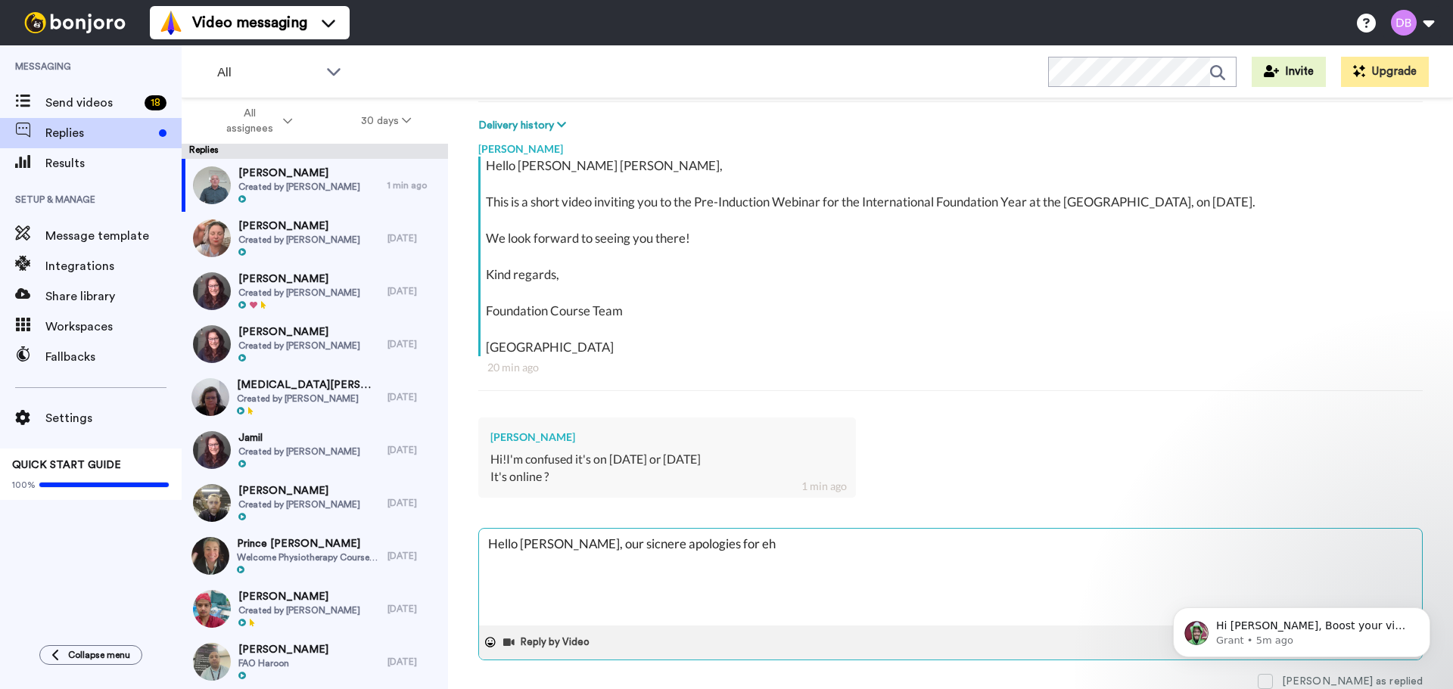
type textarea "Hello Elena, our sicnere apologies for eh c"
type textarea "x"
type textarea "Hello Elena, our sicnere apologies for eh co"
type textarea "x"
type textarea "Hello Elena, our sicnere apologies for eh con"
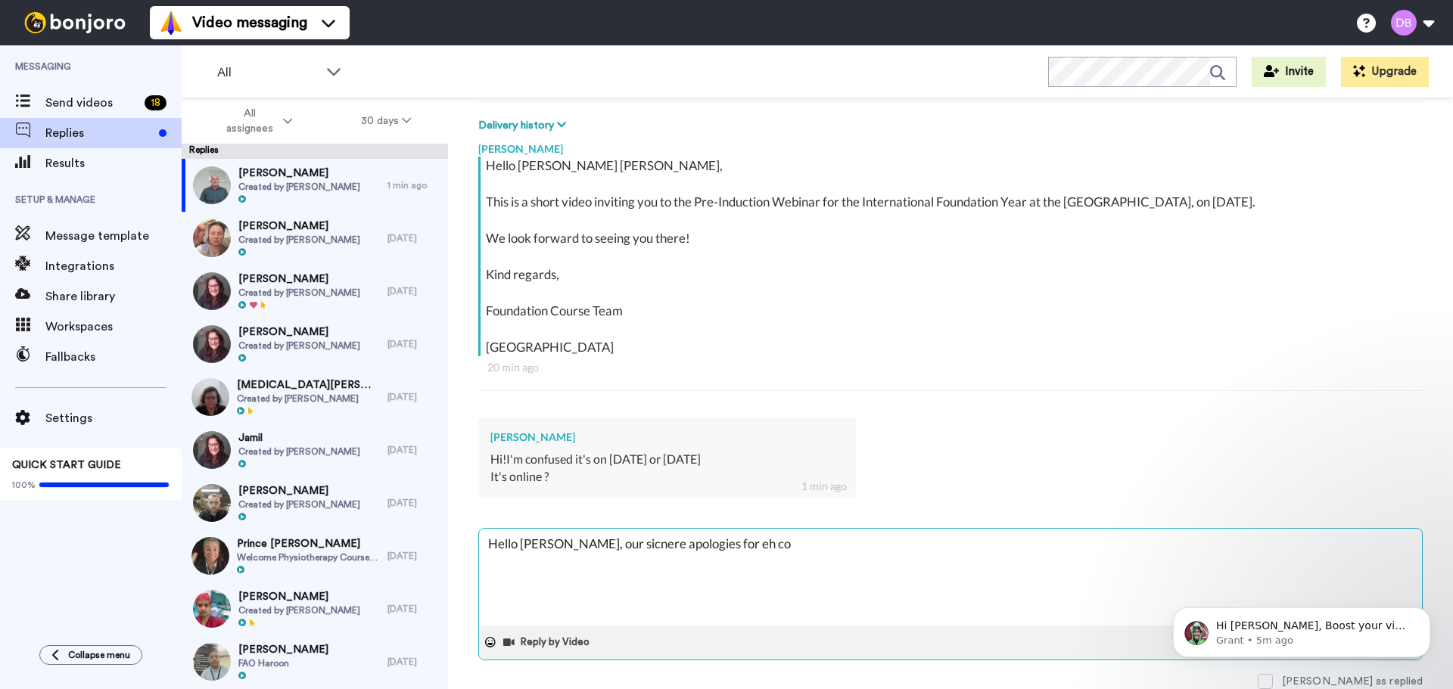
type textarea "x"
type textarea "Hello Elena, our sicnere apologies for eh conf"
type textarea "x"
type textarea "Hello Elena, our sicnere apologies for eh confu"
type textarea "x"
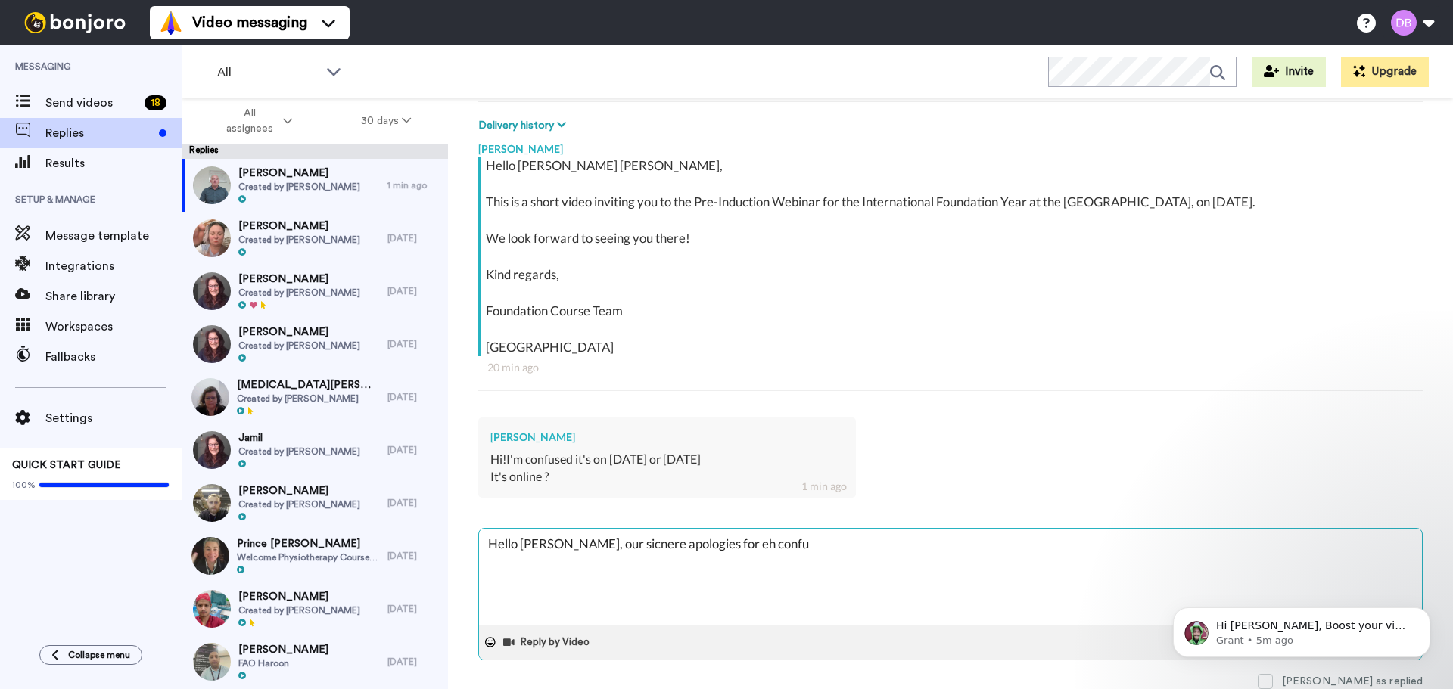
type textarea "Hello Elena, our sicnere apologies for eh confus"
type textarea "x"
type textarea "Hello Elena, our sicnere apologies for eh confusi"
type textarea "x"
type textarea "Hello Elena, our sicnere apologies for eh confusio"
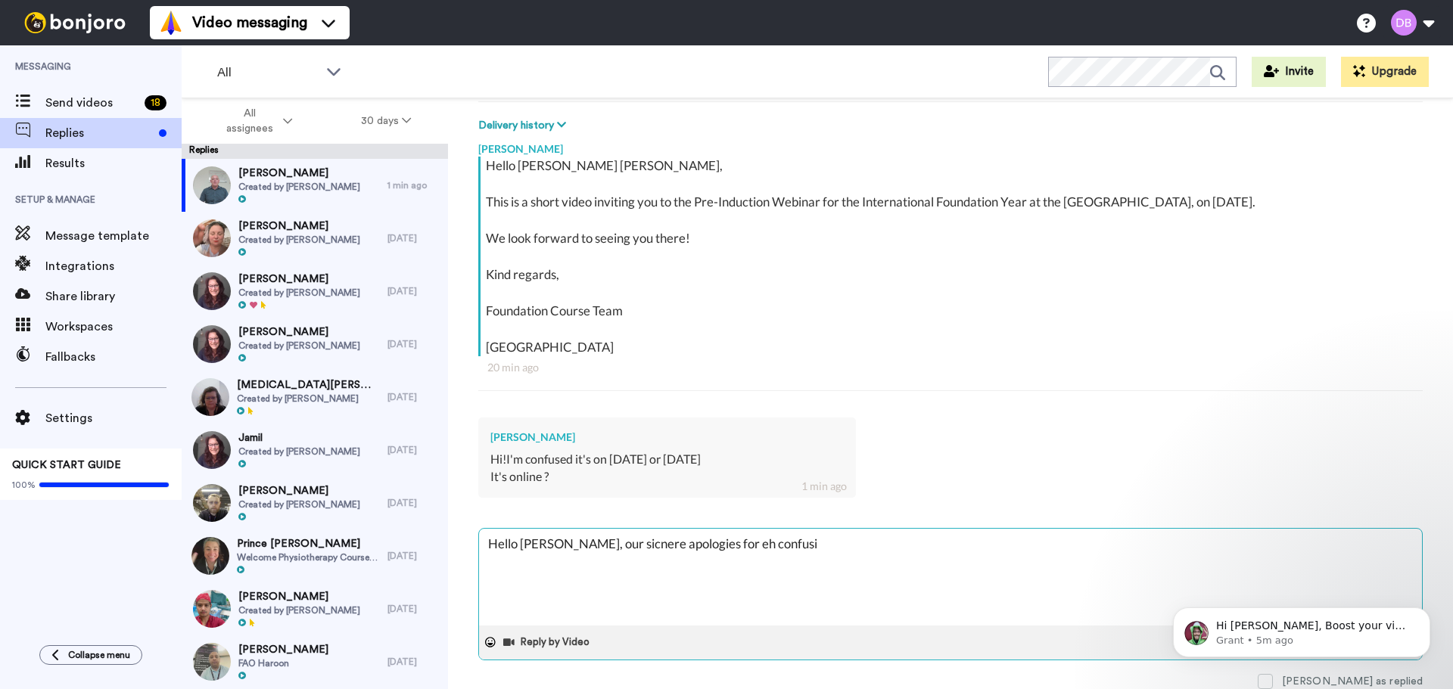
type textarea "x"
type textarea "Hello Elena, our sicnere apologies for eh confusion"
type textarea "x"
type textarea "Hello Elena, our sicnere apologies for eh confusion."
type textarea "x"
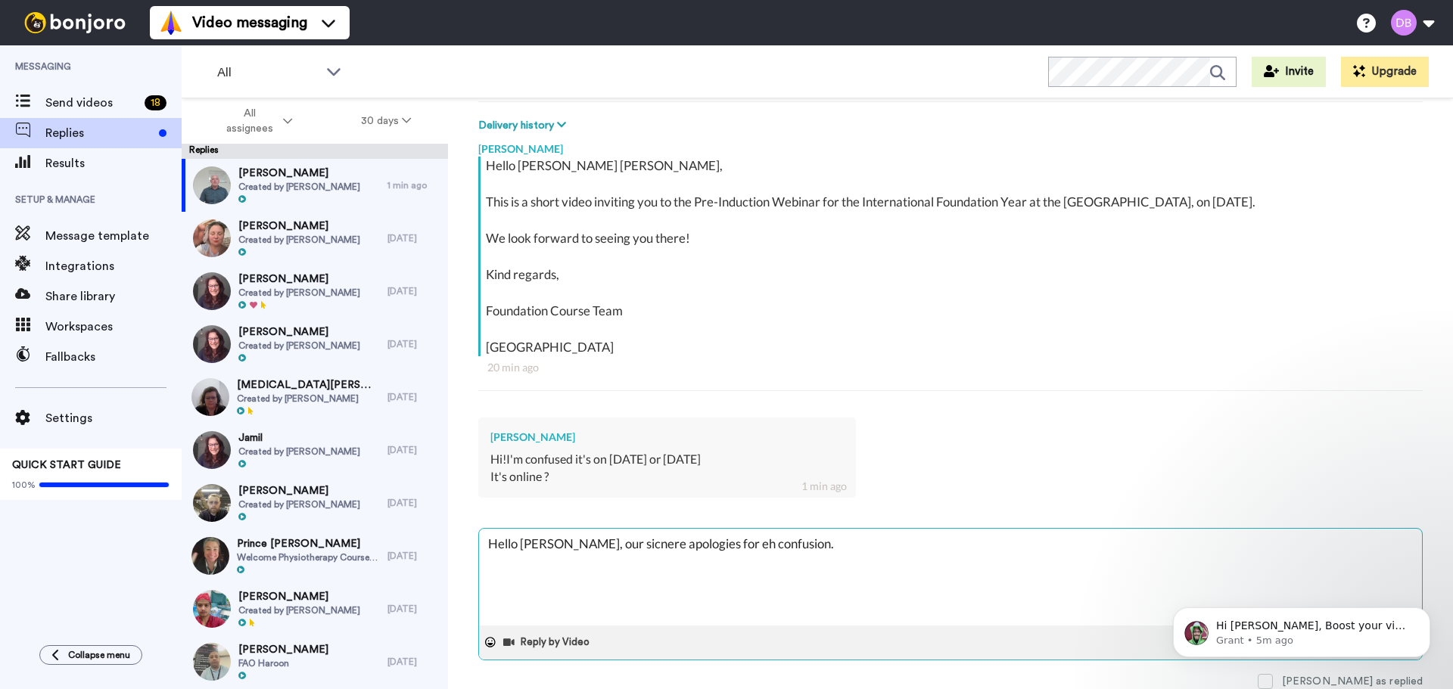
type textarea "Hello Elena, our sicnere apologies for eh confusion."
type textarea "x"
type textarea "Hello Elena, our sicnere apologies for eh confusion. I"
type textarea "x"
type textarea "Hello Elena, our sicnere apologies for eh confusion. It"
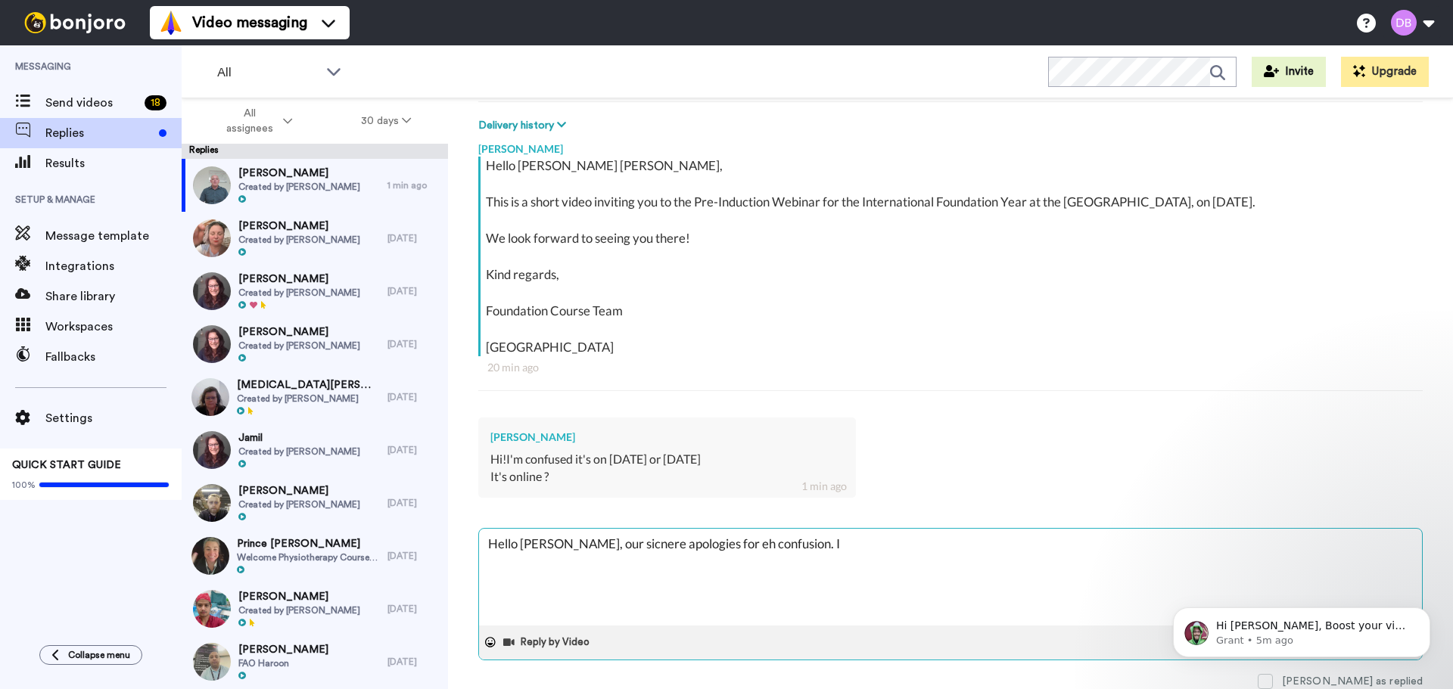
type textarea "x"
type textarea "Hello Elena, our sicnere apologies for eh confusion. It"
type textarea "x"
type textarea "Hello Elena, our sicnere apologies for eh confusion. It i"
type textarea "x"
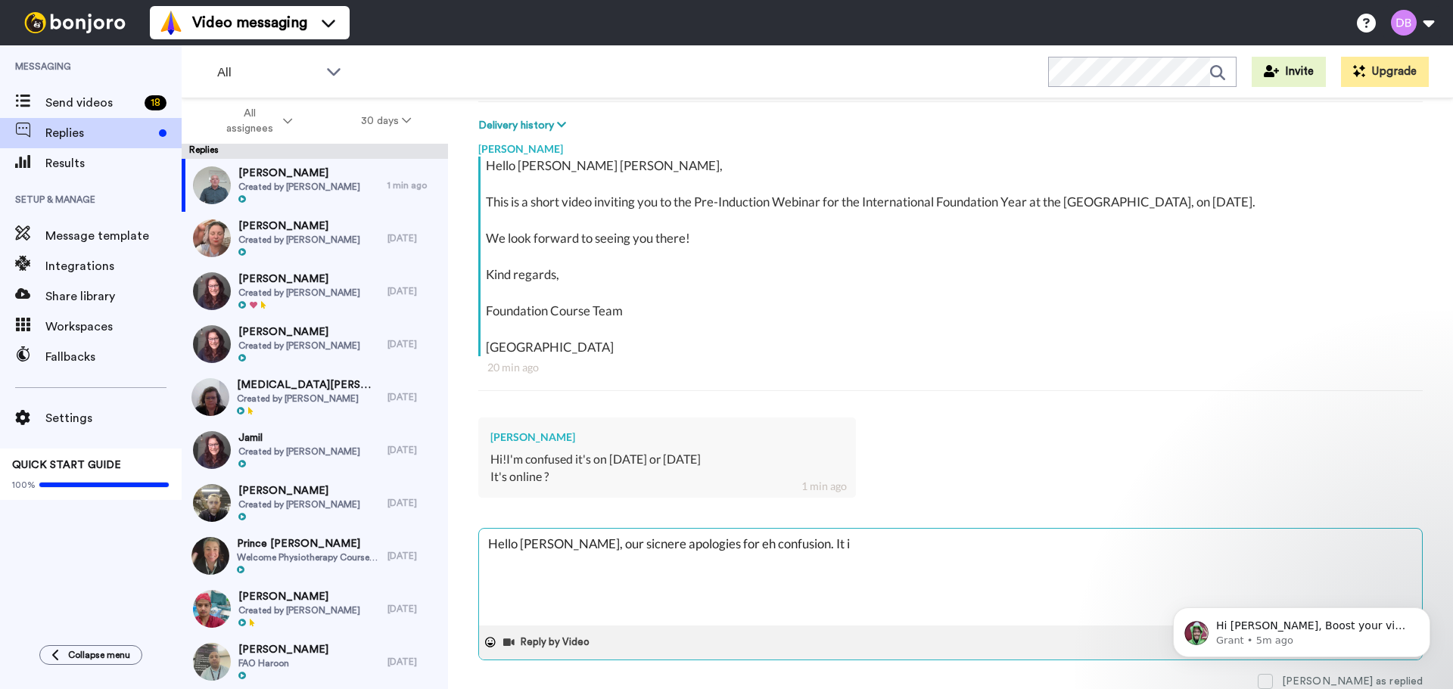
type textarea "Hello Elena, our sicnere apologies for eh confusion. It is"
type textarea "x"
type textarea "Hello Elena, our sicnere apologies for eh confusion. It is"
type textarea "x"
type textarea "Hello Elena, our sicnere apologies for eh confusion. It is o"
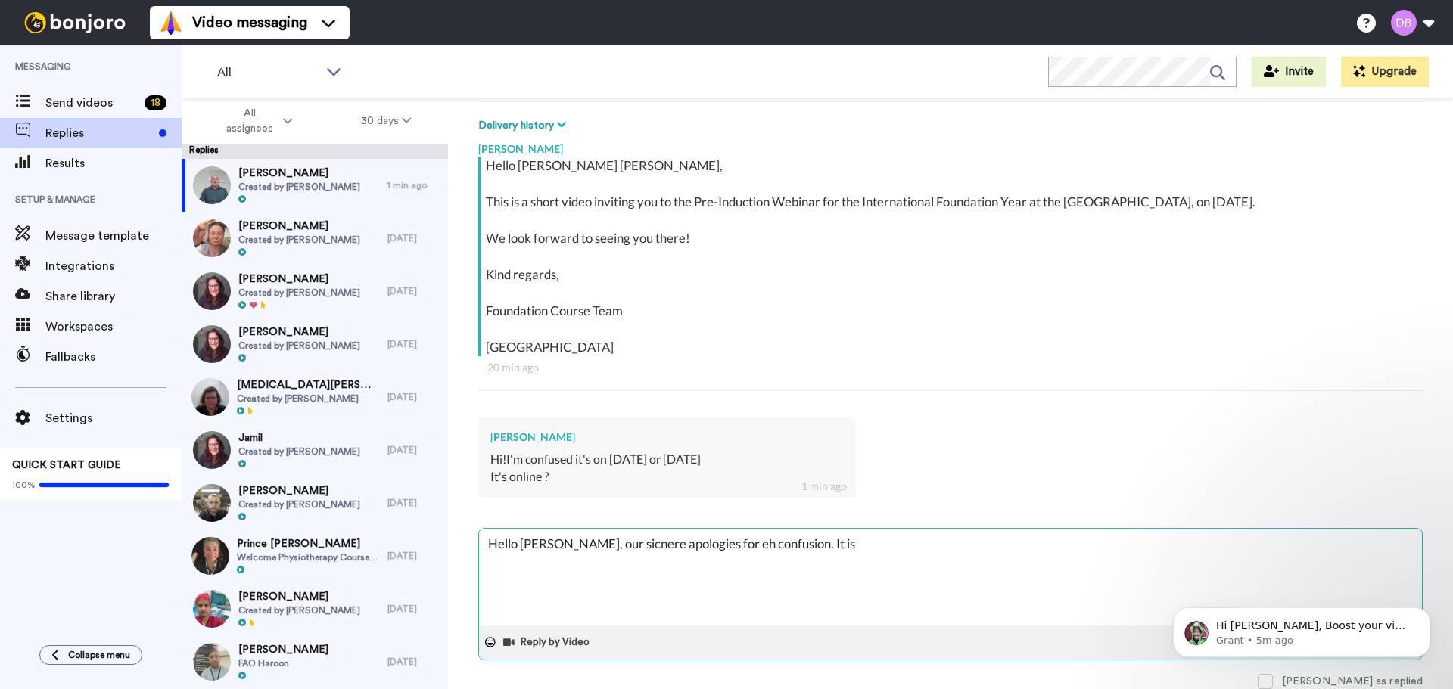
type textarea "x"
type textarea "Hello Elena, our sicnere apologies for eh confusion. It is on"
type textarea "x"
type textarea "Hello Elena, our sicnere apologies for eh confusion. It is onl"
type textarea "x"
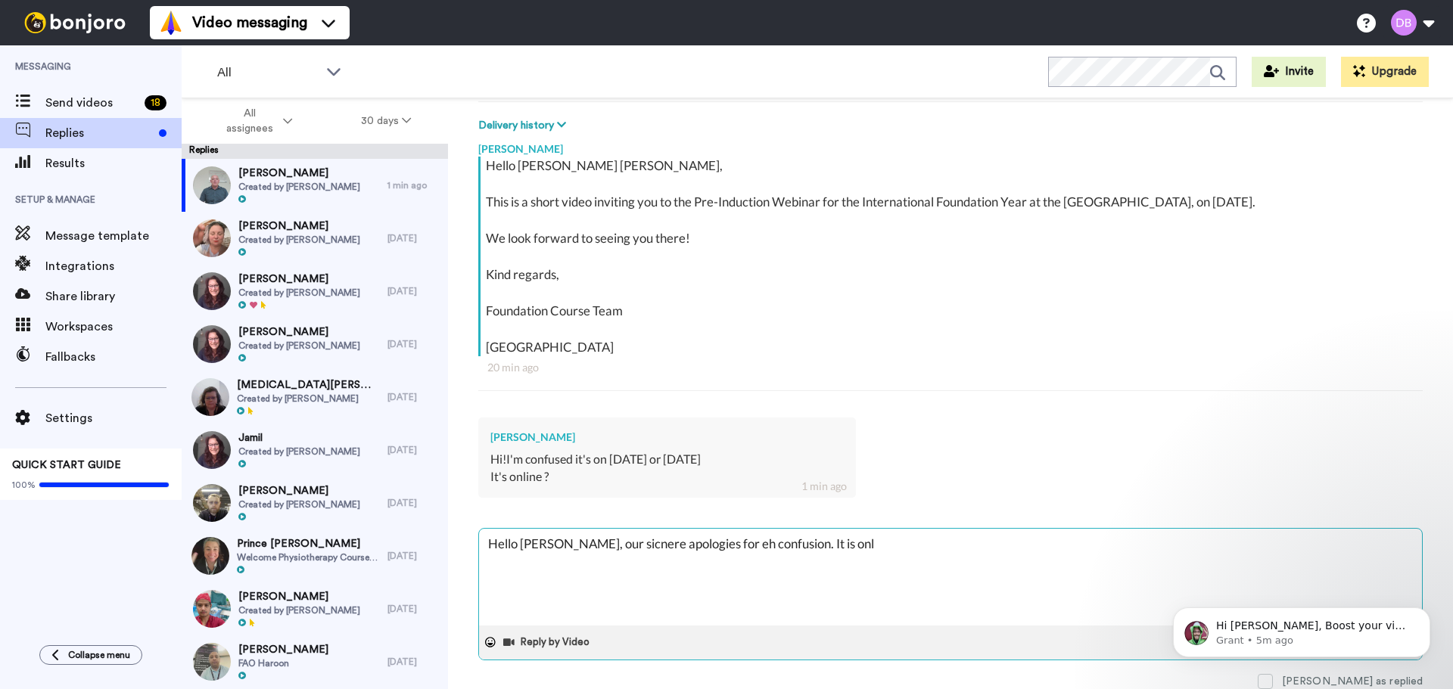
type textarea "Hello Elena, our sicnere apologies for eh confusion. It is onli"
type textarea "x"
type textarea "Hello Elena, our sicnere apologies for eh confusion. It is onlin"
type textarea "x"
type textarea "Hello Elena, our sicnere apologies for eh confusion. It is online"
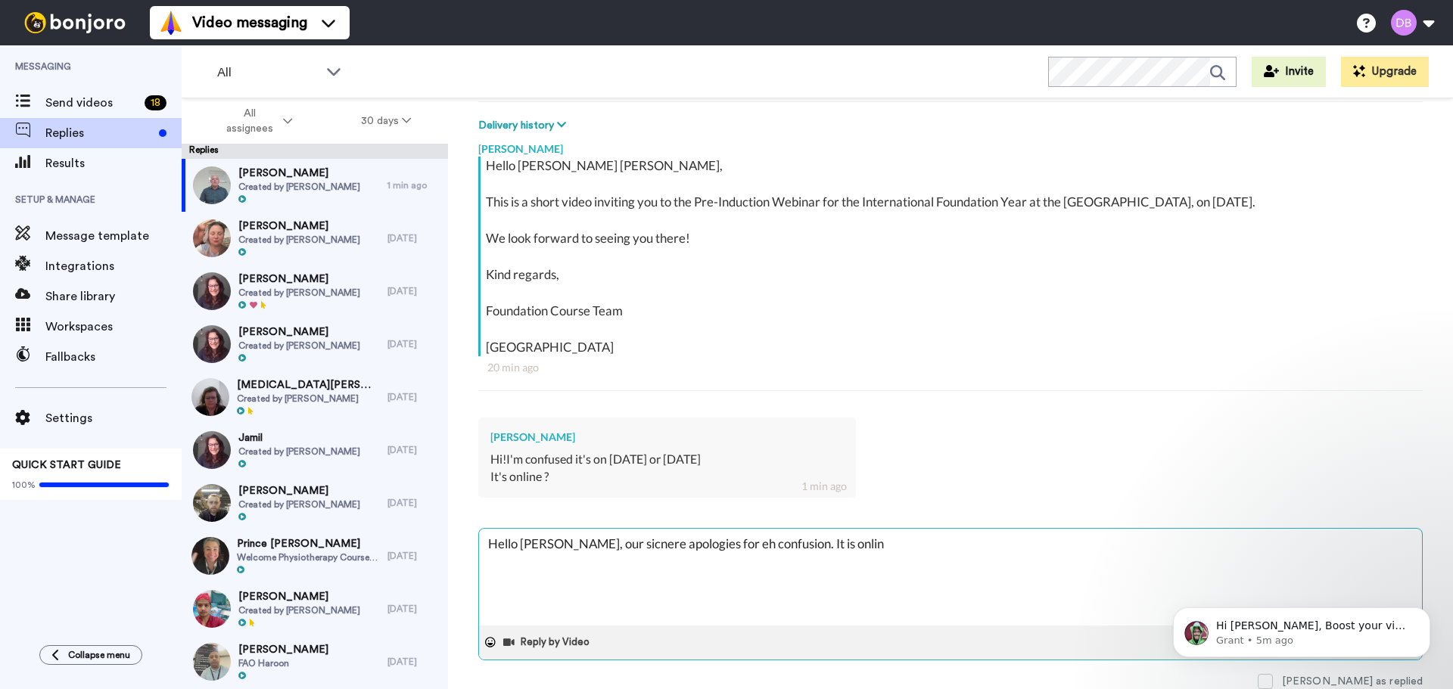
type textarea "x"
type textarea "Hello Elena, our sicnere apologies for eh confusion. It is onlin"
type textarea "x"
type textarea "Hello Elena, our sicnere apologies for eh confusion. It is onli"
type textarea "x"
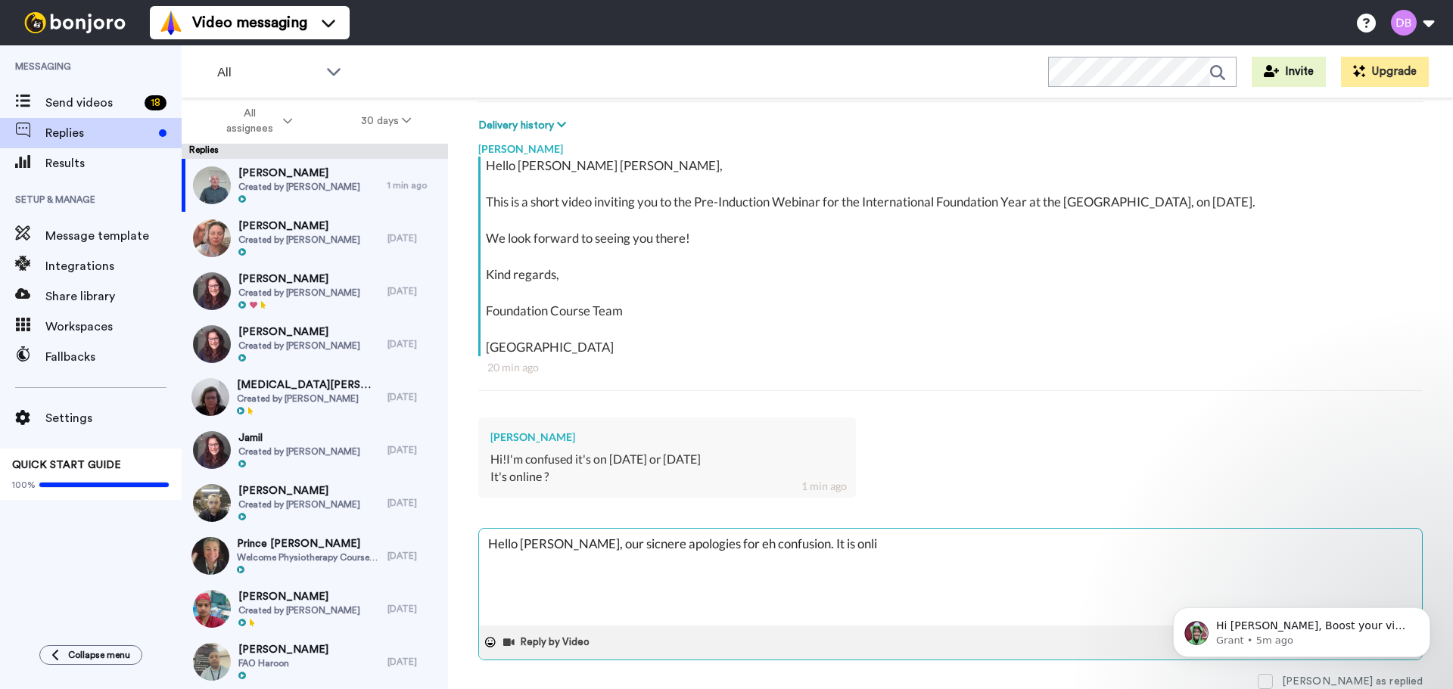
type textarea "Hello Elena, our sicnere apologies for eh confusion. It is onl"
type textarea "x"
type textarea "Hello Elena, our sicnere apologies for eh confusion. It is on"
type textarea "x"
type textarea "Hello Elena, our sicnere apologies for eh confusion. It is o"
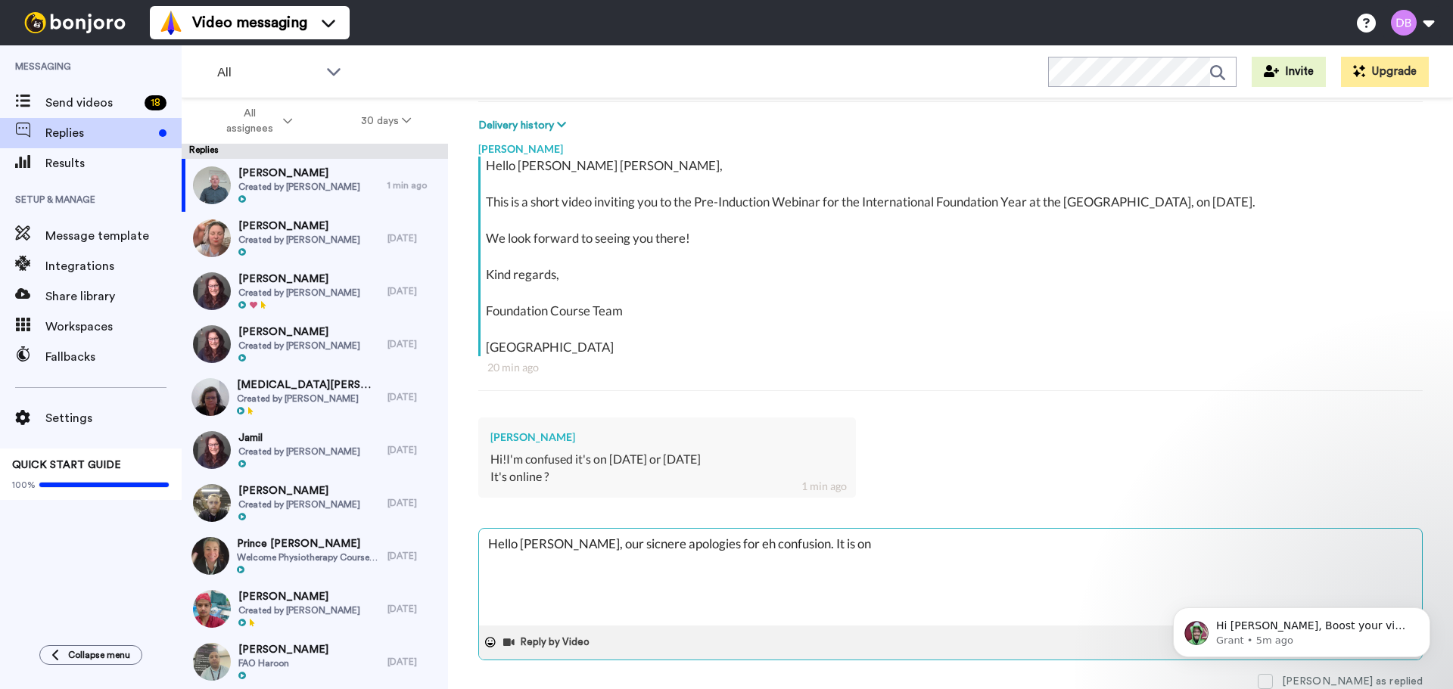
type textarea "x"
type textarea "Hello Elena, our sicnere apologies for eh confusion. It is"
type textarea "x"
type textarea "Hello Elena, our sicnere apologies for eh confusion. It is o"
type textarea "x"
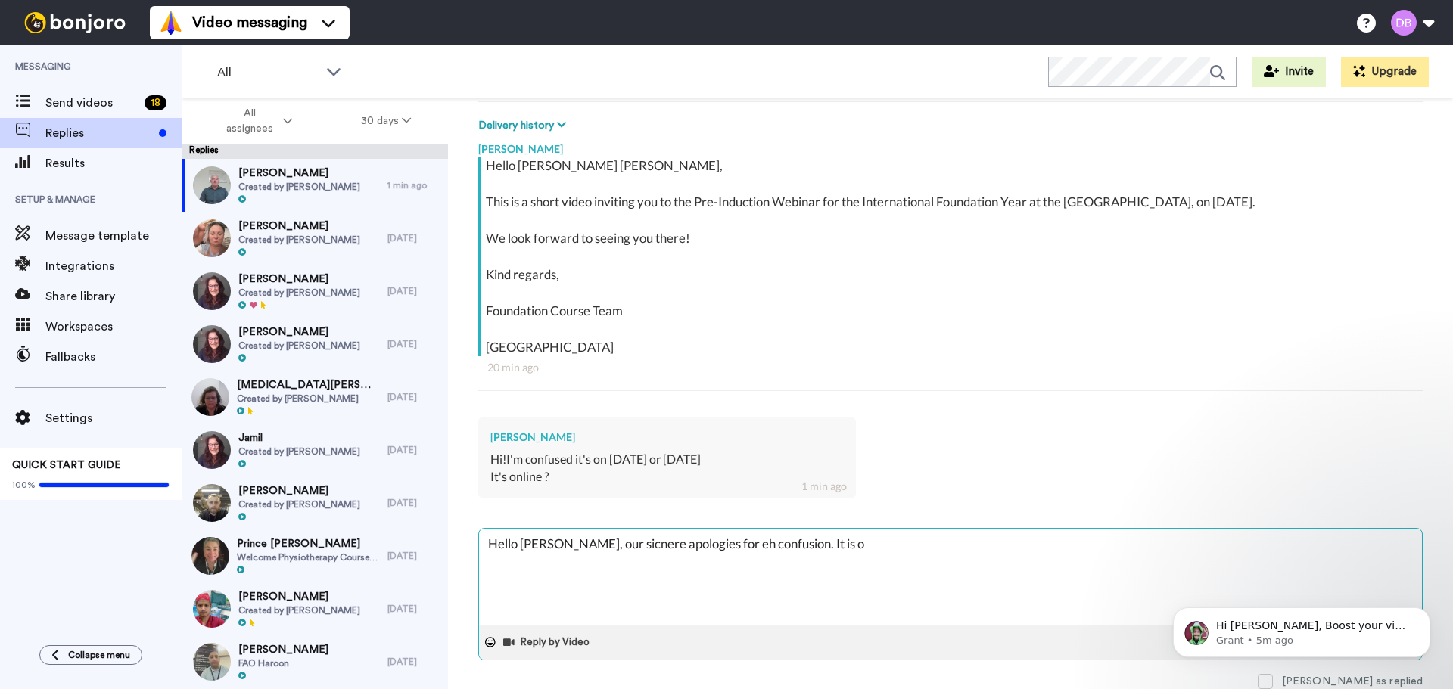
type textarea "Hello Elena, our sicnere apologies for eh confusion. It is on"
type textarea "x"
type textarea "Hello Elena, our sicnere apologies for eh confusion. It is on"
type textarea "x"
type textarea "Hello Elena, our sicnere apologies for eh confusion. It is on 4"
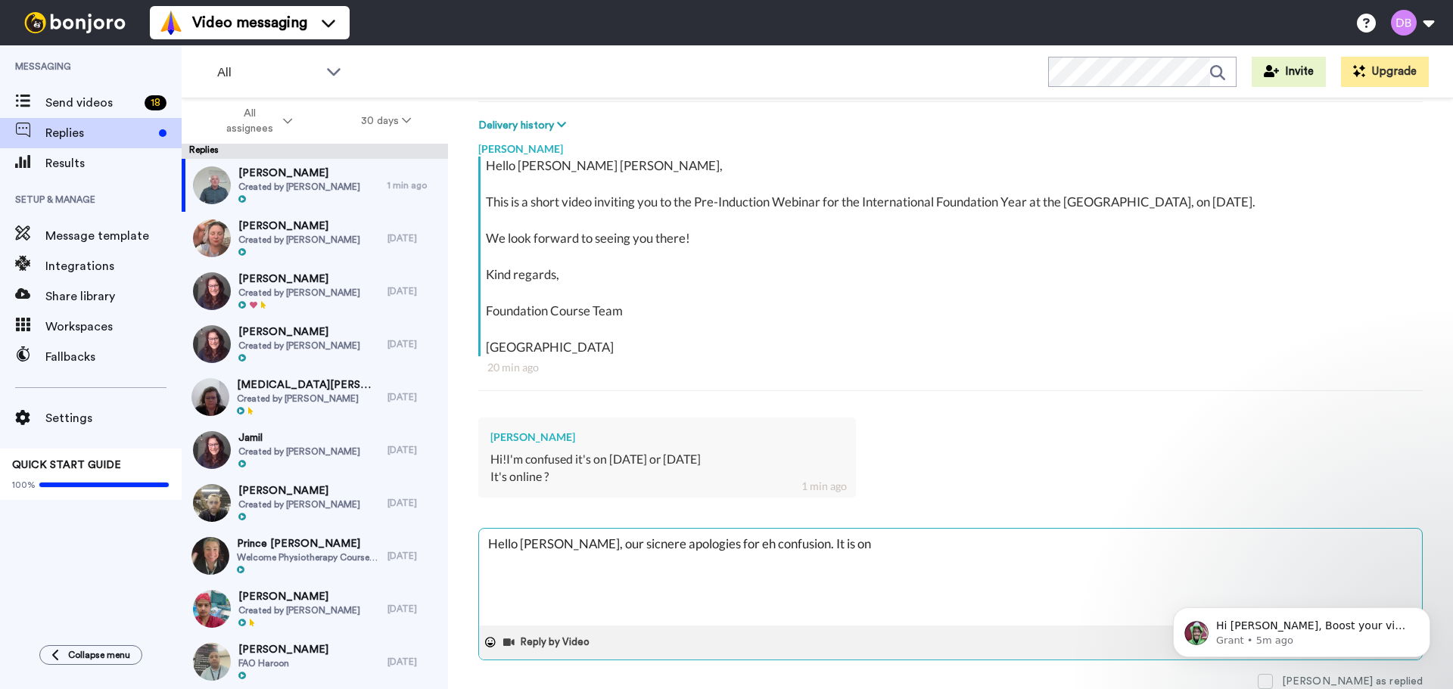
type textarea "x"
type textarea "Hello Elena, our sicnere apologies for eh confusion. It is on 4t"
type textarea "x"
type textarea "Hello Elena, our sicnere apologies for eh confusion. It is on 4th"
type textarea "x"
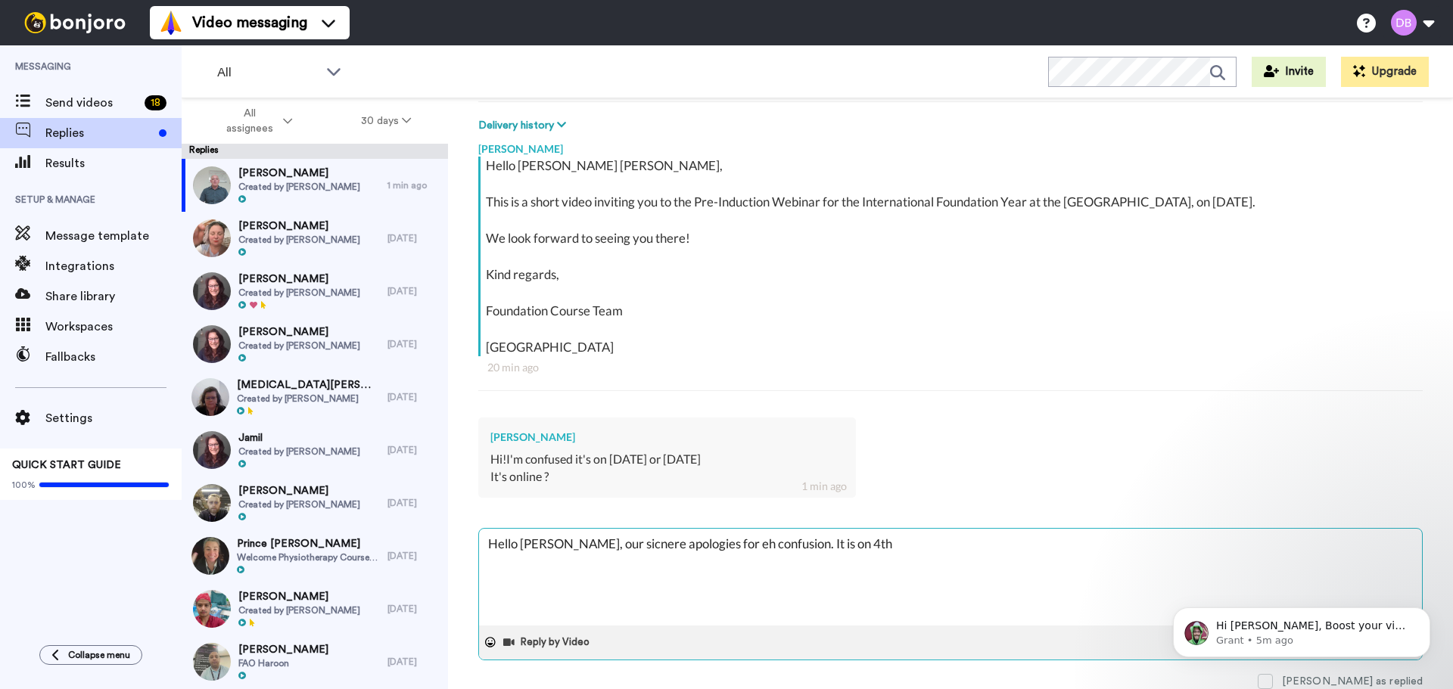
type textarea "Hello Elena, our sicnere apologies for eh confusion. It is on 4th"
type textarea "x"
type textarea "Hello Elena, our sicnere apologies for eh confusion. It is on 4th S"
type textarea "x"
type textarea "Hello Elena, our sicnere apologies for eh confusion. It is on 4th Se"
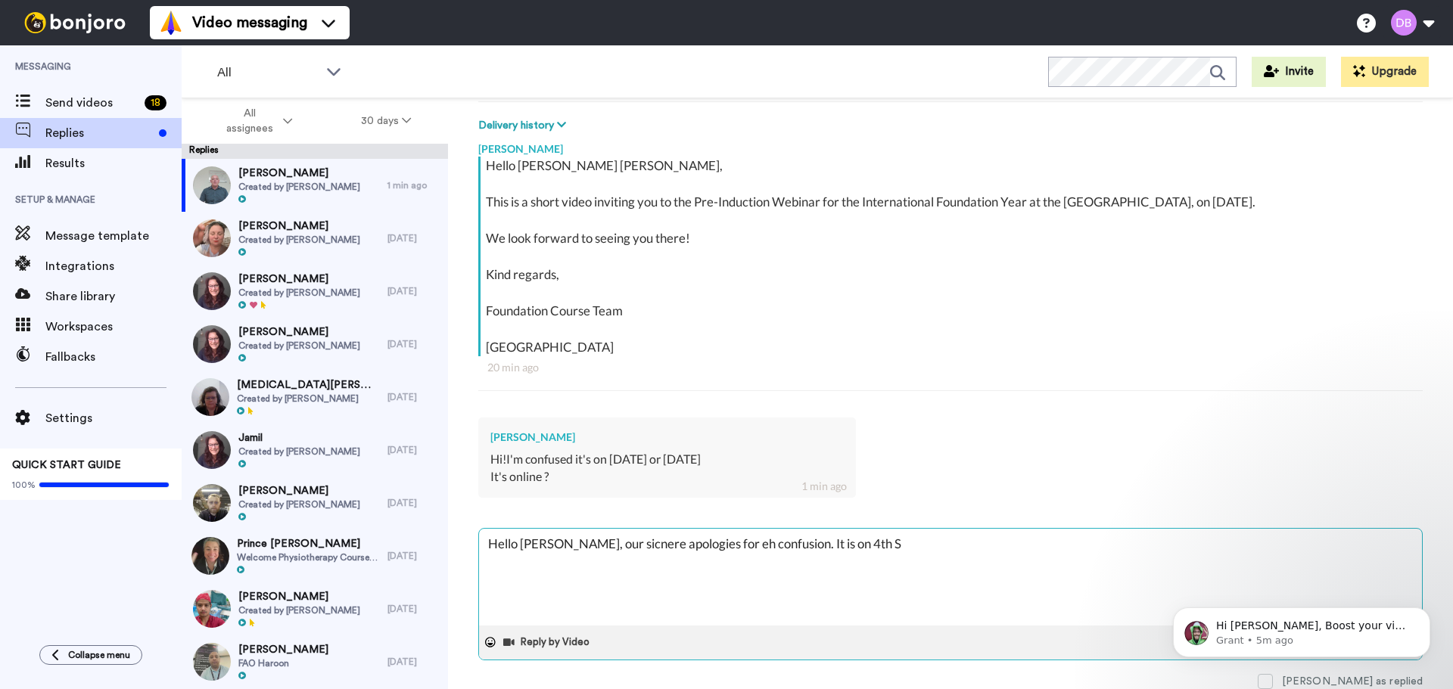
type textarea "x"
type textarea "Hello Elena, our sicnere apologies for eh confusion. It is on 4th Sep"
type textarea "x"
type textarea "Hello Elena, our sicnere apologies for eh confusion. It is on 4th Sept"
type textarea "x"
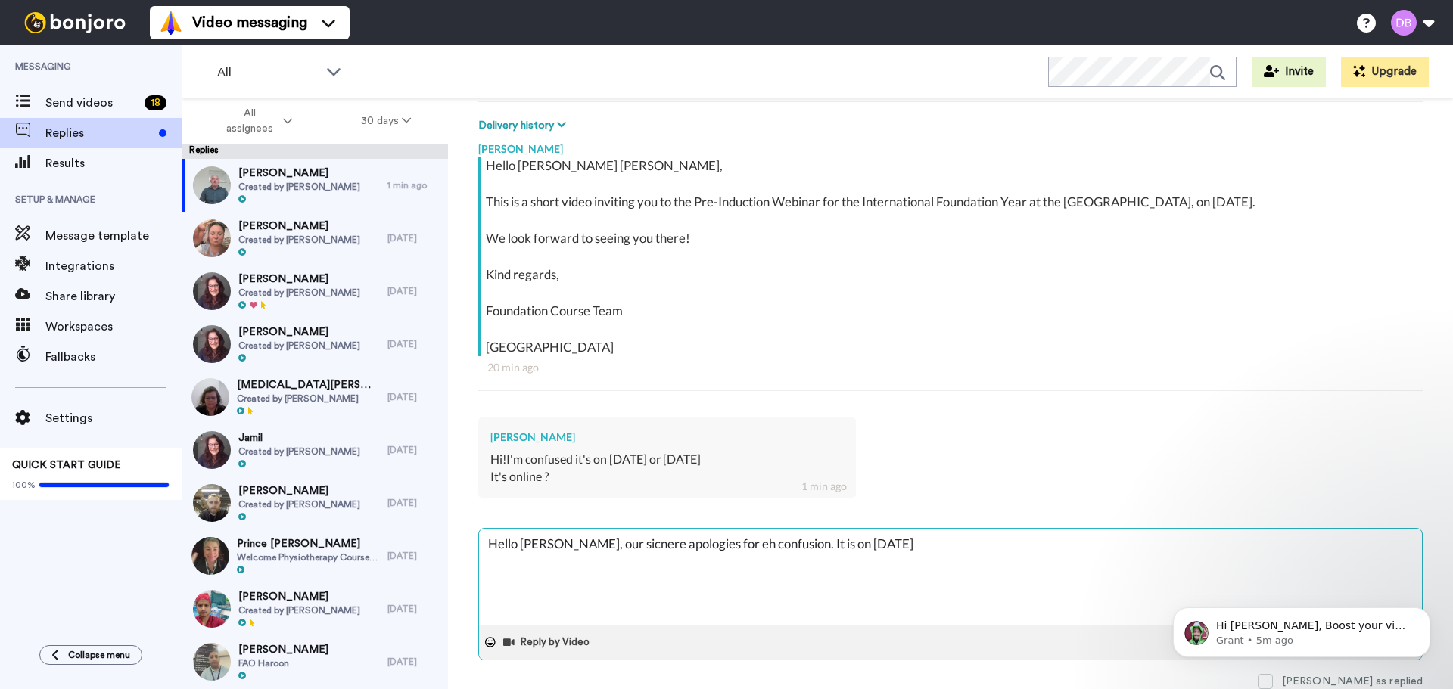
type textarea "Hello Elena, our sicnere apologies for eh confusion. It is on 4th Septe"
type textarea "x"
type textarea "Hello Elena, our sicnere apologies for eh confusion. It is on 4th Septem"
type textarea "x"
type textarea "Hello Elena, our sicnere apologies for eh confusion. It is on 4th Septemb"
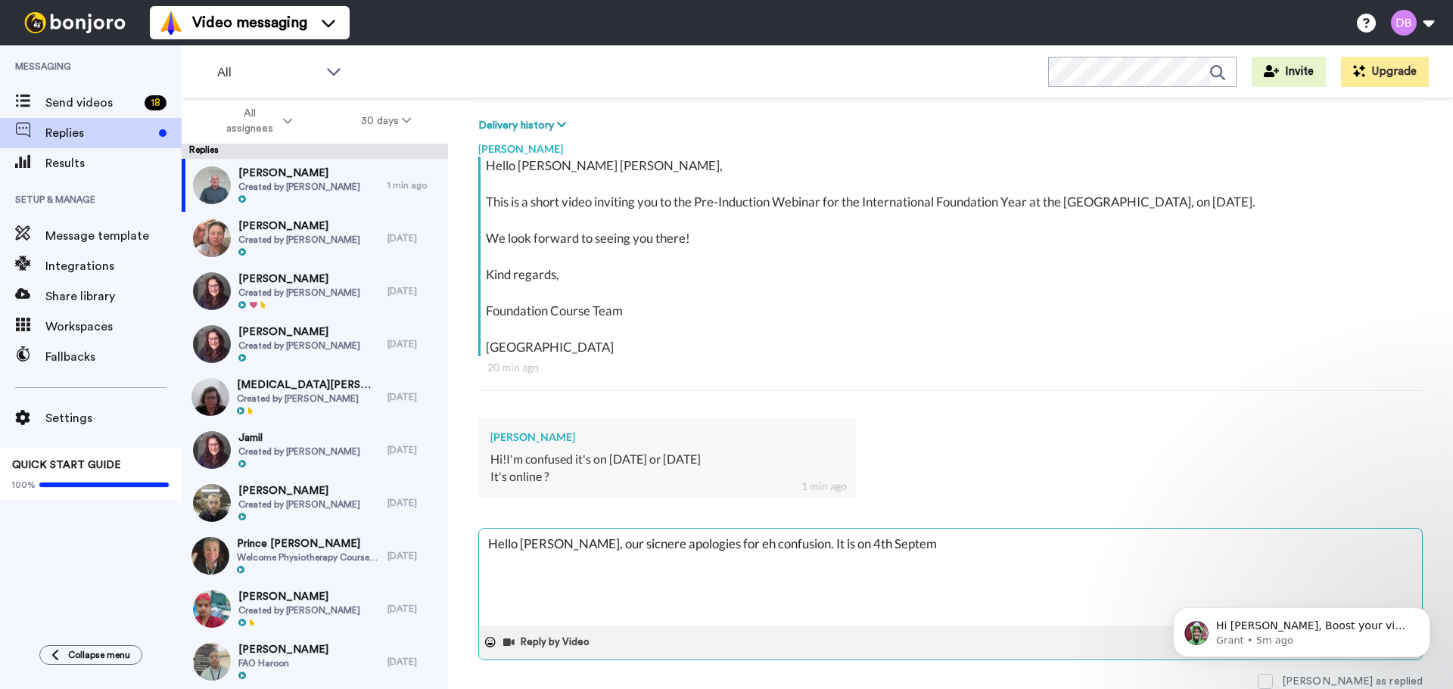
type textarea "x"
type textarea "Hello Elena, our sicnere apologies for eh confusion. It is on 4th Septembe"
type textarea "x"
type textarea "Hello Elena, our sicnere apologies for eh confusion. It is on 4th September"
type textarea "x"
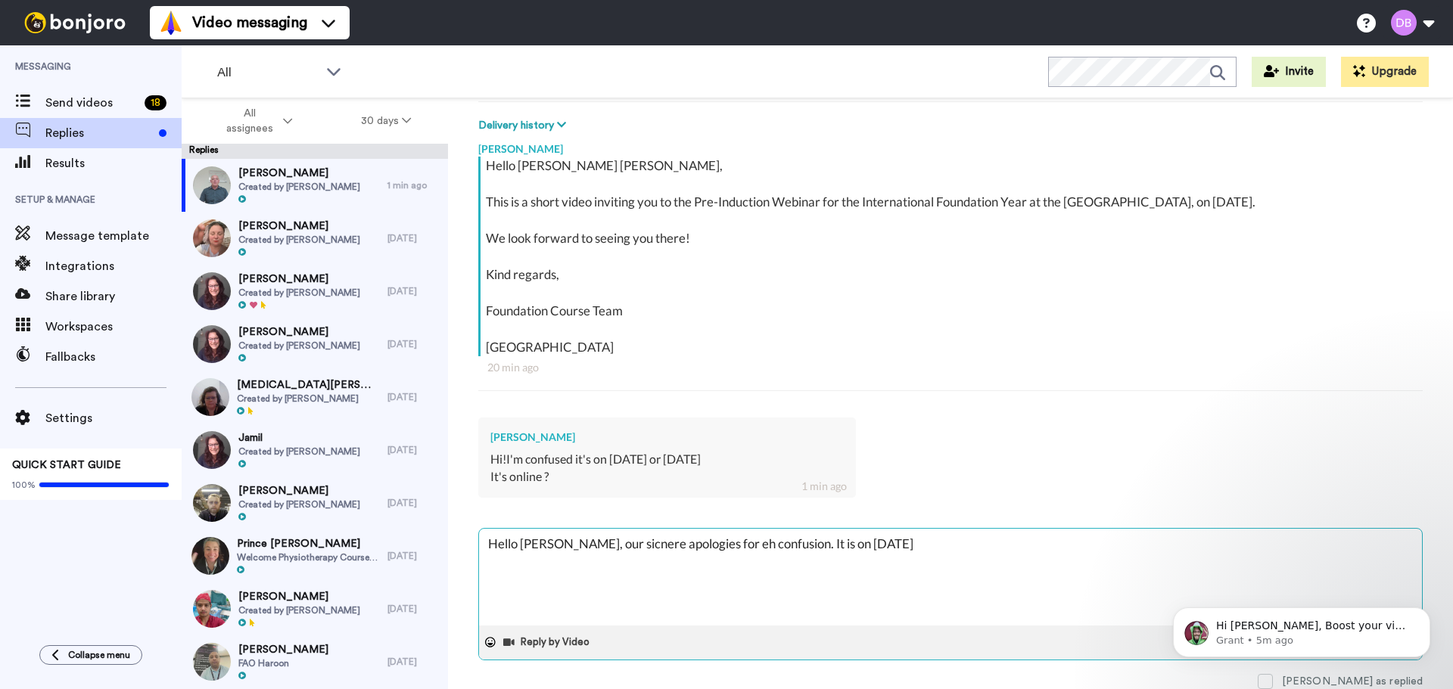
type textarea "Hello Elena, our sicnere apologies for eh confusion. It is on 4th September,"
type textarea "x"
type textarea "Hello Elena, our sicnere apologies for eh confusion. It is on 4th September,"
type textarea "x"
type textarea "Hello Elena, our sicnere apologies for eh confusion. It is on 4th September, a"
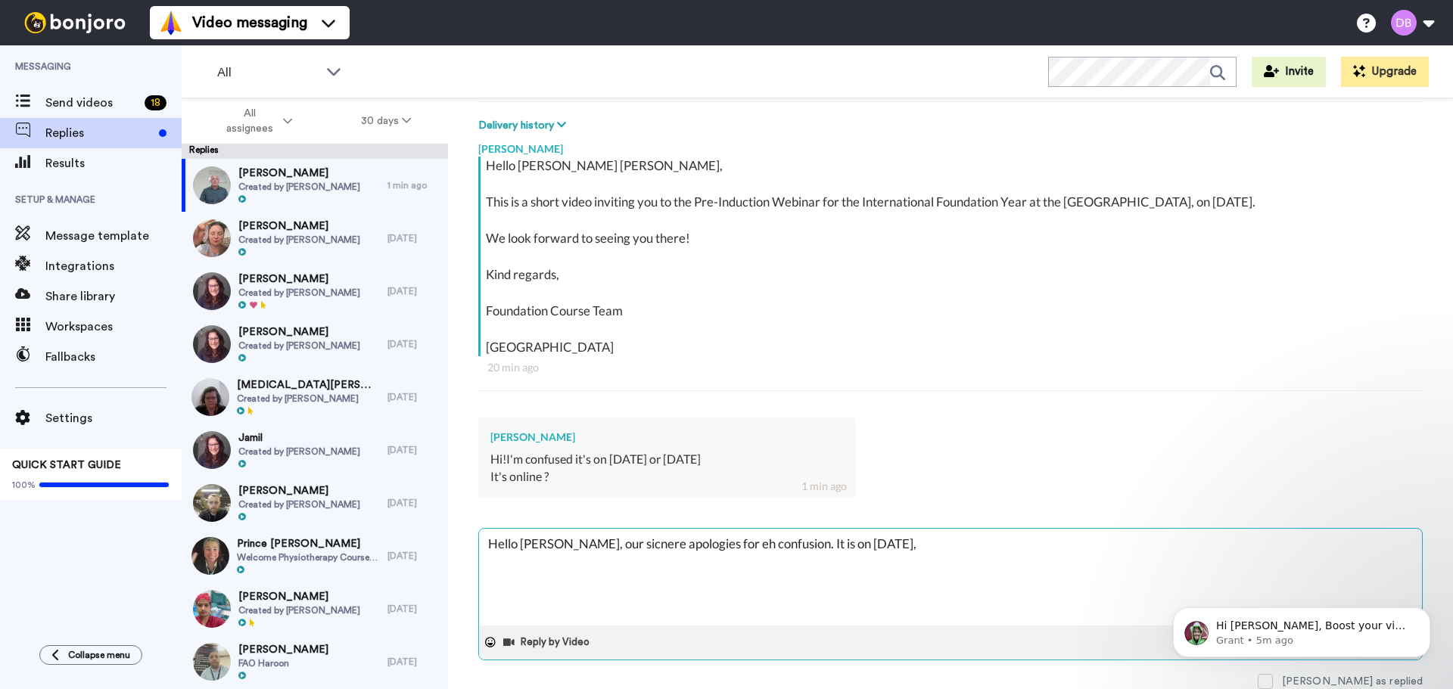
type textarea "x"
type textarea "Hello Elena, our sicnere apologies for eh confusion. It is on 4th September, an"
type textarea "x"
type textarea "Hello Elena, our sicnere apologies for eh confusion. It is on 4th September, and"
type textarea "x"
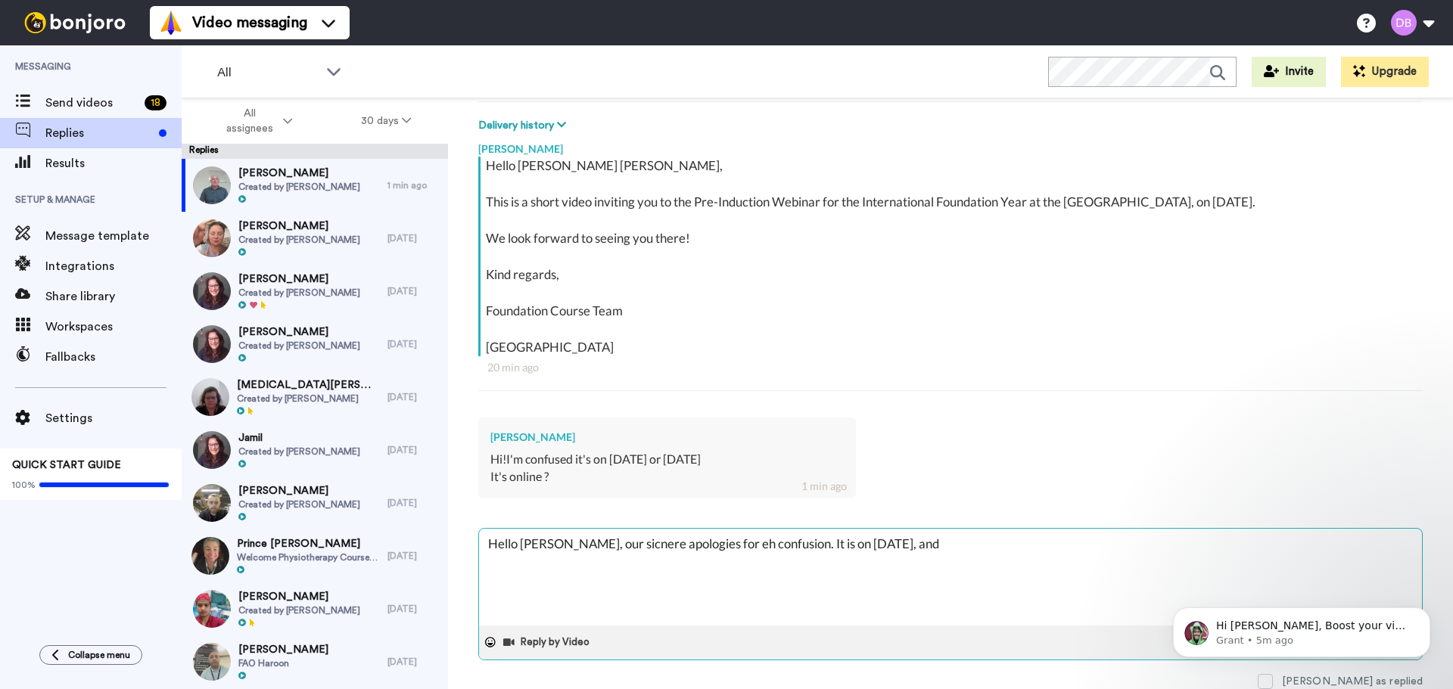
type textarea "Hello Elena, our sicnere apologies for eh confusion. It is on 4th September, and"
type textarea "x"
type textarea "Hello Elena, our sicnere apologies for eh confusion. It is on 4th September, an…"
type textarea "x"
type textarea "Hello Elena, our sicnere apologies for eh confusion. It is on 4th September, an…"
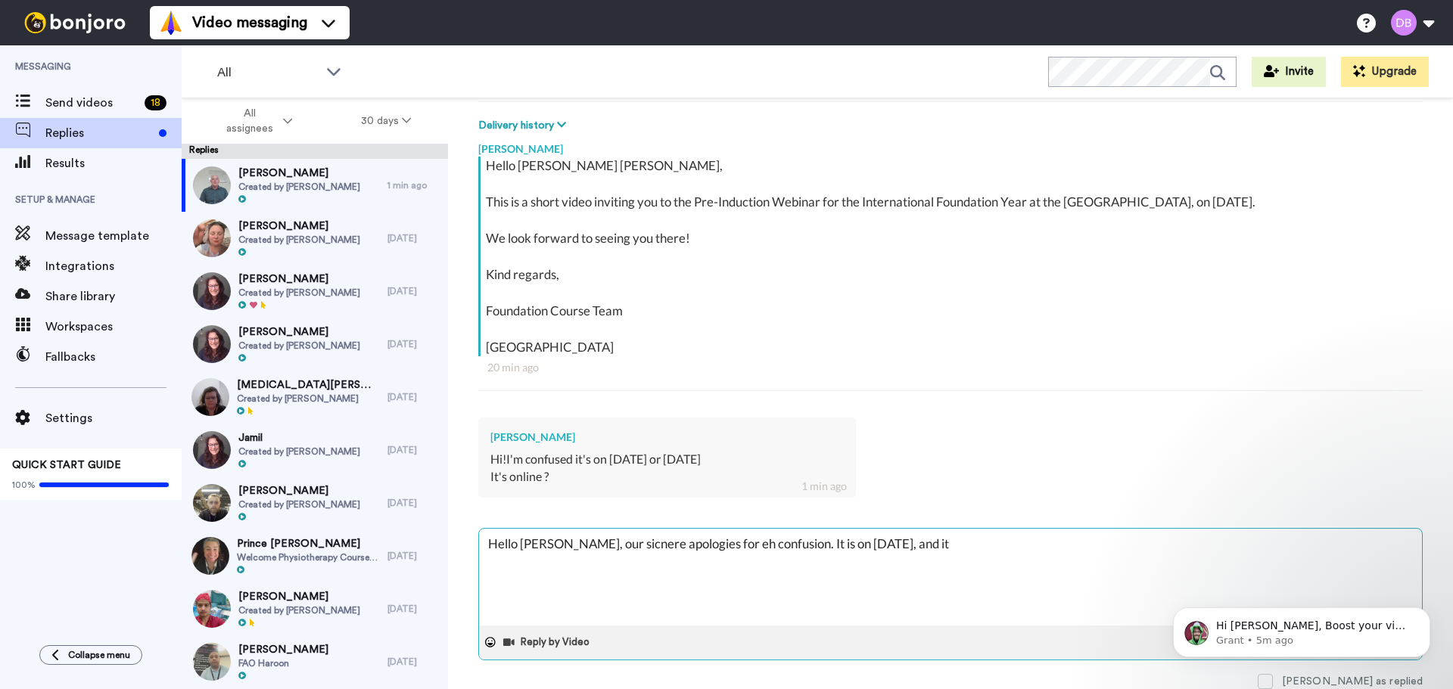
type textarea "x"
type textarea "Hello Elena, our sicnere apologies for eh confusion. It is on 4th September, an…"
type textarea "x"
type textarea "Hello Elena, our sicnere apologies for eh confusion. It is on 4th September, an…"
type textarea "x"
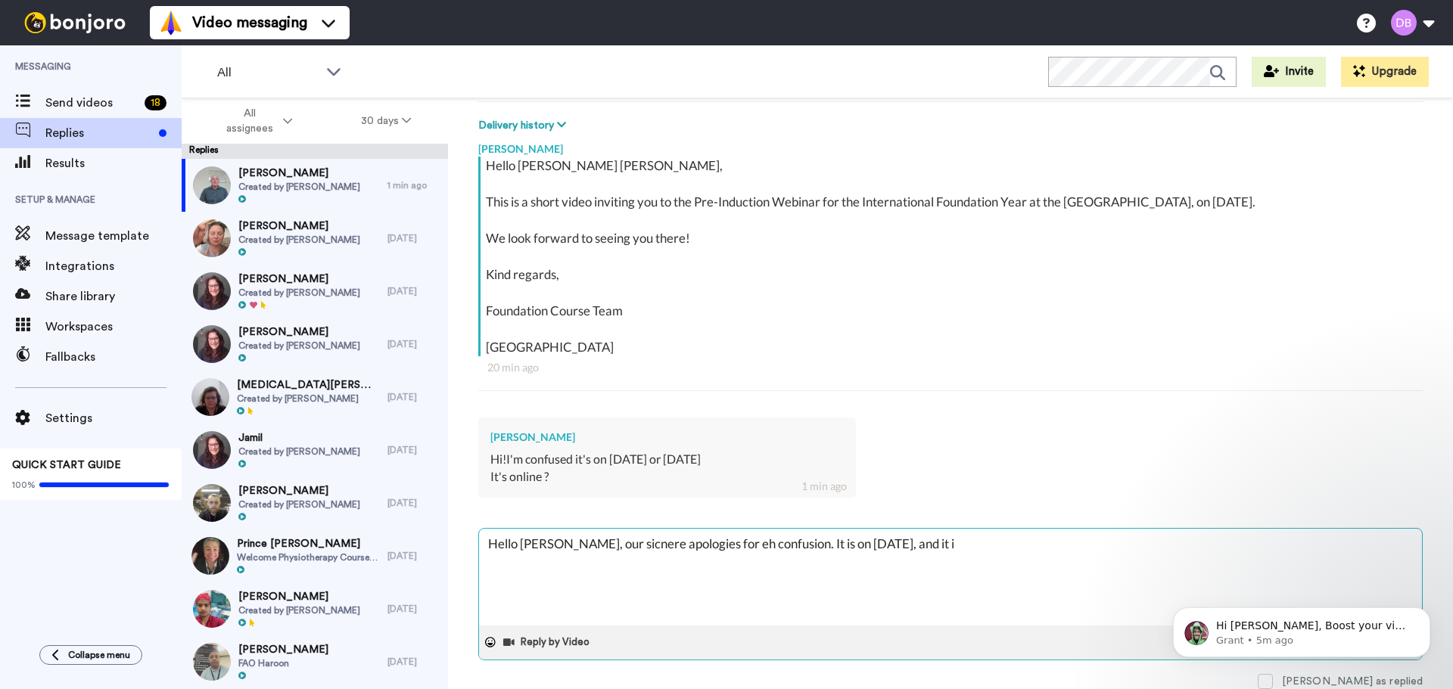
type textarea "Hello Elena, our sicnere apologies for eh confusion. It is on 4th September, an…"
type textarea "x"
type textarea "Hello Elena, our sicnere apologies for eh confusion. It is on 4th September, an…"
type textarea "x"
type textarea "Hello Elena, our sicnere apologies for eh confusion. It is on 4th September, an…"
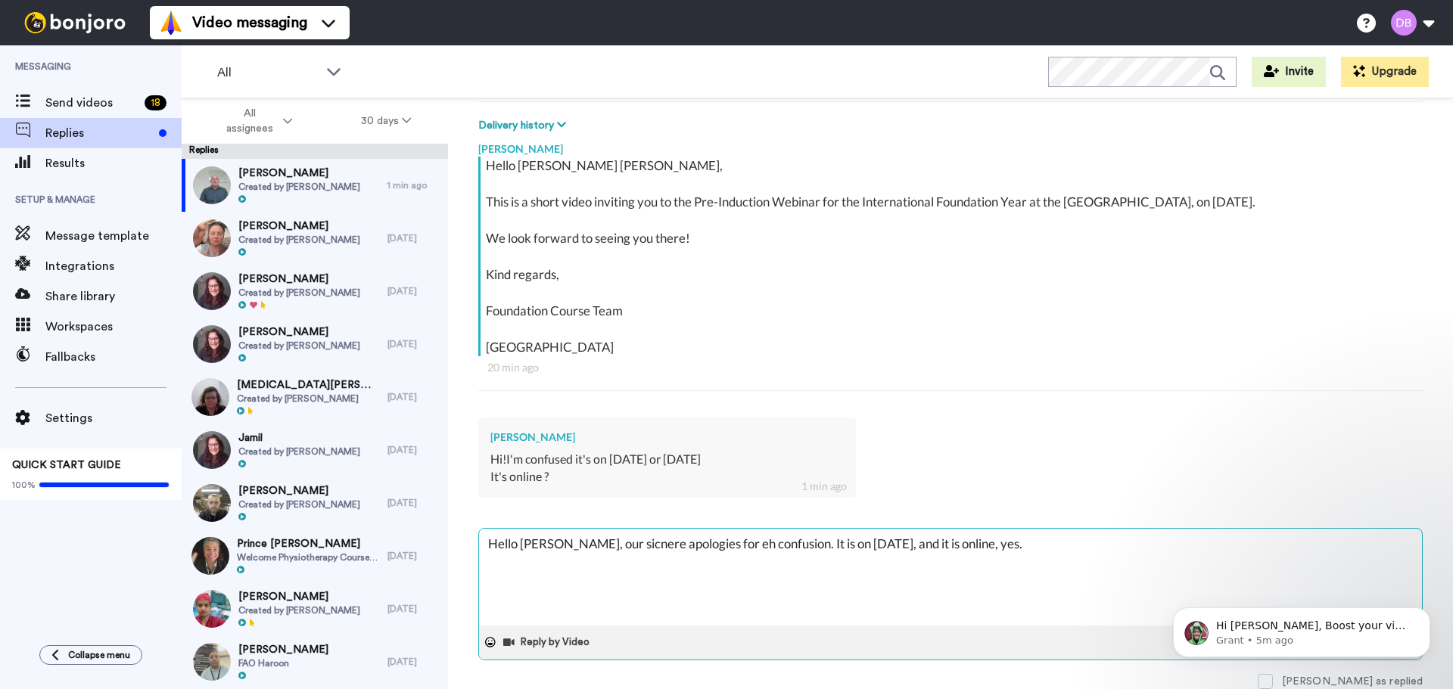
click at [586, 538] on textarea "Hello Elena, our sicnere apologies for eh confusion. It is on 4th September, an…" at bounding box center [950, 577] width 943 height 97
click at [708, 545] on textarea "Hello Elena, our sincere apologies for eh confusion. It is on 4th September, an…" at bounding box center [950, 577] width 943 height 97
click at [1424, 611] on icon "Dismiss notification" at bounding box center [1424, 611] width 5 height 5
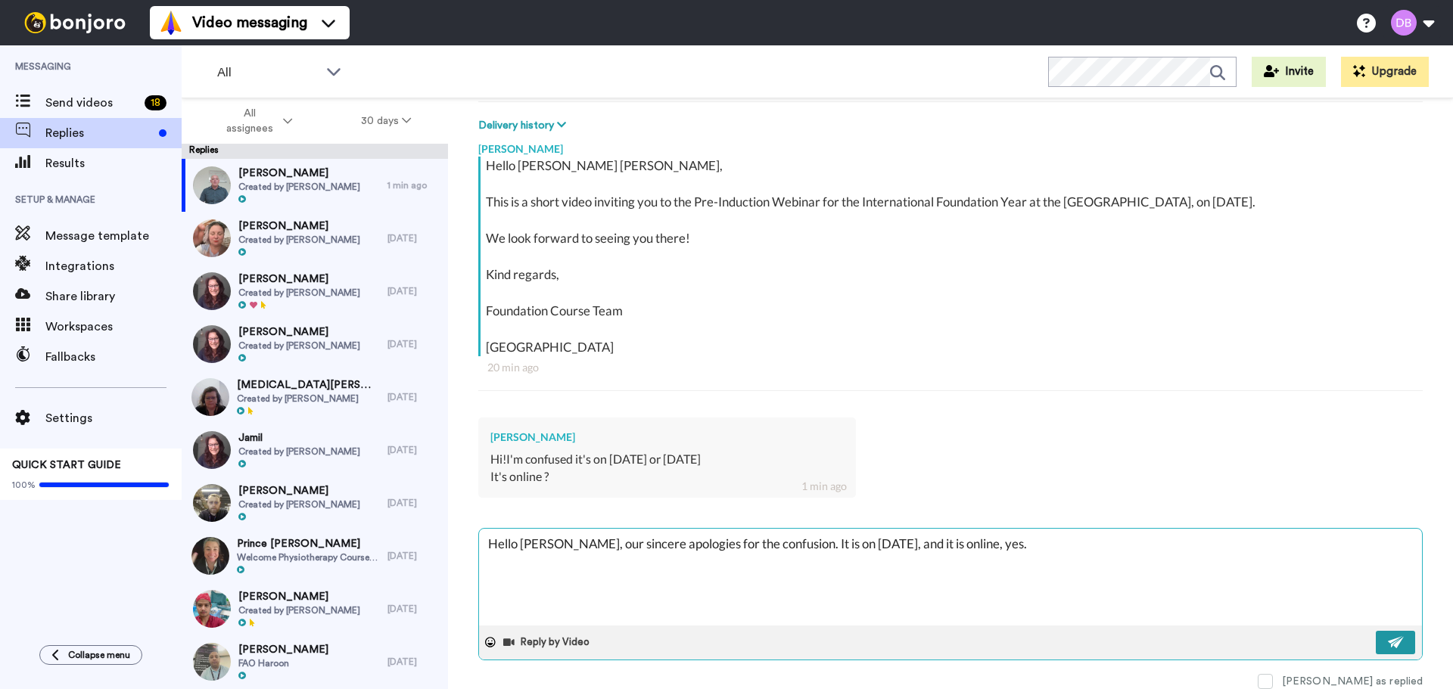
click at [1386, 640] on div "Hello Elena, our sincere apologies for the confusion. It is on 4th September, a…" at bounding box center [950, 594] width 944 height 132
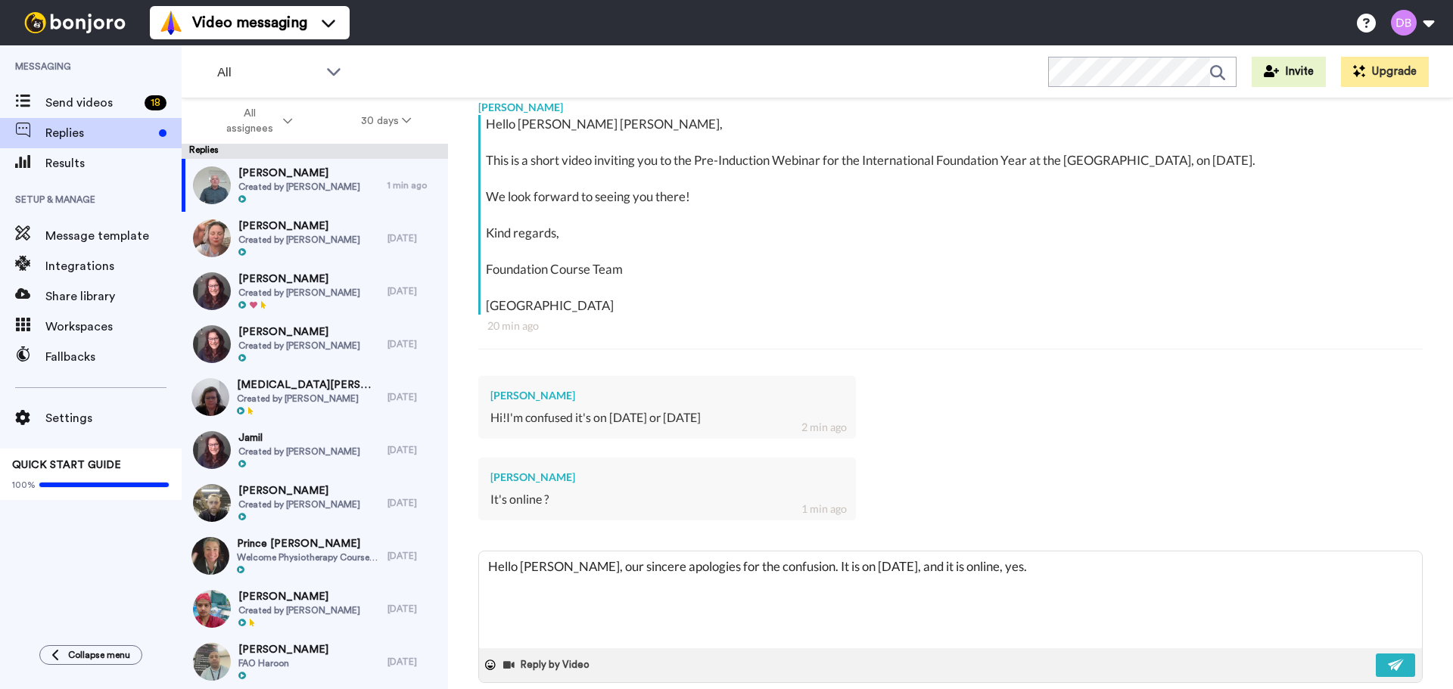
scroll to position [284, 0]
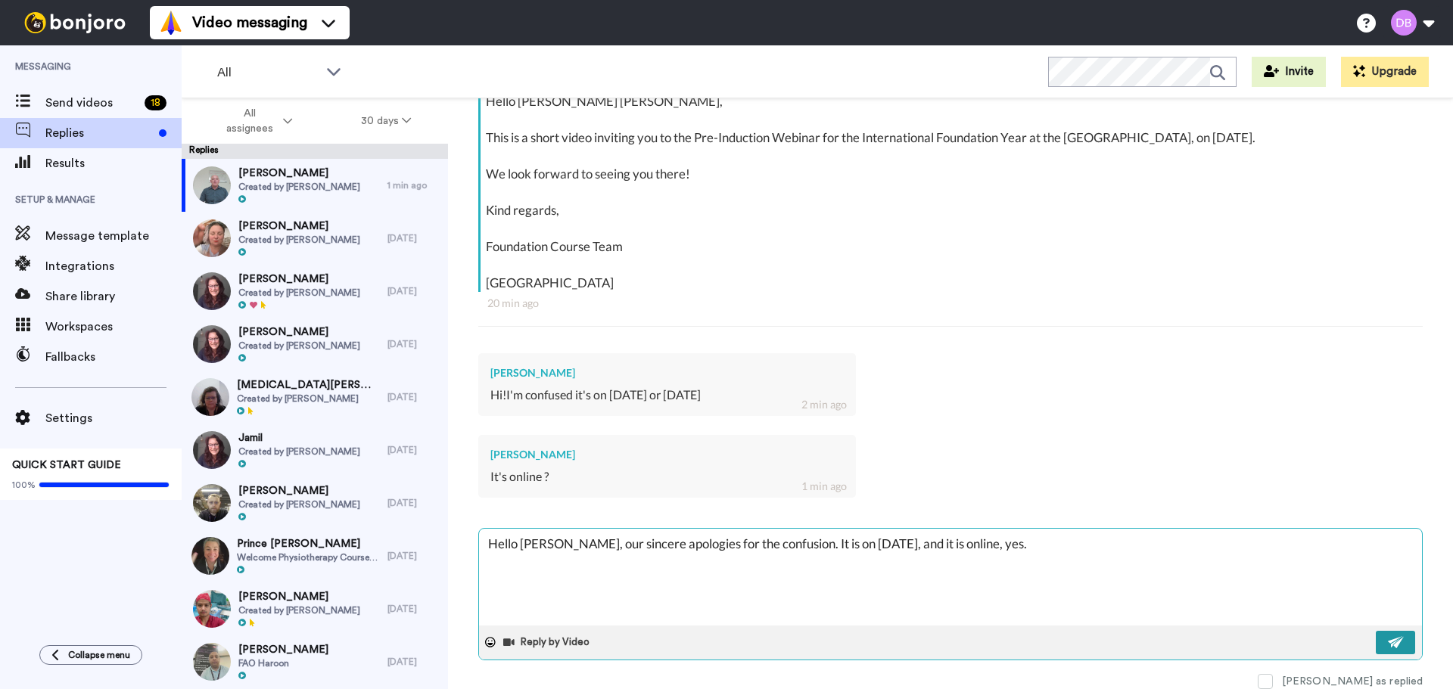
click at [1390, 638] on img at bounding box center [1395, 642] width 17 height 12
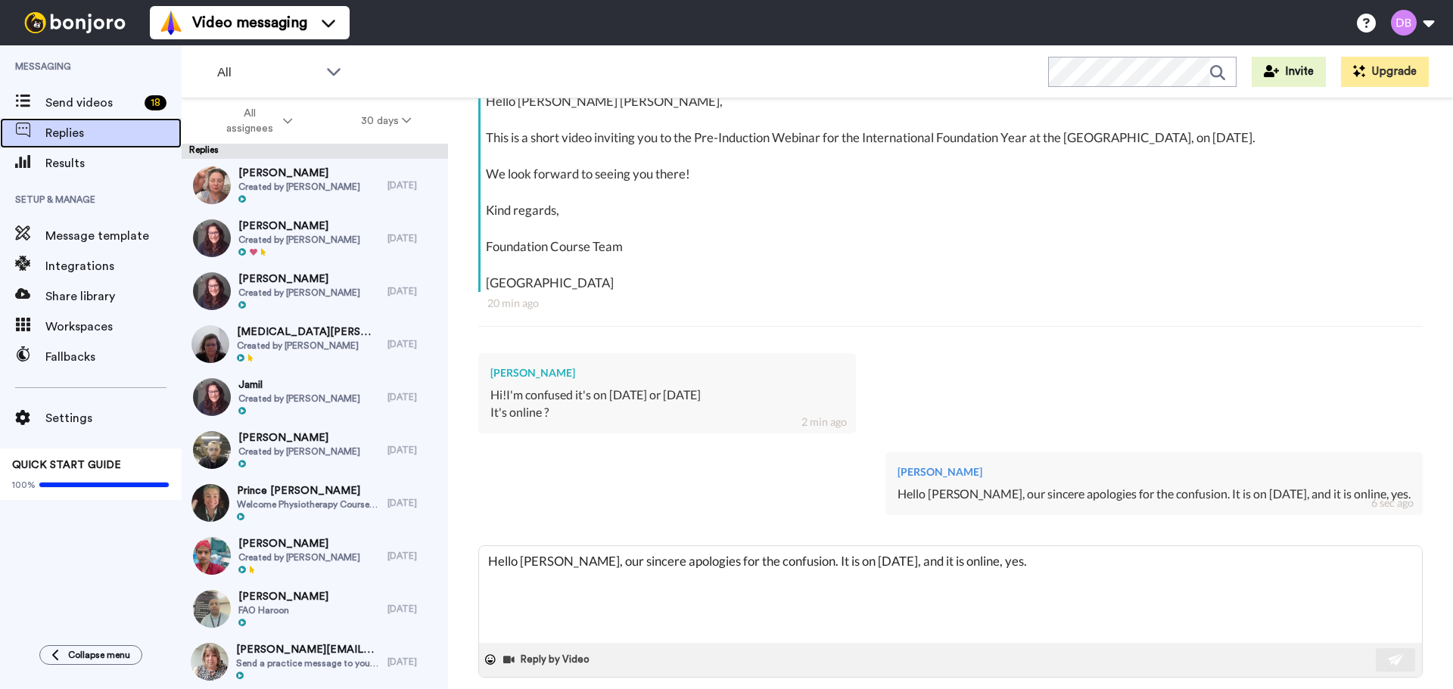
click at [64, 131] on span "Replies" at bounding box center [113, 133] width 136 height 18
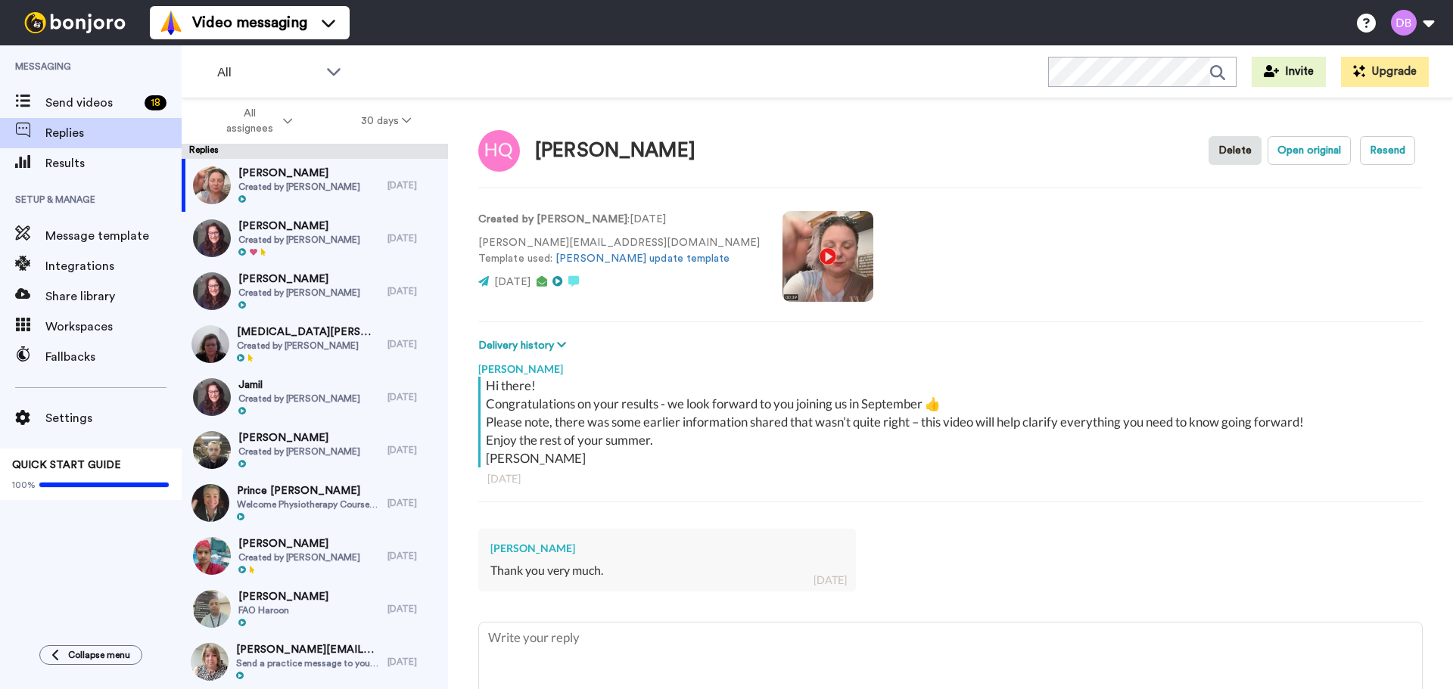
click at [782, 256] on video at bounding box center [827, 256] width 91 height 91
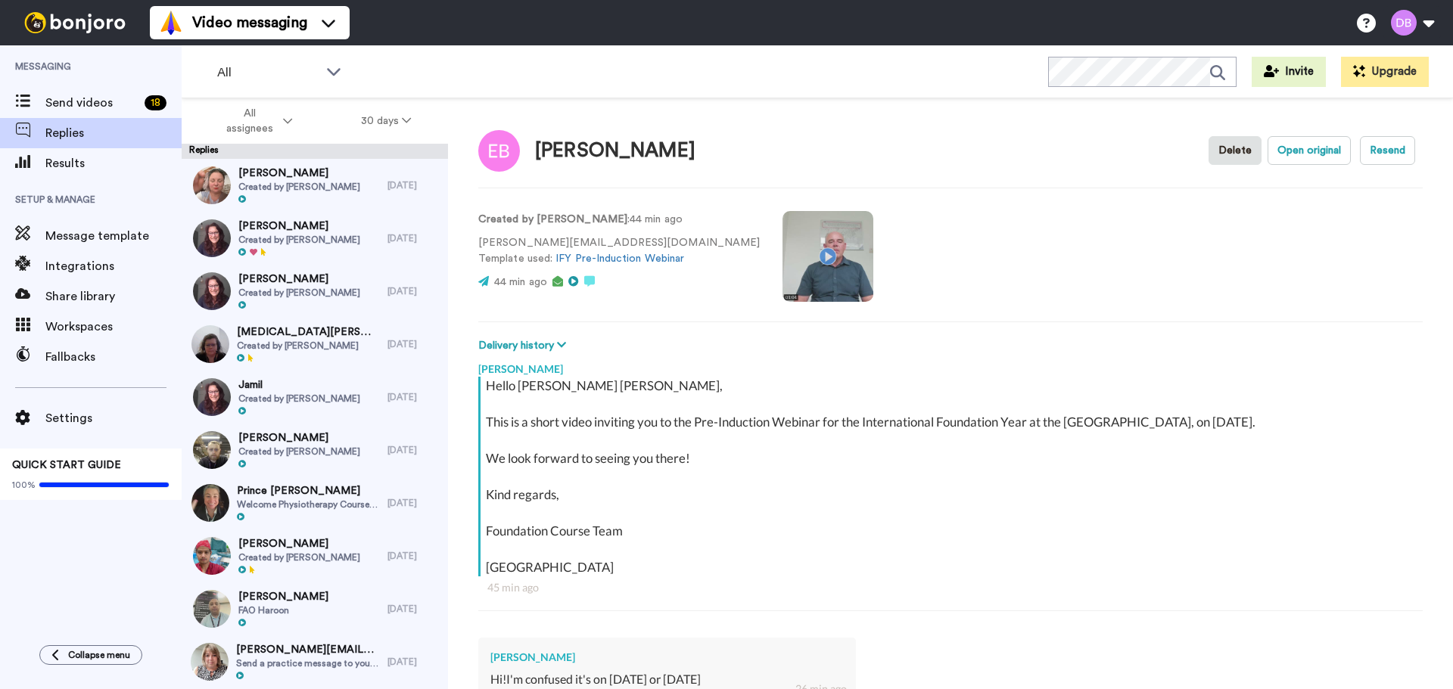
type textarea "x"
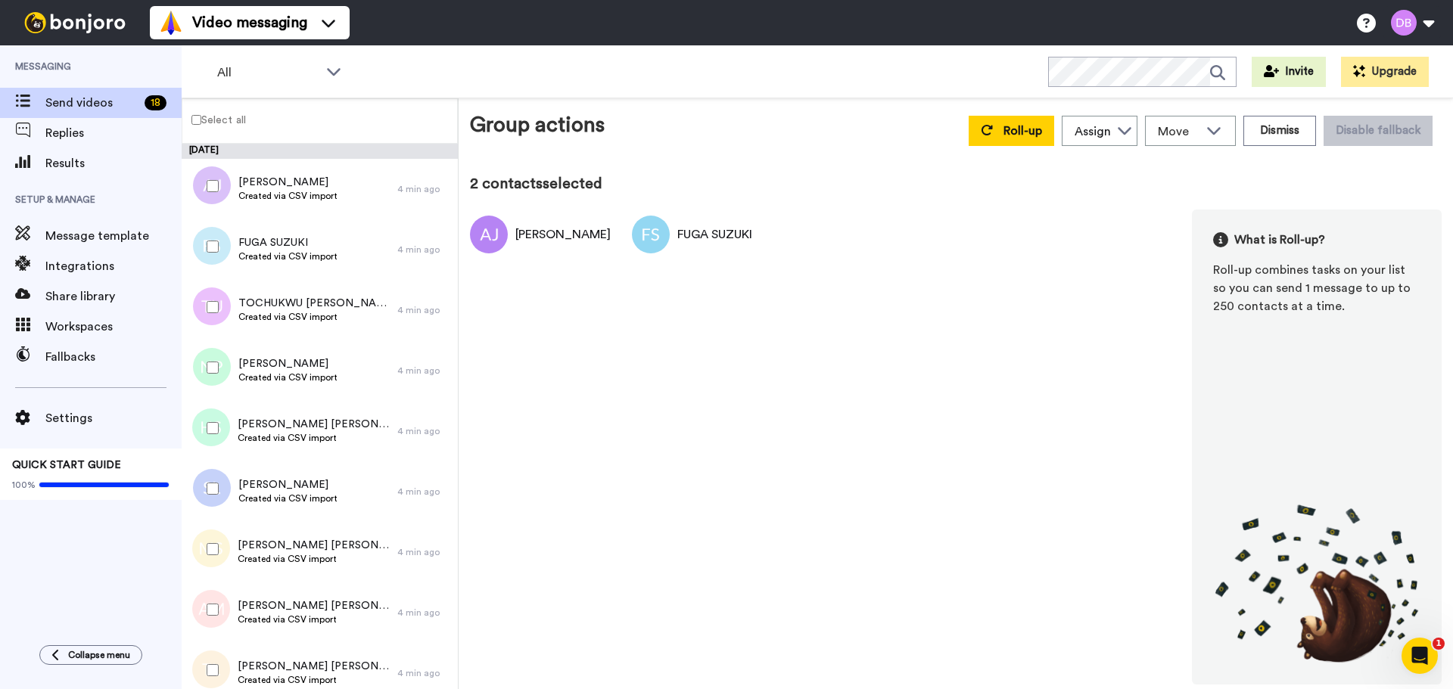
click at [213, 299] on div at bounding box center [209, 307] width 54 height 53
click at [211, 360] on div at bounding box center [209, 367] width 54 height 53
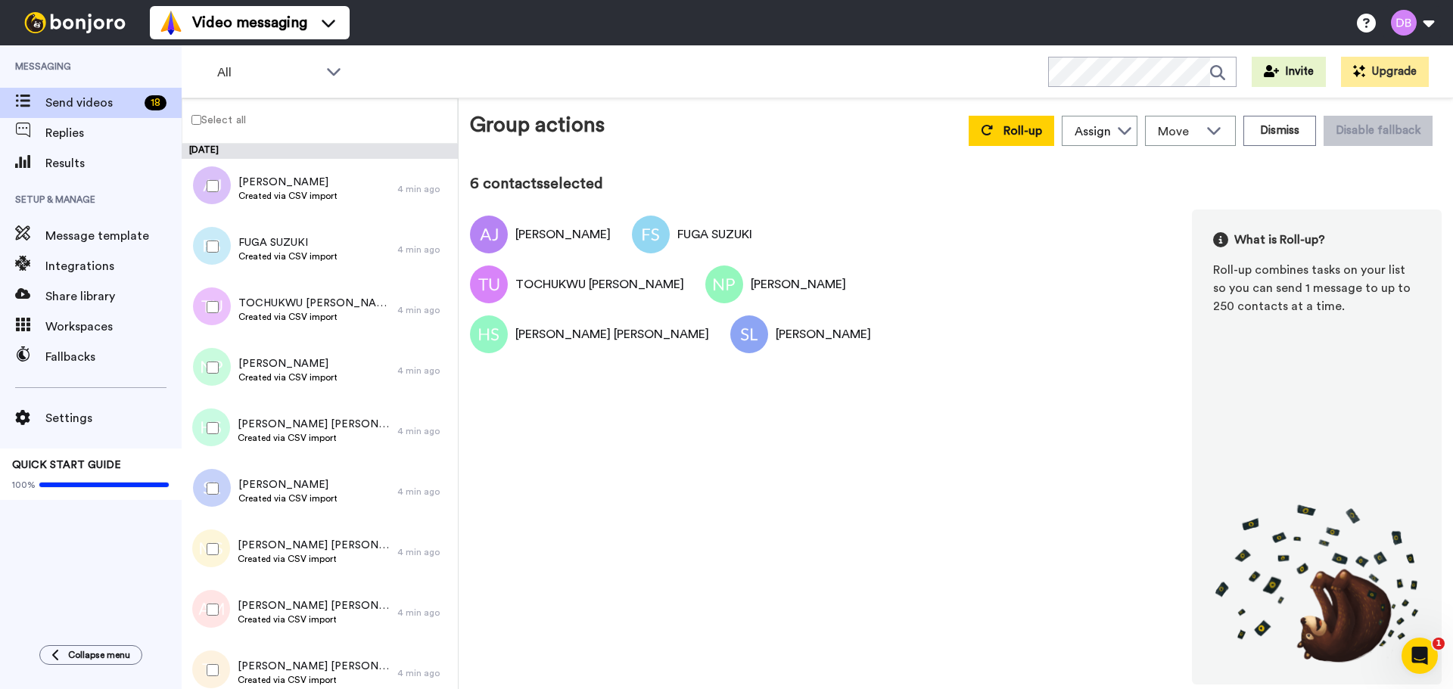
click at [206, 545] on div at bounding box center [209, 549] width 54 height 53
click at [210, 620] on div at bounding box center [209, 609] width 54 height 53
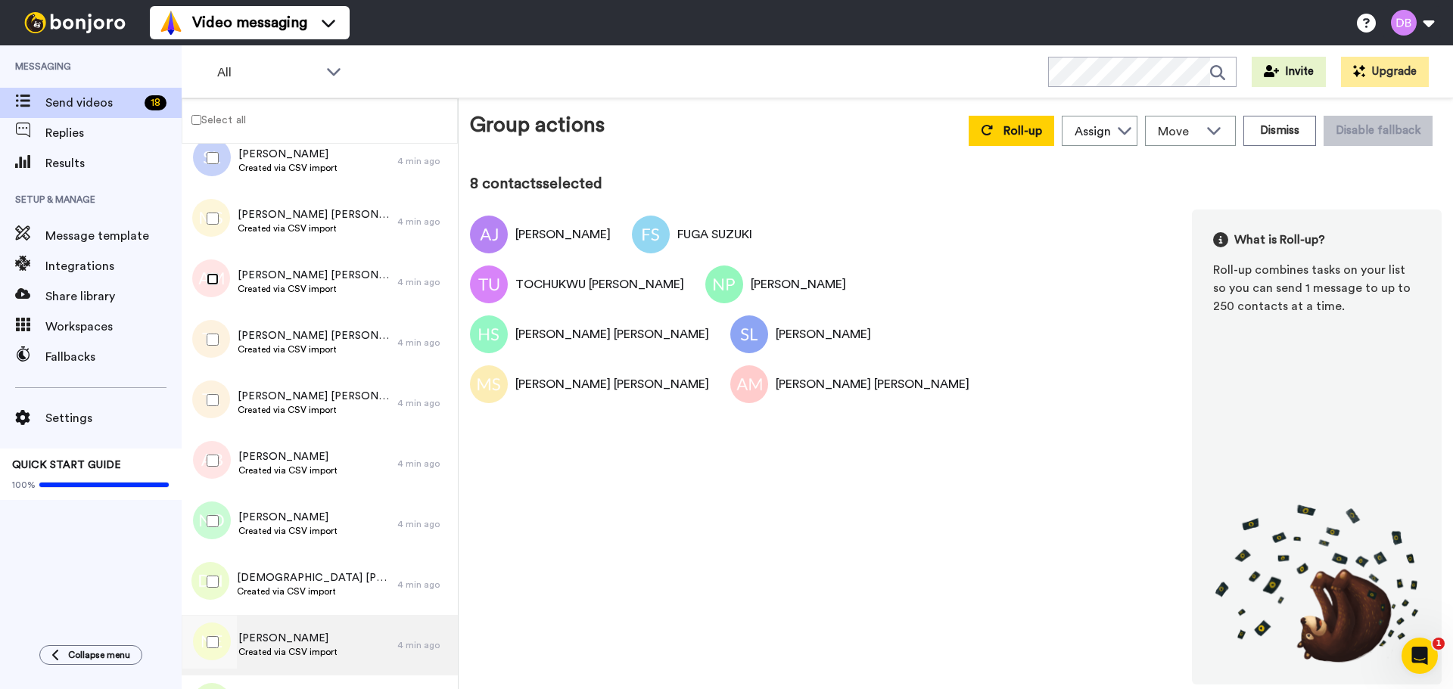
scroll to position [378, 0]
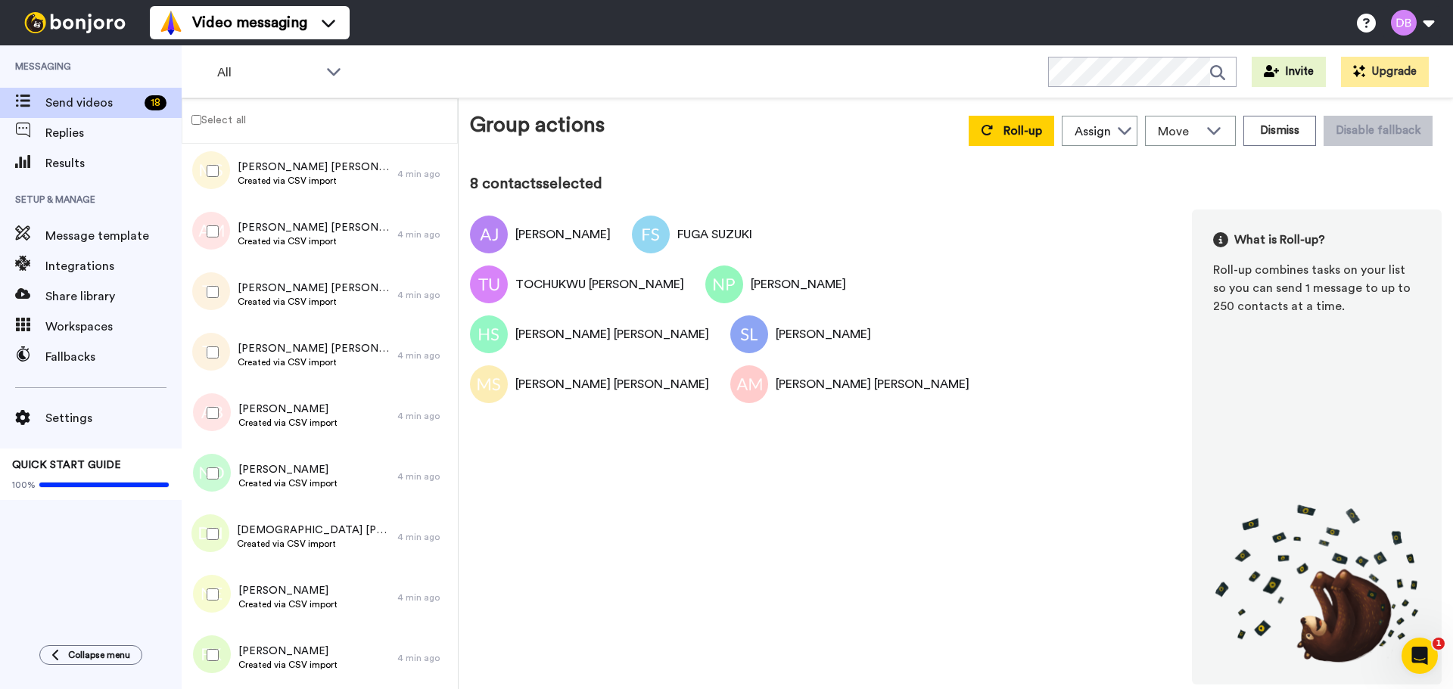
click at [221, 291] on div at bounding box center [209, 292] width 54 height 53
click at [211, 360] on div at bounding box center [209, 352] width 54 height 53
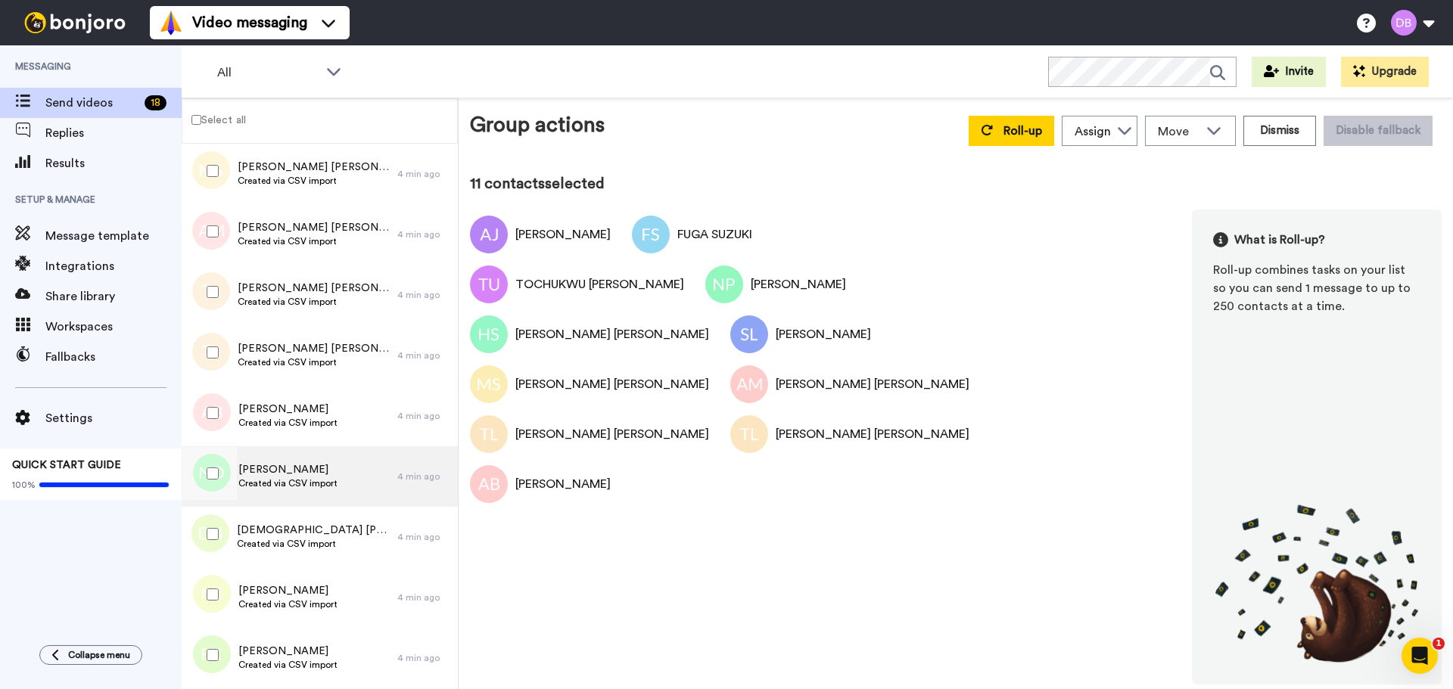
drag, startPoint x: 204, startPoint y: 460, endPoint x: 212, endPoint y: 505, distance: 46.0
click at [205, 463] on div at bounding box center [209, 473] width 54 height 53
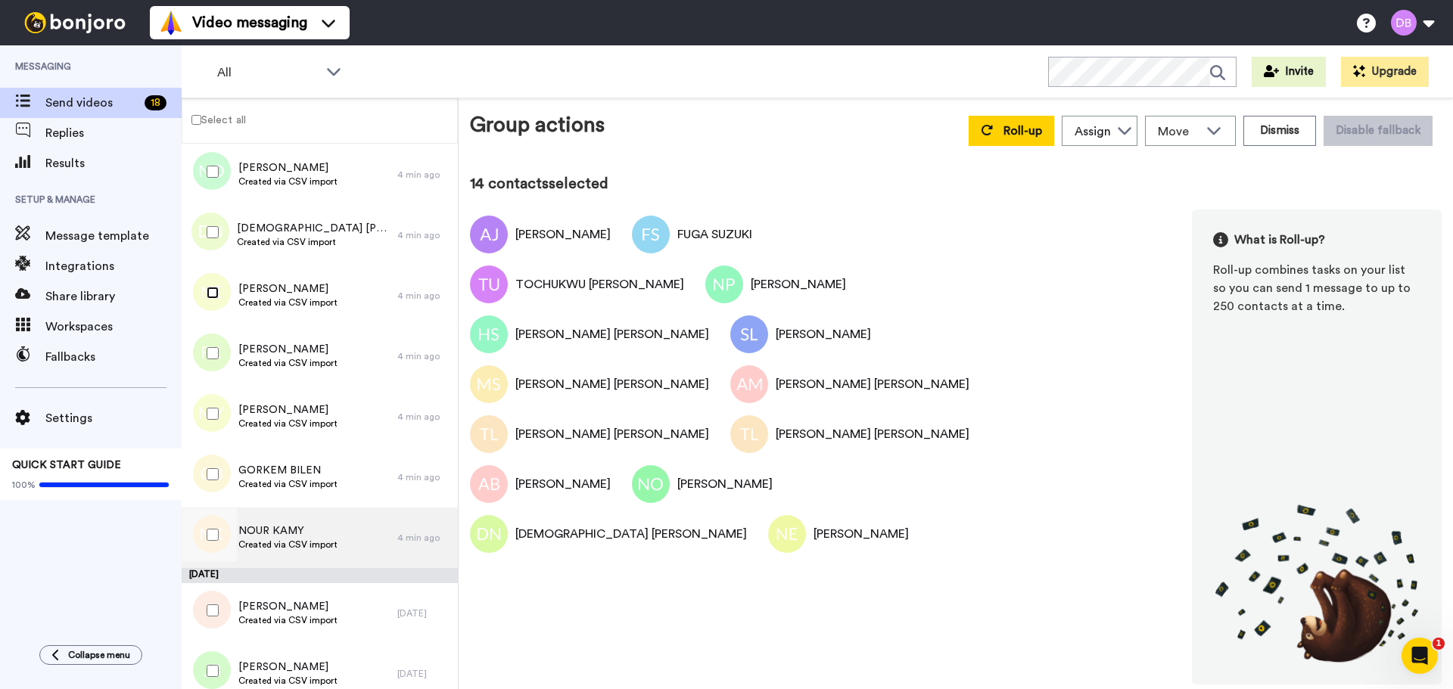
scroll to position [681, 0]
click at [222, 344] on div at bounding box center [209, 352] width 54 height 53
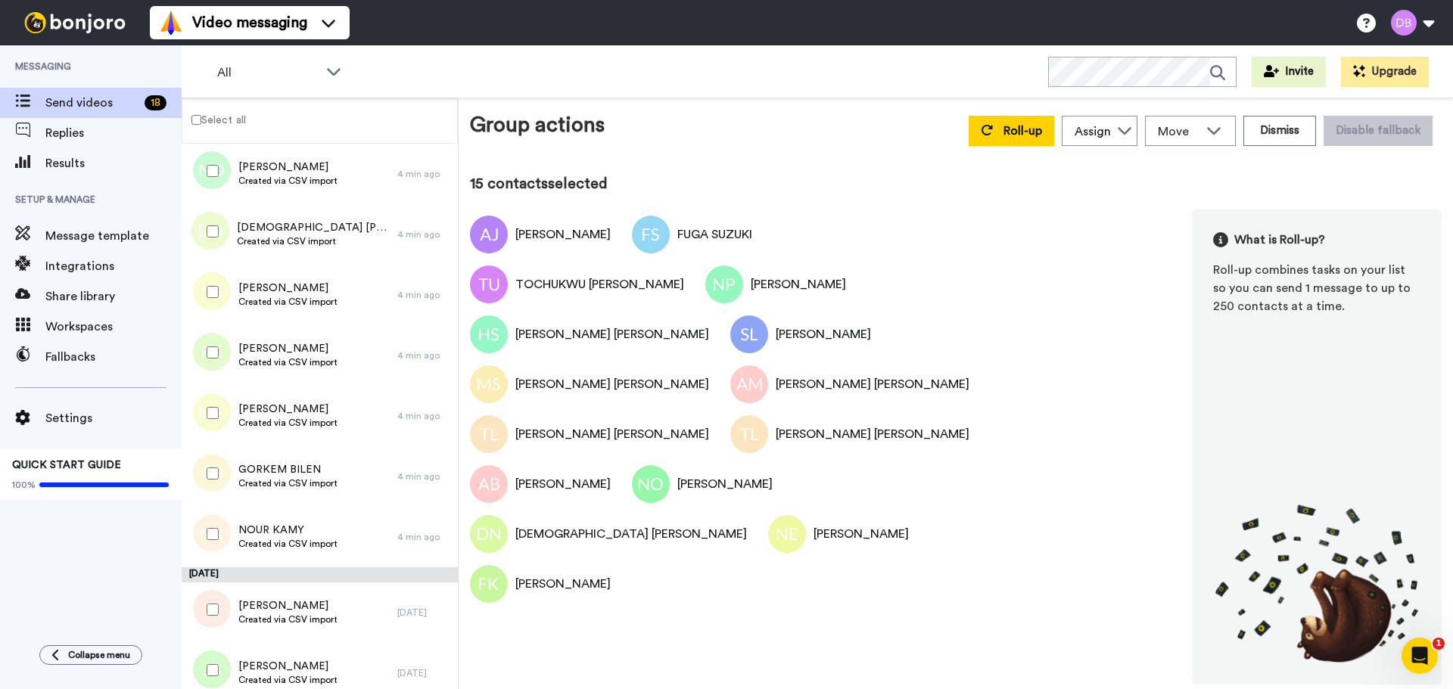
click at [216, 423] on div at bounding box center [209, 413] width 54 height 53
drag, startPoint x: 205, startPoint y: 473, endPoint x: 202, endPoint y: 523, distance: 50.0
click at [205, 474] on div at bounding box center [209, 473] width 54 height 53
click at [206, 538] on div at bounding box center [209, 534] width 54 height 53
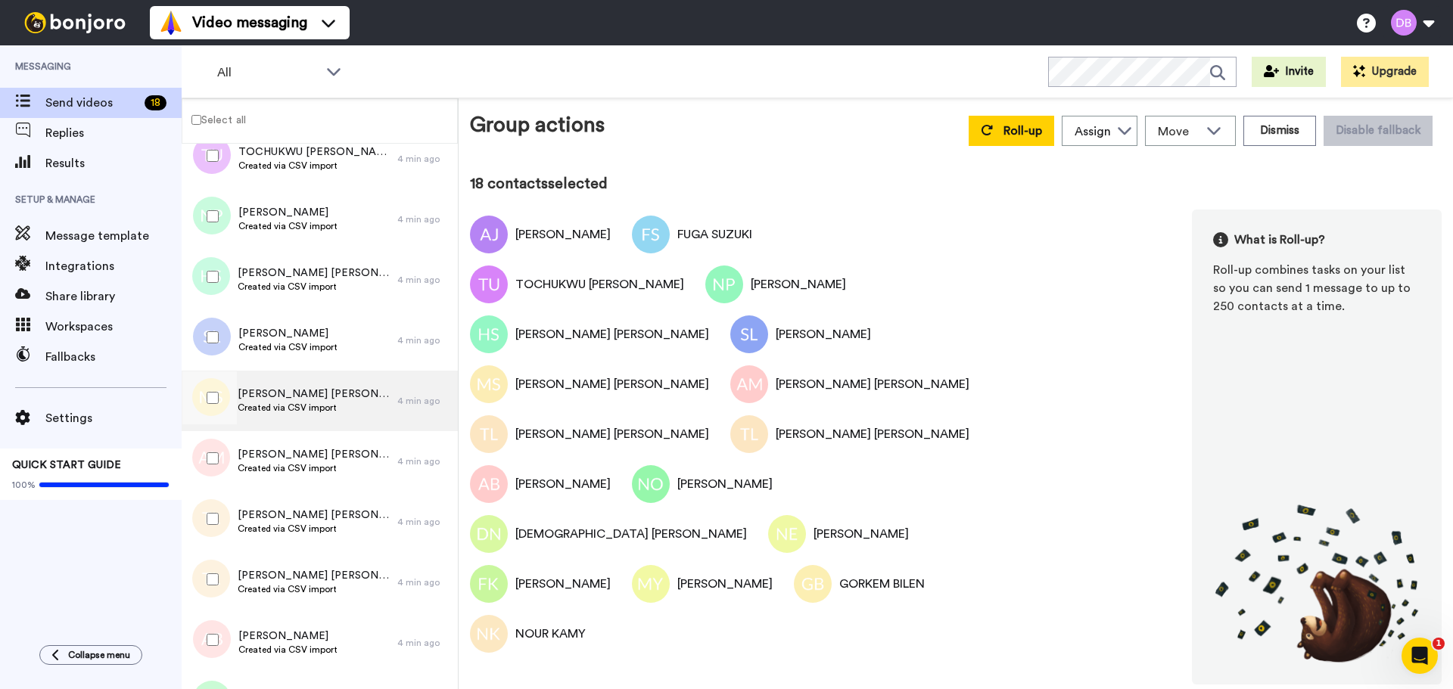
scroll to position [0, 0]
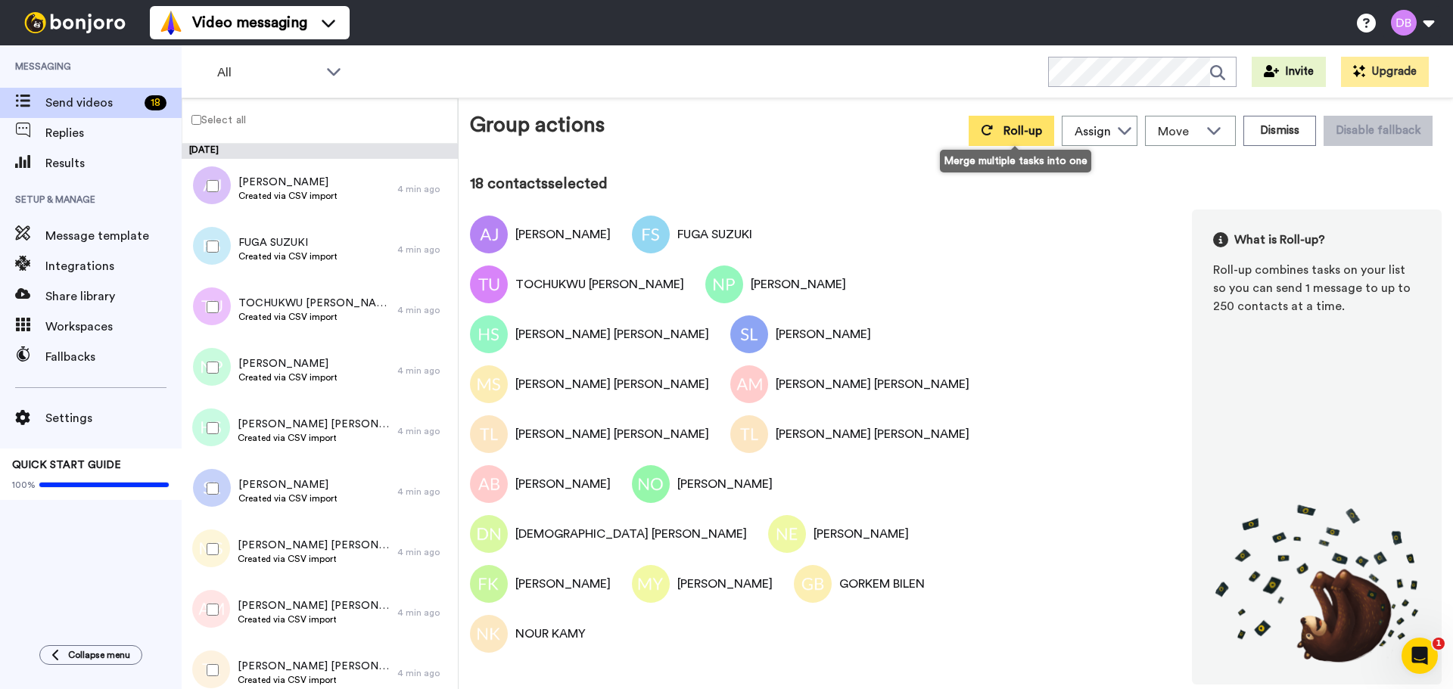
click at [1024, 123] on button "Roll-up" at bounding box center [1010, 131] width 85 height 30
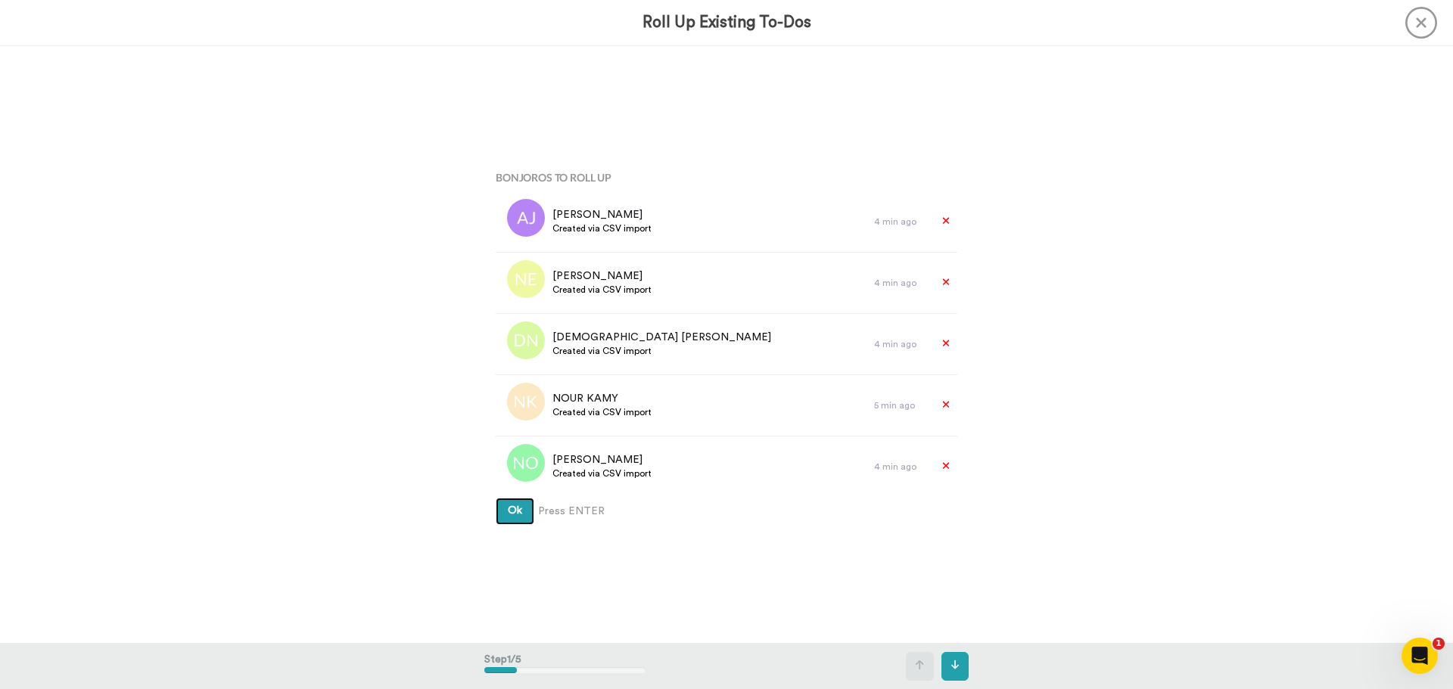
click at [517, 513] on span "Ok" at bounding box center [515, 510] width 14 height 11
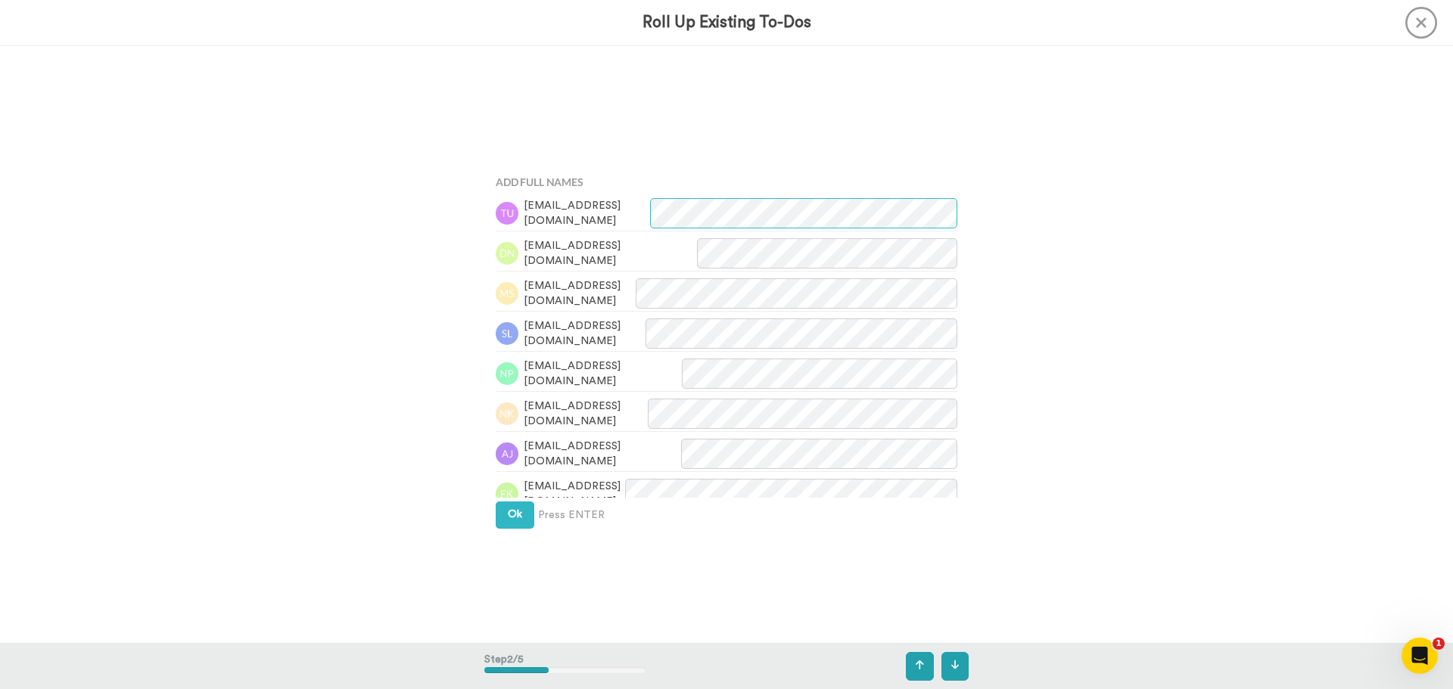
scroll to position [598, 0]
click at [517, 513] on span "Ok" at bounding box center [515, 510] width 14 height 11
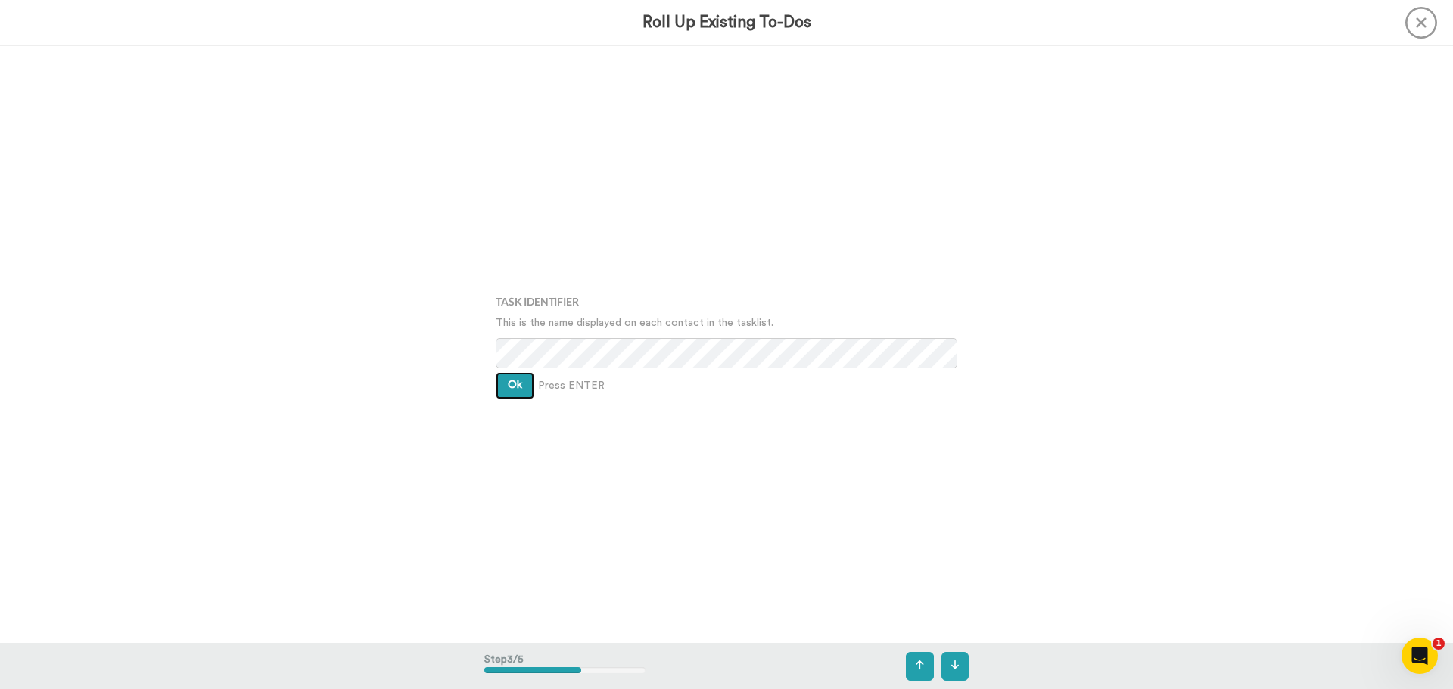
click at [517, 383] on span "Ok" at bounding box center [515, 385] width 14 height 11
click at [509, 374] on span "Ok" at bounding box center [515, 373] width 14 height 11
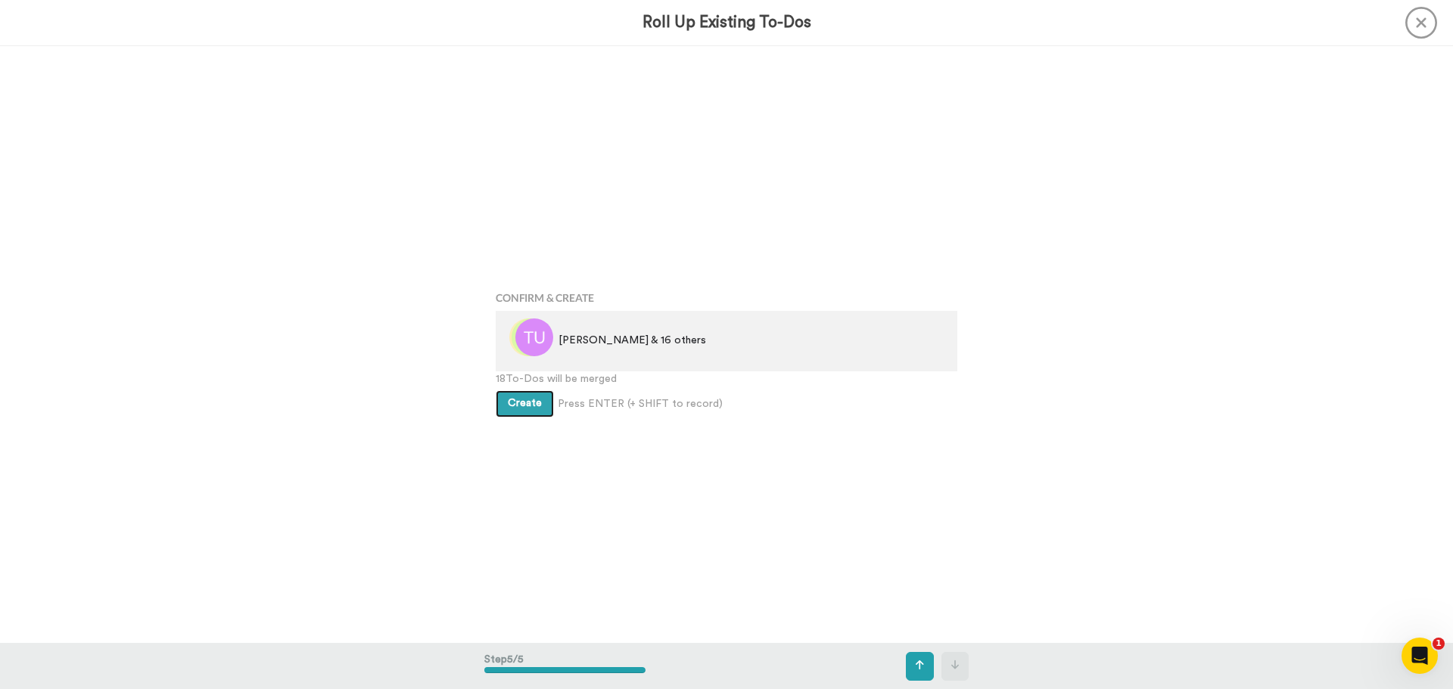
scroll to position [2389, 0]
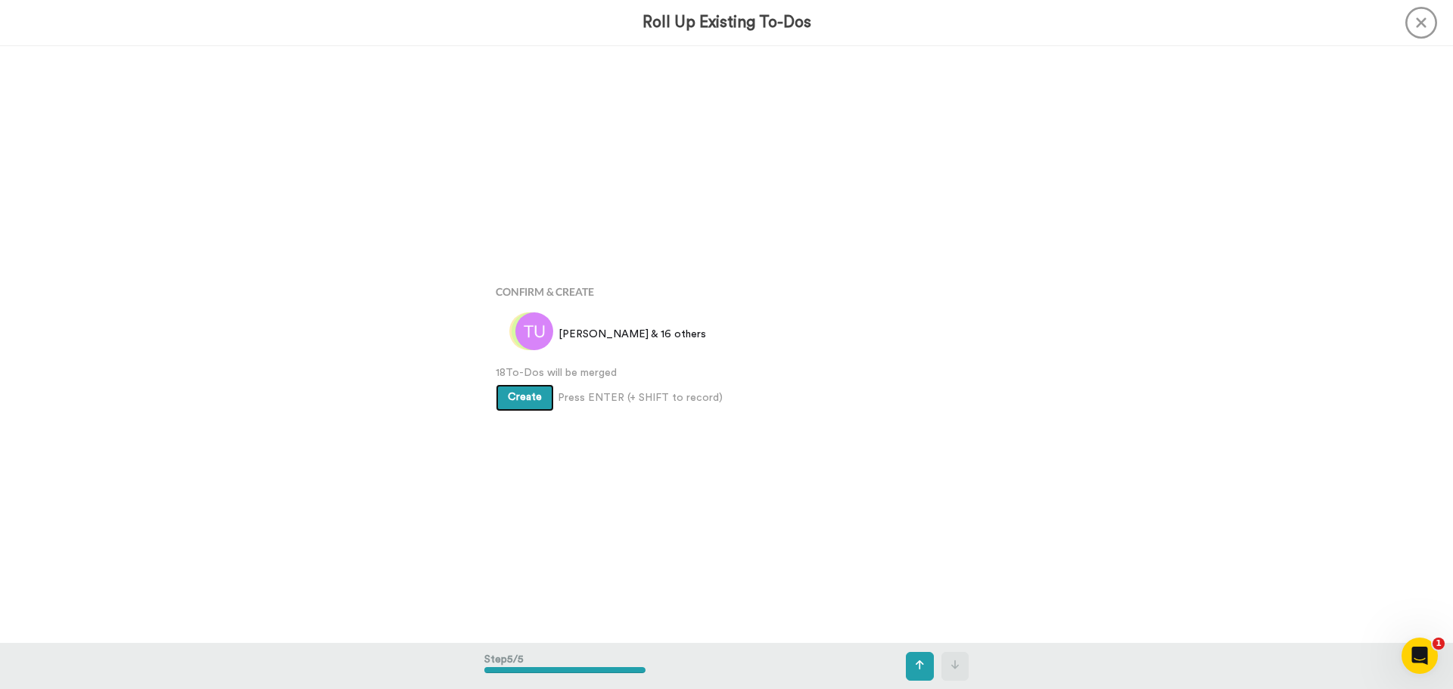
click at [514, 394] on span "Create" at bounding box center [525, 397] width 34 height 11
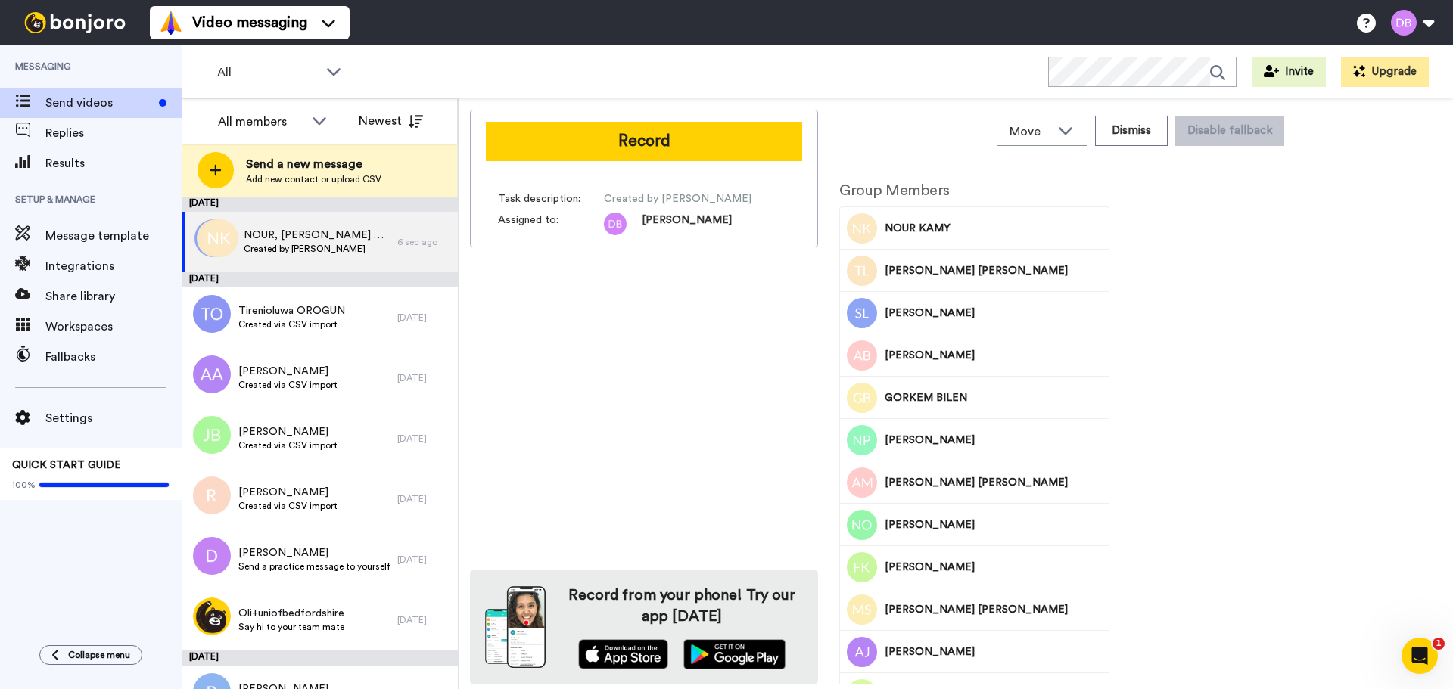
click at [638, 137] on button "Record" at bounding box center [644, 141] width 316 height 39
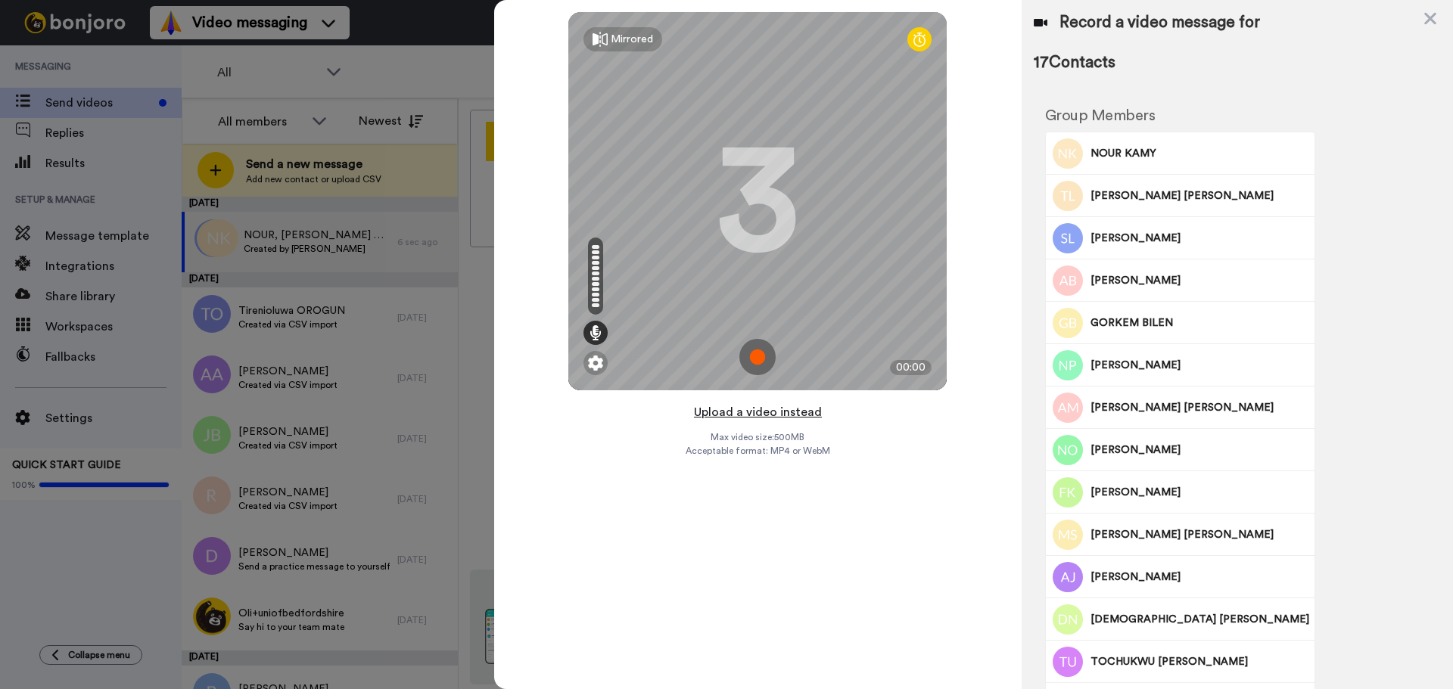
click at [761, 413] on button "Upload a video instead" at bounding box center [757, 412] width 137 height 20
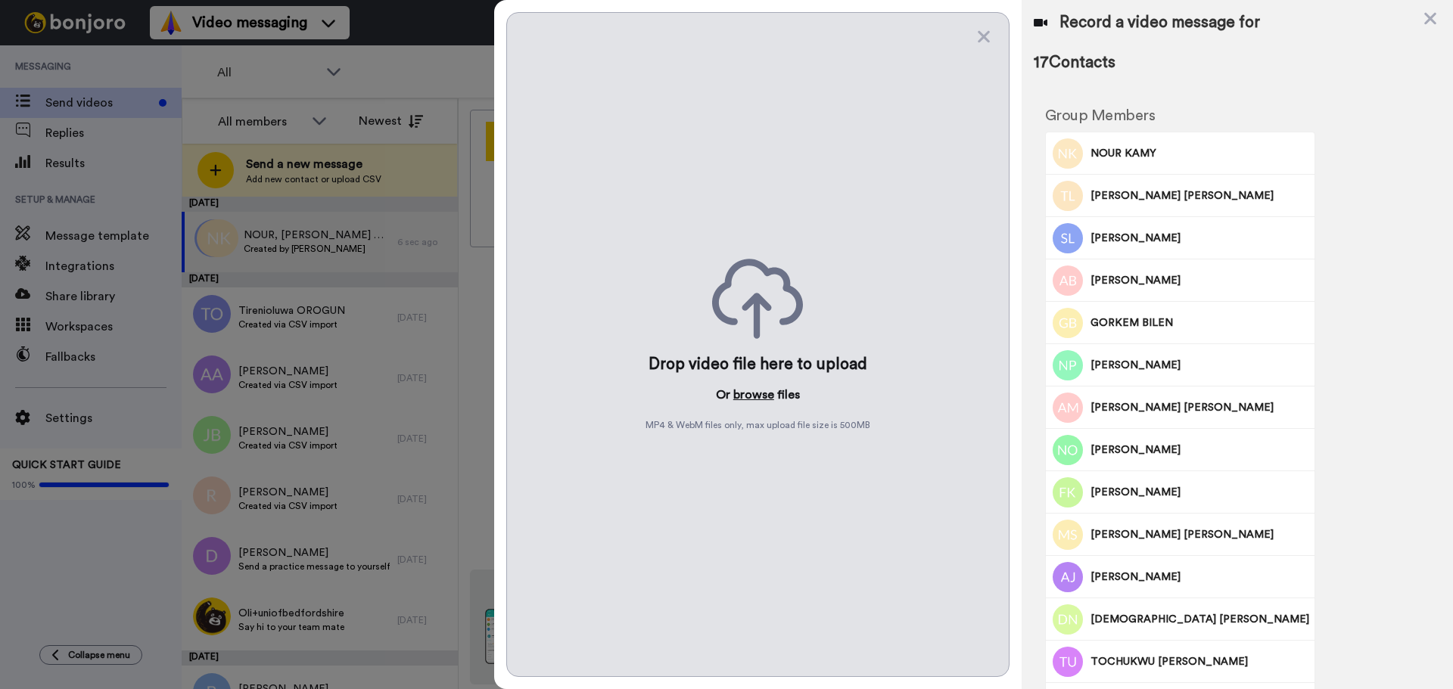
click at [762, 390] on button "browse" at bounding box center [753, 395] width 41 height 18
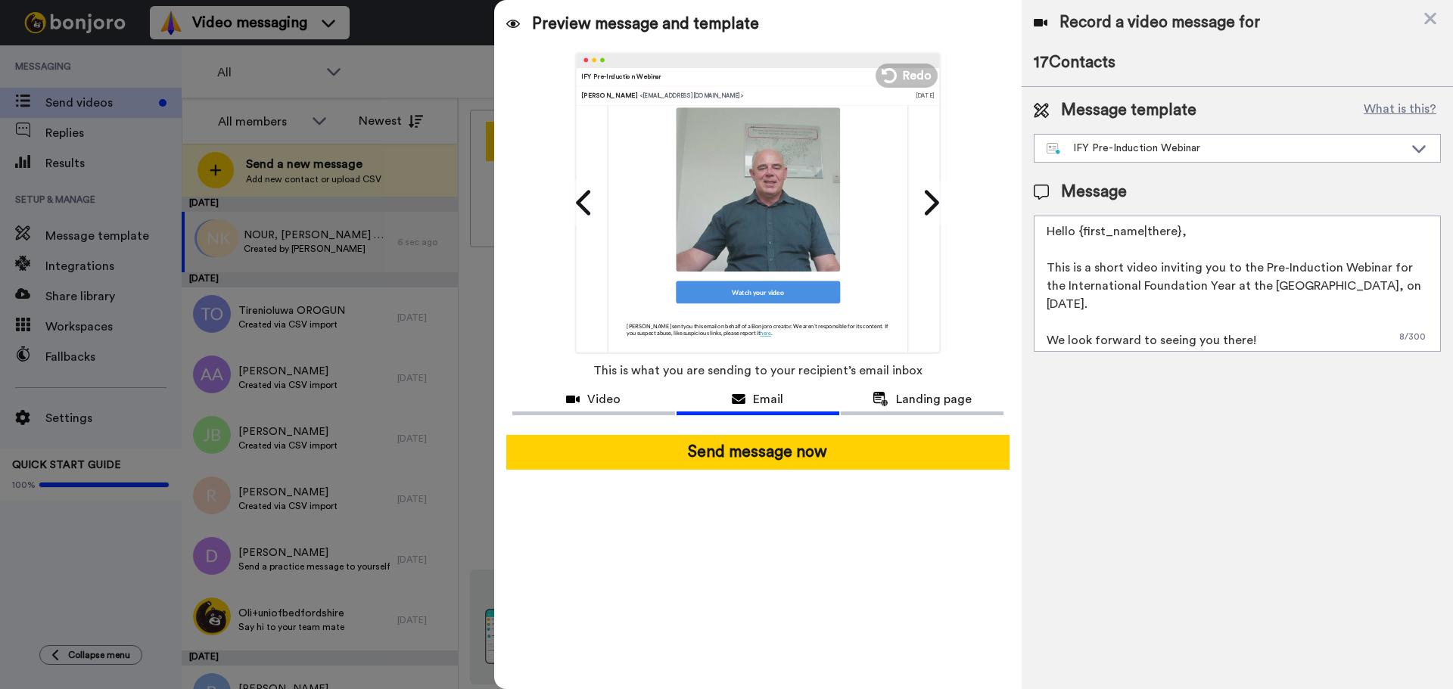
scroll to position [393, 0]
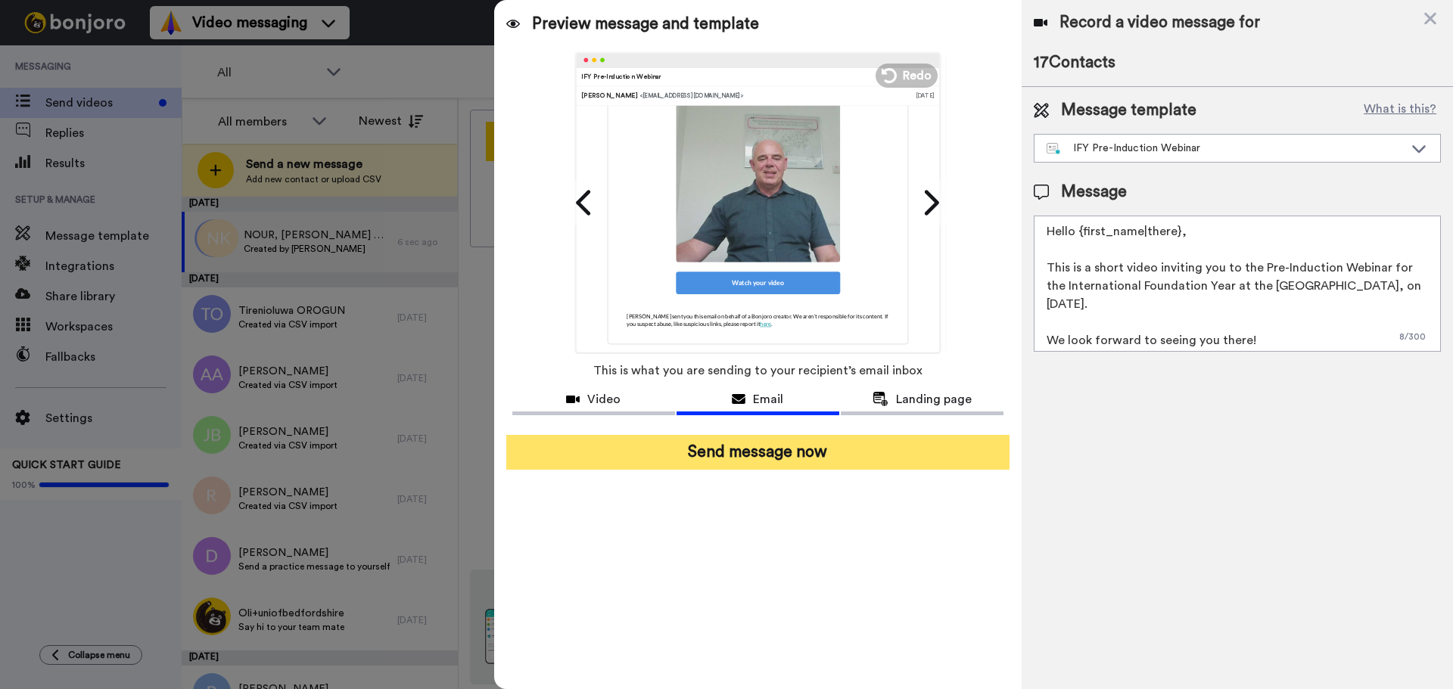
click at [793, 450] on button "Send message now" at bounding box center [757, 452] width 503 height 35
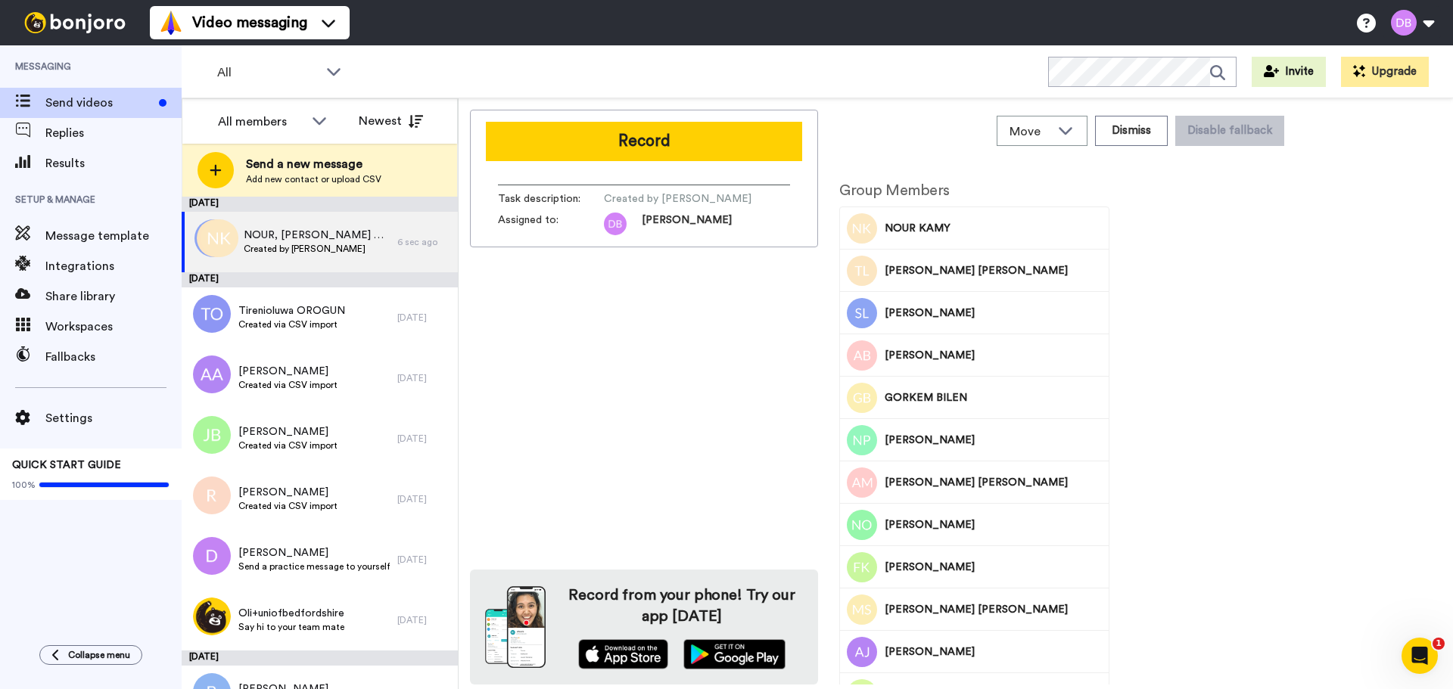
scroll to position [0, 0]
